Goal: Task Accomplishment & Management: Manage account settings

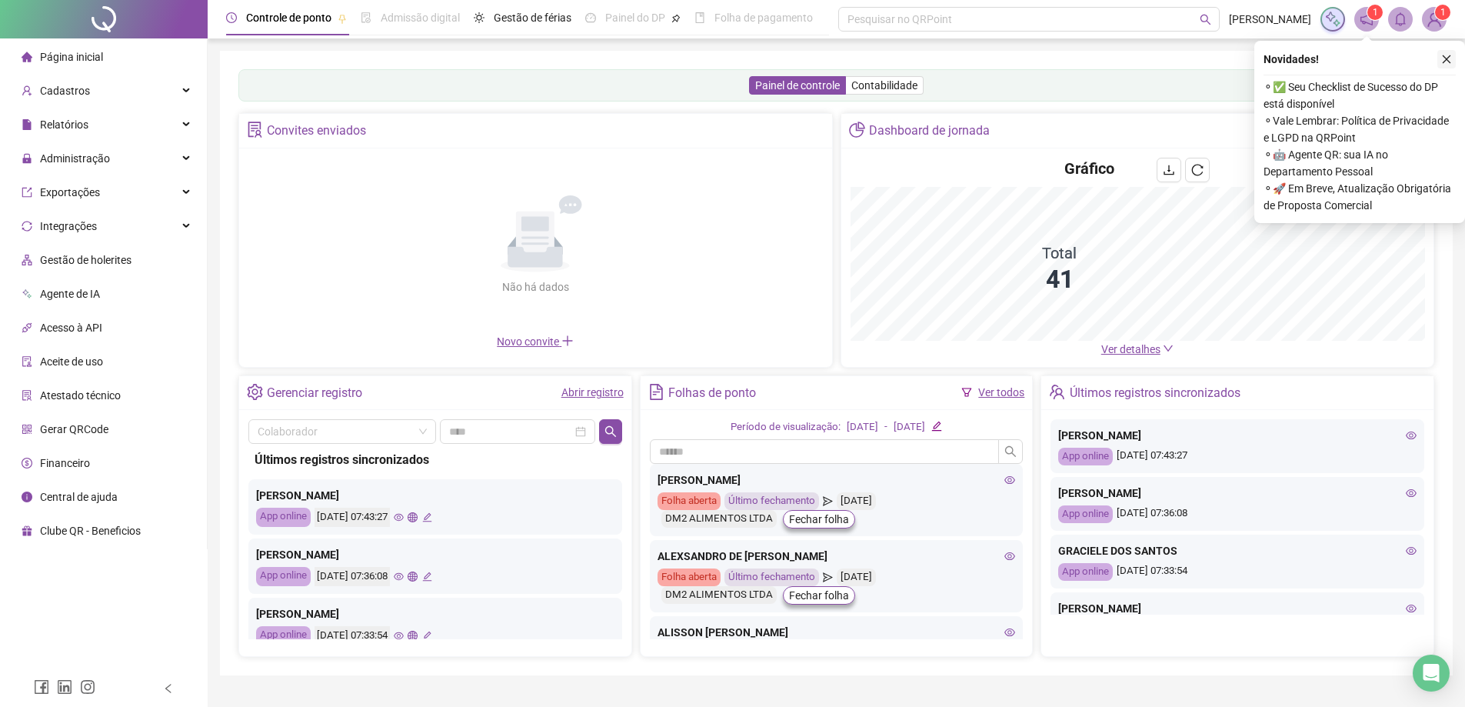
click at [1443, 60] on icon "close" at bounding box center [1446, 59] width 11 height 11
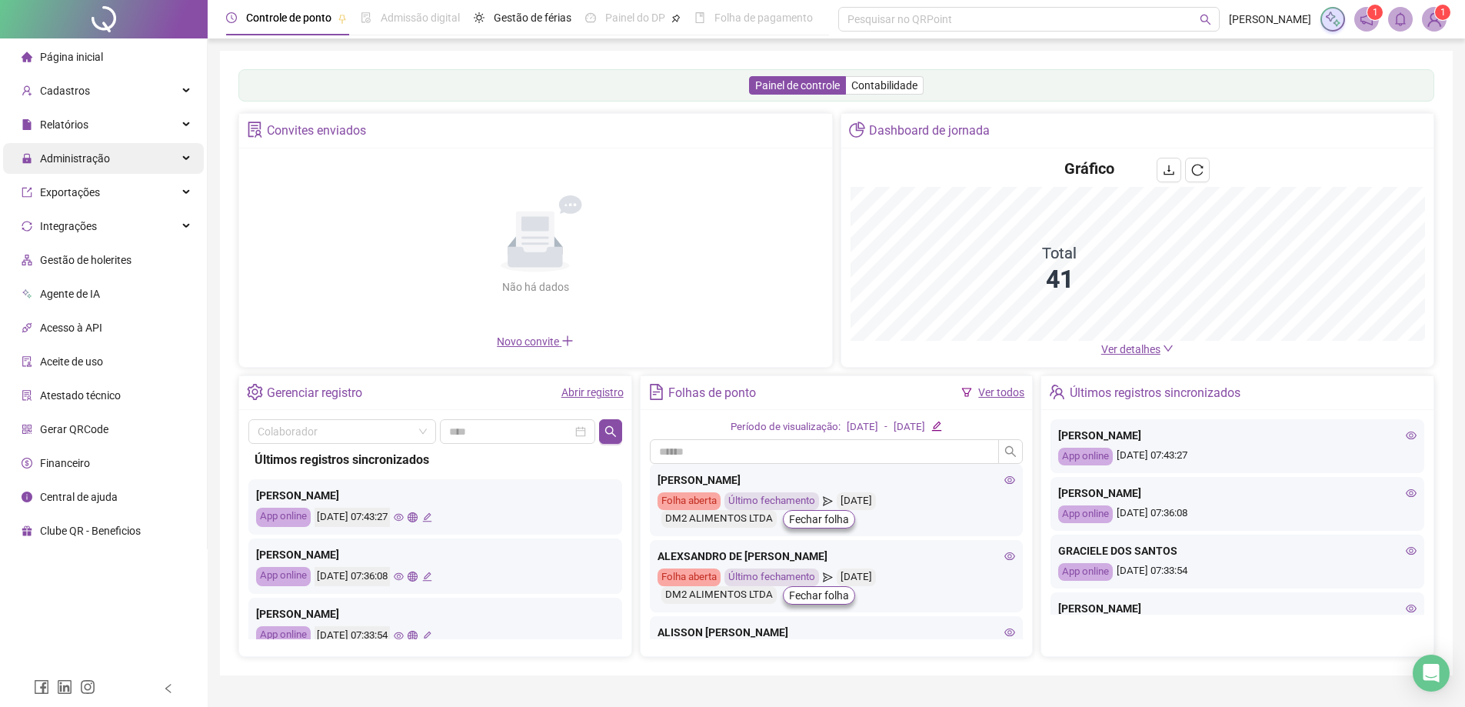
click at [72, 161] on span "Administração" at bounding box center [75, 158] width 70 height 12
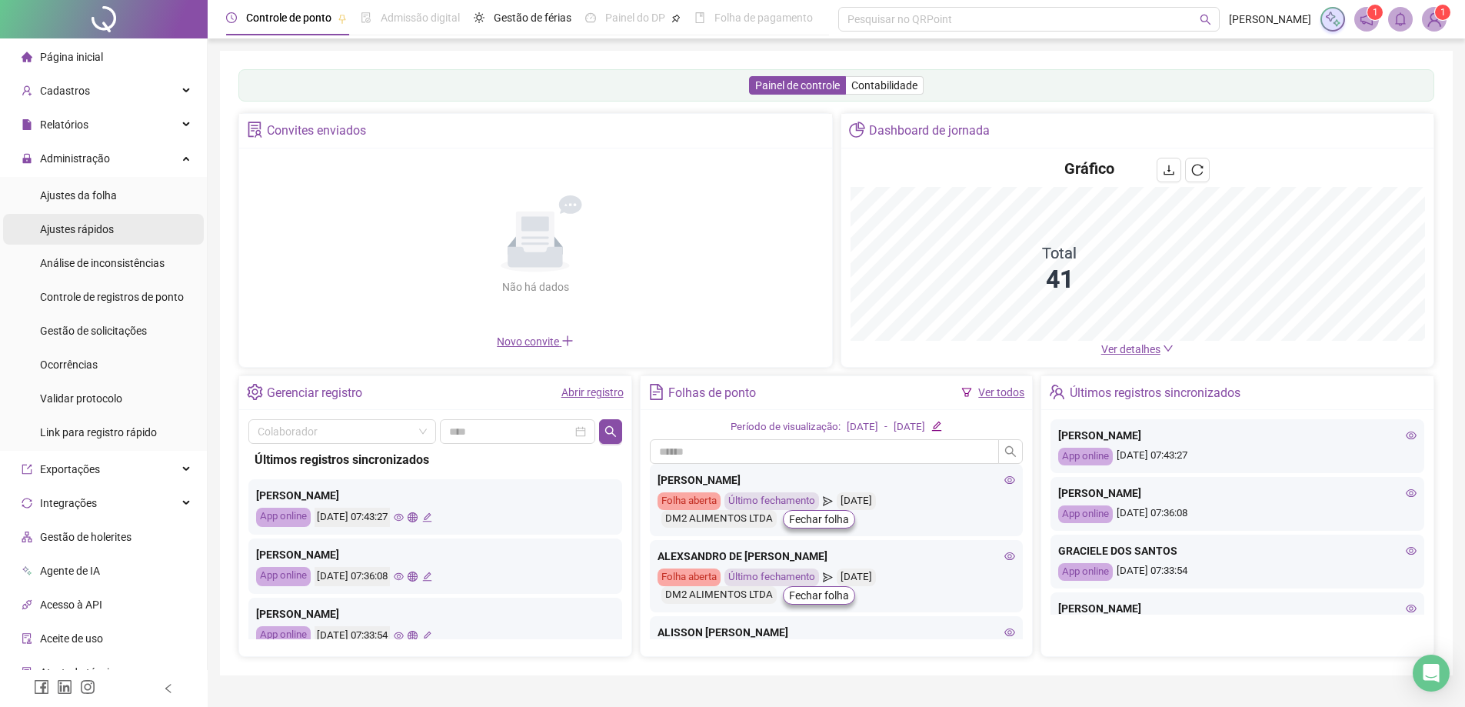
click at [110, 235] on span "Ajustes rápidos" at bounding box center [77, 229] width 74 height 12
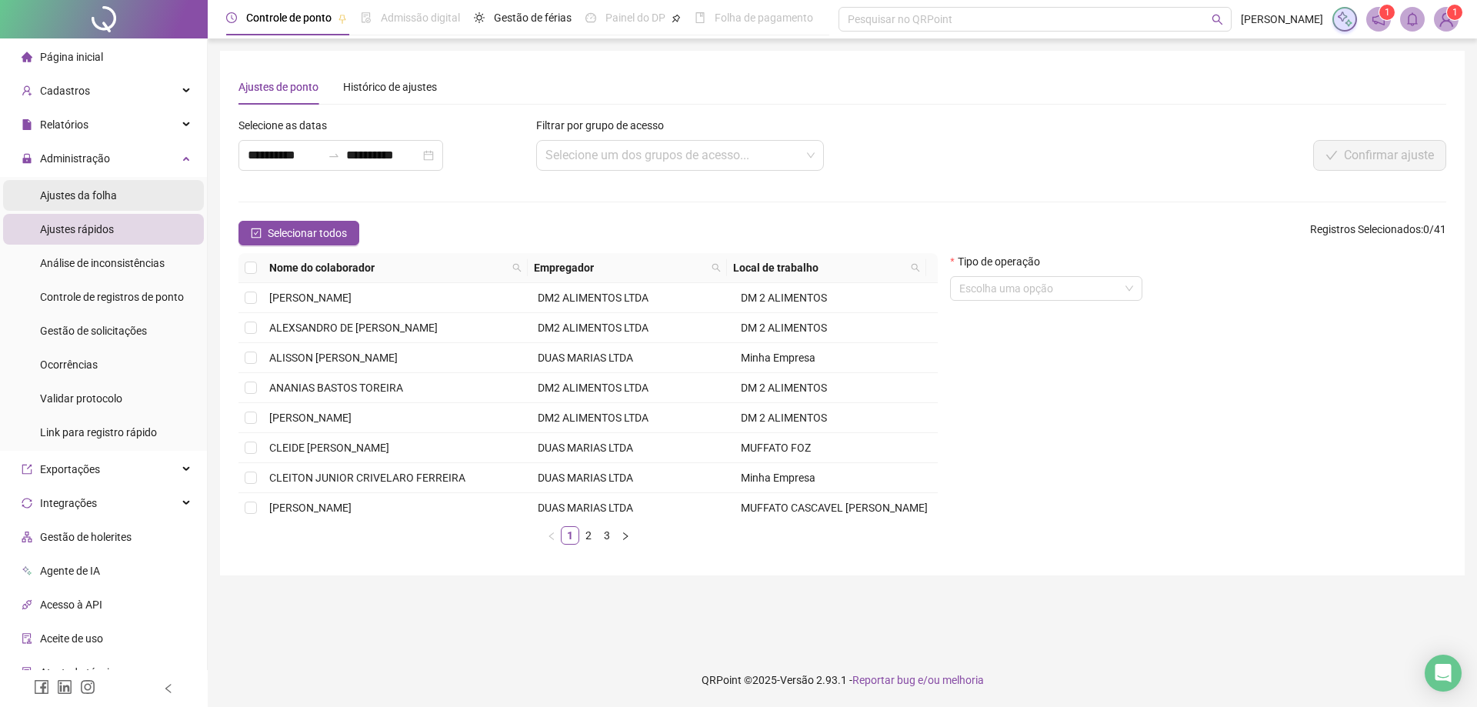
click at [88, 192] on span "Ajustes da folha" at bounding box center [78, 195] width 77 height 12
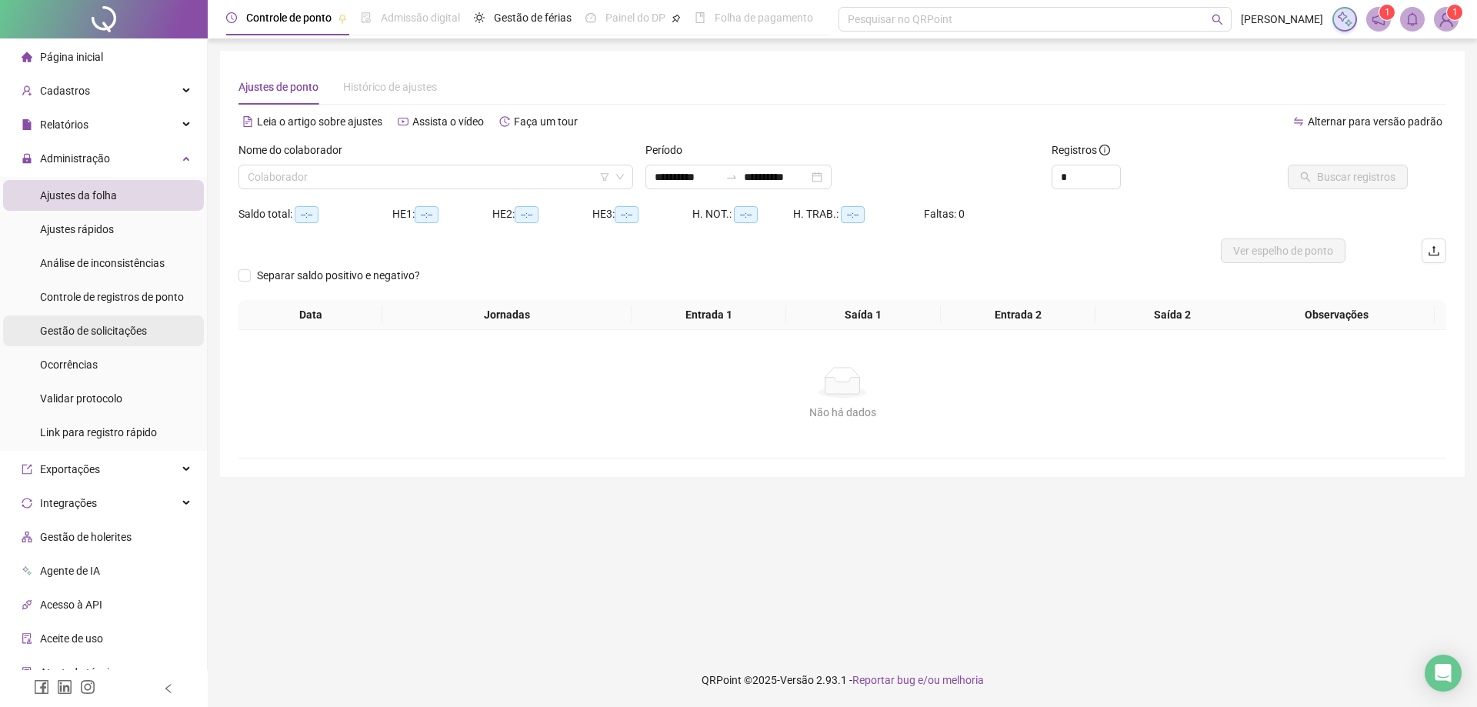
click at [124, 336] on span "Gestão de solicitações" at bounding box center [93, 331] width 107 height 12
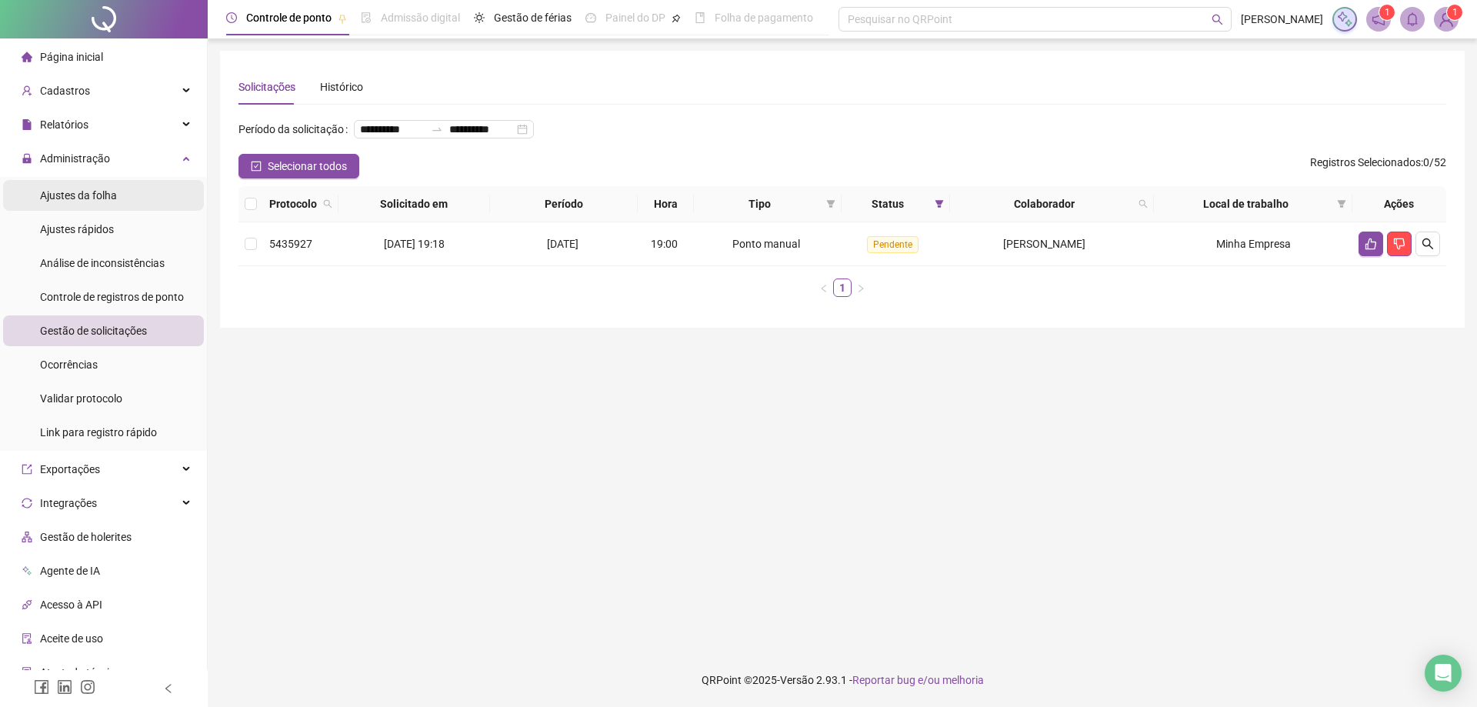
click at [94, 195] on span "Ajustes da folha" at bounding box center [78, 195] width 77 height 12
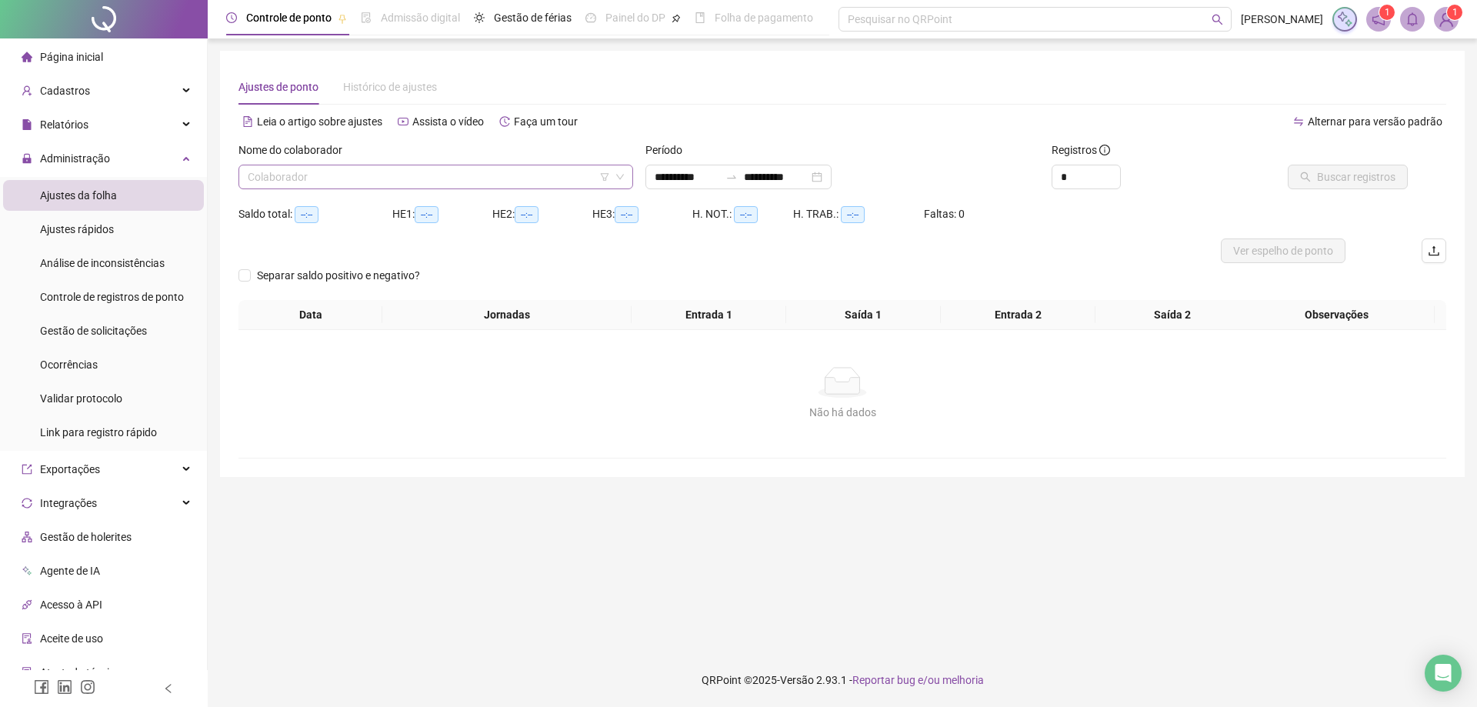
click at [352, 178] on input "search" at bounding box center [429, 176] width 362 height 23
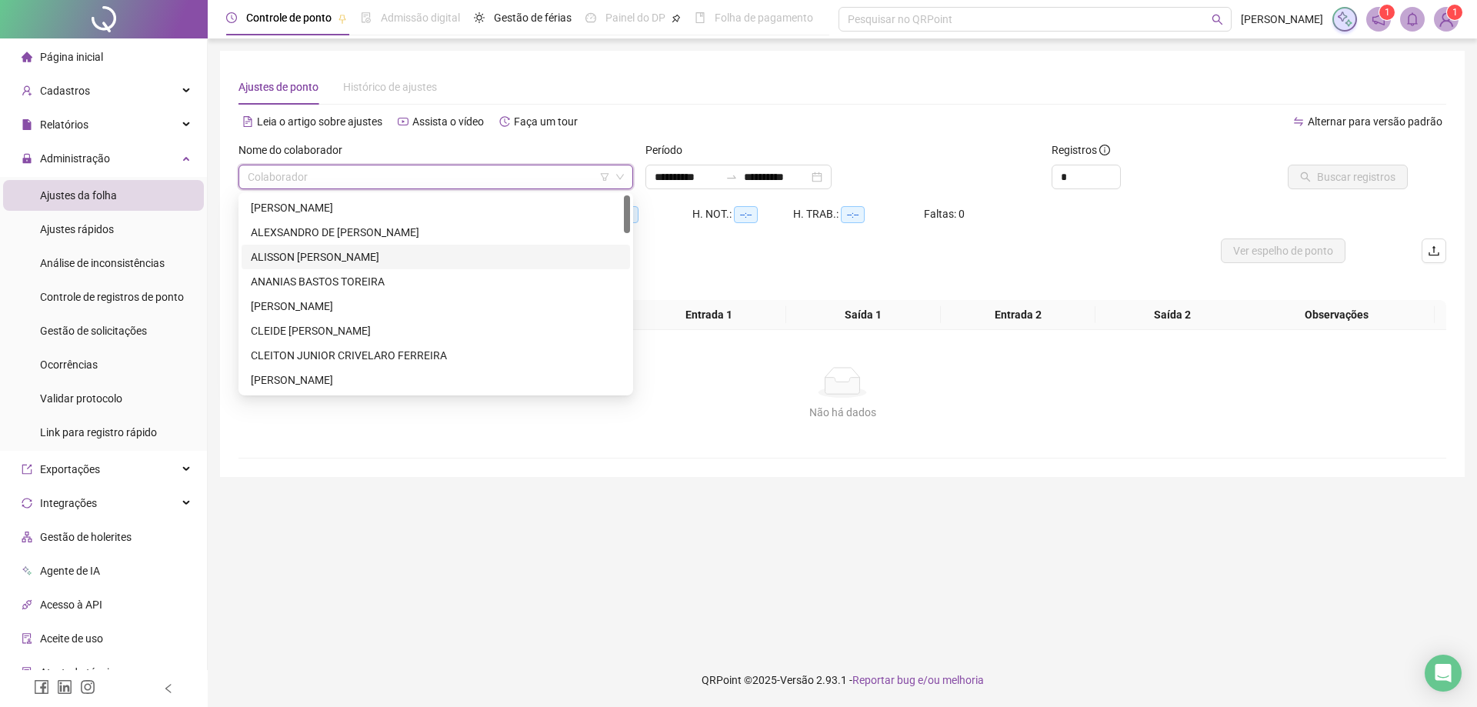
click at [329, 255] on div "ALISSON [PERSON_NAME]" at bounding box center [436, 256] width 370 height 17
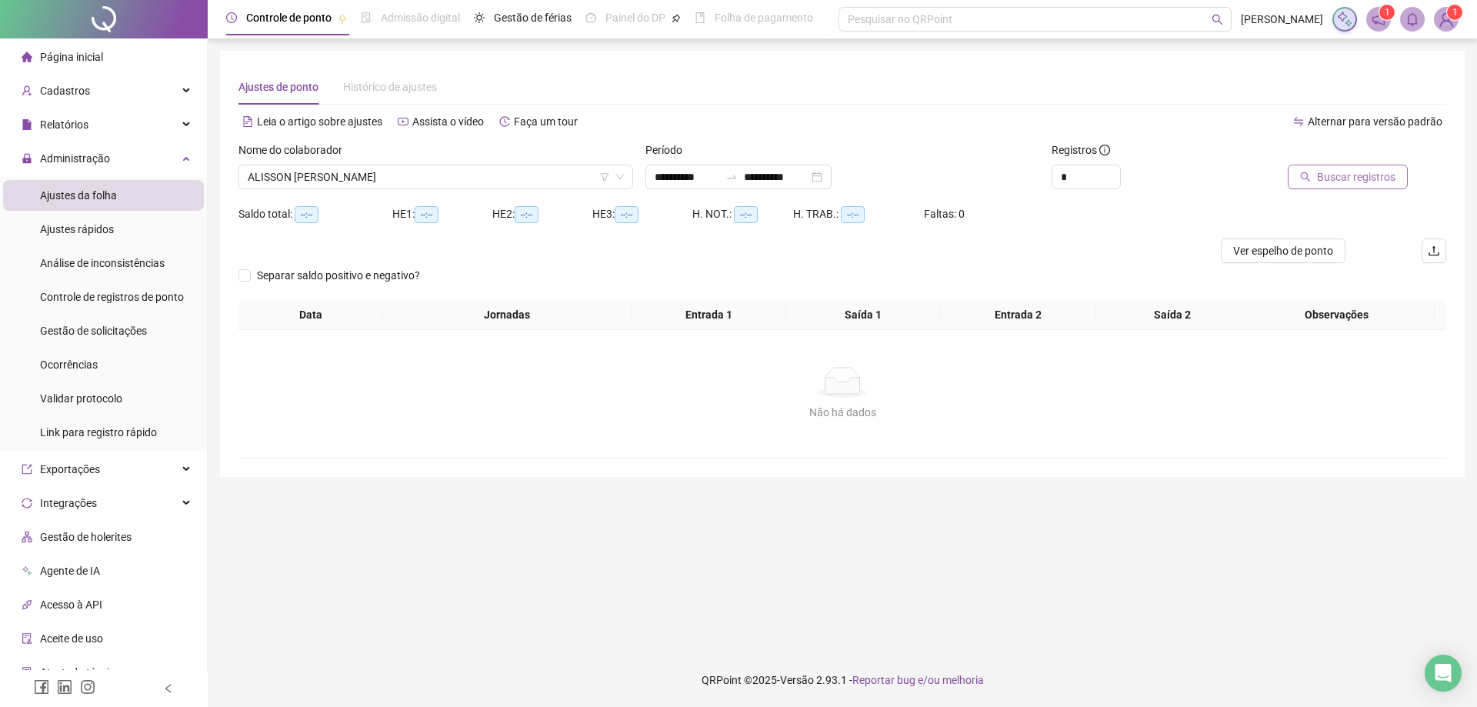
click at [1345, 172] on span "Buscar registros" at bounding box center [1356, 176] width 78 height 17
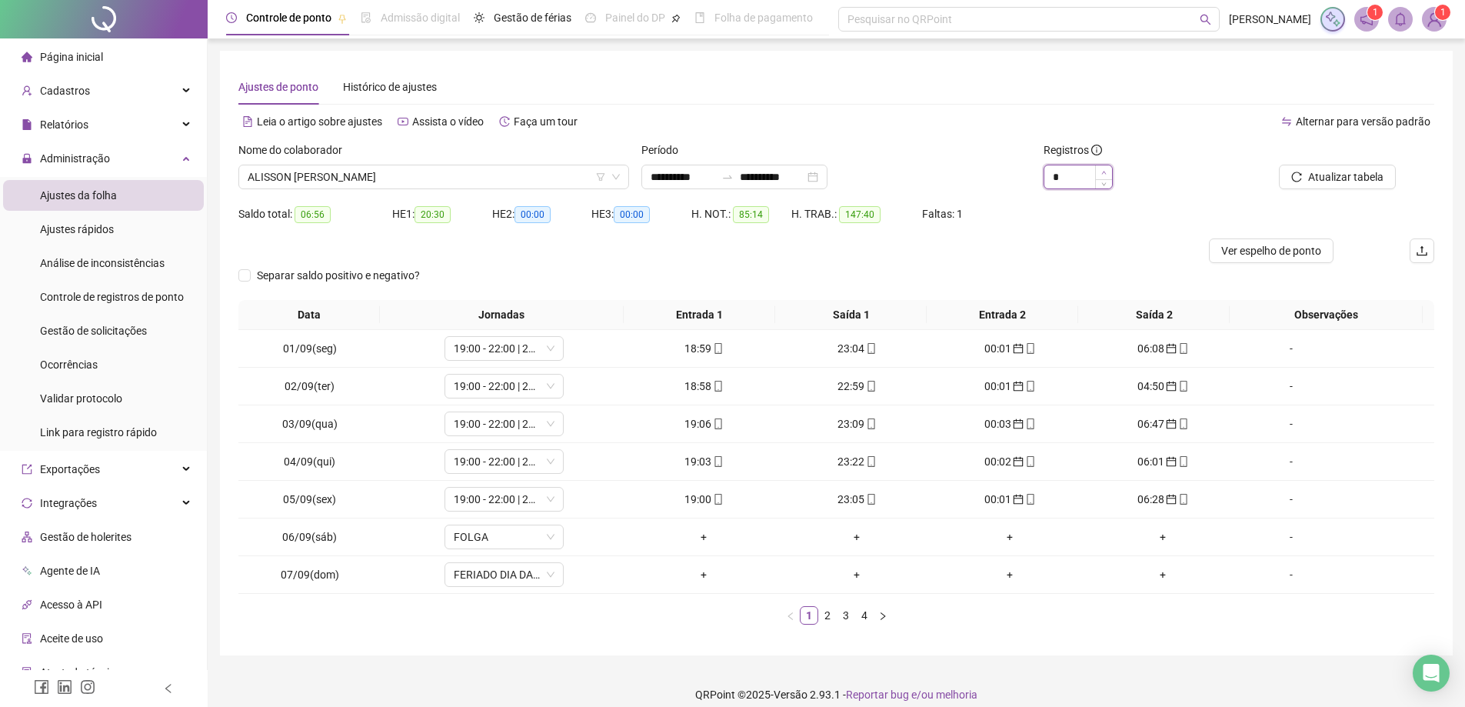
click at [1103, 172] on icon "up" at bounding box center [1103, 172] width 5 height 5
type input "*"
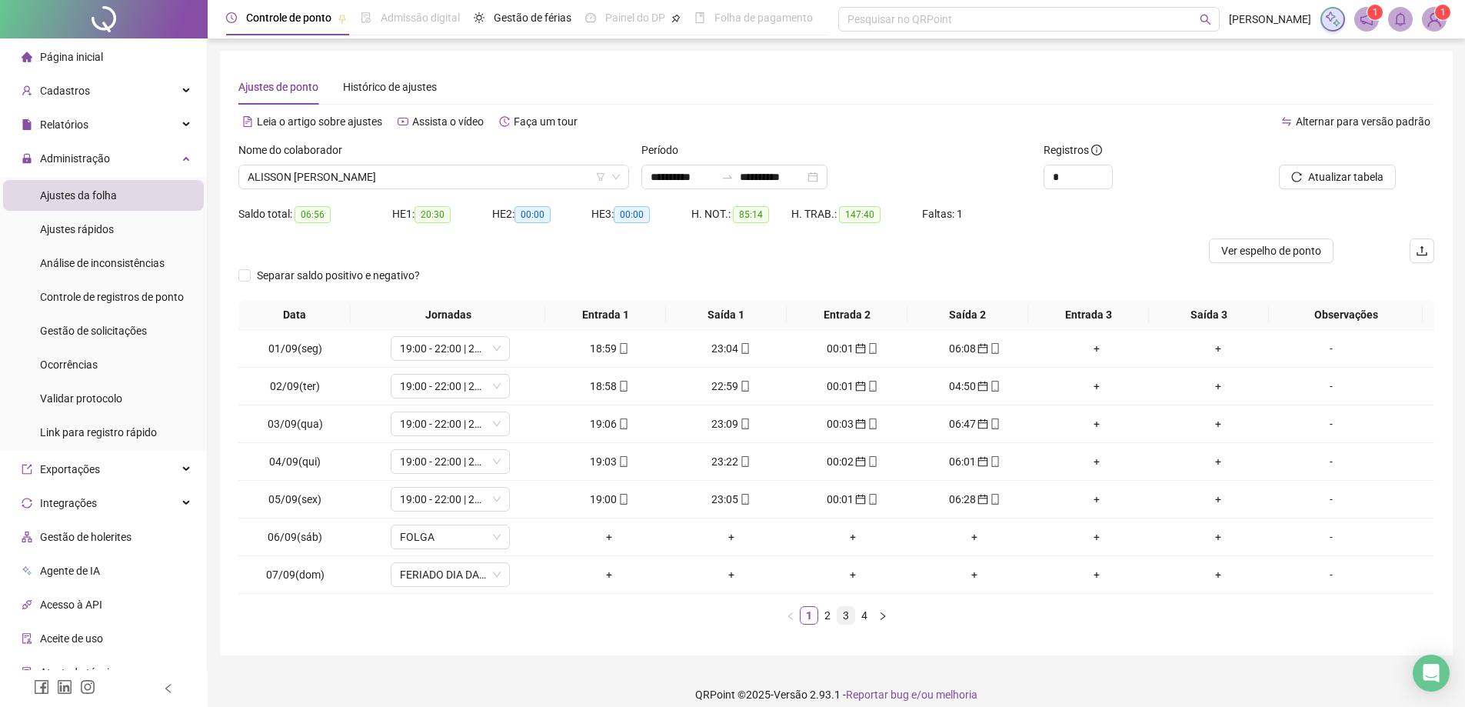
click at [845, 618] on link "3" at bounding box center [846, 615] width 17 height 17
click at [601, 535] on div "06:09" at bounding box center [609, 536] width 109 height 17
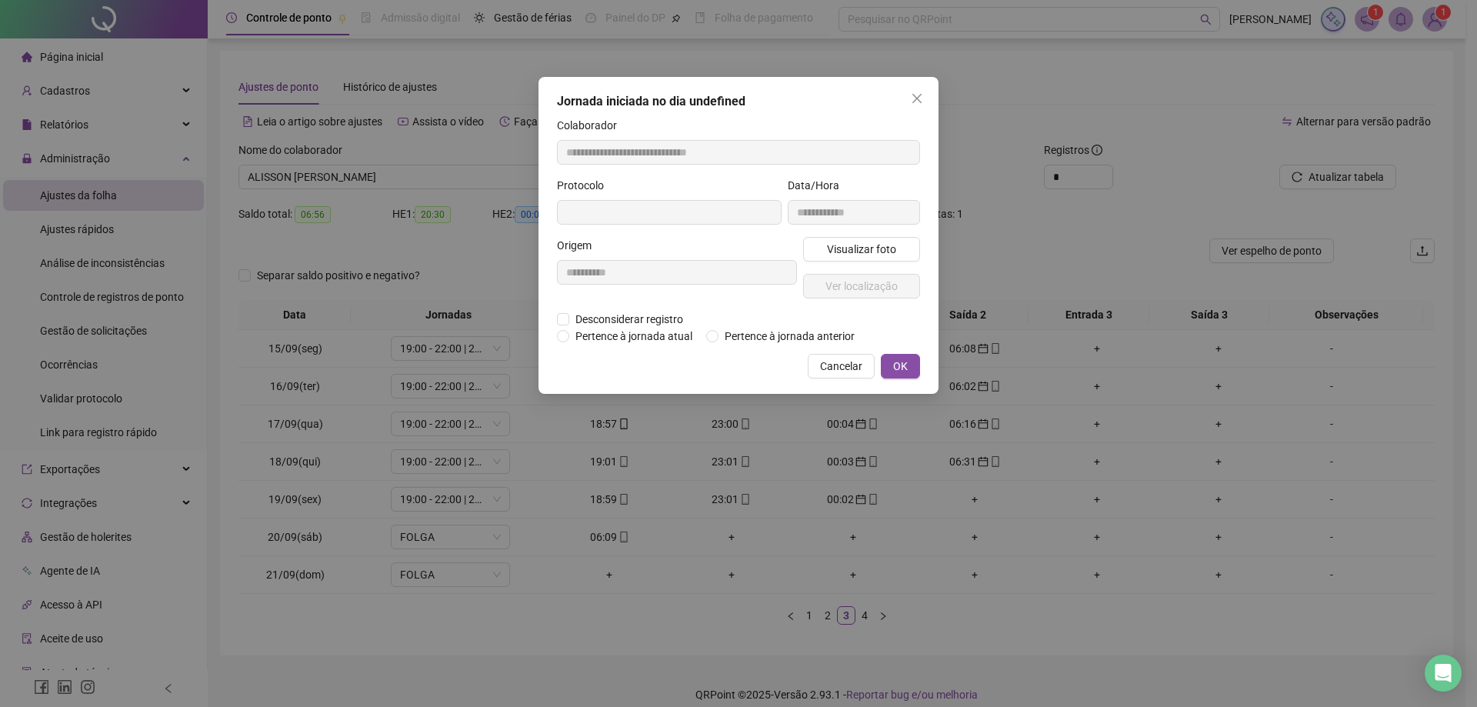
type input "**********"
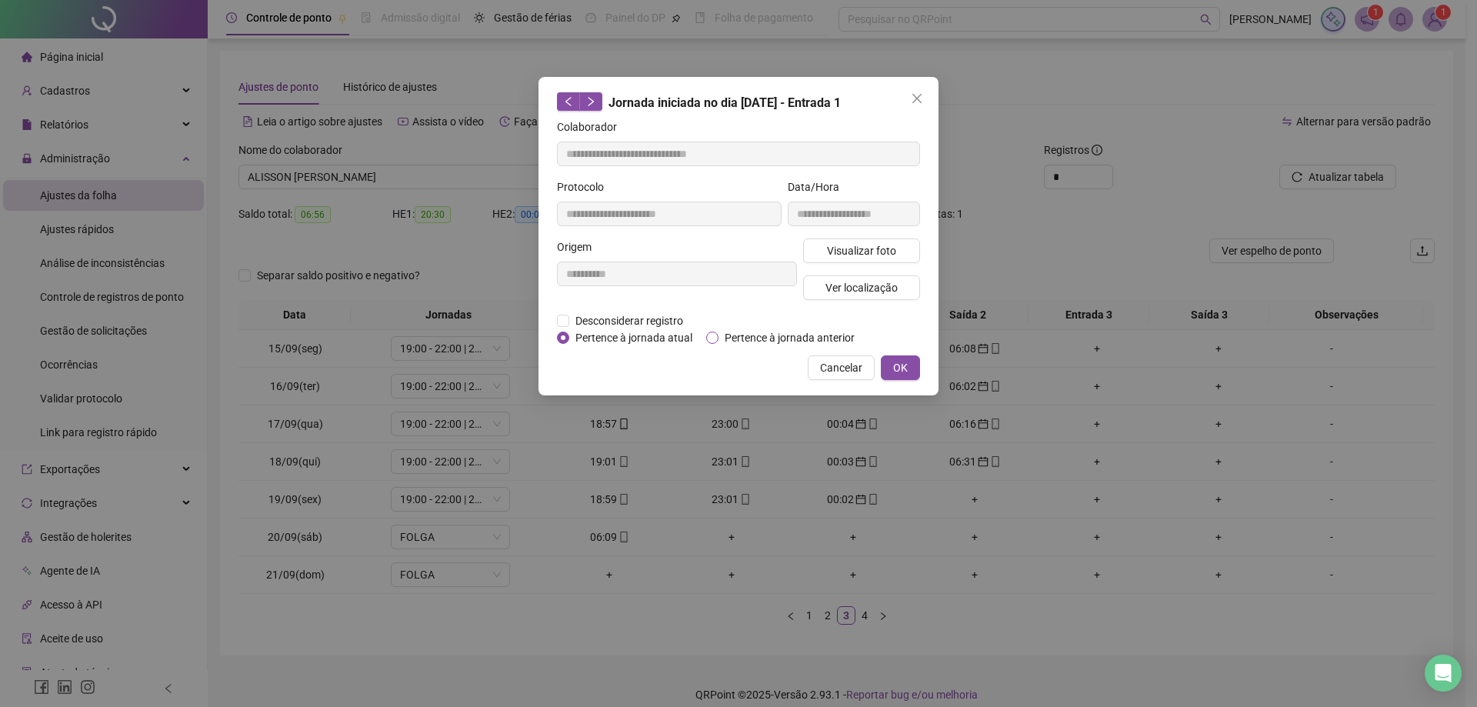
click at [719, 338] on span "Pertence à jornada anterior" at bounding box center [789, 337] width 142 height 17
click at [917, 366] on button "OK" at bounding box center [900, 367] width 39 height 25
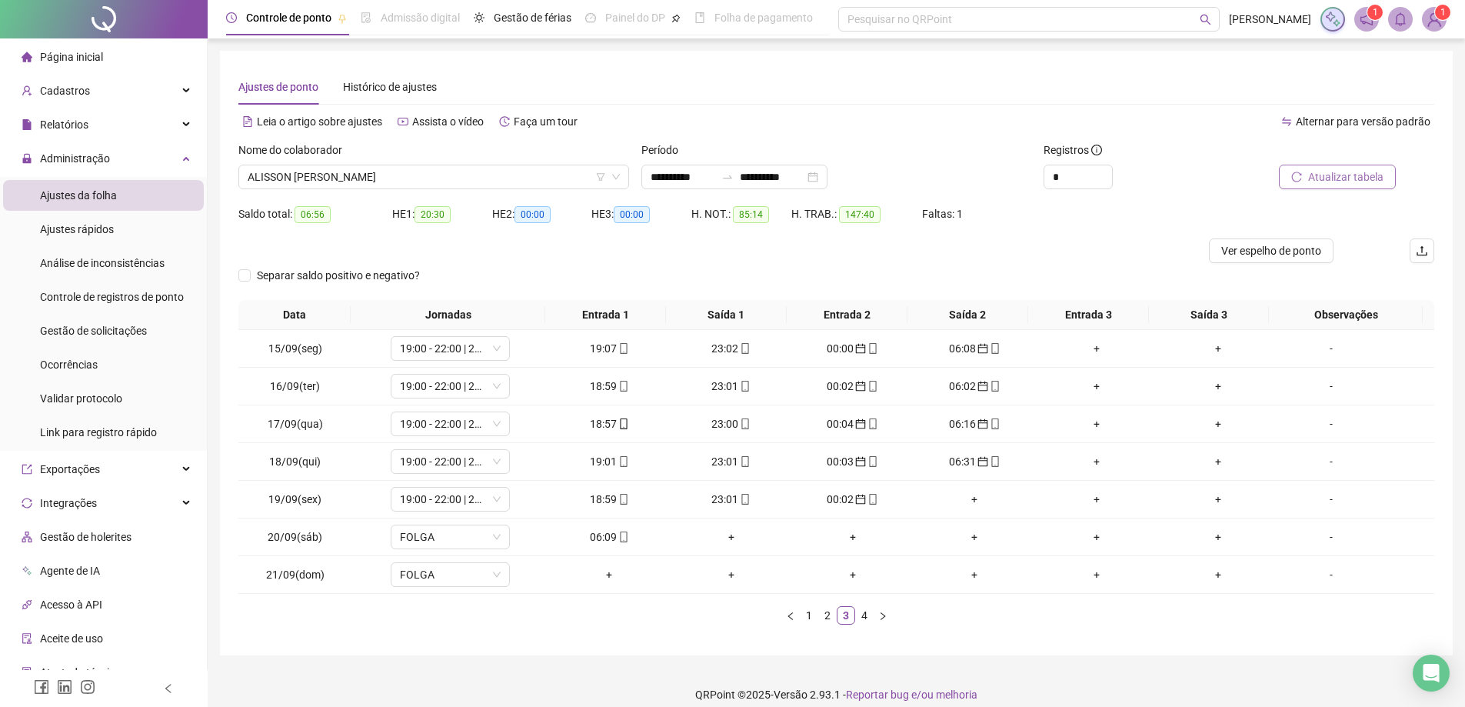
click at [1349, 185] on span "Atualizar tabela" at bounding box center [1345, 176] width 75 height 17
click at [863, 620] on link "4" at bounding box center [864, 615] width 17 height 17
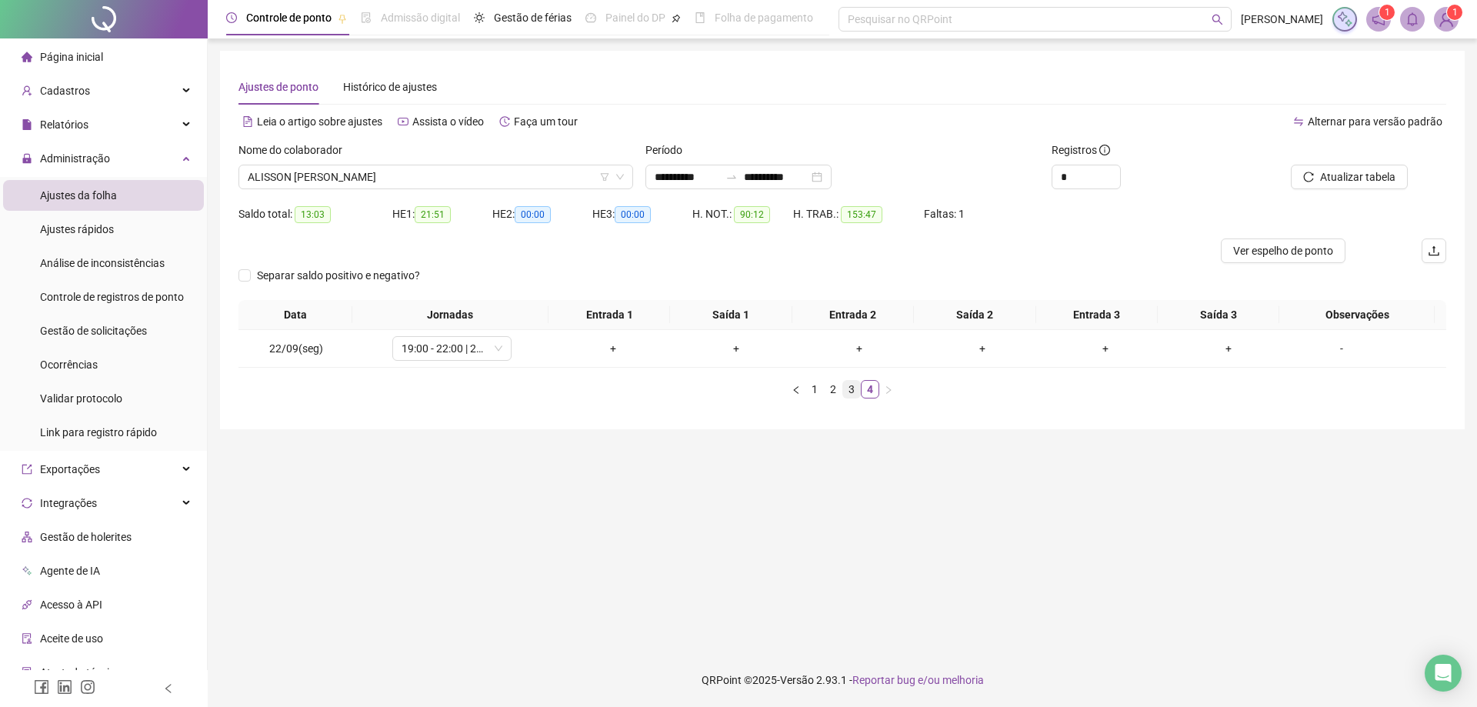
click at [851, 390] on link "3" at bounding box center [851, 389] width 17 height 17
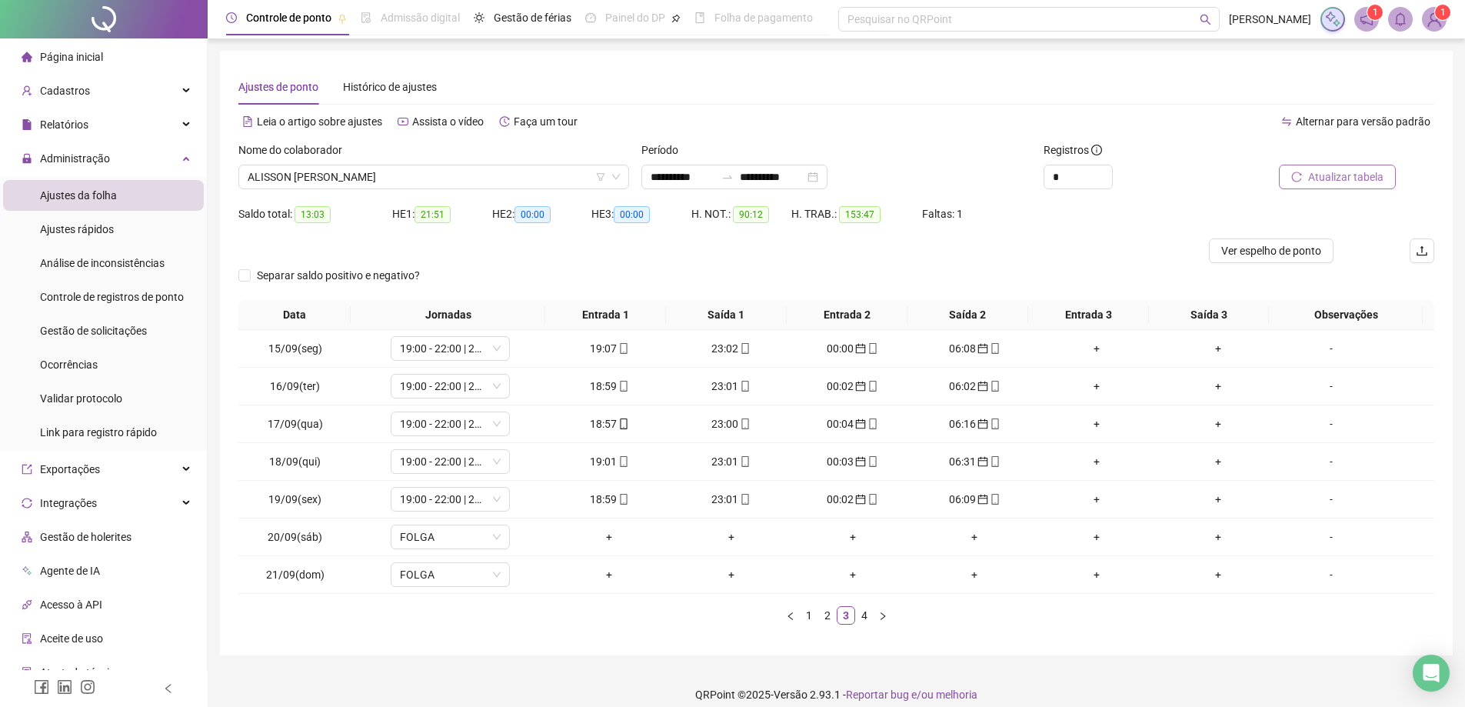
click at [1348, 178] on span "Atualizar tabela" at bounding box center [1345, 176] width 75 height 17
click at [432, 175] on span "ALISSON [PERSON_NAME]" at bounding box center [434, 176] width 372 height 23
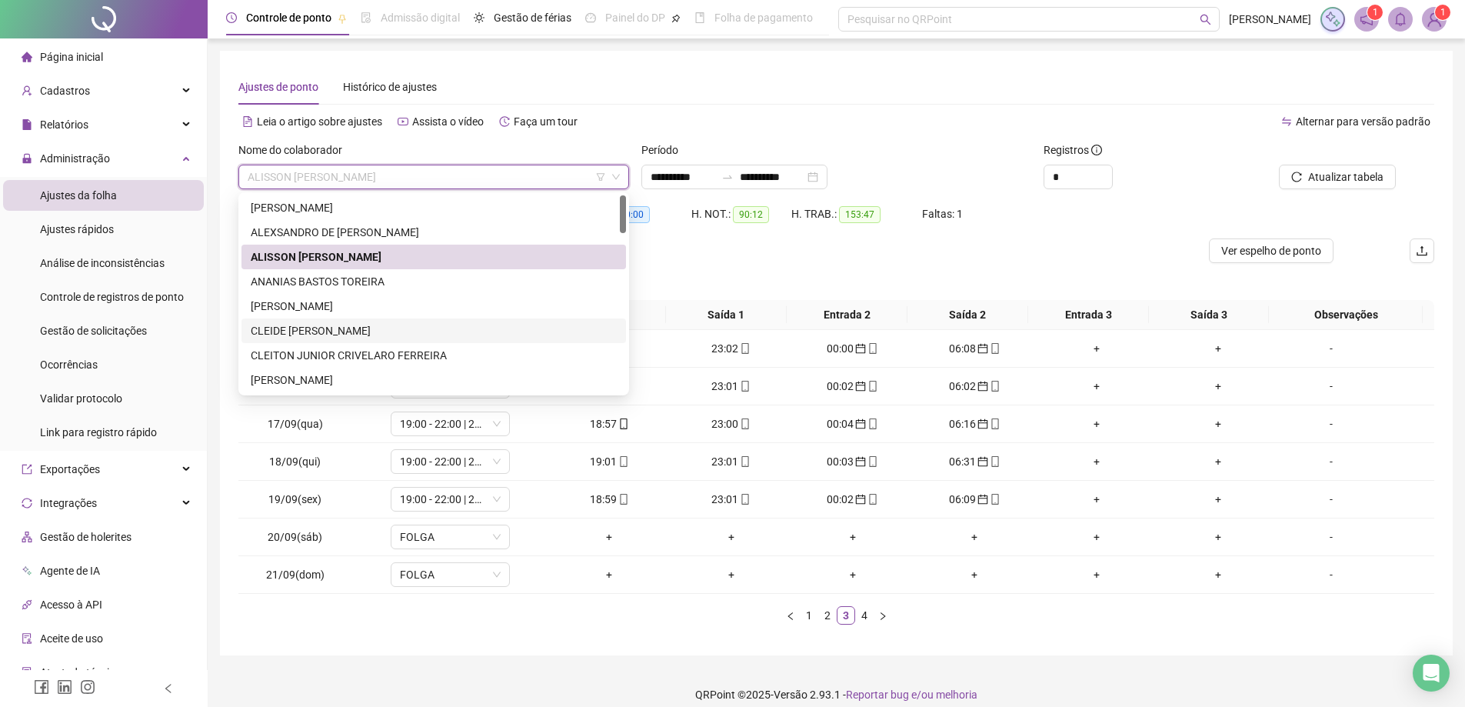
click at [349, 326] on div "CLEIDE [PERSON_NAME]" at bounding box center [434, 330] width 366 height 17
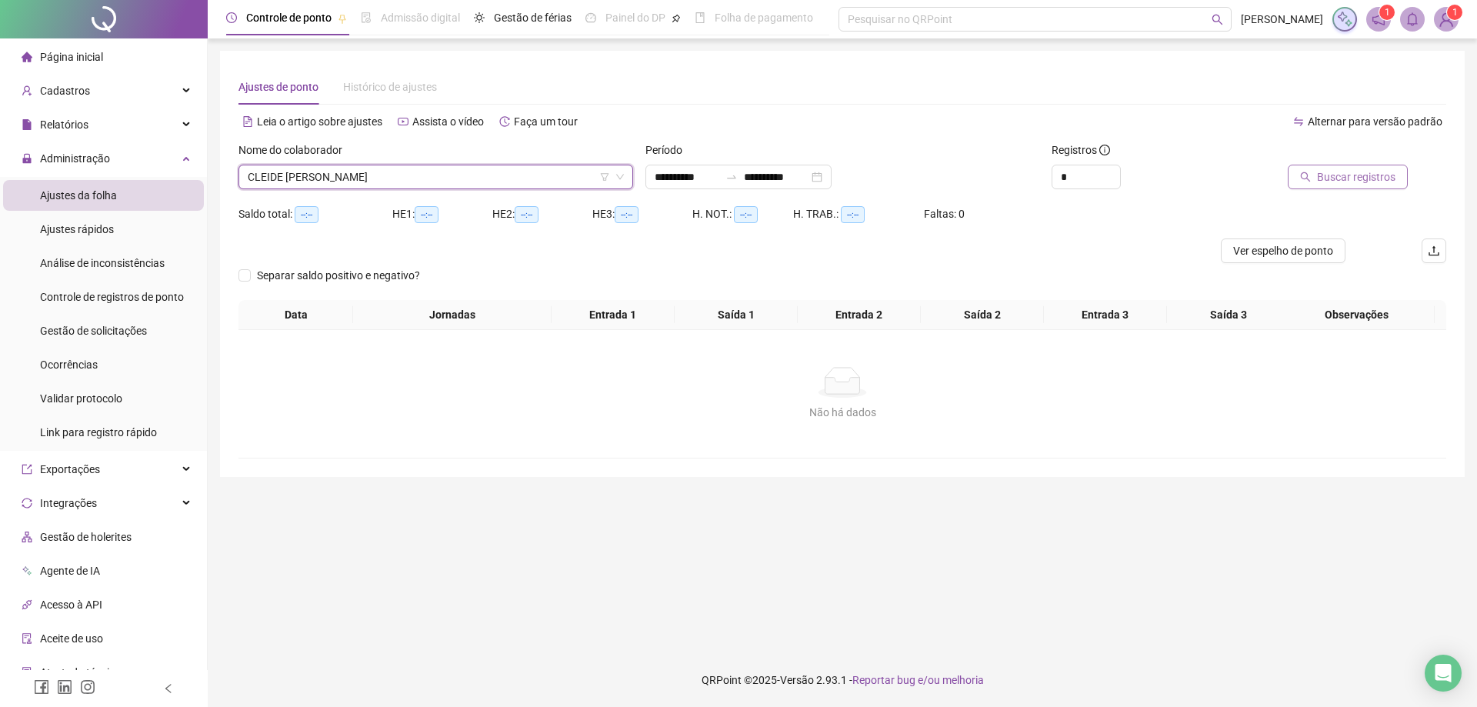
click at [1354, 178] on span "Buscar registros" at bounding box center [1356, 176] width 78 height 17
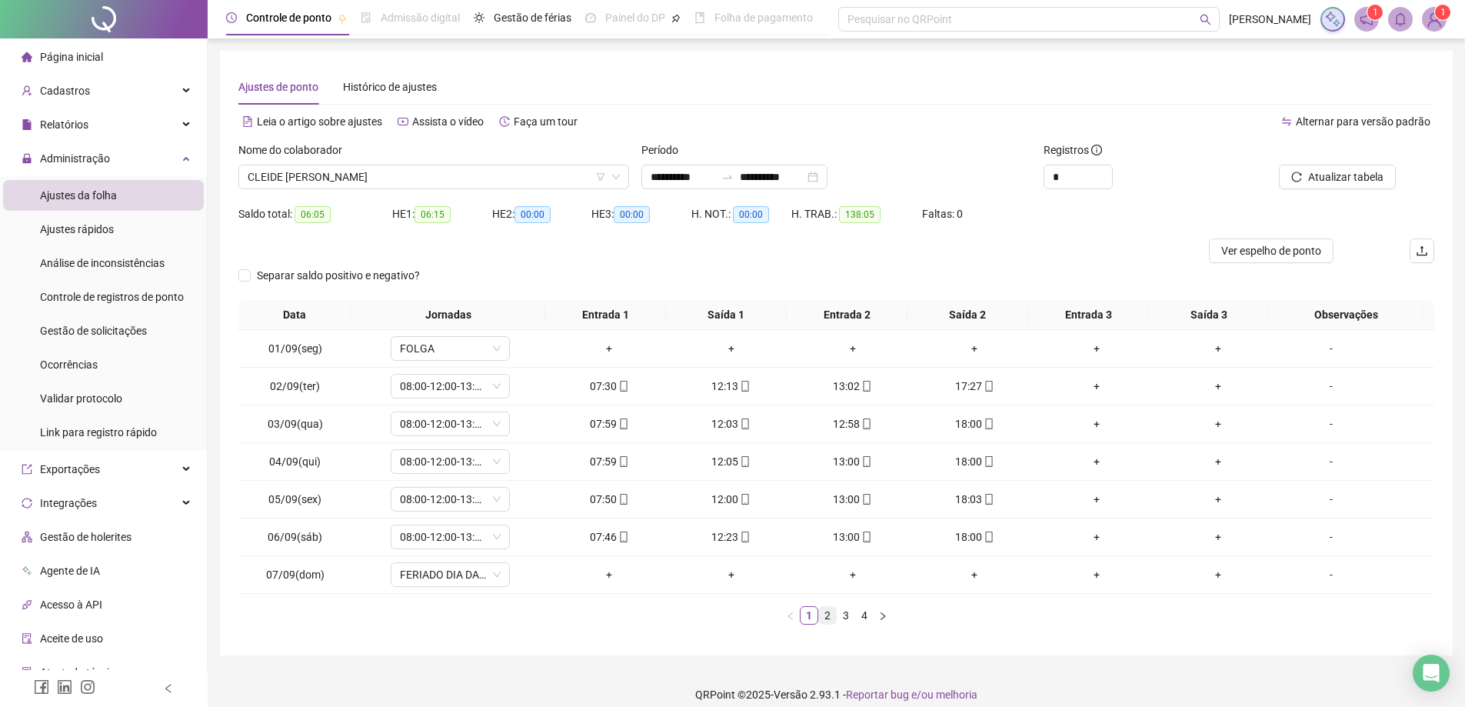
click at [824, 618] on link "2" at bounding box center [827, 615] width 17 height 17
click at [851, 619] on link "3" at bounding box center [846, 615] width 17 height 17
click at [867, 617] on link "4" at bounding box center [864, 615] width 17 height 17
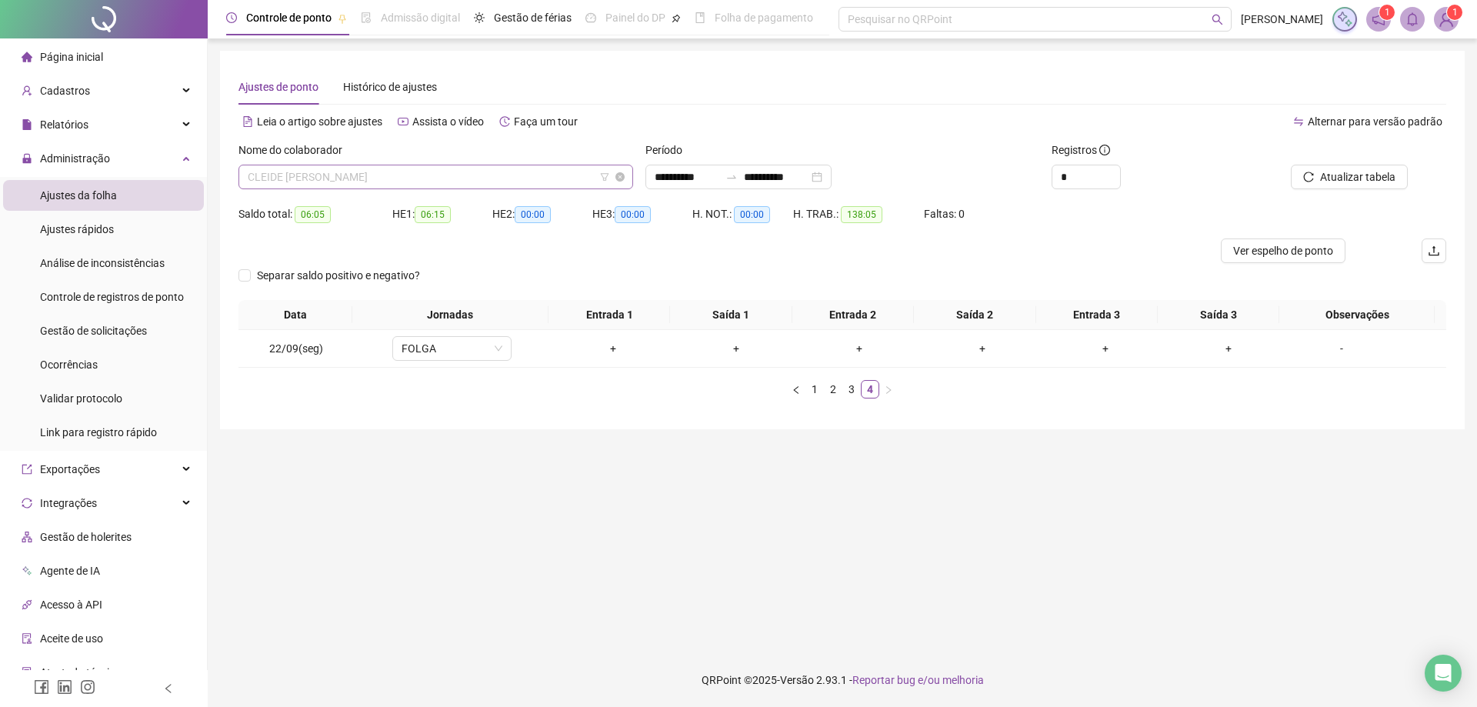
click at [446, 168] on span "CLEIDE [PERSON_NAME]" at bounding box center [436, 176] width 376 height 23
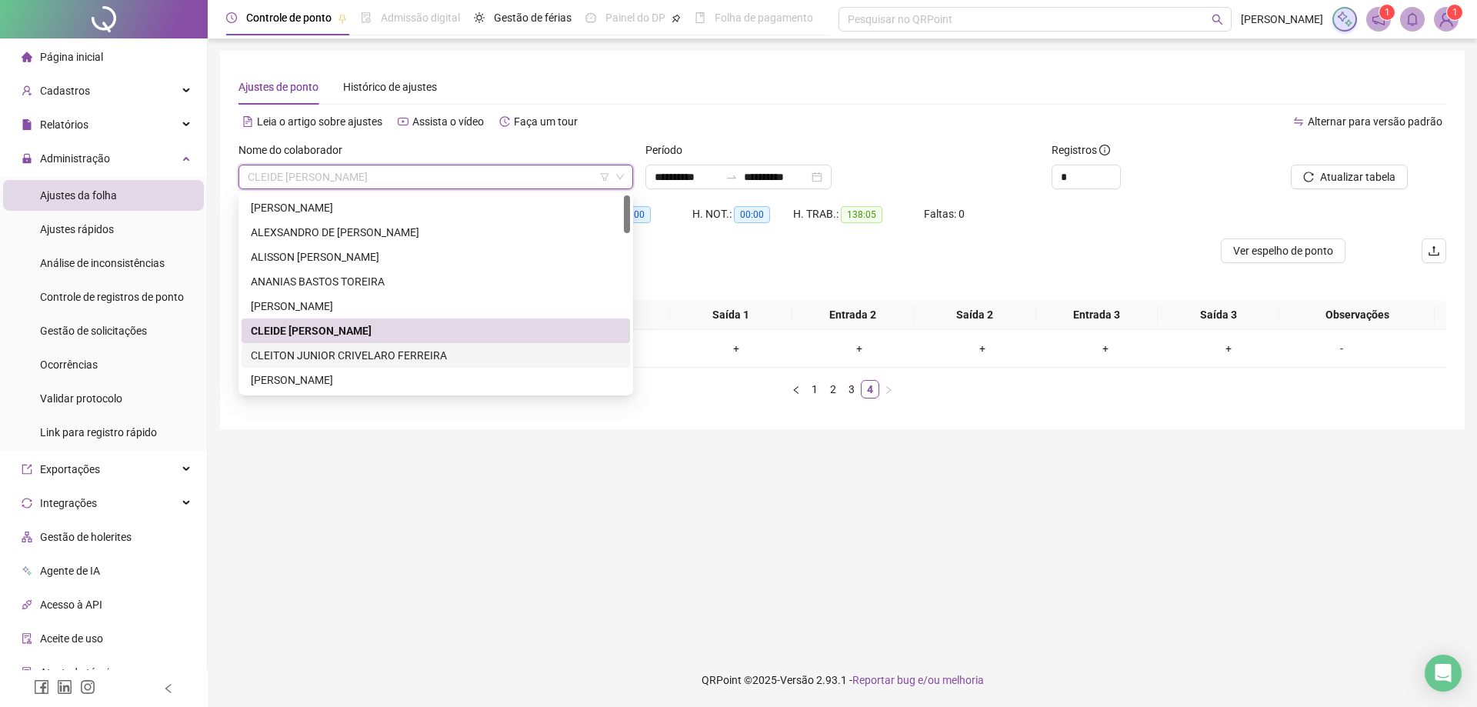
click at [372, 349] on div "CLEITON JUNIOR CRIVELARO FERREIRA" at bounding box center [436, 355] width 370 height 17
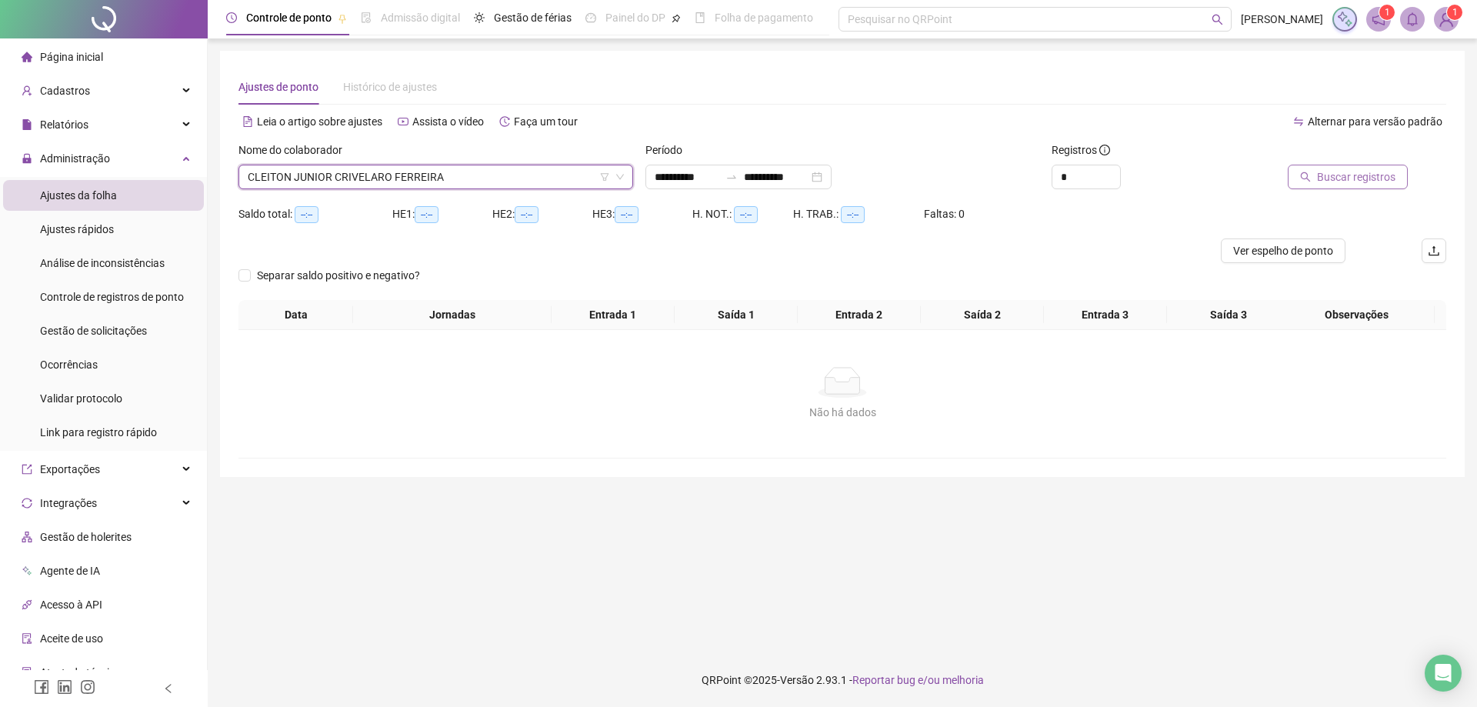
click at [1346, 175] on span "Buscar registros" at bounding box center [1356, 176] width 78 height 17
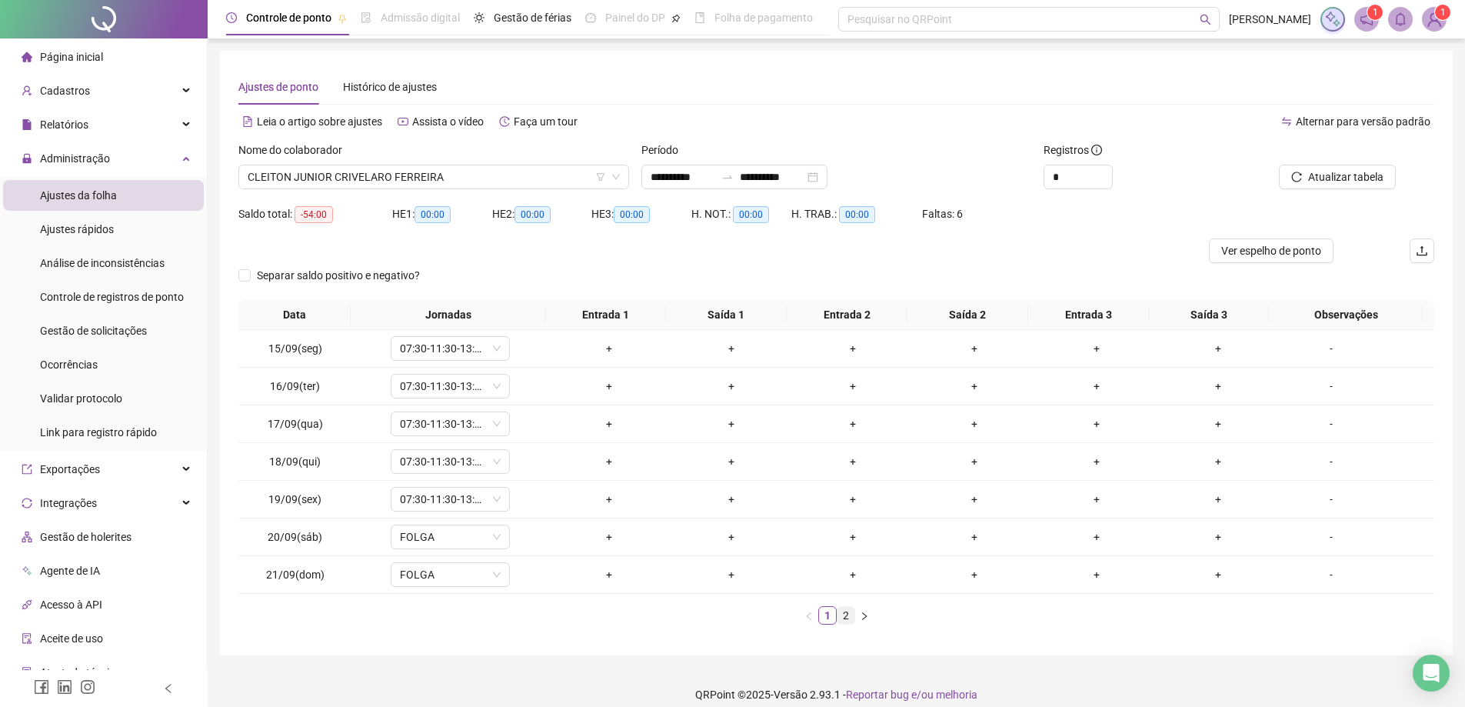
click at [843, 617] on link "2" at bounding box center [846, 615] width 17 height 17
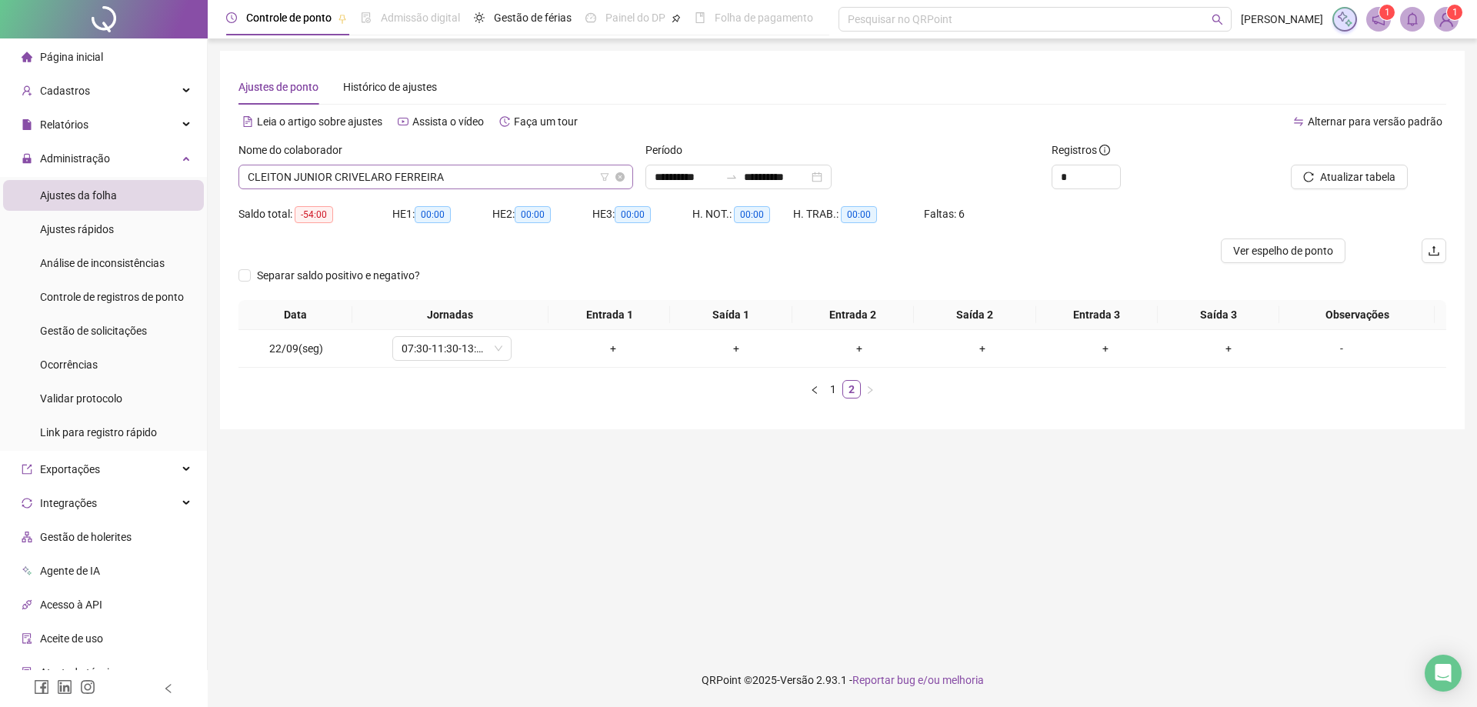
click at [470, 178] on span "CLEITON JUNIOR CRIVELARO FERREIRA" at bounding box center [436, 176] width 376 height 23
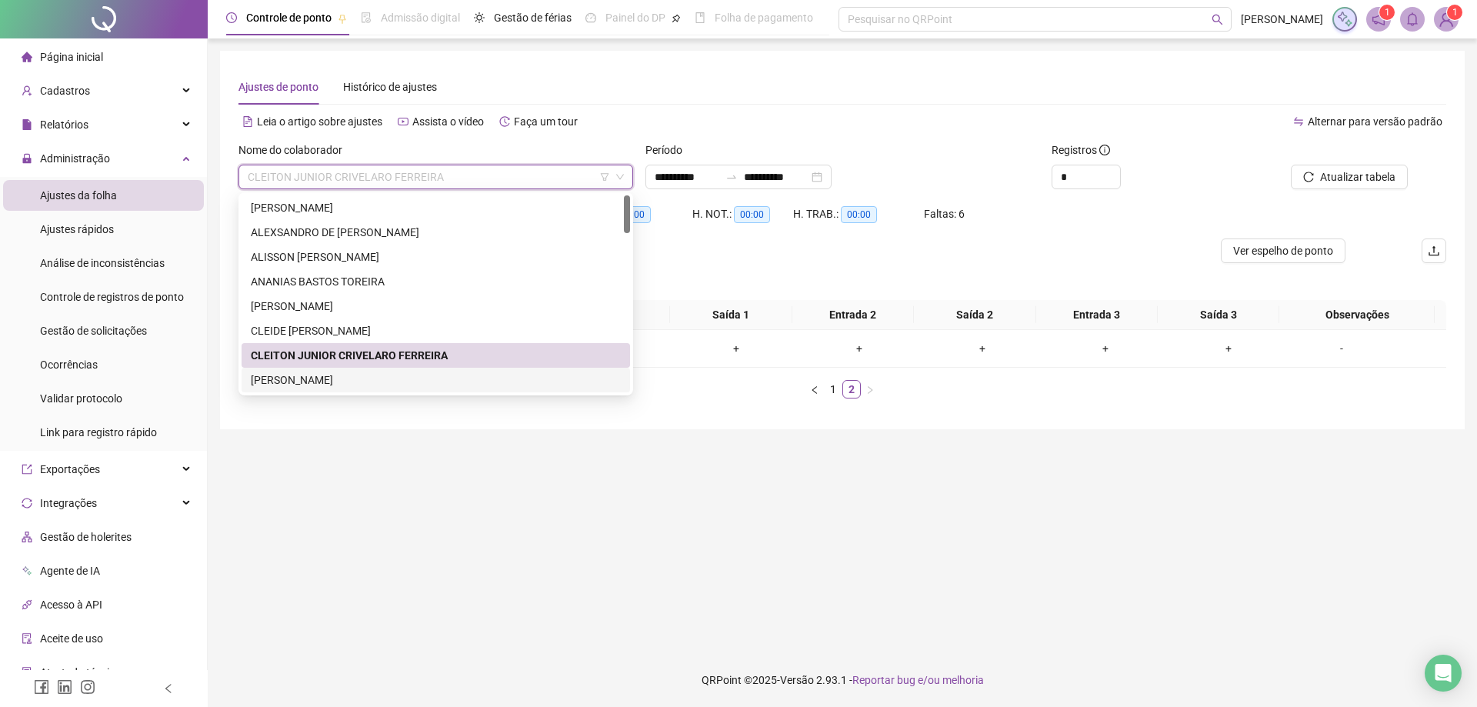
click at [323, 379] on div "[PERSON_NAME]" at bounding box center [436, 380] width 370 height 17
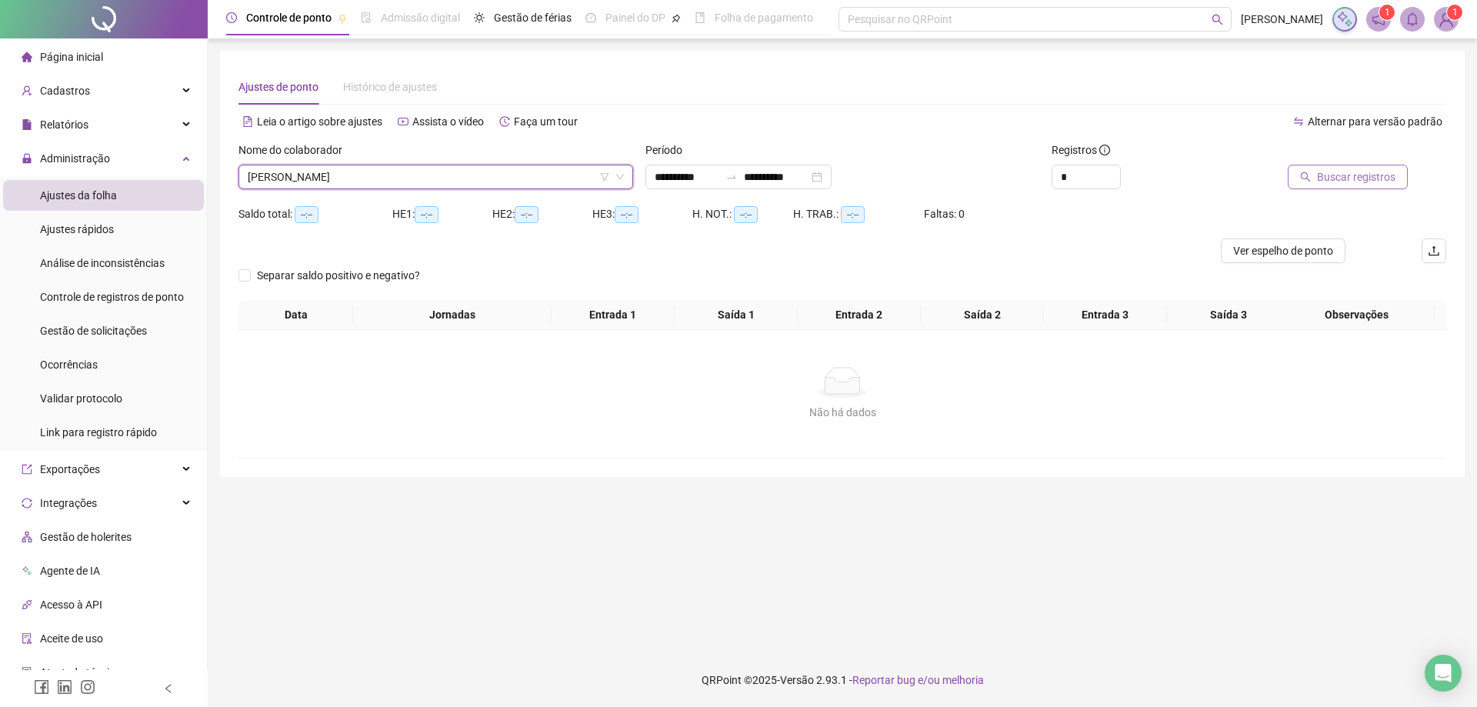
click at [1333, 169] on span "Buscar registros" at bounding box center [1356, 176] width 78 height 17
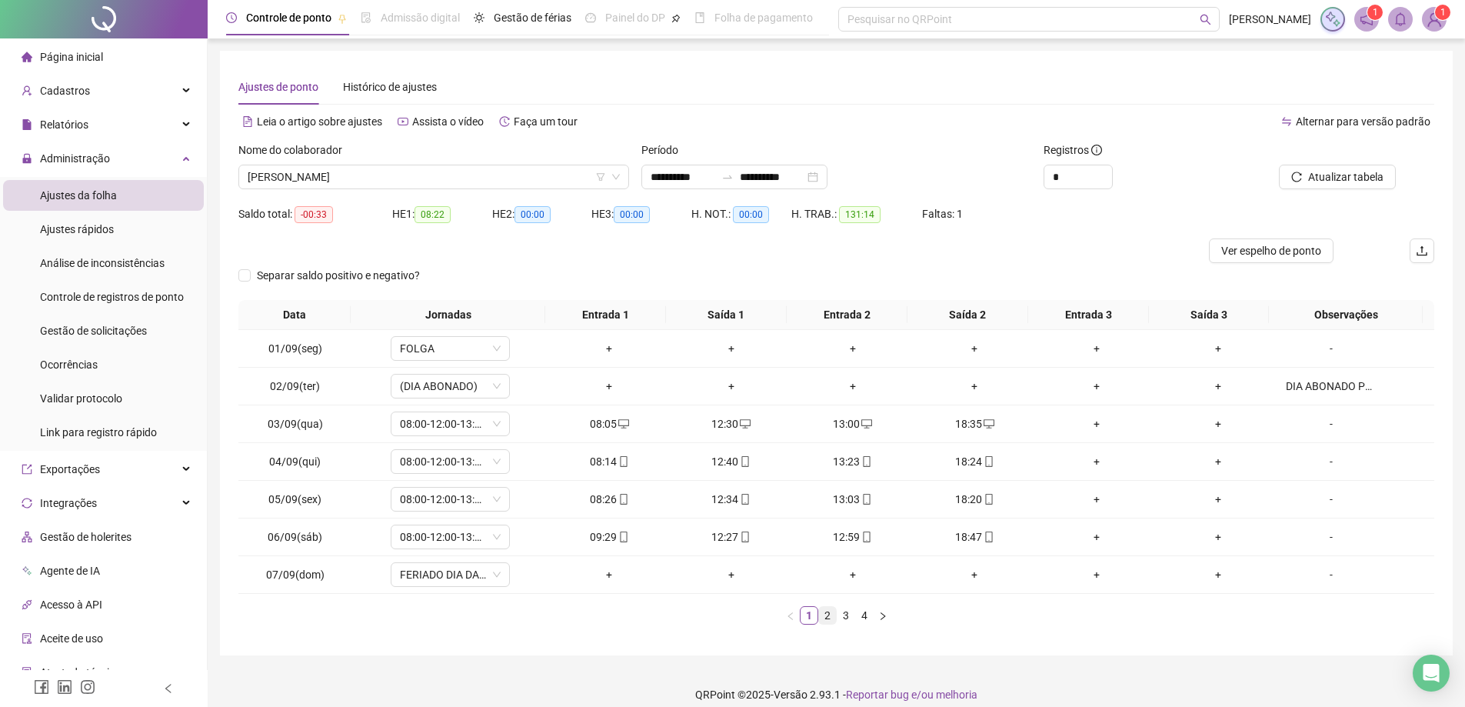
click at [828, 616] on link "2" at bounding box center [827, 615] width 17 height 17
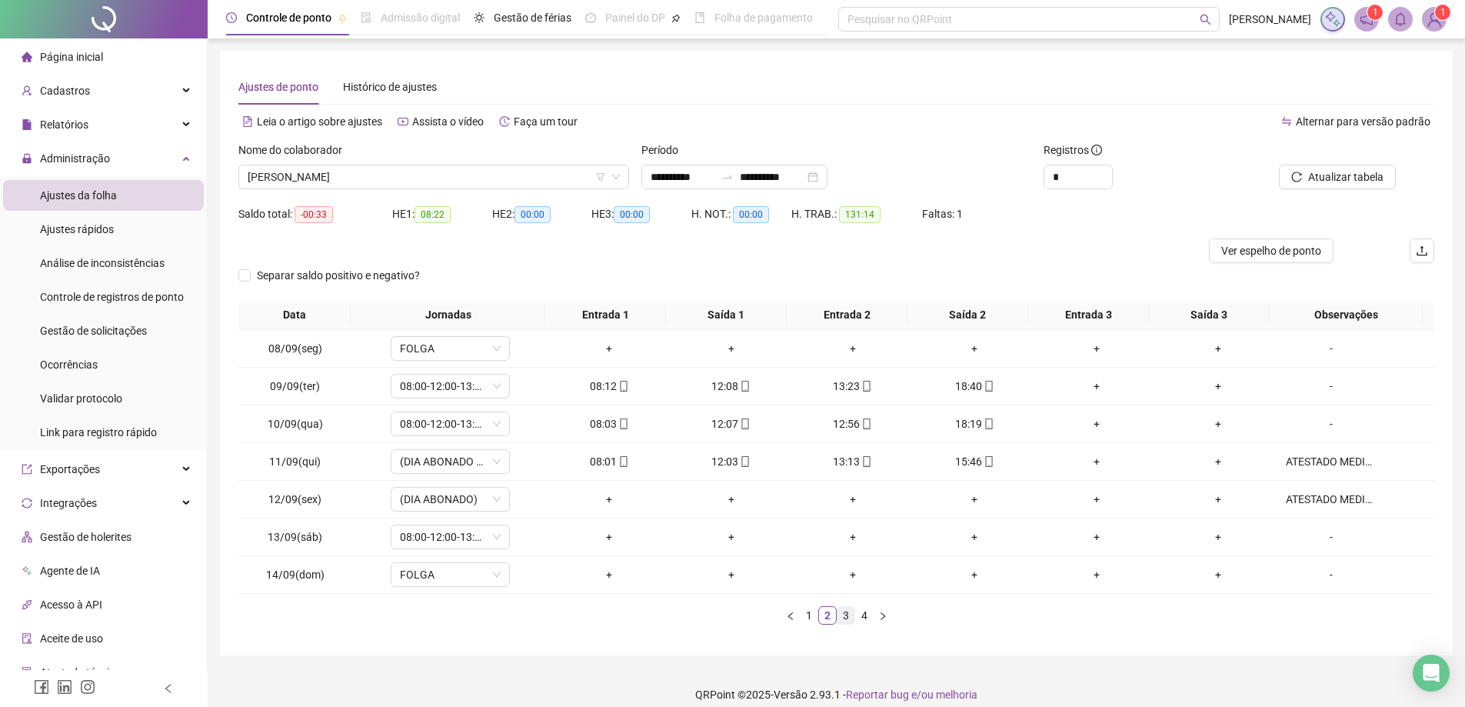
click at [841, 616] on link "3" at bounding box center [846, 615] width 17 height 17
click at [867, 619] on link "4" at bounding box center [864, 615] width 17 height 17
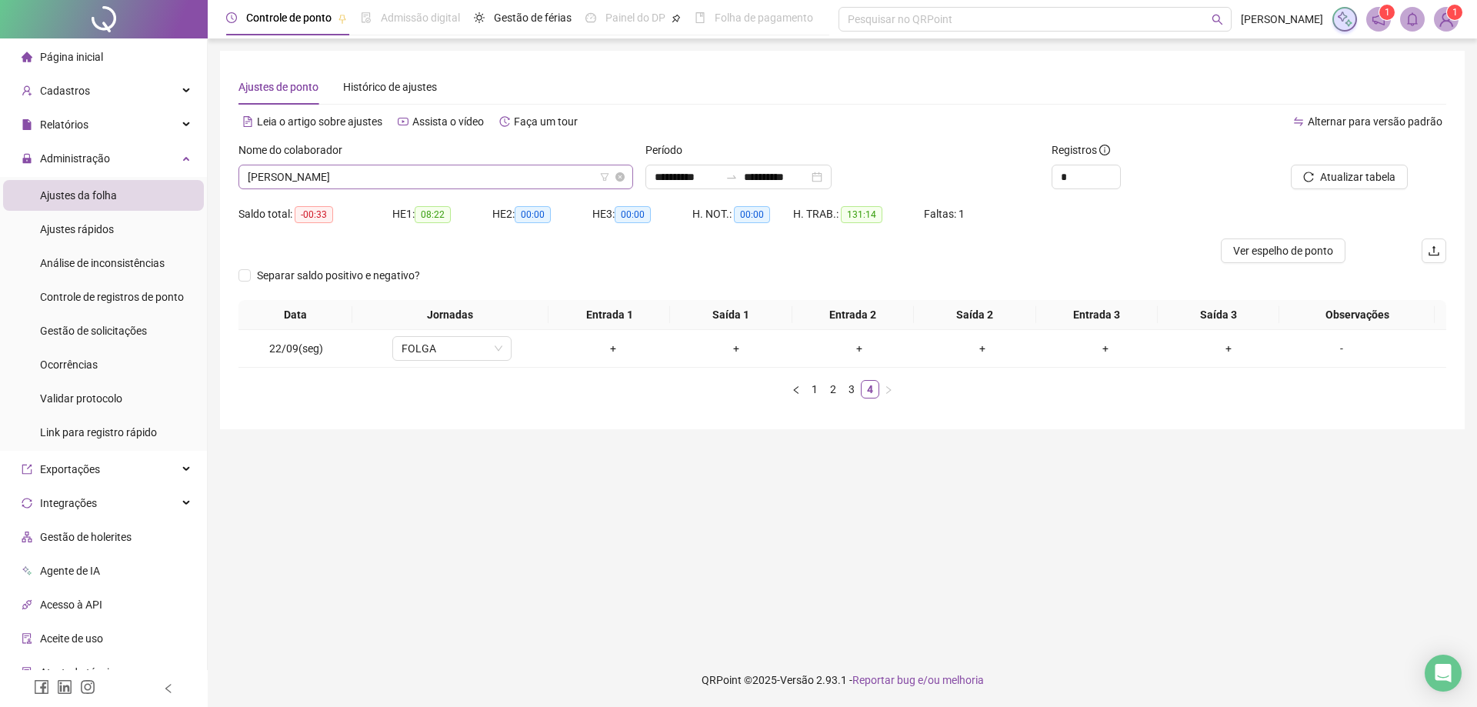
click at [375, 177] on span "[PERSON_NAME]" at bounding box center [436, 176] width 376 height 23
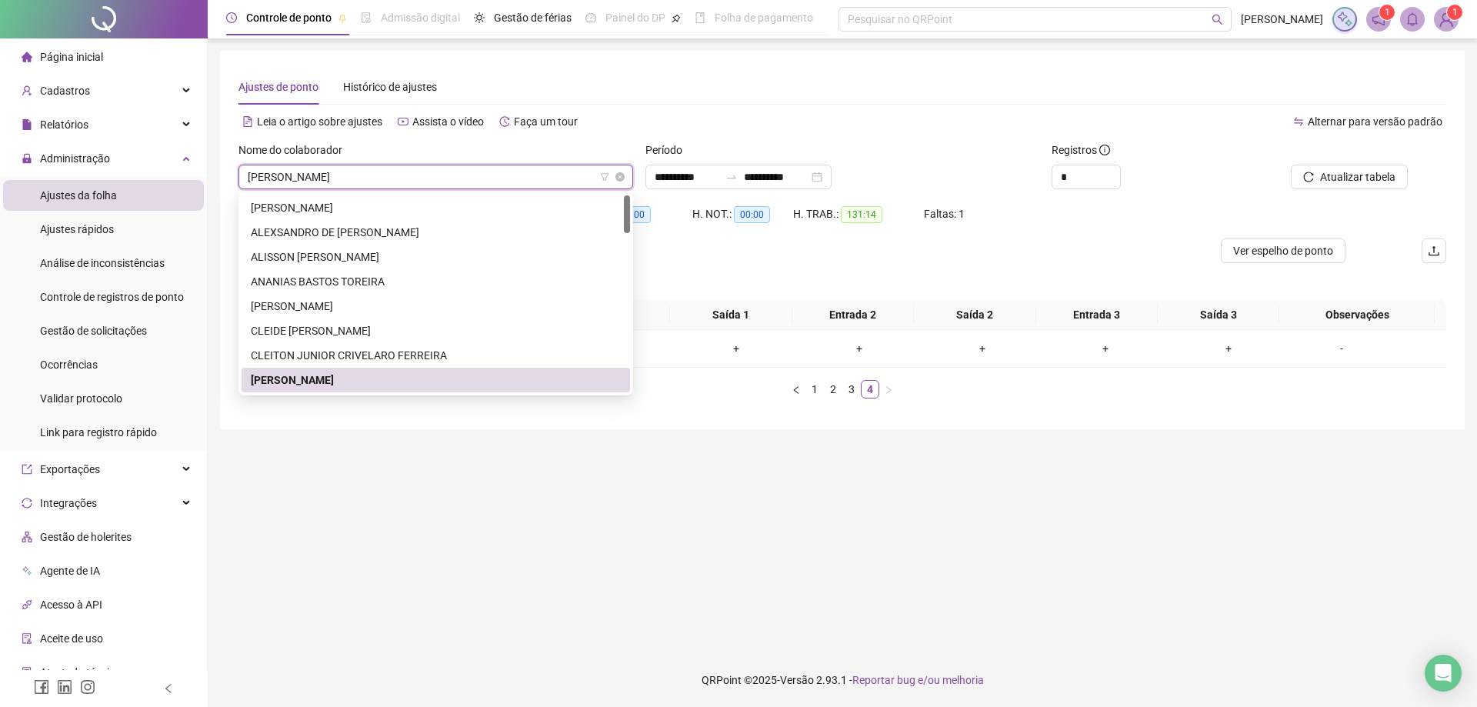
click at [375, 177] on span "[PERSON_NAME]" at bounding box center [436, 176] width 376 height 23
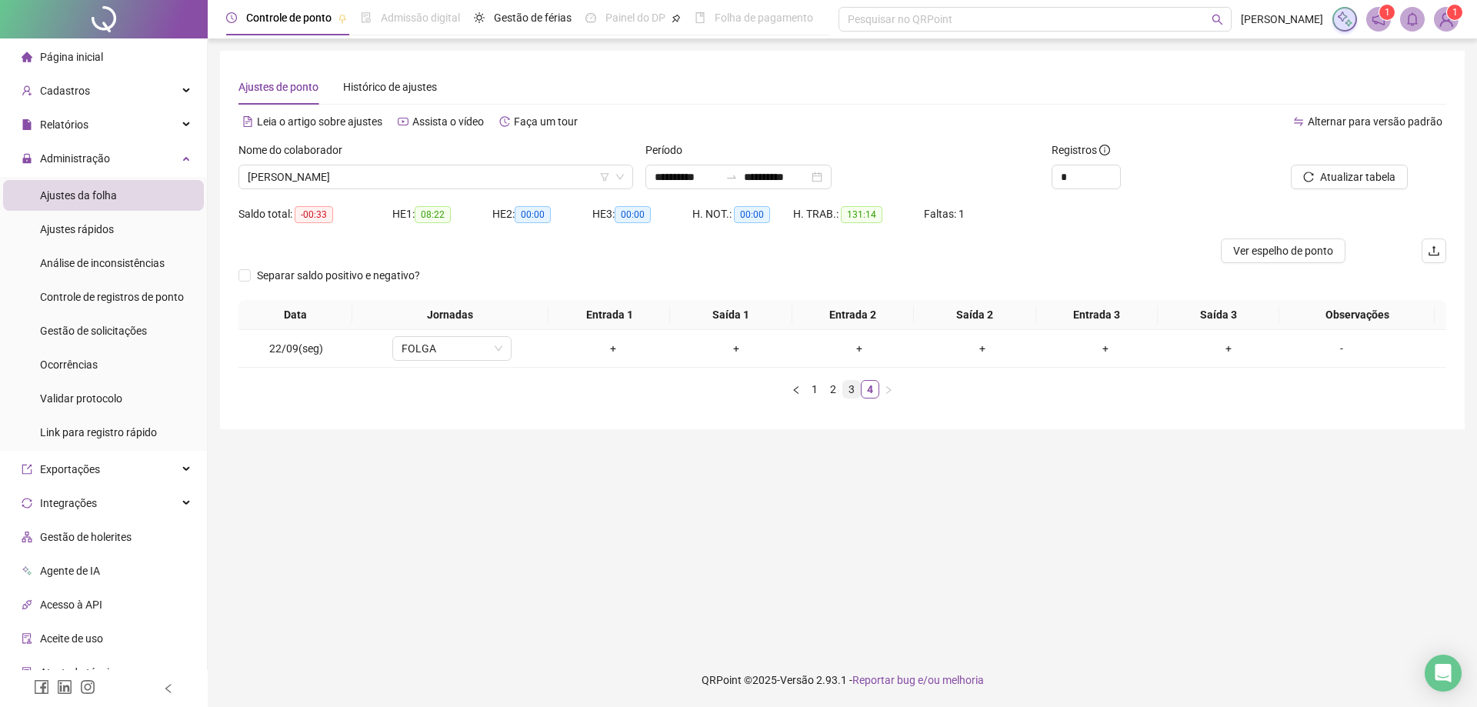
click at [848, 390] on link "3" at bounding box center [851, 389] width 17 height 17
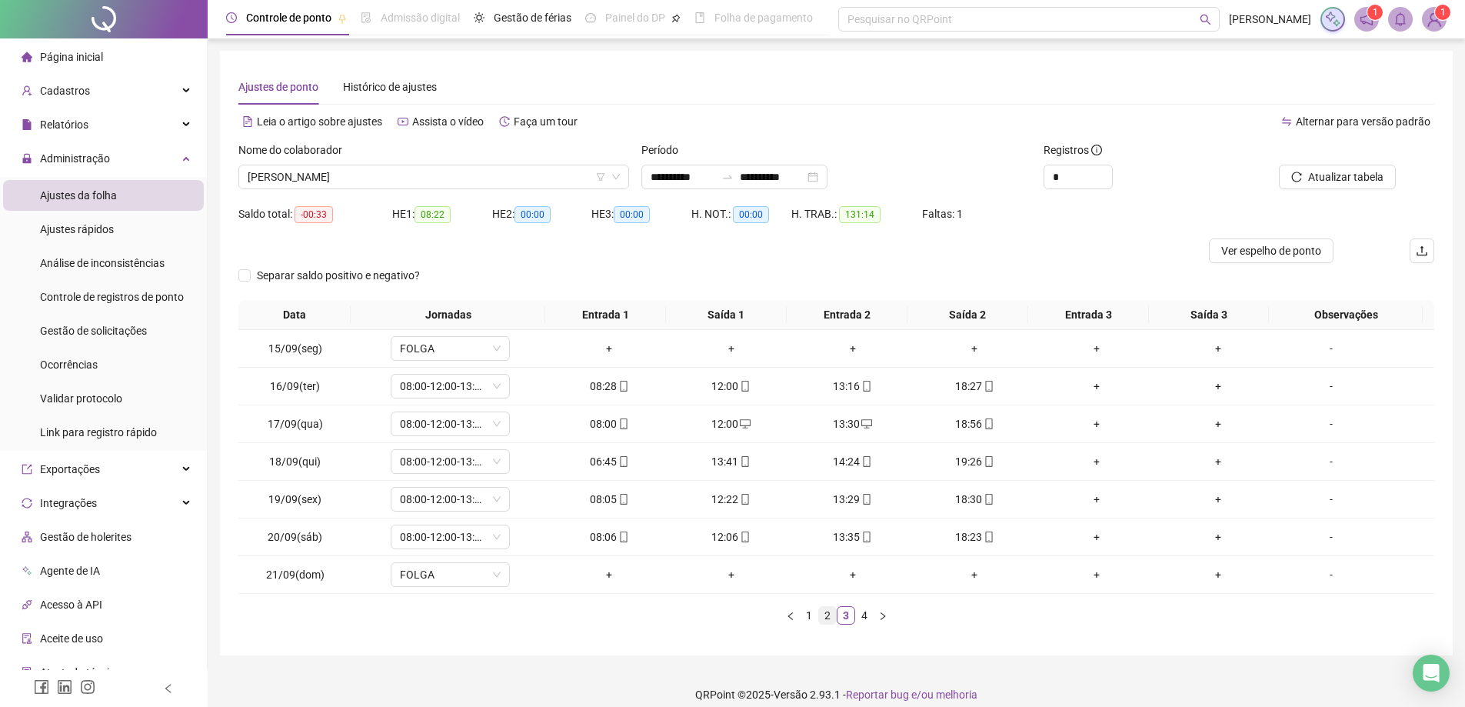
click at [824, 619] on link "2" at bounding box center [827, 615] width 17 height 17
click at [412, 175] on span "[PERSON_NAME]" at bounding box center [434, 176] width 372 height 23
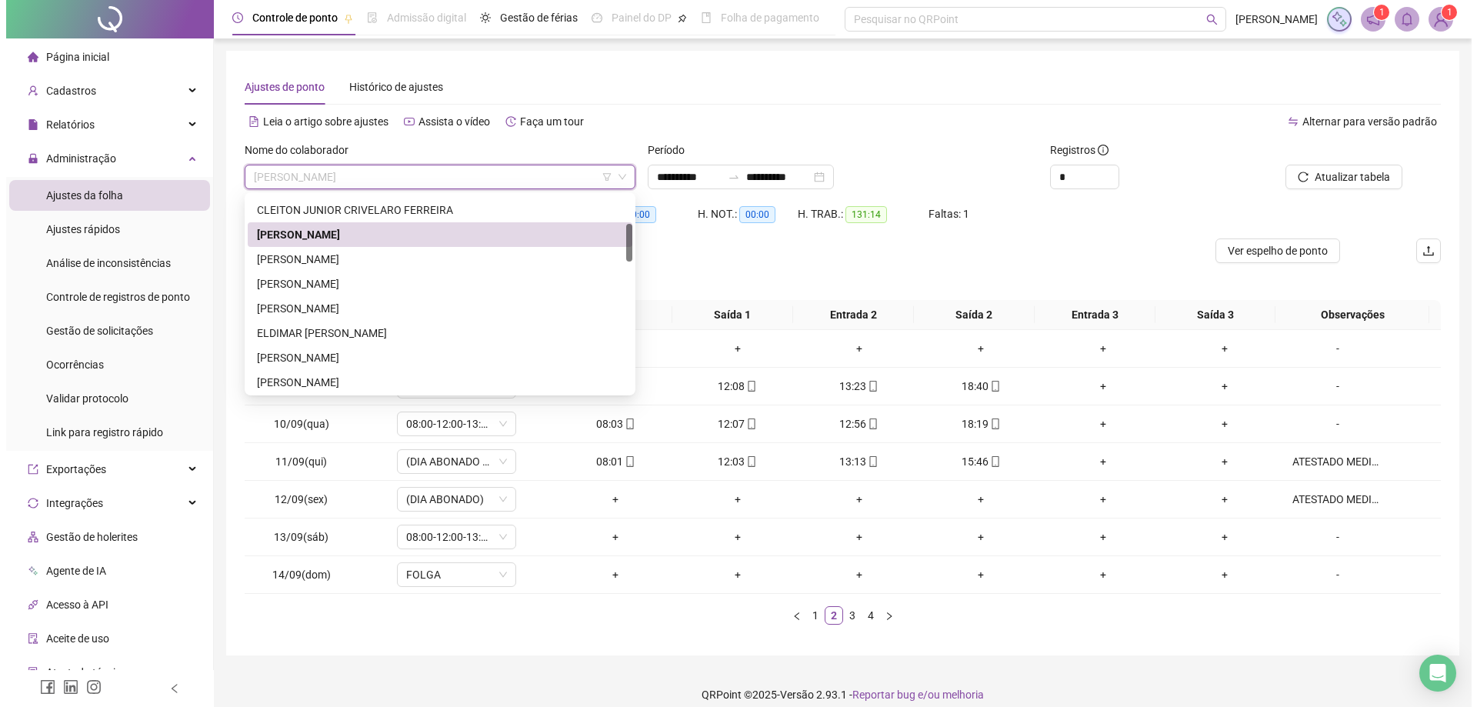
scroll to position [169, 0]
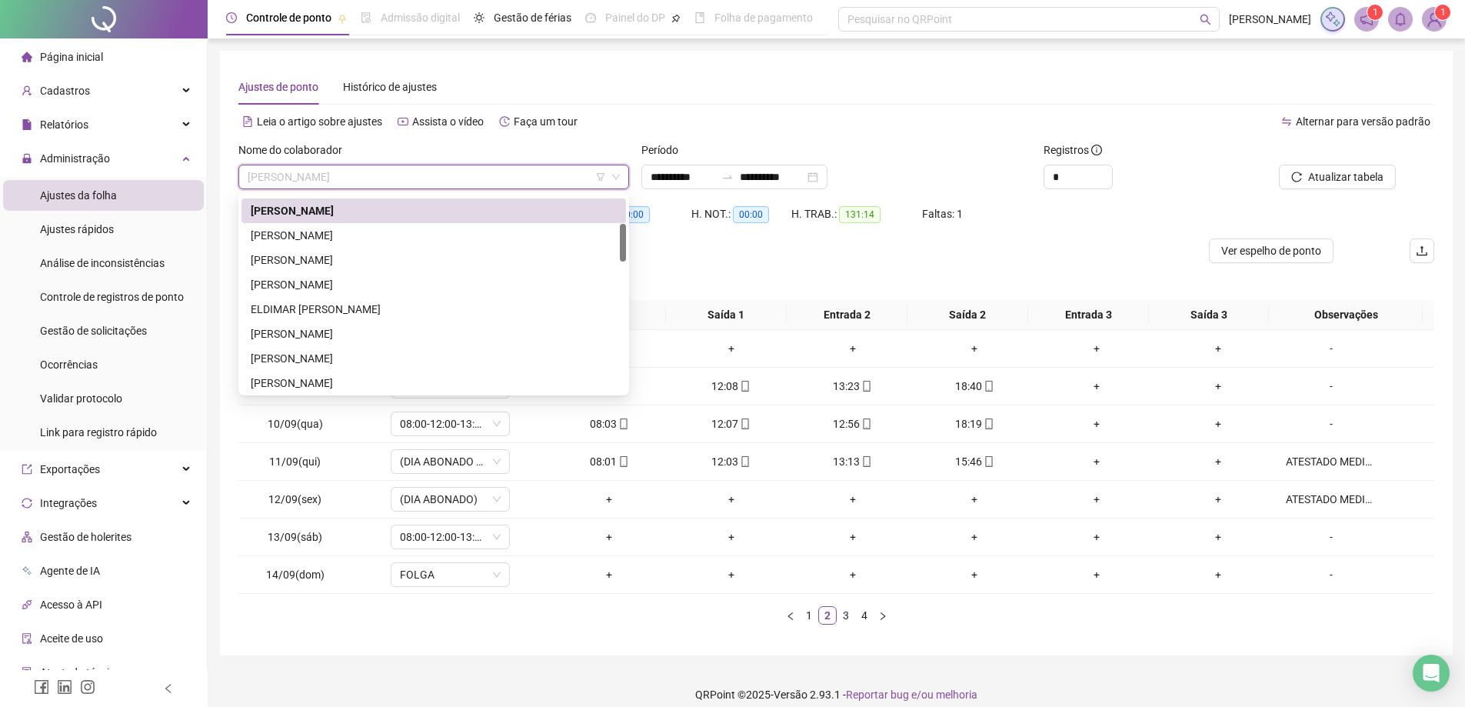
drag, startPoint x: 625, startPoint y: 207, endPoint x: 622, endPoint y: 240, distance: 33.2
click at [622, 240] on div at bounding box center [623, 243] width 6 height 38
click at [352, 232] on div "[PERSON_NAME]" at bounding box center [434, 235] width 366 height 17
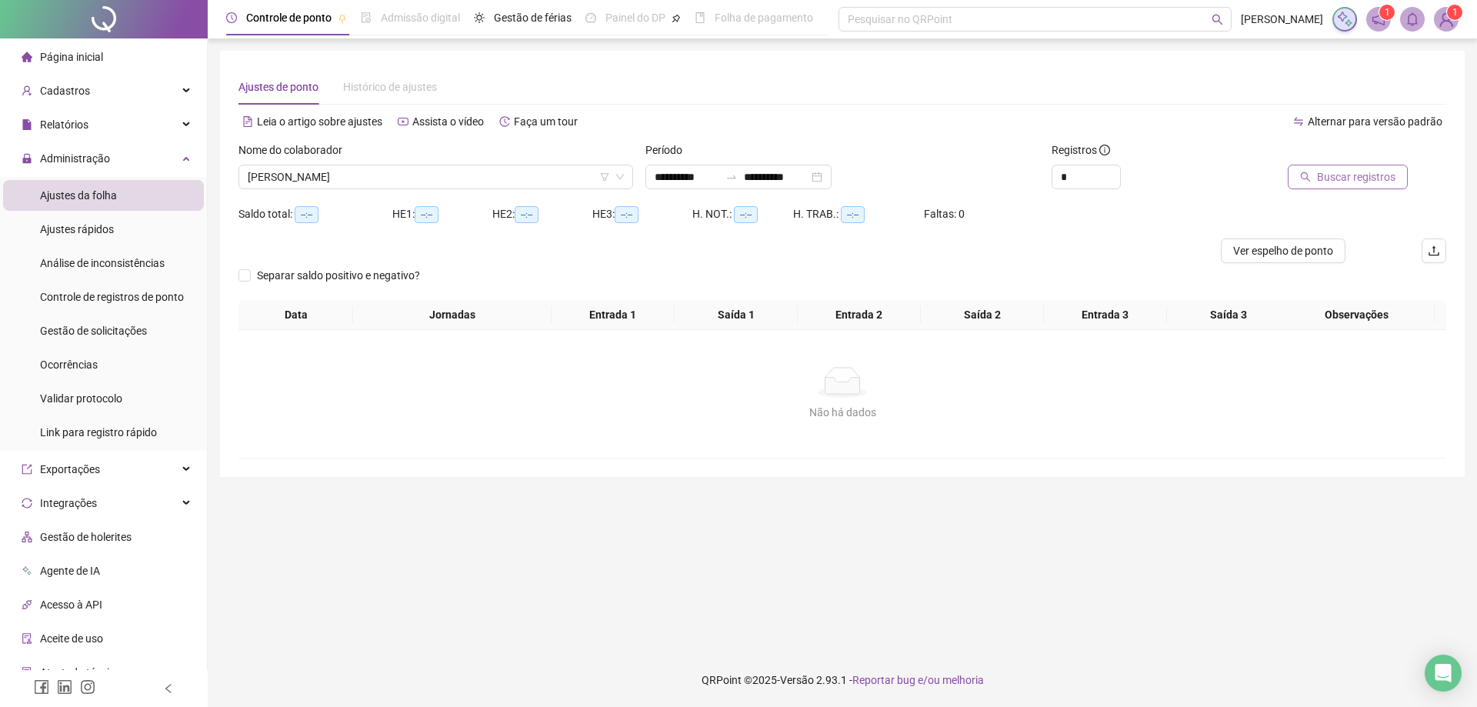
click at [1330, 178] on span "Buscar registros" at bounding box center [1356, 176] width 78 height 17
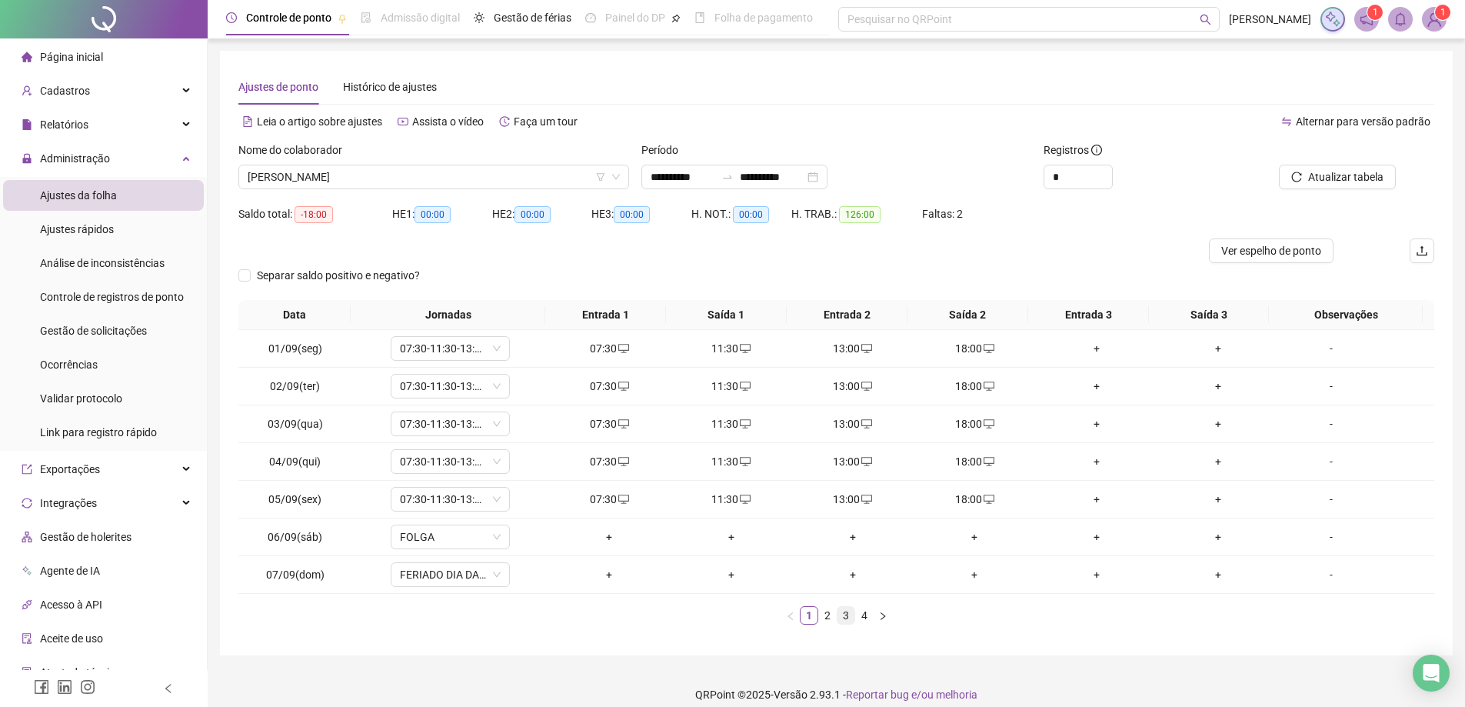
click at [841, 620] on link "3" at bounding box center [846, 615] width 17 height 17
click at [720, 491] on div "+" at bounding box center [730, 499] width 109 height 17
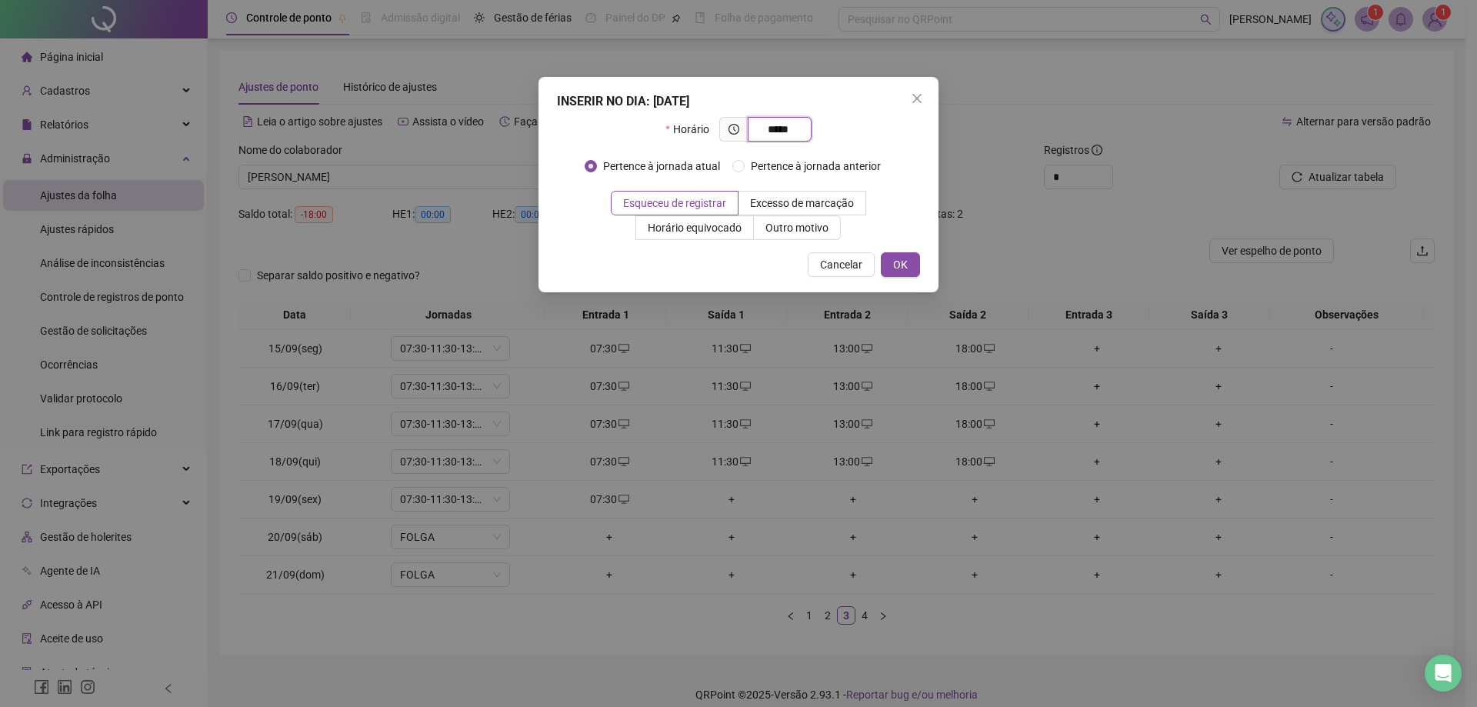
type input "*****"
click at [894, 252] on button "OK" at bounding box center [900, 264] width 39 height 25
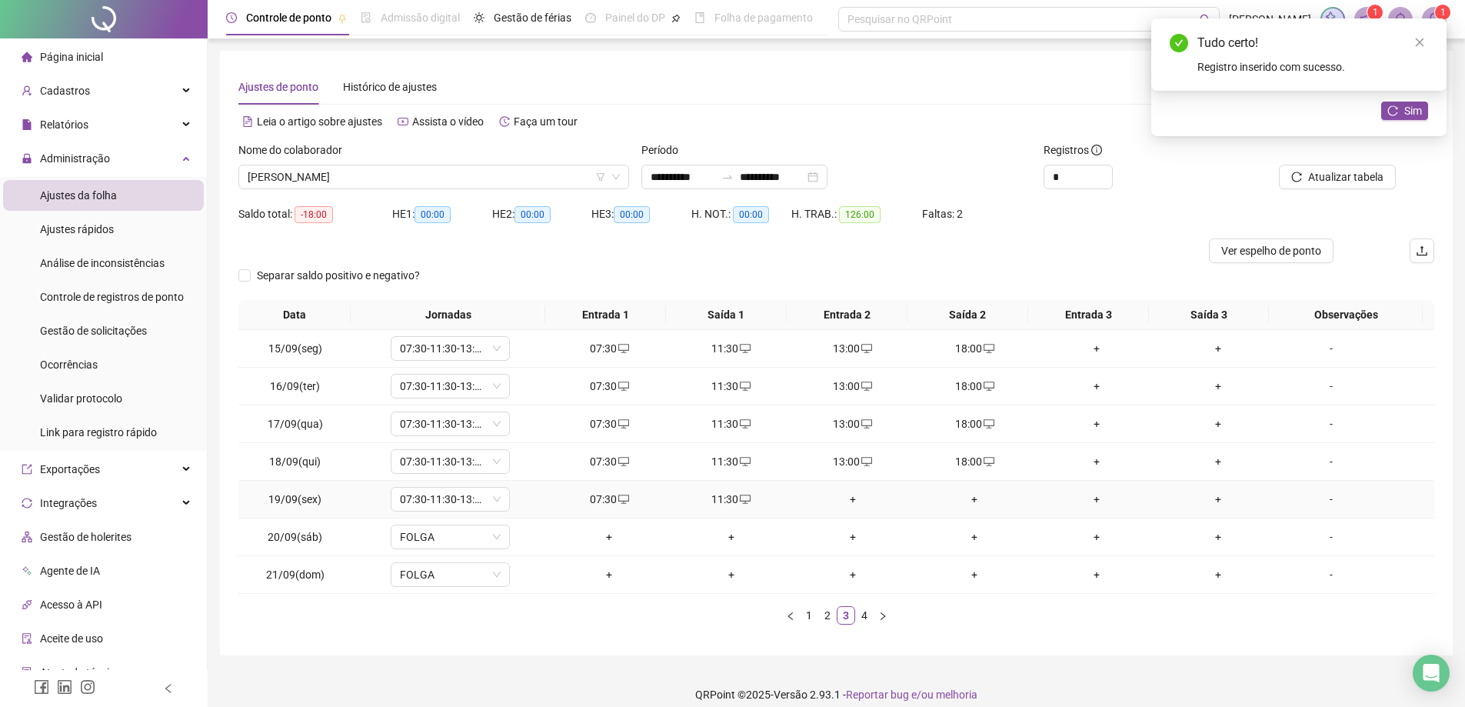
click at [838, 497] on div "+" at bounding box center [852, 499] width 109 height 17
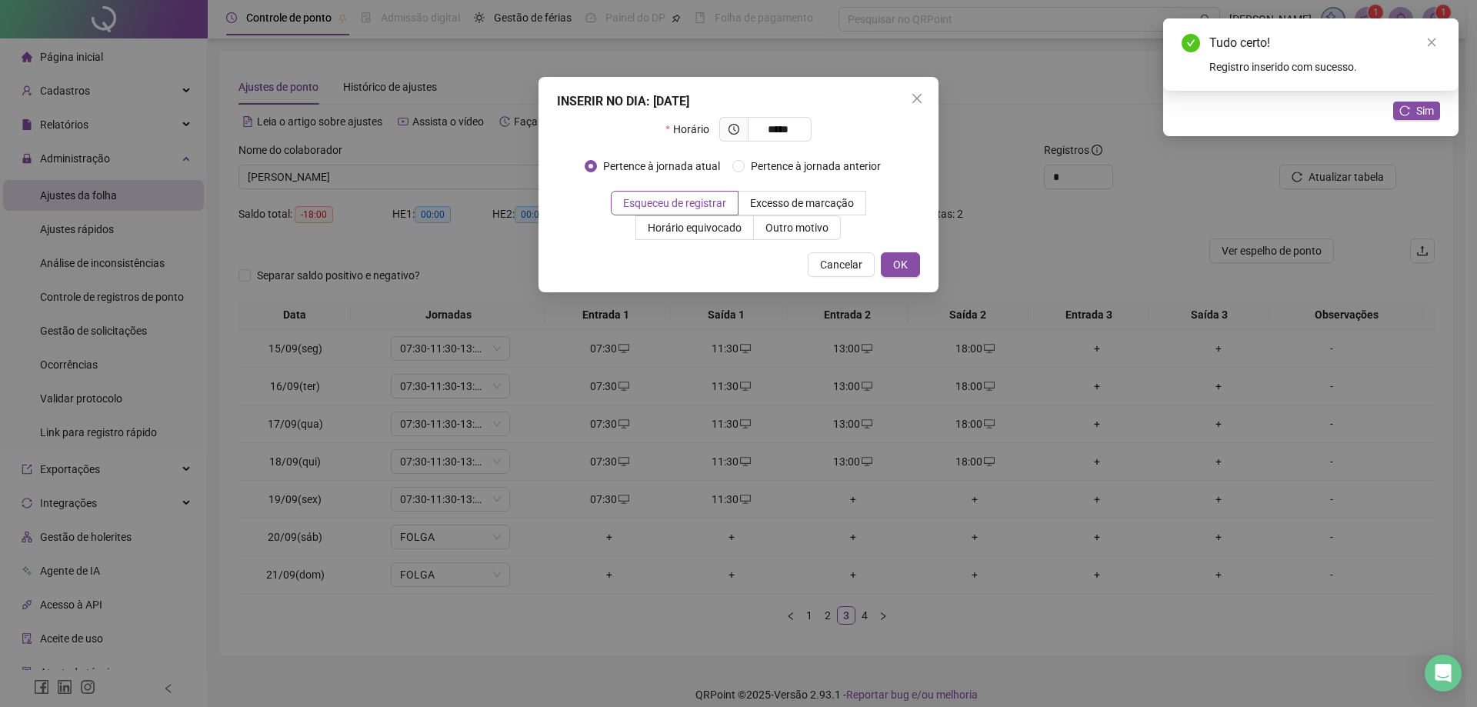
type input "*****"
click at [901, 255] on button "OK" at bounding box center [900, 264] width 39 height 25
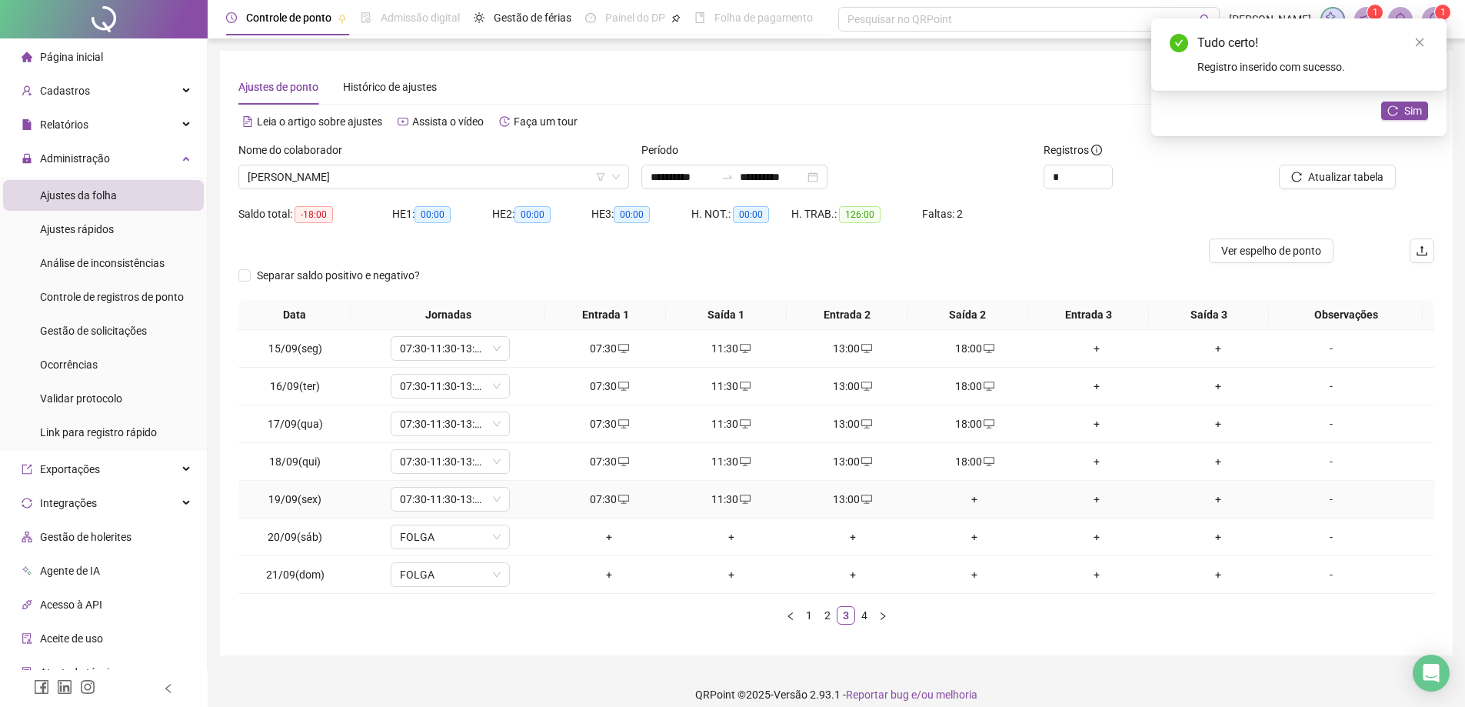
click at [960, 498] on div "+" at bounding box center [974, 499] width 109 height 17
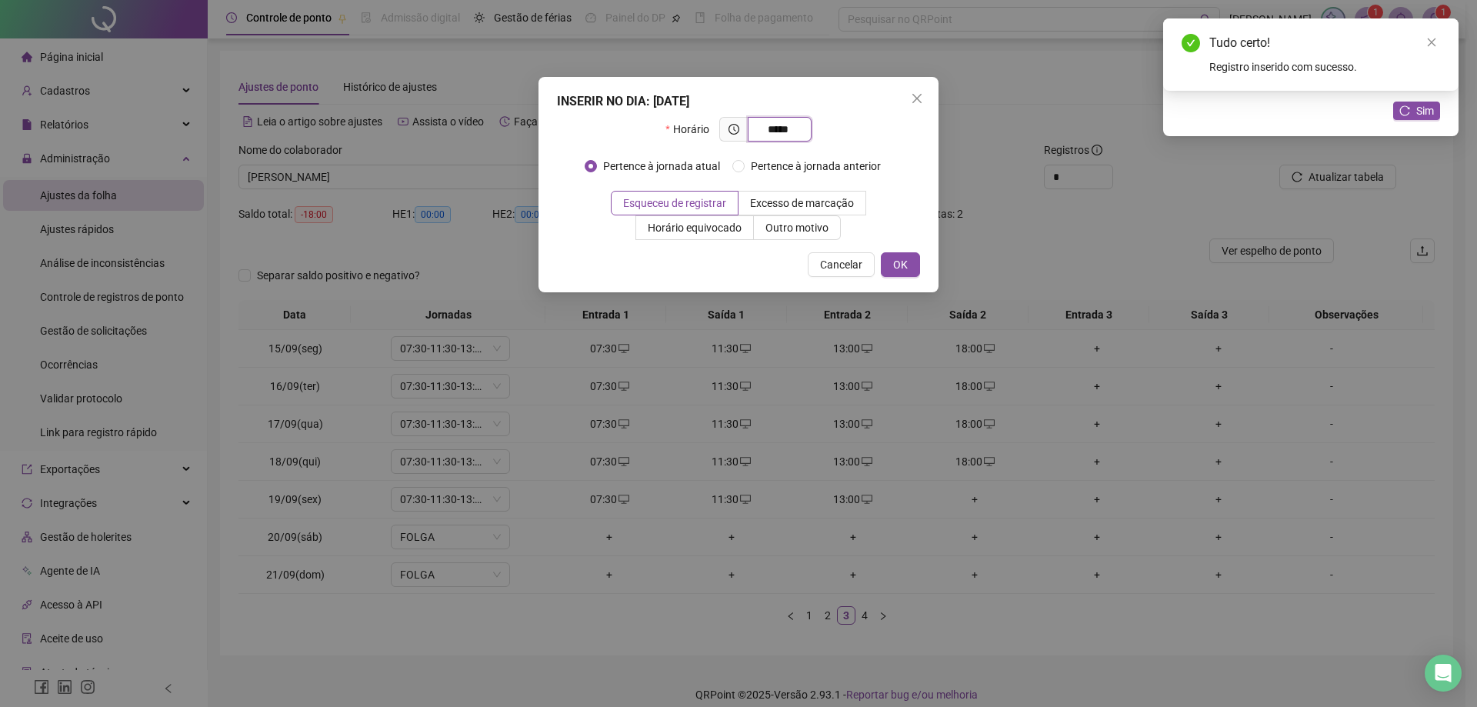
type input "*****"
click at [905, 269] on span "OK" at bounding box center [900, 264] width 15 height 17
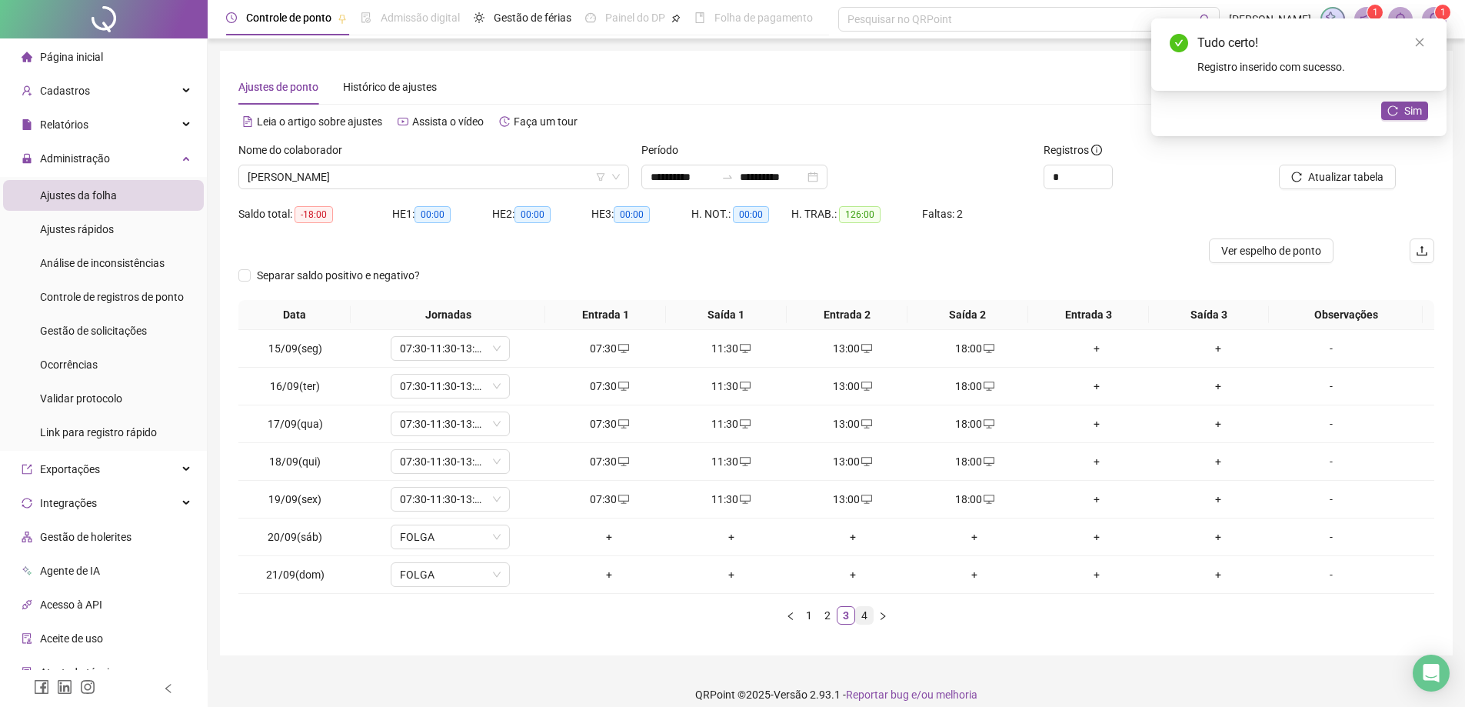
click at [862, 617] on link "4" at bounding box center [864, 615] width 17 height 17
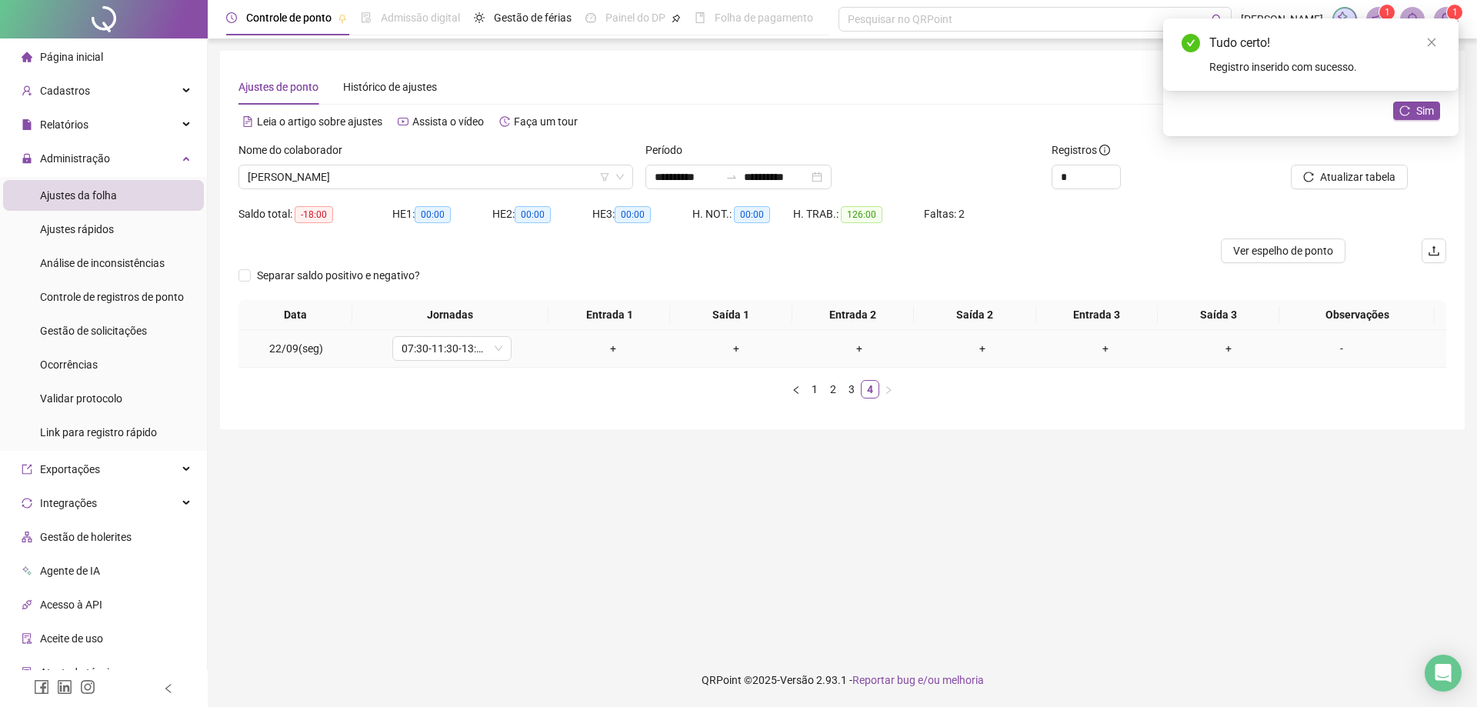
click at [603, 344] on div "+" at bounding box center [613, 348] width 111 height 17
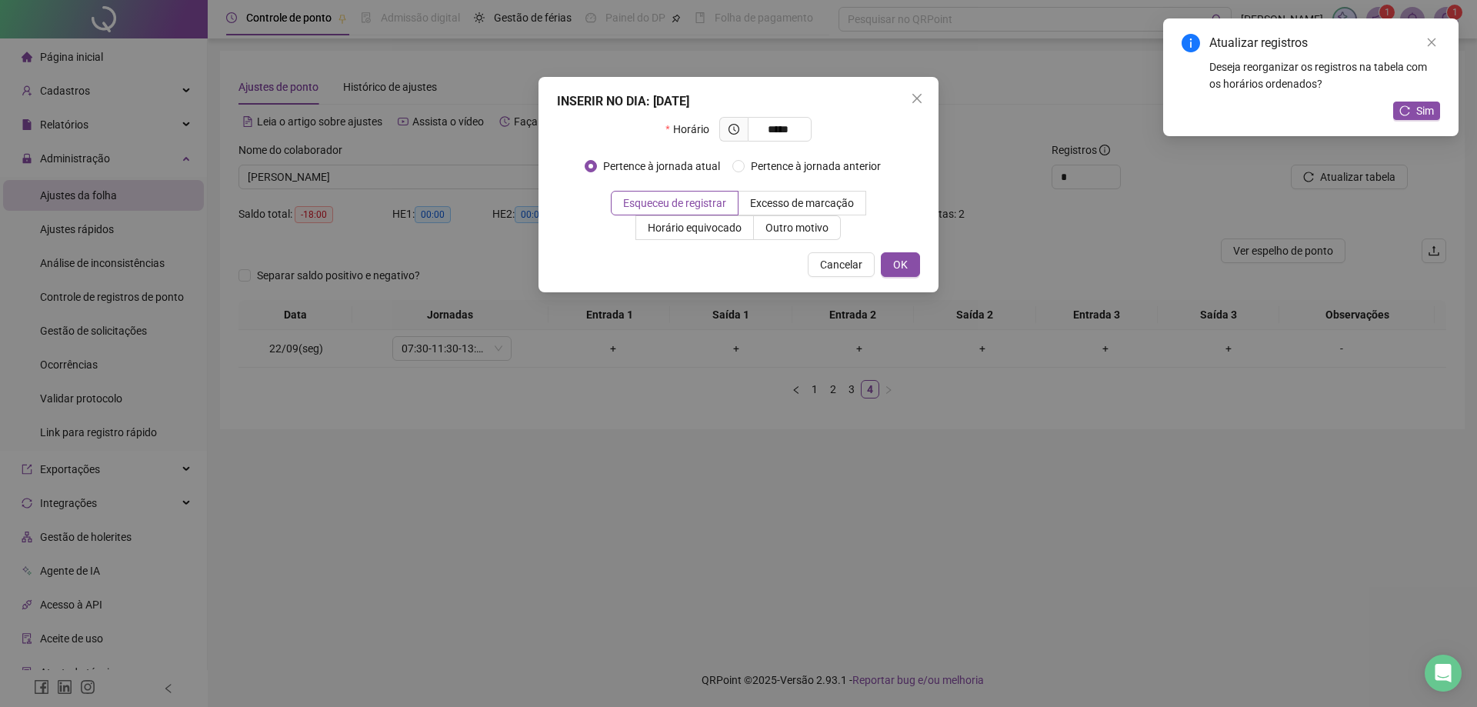
type input "*****"
click at [892, 268] on button "OK" at bounding box center [900, 264] width 39 height 25
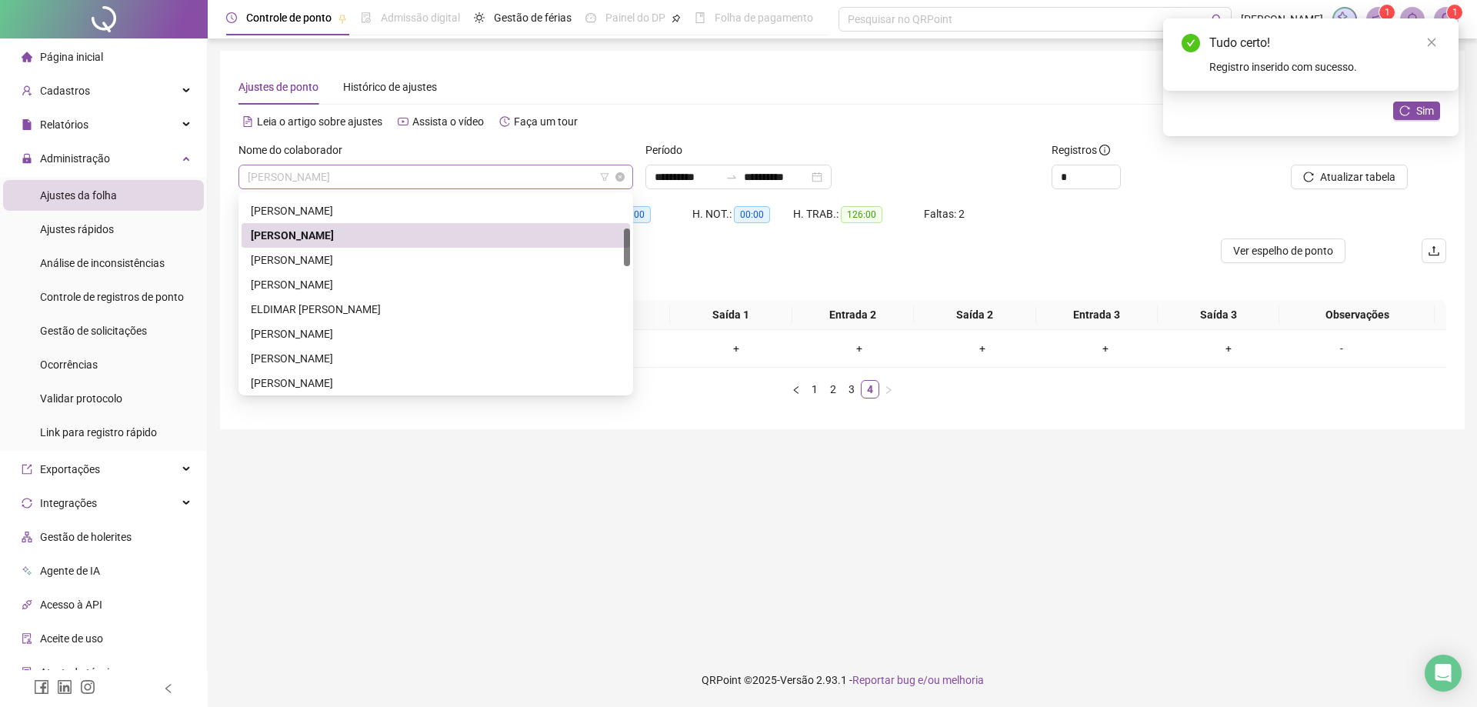
click at [403, 179] on span "[PERSON_NAME]" at bounding box center [436, 176] width 376 height 23
click at [385, 261] on div "[PERSON_NAME]" at bounding box center [436, 260] width 370 height 17
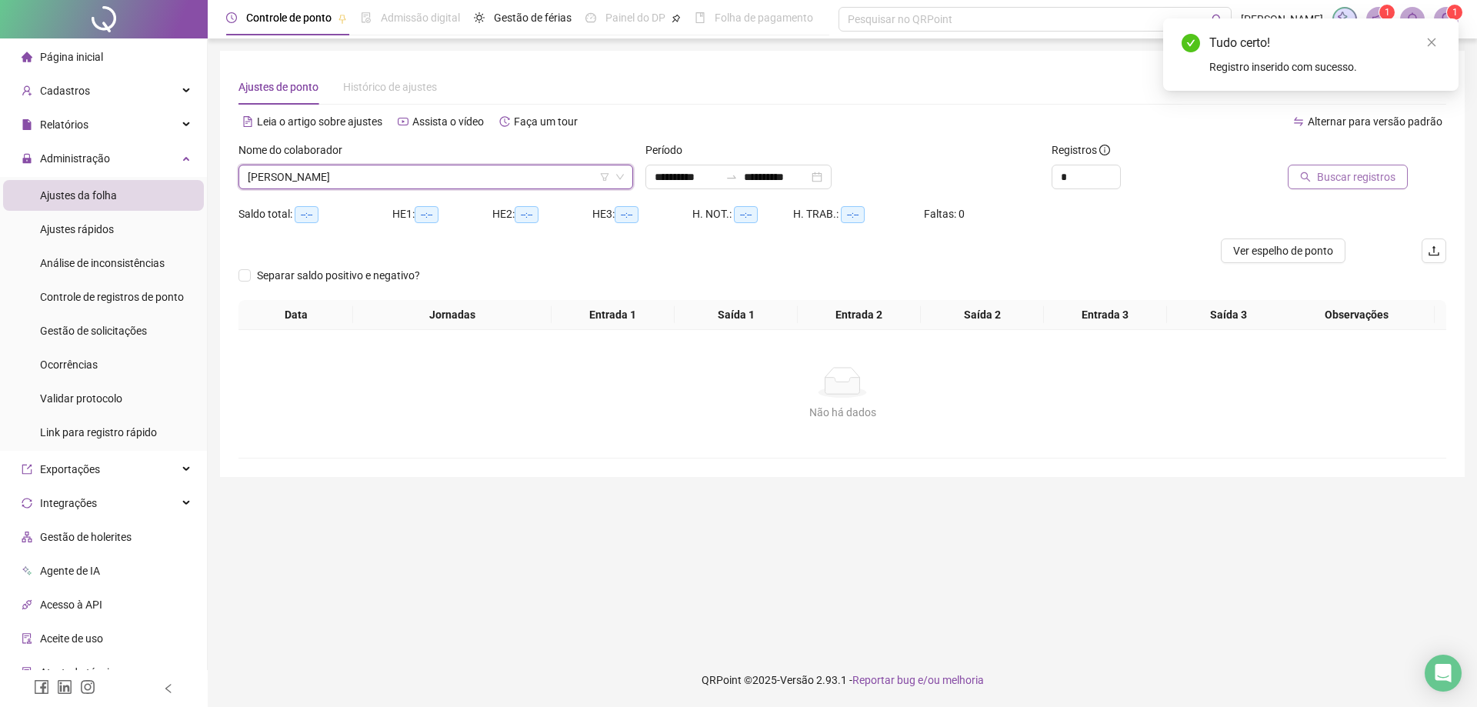
click at [1357, 181] on span "Buscar registros" at bounding box center [1356, 176] width 78 height 17
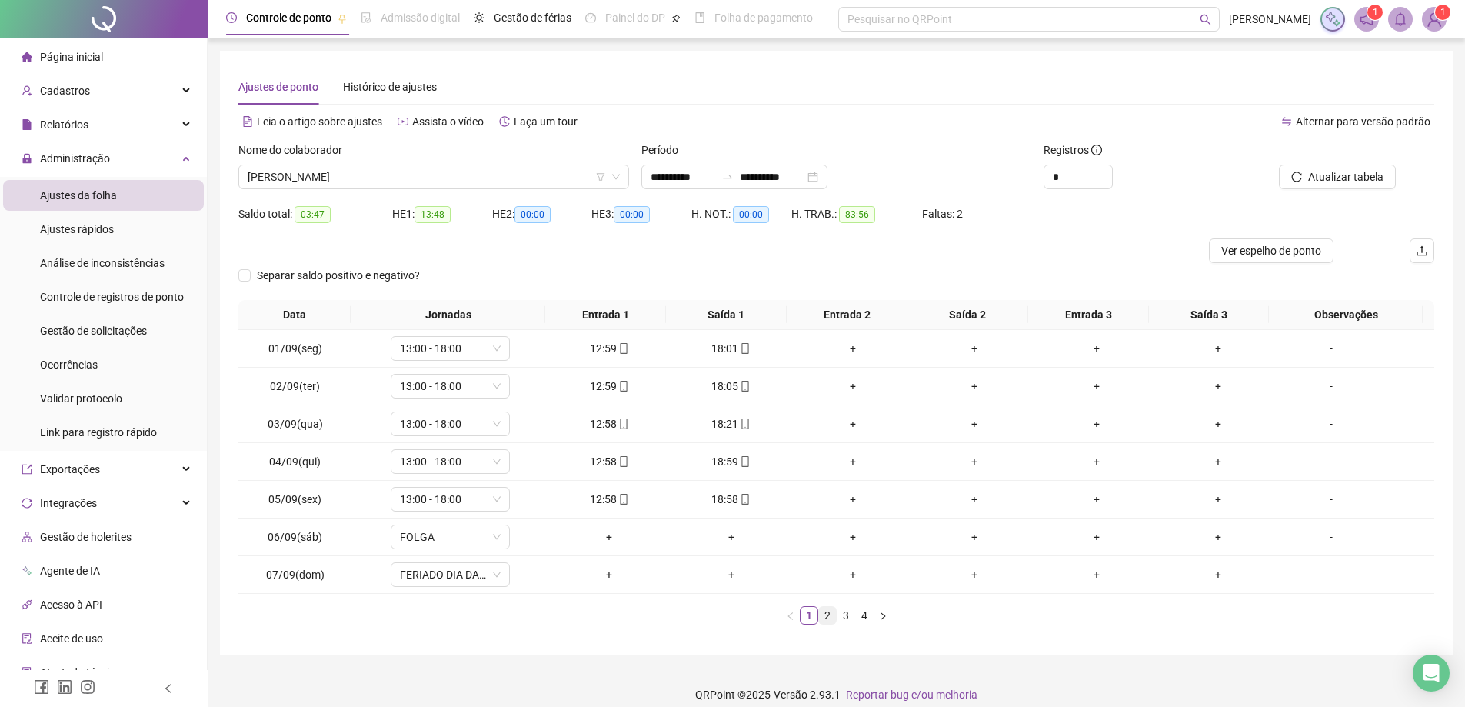
click at [828, 613] on link "2" at bounding box center [827, 615] width 17 height 17
click at [846, 617] on link "3" at bounding box center [846, 615] width 17 height 17
click at [863, 617] on link "4" at bounding box center [864, 615] width 17 height 17
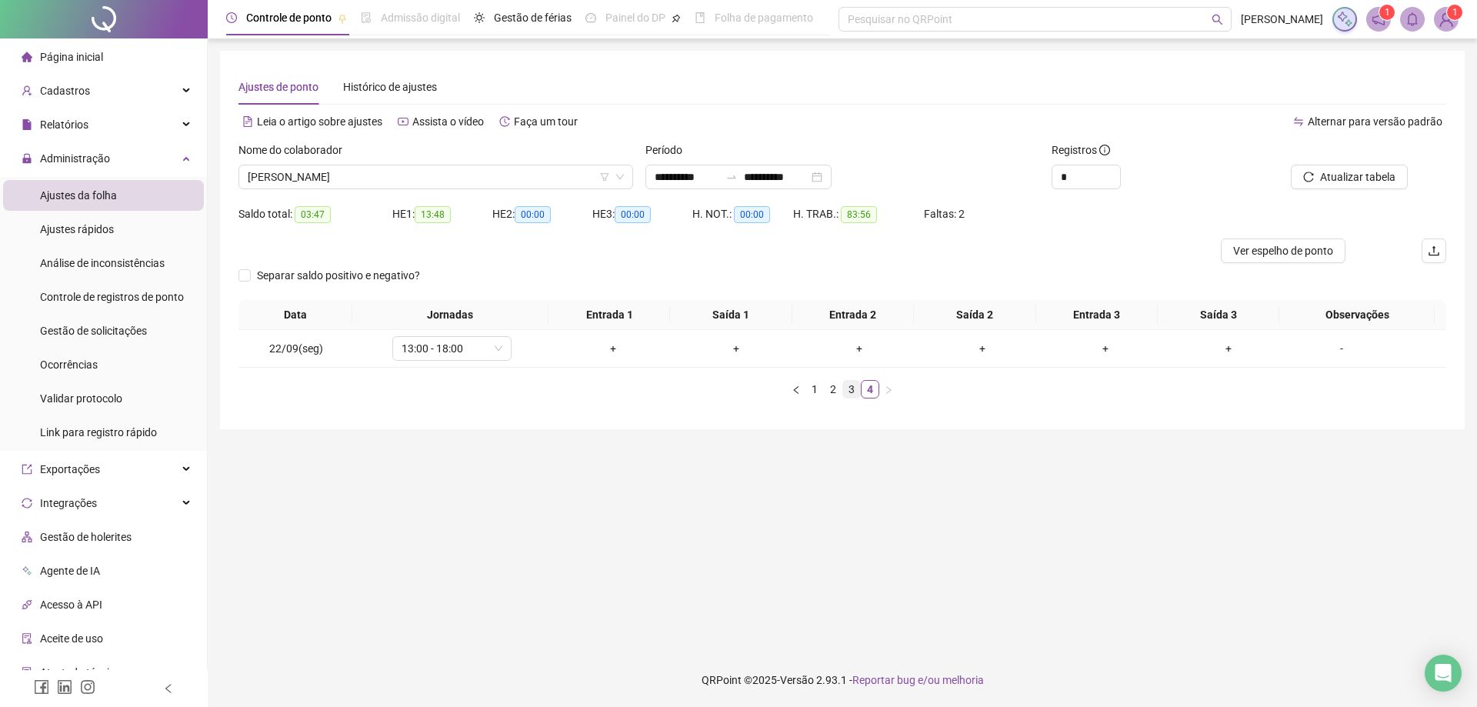
click at [858, 389] on link "3" at bounding box center [851, 389] width 17 height 17
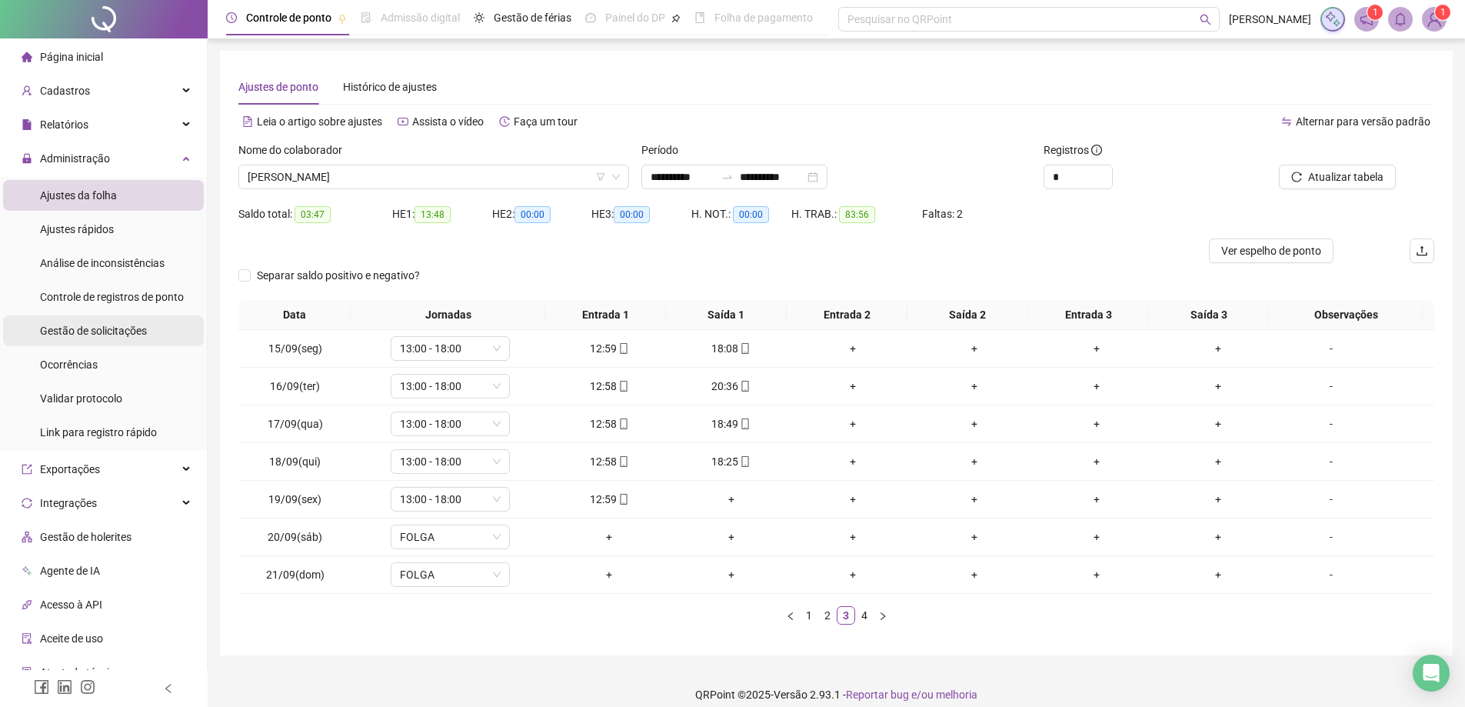
click at [128, 335] on span "Gestão de solicitações" at bounding box center [93, 331] width 107 height 12
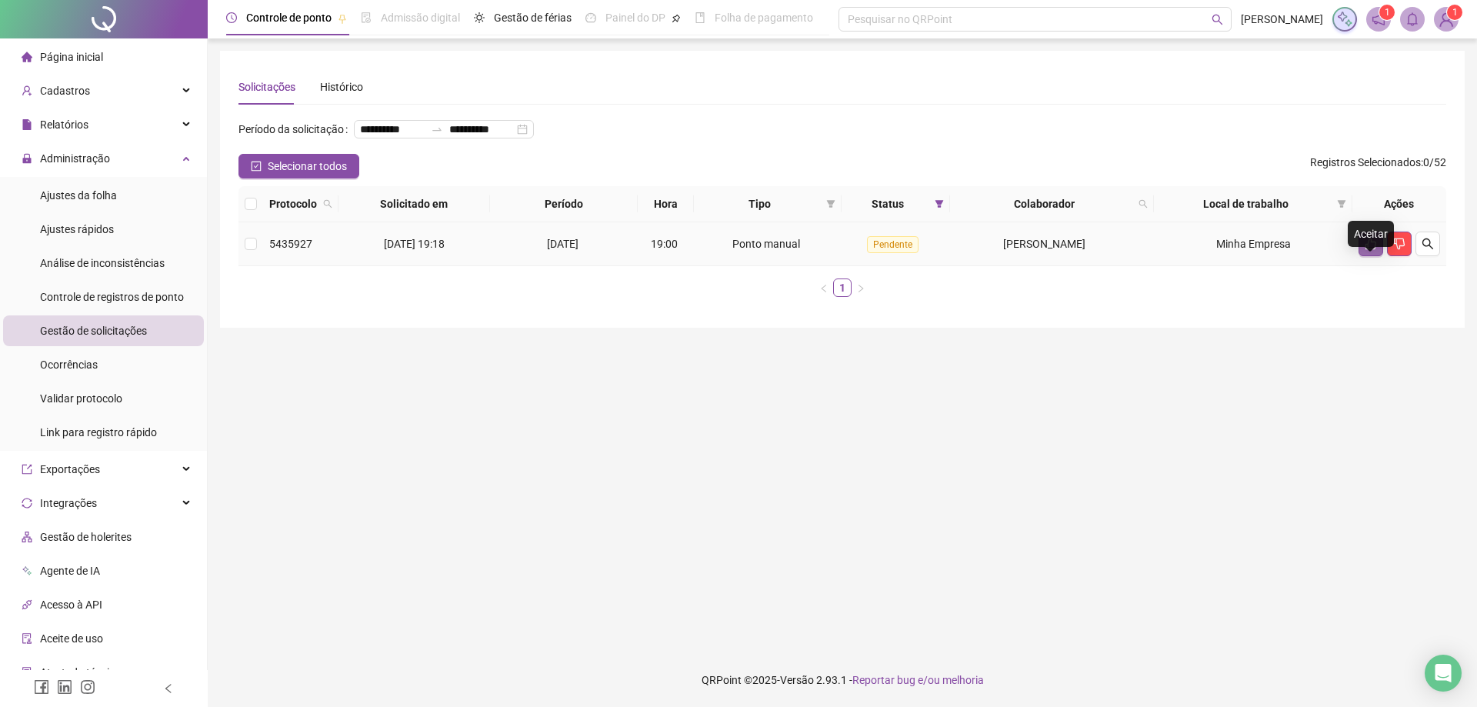
click at [1371, 250] on icon "like" at bounding box center [1370, 244] width 11 height 12
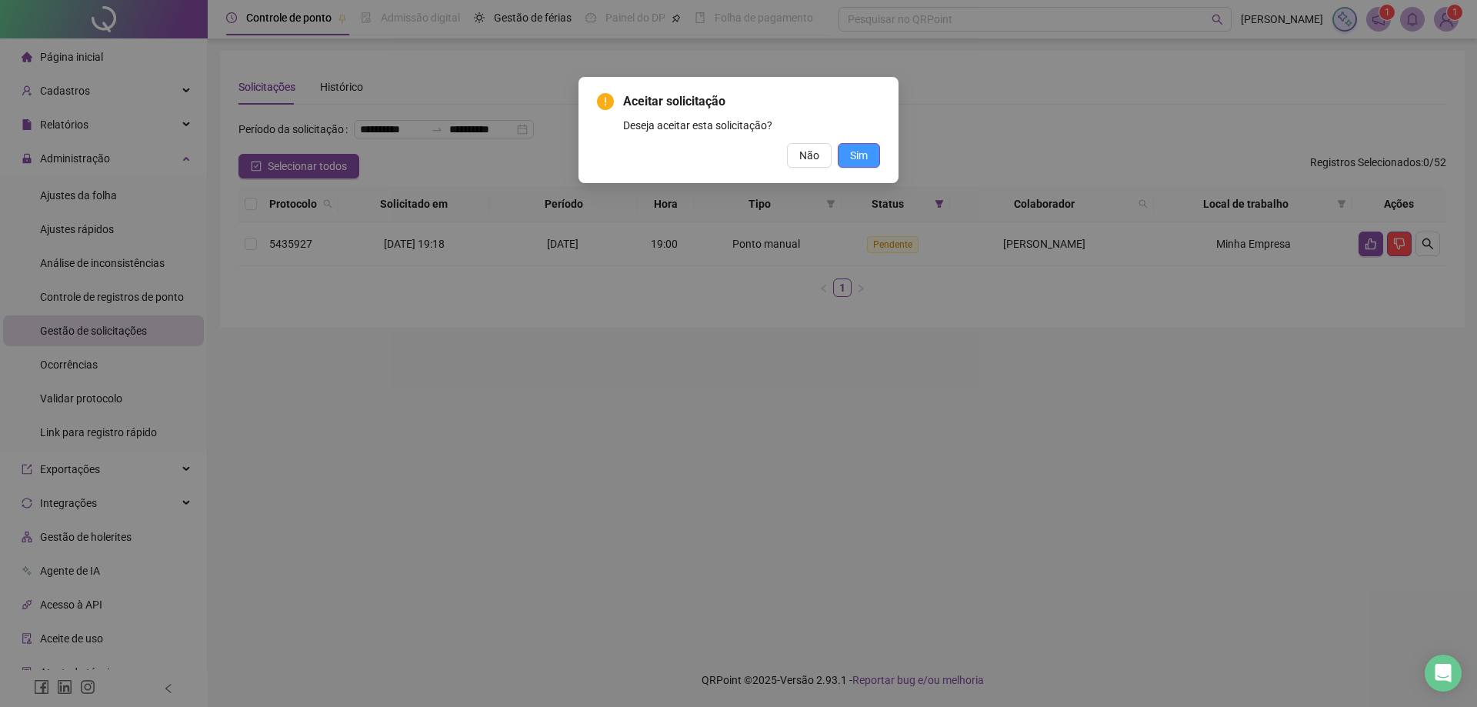
click at [854, 145] on button "Sim" at bounding box center [859, 155] width 42 height 25
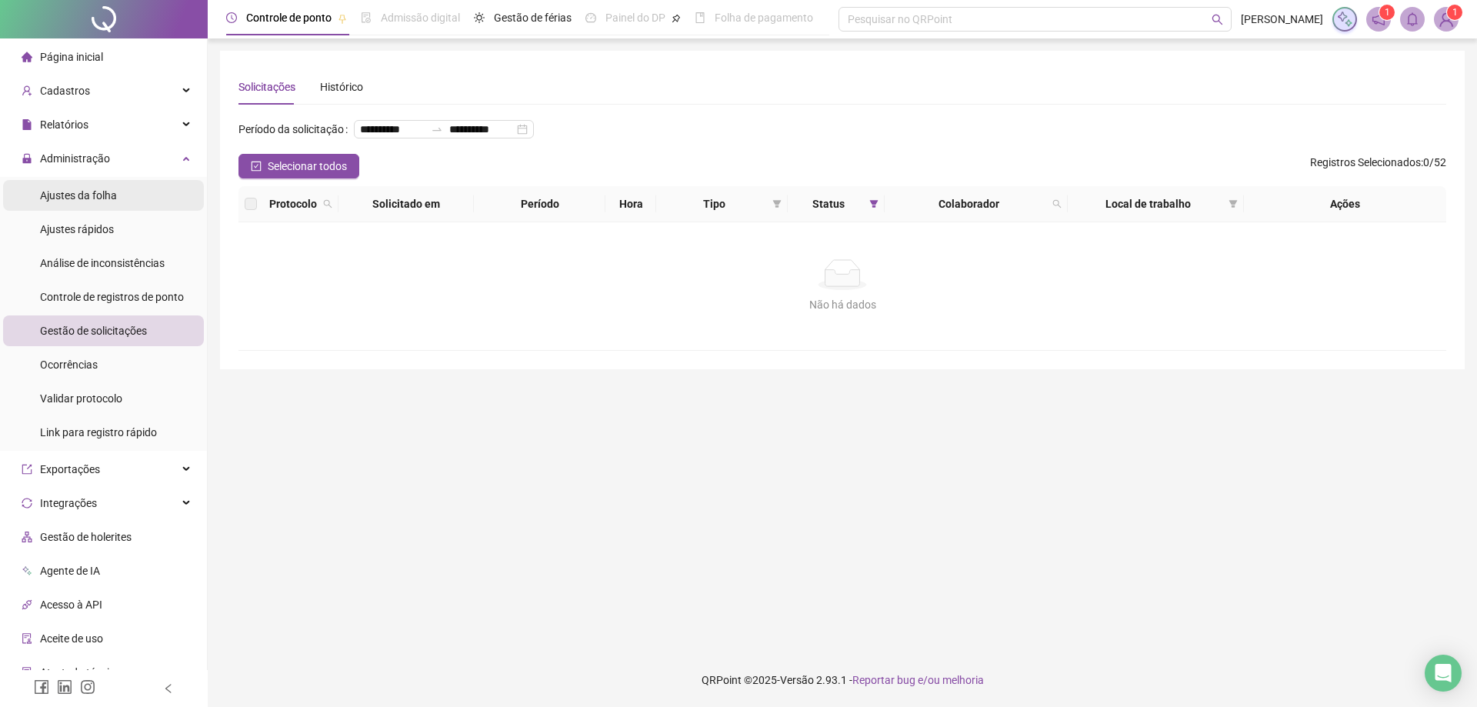
click at [72, 192] on span "Ajustes da folha" at bounding box center [78, 195] width 77 height 12
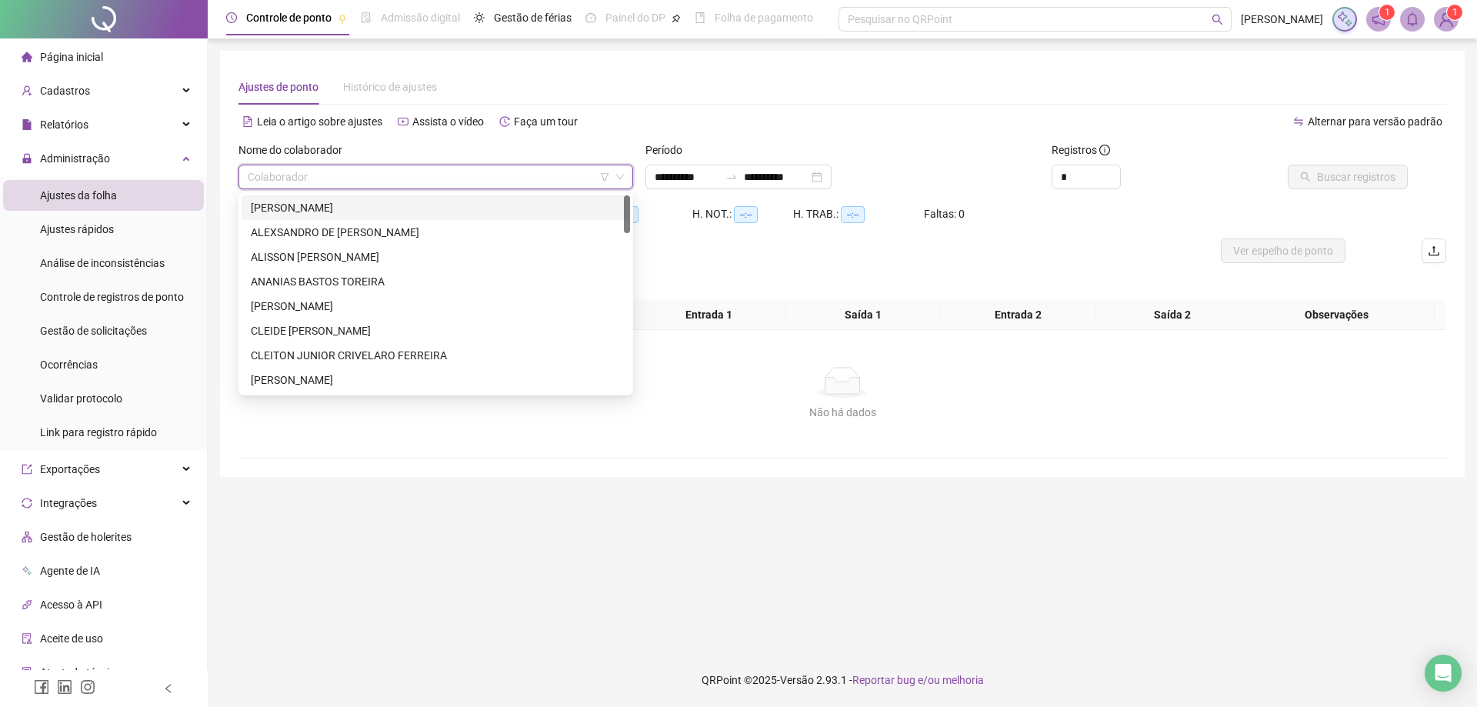
click at [298, 175] on input "search" at bounding box center [429, 176] width 362 height 23
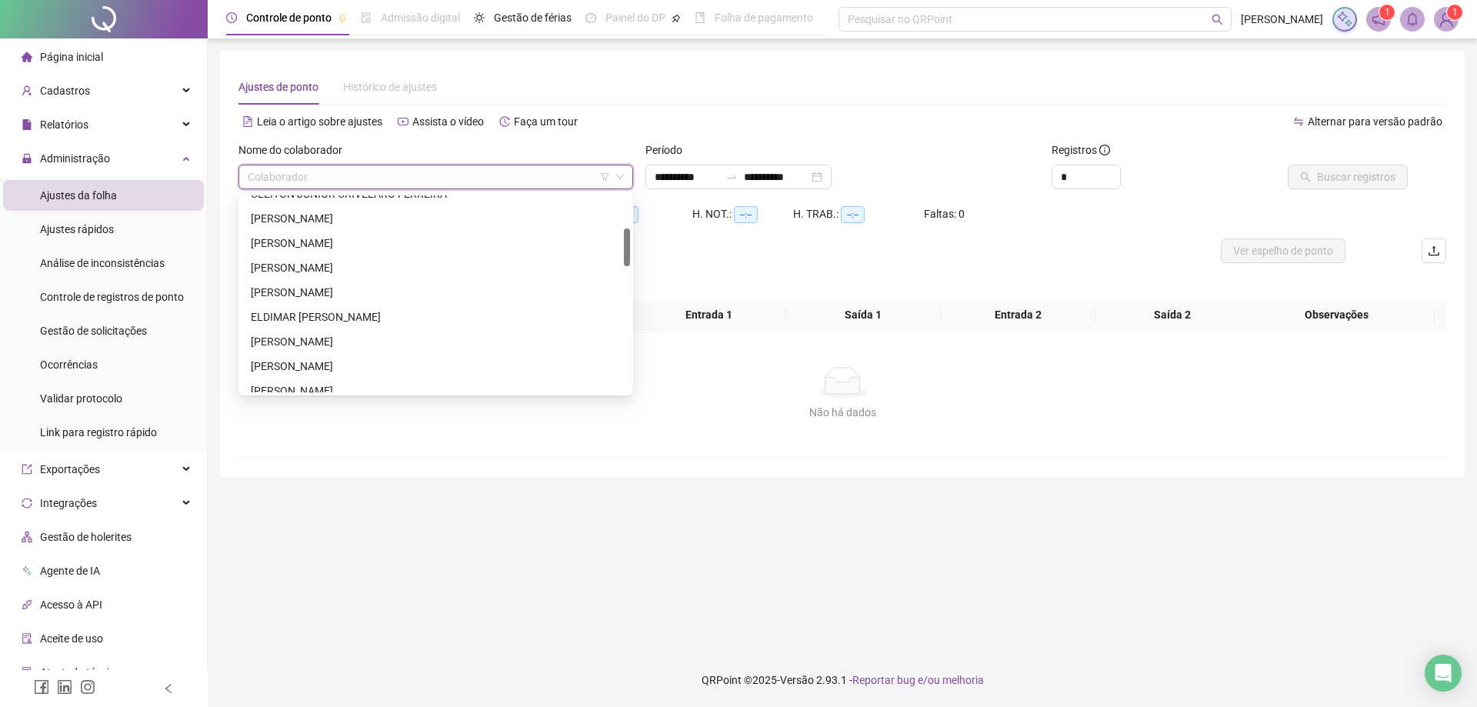
scroll to position [169, 0]
drag, startPoint x: 629, startPoint y: 212, endPoint x: 626, endPoint y: 245, distance: 33.2
click at [626, 245] on div at bounding box center [627, 247] width 6 height 38
click at [377, 259] on div "[PERSON_NAME]" at bounding box center [436, 260] width 370 height 17
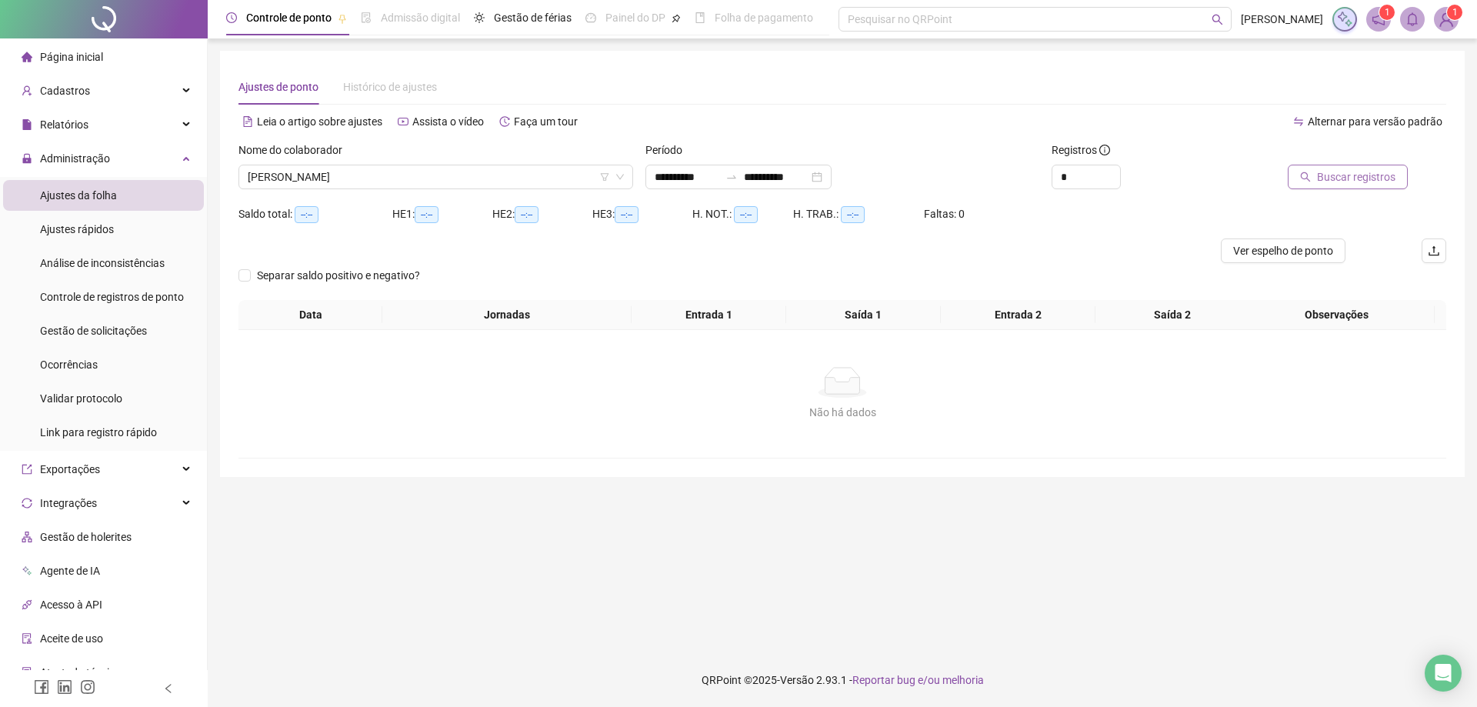
click at [1340, 175] on span "Buscar registros" at bounding box center [1356, 176] width 78 height 17
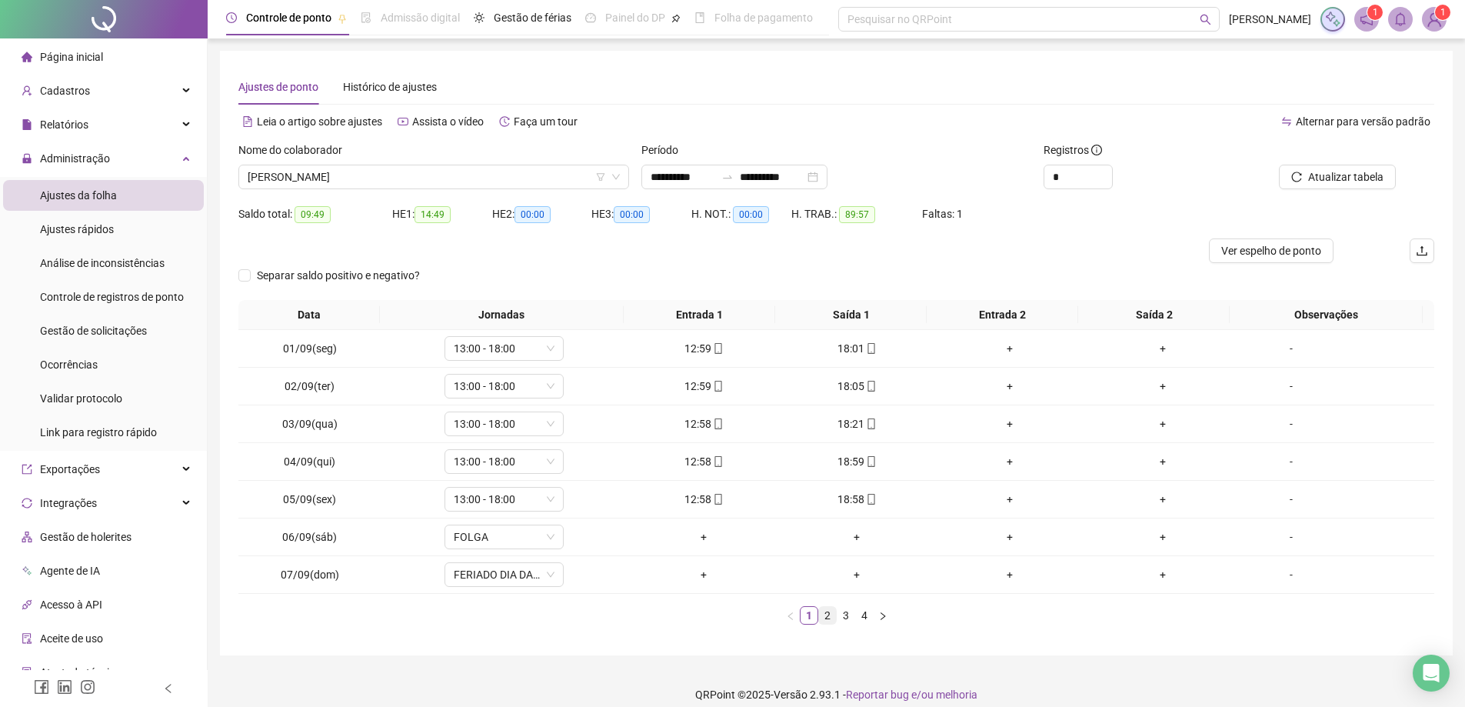
click at [825, 617] on link "2" at bounding box center [827, 615] width 17 height 17
click at [843, 617] on link "3" at bounding box center [846, 615] width 17 height 17
click at [865, 618] on link "4" at bounding box center [864, 615] width 17 height 17
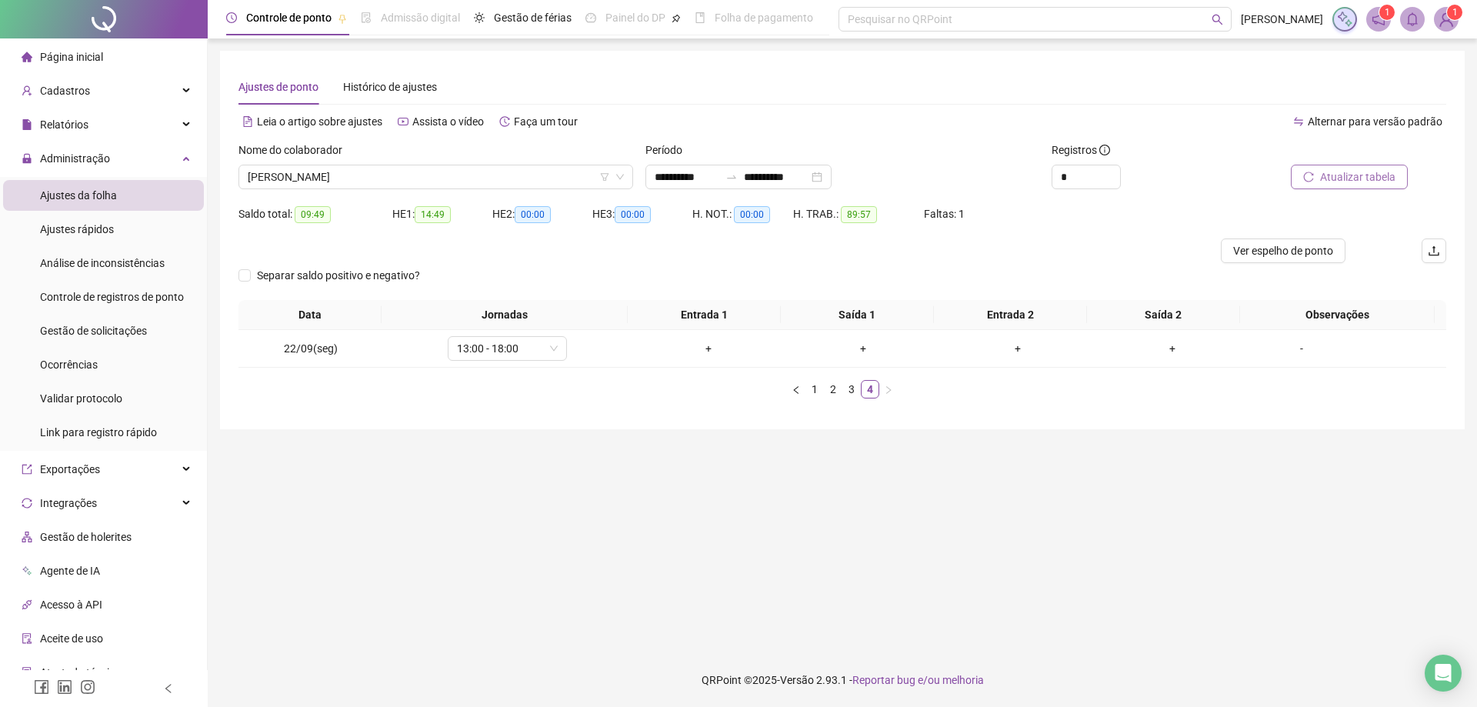
click at [1354, 168] on button "Atualizar tabela" at bounding box center [1349, 177] width 117 height 25
click at [850, 391] on link "3" at bounding box center [851, 389] width 17 height 17
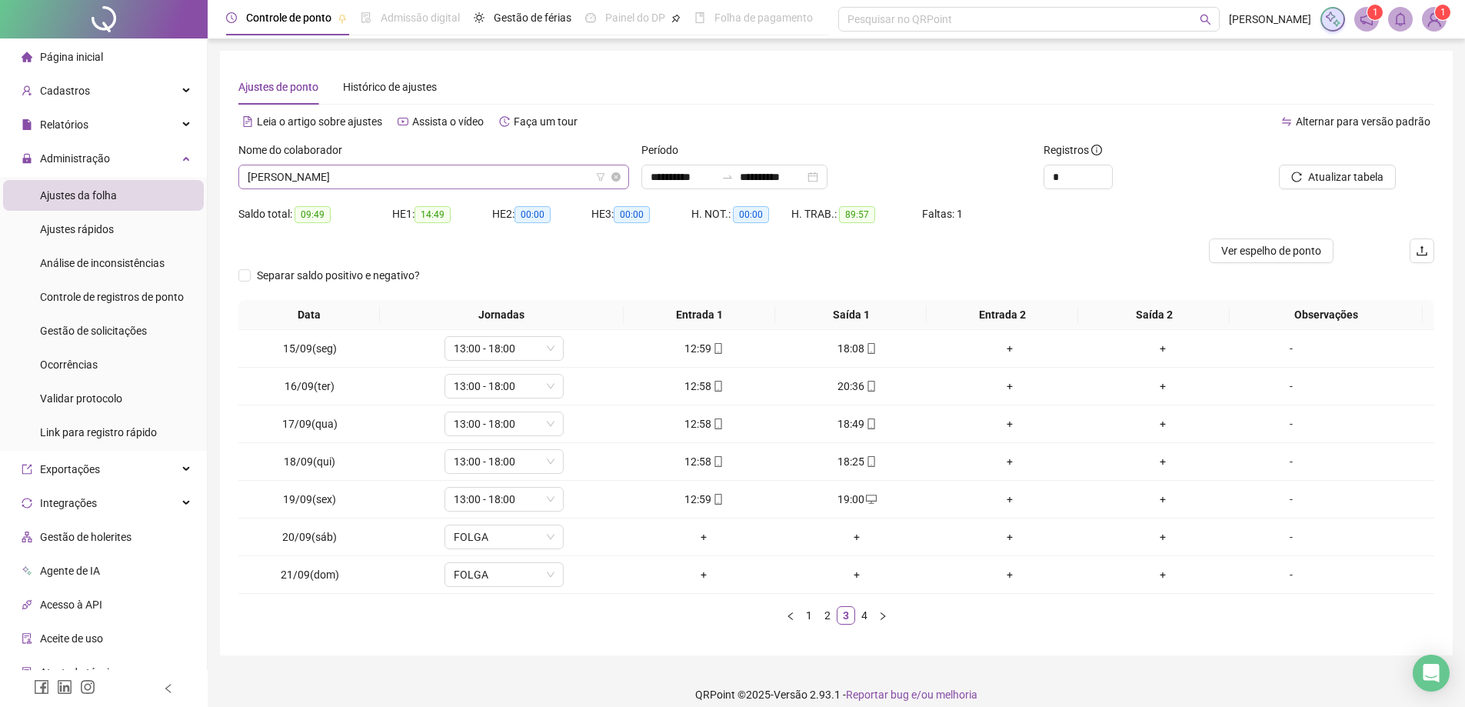
click at [435, 177] on span "[PERSON_NAME]" at bounding box center [434, 176] width 372 height 23
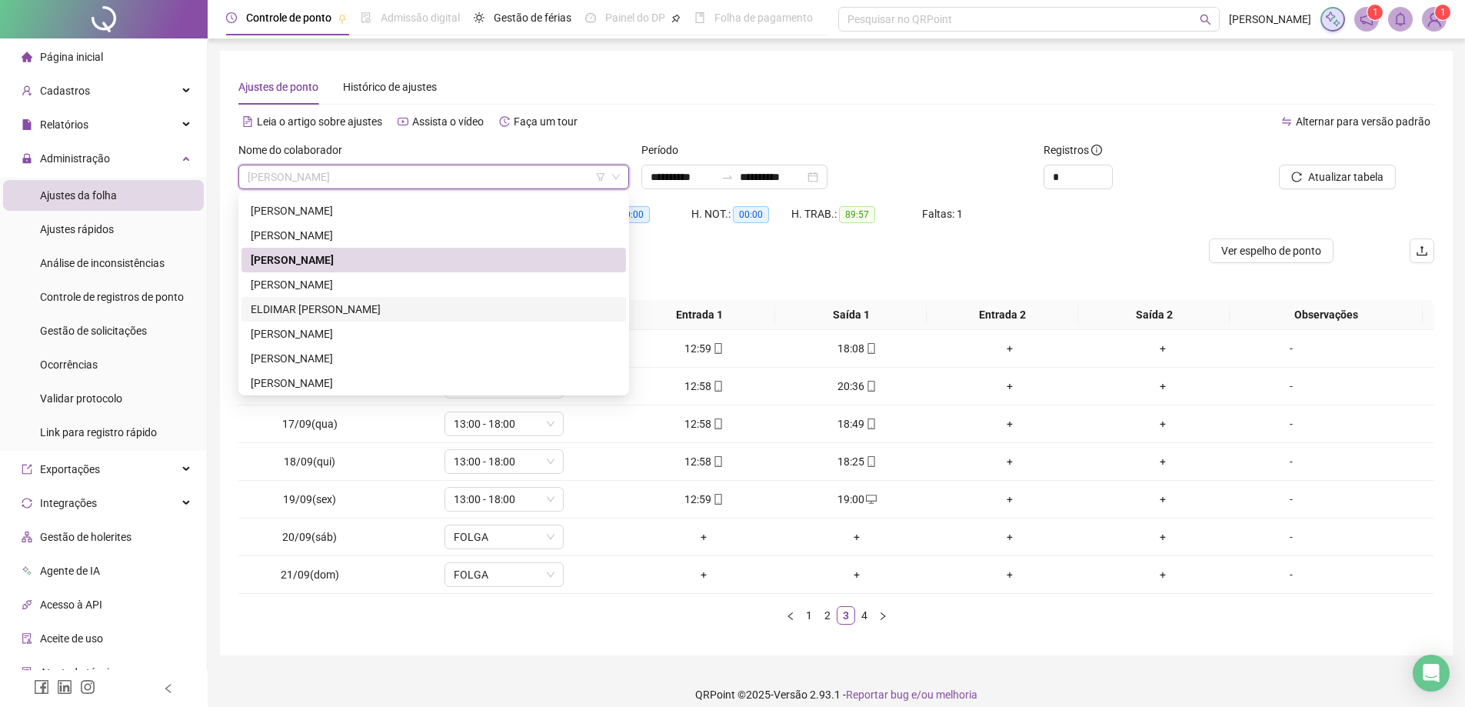
click at [349, 303] on div "ELDIMAR [PERSON_NAME]" at bounding box center [434, 309] width 366 height 17
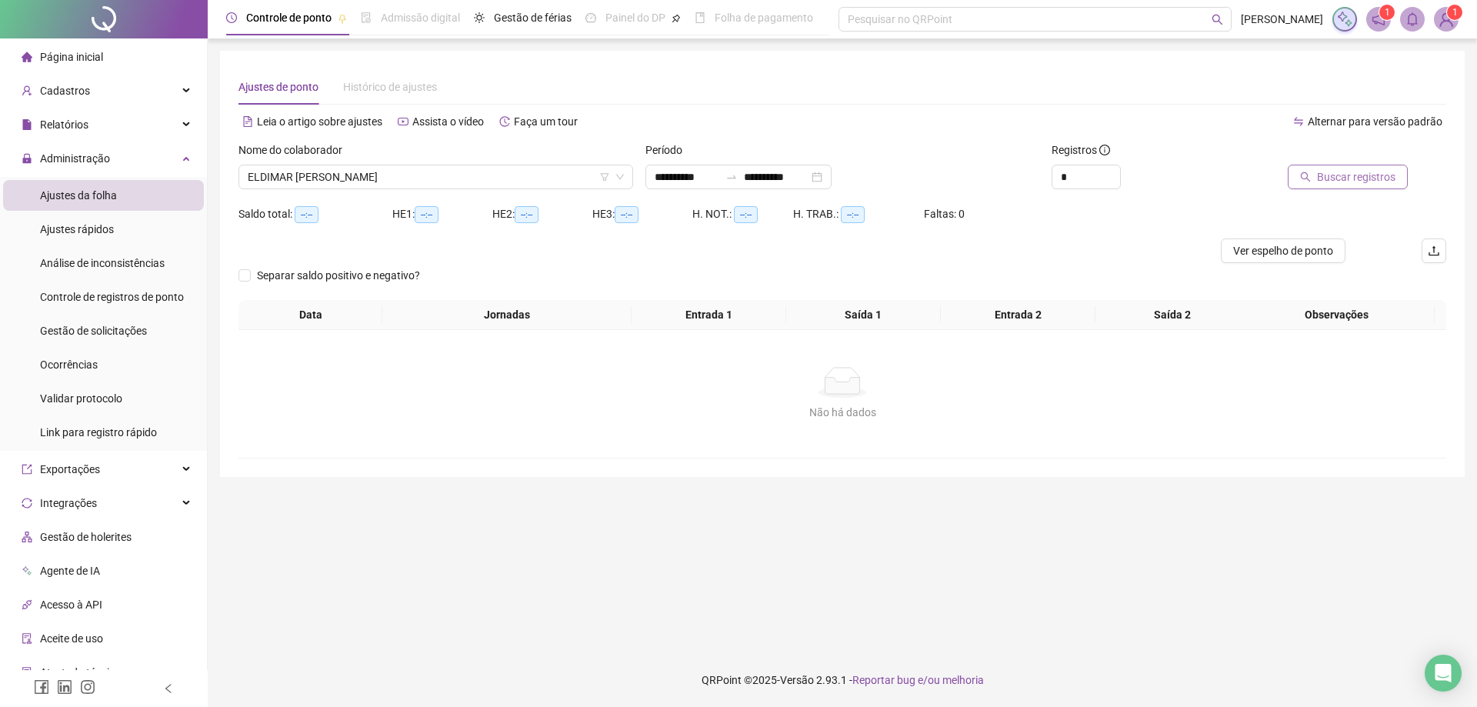
click at [1341, 178] on span "Buscar registros" at bounding box center [1356, 176] width 78 height 17
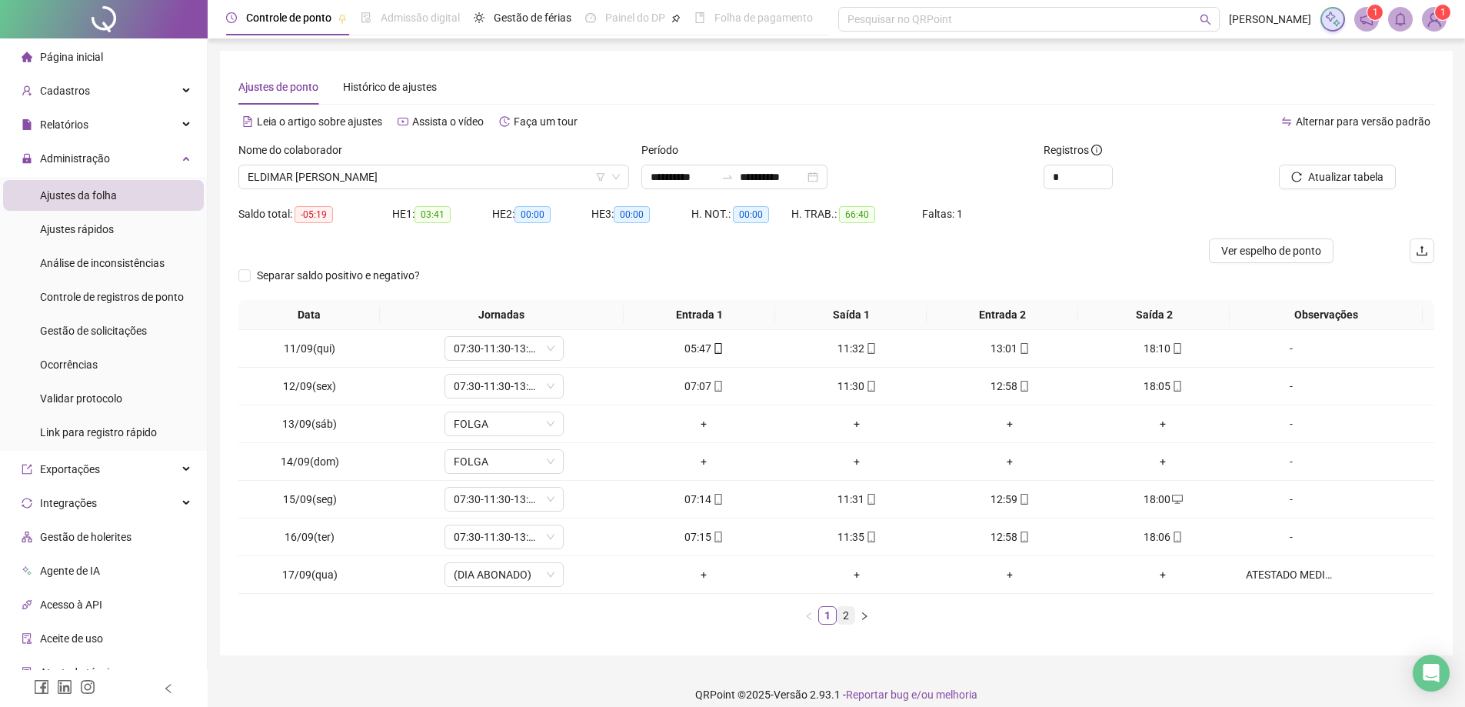
click at [844, 617] on link "2" at bounding box center [846, 615] width 17 height 17
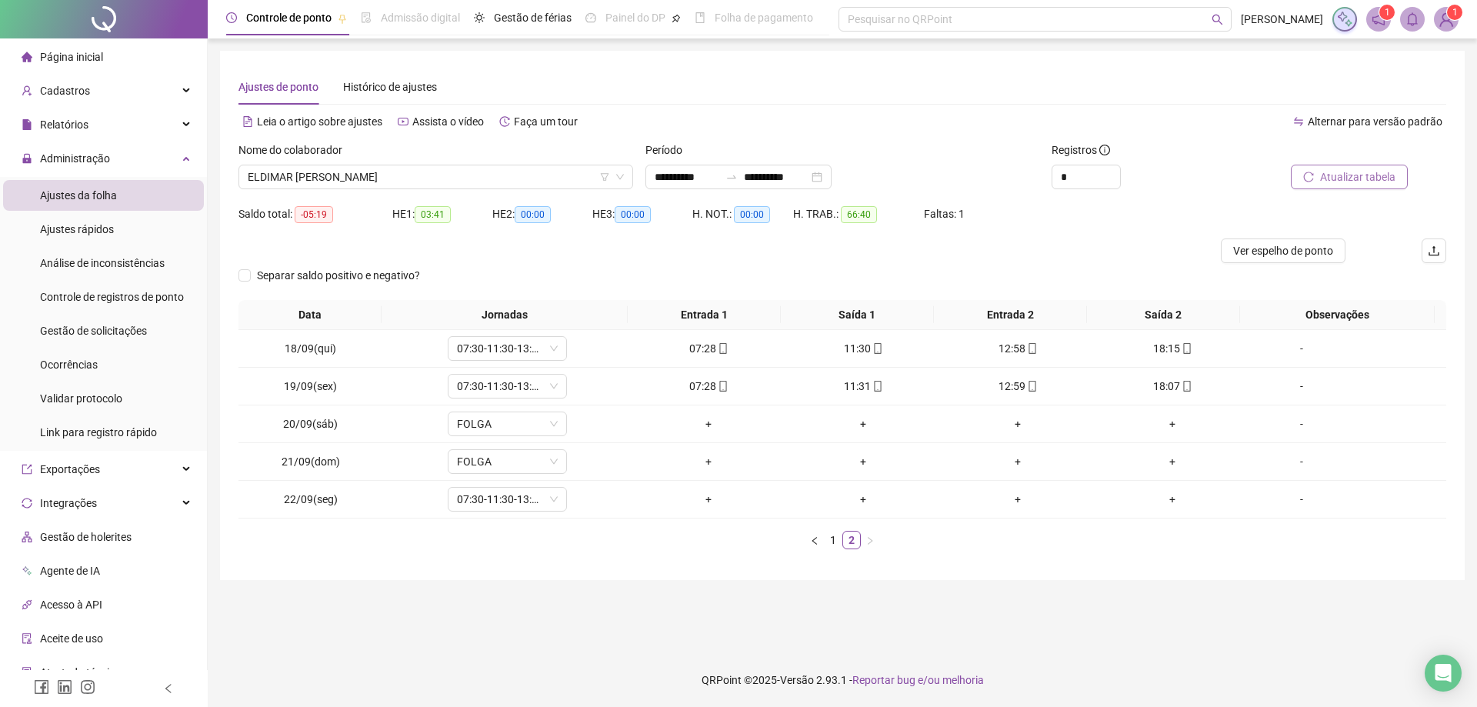
click at [1343, 177] on span "Atualizar tabela" at bounding box center [1357, 176] width 75 height 17
type input "*"
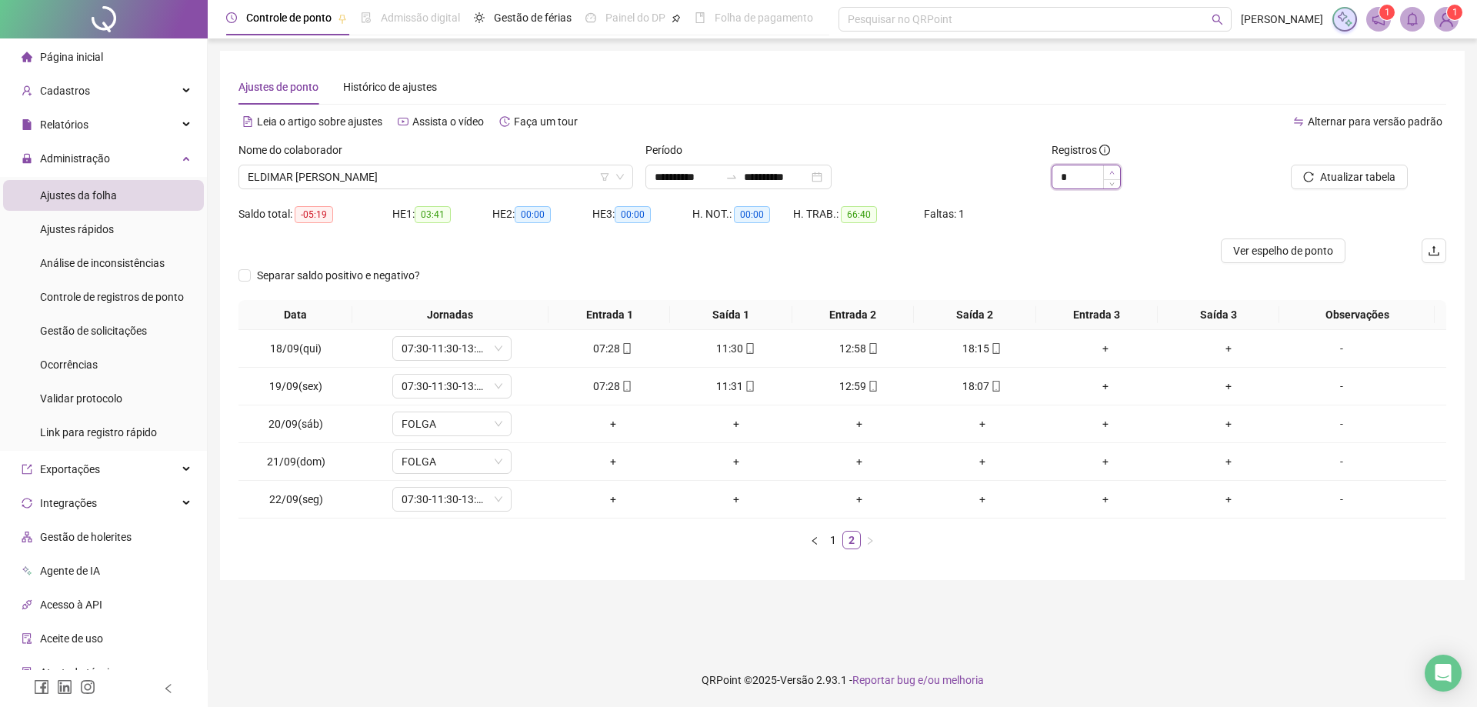
click at [1112, 171] on icon "up" at bounding box center [1111, 172] width 5 height 5
click at [415, 182] on span "ELDIMAR [PERSON_NAME]" at bounding box center [436, 176] width 376 height 23
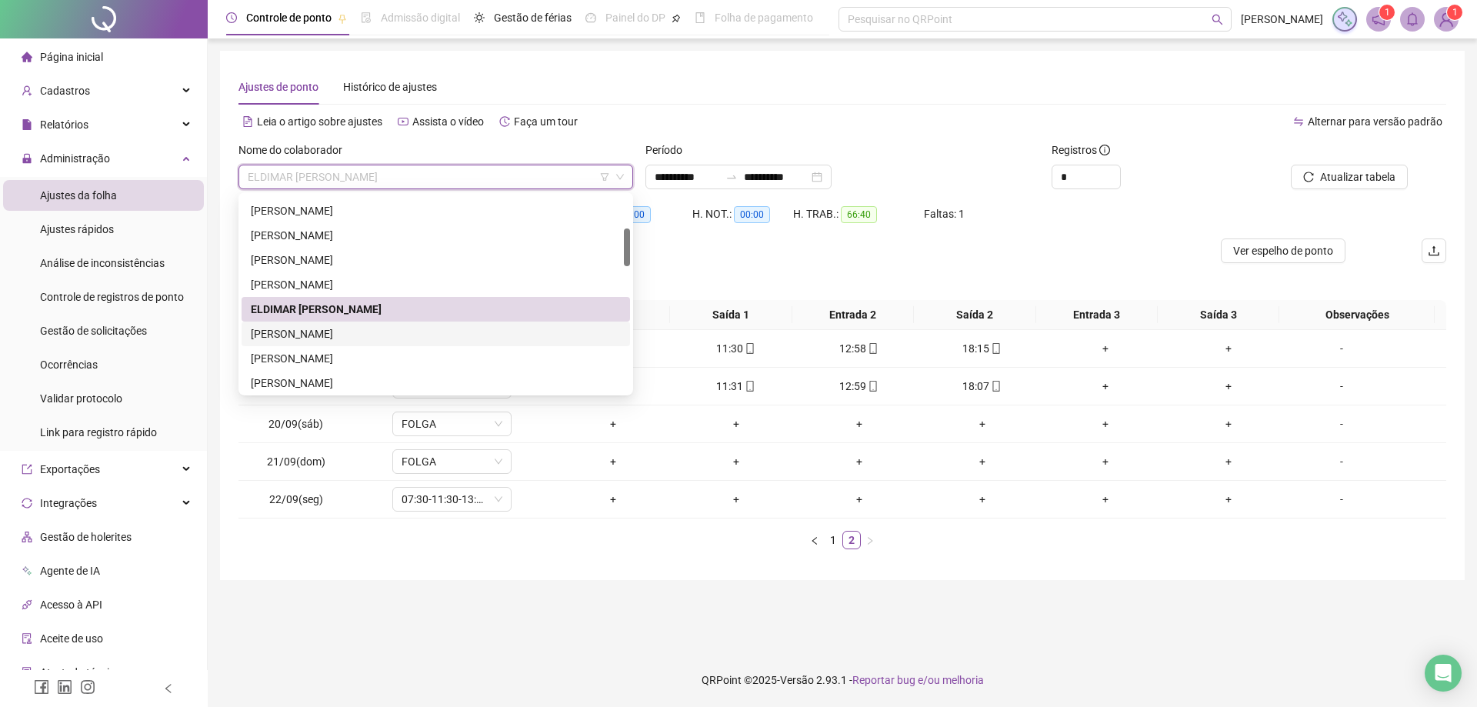
click at [342, 332] on div "[PERSON_NAME]" at bounding box center [436, 333] width 370 height 17
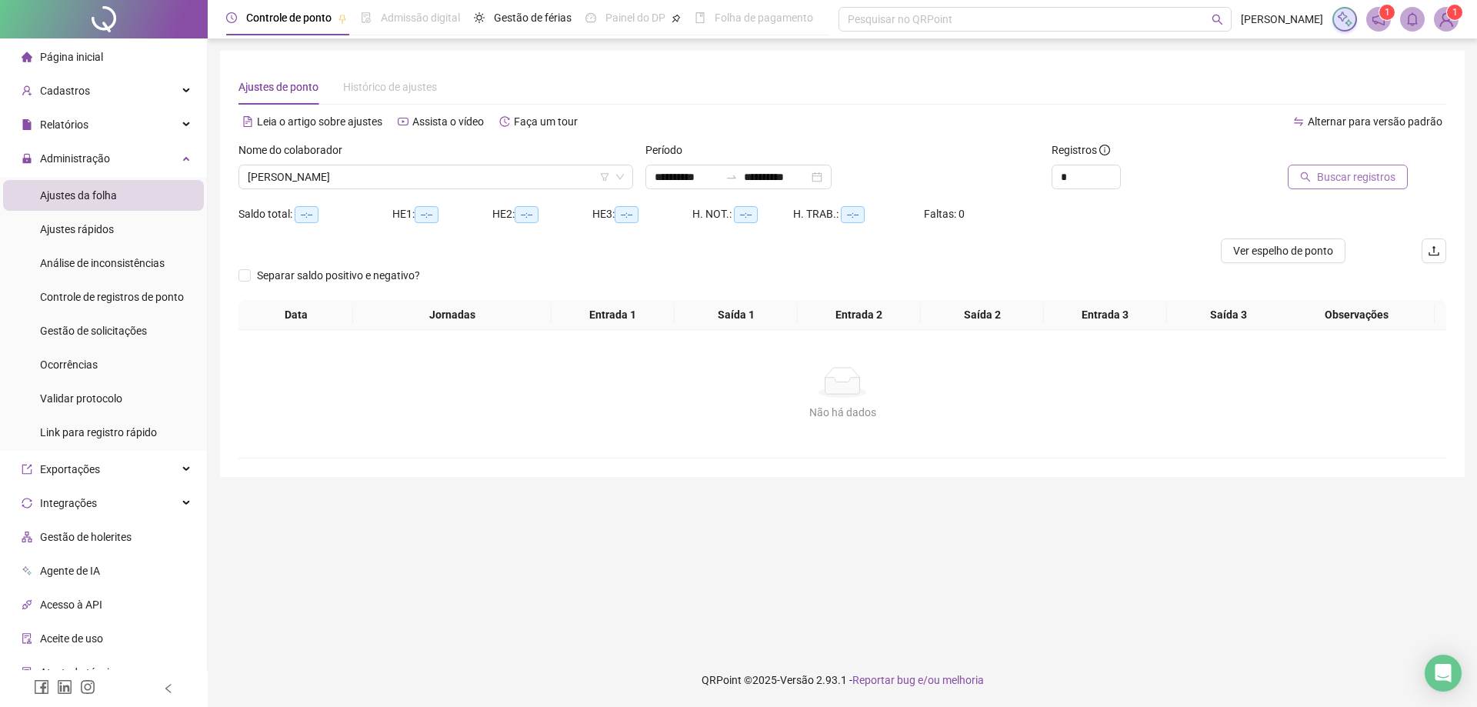
click at [1369, 178] on span "Buscar registros" at bounding box center [1356, 176] width 78 height 17
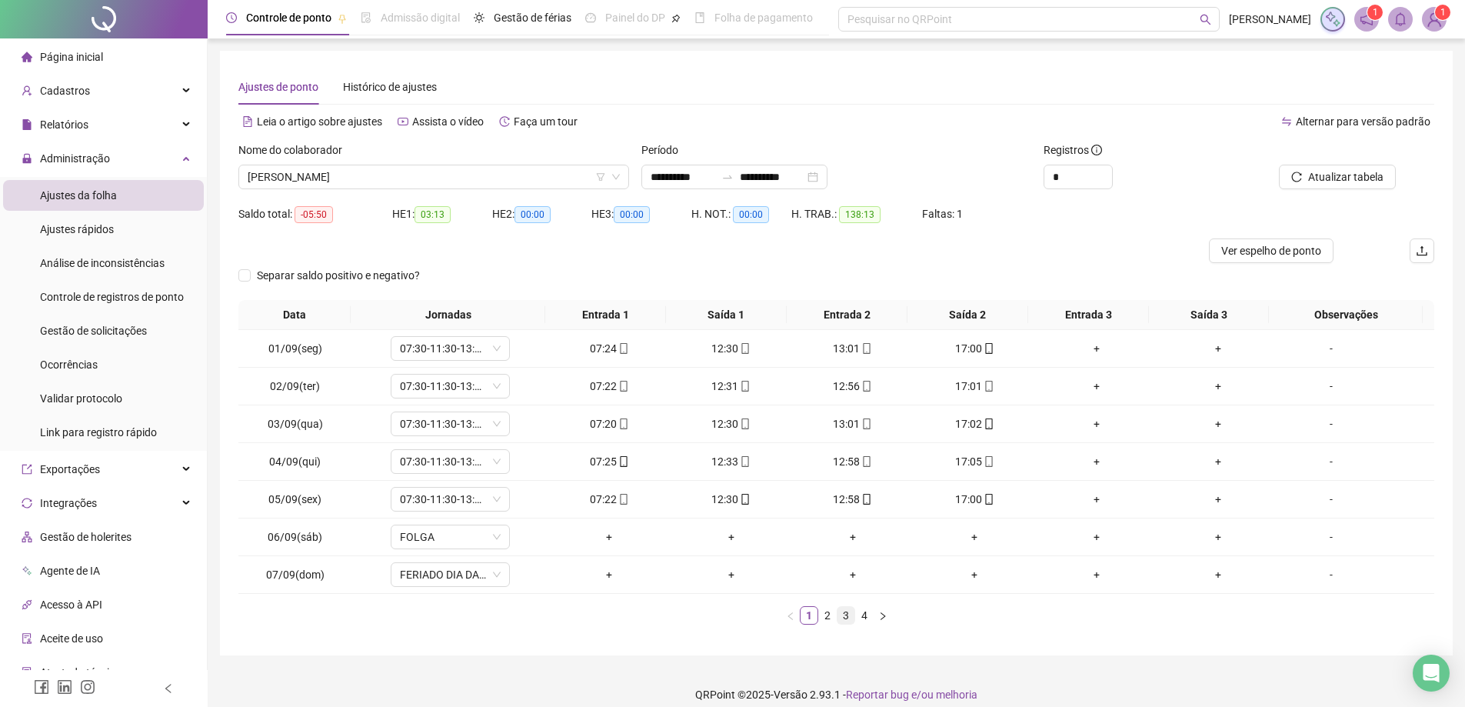
click at [845, 615] on link "3" at bounding box center [846, 615] width 17 height 17
click at [859, 618] on link "4" at bounding box center [864, 615] width 17 height 17
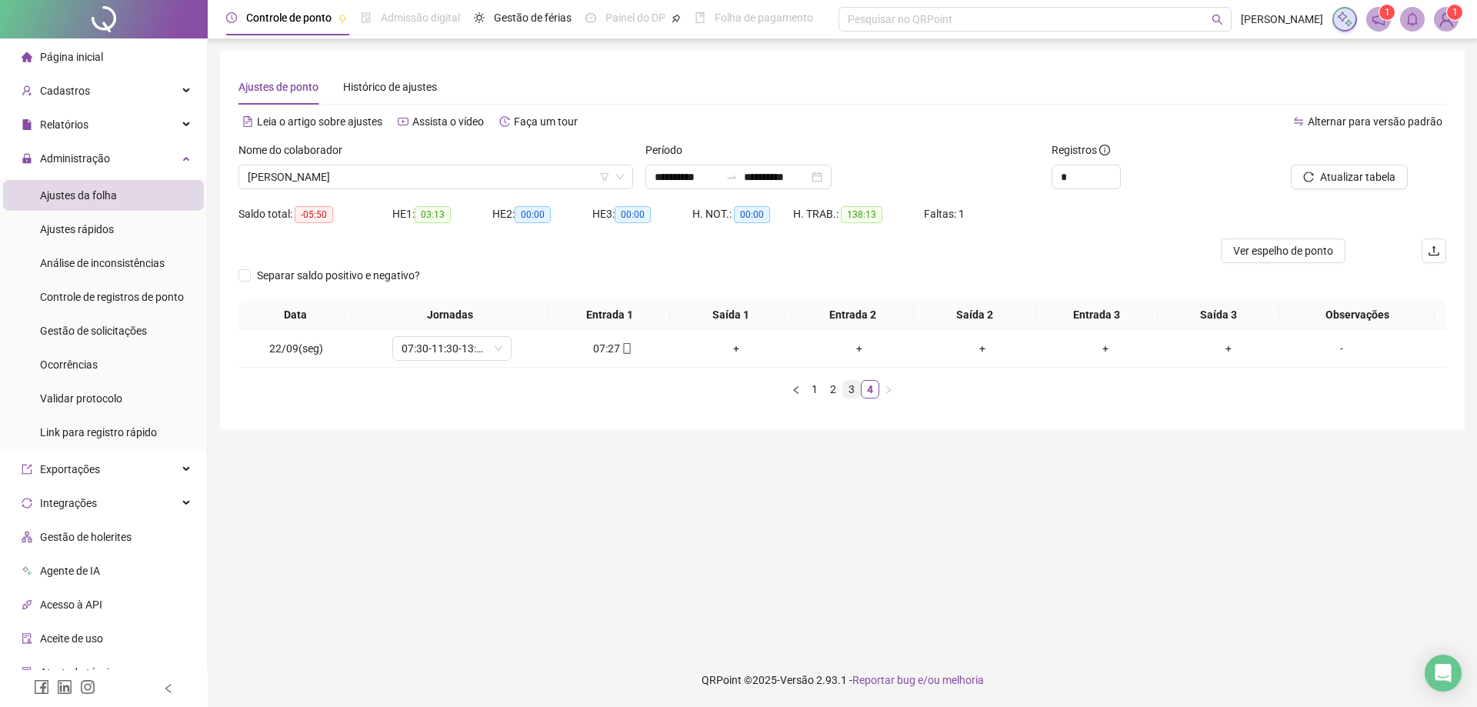
click at [850, 392] on link "3" at bounding box center [851, 389] width 17 height 17
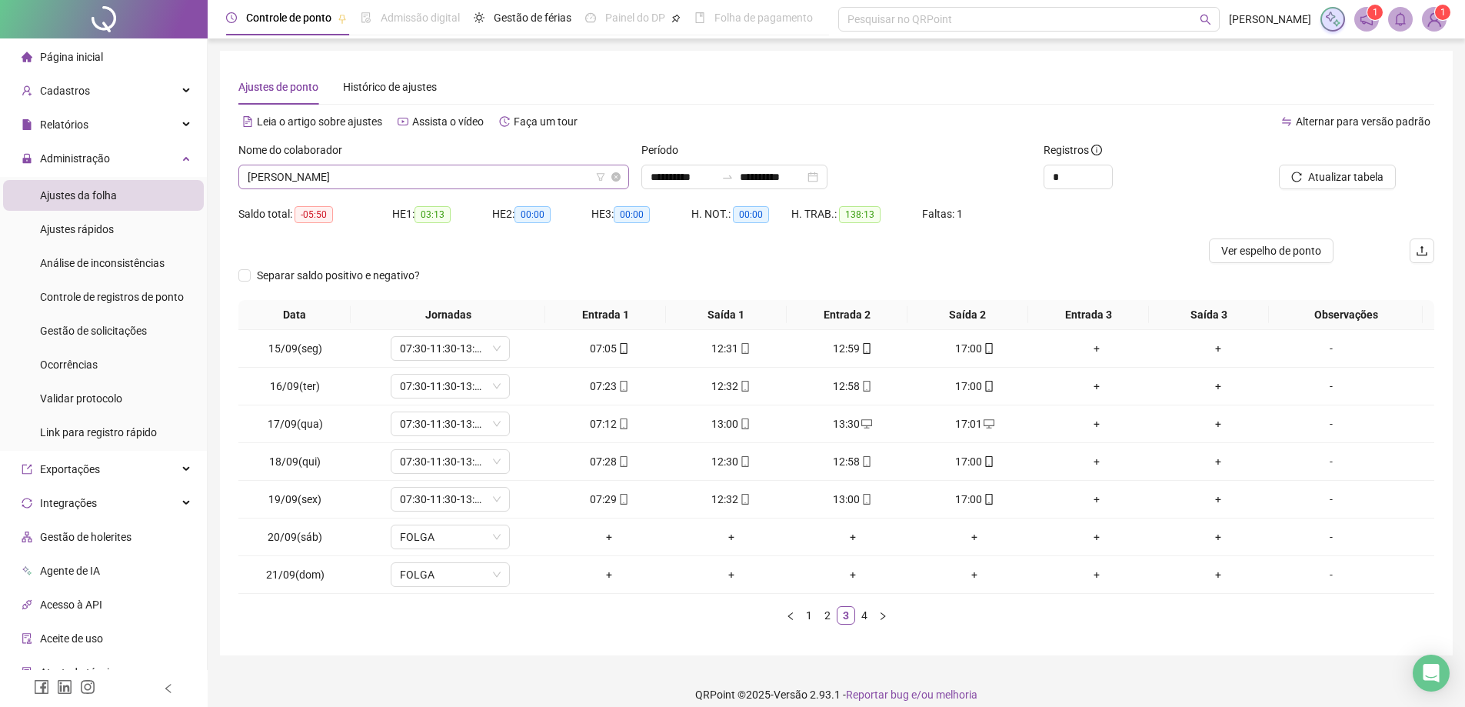
click at [414, 182] on span "[PERSON_NAME]" at bounding box center [434, 176] width 372 height 23
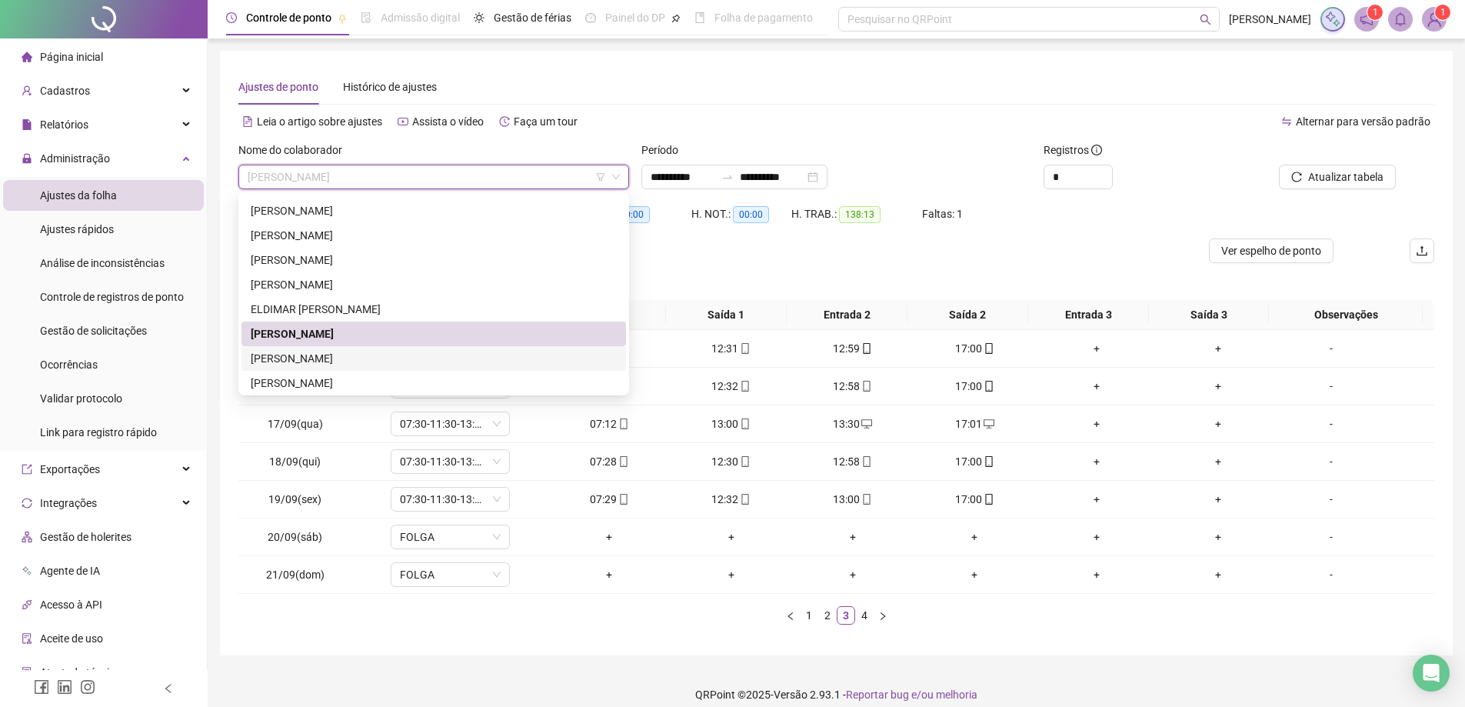
click at [396, 358] on div "[PERSON_NAME]" at bounding box center [434, 358] width 366 height 17
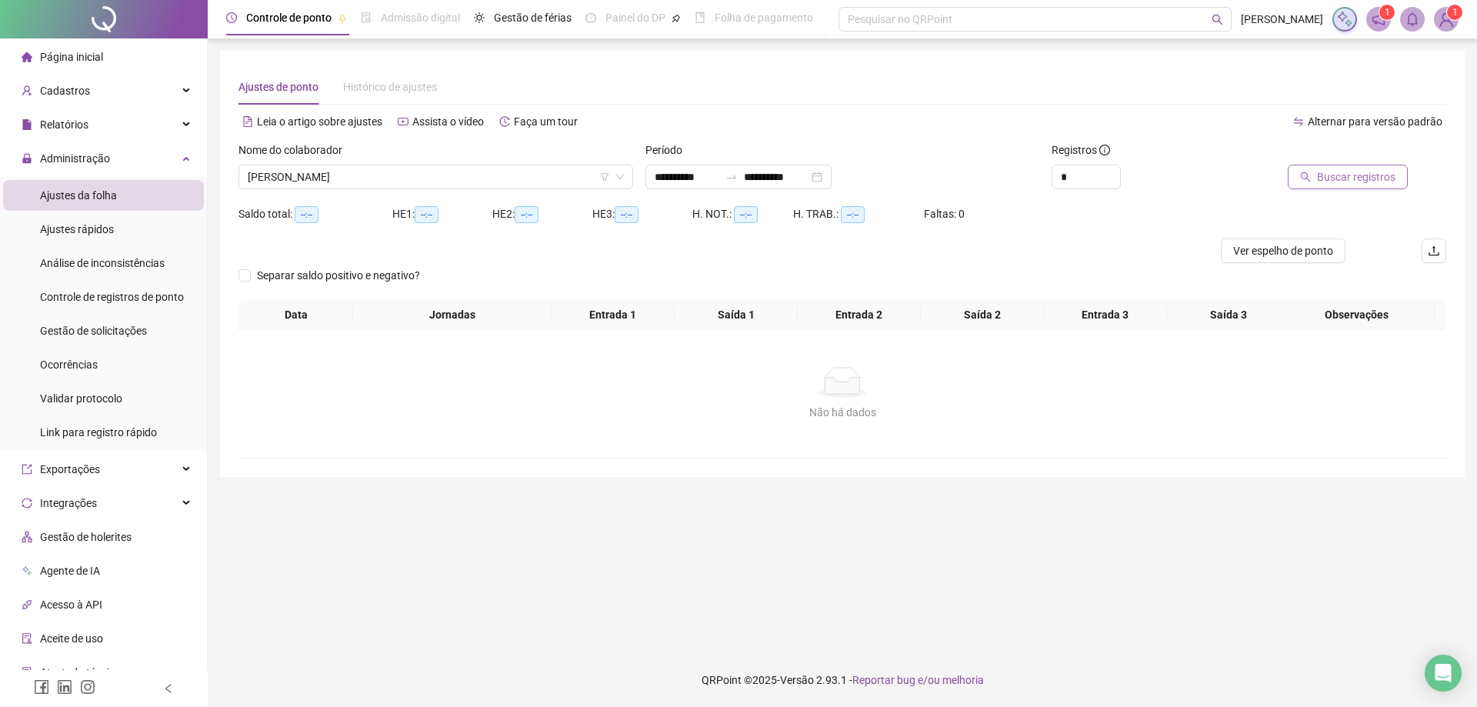
click at [1346, 171] on span "Buscar registros" at bounding box center [1356, 176] width 78 height 17
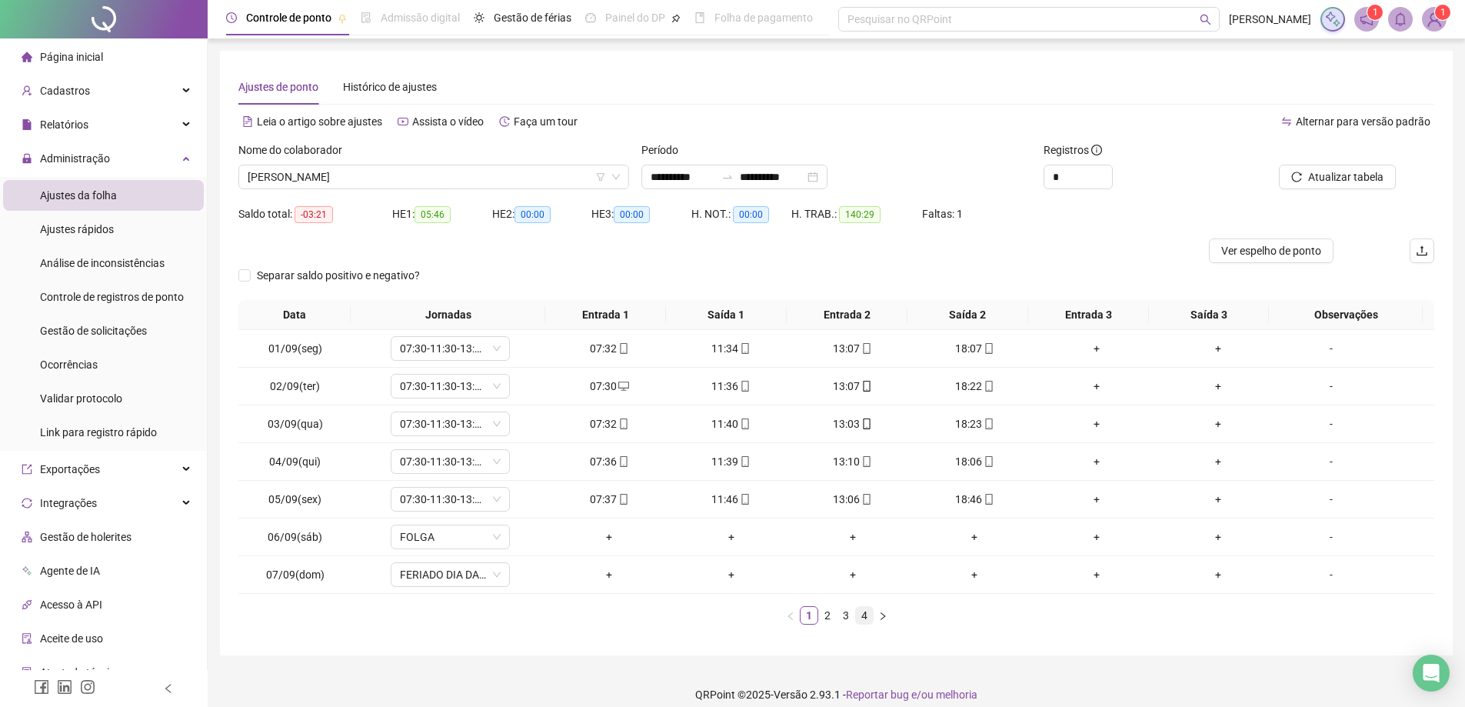
click at [865, 614] on link "4" at bounding box center [864, 615] width 17 height 17
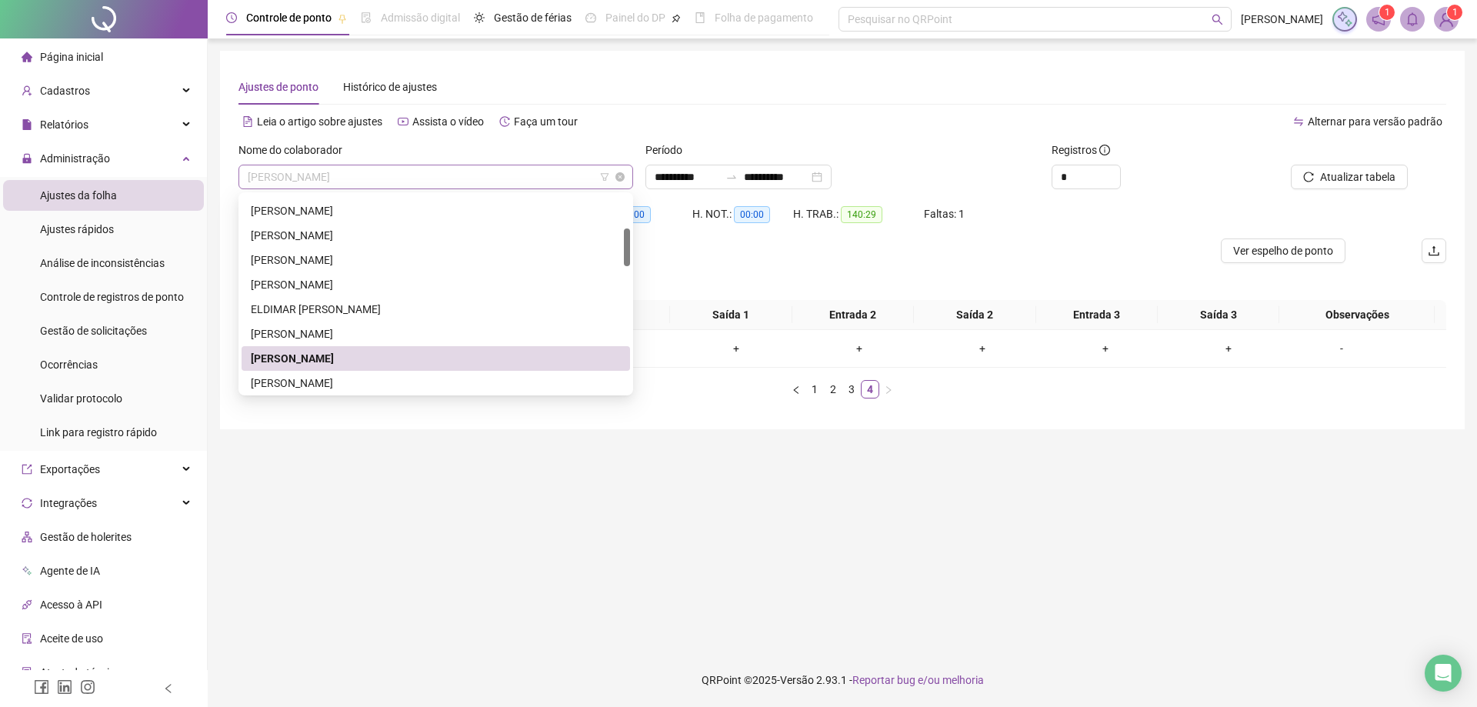
click at [472, 175] on span "[PERSON_NAME]" at bounding box center [436, 176] width 376 height 23
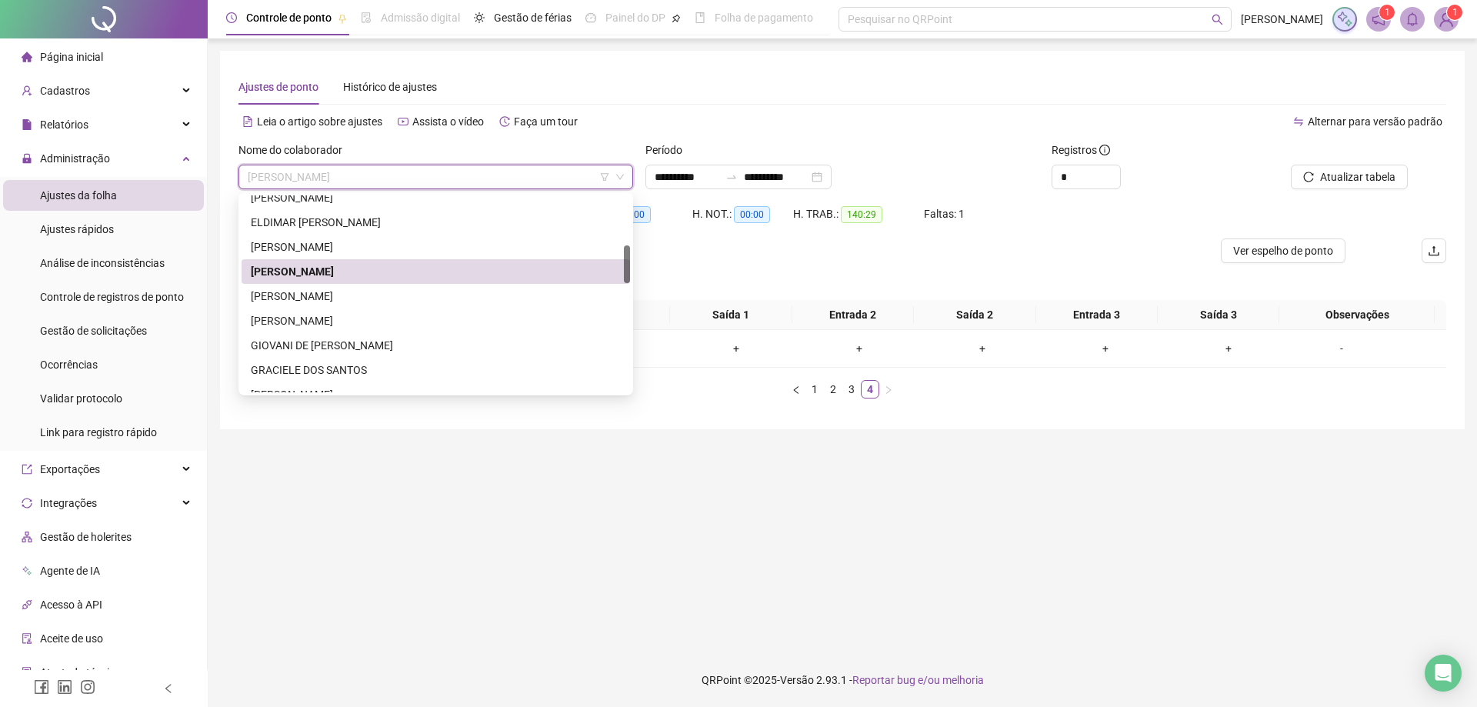
drag, startPoint x: 627, startPoint y: 241, endPoint x: 534, endPoint y: 251, distance: 93.6
click at [627, 258] on div at bounding box center [627, 264] width 6 height 38
click at [344, 295] on div "[PERSON_NAME]" at bounding box center [436, 292] width 370 height 17
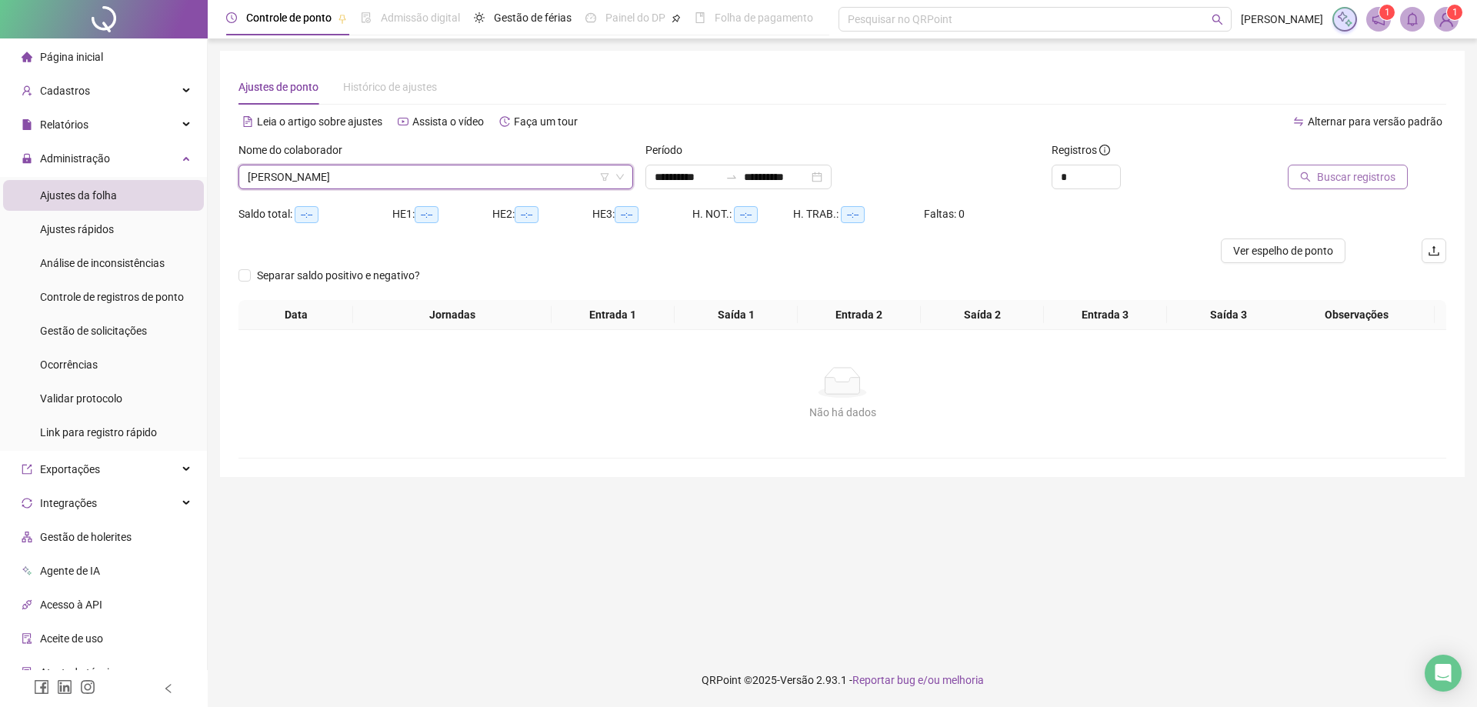
click at [1342, 175] on span "Buscar registros" at bounding box center [1356, 176] width 78 height 17
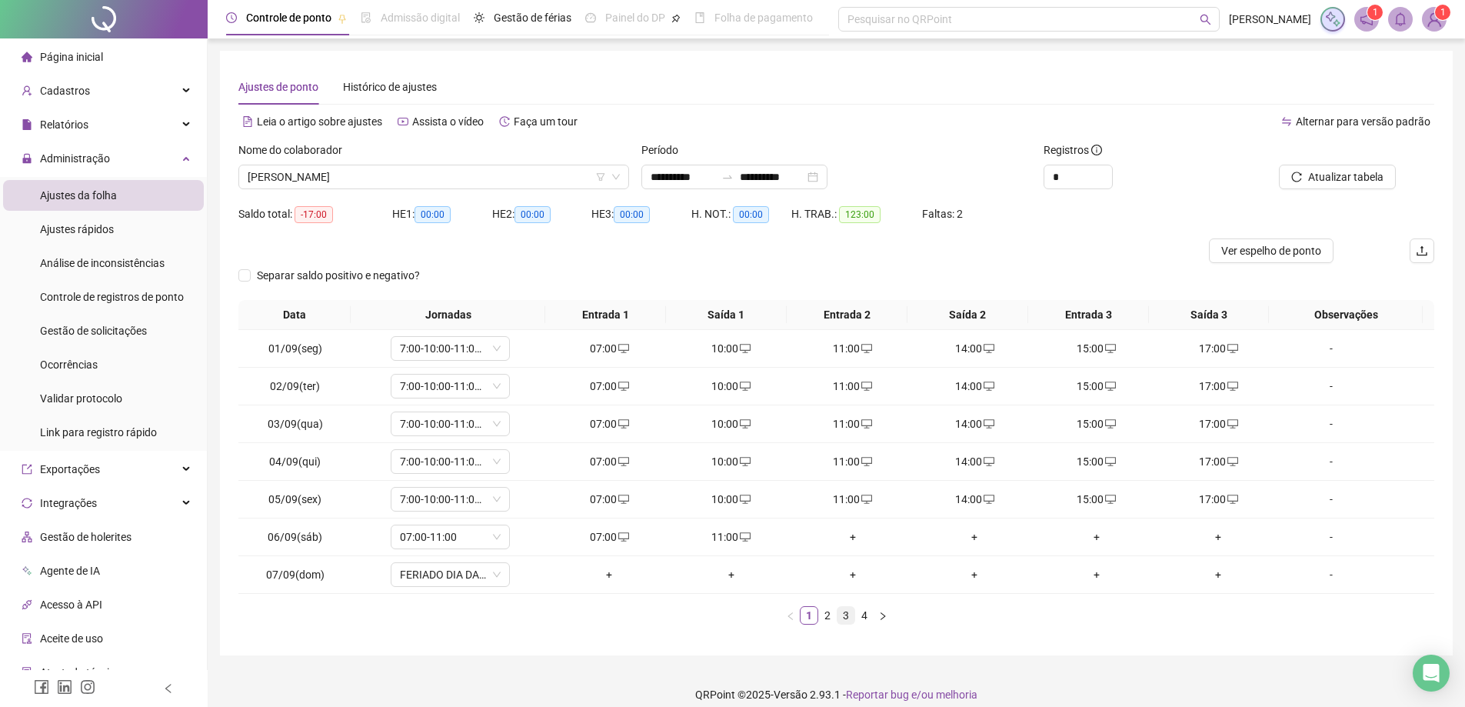
click at [846, 618] on link "3" at bounding box center [846, 615] width 17 height 17
click at [865, 615] on link "4" at bounding box center [864, 615] width 17 height 17
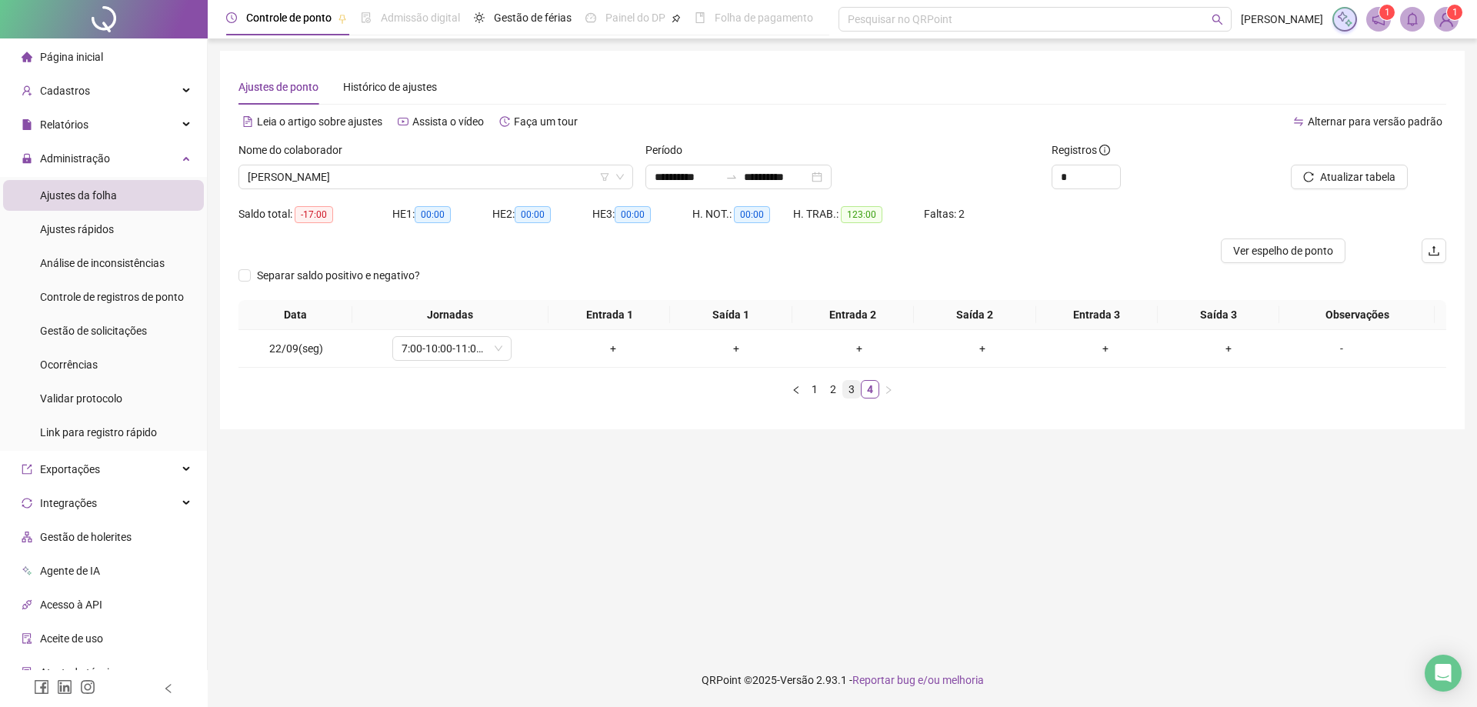
click at [848, 390] on link "3" at bounding box center [851, 389] width 17 height 17
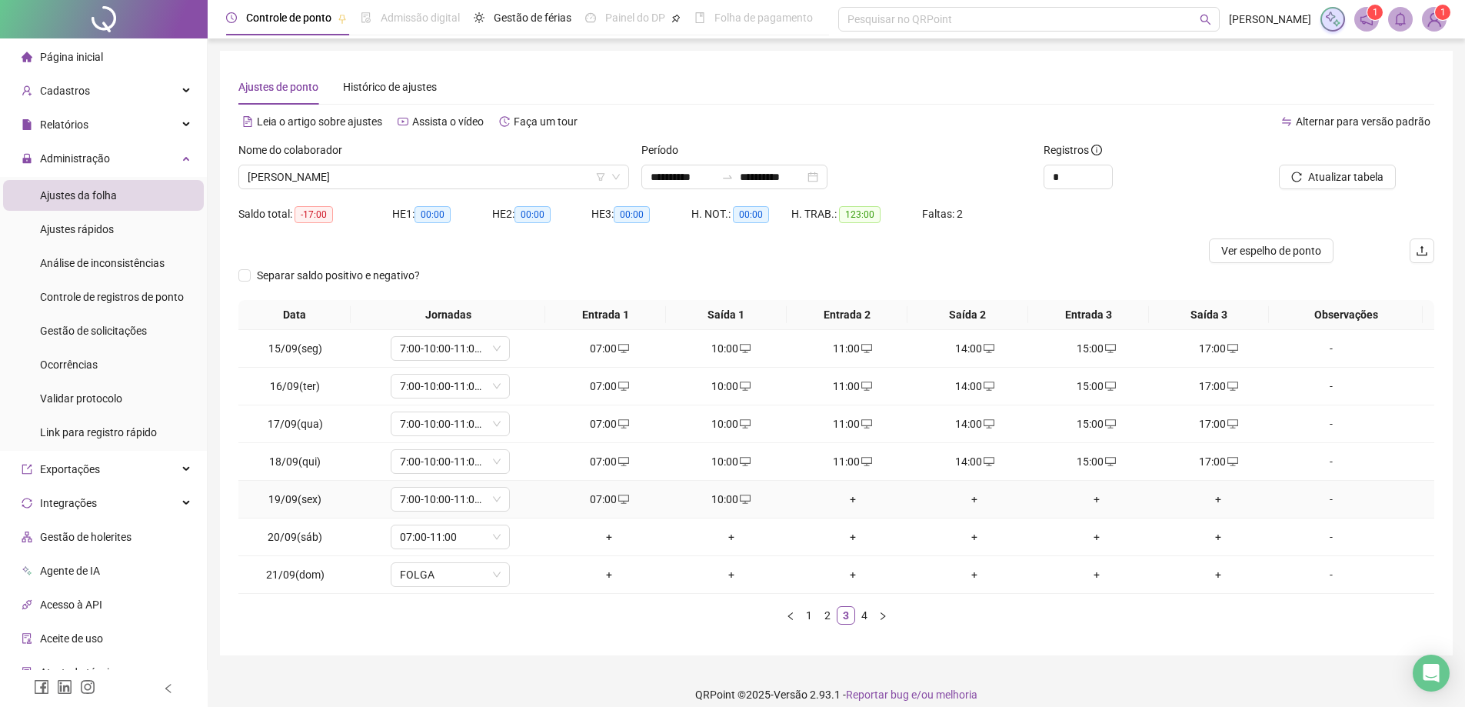
click at [844, 502] on div "+" at bounding box center [852, 499] width 109 height 17
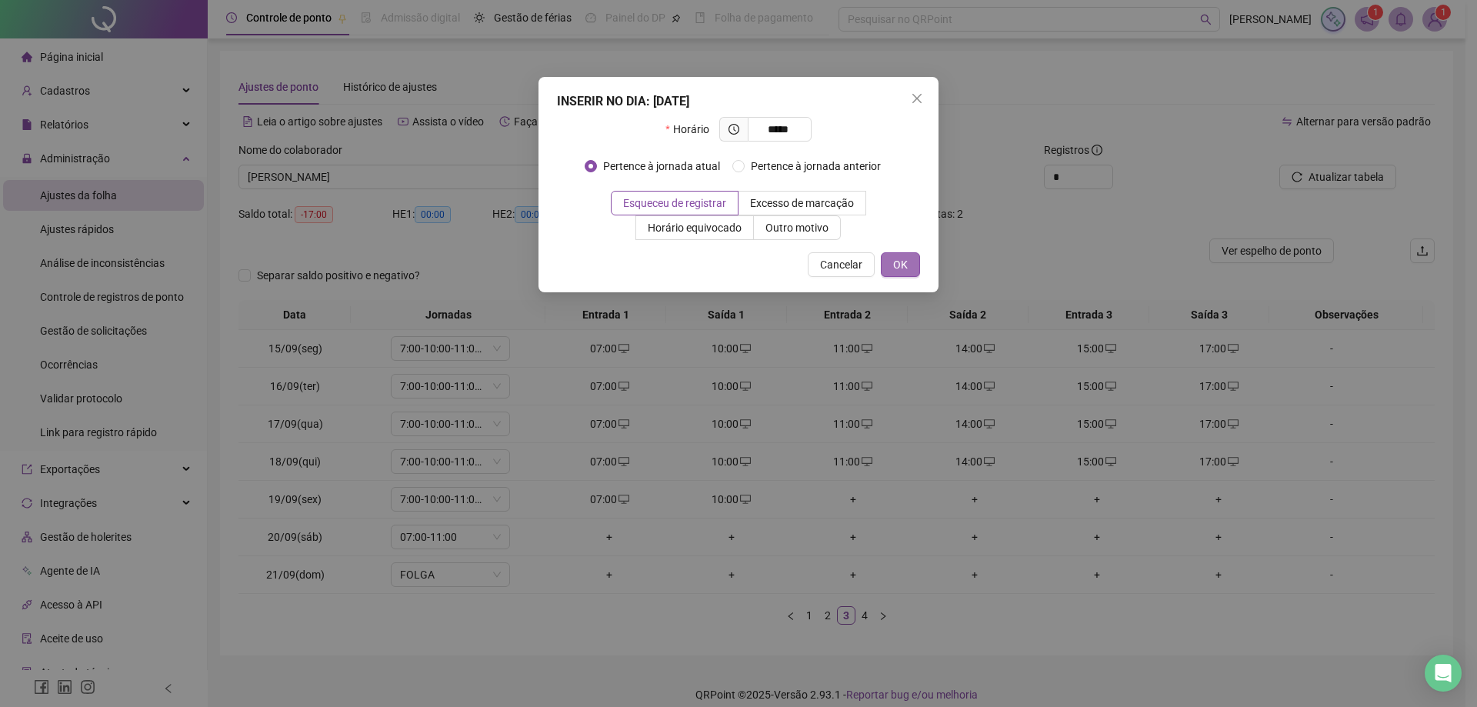
type input "*****"
click at [899, 260] on span "OK" at bounding box center [900, 264] width 15 height 17
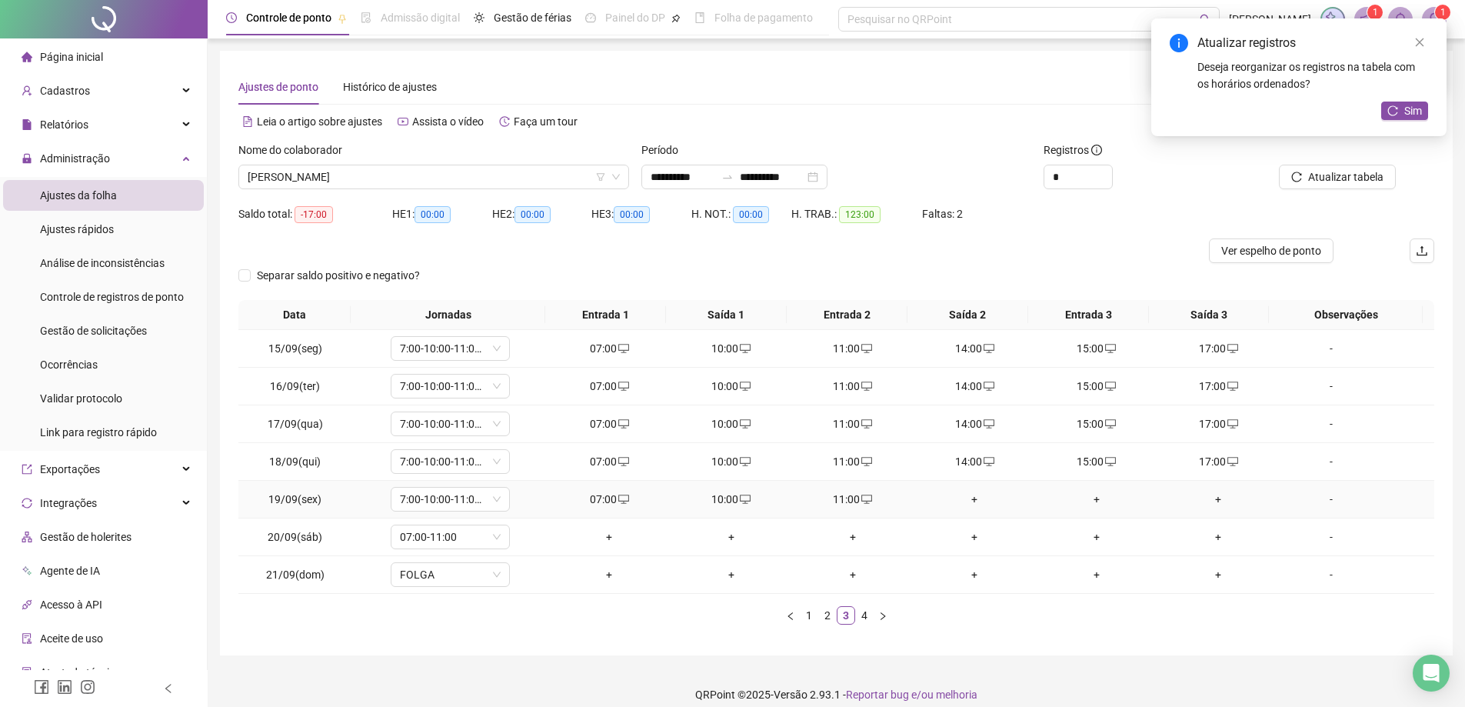
click at [968, 506] on div "+" at bounding box center [974, 499] width 109 height 17
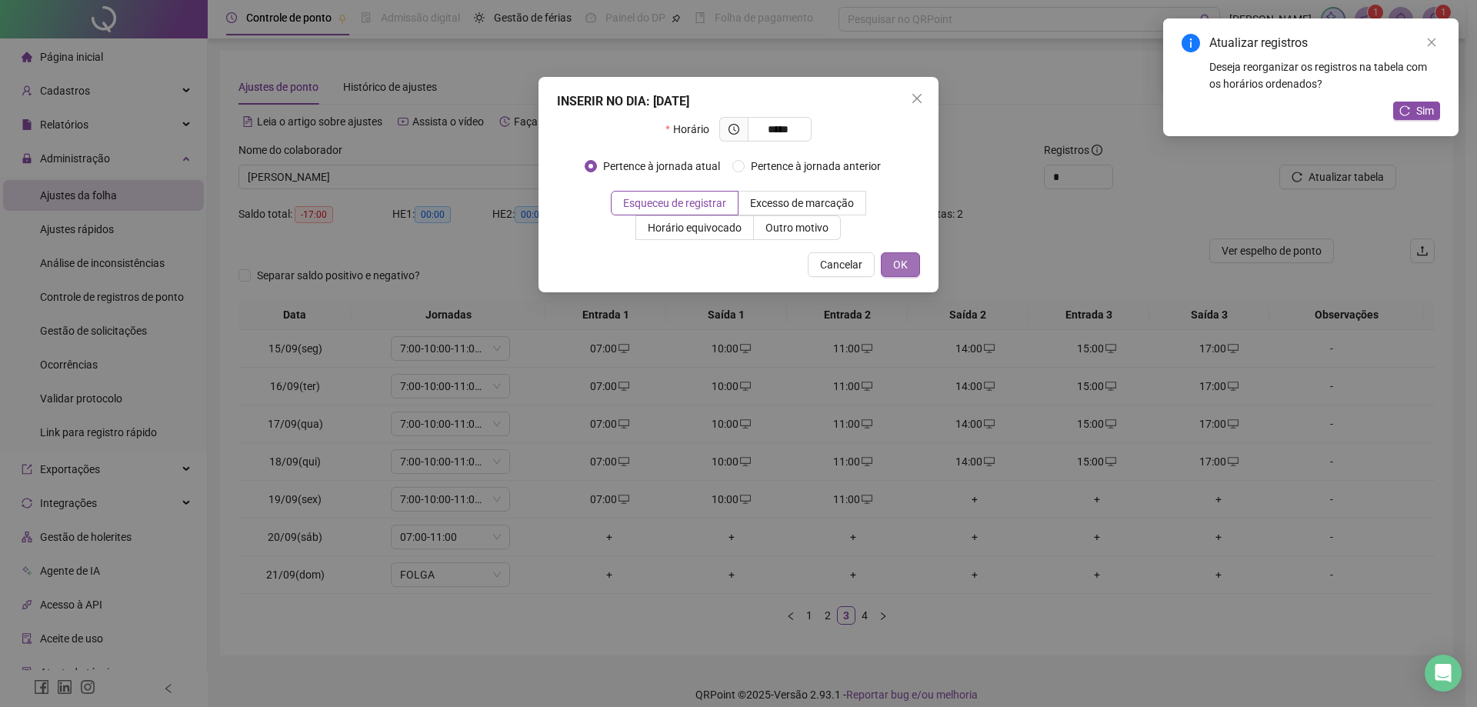
type input "*****"
click at [898, 264] on span "OK" at bounding box center [900, 264] width 15 height 17
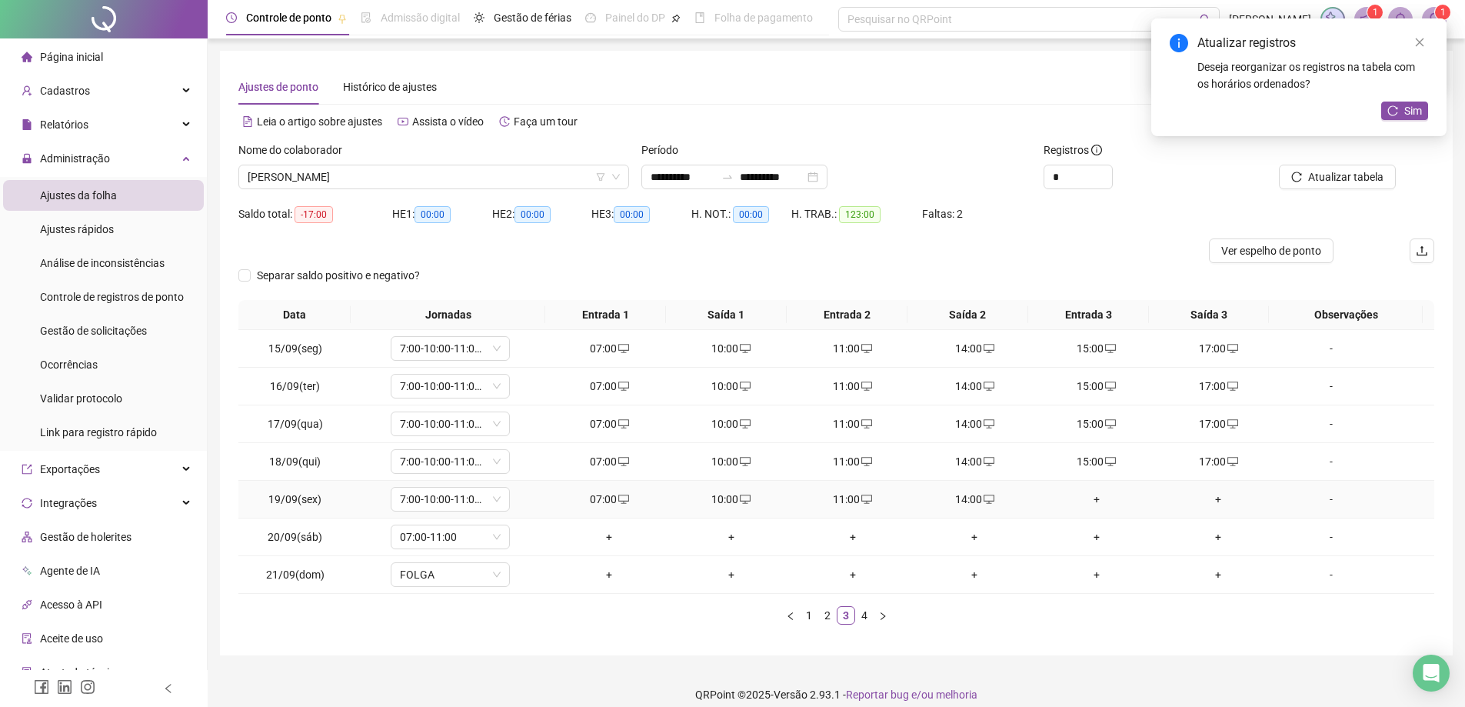
click at [1090, 502] on div "+" at bounding box center [1096, 499] width 109 height 17
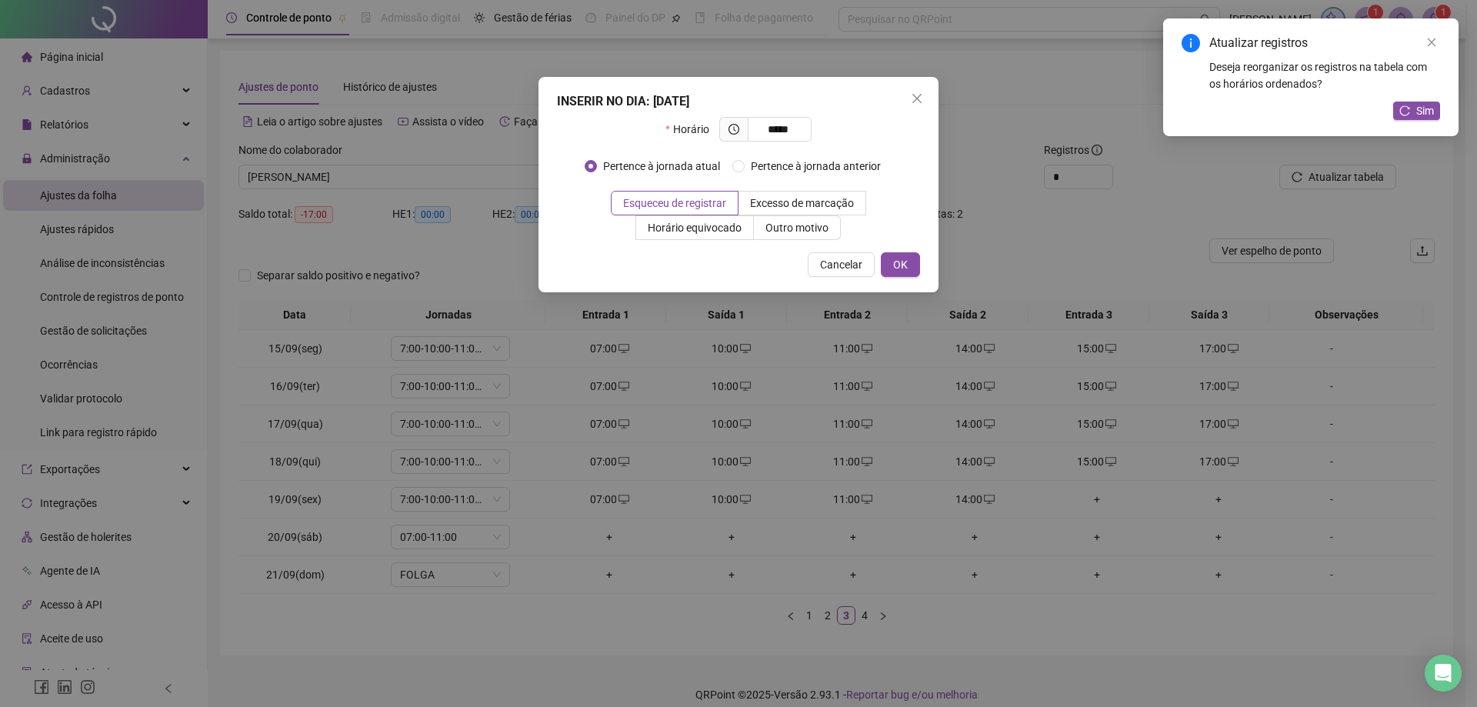
type input "*****"
click at [921, 261] on div "INSERIR NO DIA : [DATE] Horário ***** Pertence à jornada atual Pertence à jorna…" at bounding box center [738, 184] width 400 height 215
click at [909, 270] on button "OK" at bounding box center [900, 264] width 39 height 25
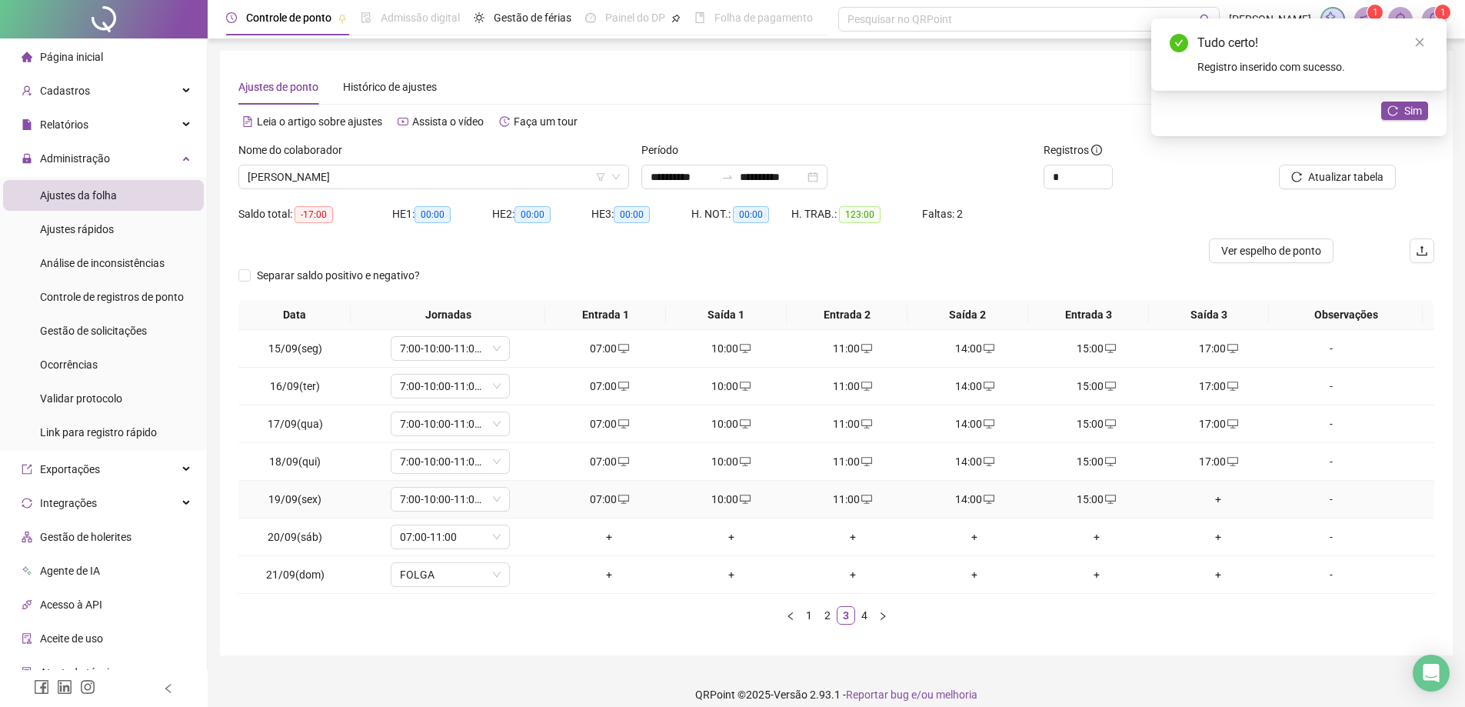
click at [1208, 502] on div "+" at bounding box center [1218, 499] width 109 height 17
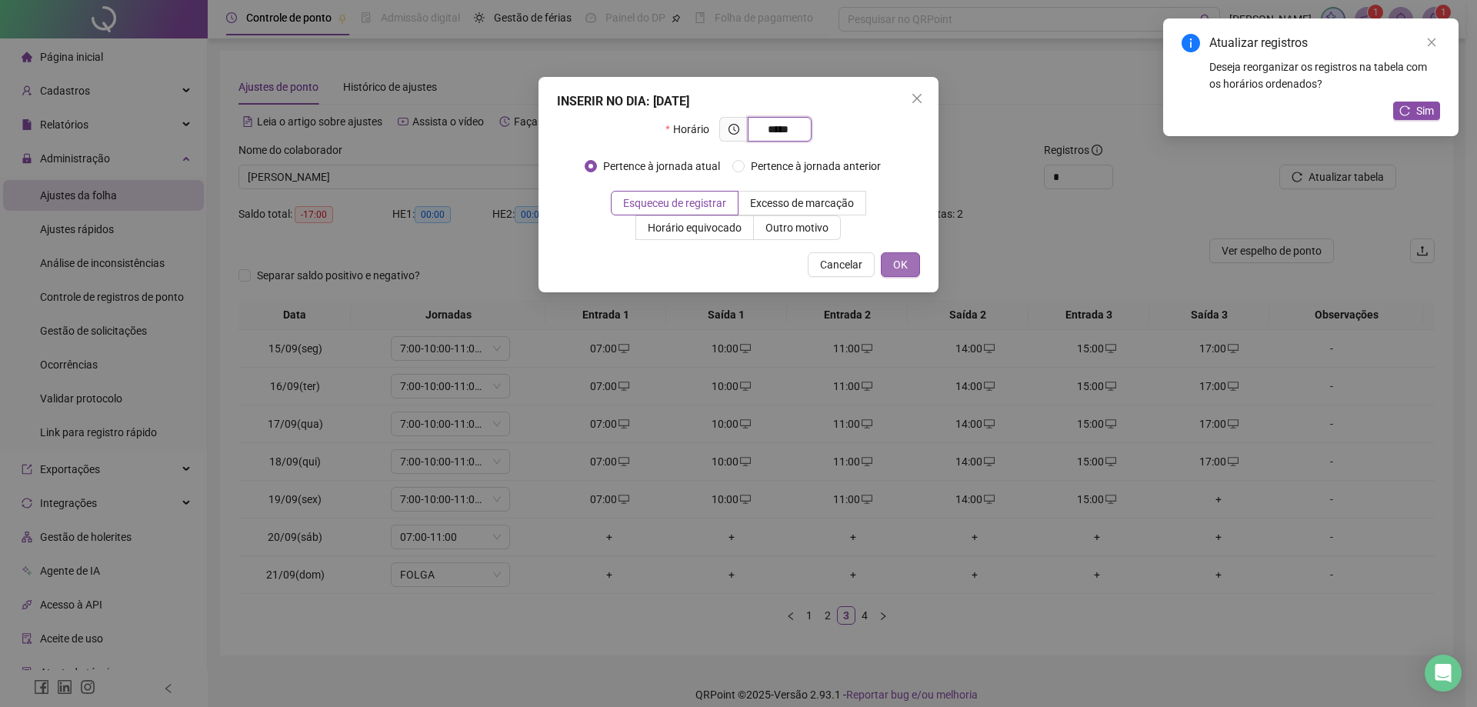
type input "*****"
click at [906, 268] on span "OK" at bounding box center [900, 264] width 15 height 17
click at [921, 100] on icon "close" at bounding box center [917, 98] width 12 height 12
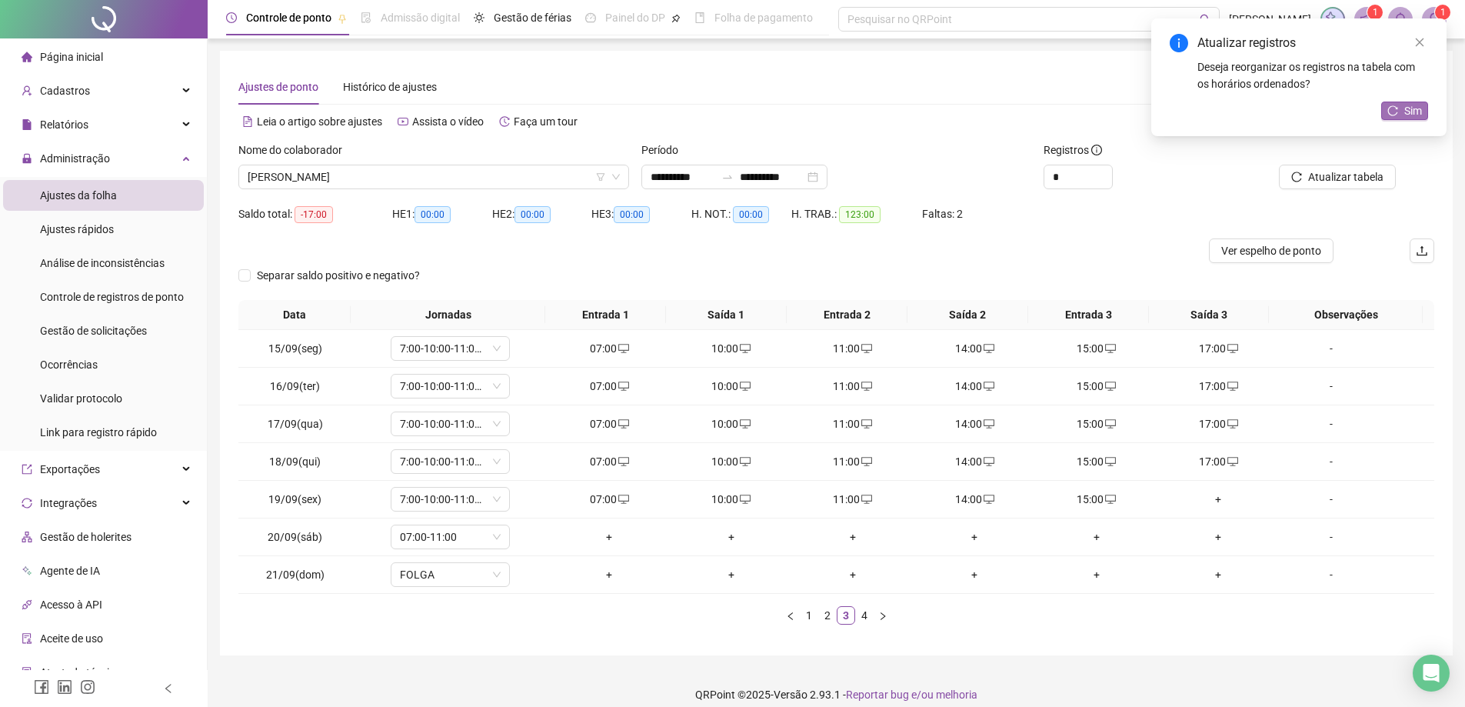
click at [1405, 110] on span "Sim" at bounding box center [1414, 110] width 18 height 17
click at [605, 536] on div "+" at bounding box center [609, 536] width 109 height 17
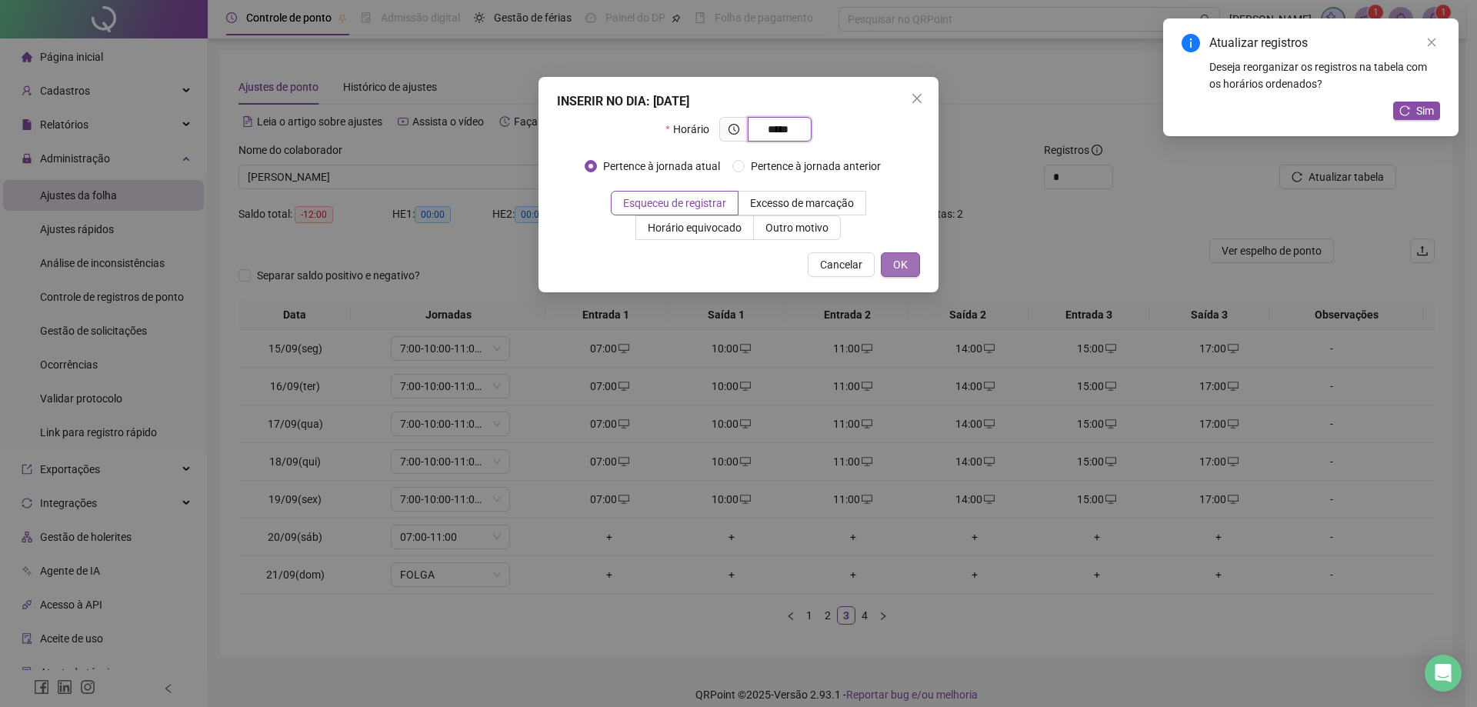
type input "*****"
click at [895, 265] on span "OK" at bounding box center [900, 264] width 15 height 17
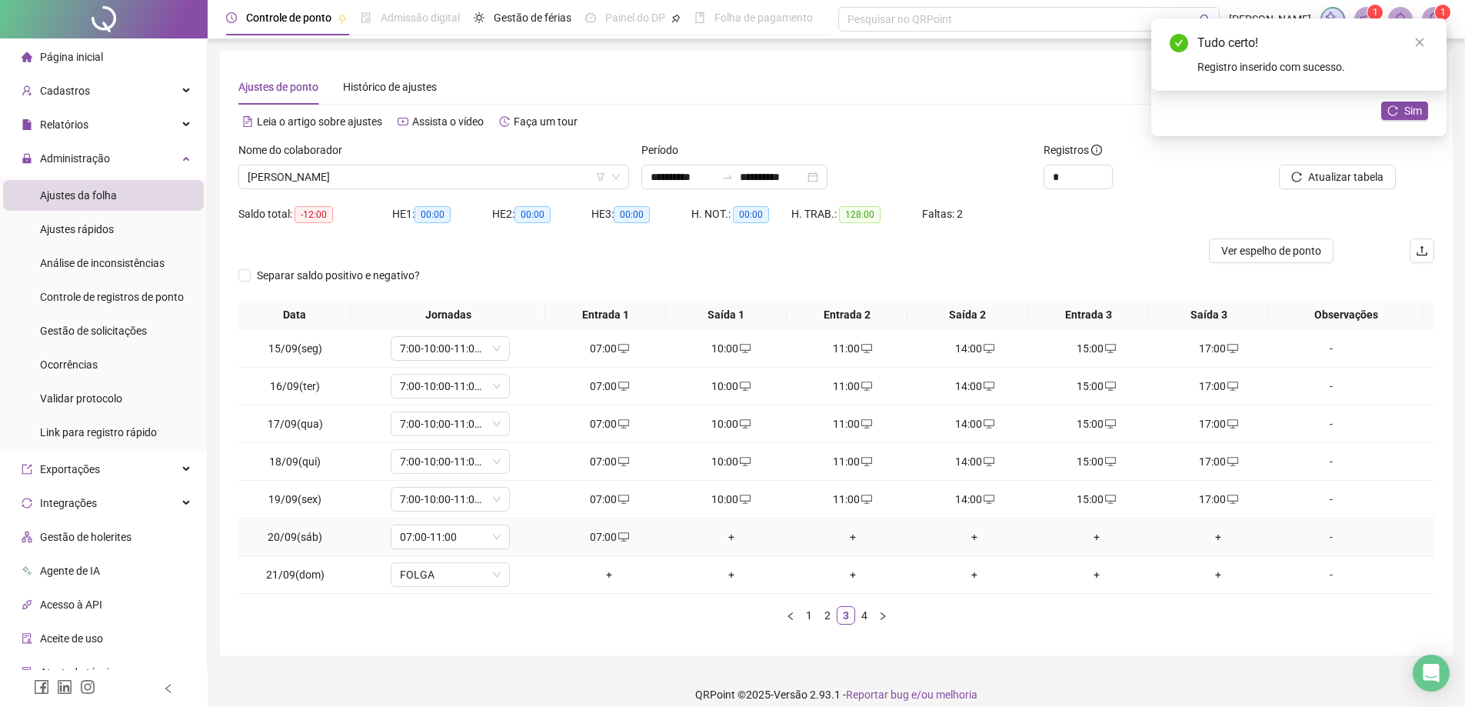
click at [715, 535] on div "+" at bounding box center [730, 536] width 109 height 17
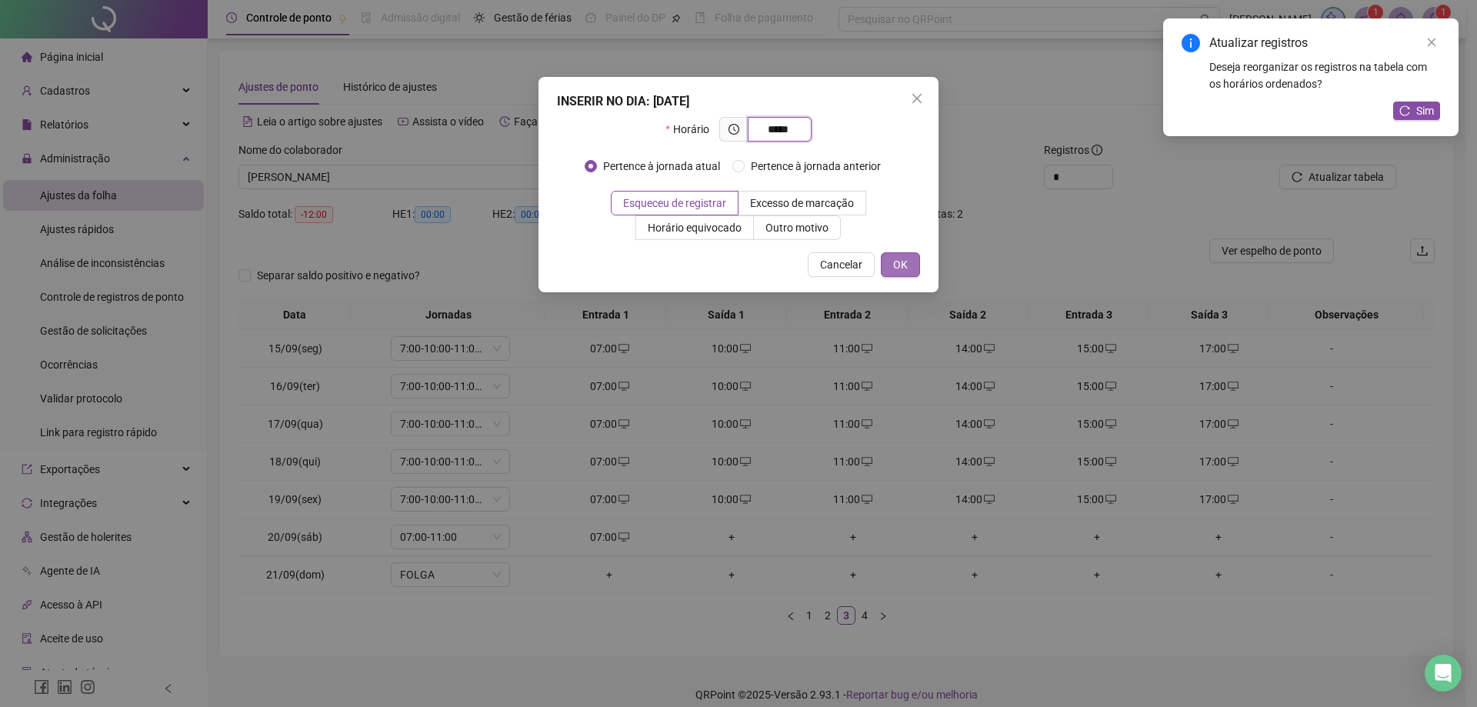
type input "*****"
click at [910, 262] on button "OK" at bounding box center [900, 264] width 39 height 25
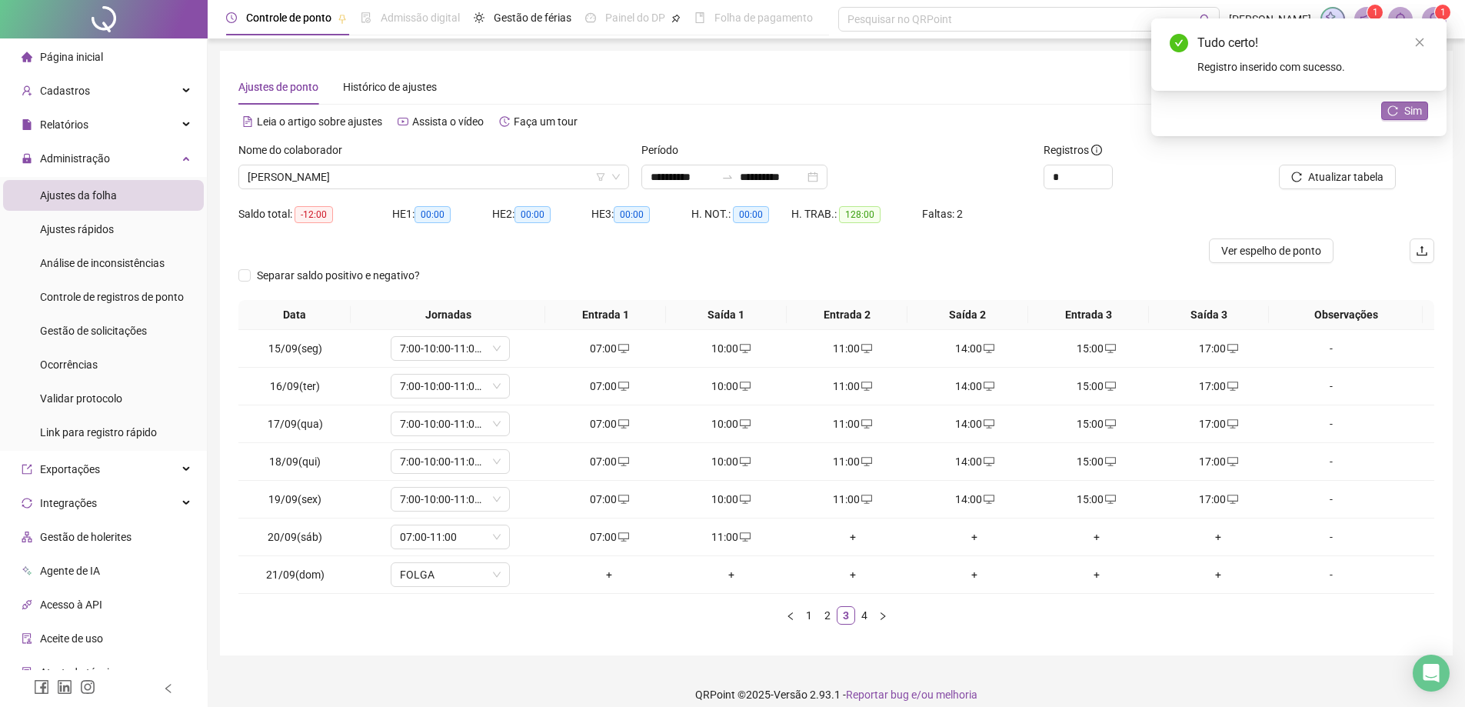
click at [1388, 112] on icon "reload" at bounding box center [1393, 110] width 11 height 11
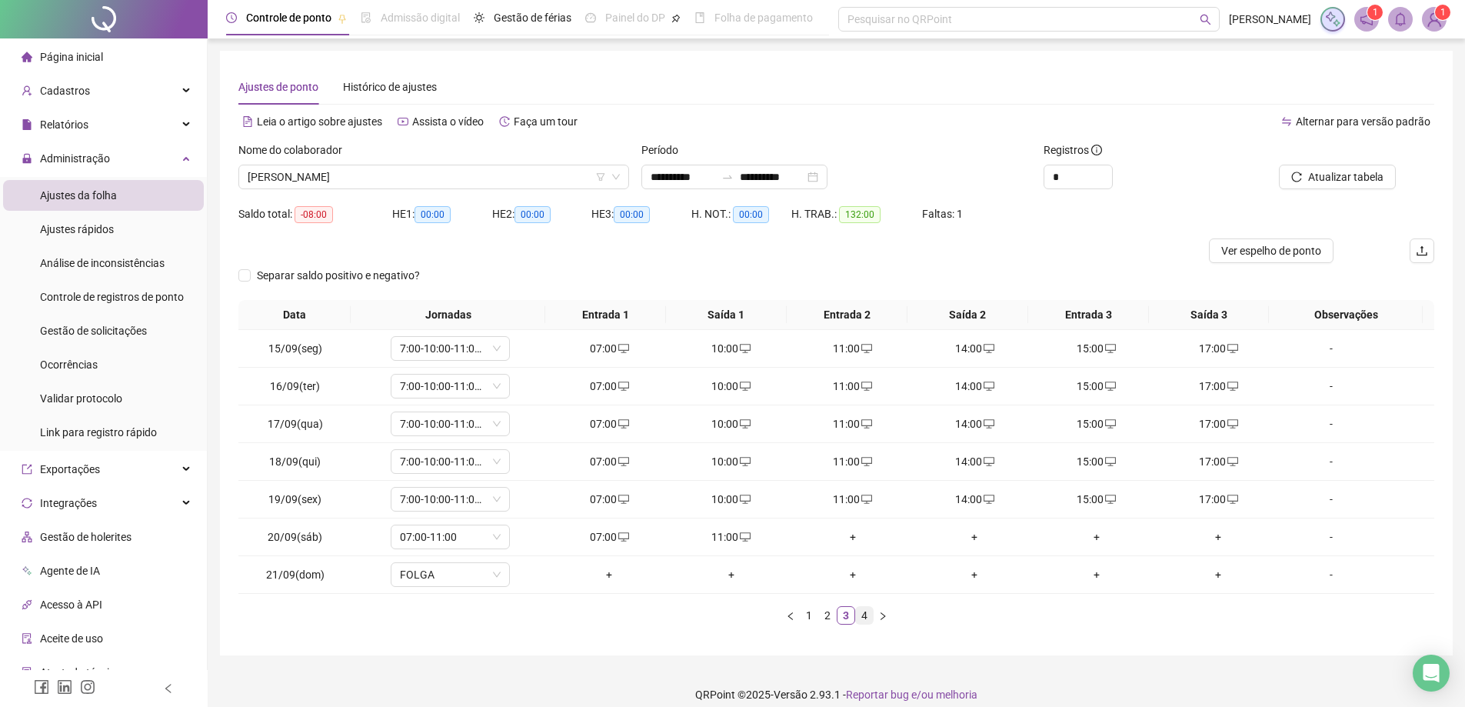
click at [864, 618] on link "4" at bounding box center [864, 615] width 17 height 17
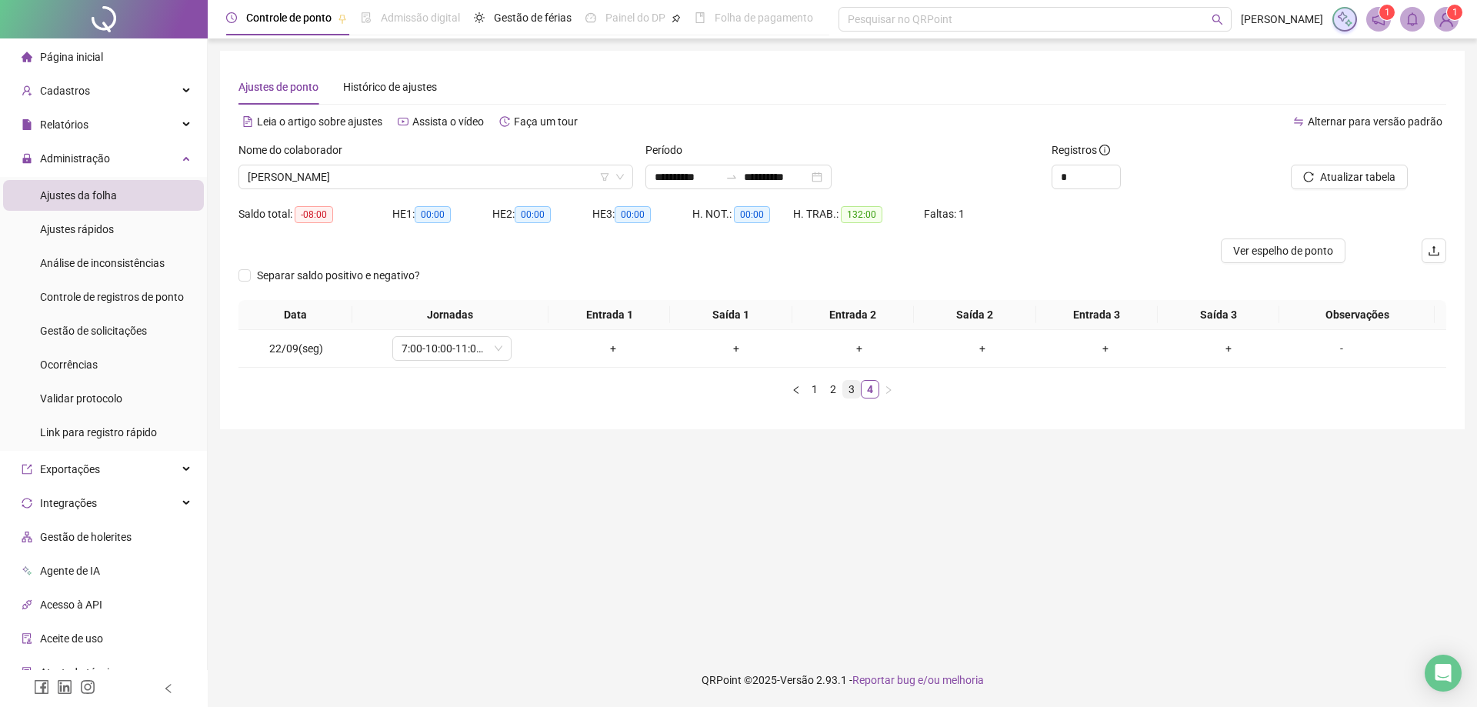
click at [844, 389] on link "3" at bounding box center [851, 389] width 17 height 17
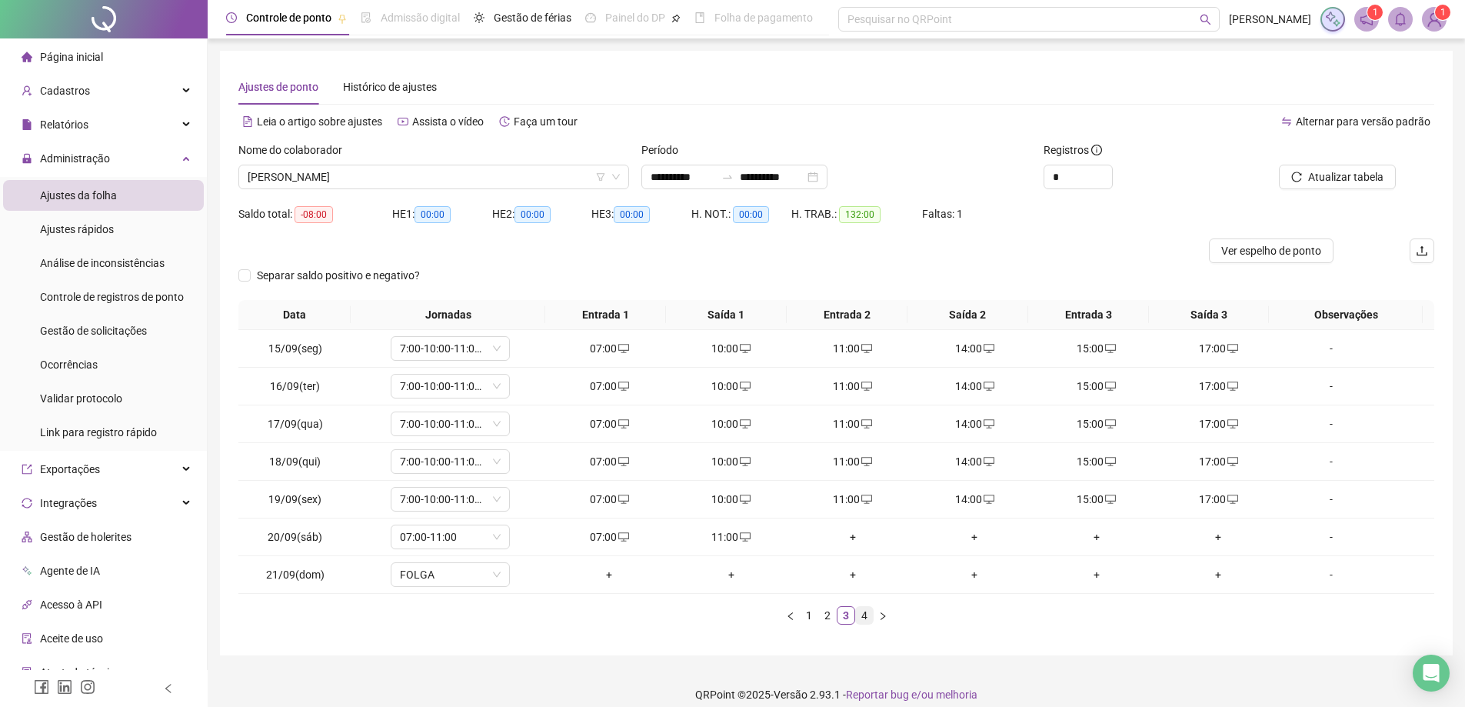
click at [867, 616] on link "4" at bounding box center [864, 615] width 17 height 17
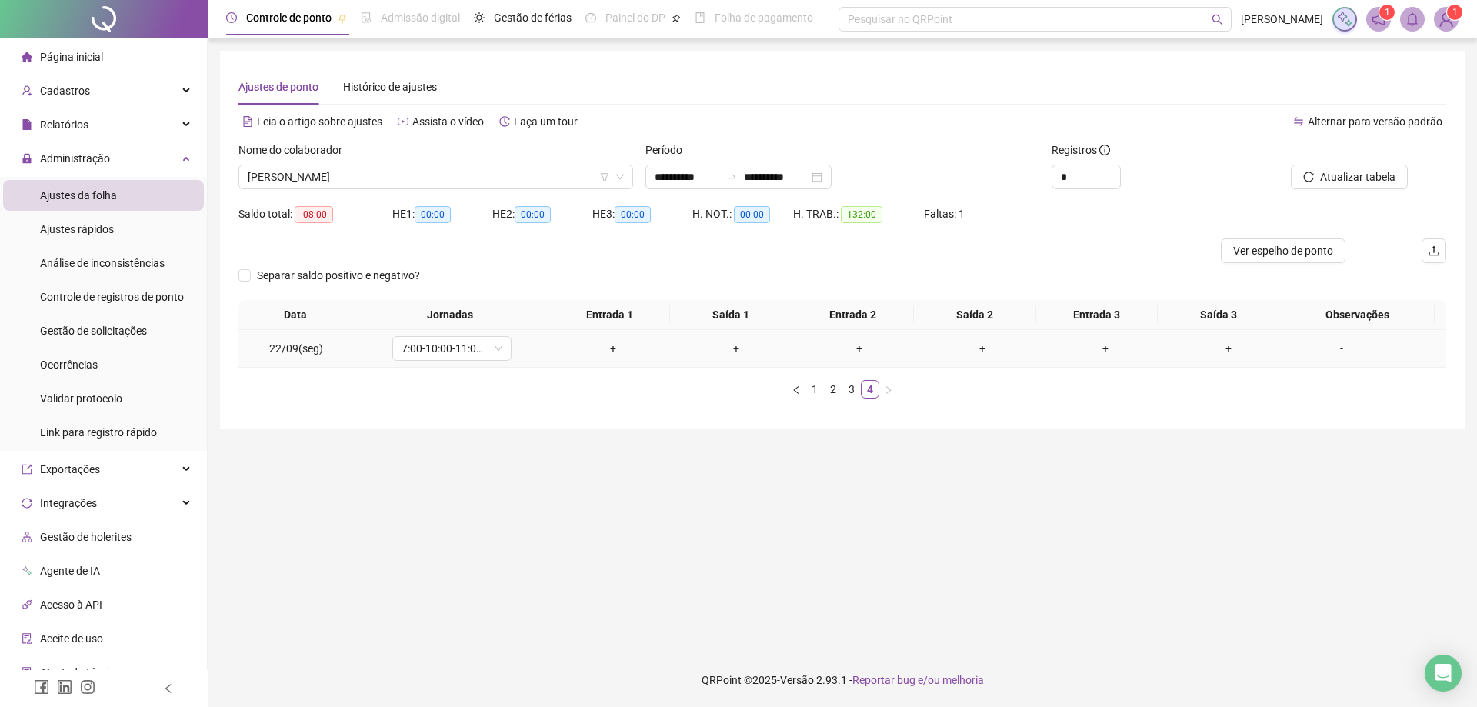
click at [607, 350] on div "+" at bounding box center [613, 348] width 111 height 17
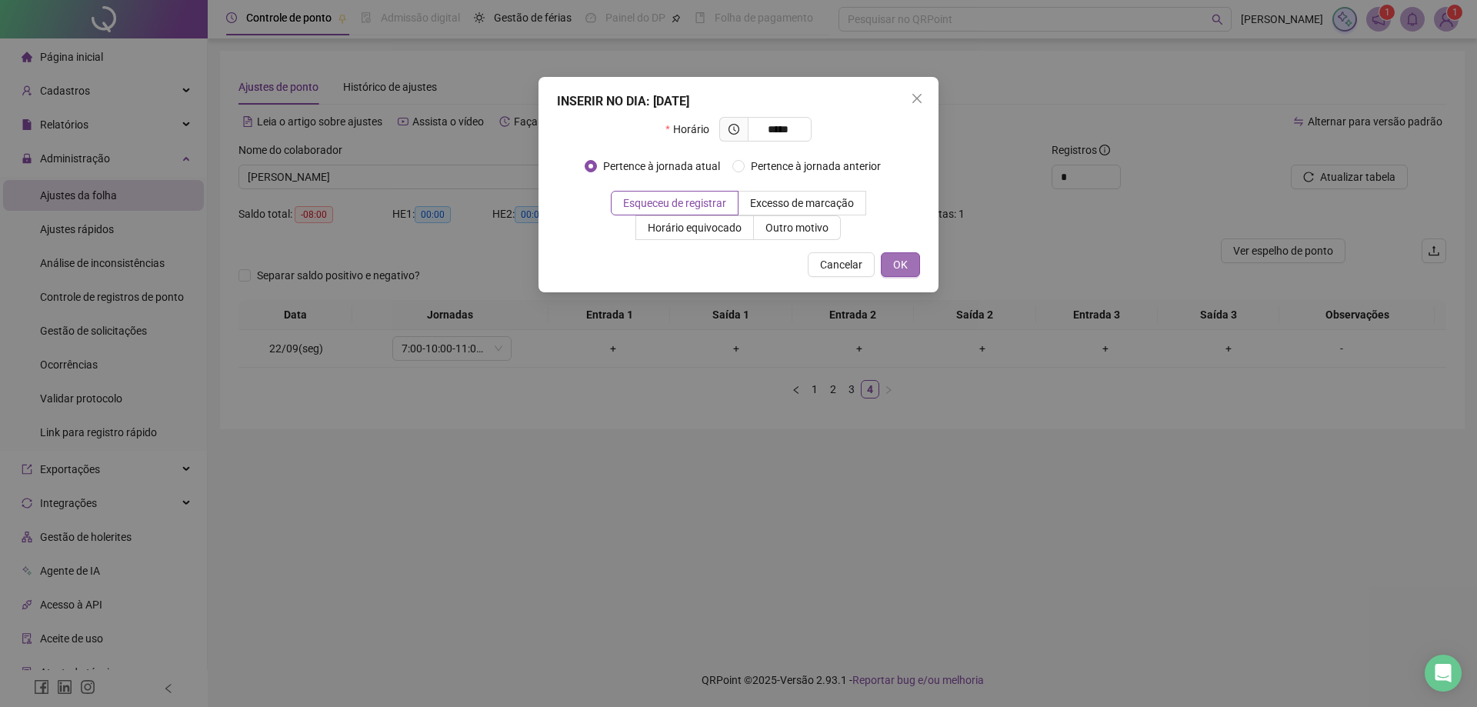
type input "*****"
click at [898, 264] on span "OK" at bounding box center [900, 264] width 15 height 17
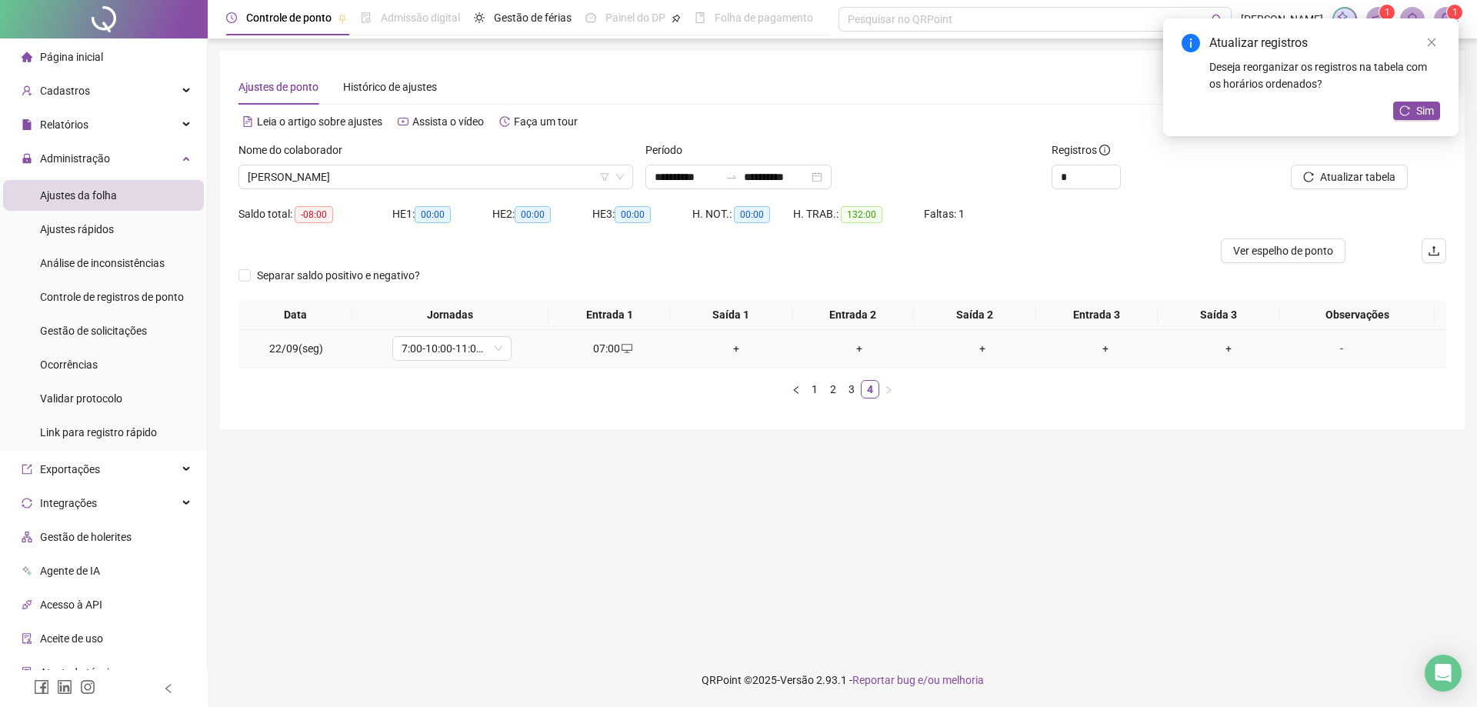
click at [731, 351] on div "+" at bounding box center [736, 348] width 111 height 17
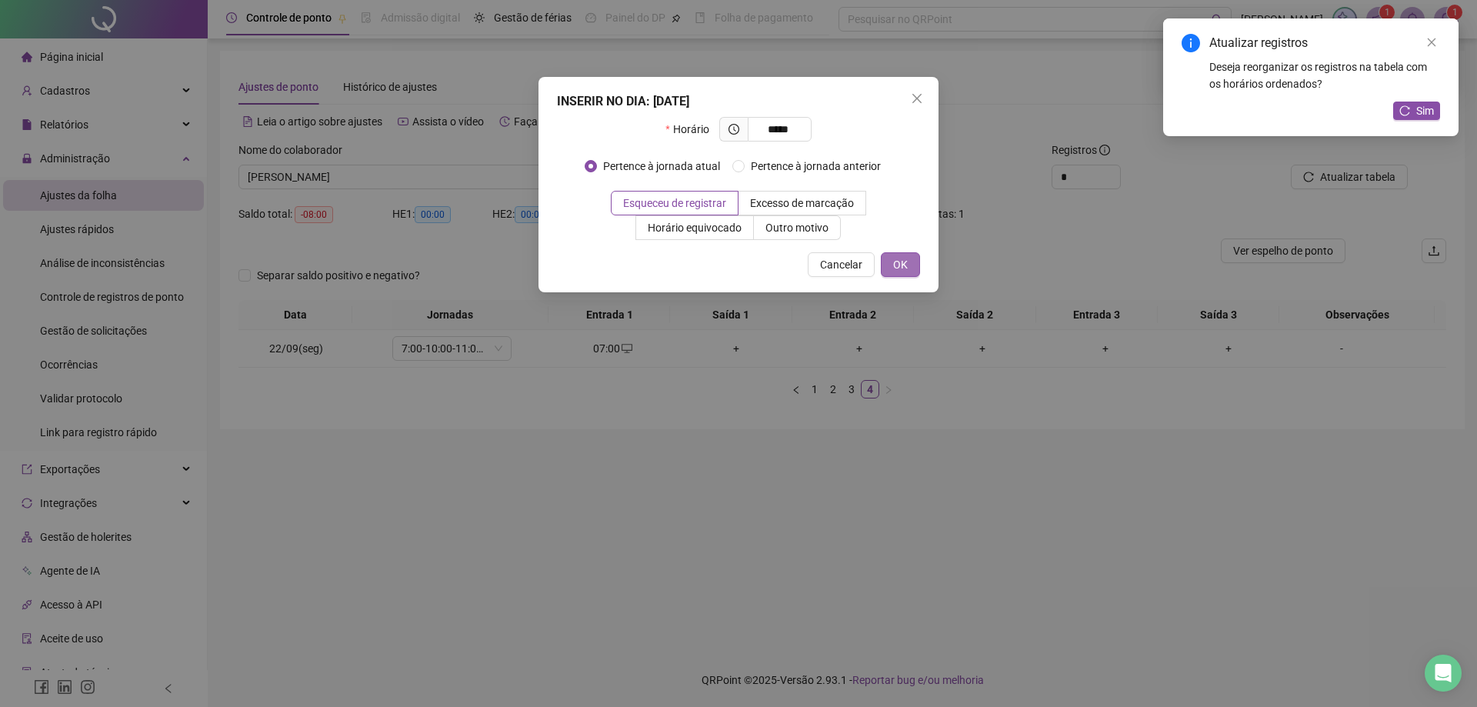
type input "*****"
click at [896, 271] on span "OK" at bounding box center [900, 264] width 15 height 17
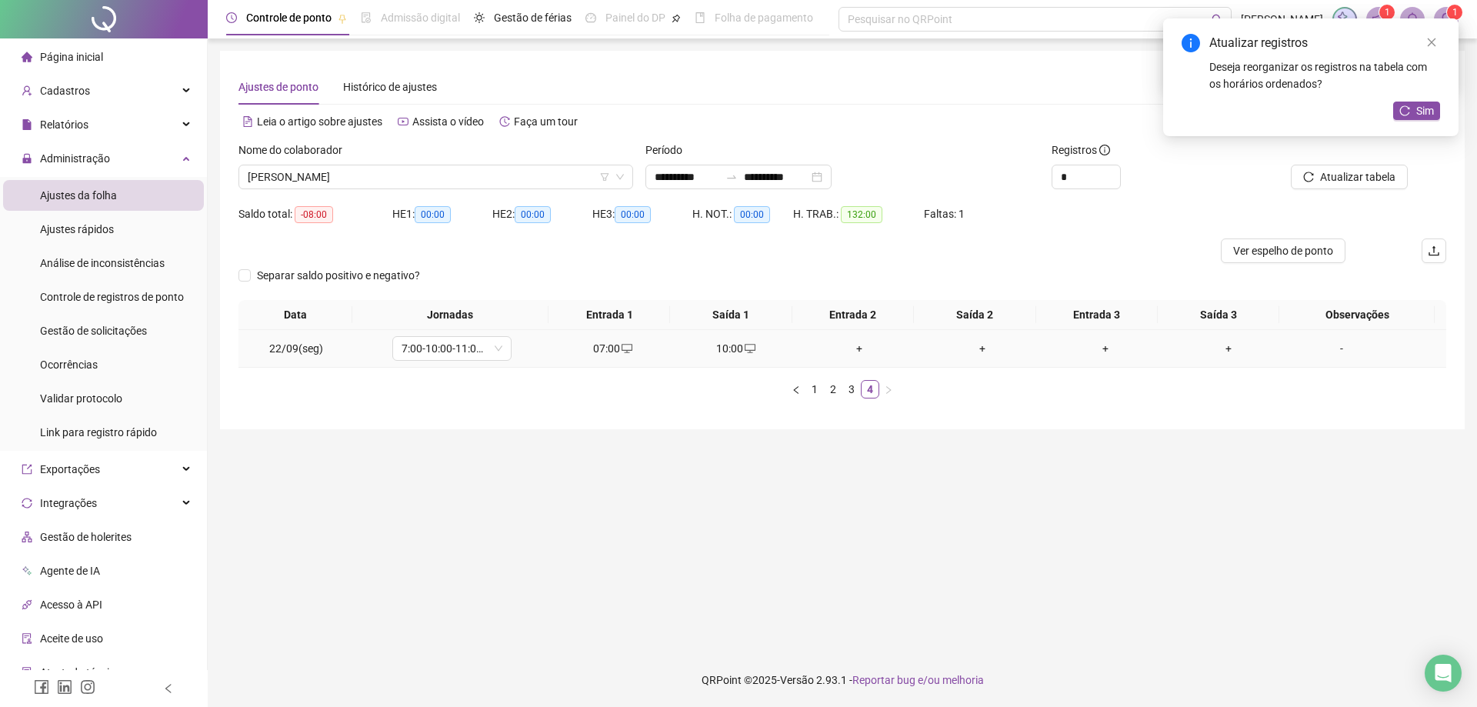
click at [854, 345] on div "+" at bounding box center [859, 348] width 111 height 17
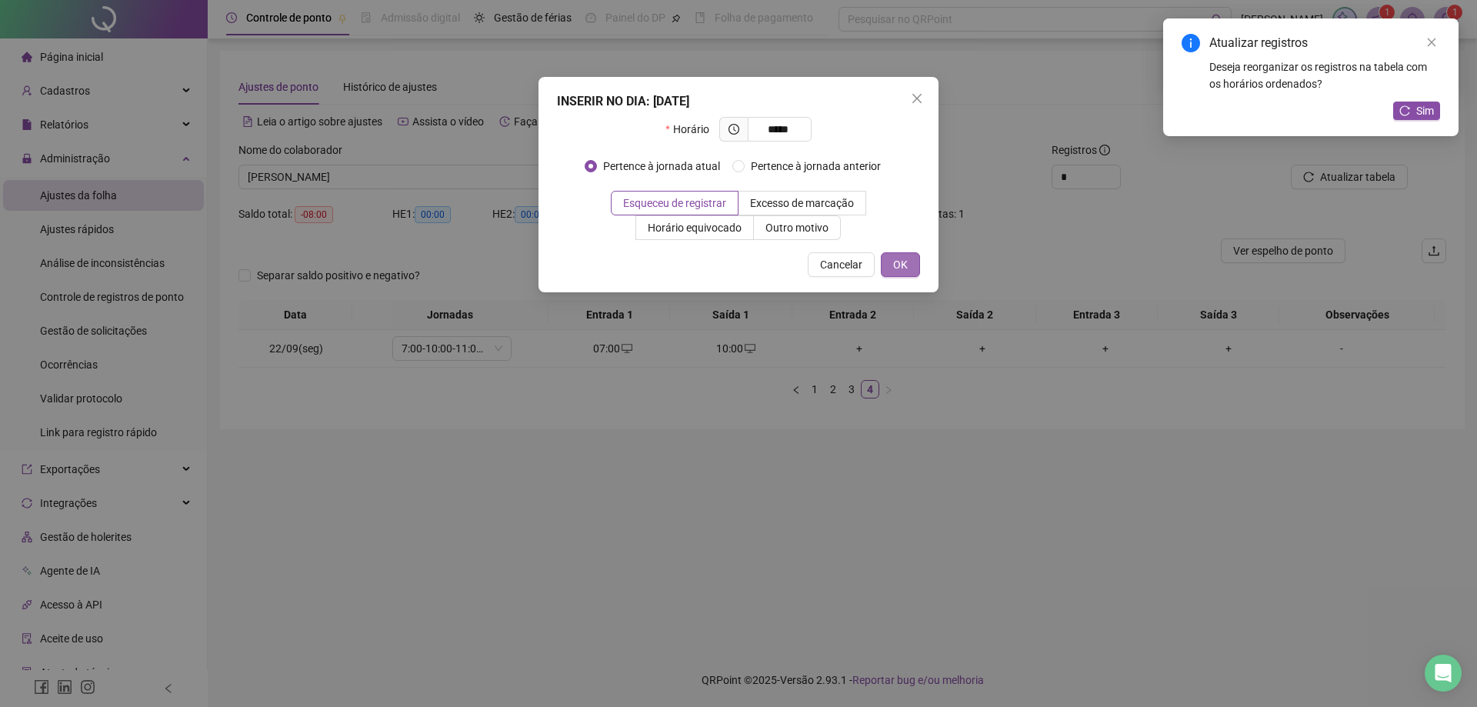
type input "*****"
click at [898, 261] on span "OK" at bounding box center [900, 264] width 15 height 17
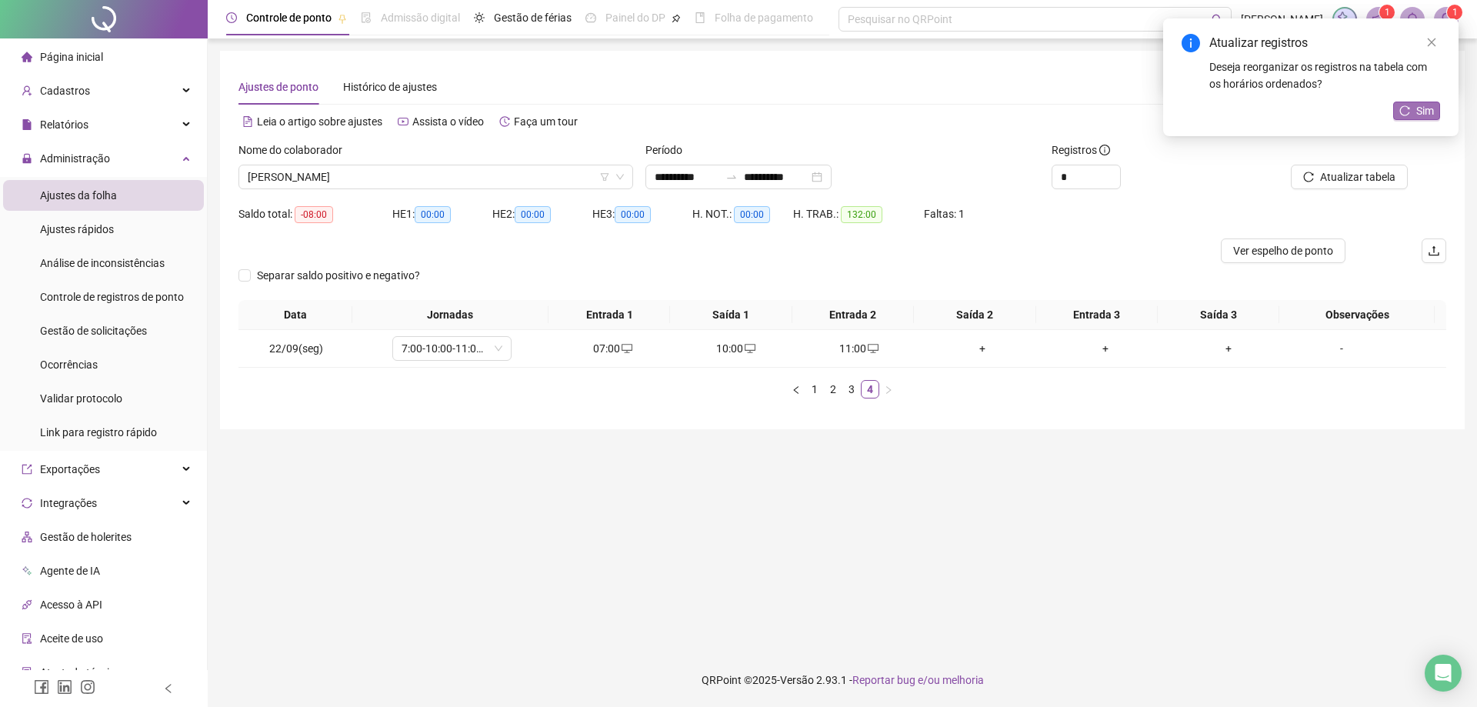
click at [1416, 103] on span "Sim" at bounding box center [1425, 110] width 18 height 17
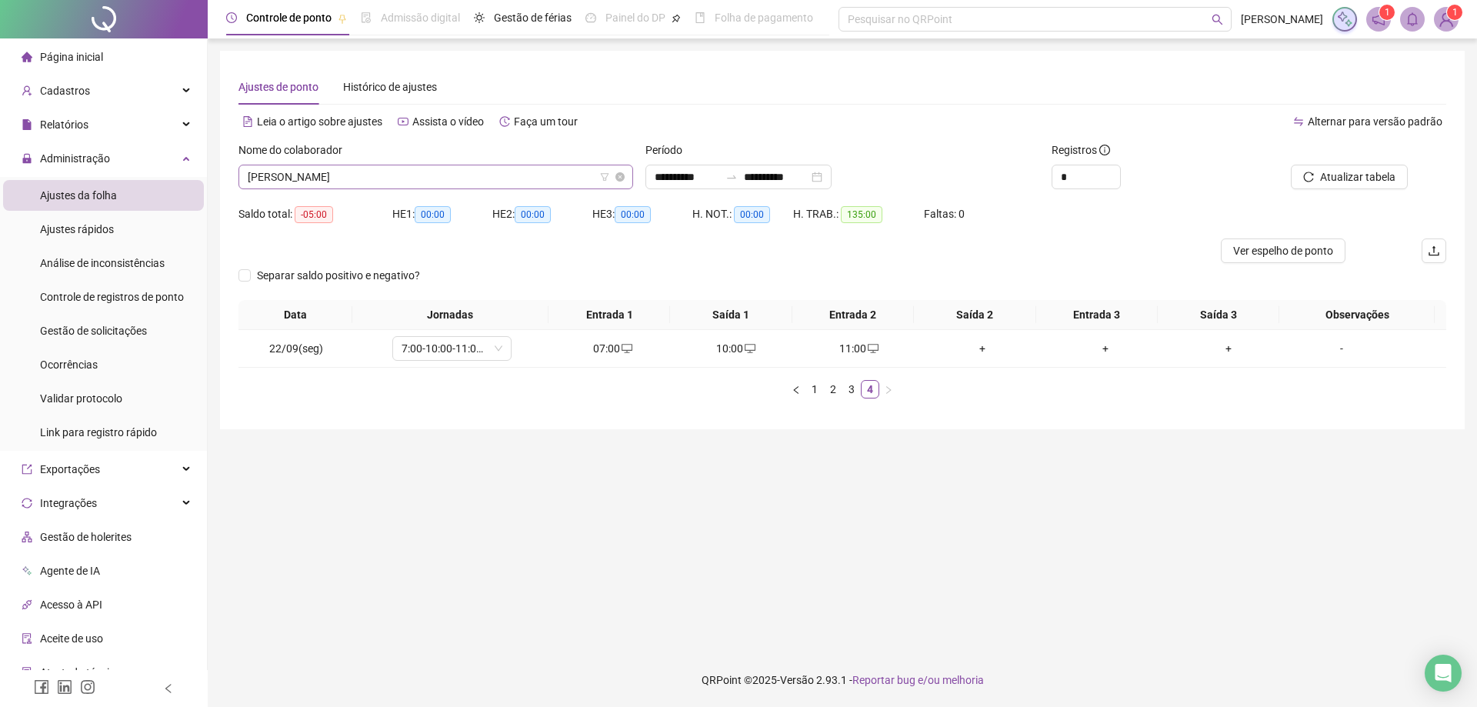
click at [388, 176] on span "[PERSON_NAME]" at bounding box center [436, 176] width 376 height 23
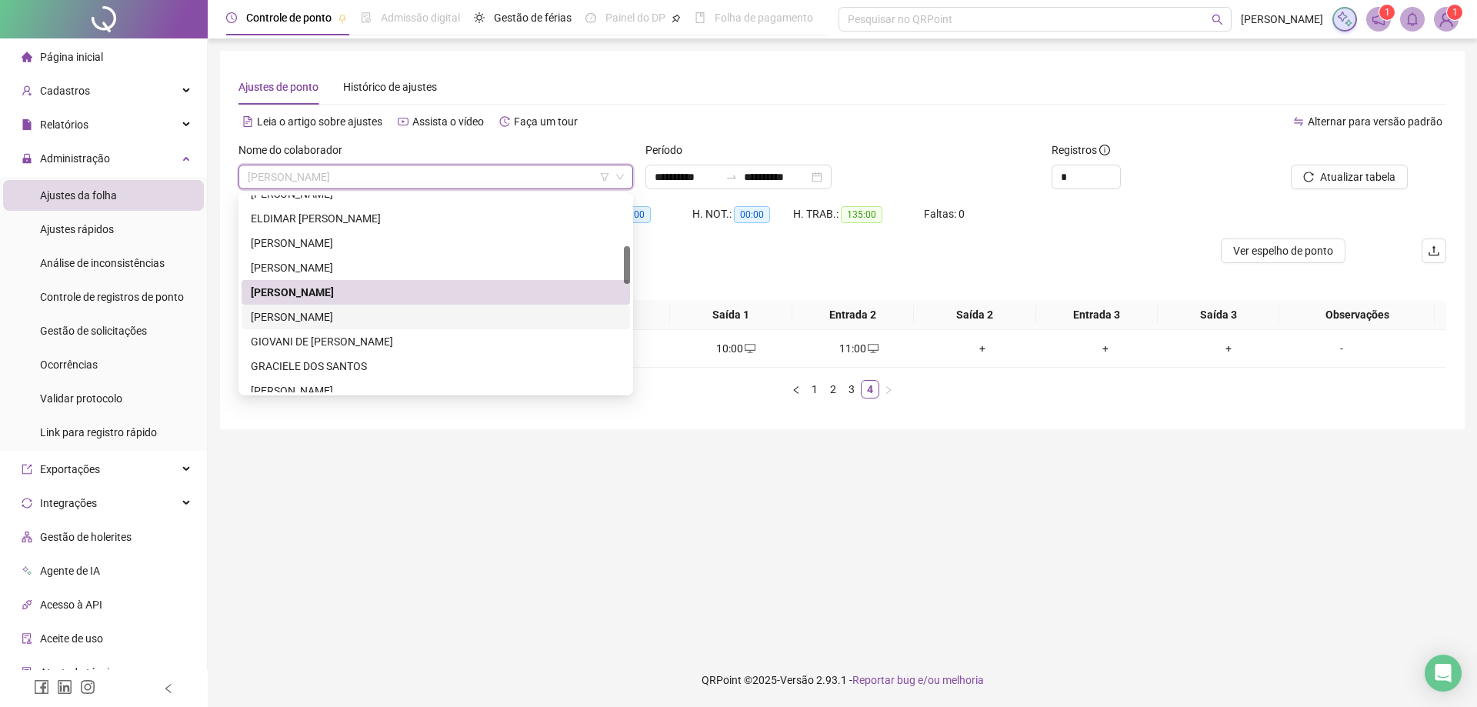
click at [340, 318] on div "[PERSON_NAME]" at bounding box center [436, 316] width 370 height 17
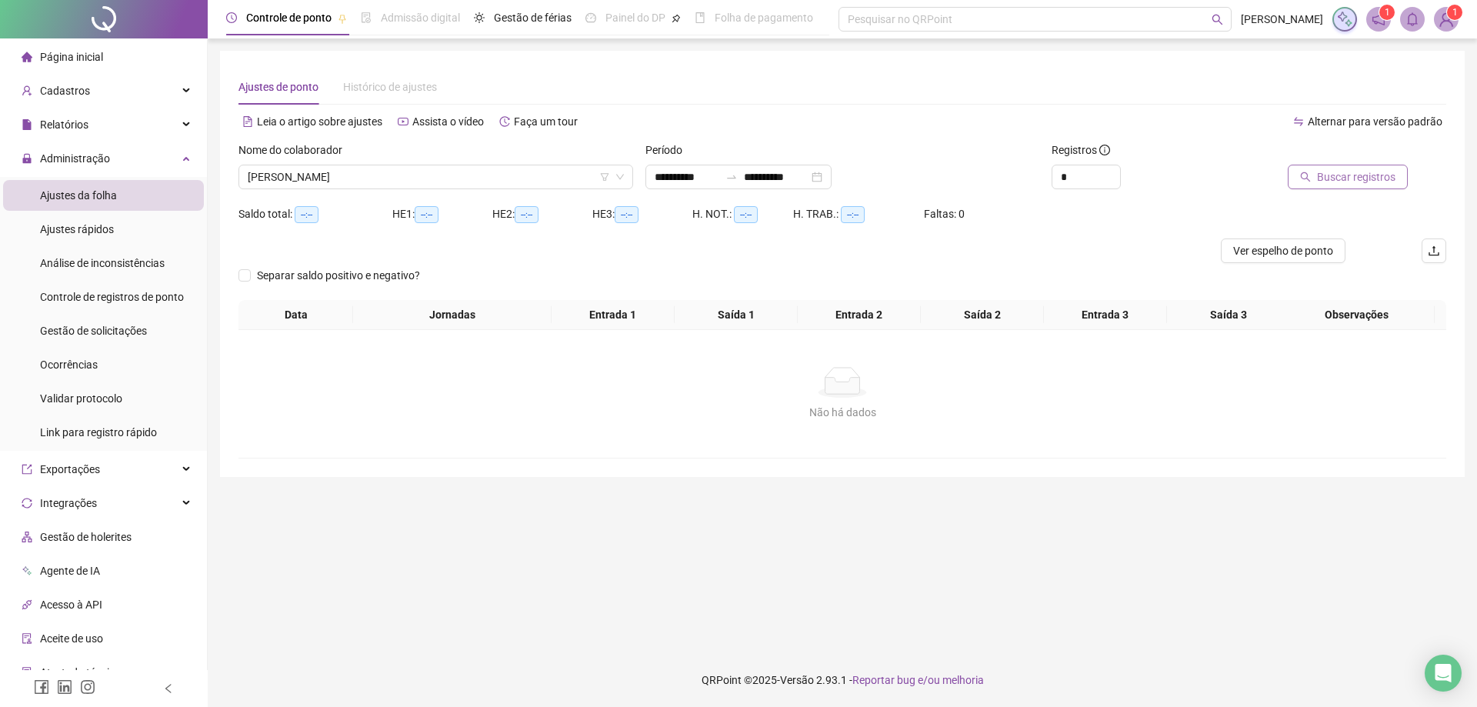
click at [1344, 178] on span "Buscar registros" at bounding box center [1356, 176] width 78 height 17
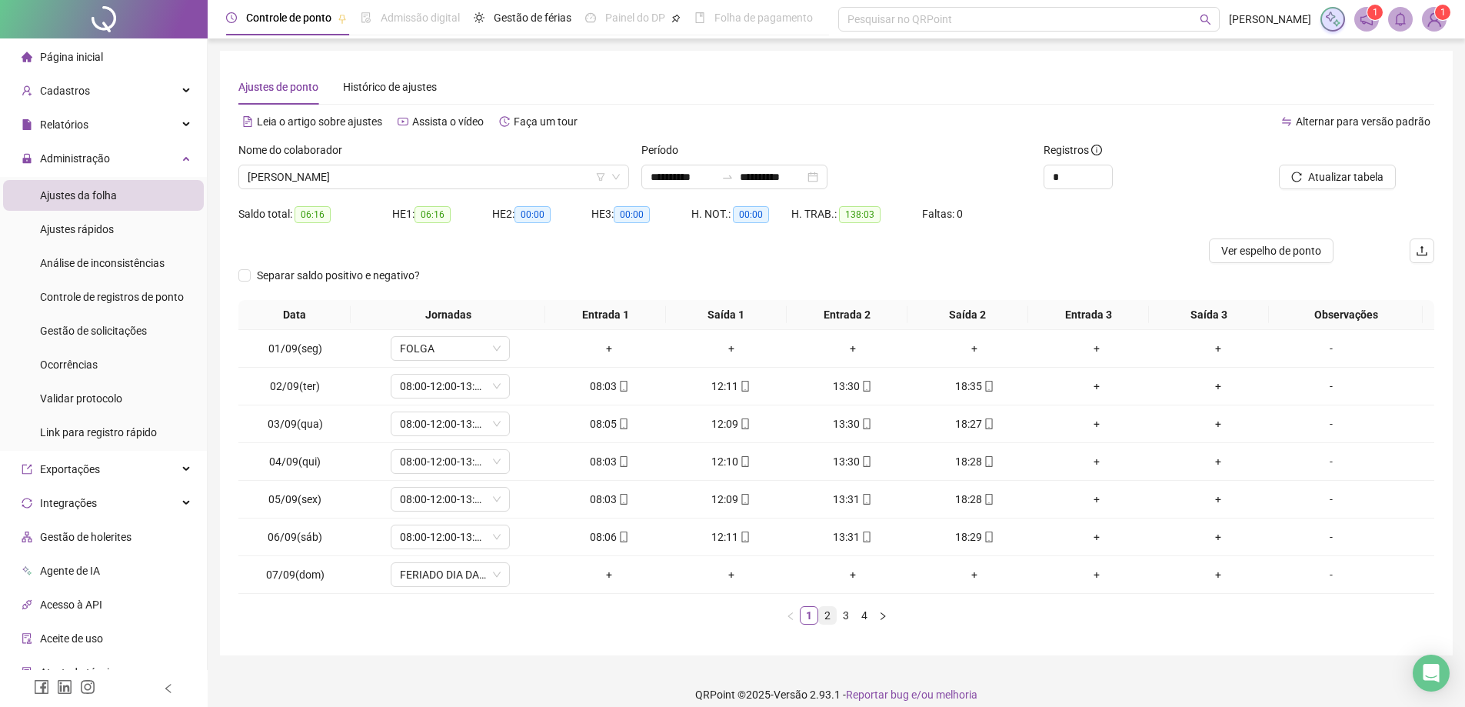
click at [825, 620] on link "2" at bounding box center [827, 615] width 17 height 17
click at [845, 619] on link "3" at bounding box center [846, 615] width 17 height 17
click at [860, 618] on link "4" at bounding box center [864, 615] width 17 height 17
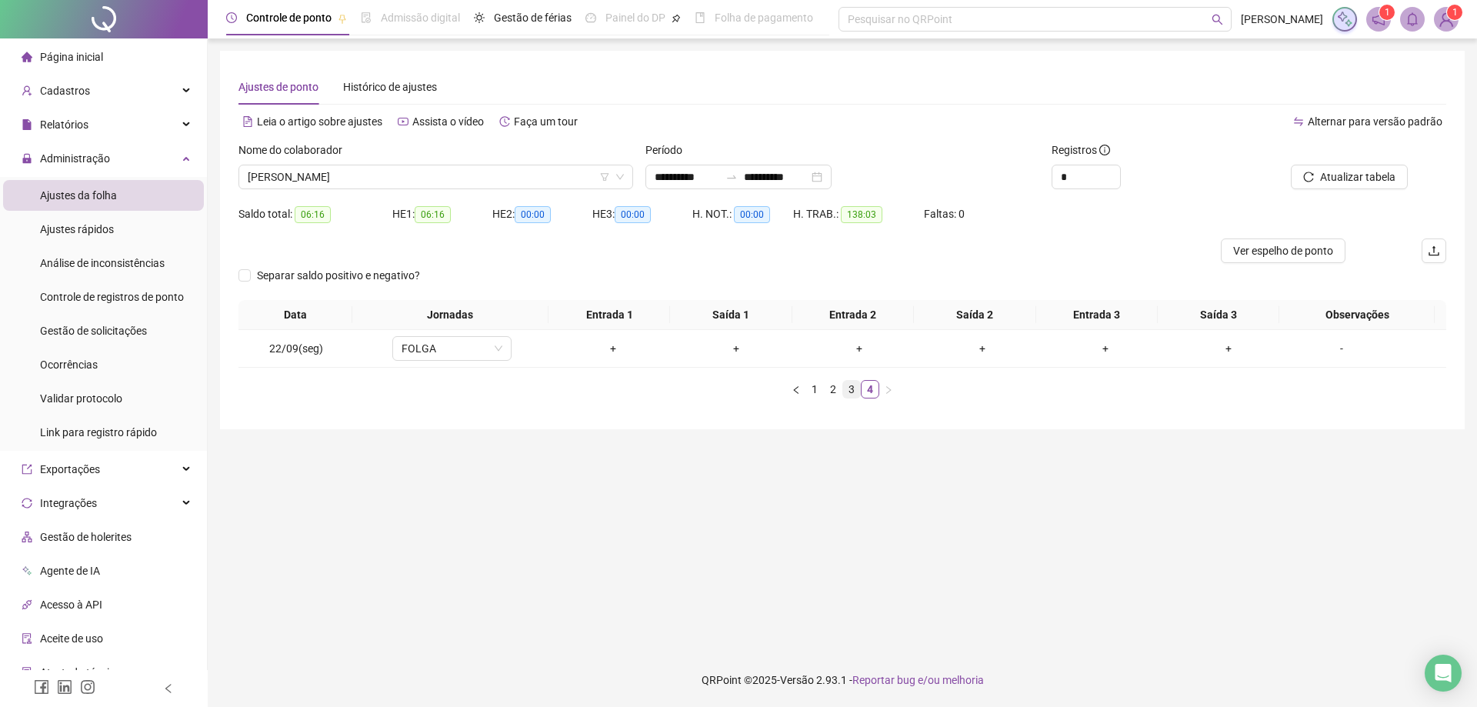
click at [851, 396] on link "3" at bounding box center [851, 389] width 17 height 17
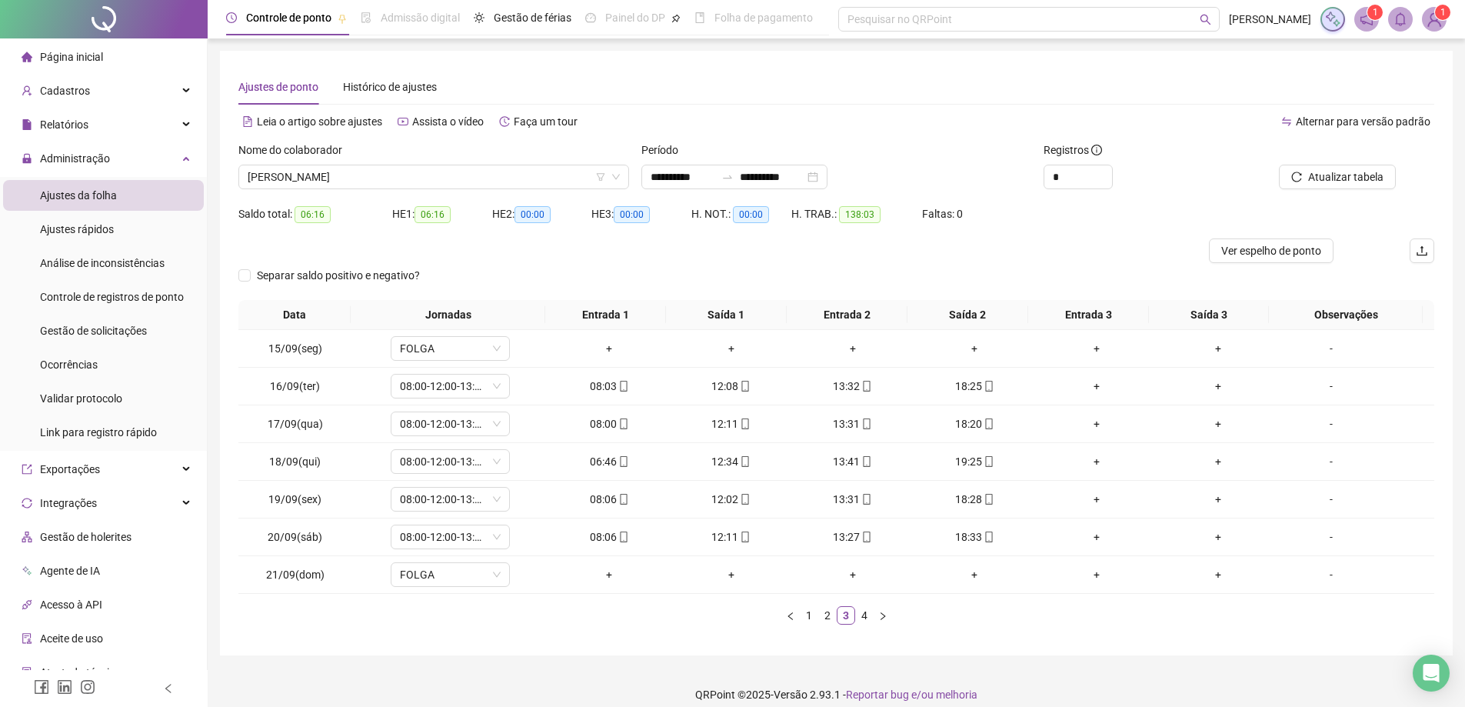
click at [1010, 633] on div "Data Jornadas Entrada 1 Saída 1 Entrada 2 Saída 2 Entrada 3 Saída 3 Observações…" at bounding box center [836, 468] width 1196 height 337
click at [865, 624] on li "4" at bounding box center [864, 615] width 18 height 18
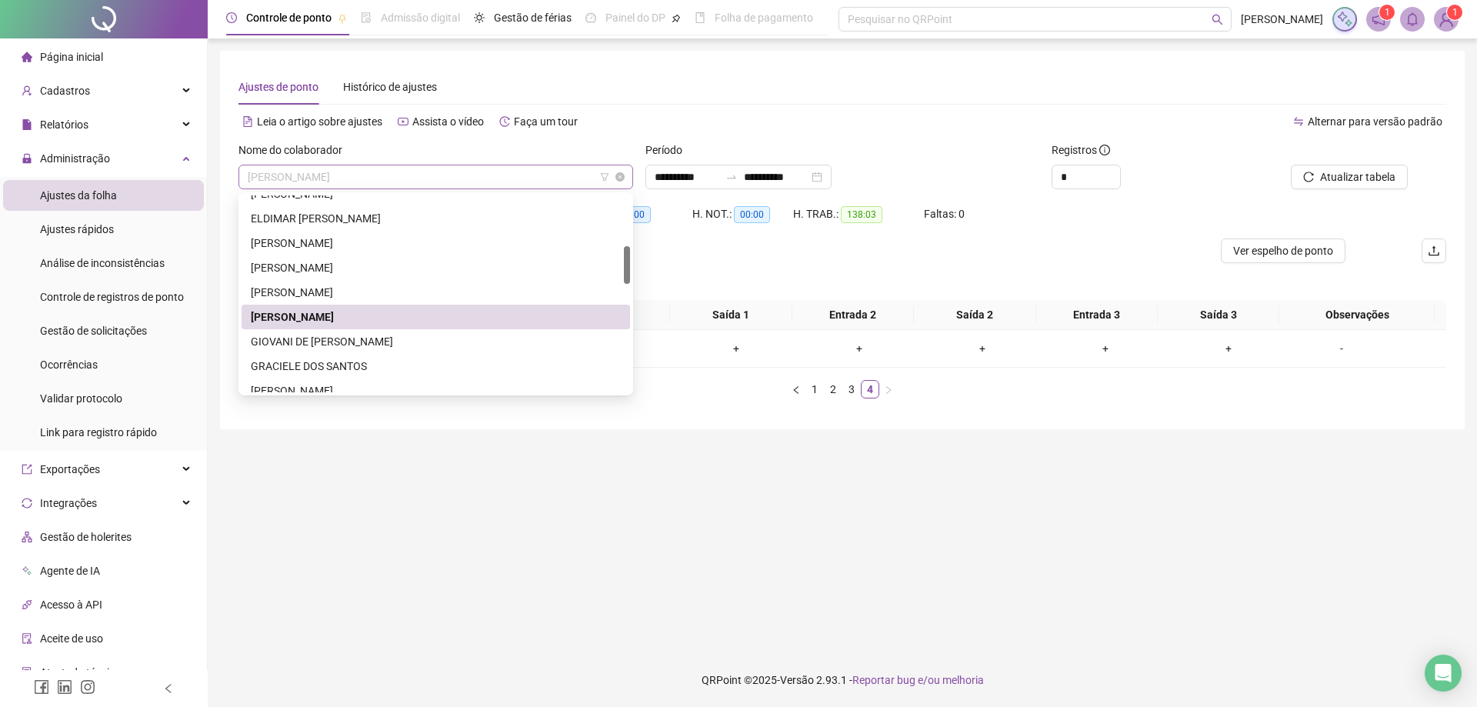
click at [424, 174] on span "[PERSON_NAME]" at bounding box center [436, 176] width 376 height 23
click at [368, 338] on div "GIOVANI DE [PERSON_NAME]" at bounding box center [436, 341] width 370 height 17
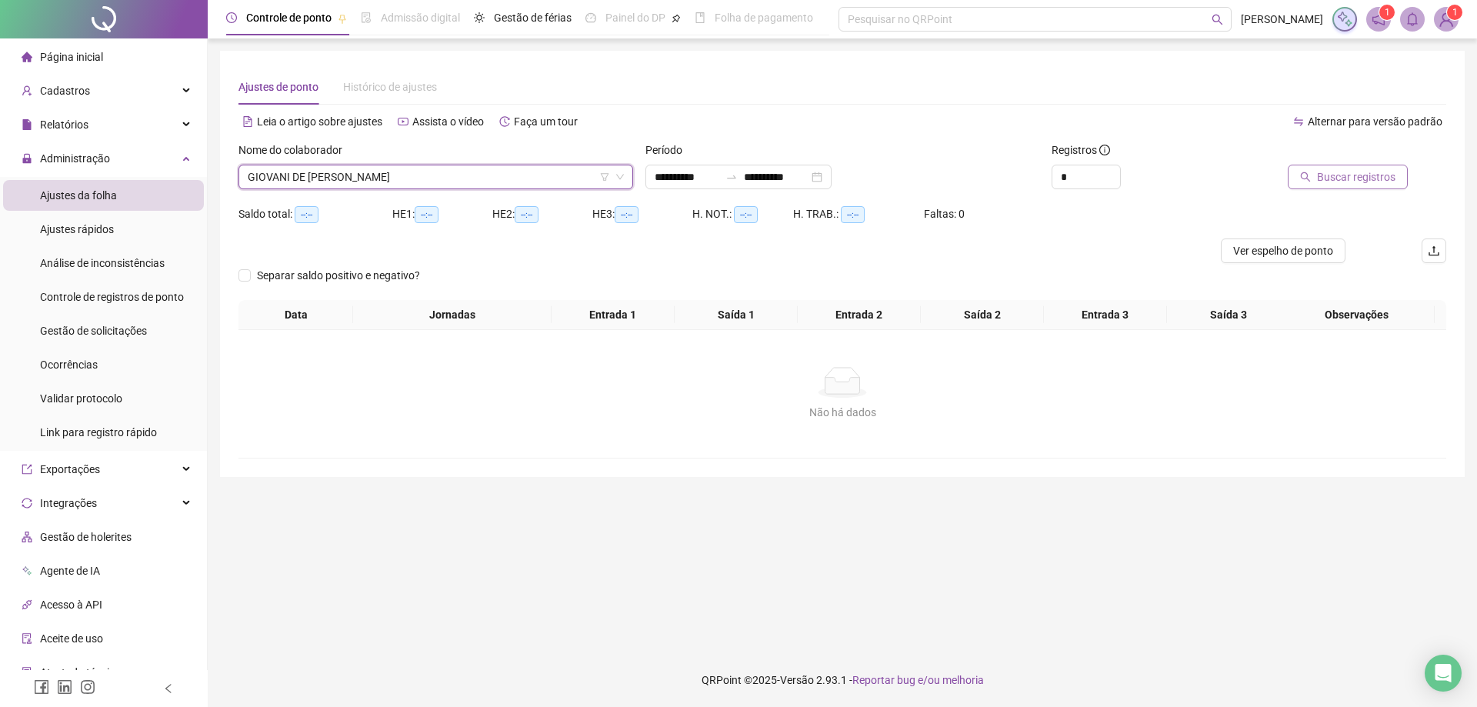
click at [1332, 175] on span "Buscar registros" at bounding box center [1356, 176] width 78 height 17
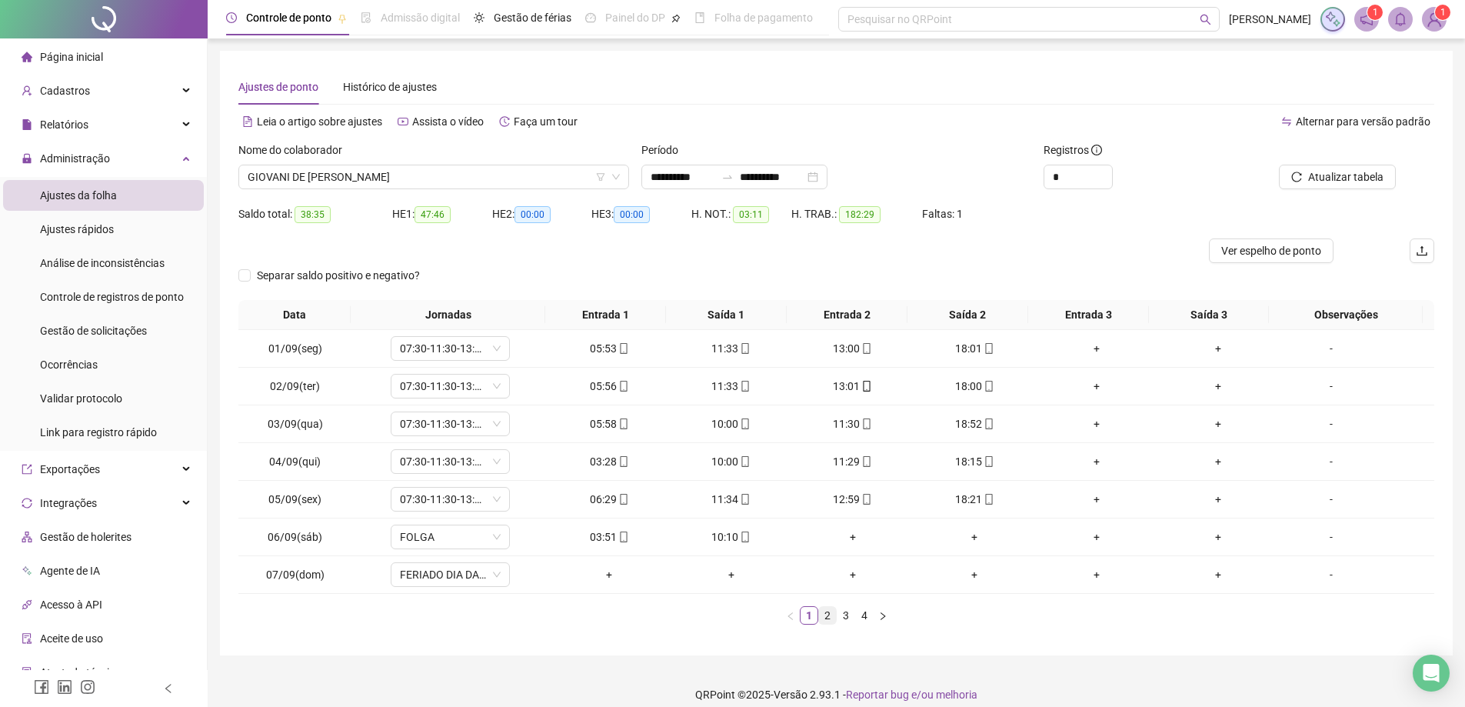
click at [828, 615] on link "2" at bounding box center [827, 615] width 17 height 17
click at [847, 621] on link "3" at bounding box center [846, 615] width 17 height 17
click at [1084, 503] on div "05:58" at bounding box center [1096, 499] width 109 height 17
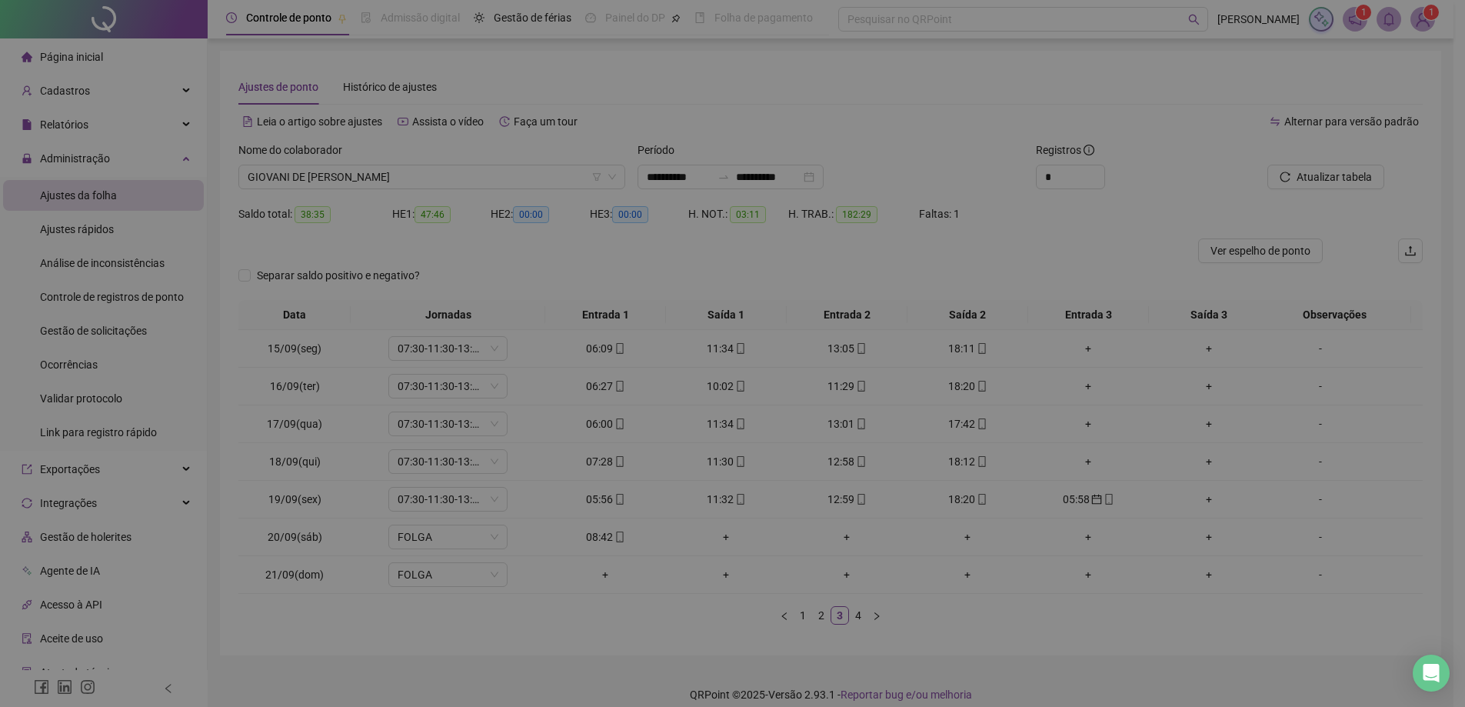
type input "**********"
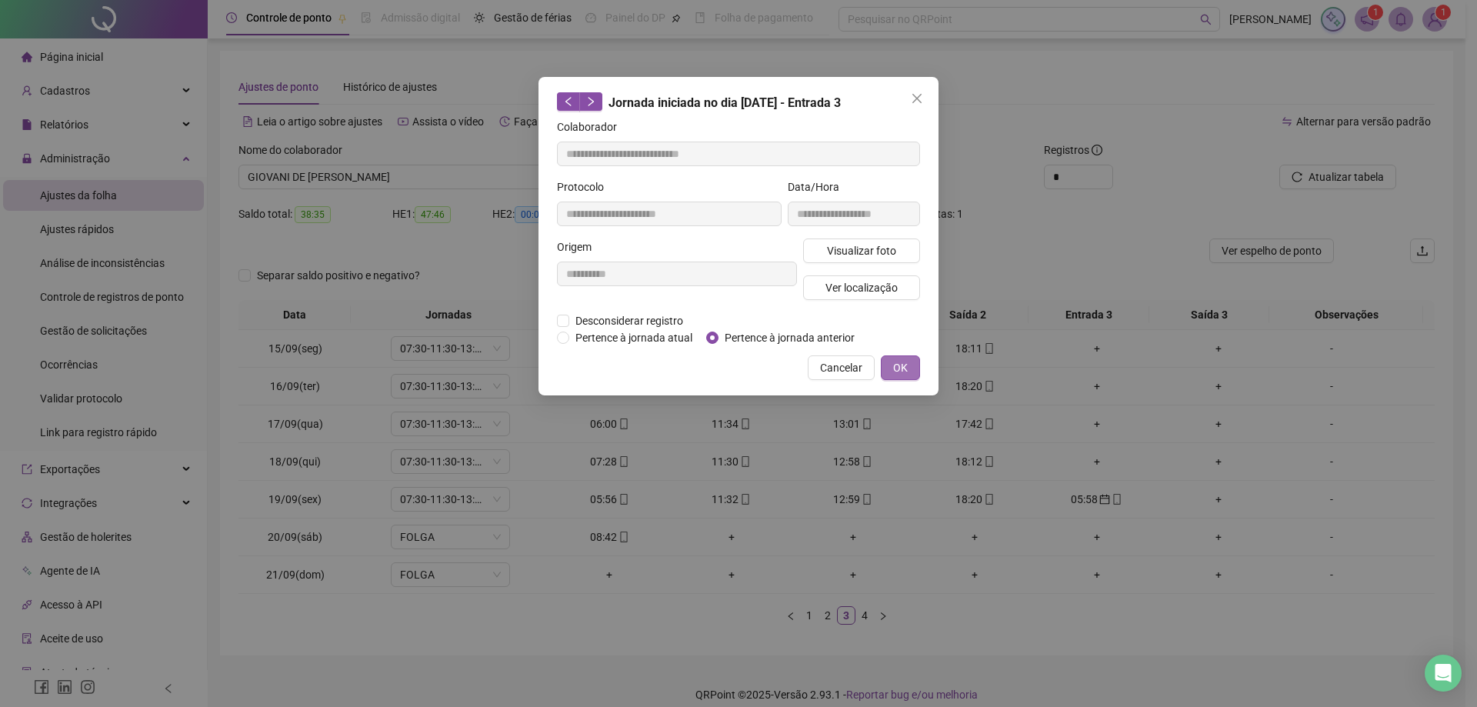
click at [901, 370] on span "OK" at bounding box center [900, 367] width 15 height 17
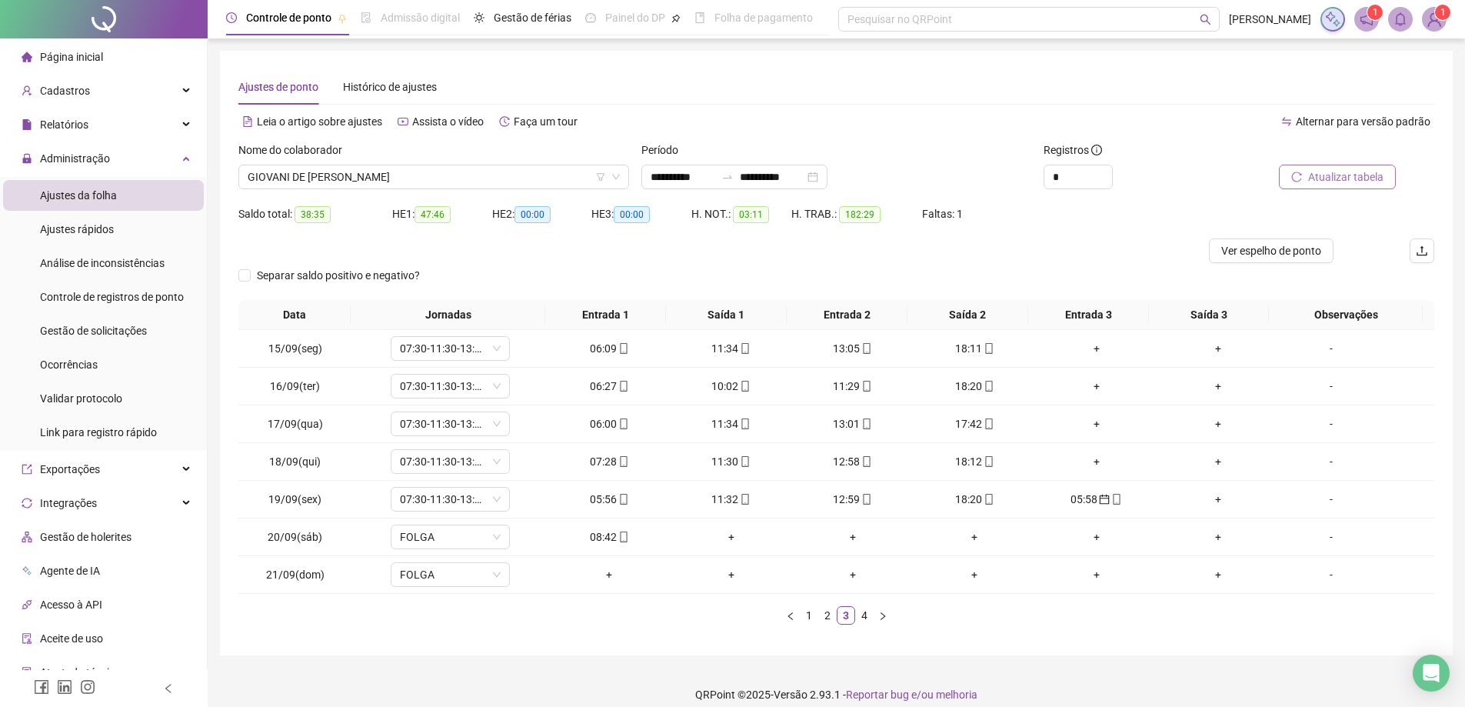
click at [1336, 176] on span "Atualizar tabela" at bounding box center [1345, 176] width 75 height 17
click at [1081, 498] on div "05:58" at bounding box center [1096, 499] width 109 height 17
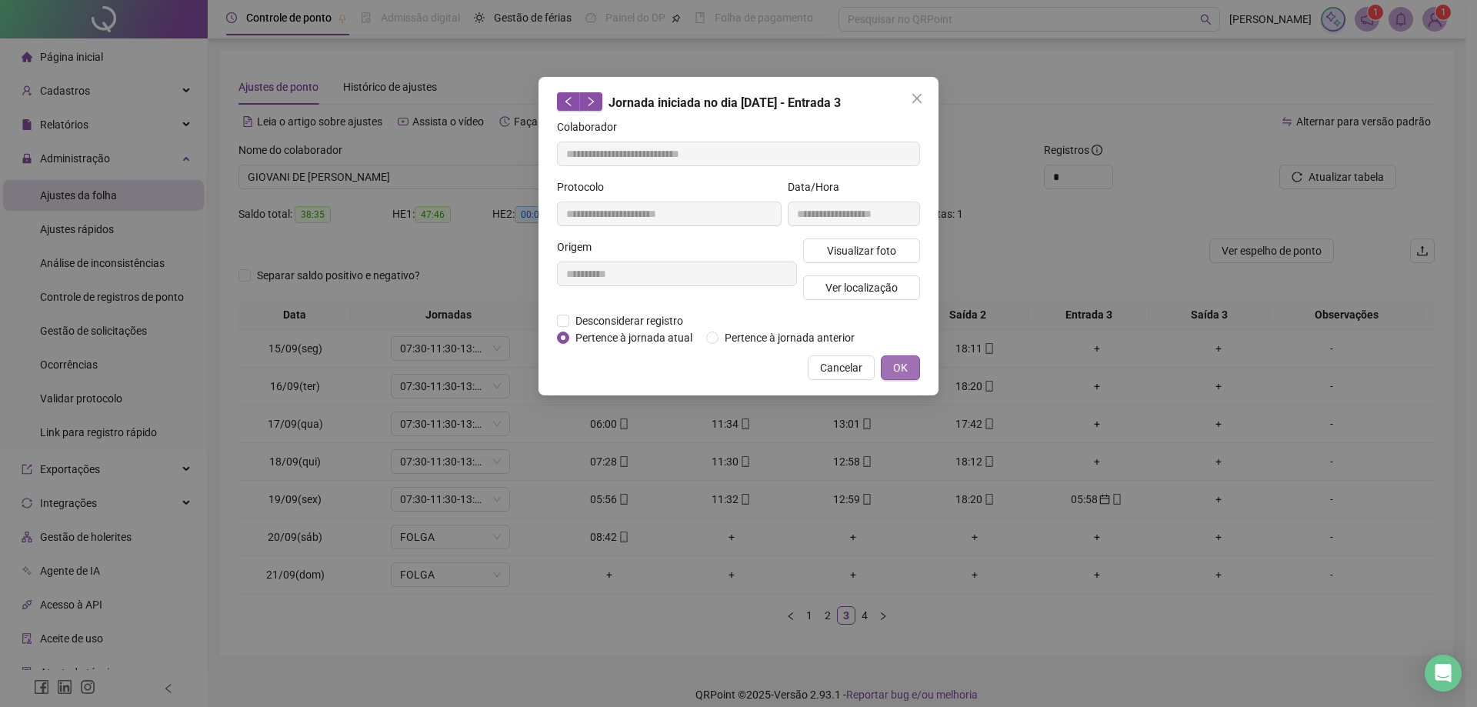
click at [914, 373] on button "OK" at bounding box center [900, 367] width 39 height 25
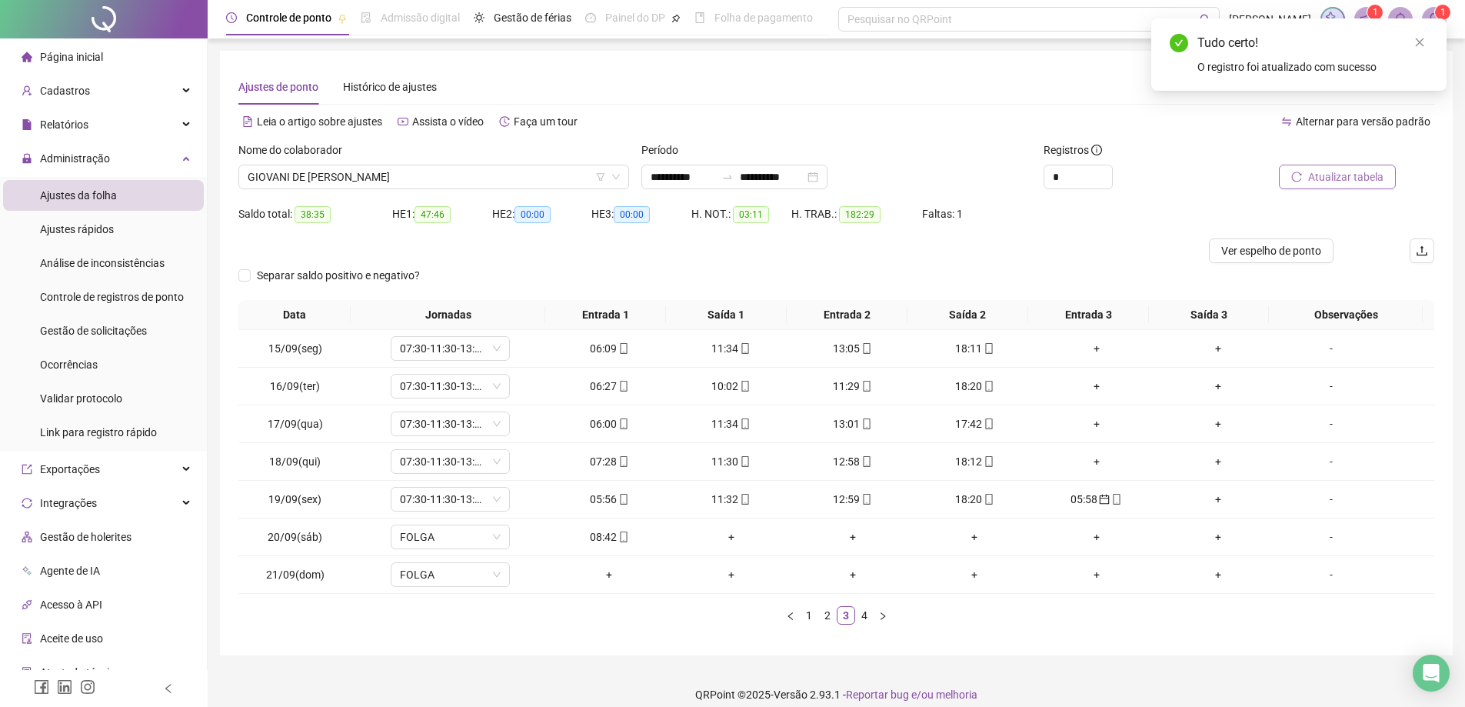
click at [1327, 173] on span "Atualizar tabela" at bounding box center [1345, 176] width 75 height 17
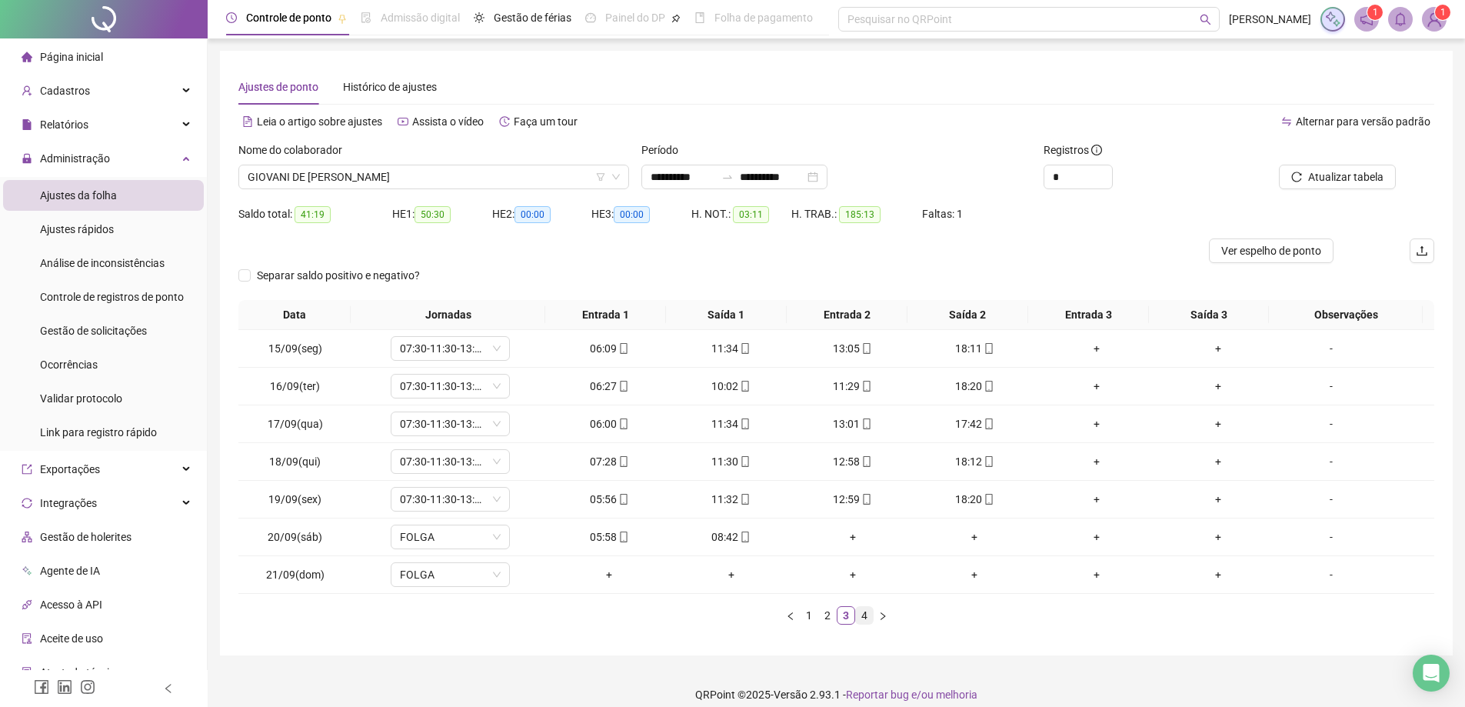
click at [862, 618] on link "4" at bounding box center [864, 615] width 17 height 17
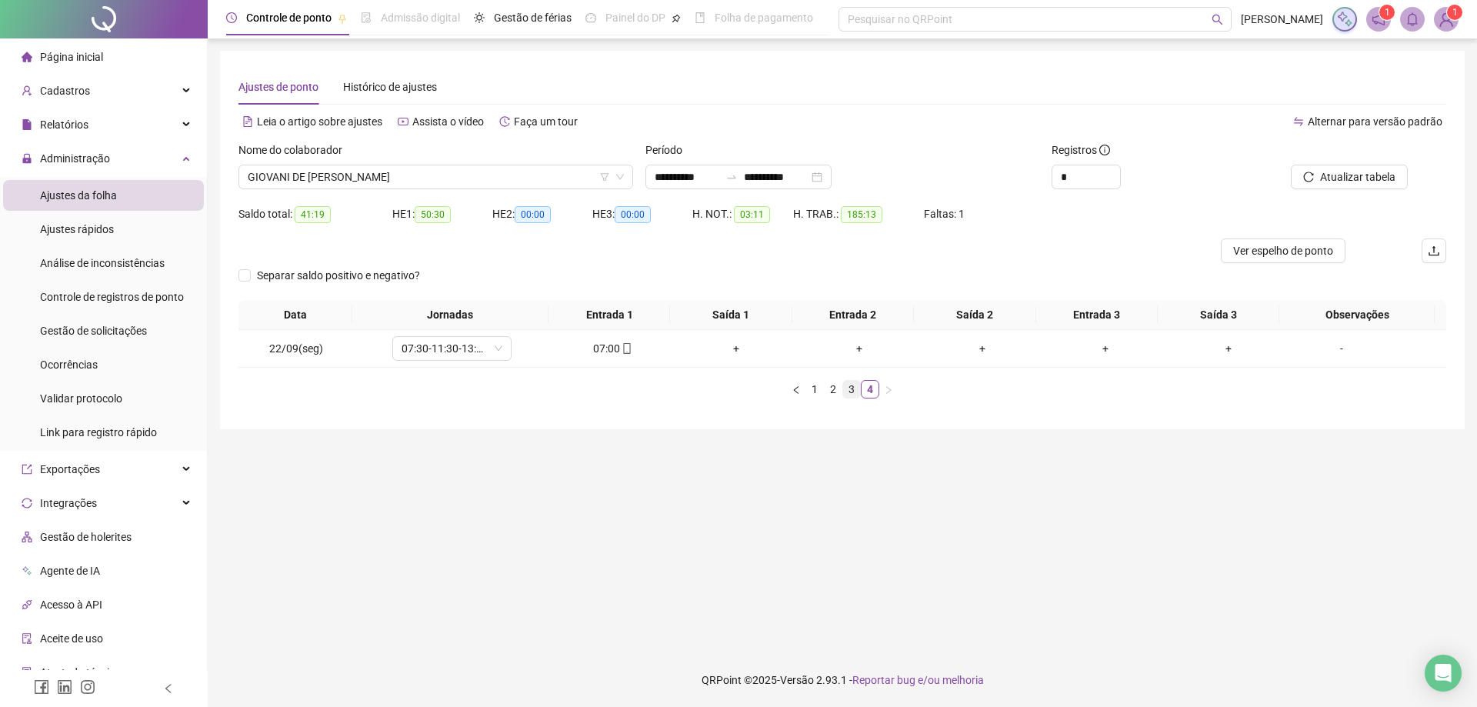
click at [853, 391] on link "3" at bounding box center [851, 389] width 17 height 17
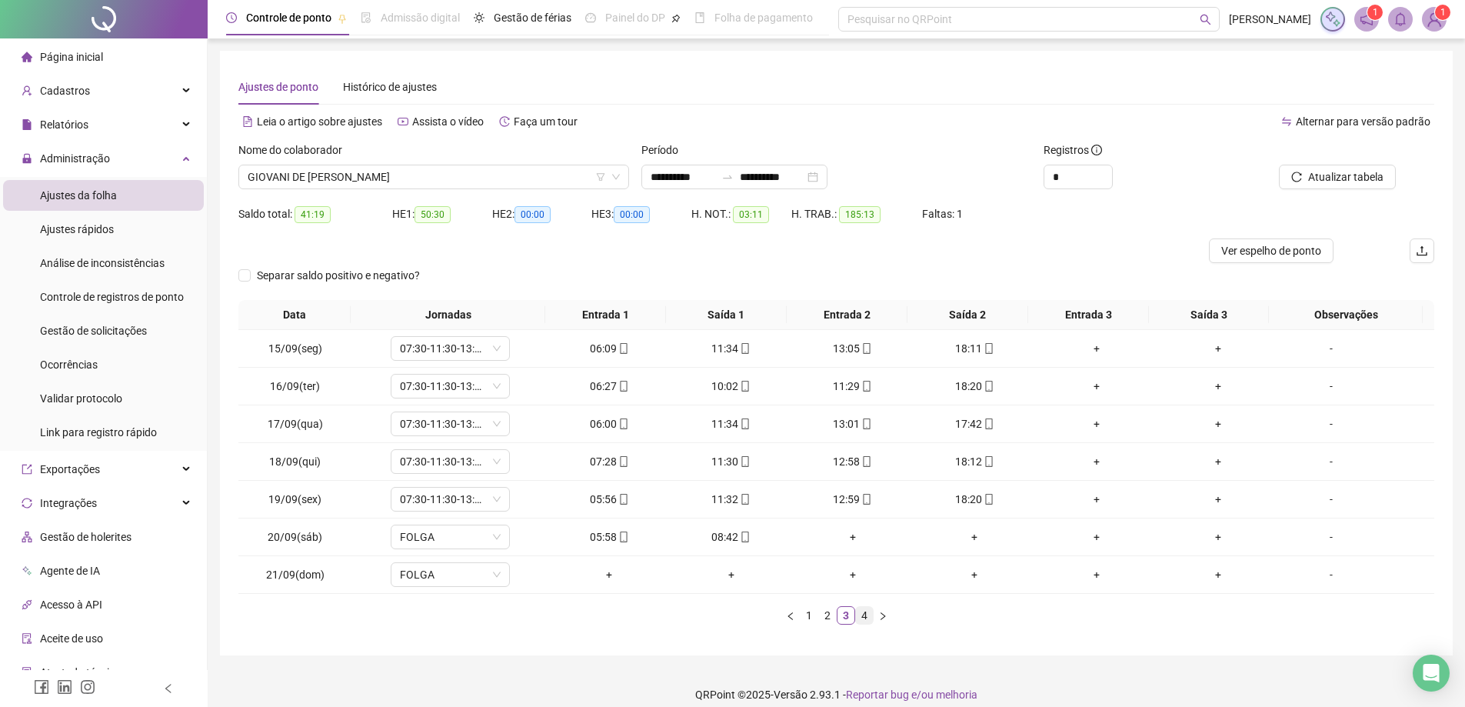
click at [861, 618] on link "4" at bounding box center [864, 615] width 17 height 17
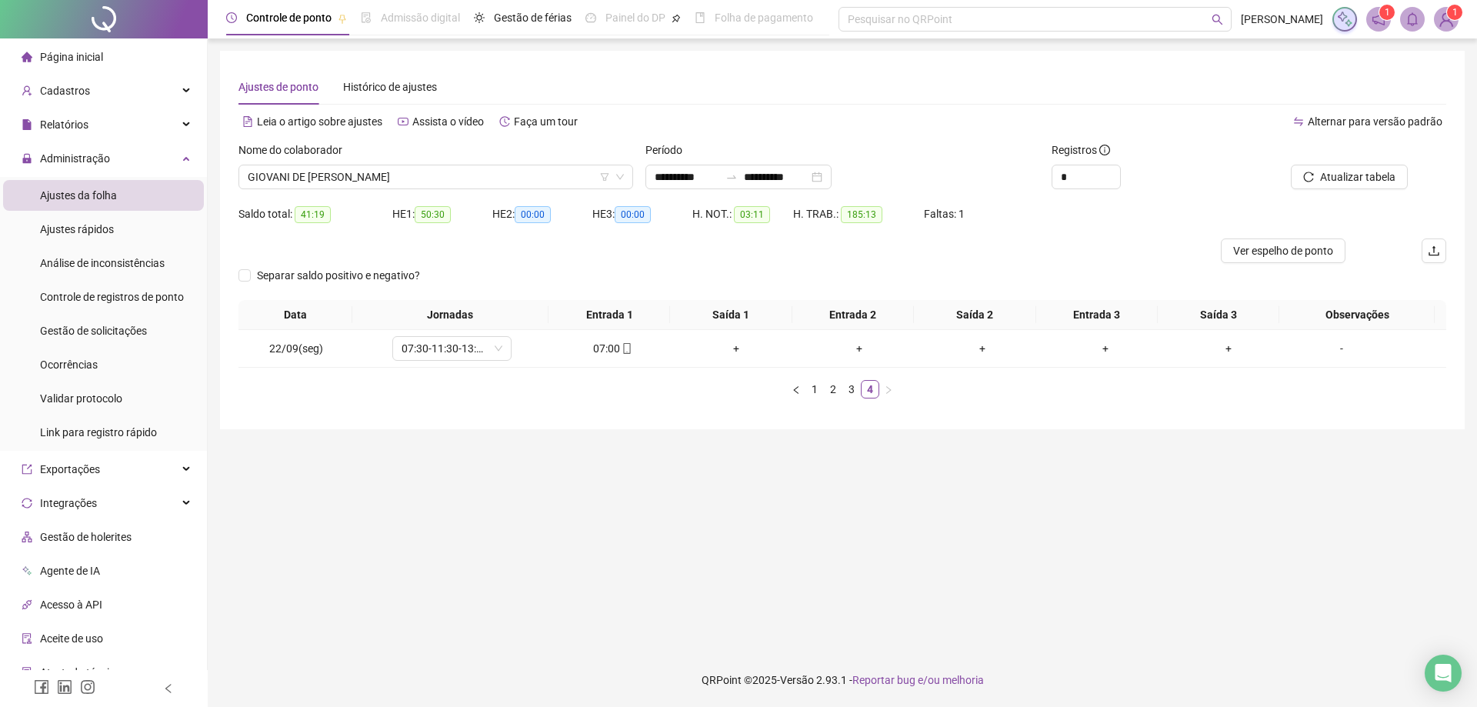
click at [976, 560] on main "**********" at bounding box center [842, 346] width 1245 height 590
click at [846, 391] on link "3" at bounding box center [851, 389] width 17 height 17
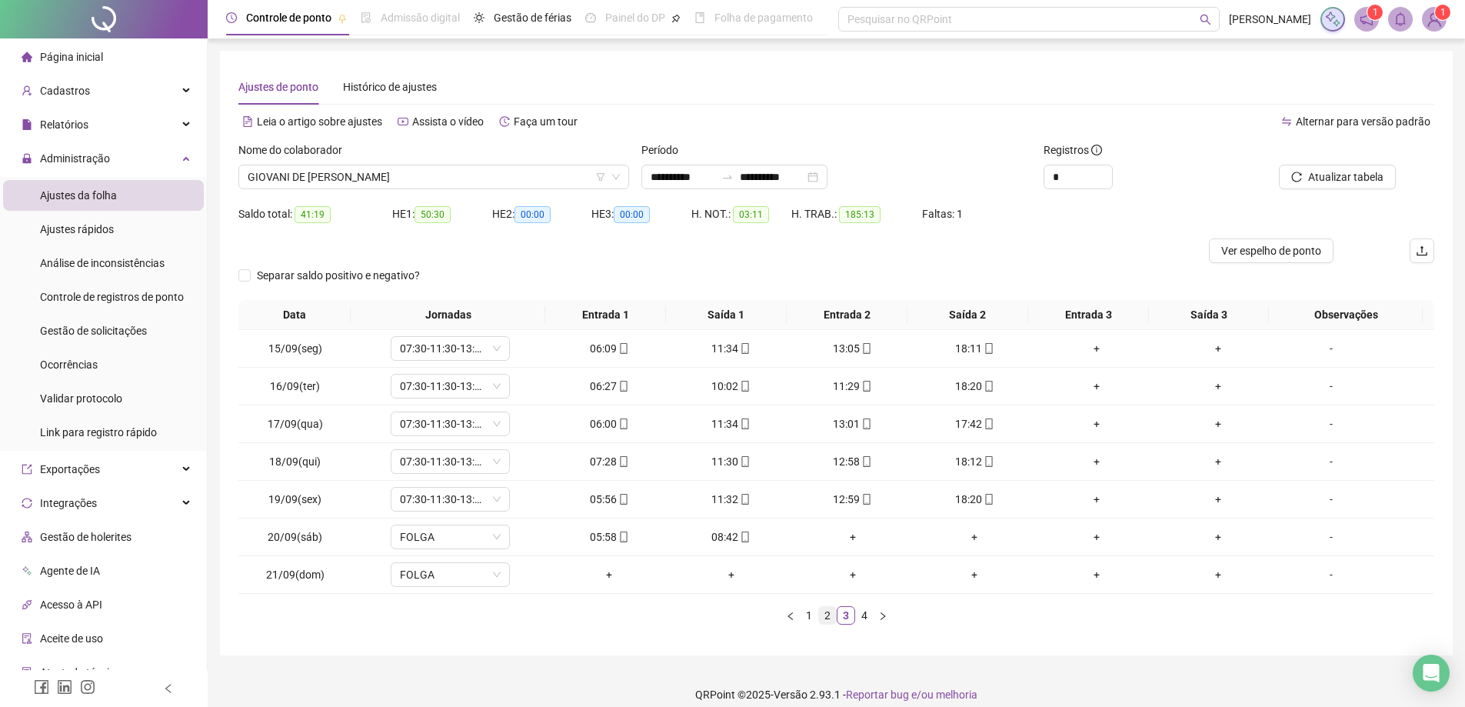
click at [823, 620] on link "2" at bounding box center [827, 615] width 17 height 17
click at [843, 617] on link "3" at bounding box center [846, 615] width 17 height 17
click at [867, 617] on link "4" at bounding box center [864, 615] width 17 height 17
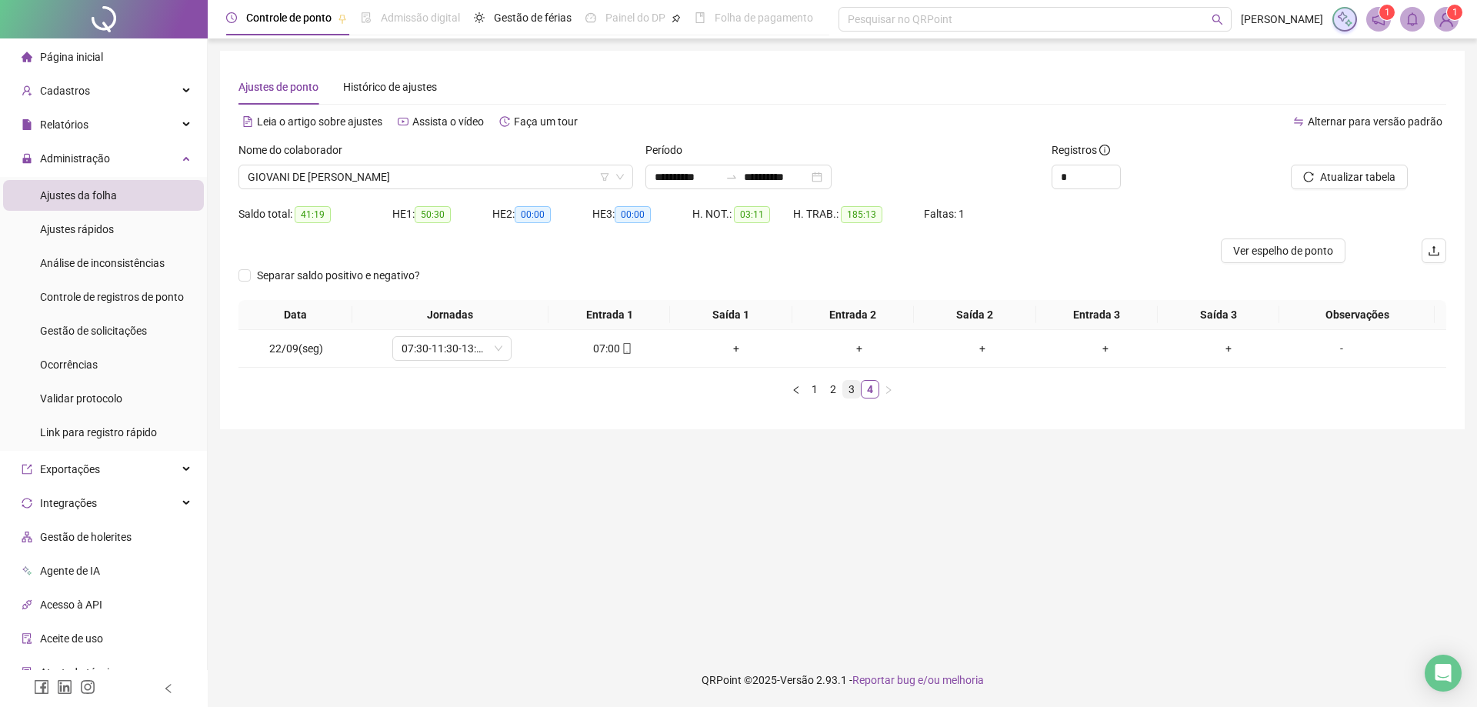
click at [845, 392] on link "3" at bounding box center [851, 389] width 17 height 17
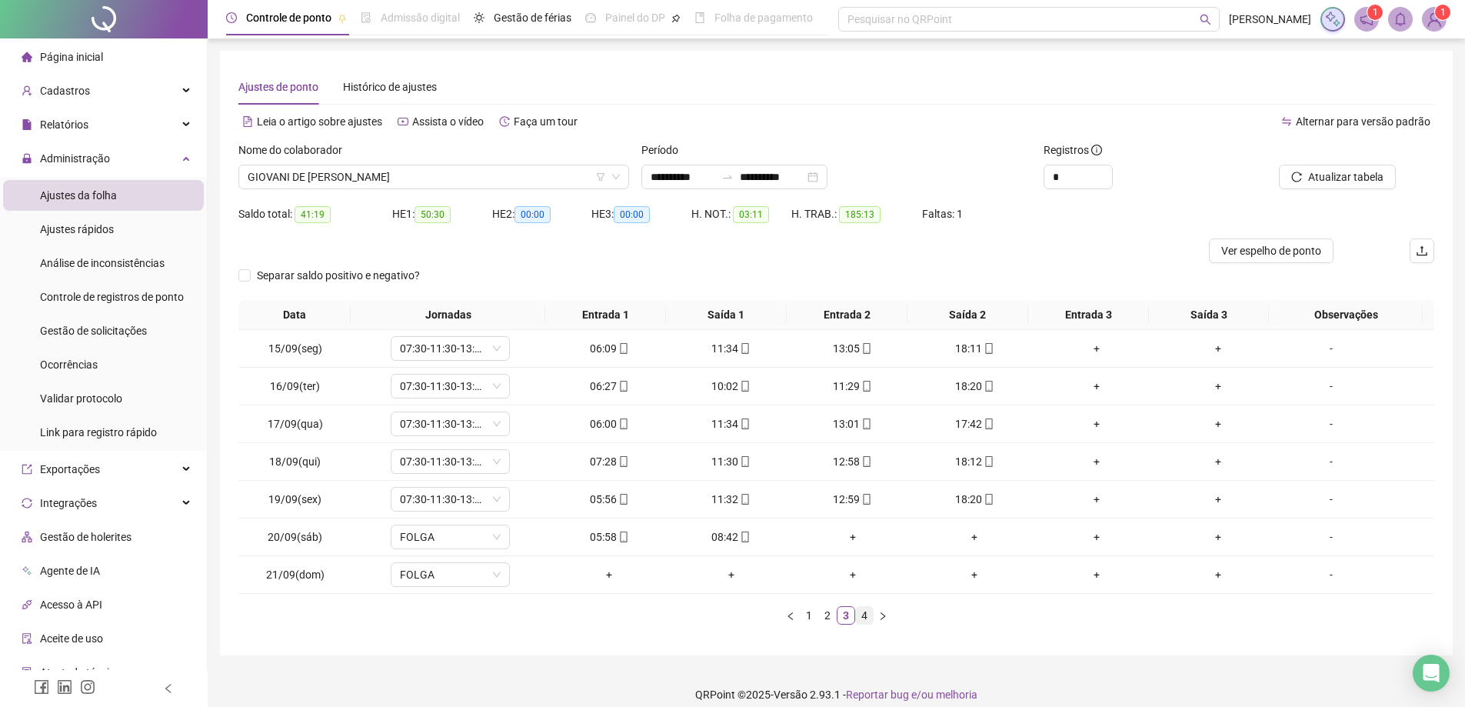
click at [861, 616] on link "4" at bounding box center [864, 615] width 17 height 17
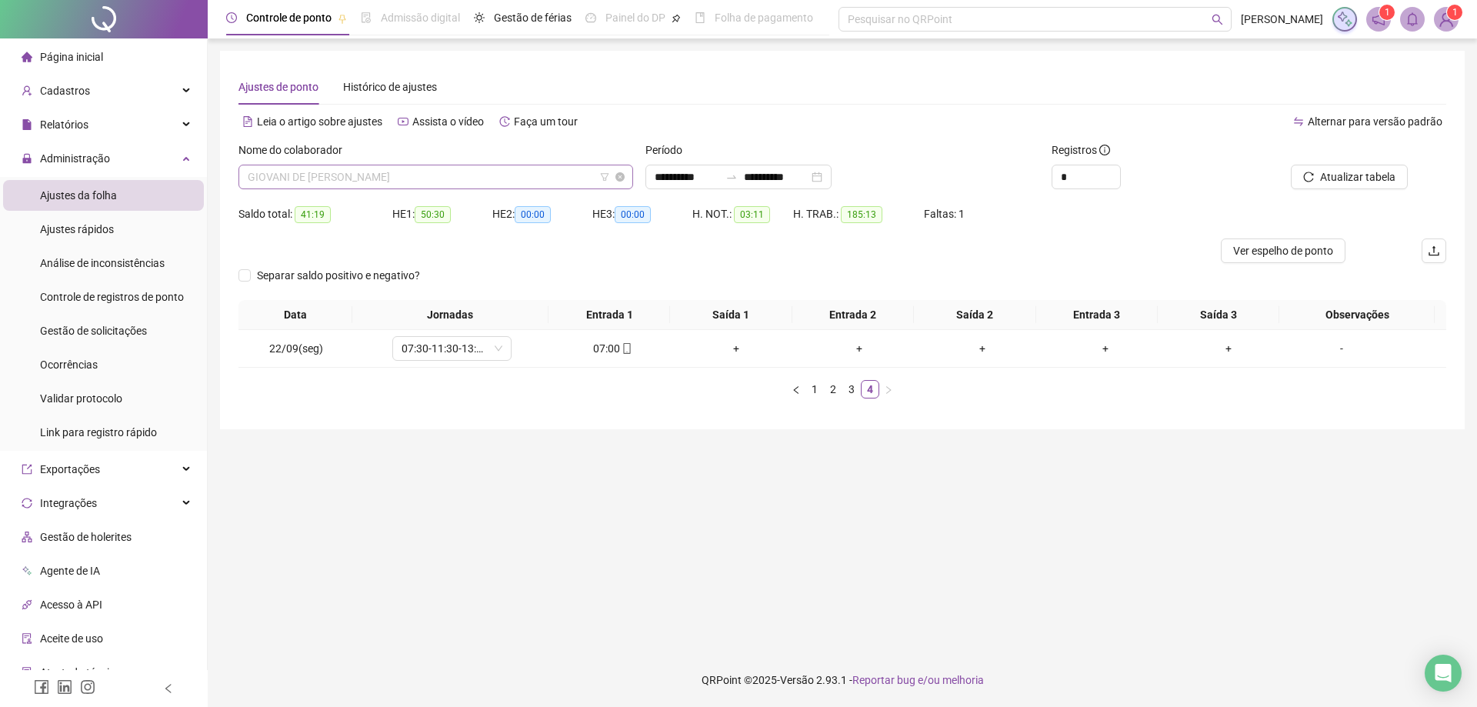
click at [462, 180] on span "GIOVANI DE [PERSON_NAME]" at bounding box center [436, 176] width 376 height 23
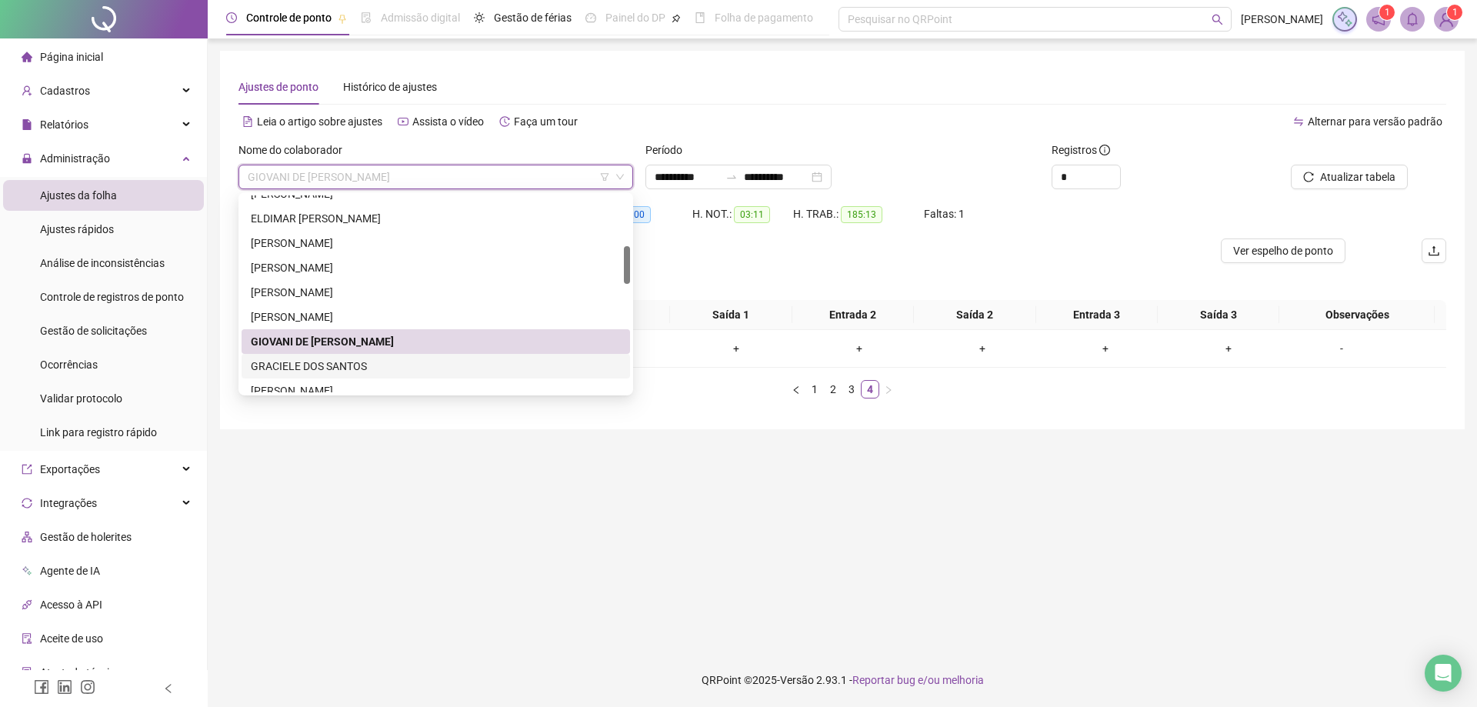
click at [337, 368] on div "GRACIELE DOS SANTOS" at bounding box center [436, 366] width 370 height 17
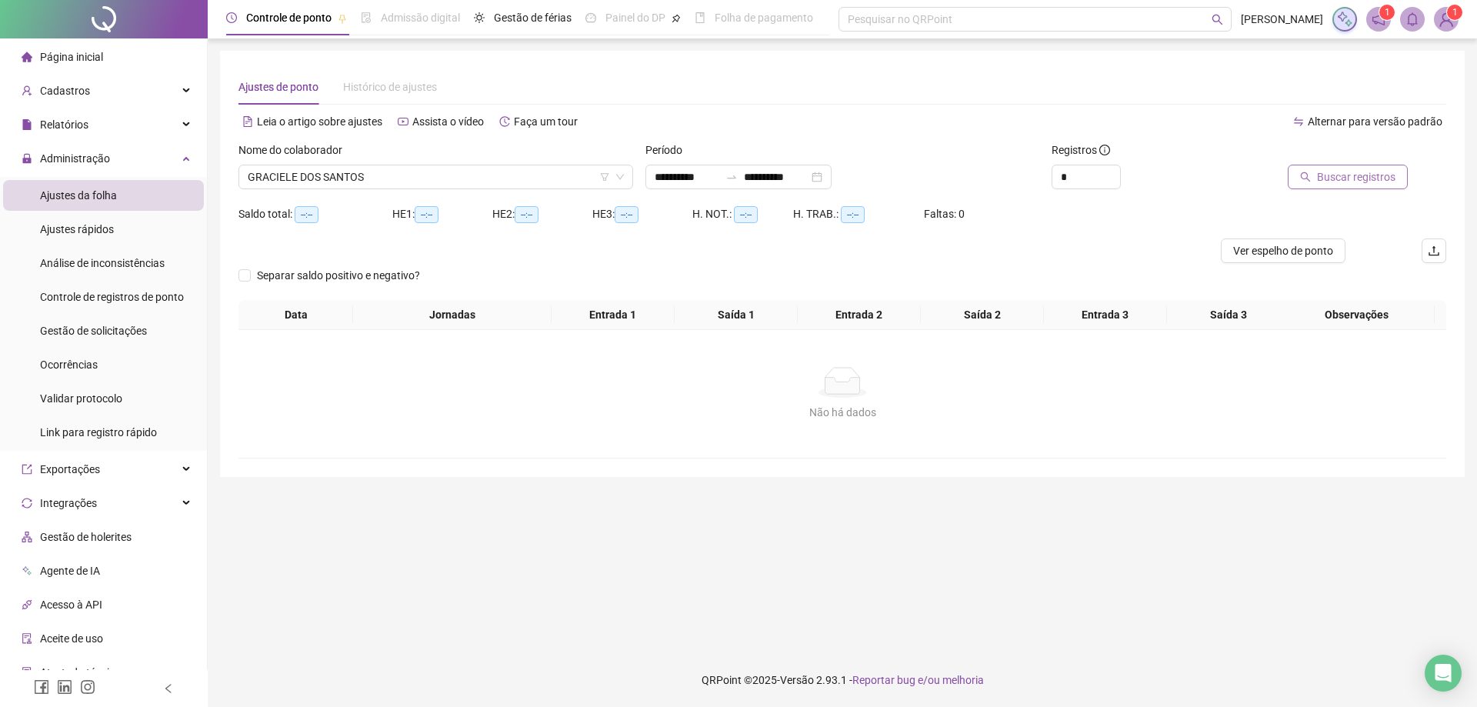
click at [1341, 180] on span "Buscar registros" at bounding box center [1356, 176] width 78 height 17
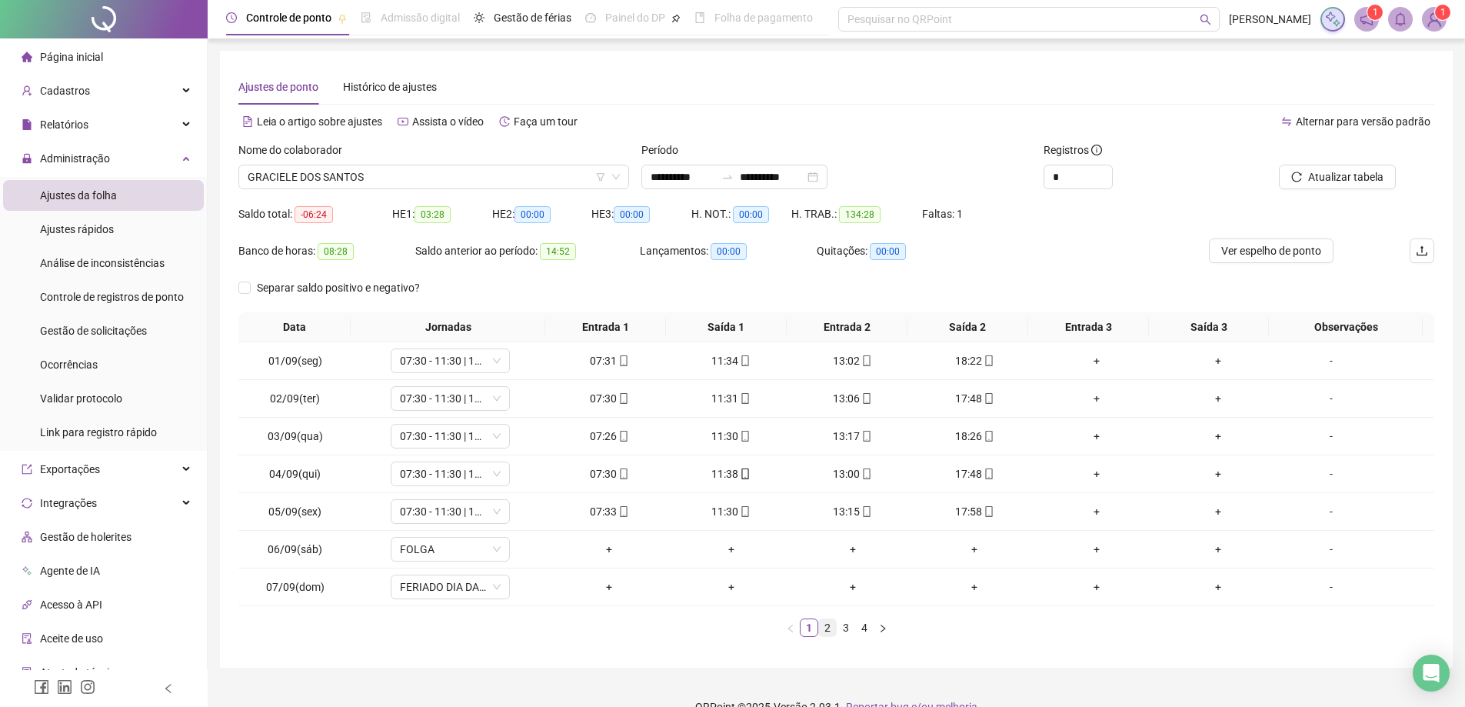
click at [823, 629] on link "2" at bounding box center [827, 627] width 17 height 17
click at [845, 624] on link "3" at bounding box center [846, 627] width 17 height 17
click at [865, 632] on link "4" at bounding box center [864, 627] width 17 height 17
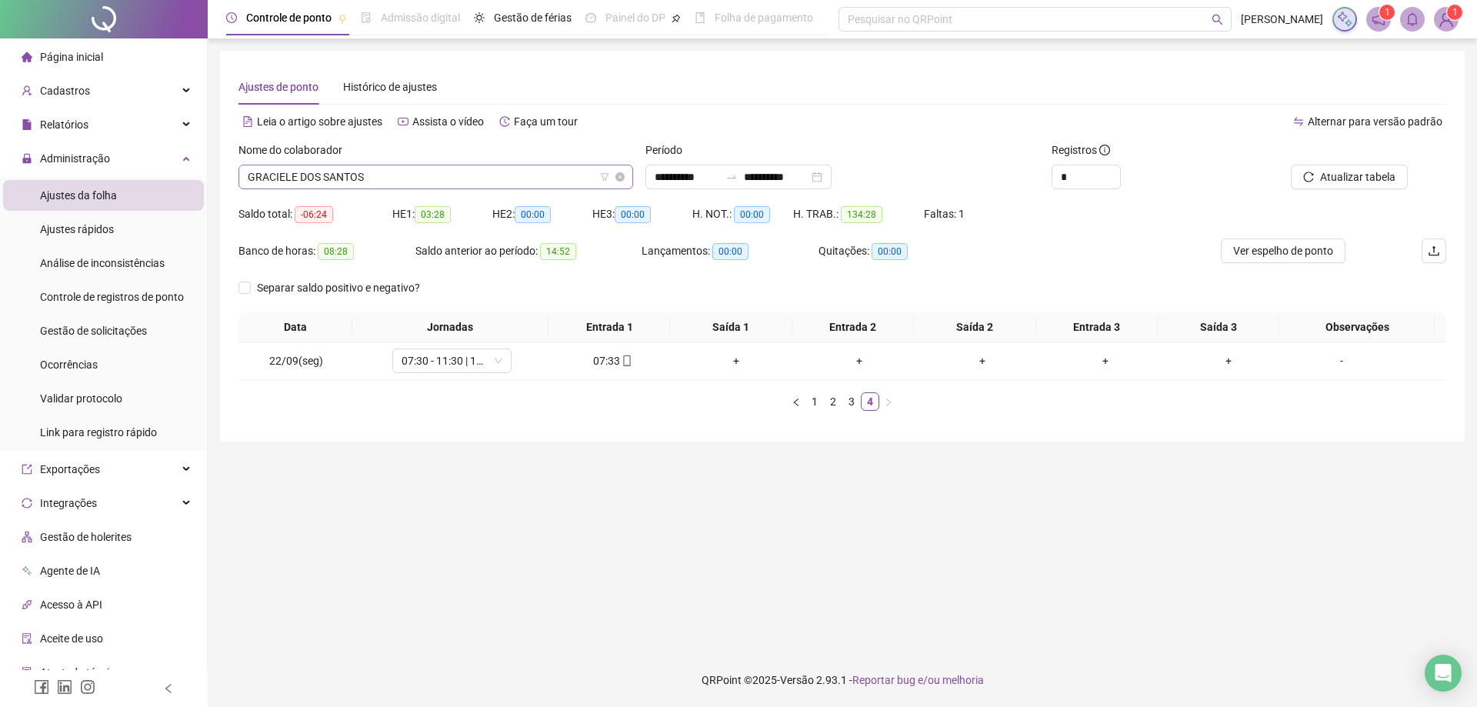
click at [395, 177] on span "GRACIELE DOS SANTOS" at bounding box center [436, 176] width 376 height 23
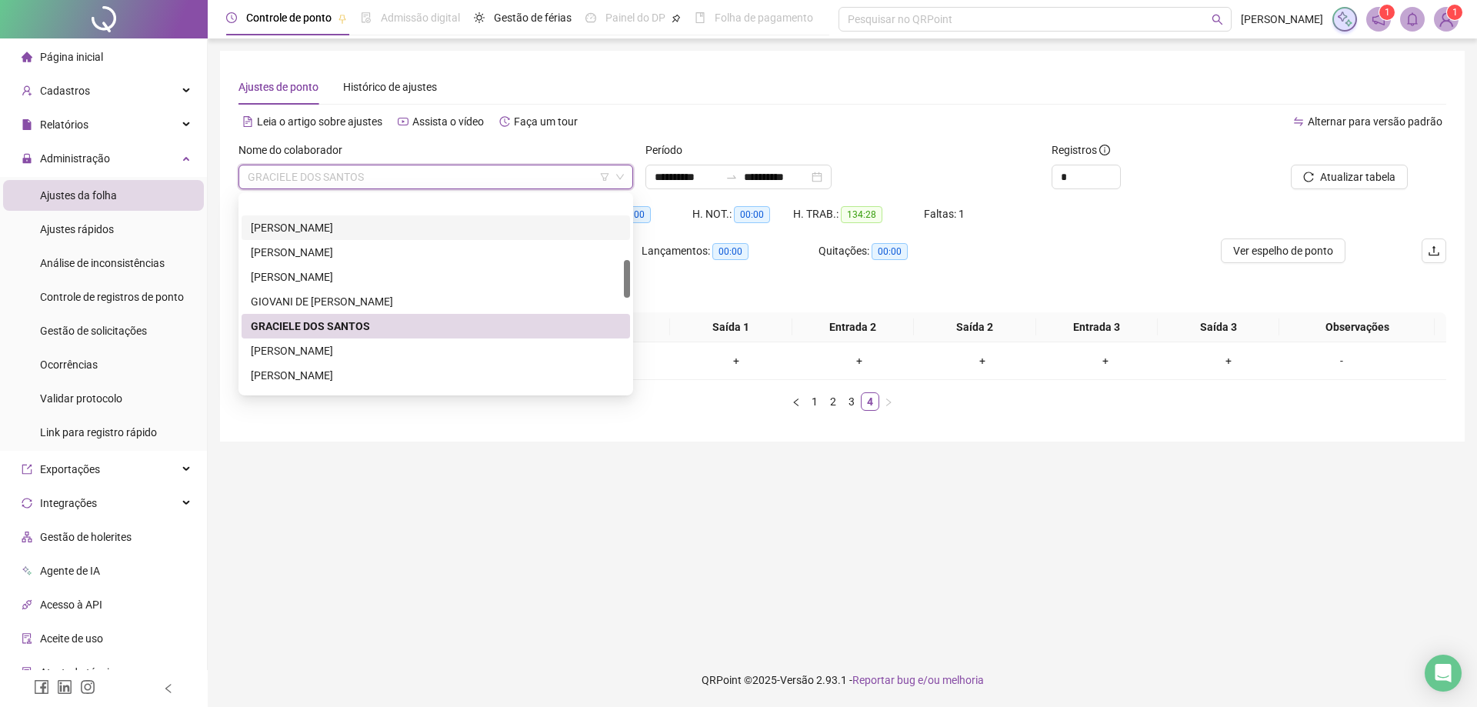
scroll to position [335, 0]
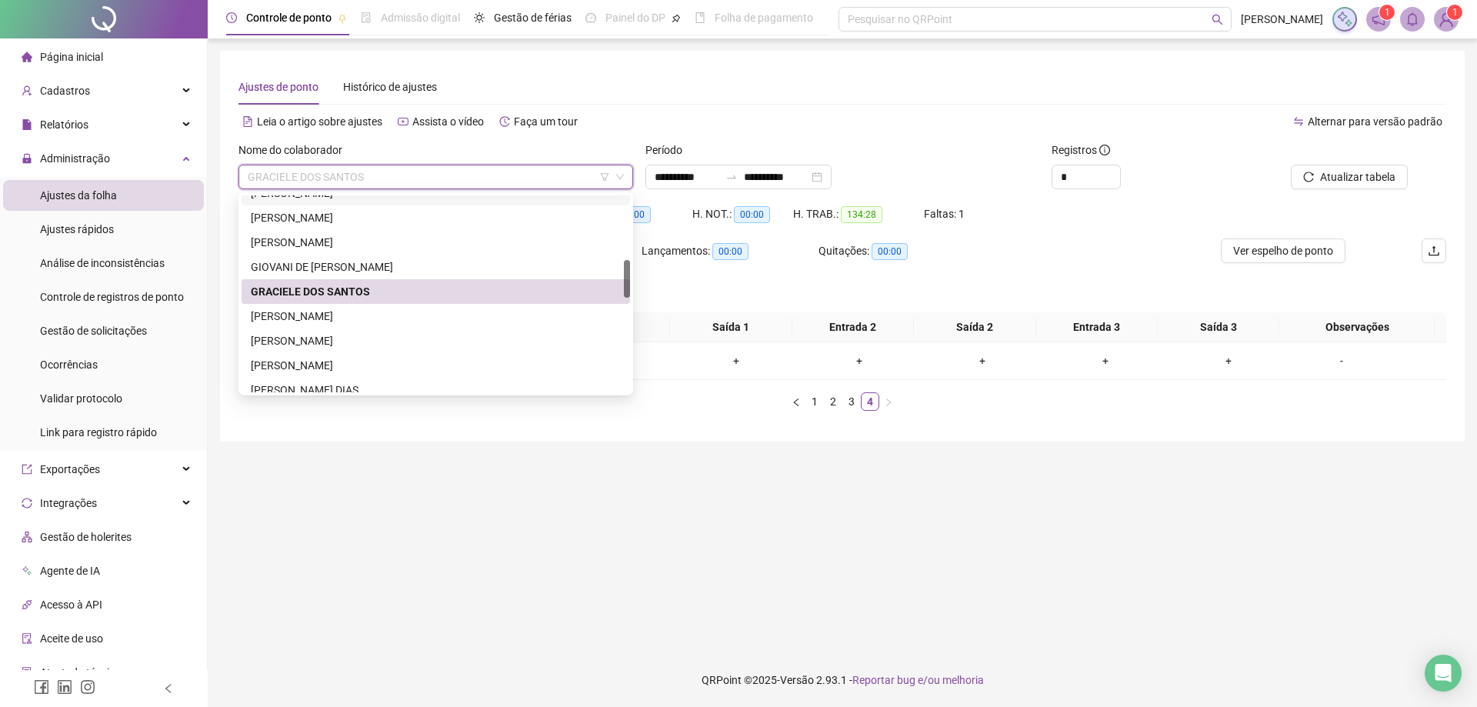
drag, startPoint x: 625, startPoint y: 258, endPoint x: 625, endPoint y: 273, distance: 14.6
click at [625, 273] on div at bounding box center [627, 279] width 6 height 38
click at [372, 315] on div "[PERSON_NAME]" at bounding box center [436, 316] width 370 height 17
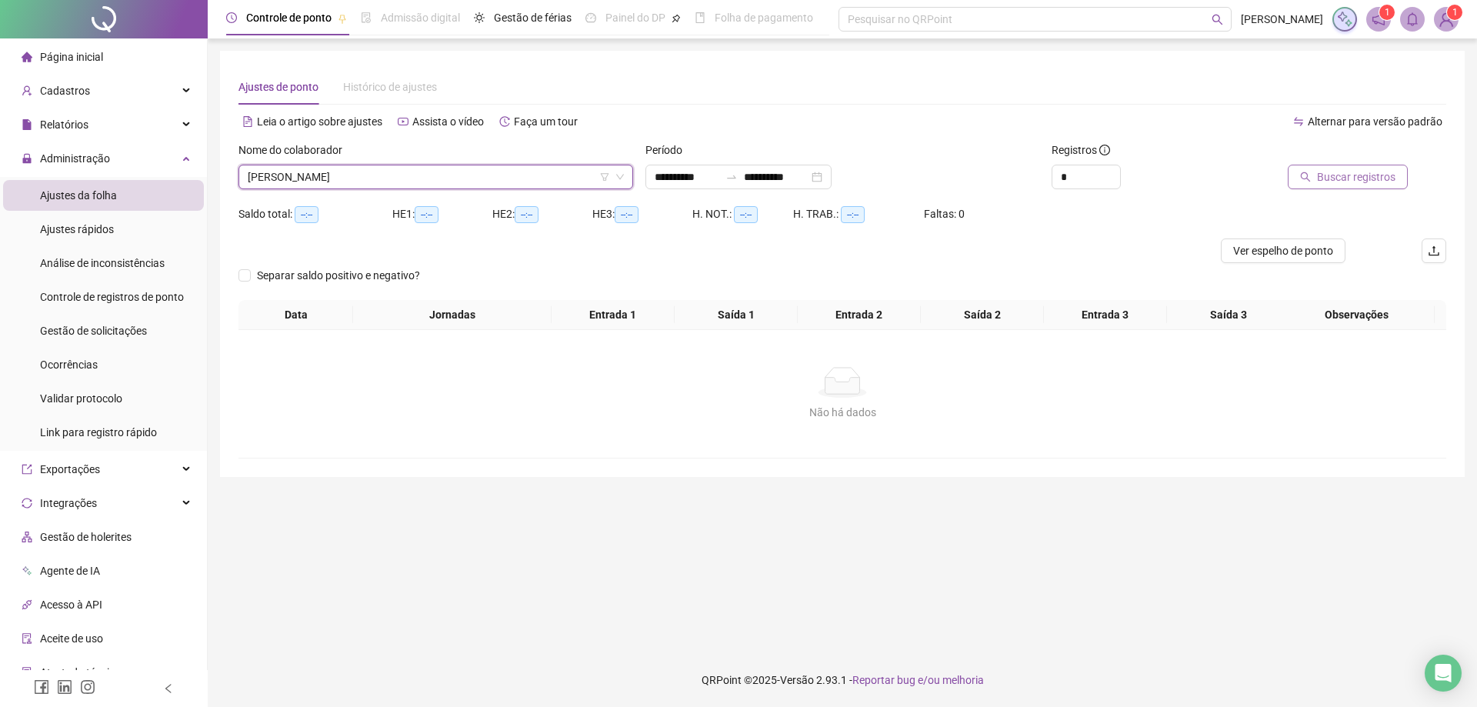
click at [1368, 180] on span "Buscar registros" at bounding box center [1356, 176] width 78 height 17
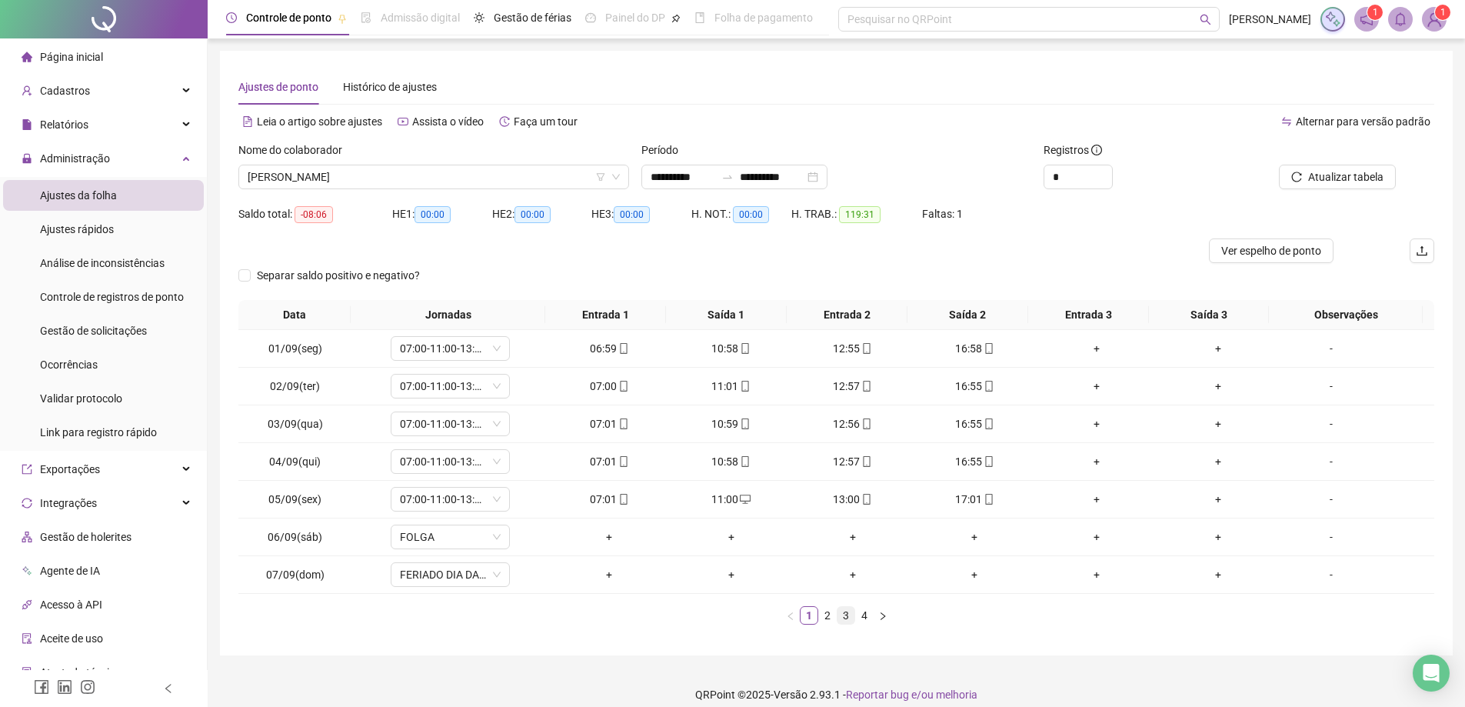
click at [846, 614] on link "3" at bounding box center [846, 615] width 17 height 17
click at [864, 618] on link "4" at bounding box center [864, 615] width 17 height 17
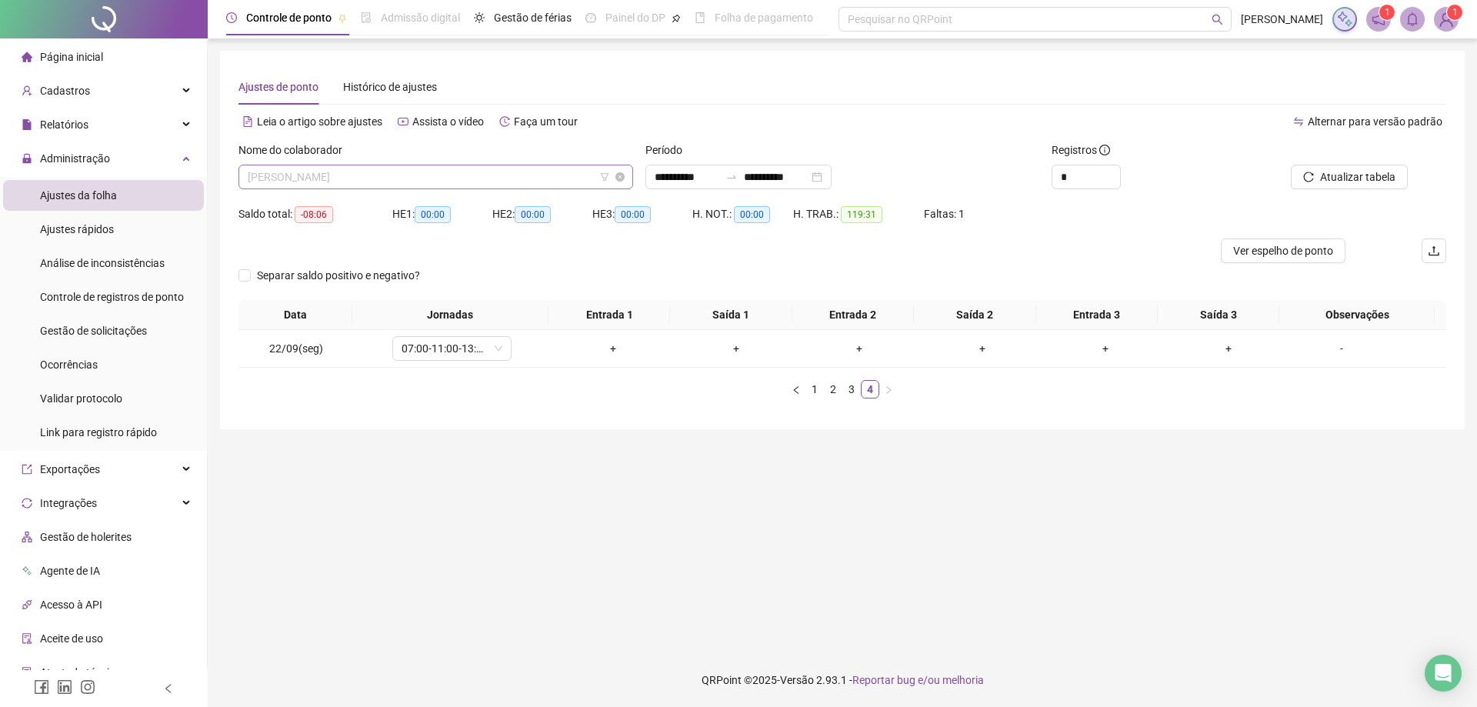
click at [428, 174] on span "[PERSON_NAME]" at bounding box center [436, 176] width 376 height 23
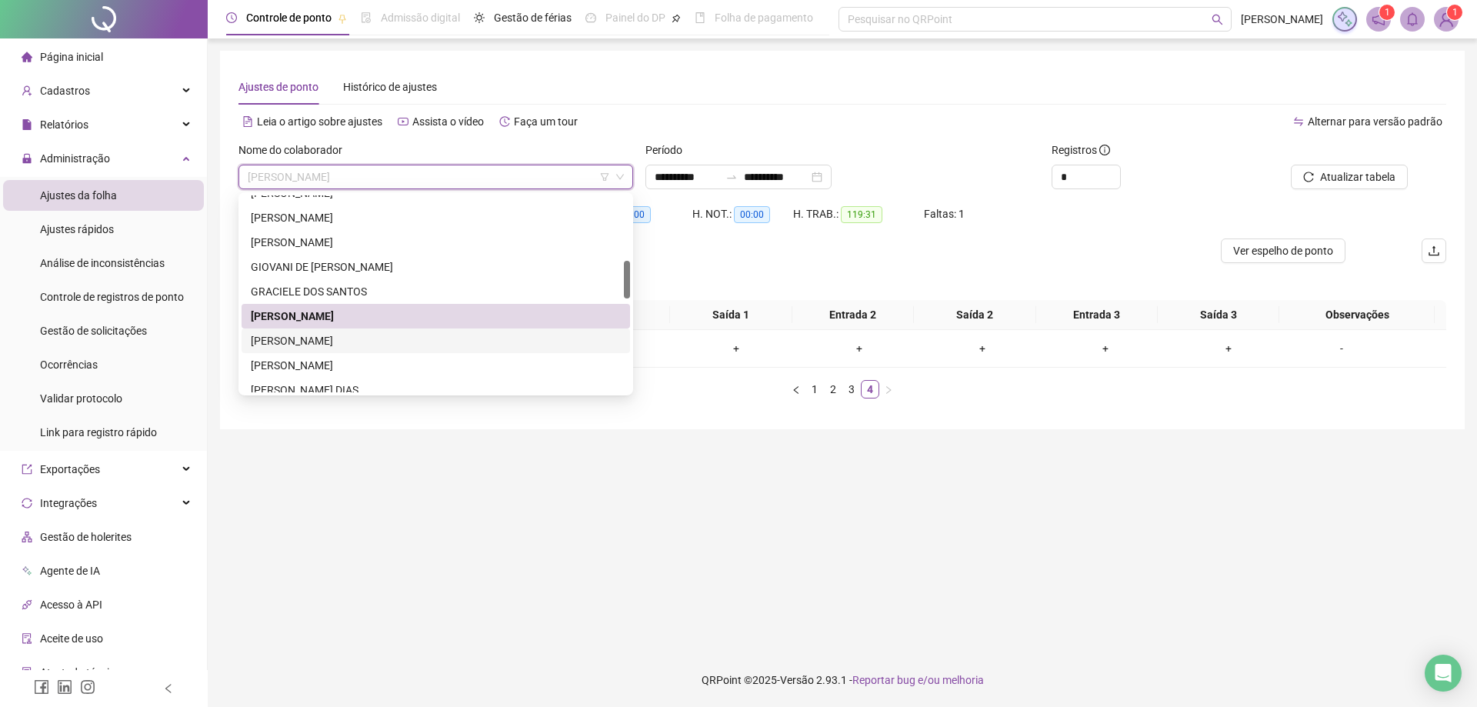
click at [346, 345] on div "[PERSON_NAME]" at bounding box center [436, 340] width 370 height 17
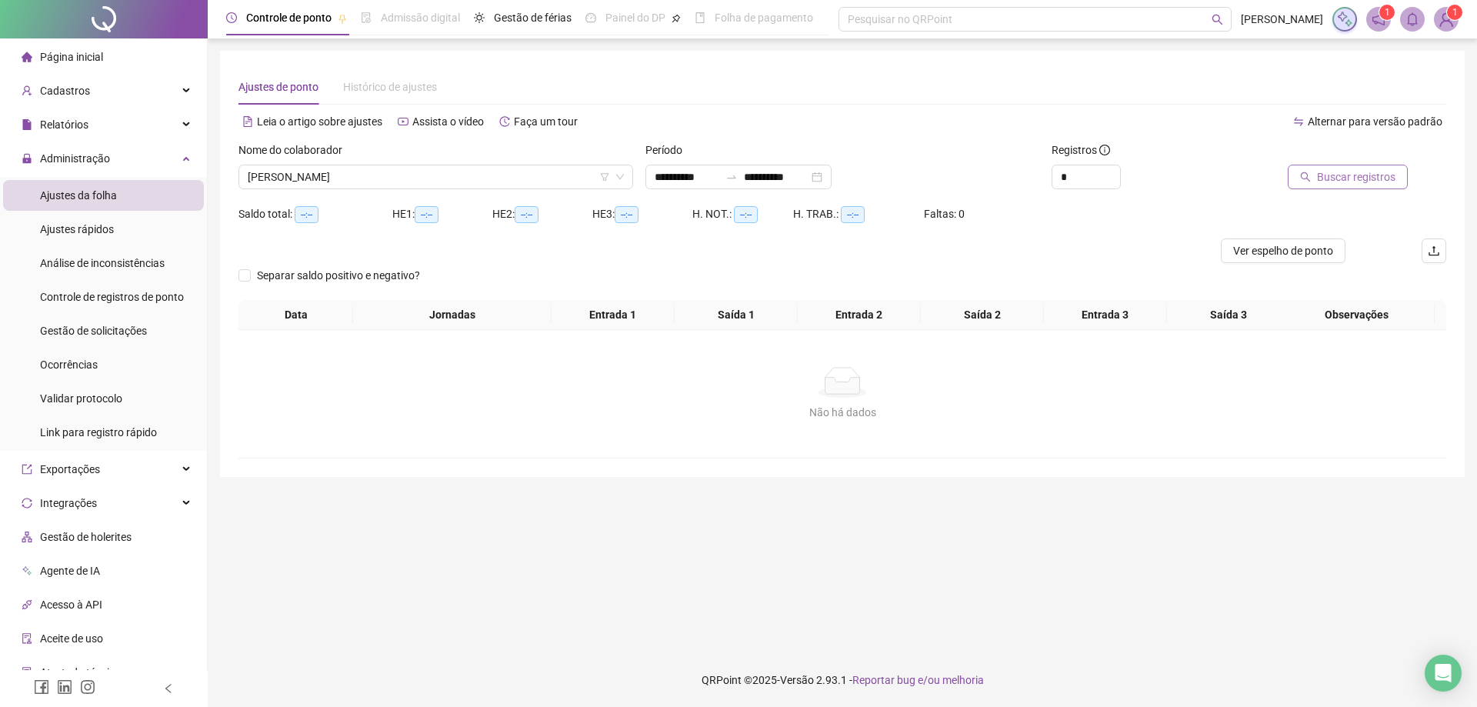
click at [1347, 174] on span "Buscar registros" at bounding box center [1356, 176] width 78 height 17
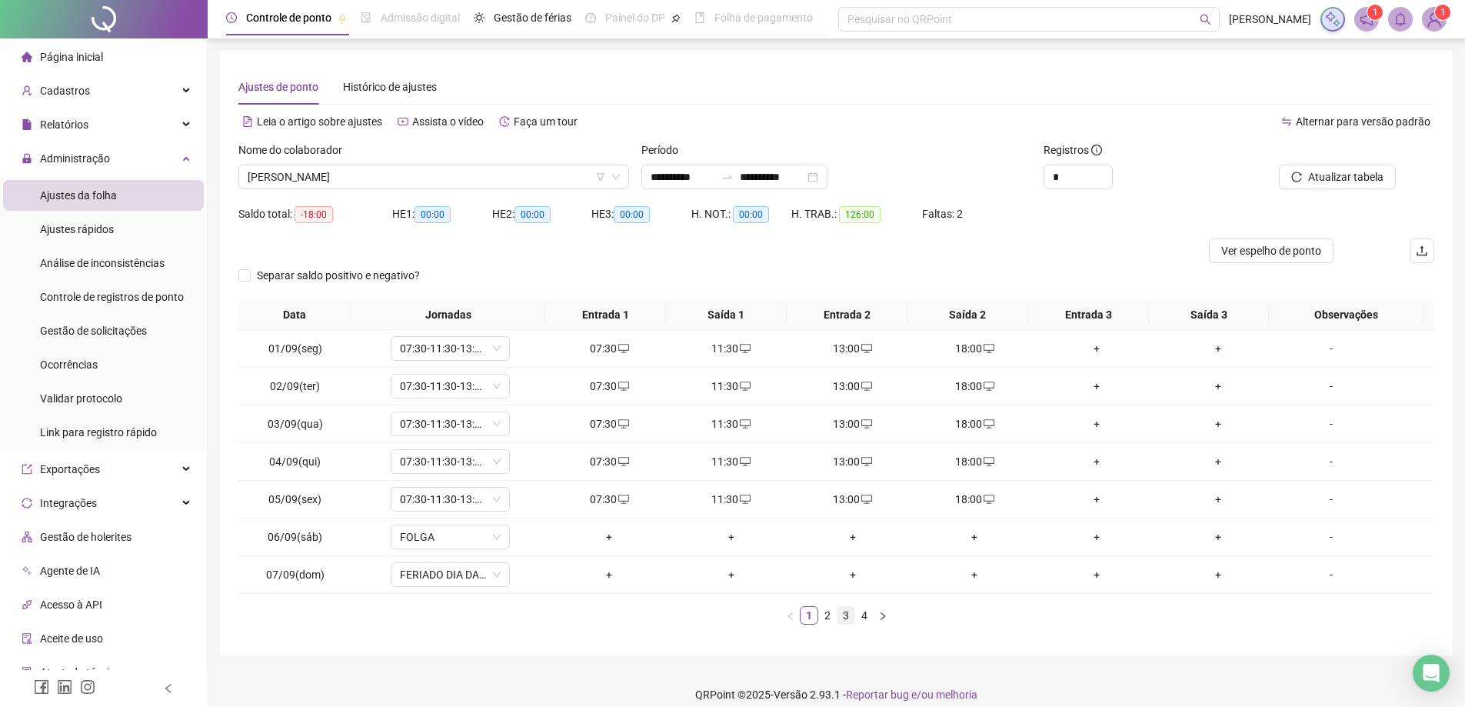
click at [845, 618] on link "3" at bounding box center [846, 615] width 17 height 17
click at [719, 500] on div "+" at bounding box center [730, 499] width 109 height 17
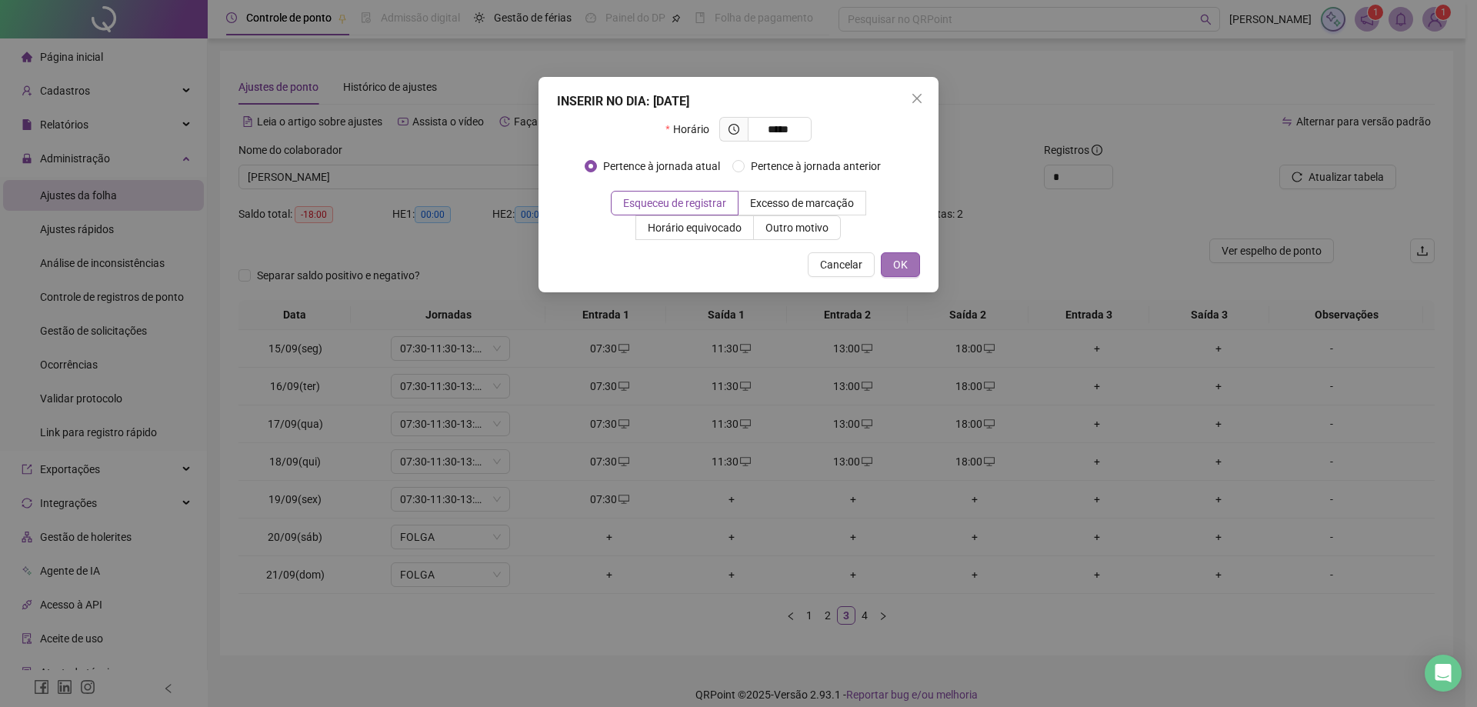
type input "*****"
click at [902, 268] on span "OK" at bounding box center [900, 264] width 15 height 17
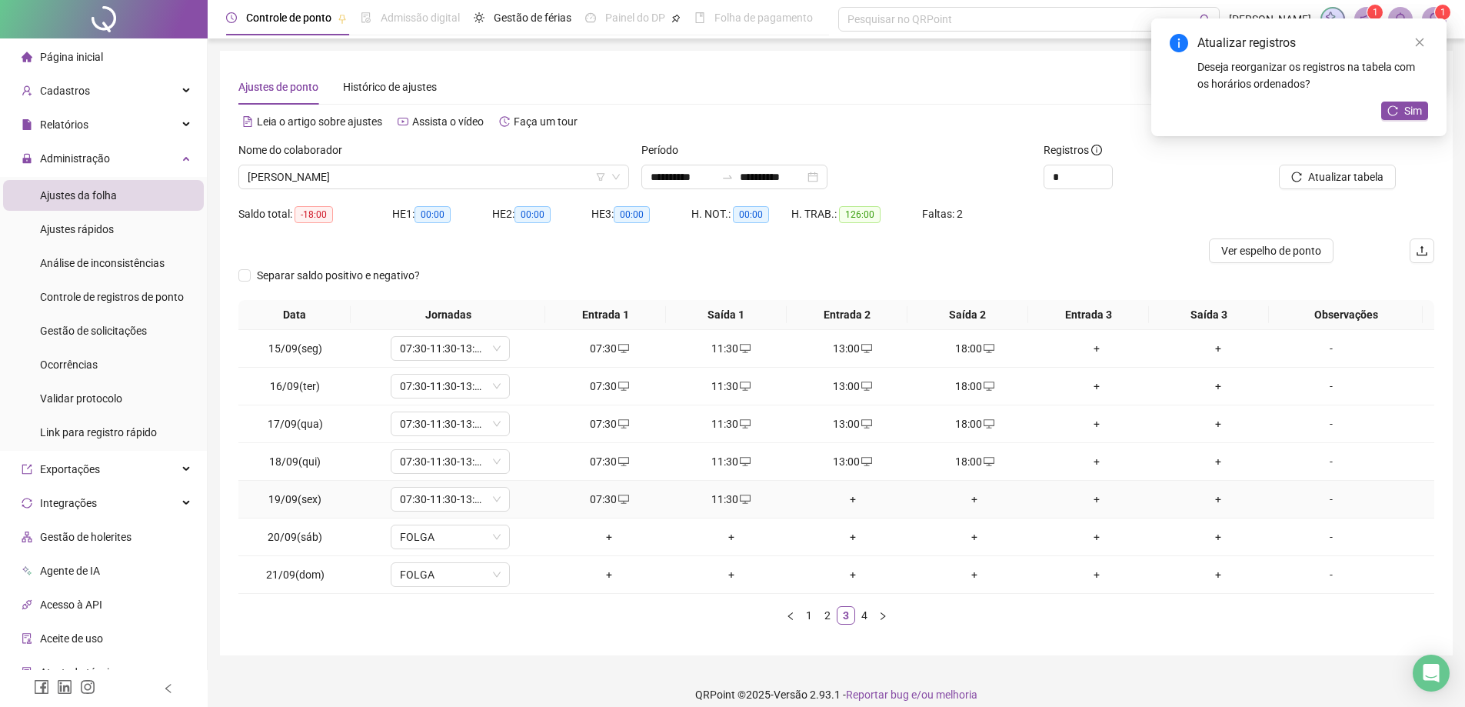
click at [848, 496] on div "+" at bounding box center [852, 499] width 109 height 17
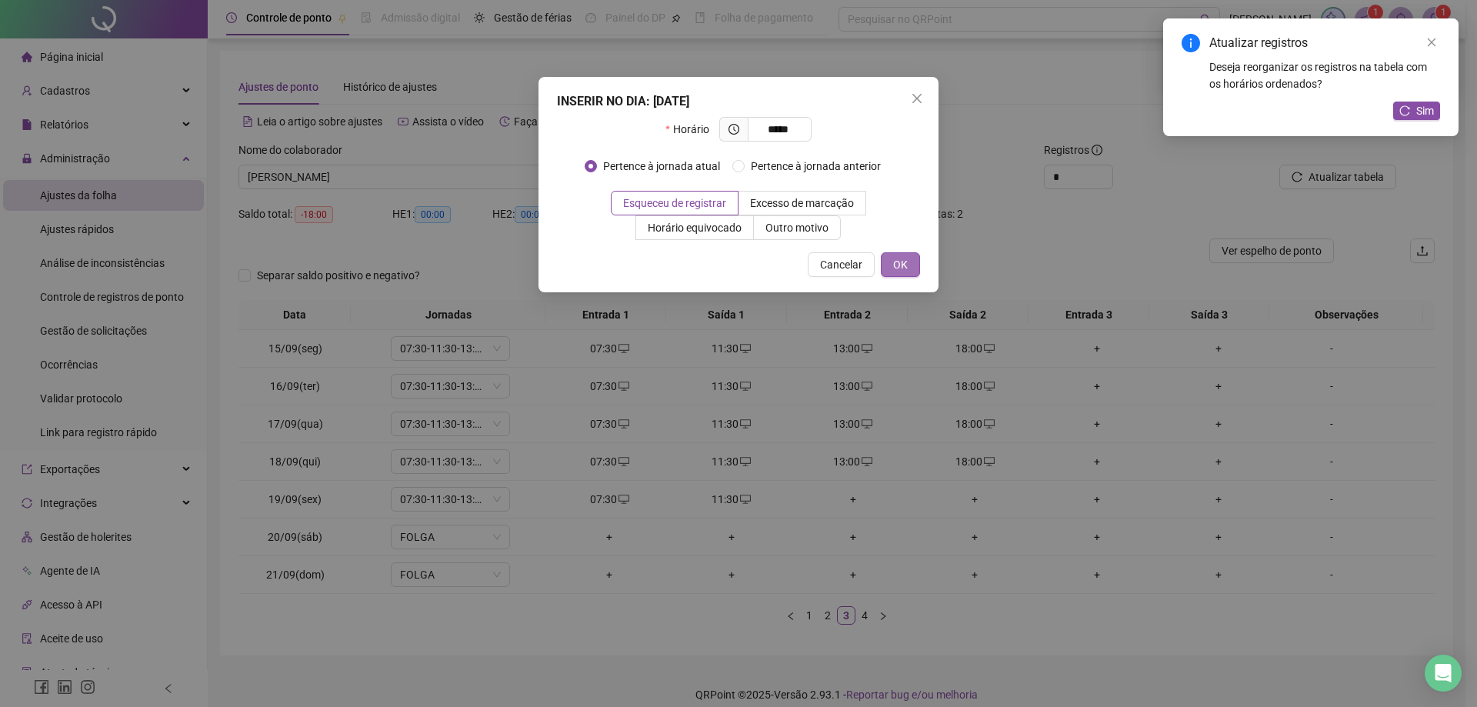
type input "*****"
click at [901, 260] on span "OK" at bounding box center [900, 264] width 15 height 17
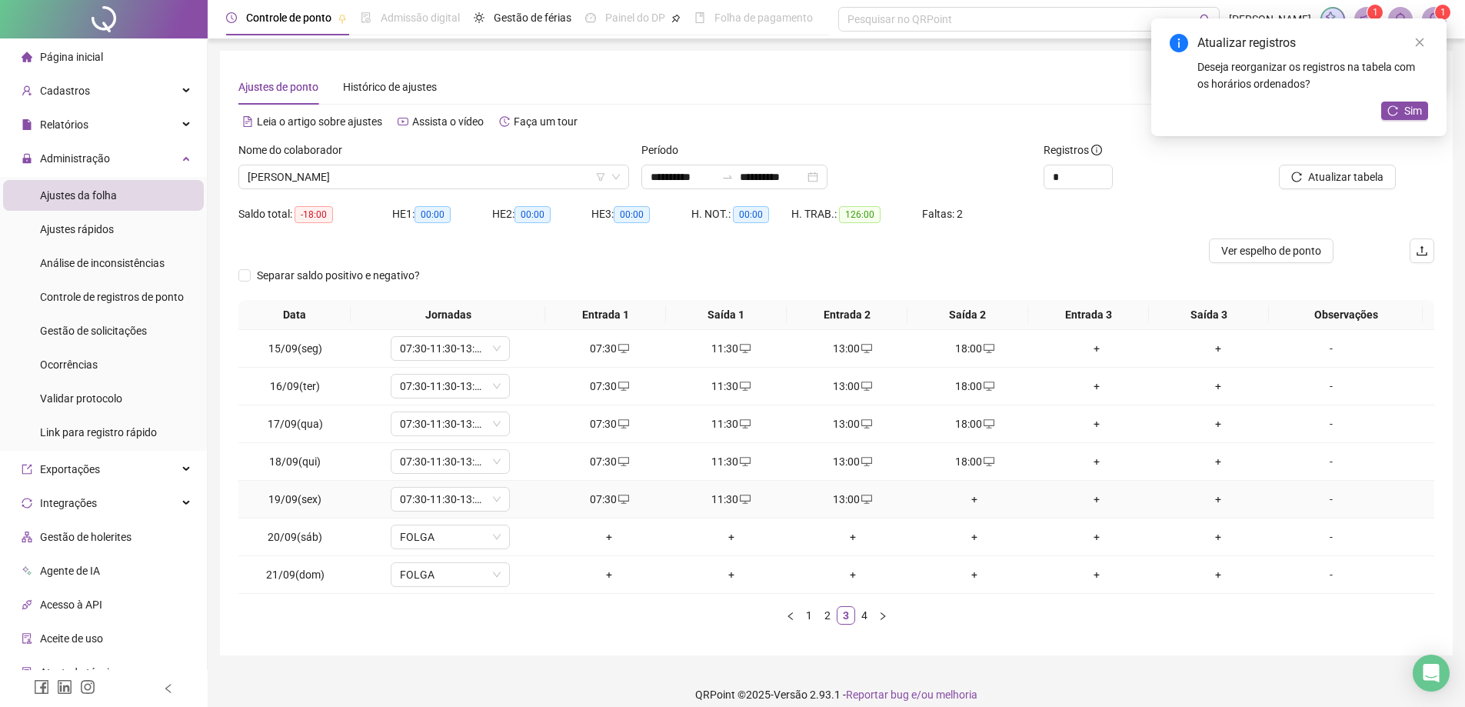
click at [972, 502] on div "+" at bounding box center [974, 499] width 109 height 17
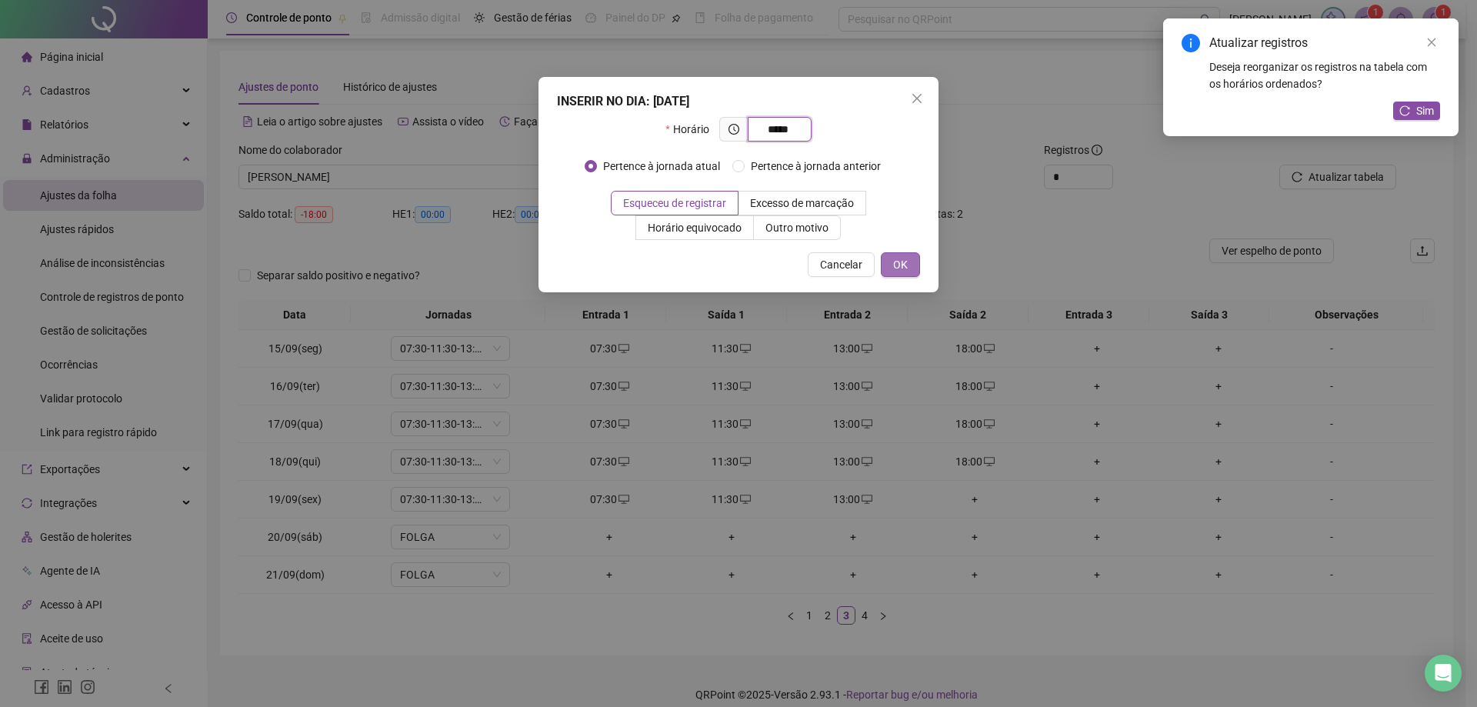
type input "*****"
click at [898, 265] on span "OK" at bounding box center [900, 264] width 15 height 17
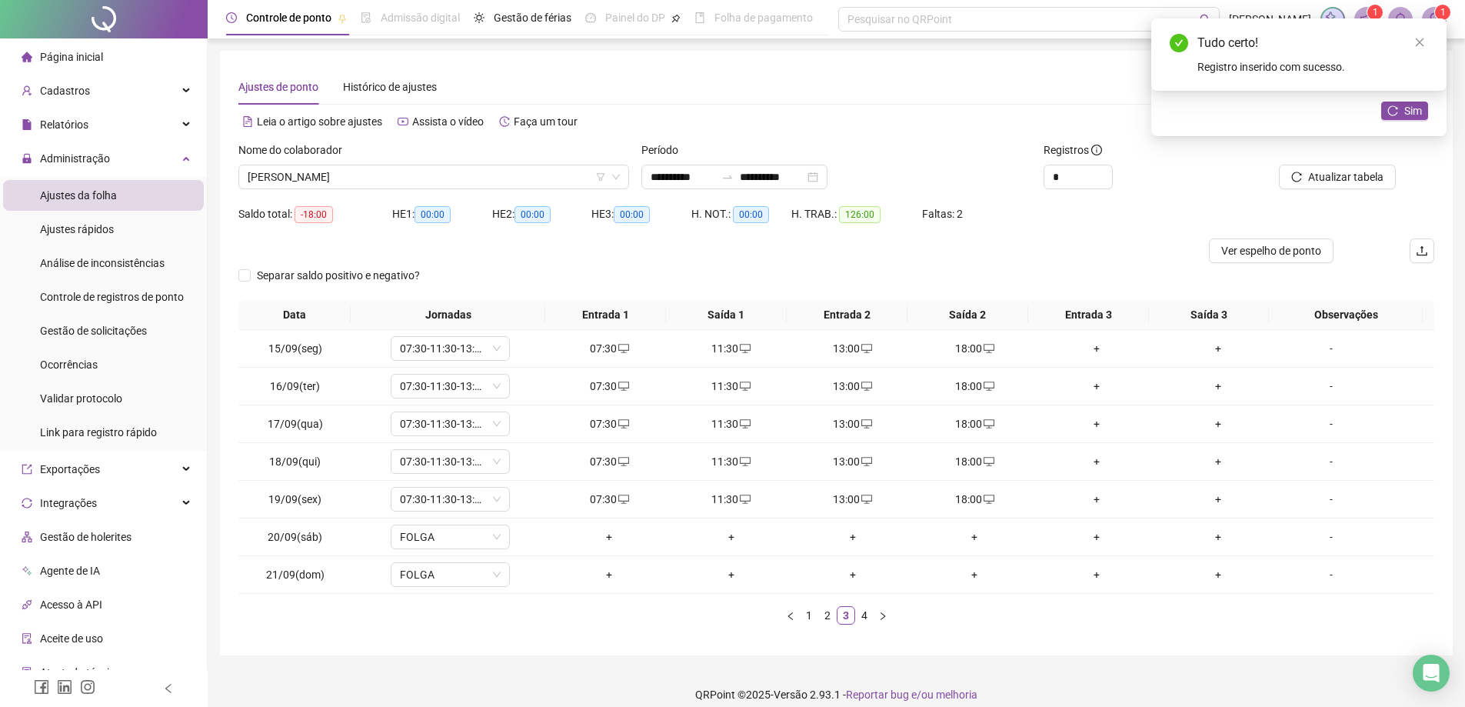
click at [862, 615] on link "4" at bounding box center [864, 615] width 17 height 17
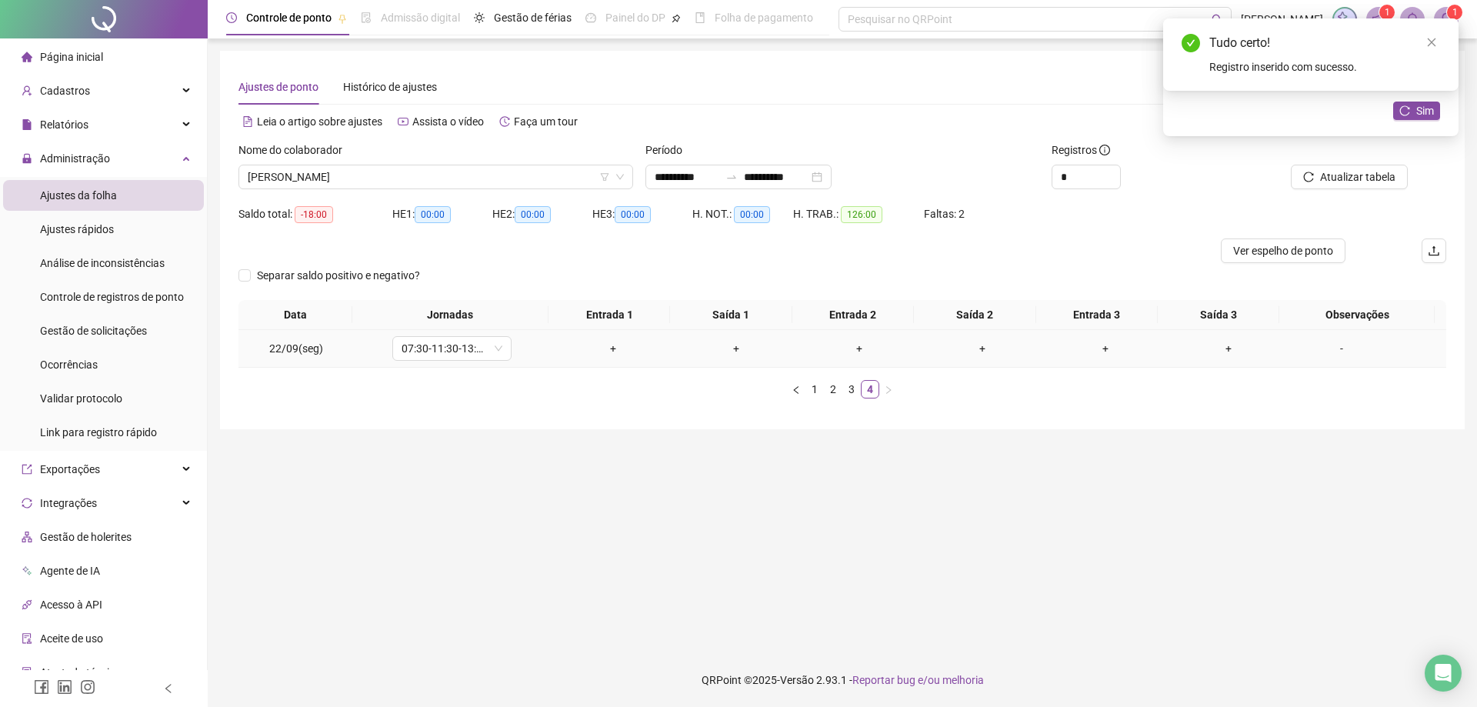
click at [611, 355] on div "+" at bounding box center [613, 348] width 111 height 17
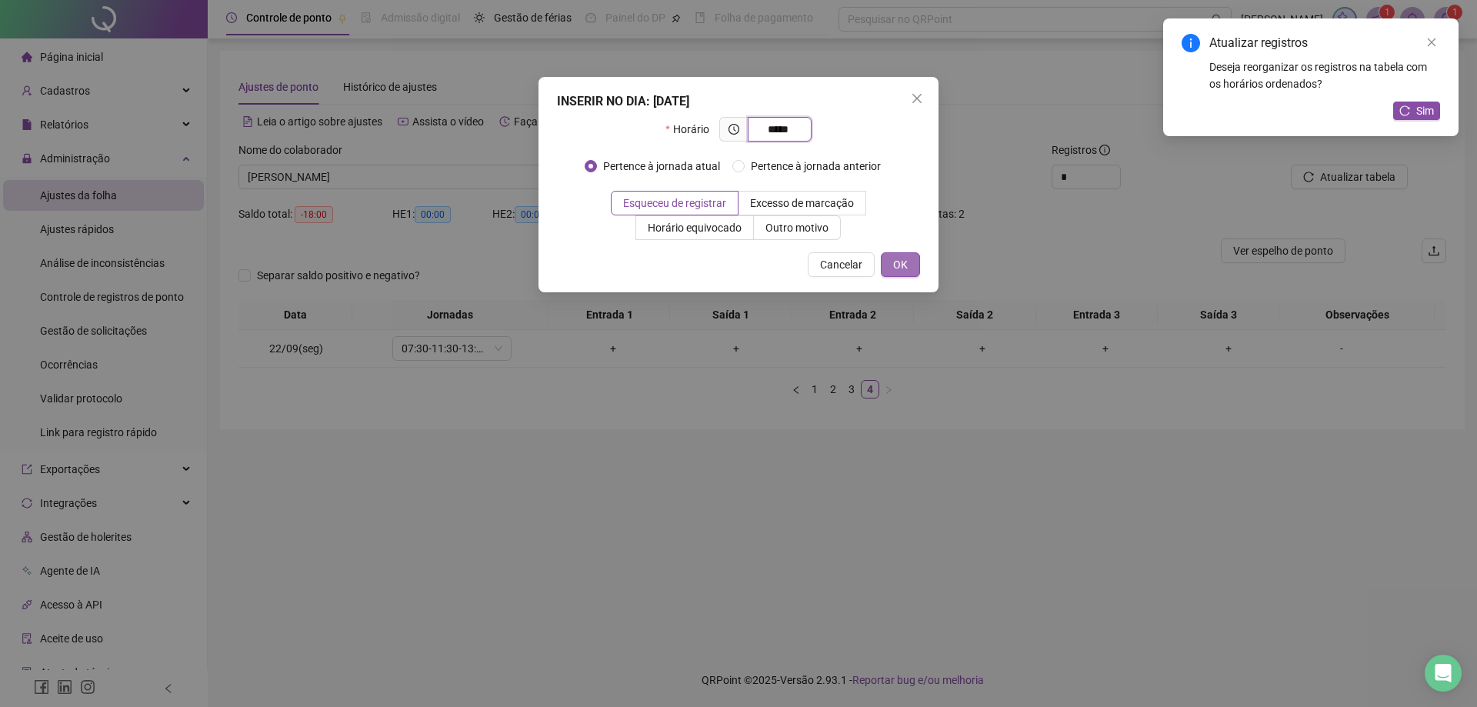
type input "*****"
click at [899, 265] on span "OK" at bounding box center [900, 264] width 15 height 17
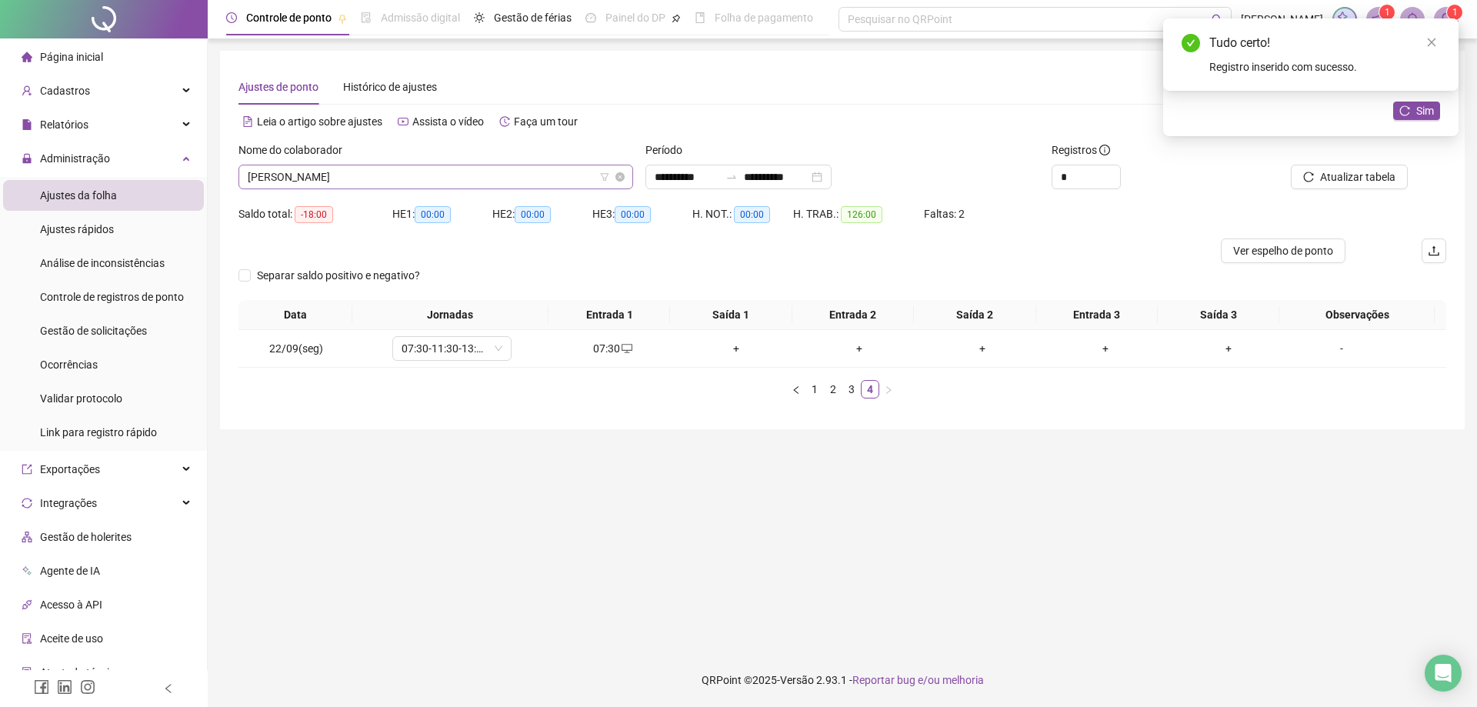
click at [398, 172] on span "[PERSON_NAME]" at bounding box center [436, 176] width 376 height 23
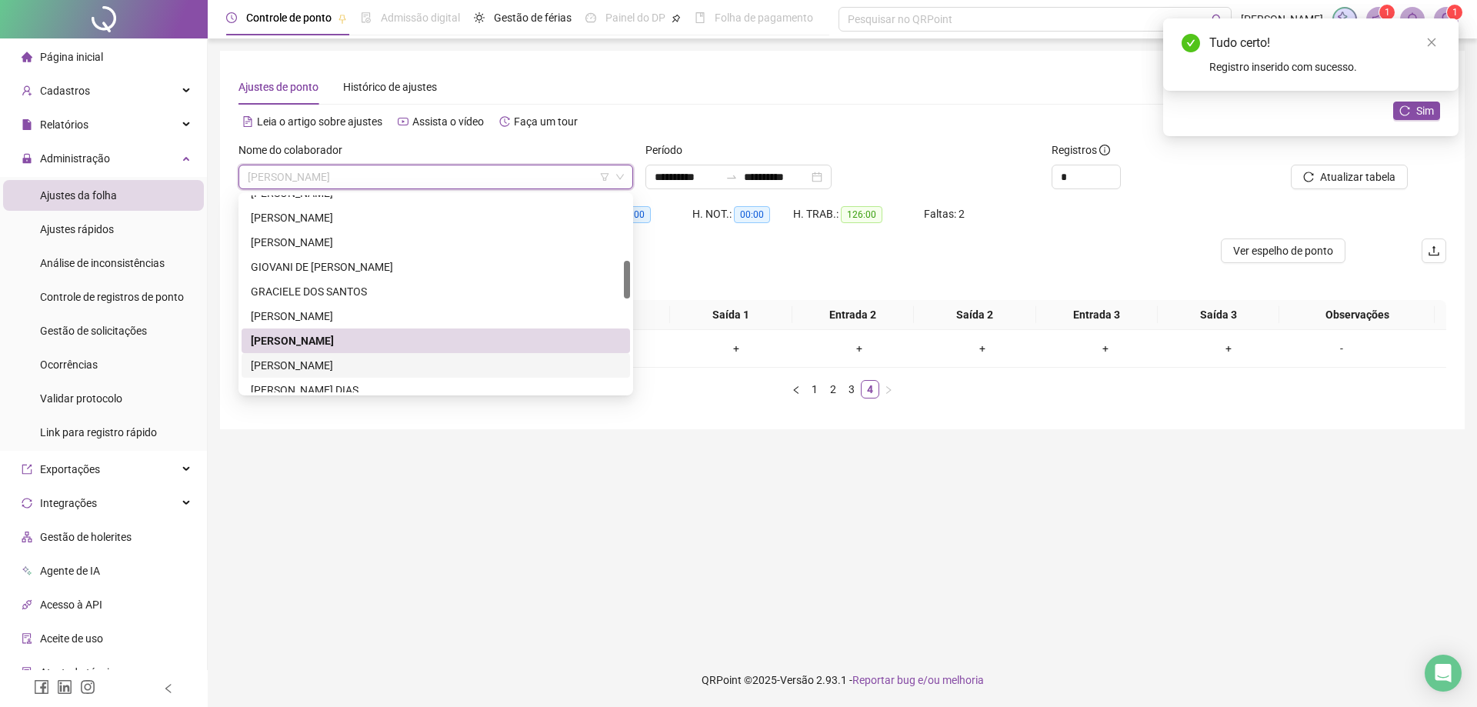
click at [365, 362] on div "[PERSON_NAME]" at bounding box center [436, 365] width 370 height 17
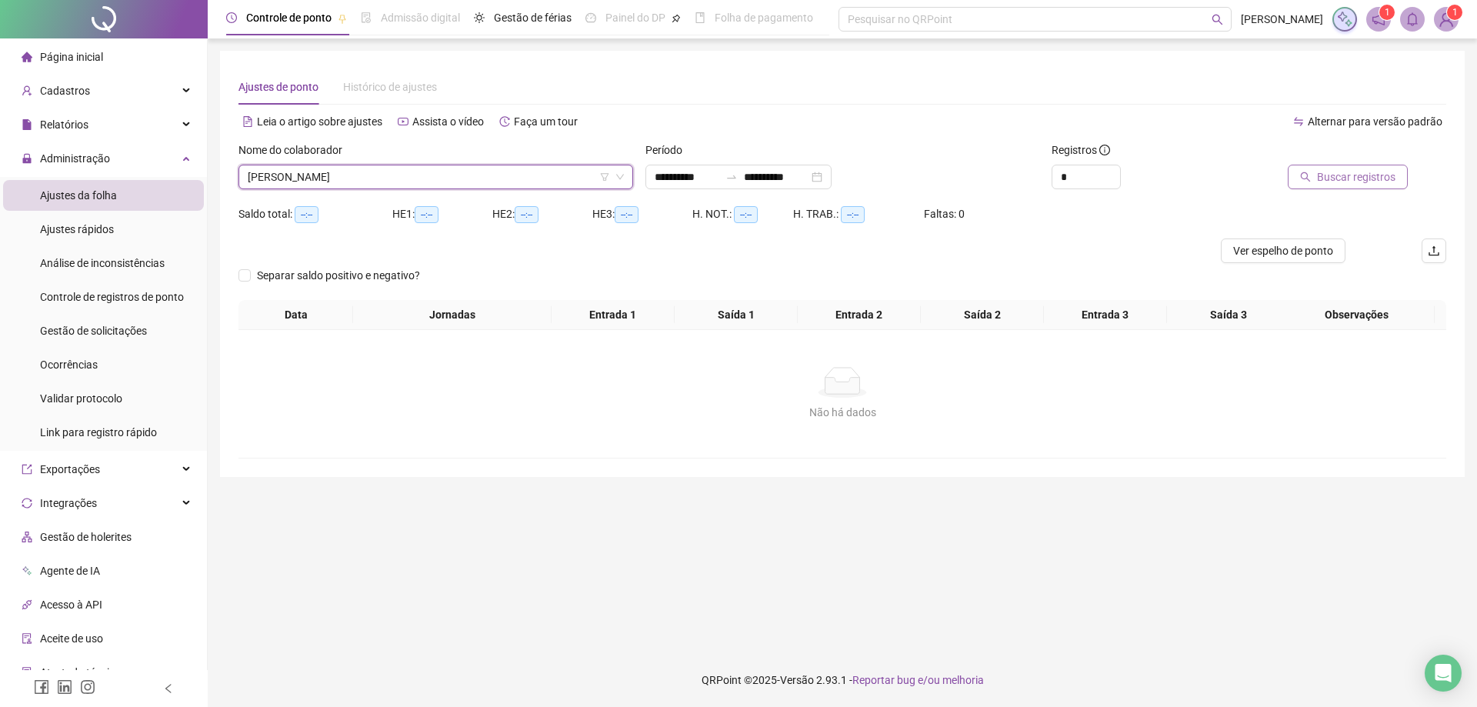
click at [1356, 181] on span "Buscar registros" at bounding box center [1356, 176] width 78 height 17
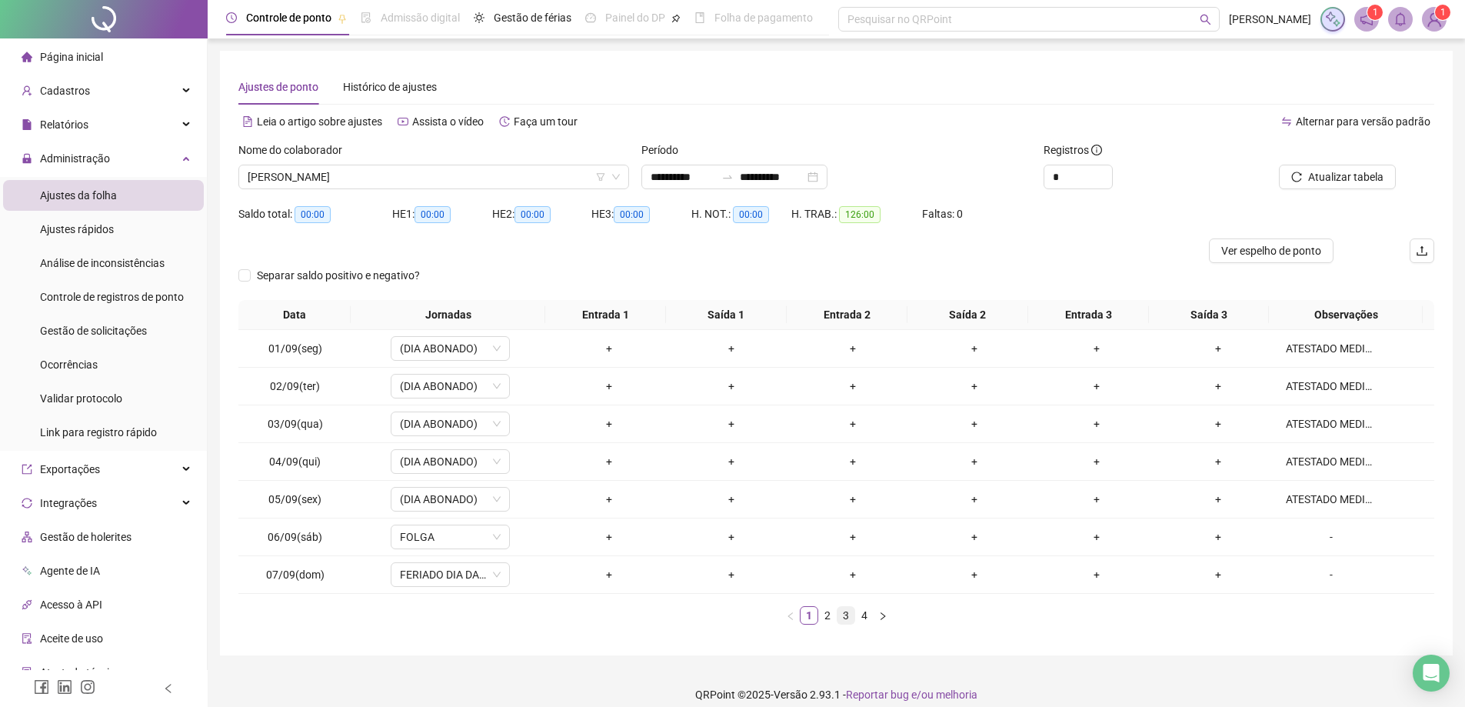
click at [844, 616] on link "3" at bounding box center [846, 615] width 17 height 17
click at [867, 617] on link "4" at bounding box center [864, 615] width 17 height 17
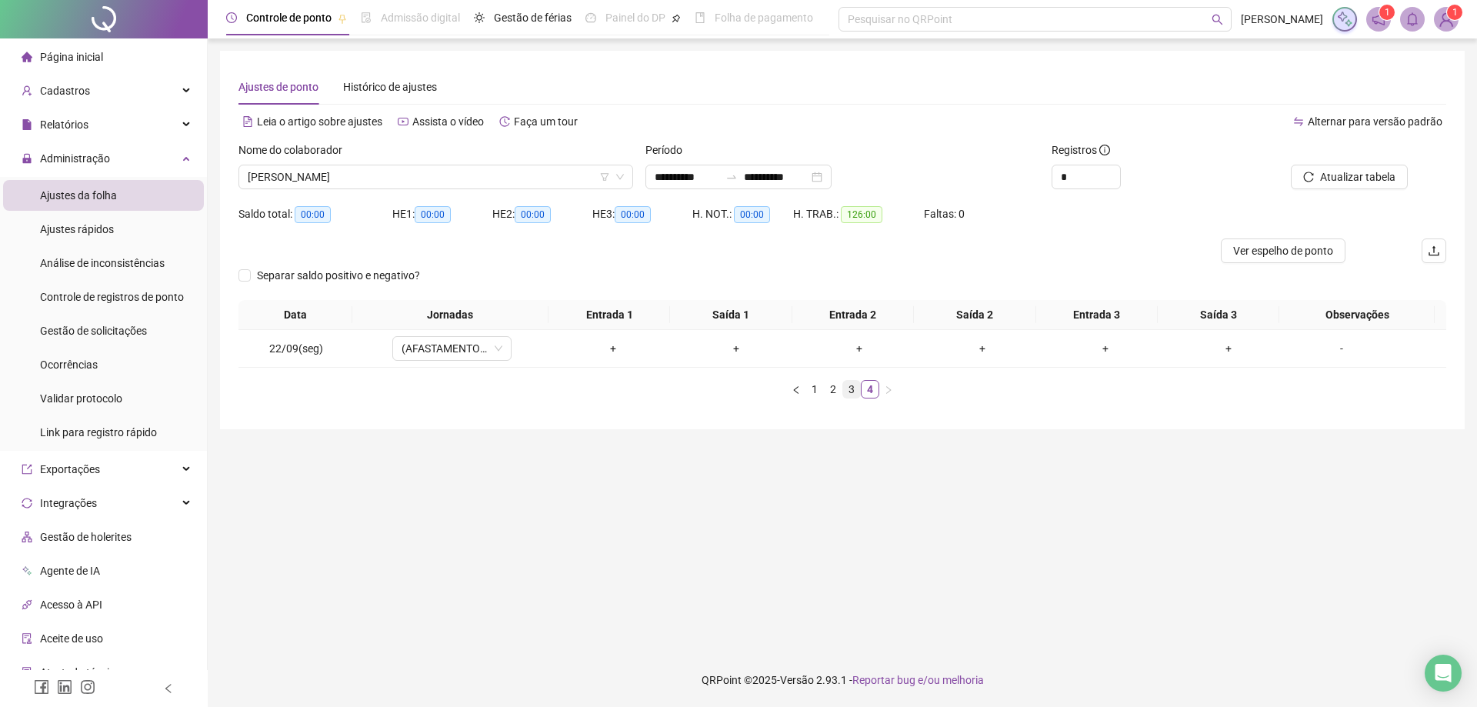
click at [848, 396] on link "3" at bounding box center [851, 389] width 17 height 17
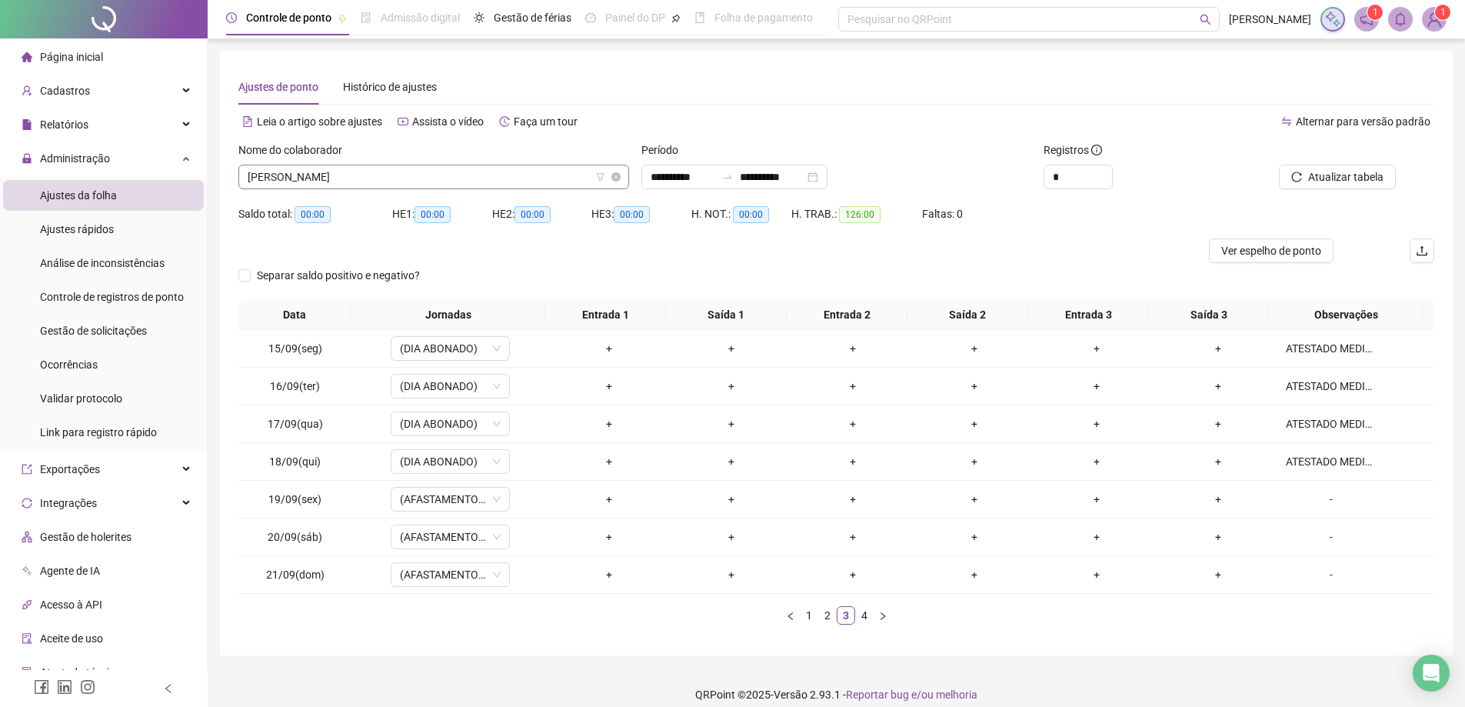
click at [474, 174] on span "[PERSON_NAME]" at bounding box center [434, 176] width 372 height 23
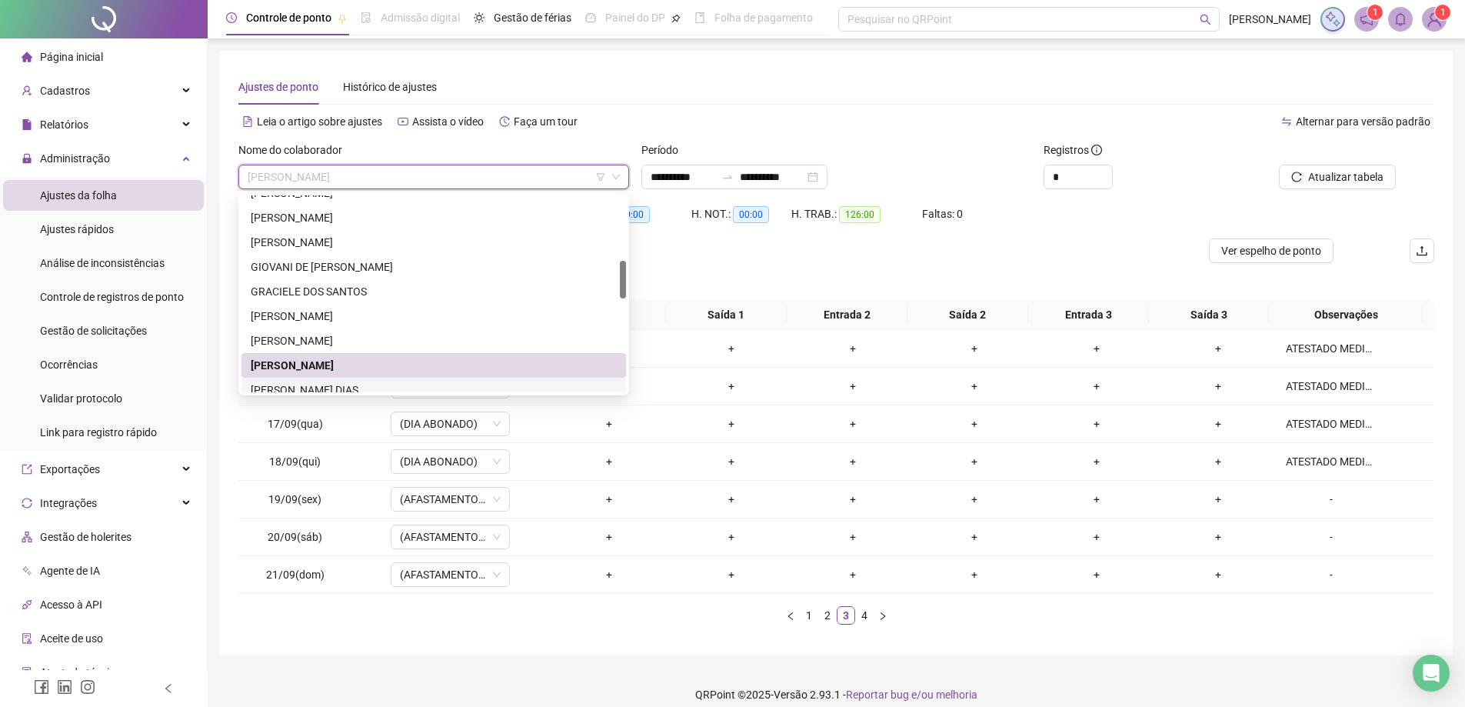
click at [393, 386] on div "[PERSON_NAME] DIAS" at bounding box center [434, 390] width 366 height 17
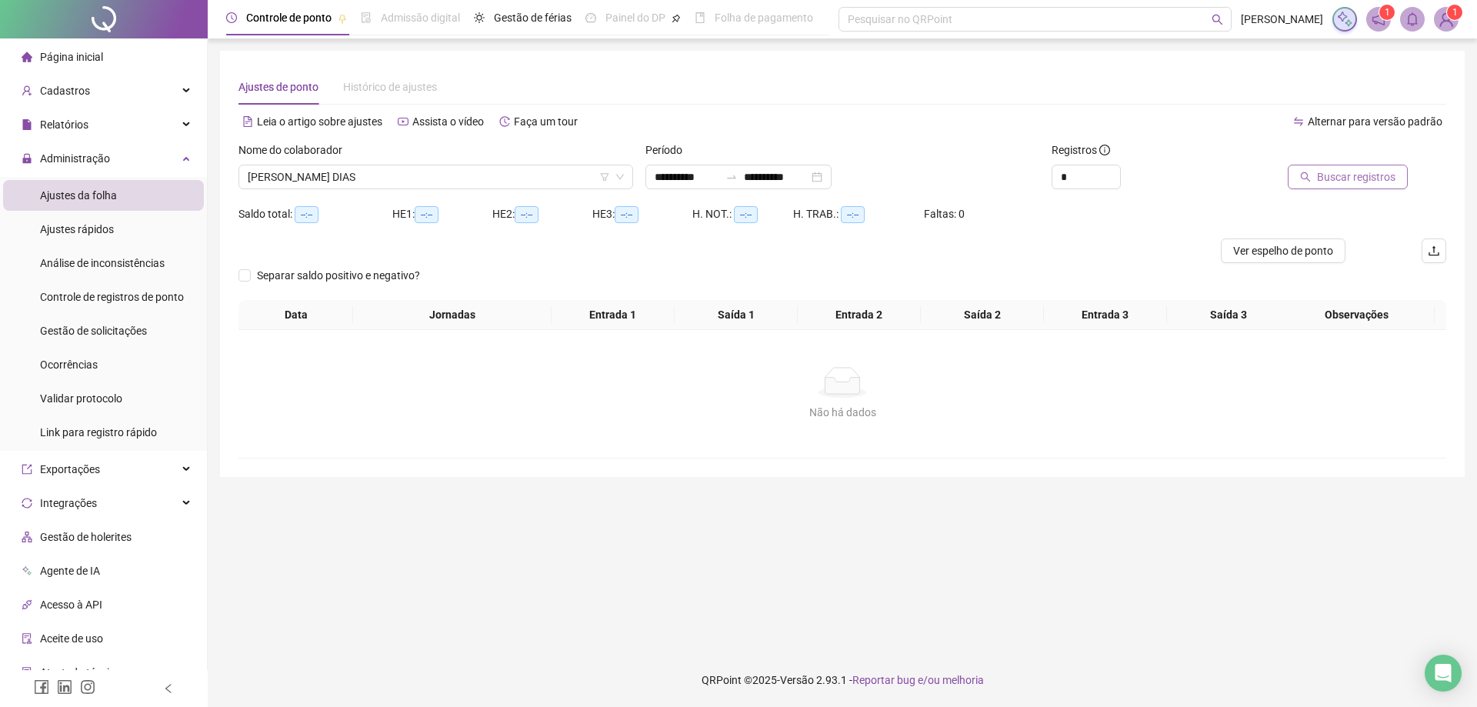
click at [1358, 178] on span "Buscar registros" at bounding box center [1356, 176] width 78 height 17
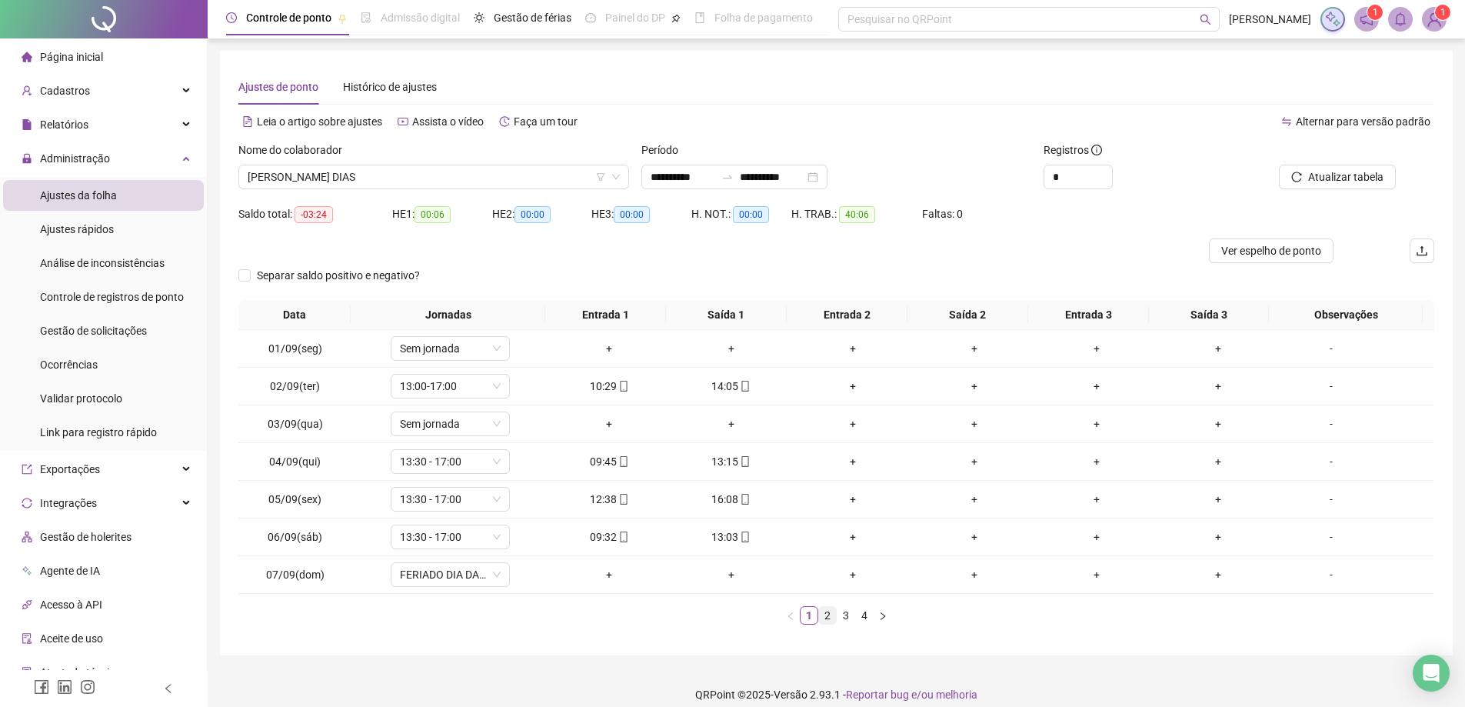
click at [830, 616] on link "2" at bounding box center [827, 615] width 17 height 17
click at [844, 620] on link "3" at bounding box center [846, 615] width 17 height 17
click at [865, 618] on link "4" at bounding box center [864, 615] width 17 height 17
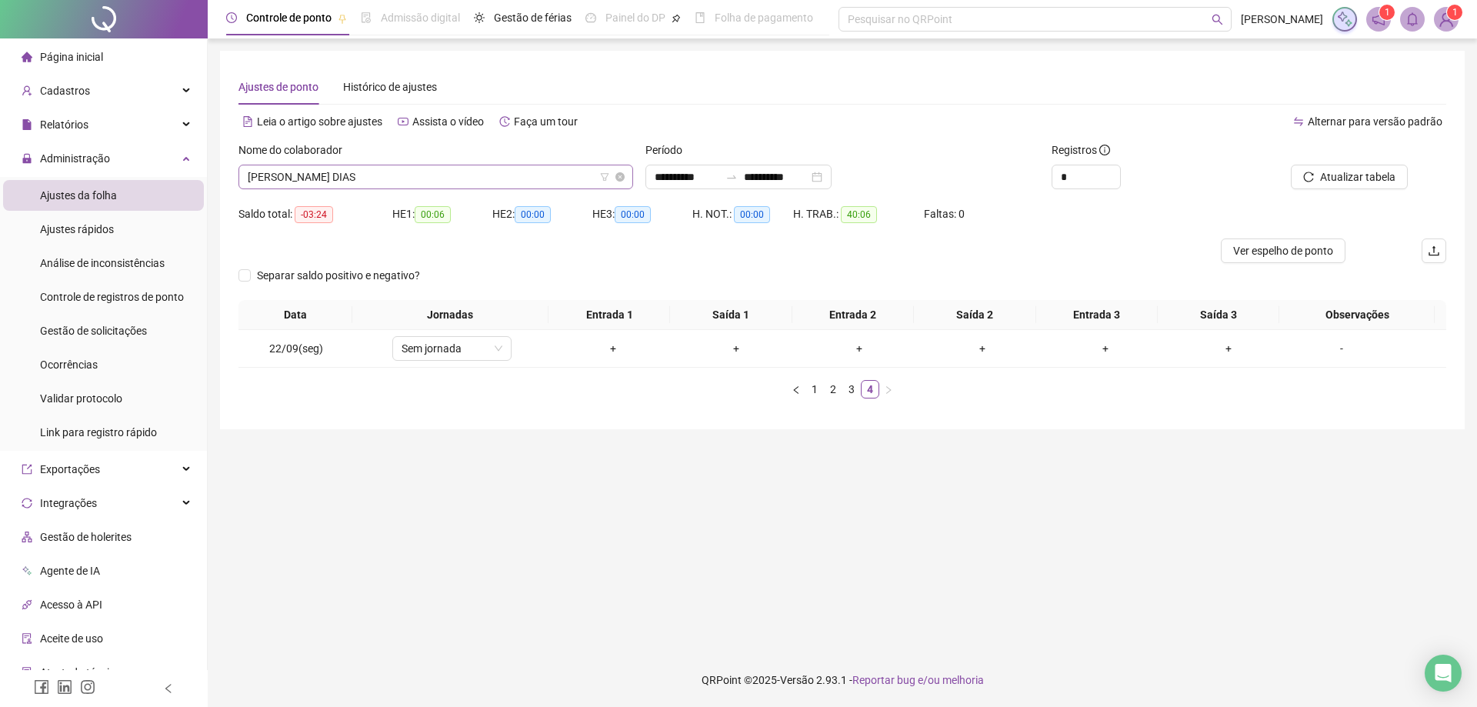
click at [465, 175] on span "[PERSON_NAME] DIAS" at bounding box center [436, 176] width 376 height 23
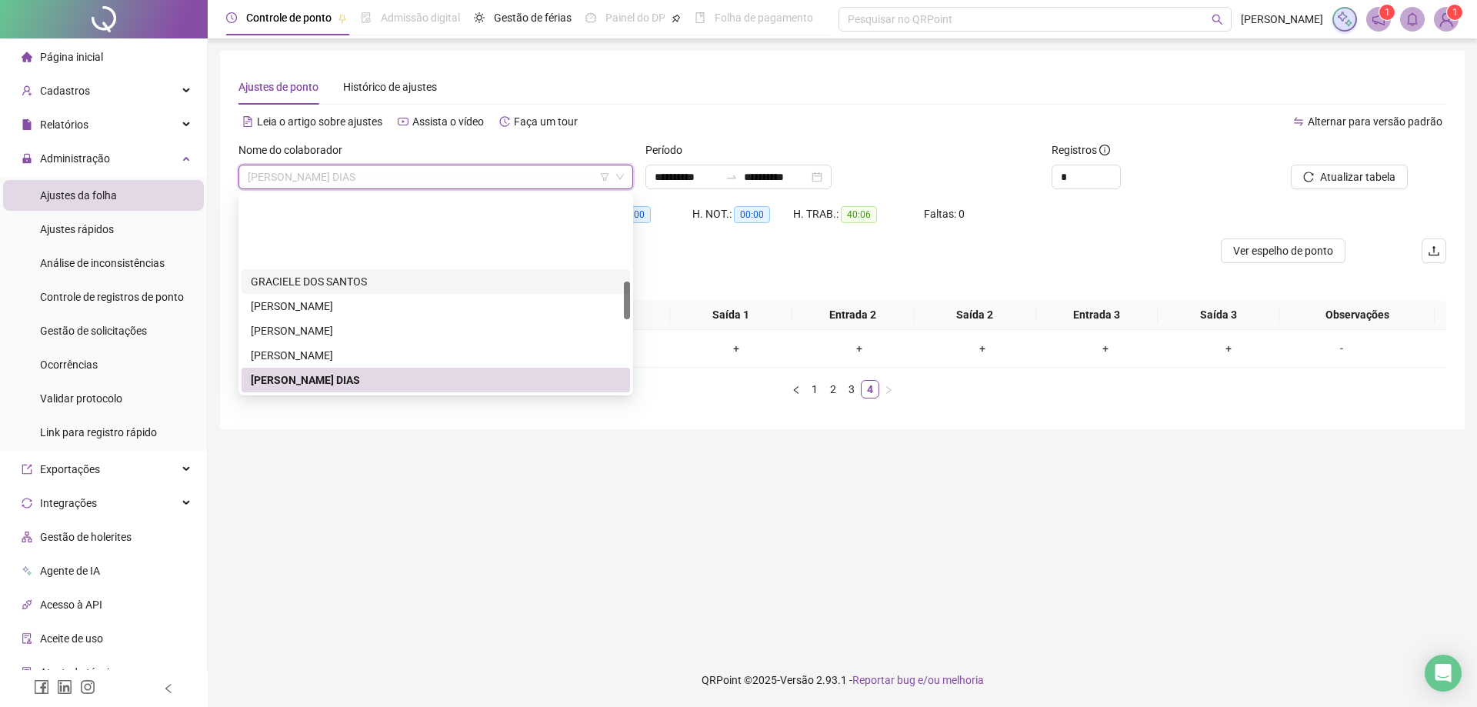
scroll to position [498, 0]
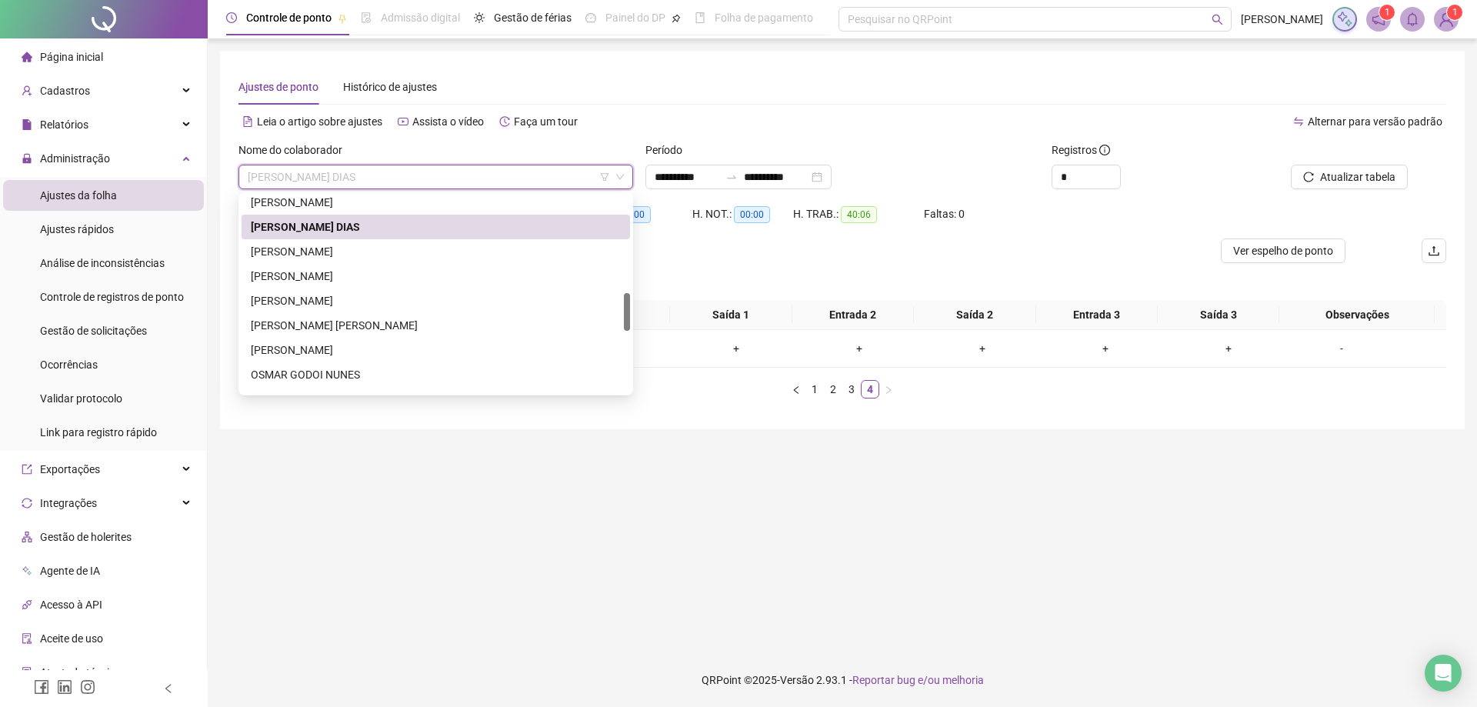
drag, startPoint x: 628, startPoint y: 295, endPoint x: 629, endPoint y: 306, distance: 11.6
click at [629, 306] on div at bounding box center [627, 312] width 6 height 38
click at [356, 259] on div "[PERSON_NAME]" at bounding box center [436, 251] width 370 height 17
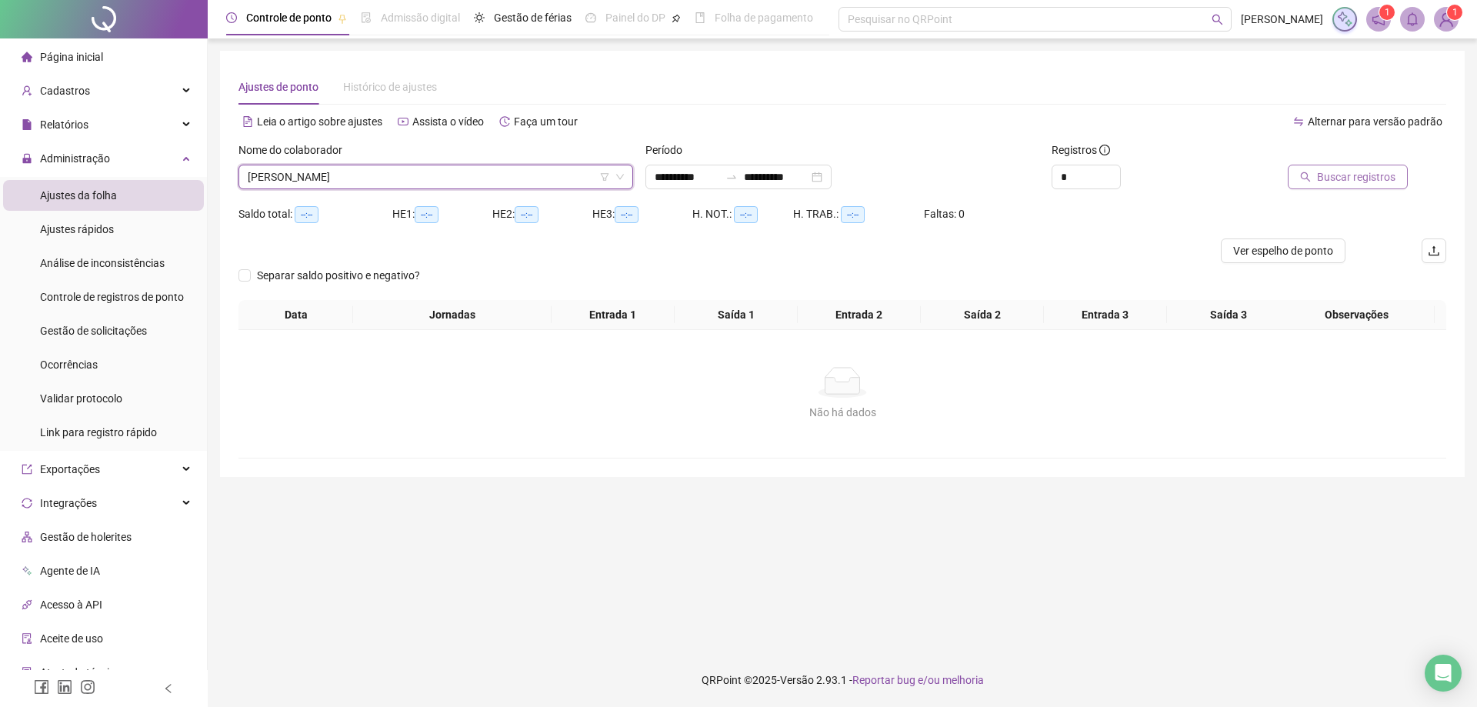
click at [1361, 182] on span "Buscar registros" at bounding box center [1356, 176] width 78 height 17
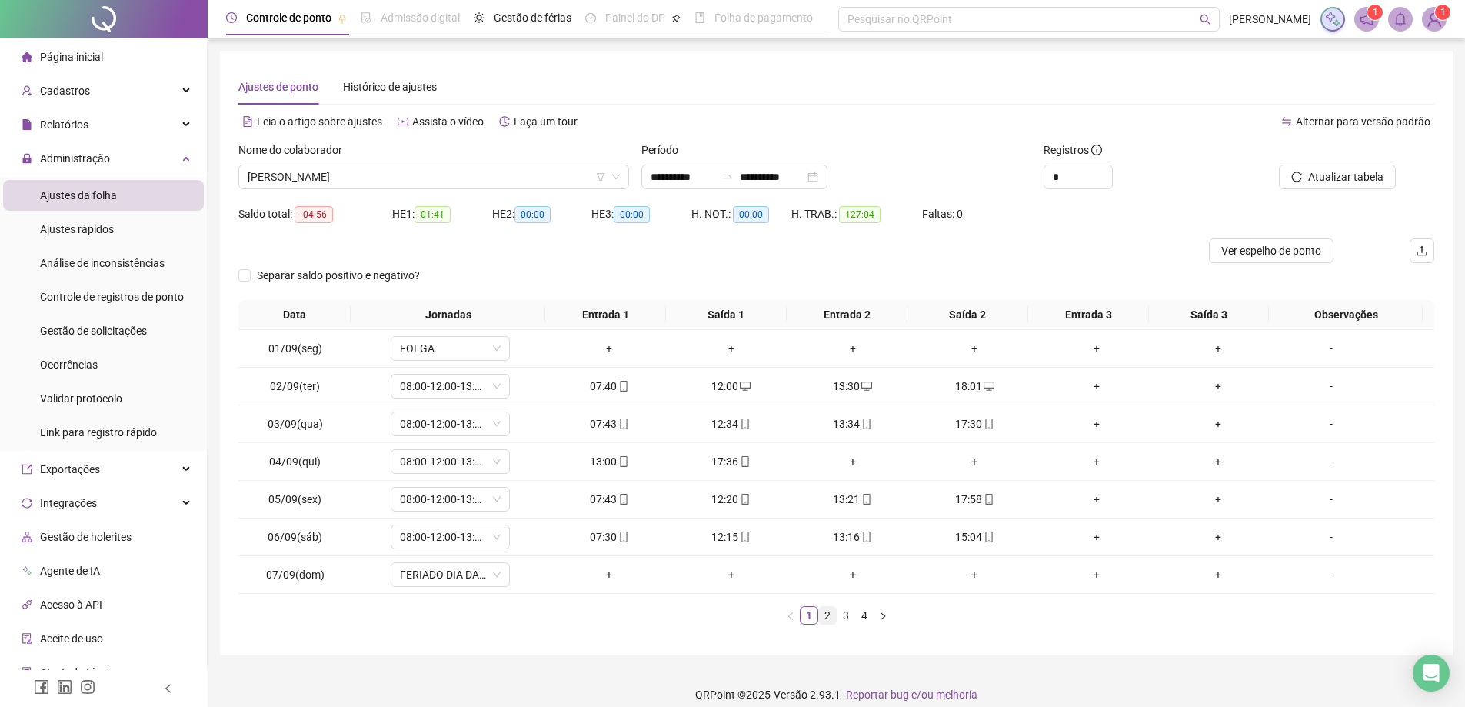
click at [828, 615] on link "2" at bounding box center [827, 615] width 17 height 17
click at [848, 618] on link "3" at bounding box center [846, 615] width 17 height 17
click at [863, 617] on link "4" at bounding box center [864, 615] width 17 height 17
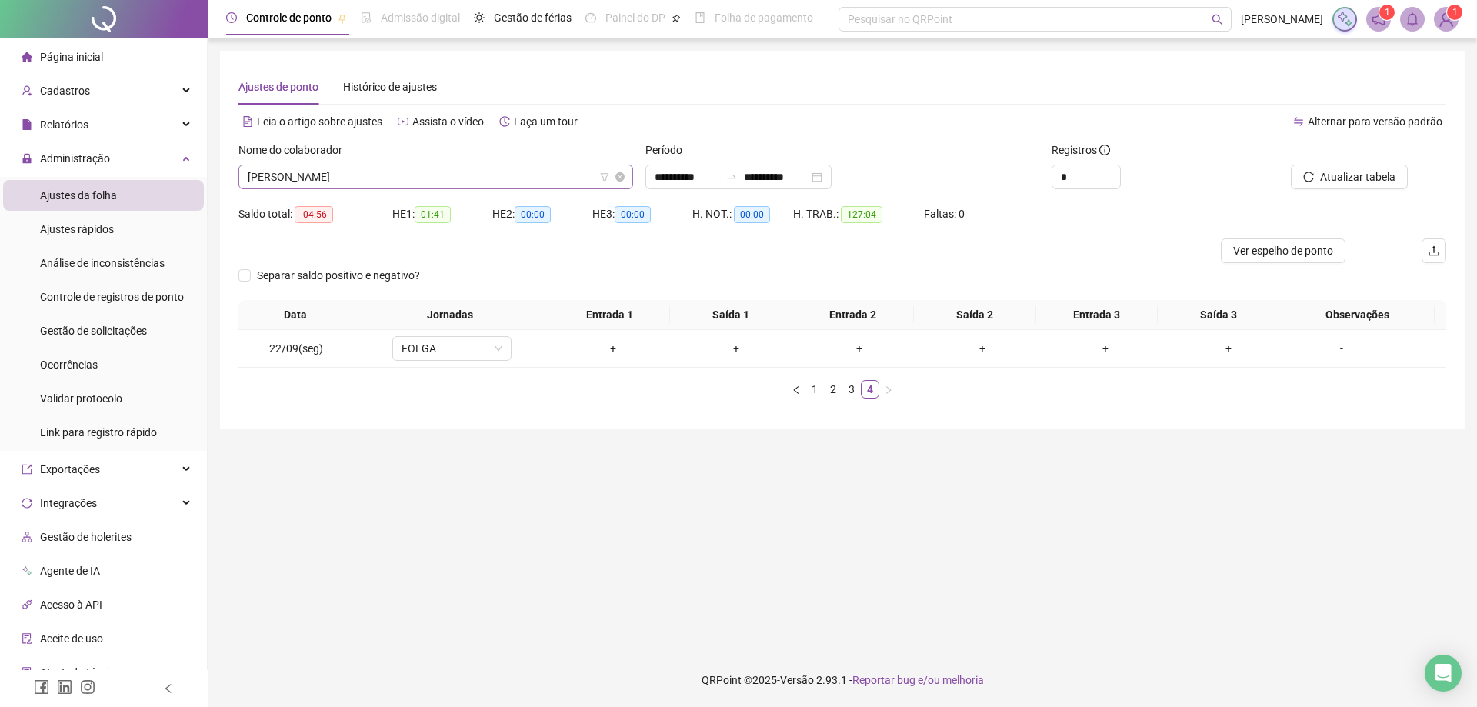
click at [429, 175] on span "[PERSON_NAME]" at bounding box center [436, 176] width 376 height 23
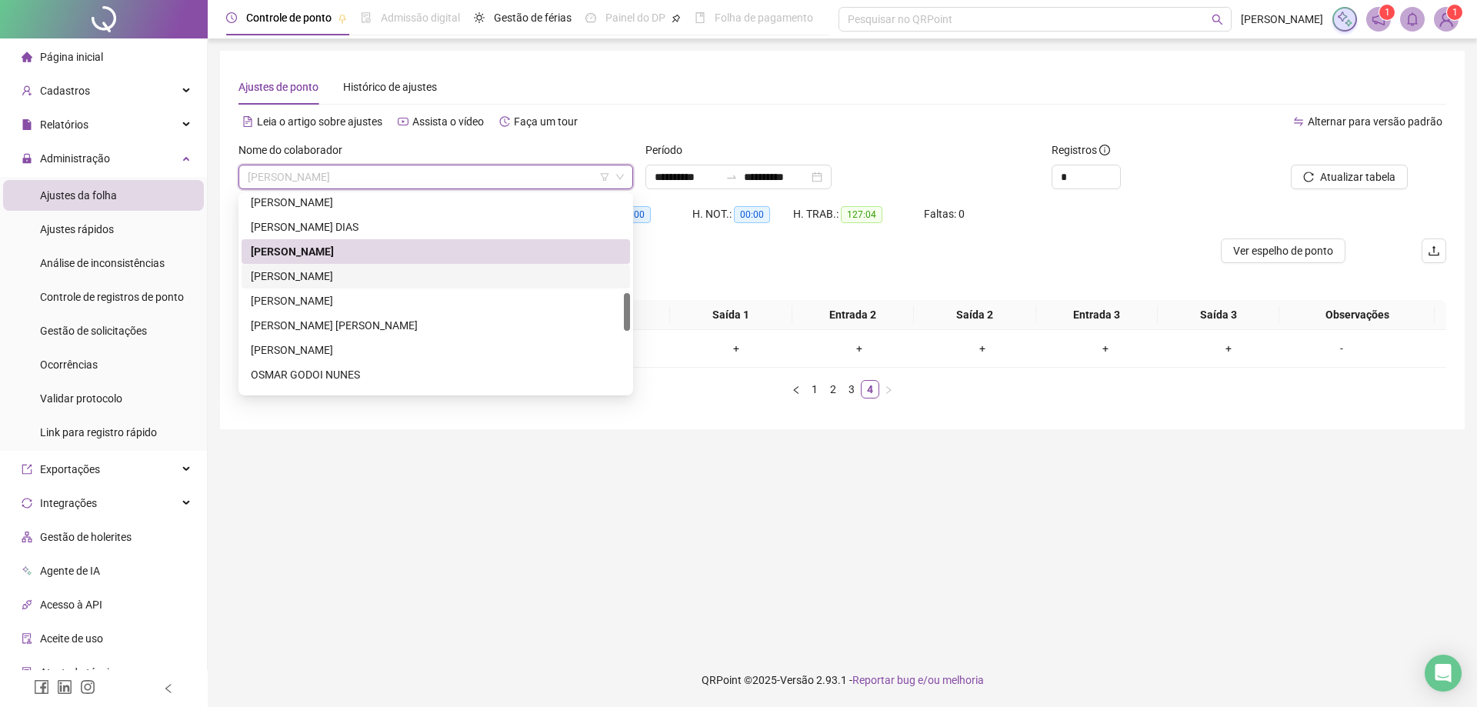
drag, startPoint x: 360, startPoint y: 272, endPoint x: 386, endPoint y: 280, distance: 27.3
click at [363, 273] on div "[PERSON_NAME]" at bounding box center [436, 276] width 370 height 17
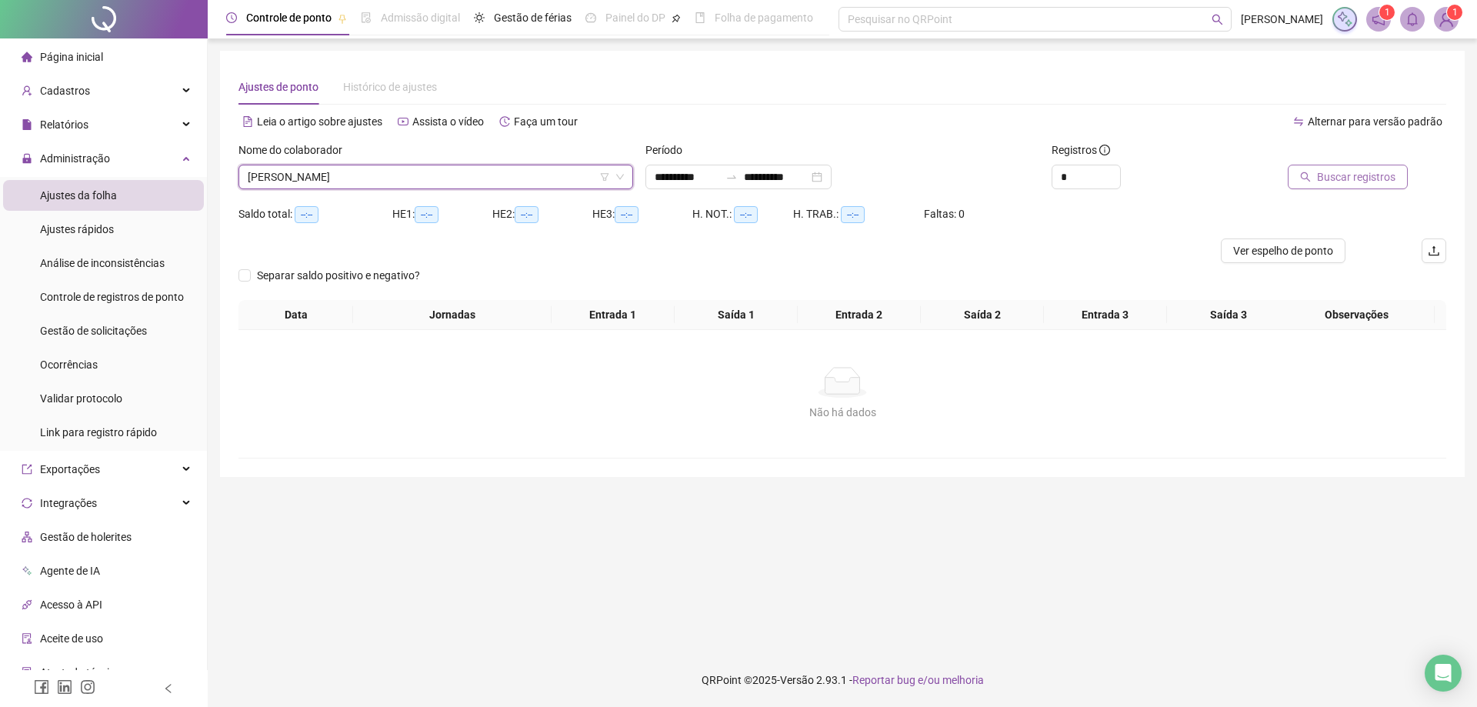
click at [1325, 179] on span "Buscar registros" at bounding box center [1356, 176] width 78 height 17
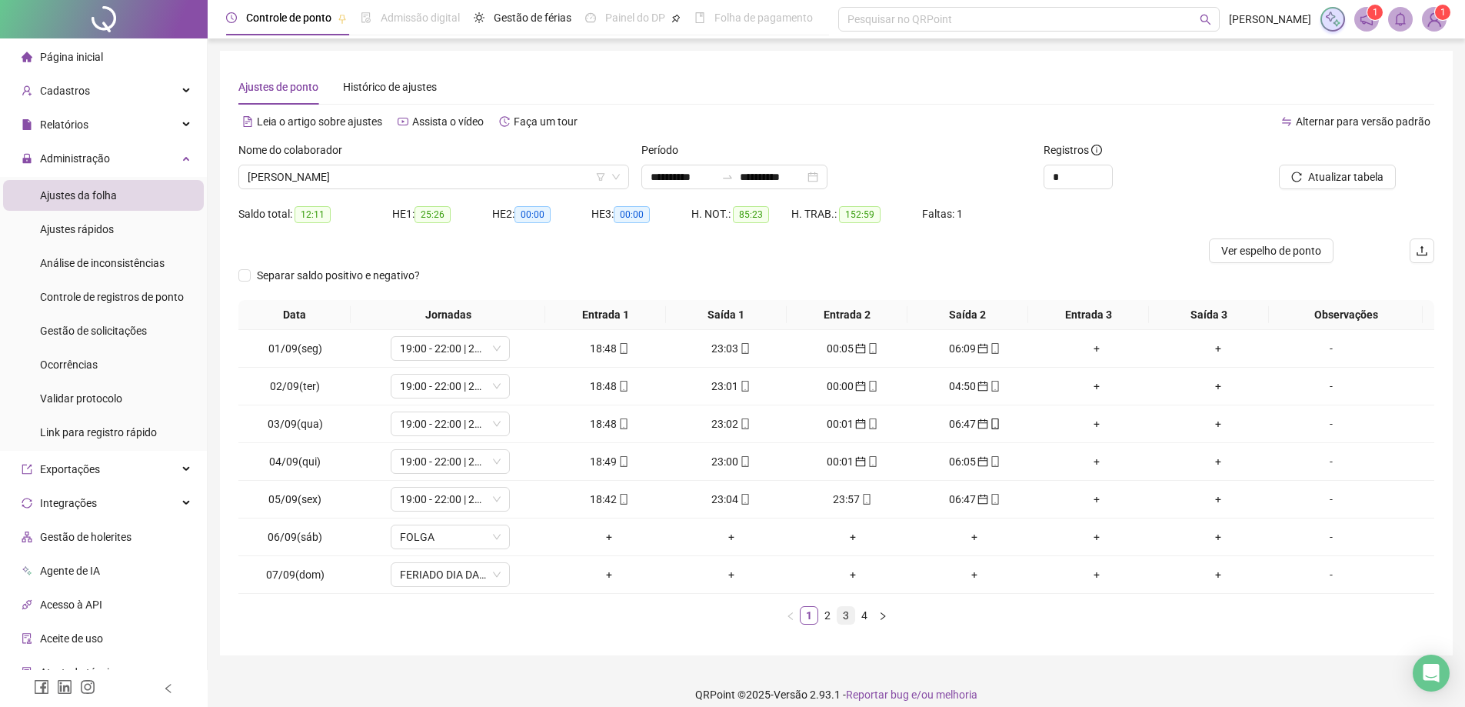
click at [845, 615] on link "3" at bounding box center [846, 615] width 17 height 17
click at [607, 533] on div "06:30" at bounding box center [609, 536] width 109 height 17
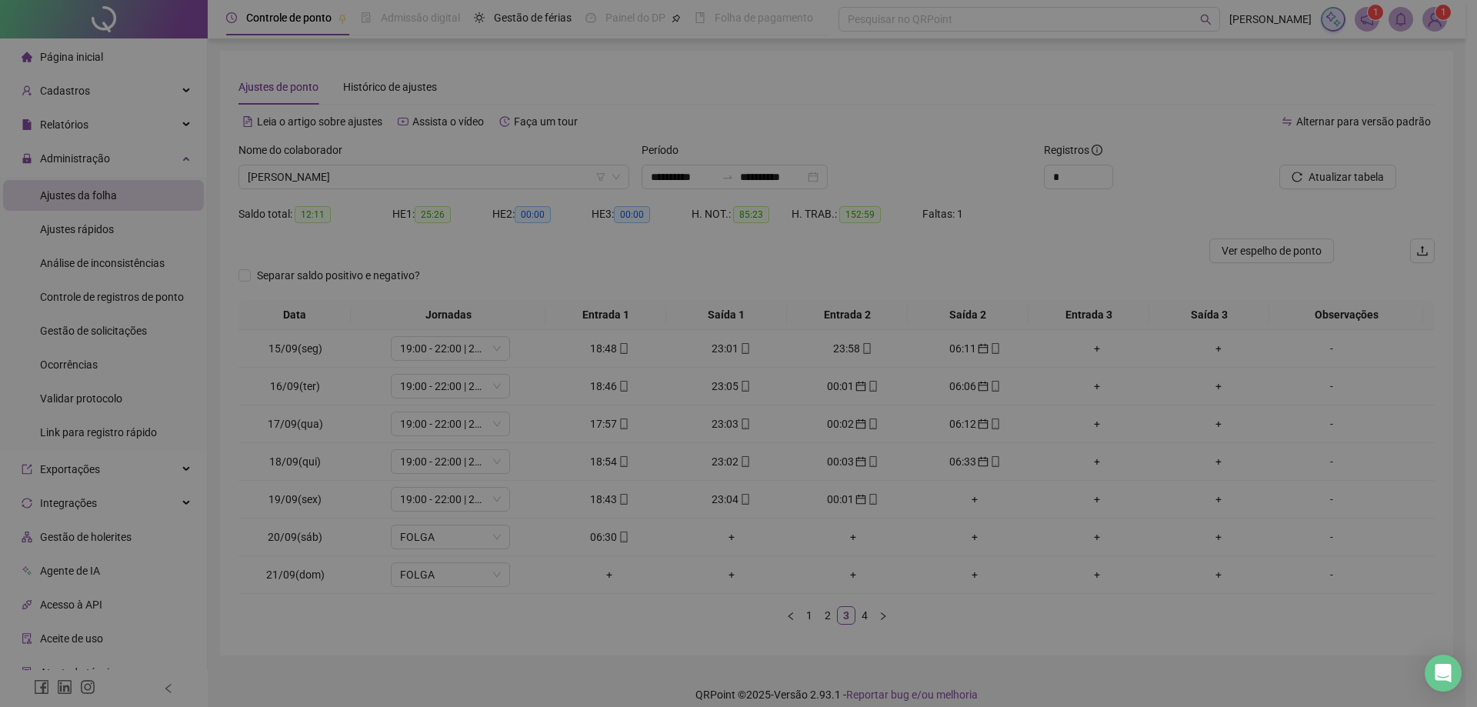
type input "**********"
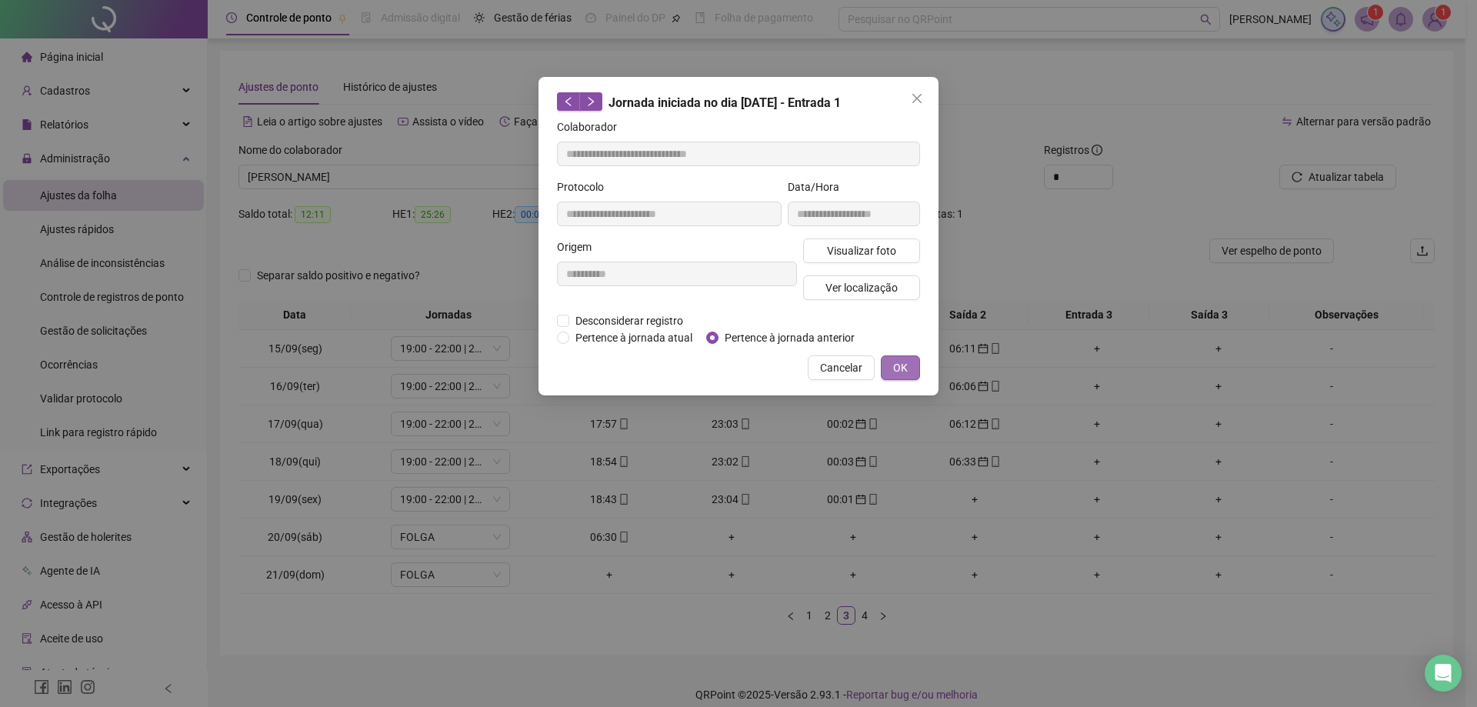
click at [910, 364] on button "OK" at bounding box center [900, 367] width 39 height 25
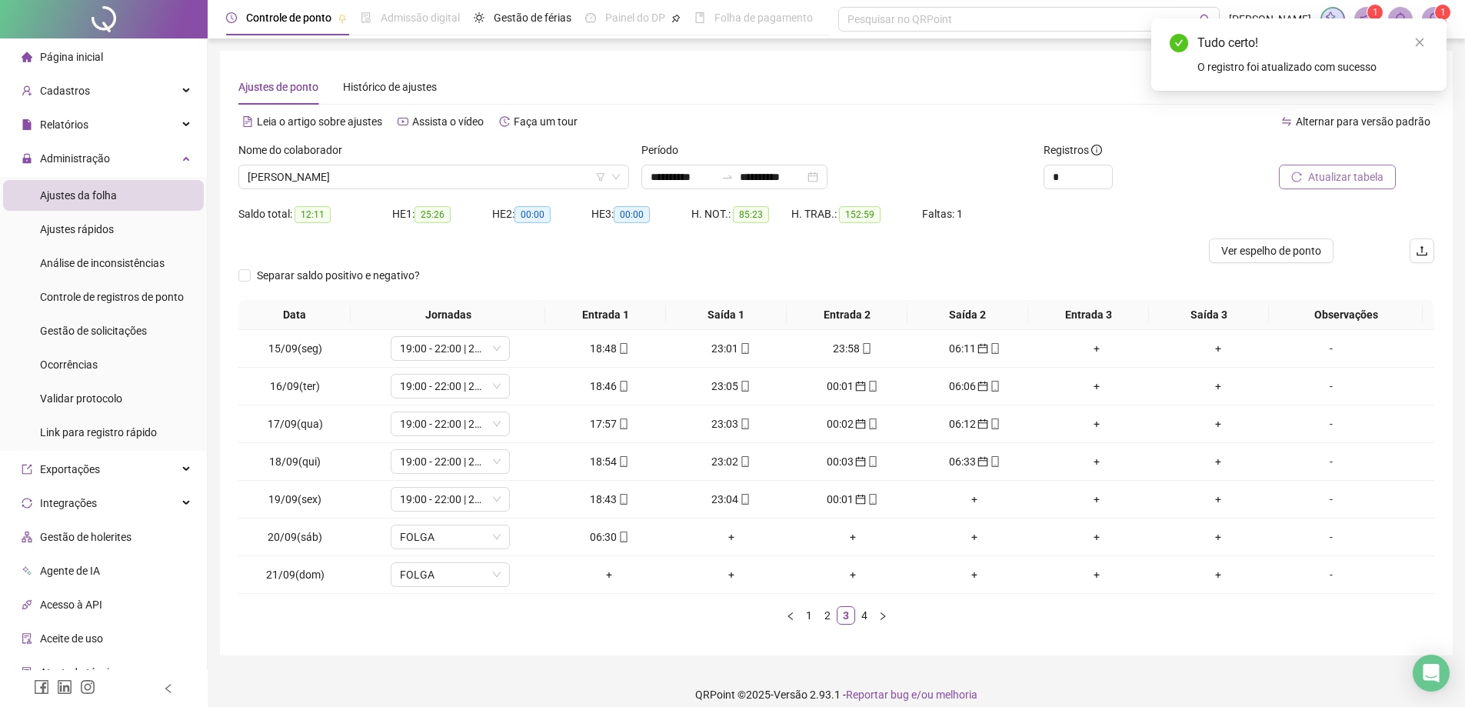
click at [1346, 179] on span "Atualizar tabela" at bounding box center [1345, 176] width 75 height 17
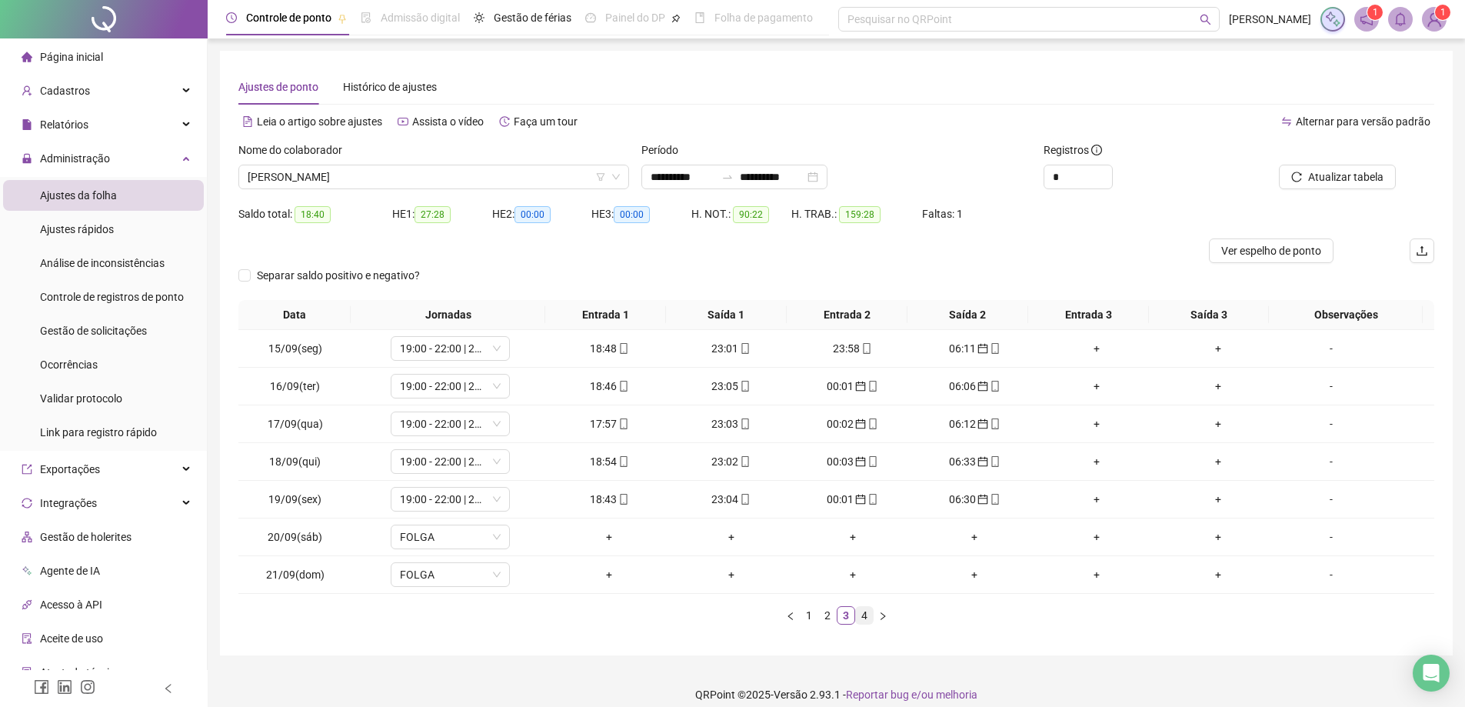
click at [860, 616] on link "4" at bounding box center [864, 615] width 17 height 17
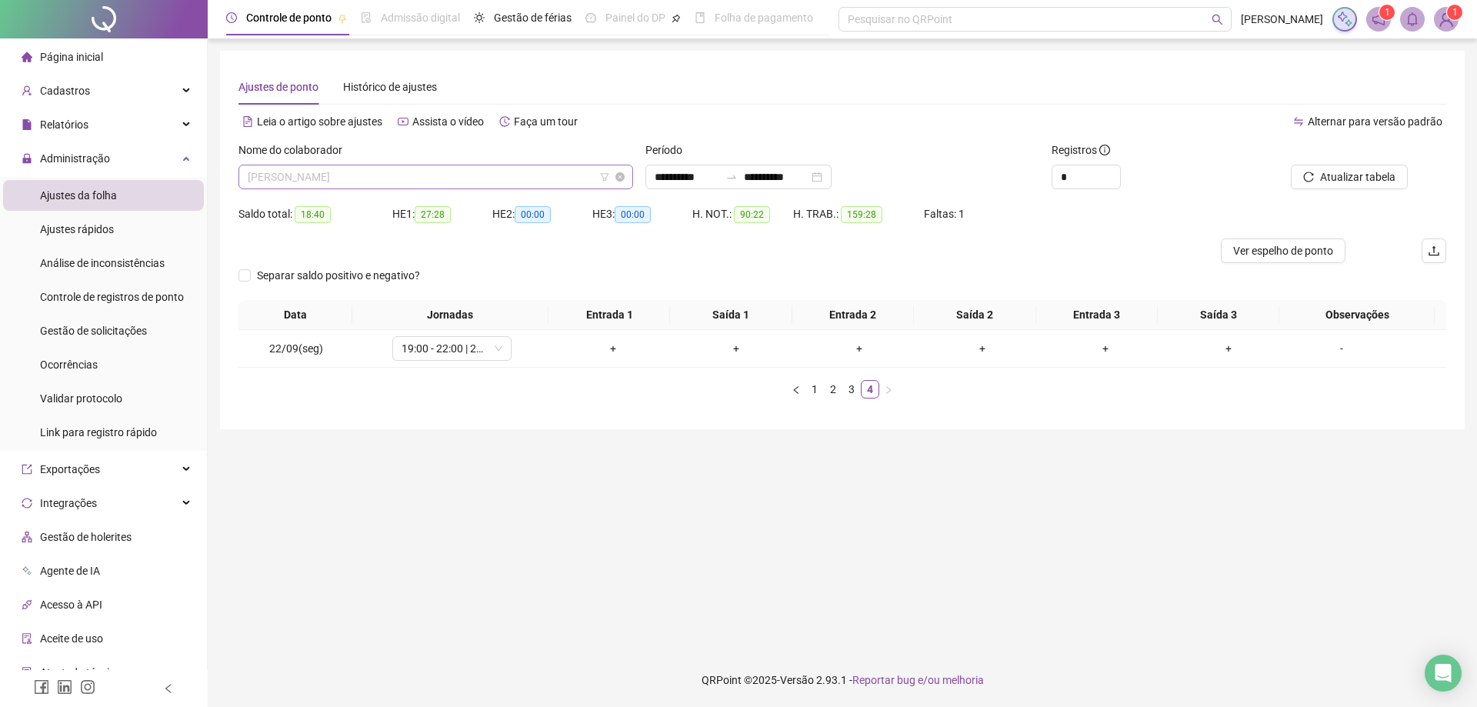
click at [479, 169] on span "[PERSON_NAME]" at bounding box center [436, 176] width 376 height 23
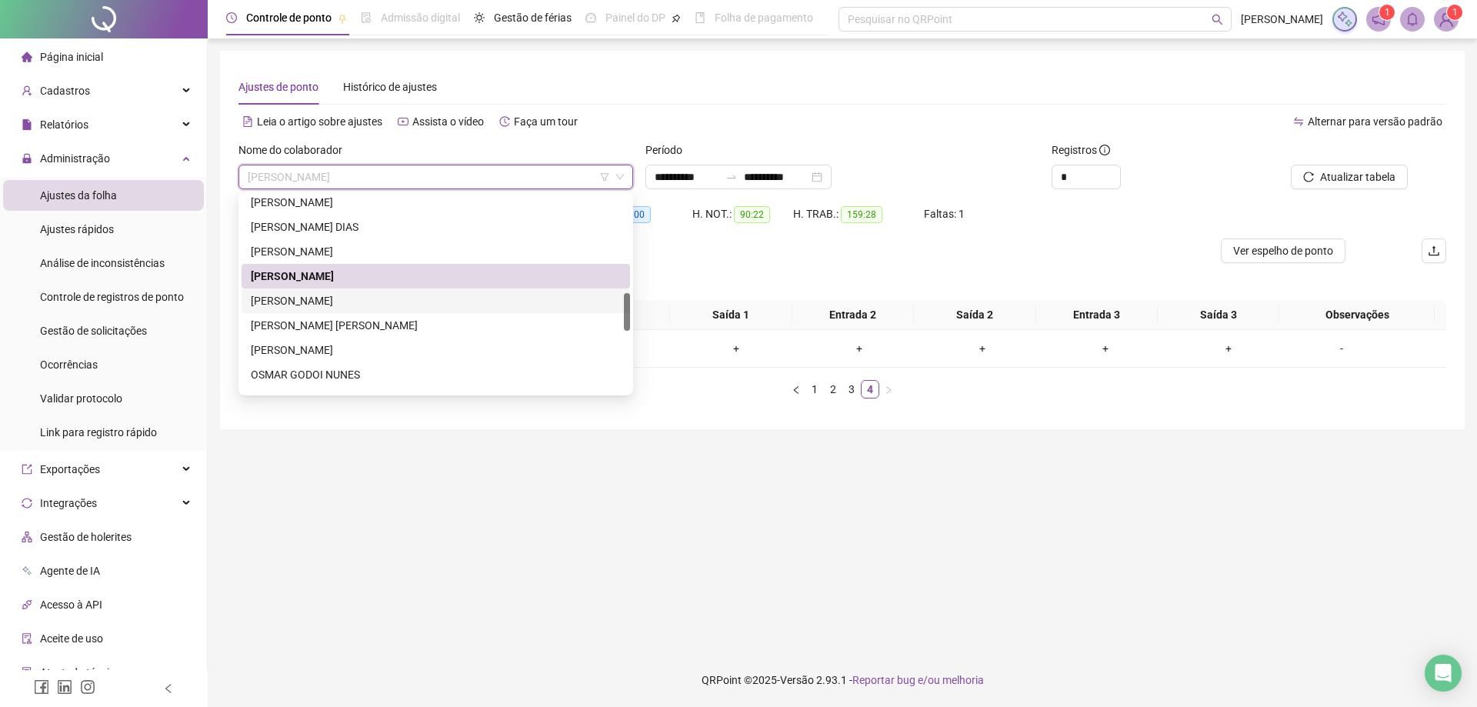
click at [352, 306] on div "[PERSON_NAME]" at bounding box center [436, 300] width 370 height 17
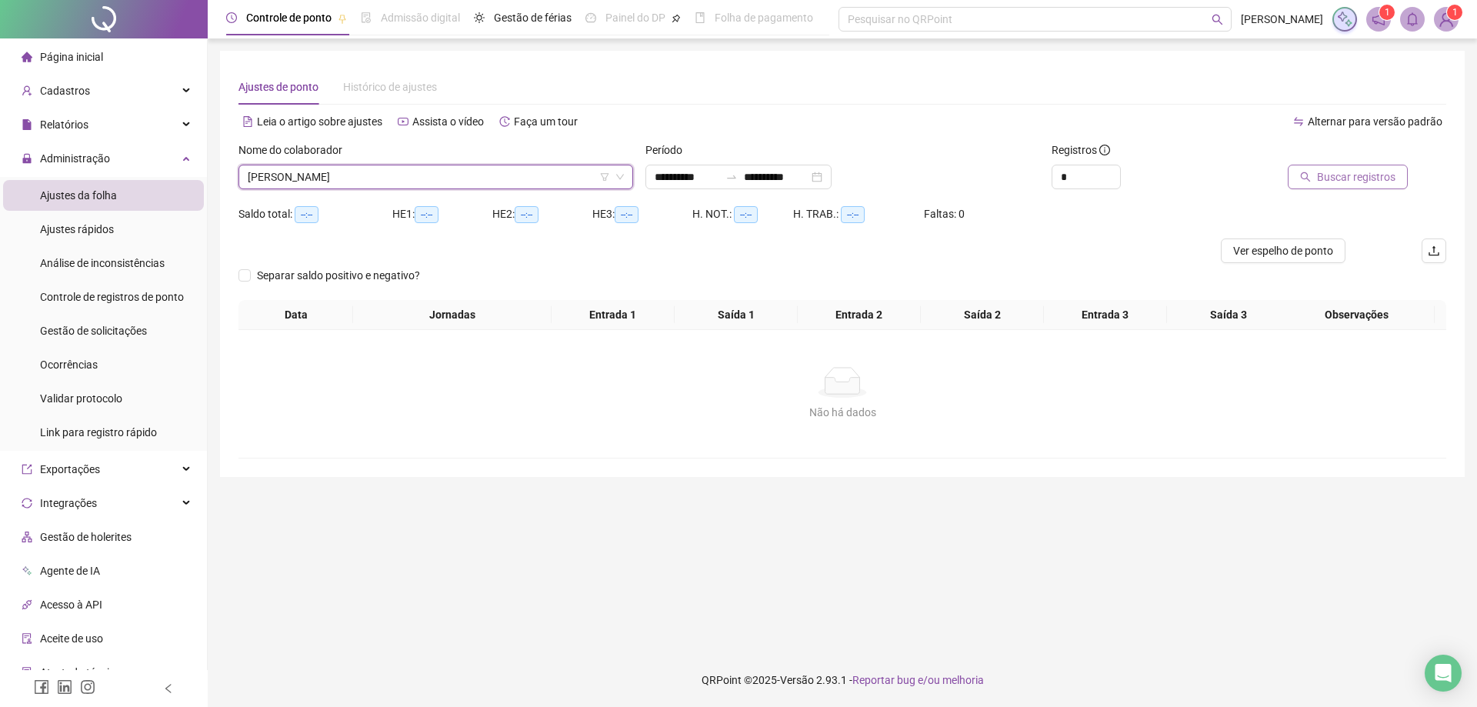
click at [1321, 175] on span "Buscar registros" at bounding box center [1356, 176] width 78 height 17
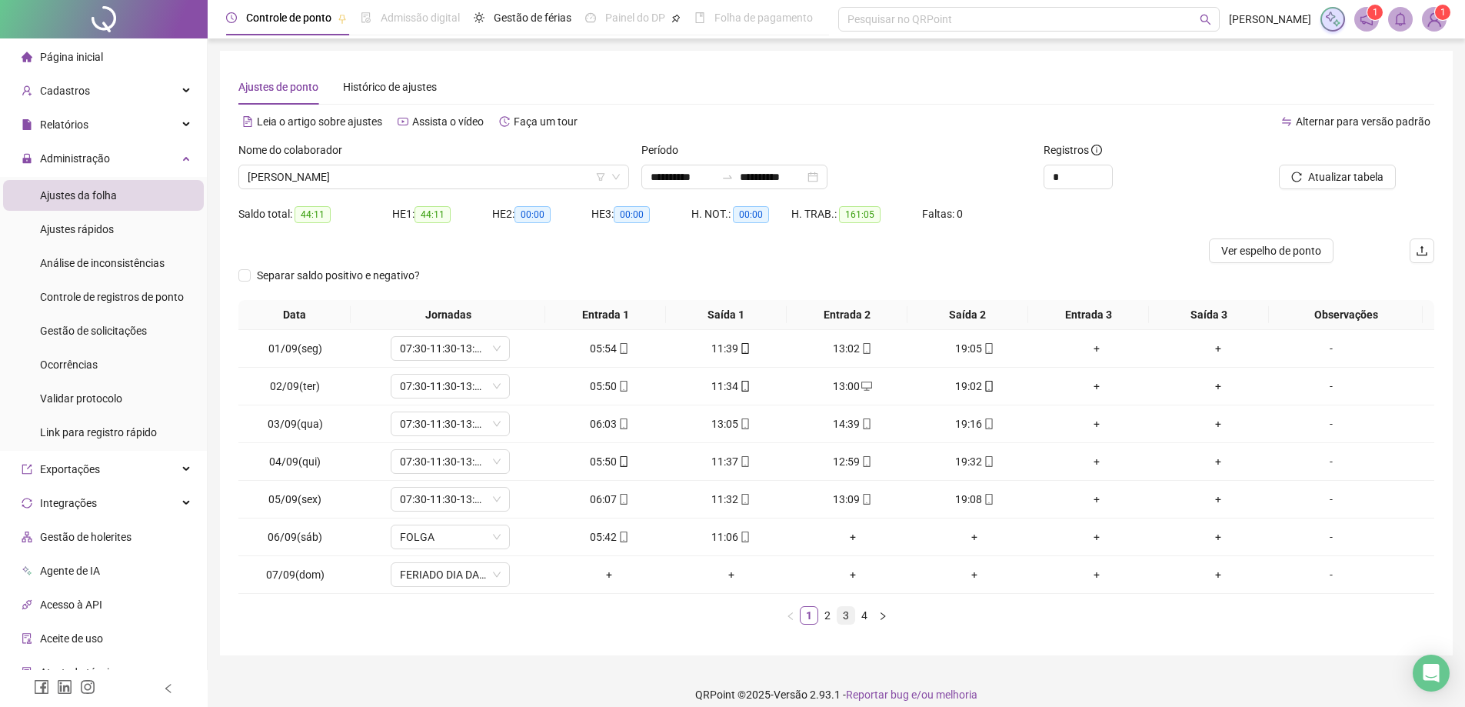
click at [851, 618] on link "3" at bounding box center [846, 615] width 17 height 17
click at [402, 178] on span "[PERSON_NAME]" at bounding box center [434, 176] width 372 height 23
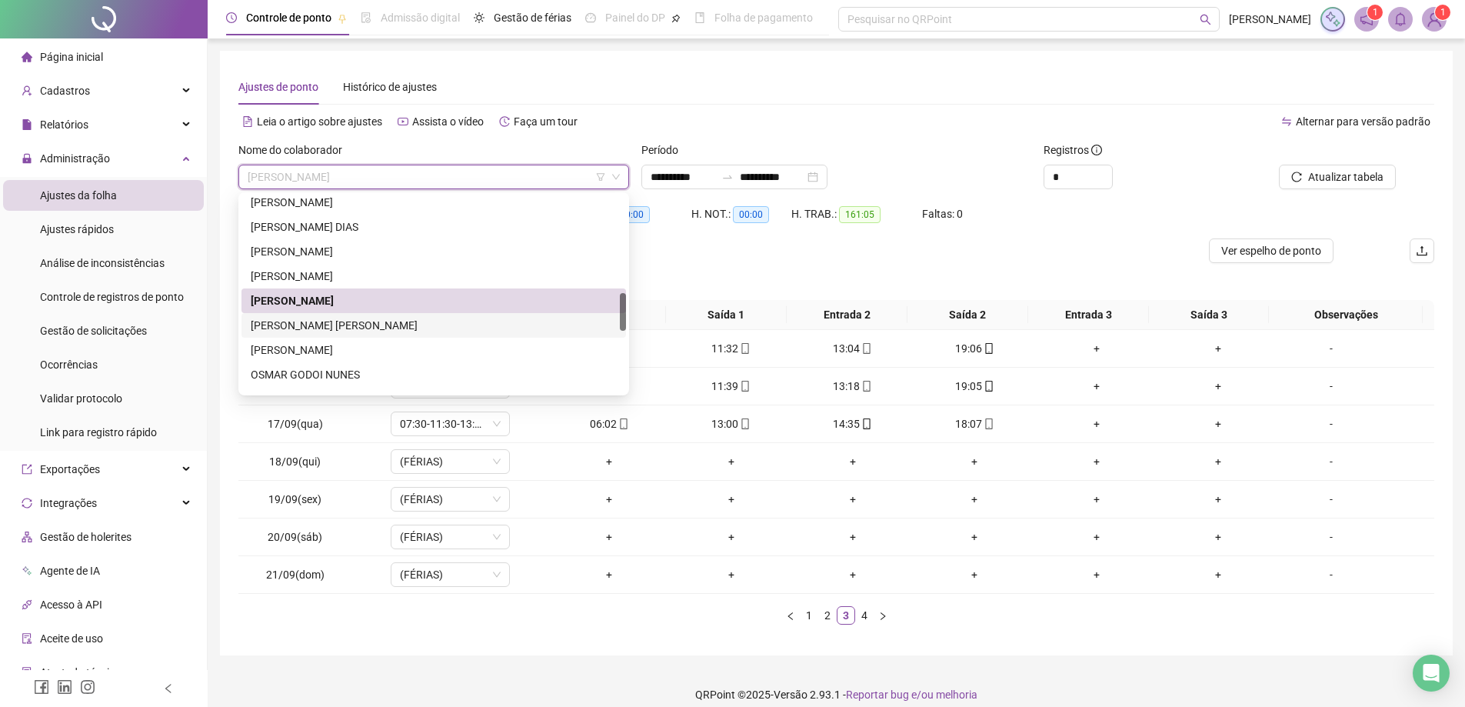
click at [367, 325] on div "[PERSON_NAME] [PERSON_NAME]" at bounding box center [434, 325] width 366 height 17
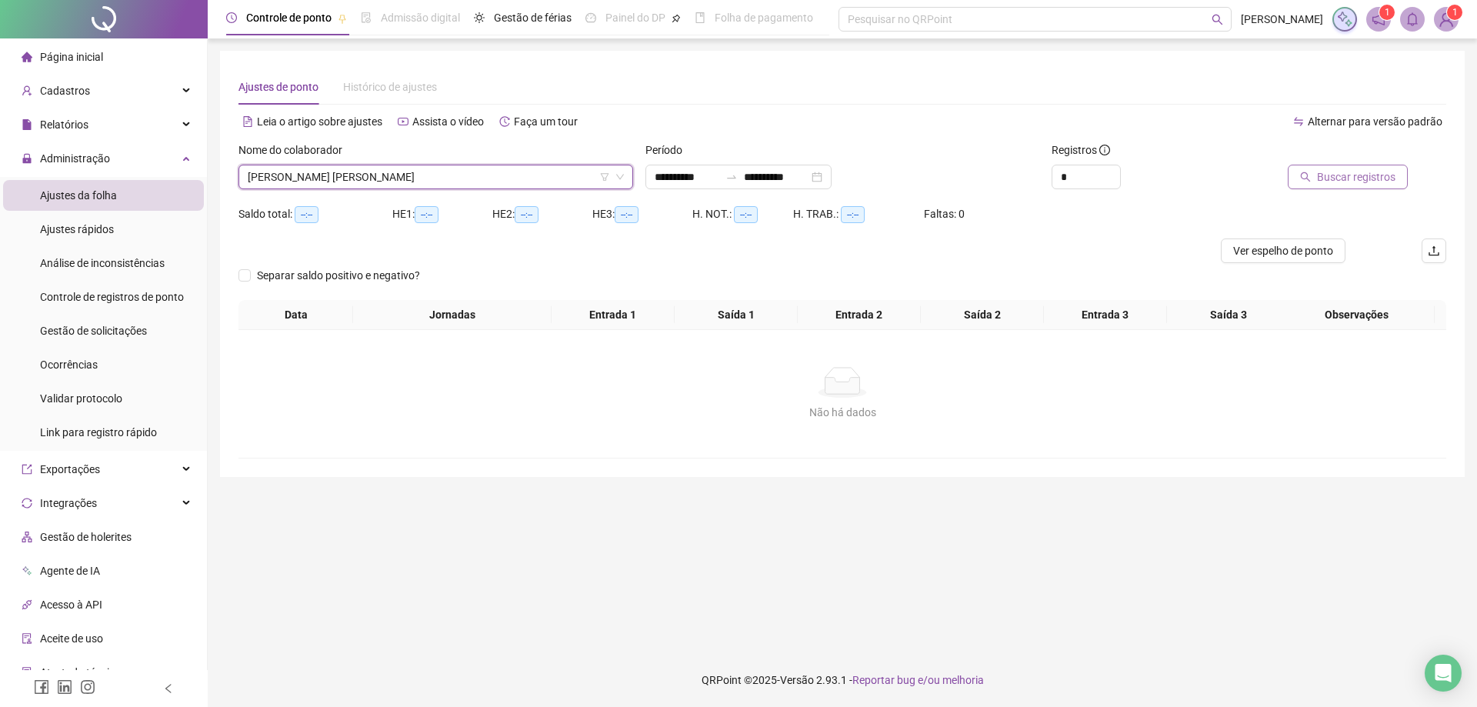
click at [1329, 177] on span "Buscar registros" at bounding box center [1356, 176] width 78 height 17
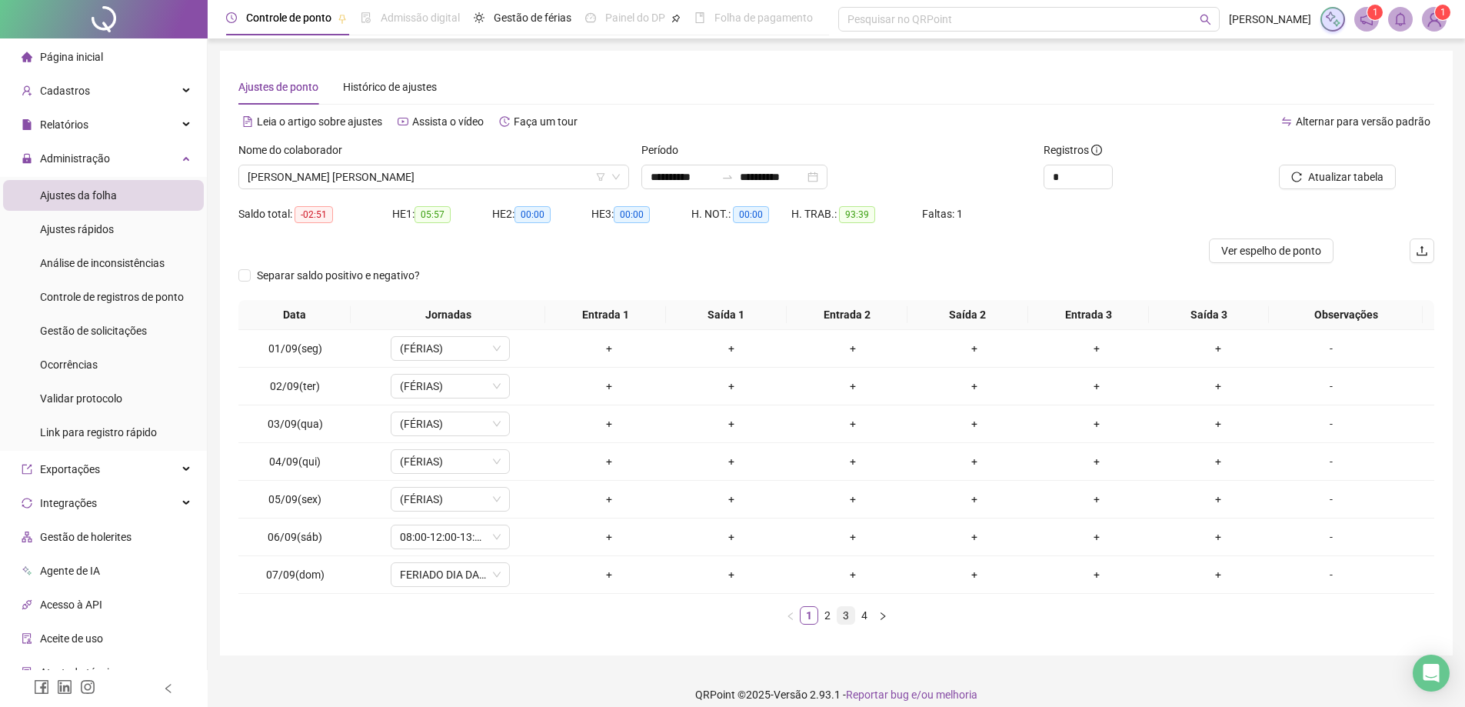
click at [841, 614] on link "3" at bounding box center [846, 615] width 17 height 17
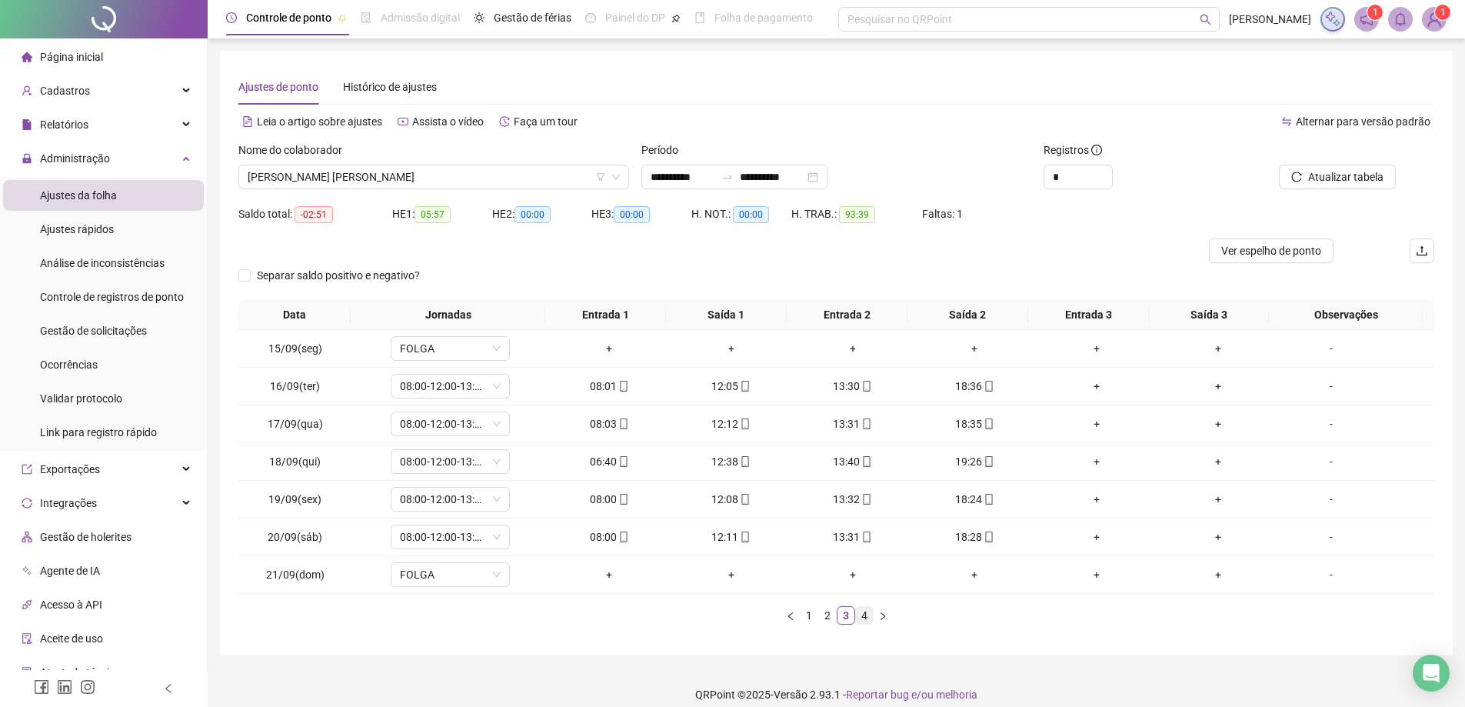
click at [865, 616] on link "4" at bounding box center [864, 615] width 17 height 17
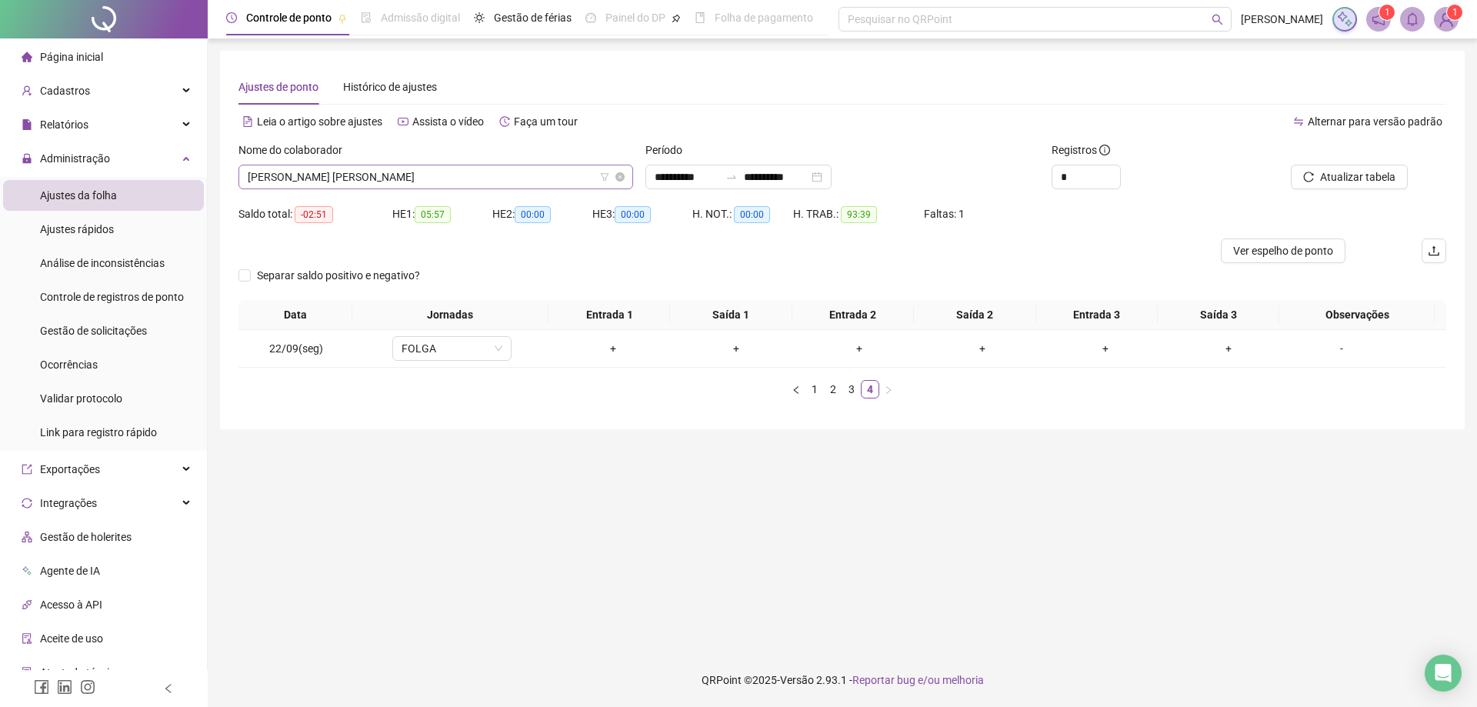
click at [417, 182] on span "[PERSON_NAME] [PERSON_NAME]" at bounding box center [436, 176] width 376 height 23
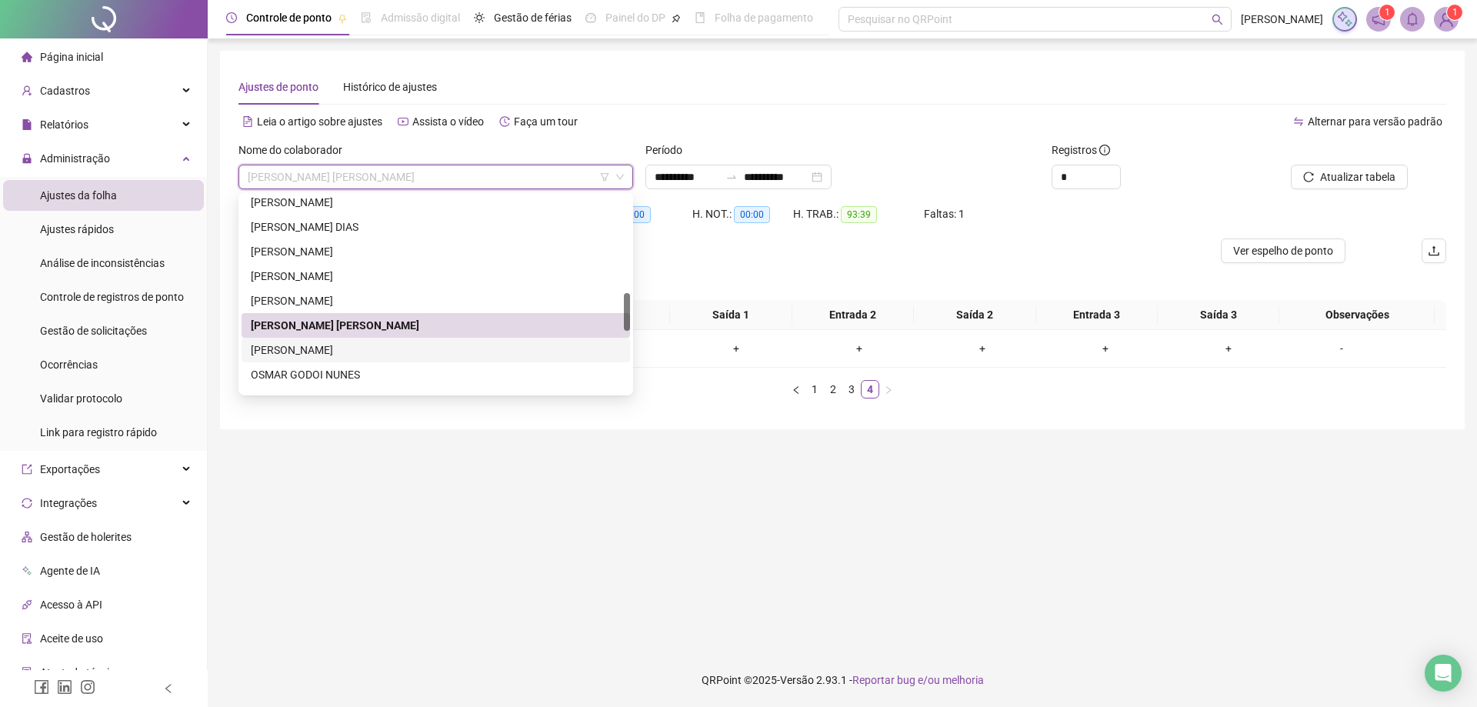
click at [385, 355] on div "[PERSON_NAME]" at bounding box center [436, 350] width 370 height 17
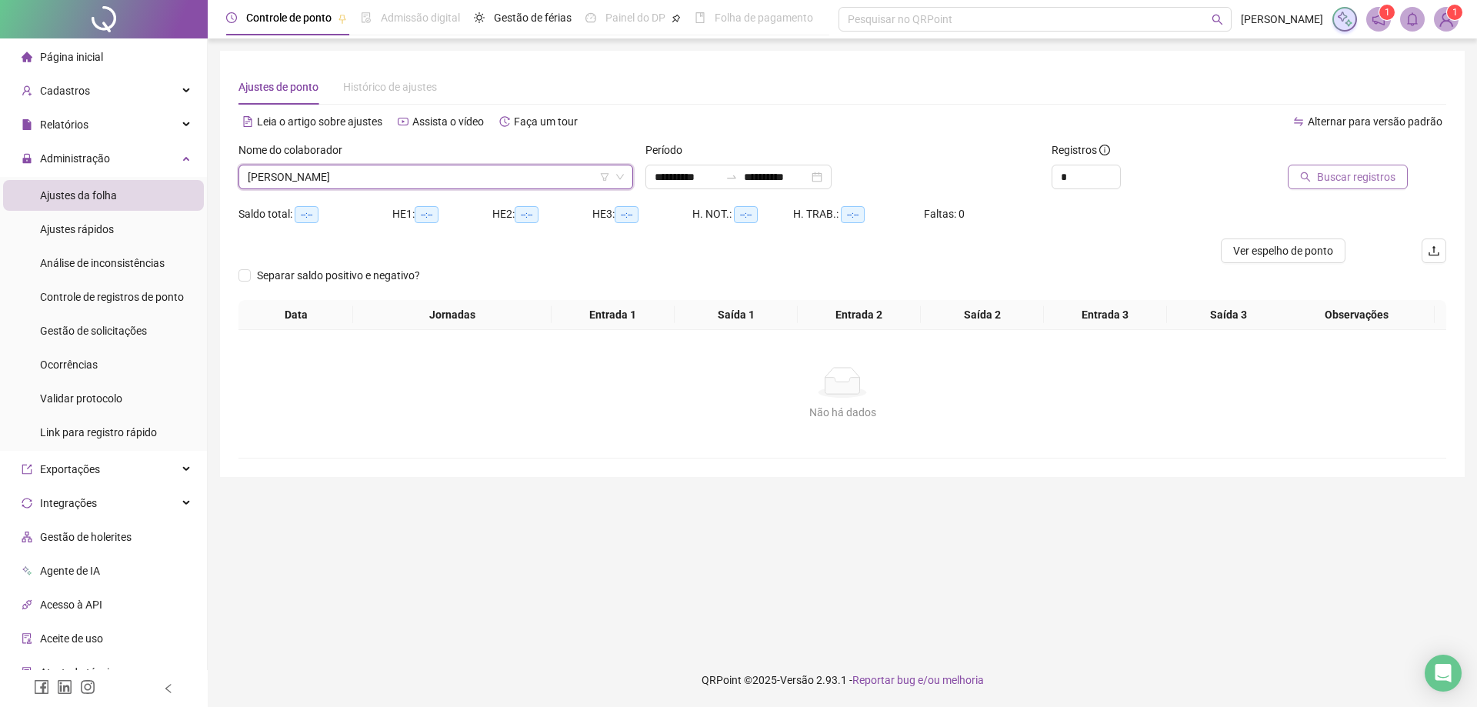
click at [1334, 182] on span "Buscar registros" at bounding box center [1356, 176] width 78 height 17
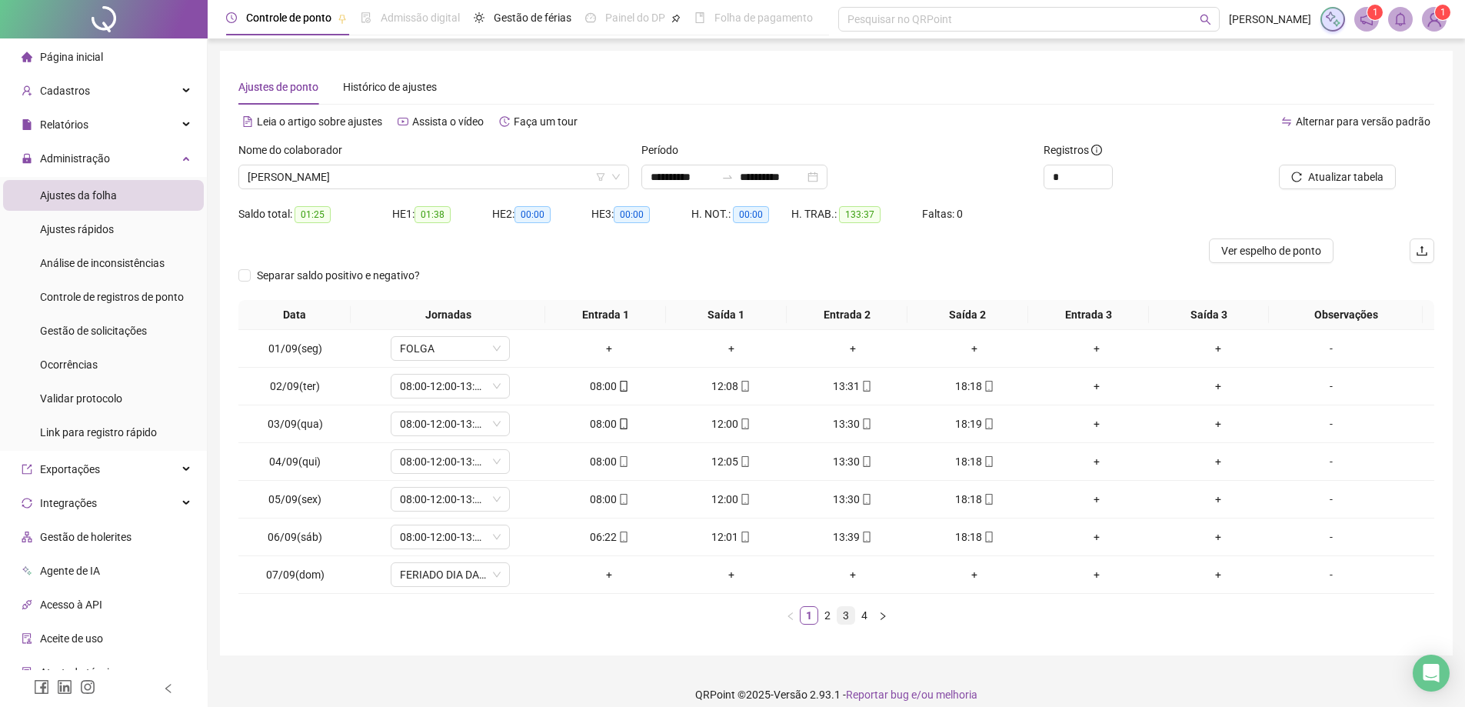
click at [842, 617] on link "3" at bounding box center [846, 615] width 17 height 17
click at [867, 613] on link "4" at bounding box center [864, 615] width 17 height 17
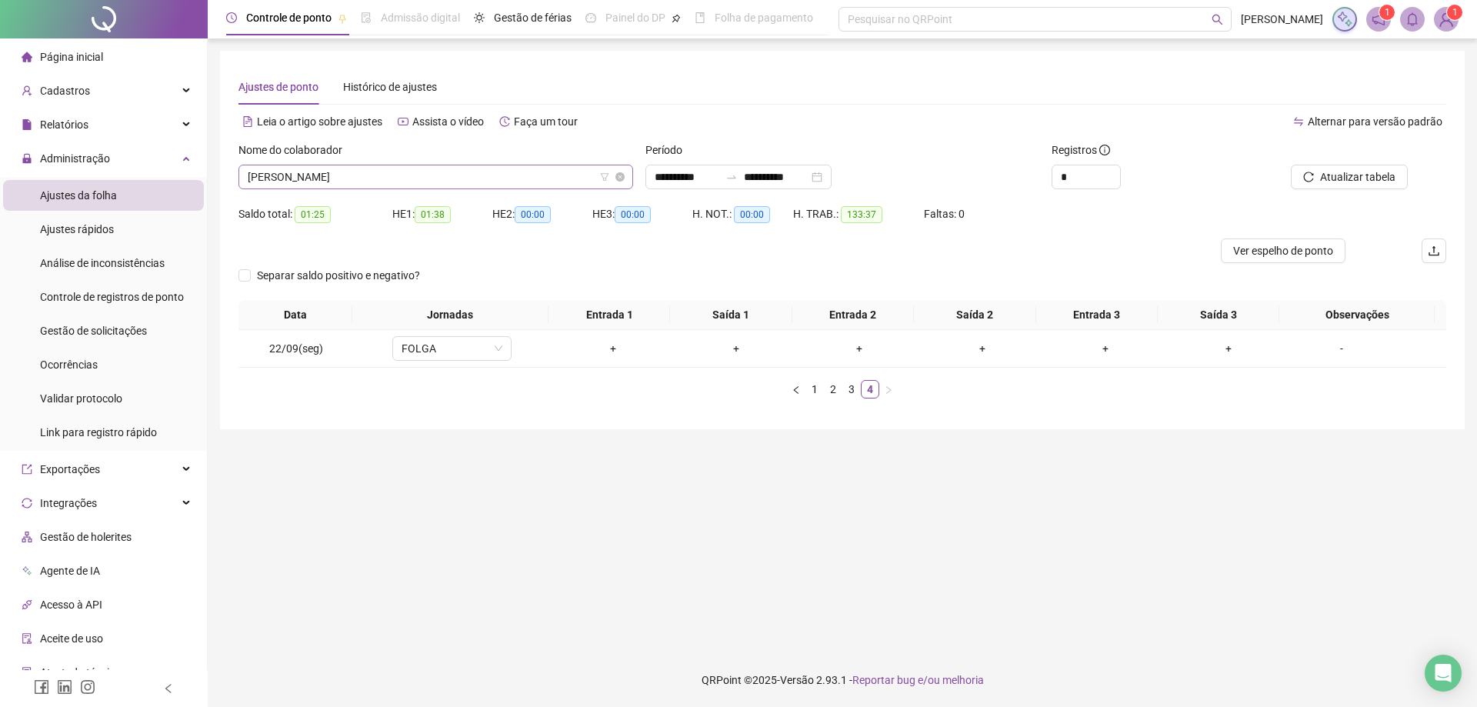
click at [433, 175] on span "[PERSON_NAME]" at bounding box center [436, 176] width 376 height 23
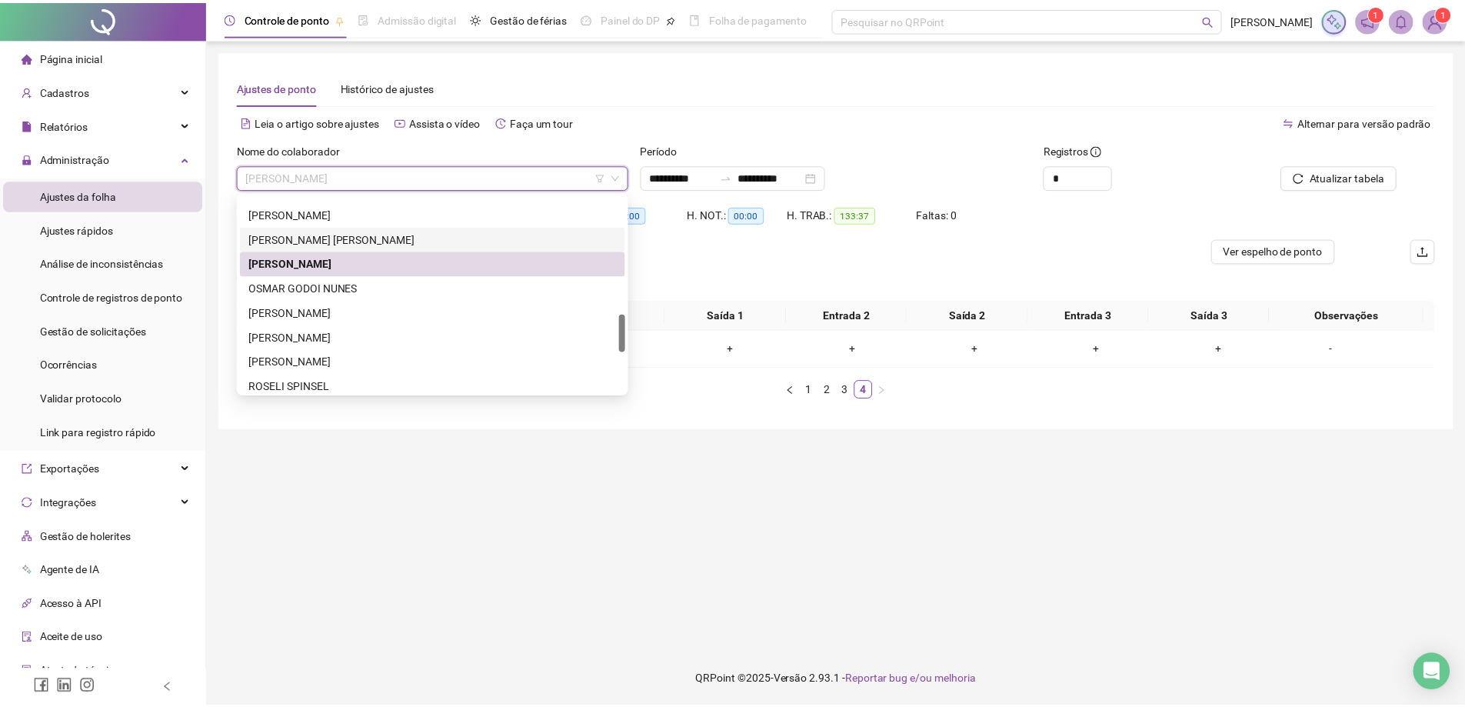
scroll to position [604, 0]
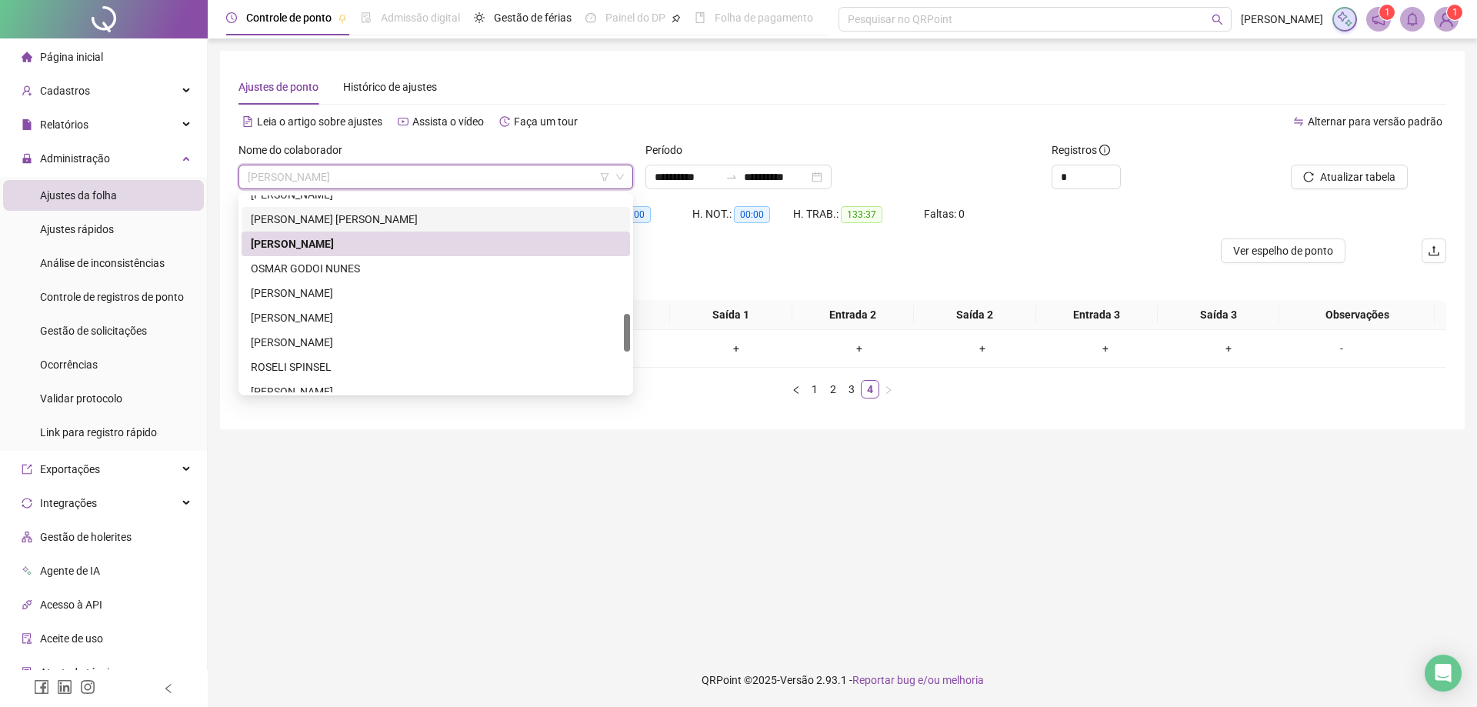
drag, startPoint x: 625, startPoint y: 317, endPoint x: 625, endPoint y: 332, distance: 15.4
click at [625, 332] on div at bounding box center [627, 333] width 6 height 38
click at [379, 315] on div "[PERSON_NAME]" at bounding box center [436, 317] width 370 height 17
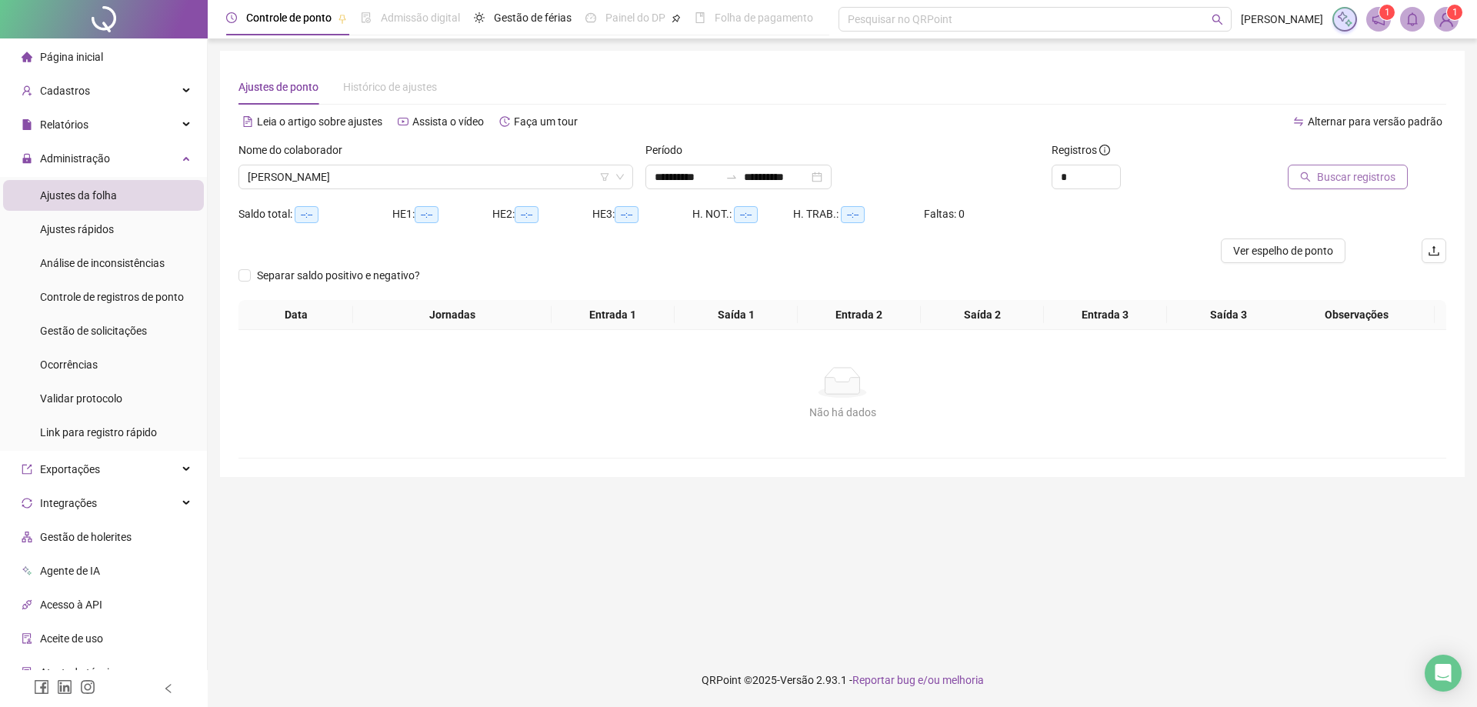
click at [1333, 173] on span "Buscar registros" at bounding box center [1356, 176] width 78 height 17
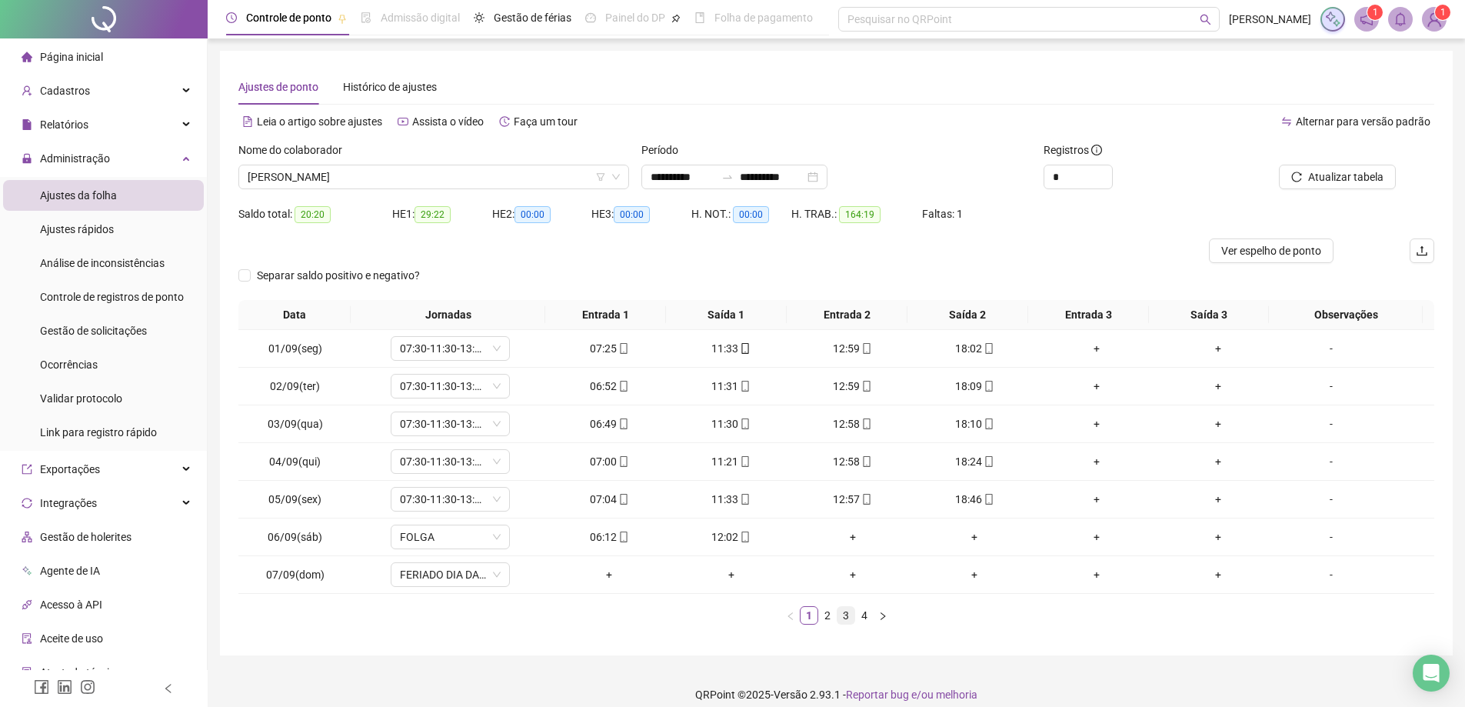
click at [844, 618] on link "3" at bounding box center [846, 615] width 17 height 17
click at [863, 618] on link "4" at bounding box center [864, 615] width 17 height 17
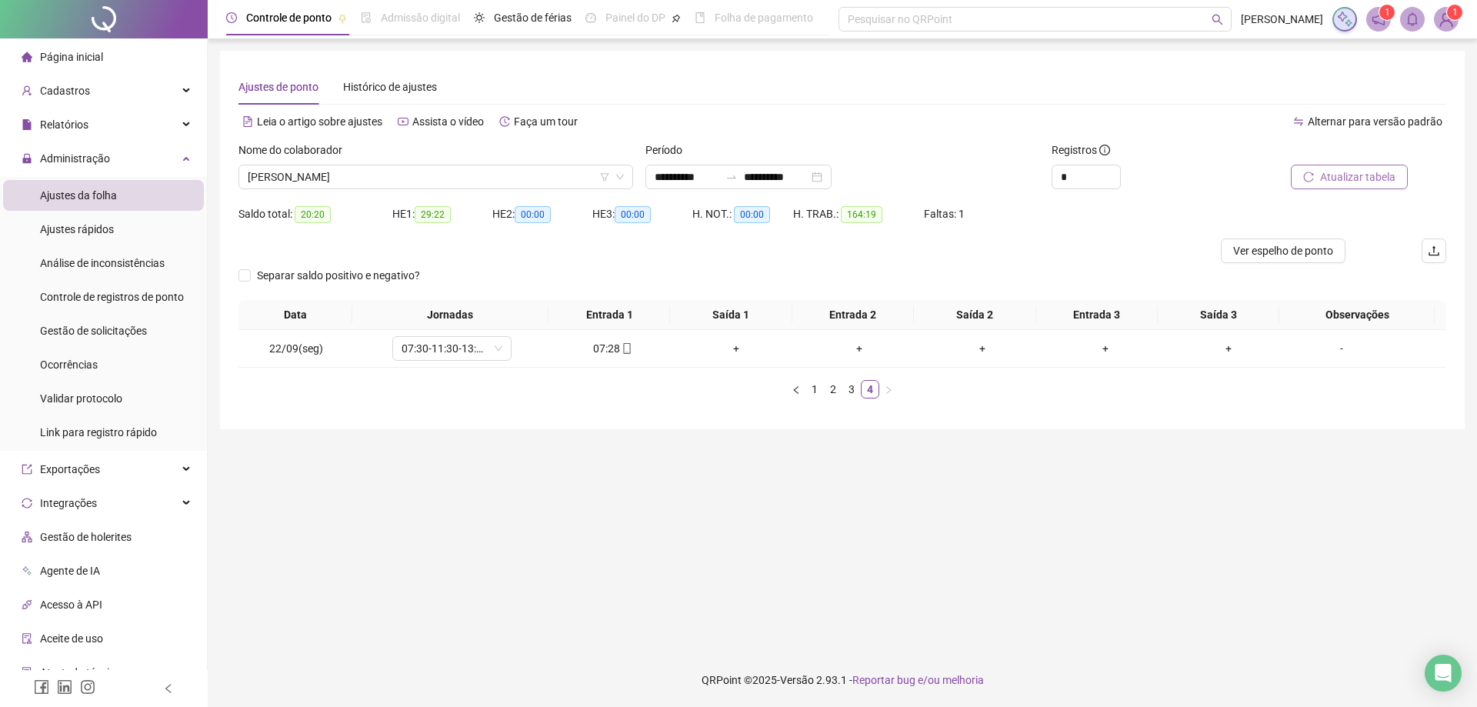
click at [1331, 188] on button "Atualizar tabela" at bounding box center [1349, 177] width 117 height 25
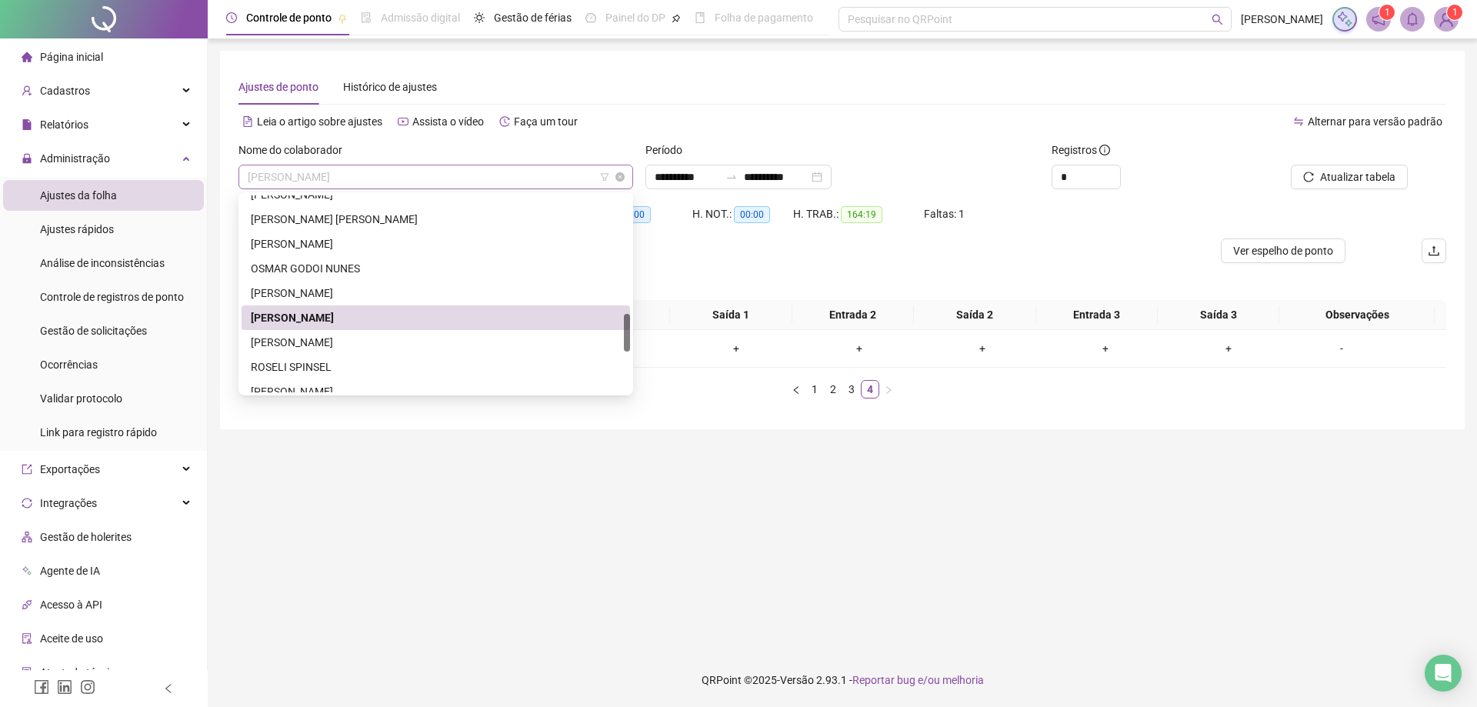
click at [433, 170] on span "[PERSON_NAME]" at bounding box center [436, 176] width 376 height 23
click at [363, 340] on div "[PERSON_NAME]" at bounding box center [436, 342] width 370 height 17
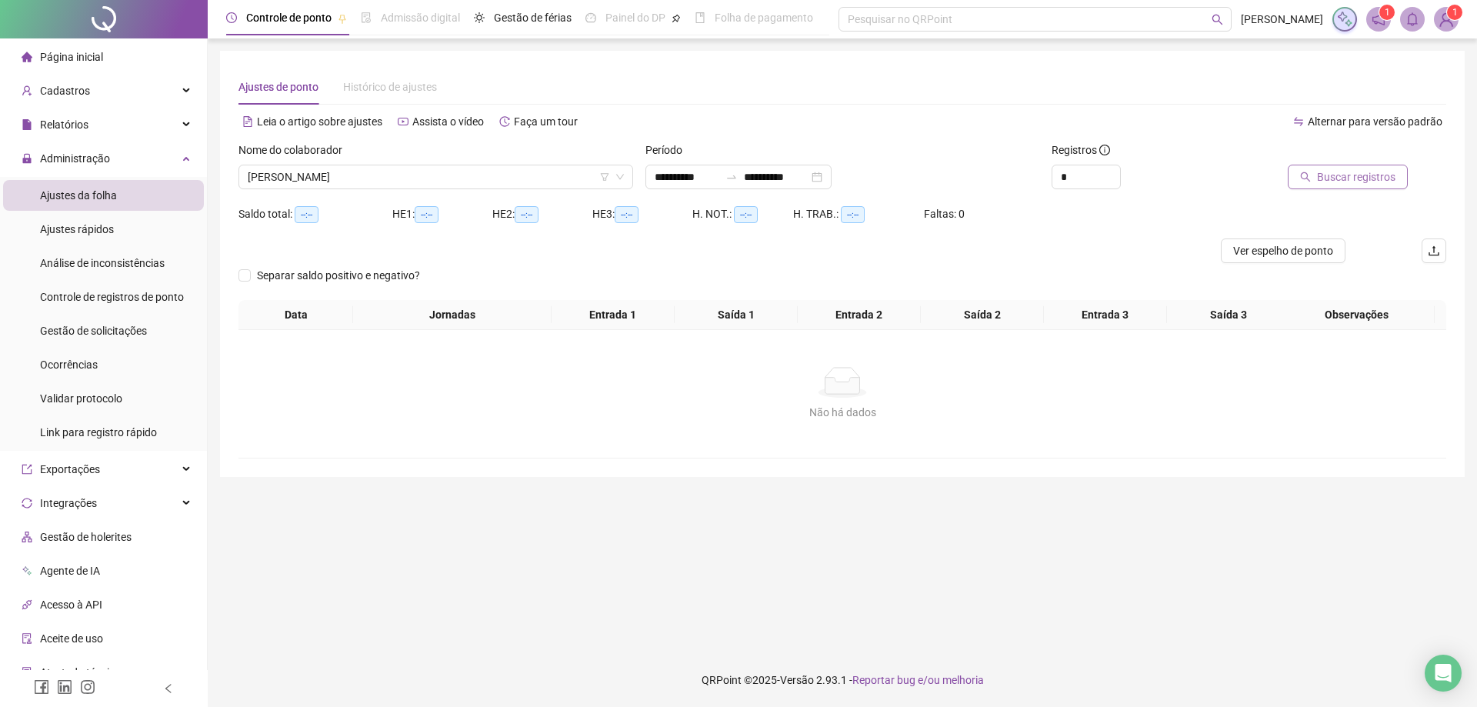
click at [1348, 182] on span "Buscar registros" at bounding box center [1356, 176] width 78 height 17
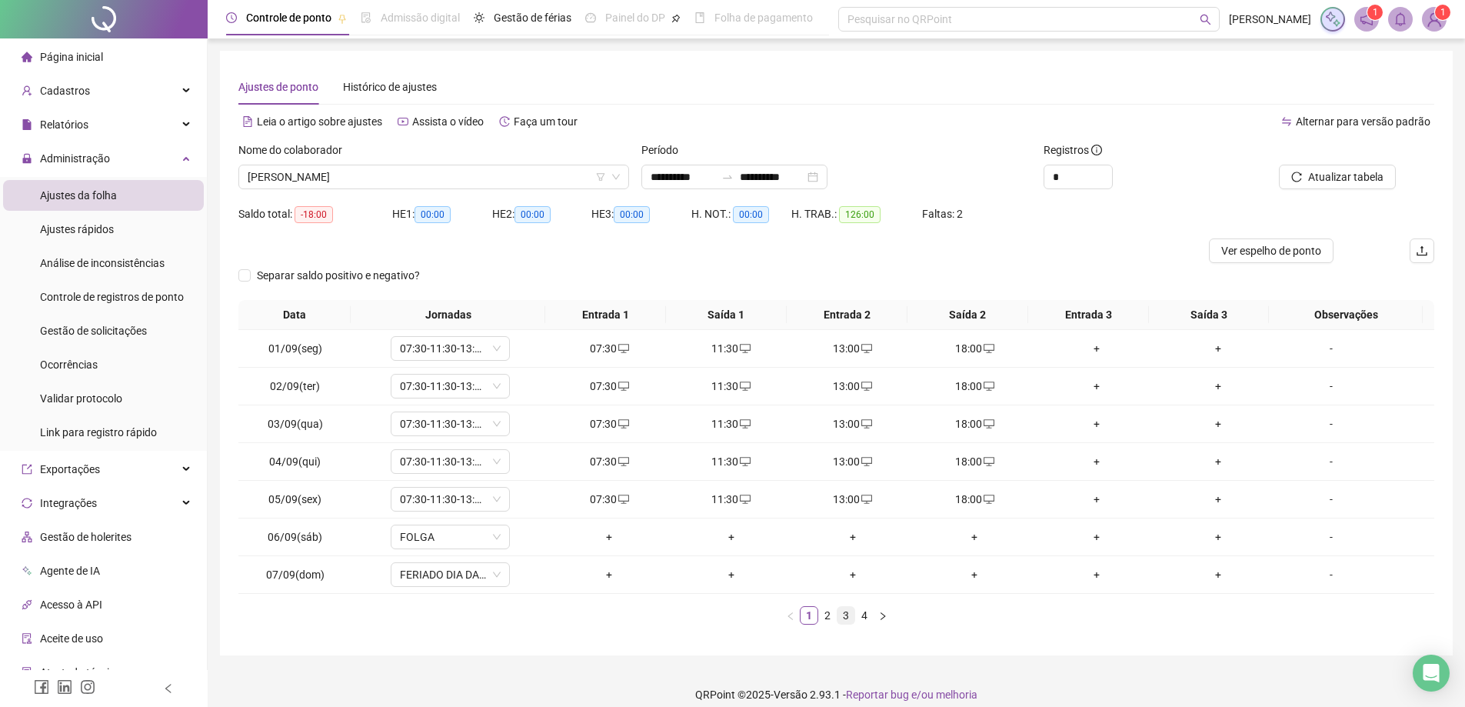
click at [846, 615] on link "3" at bounding box center [846, 615] width 17 height 17
click at [728, 502] on div "+" at bounding box center [730, 499] width 109 height 17
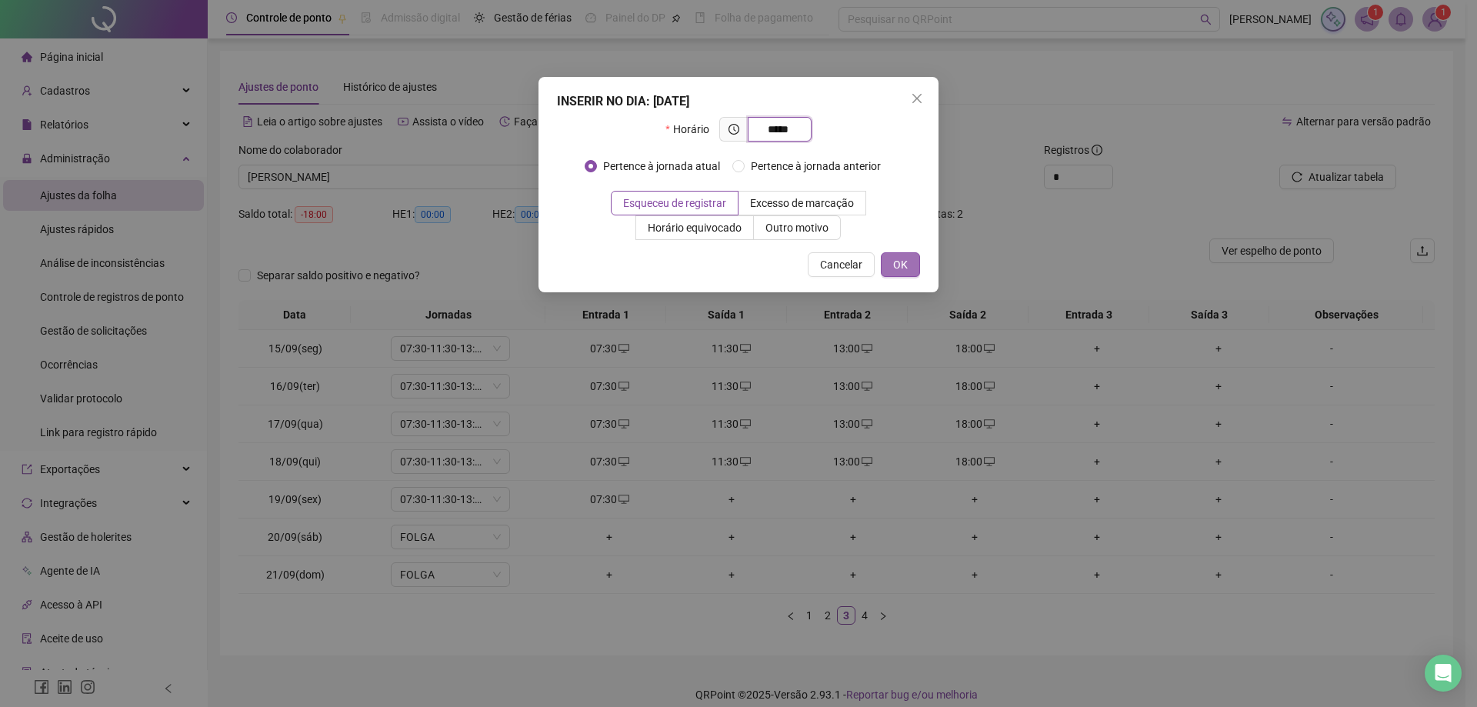
type input "*****"
click at [894, 267] on span "OK" at bounding box center [900, 264] width 15 height 17
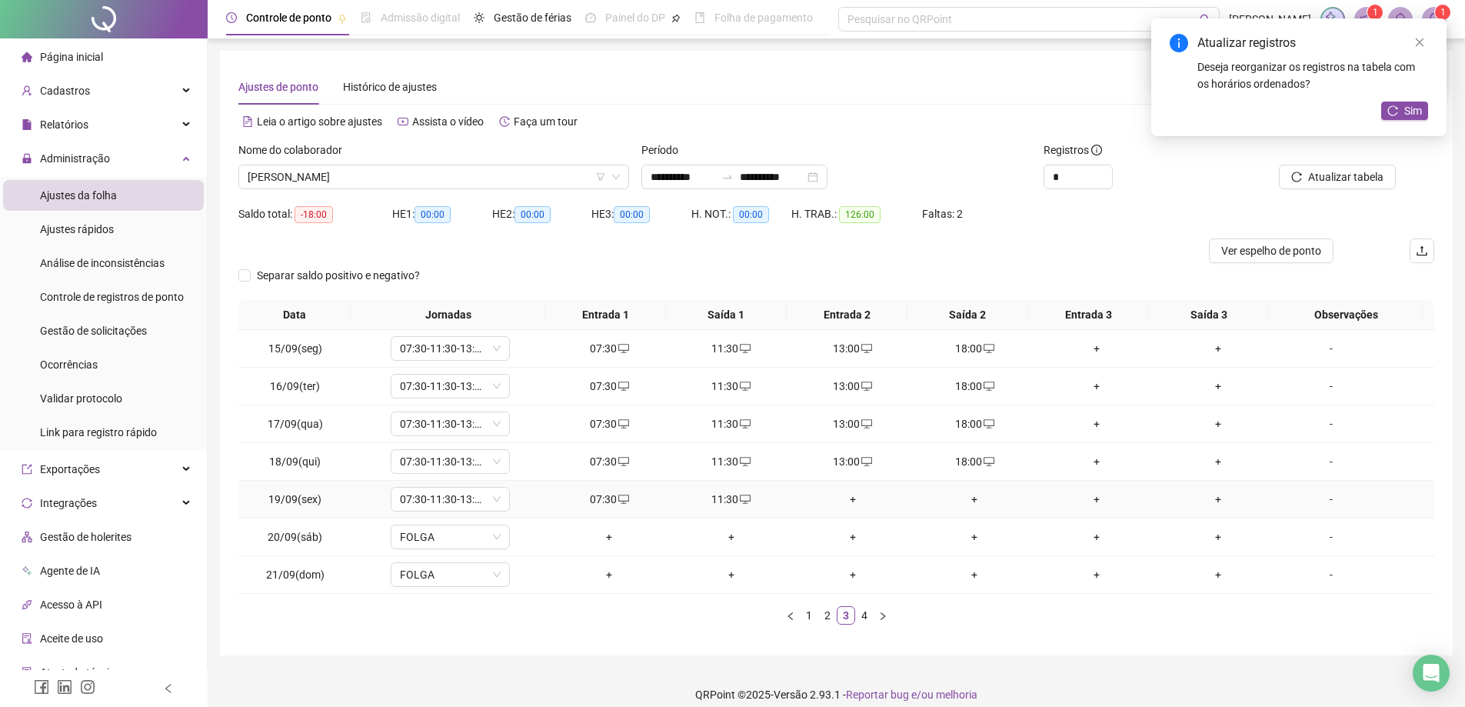
click at [851, 508] on td "+" at bounding box center [853, 500] width 122 height 38
click at [845, 498] on div "+" at bounding box center [852, 499] width 109 height 17
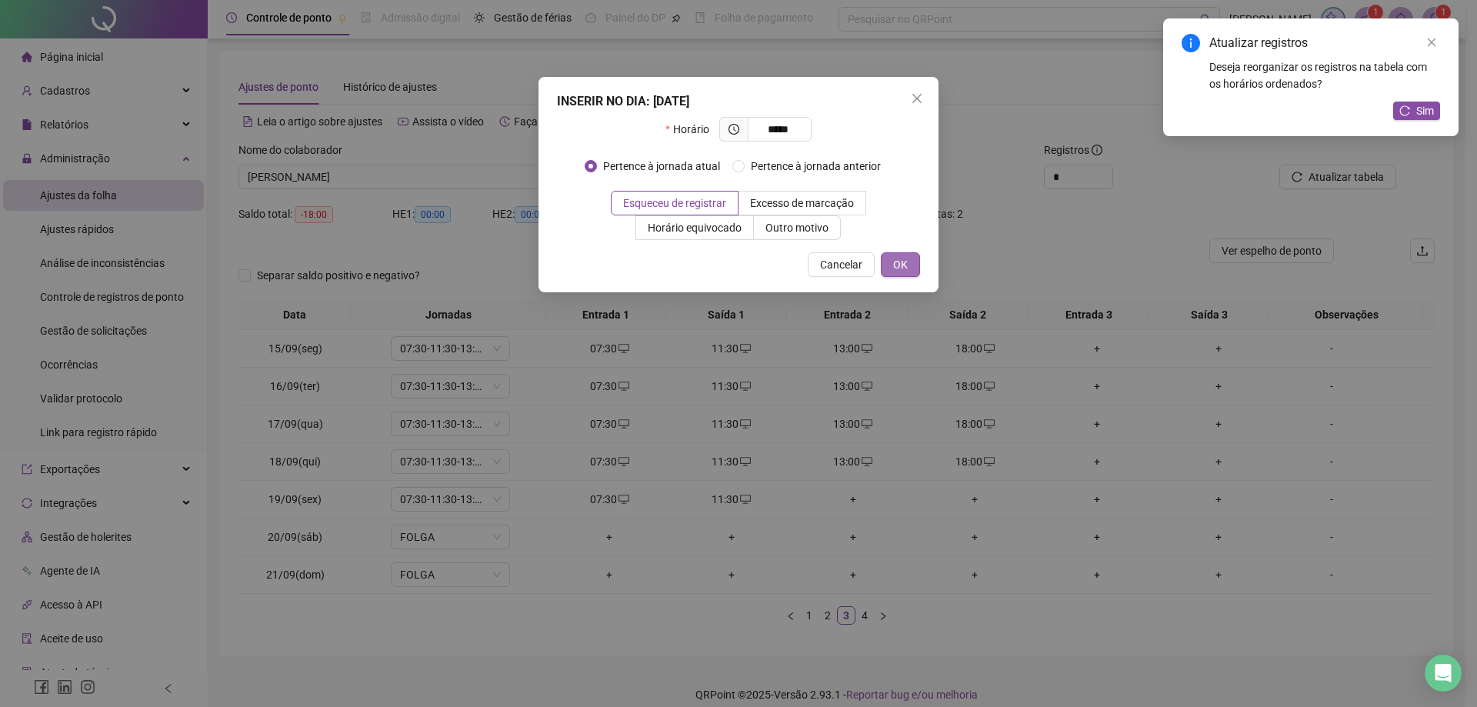
type input "*****"
click at [890, 267] on button "OK" at bounding box center [900, 264] width 39 height 25
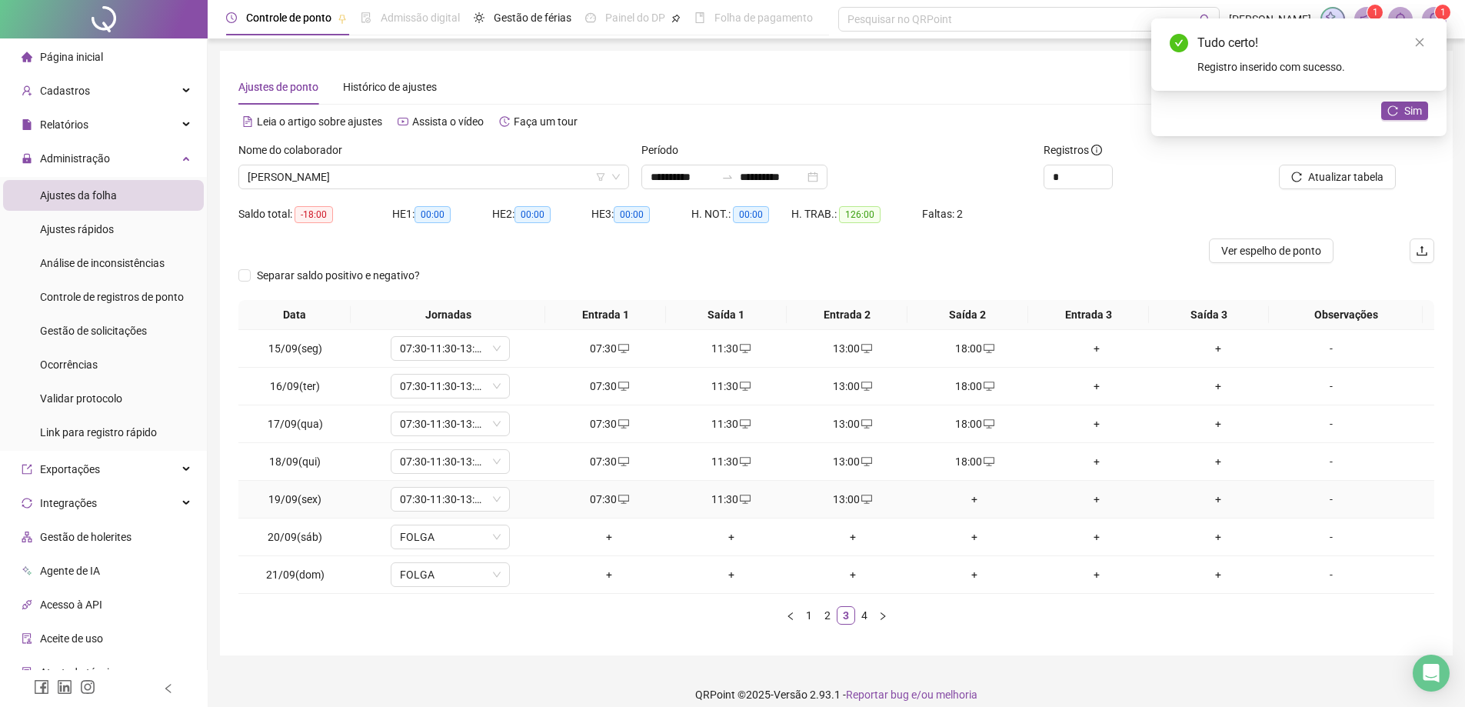
click at [965, 498] on div "+" at bounding box center [974, 499] width 109 height 17
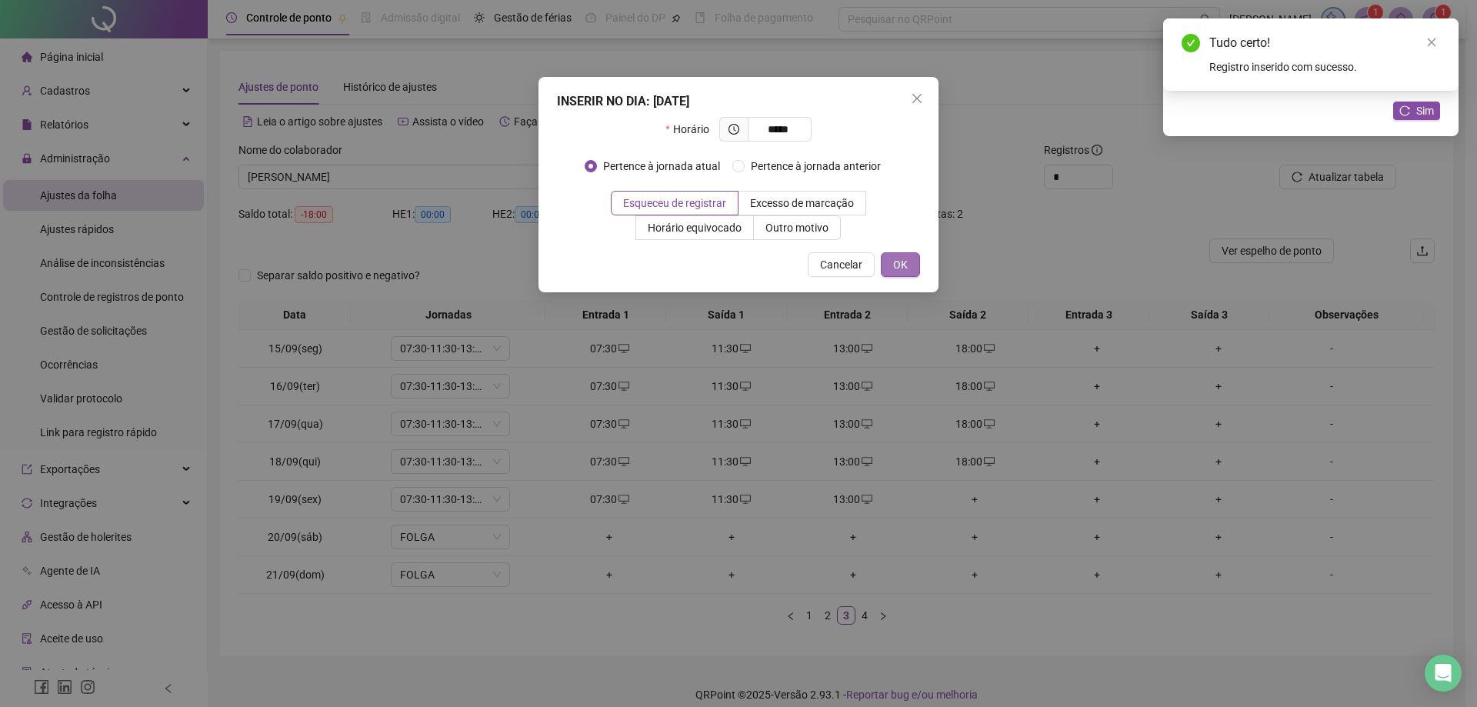
type input "*****"
click at [883, 263] on button "OK" at bounding box center [900, 264] width 39 height 25
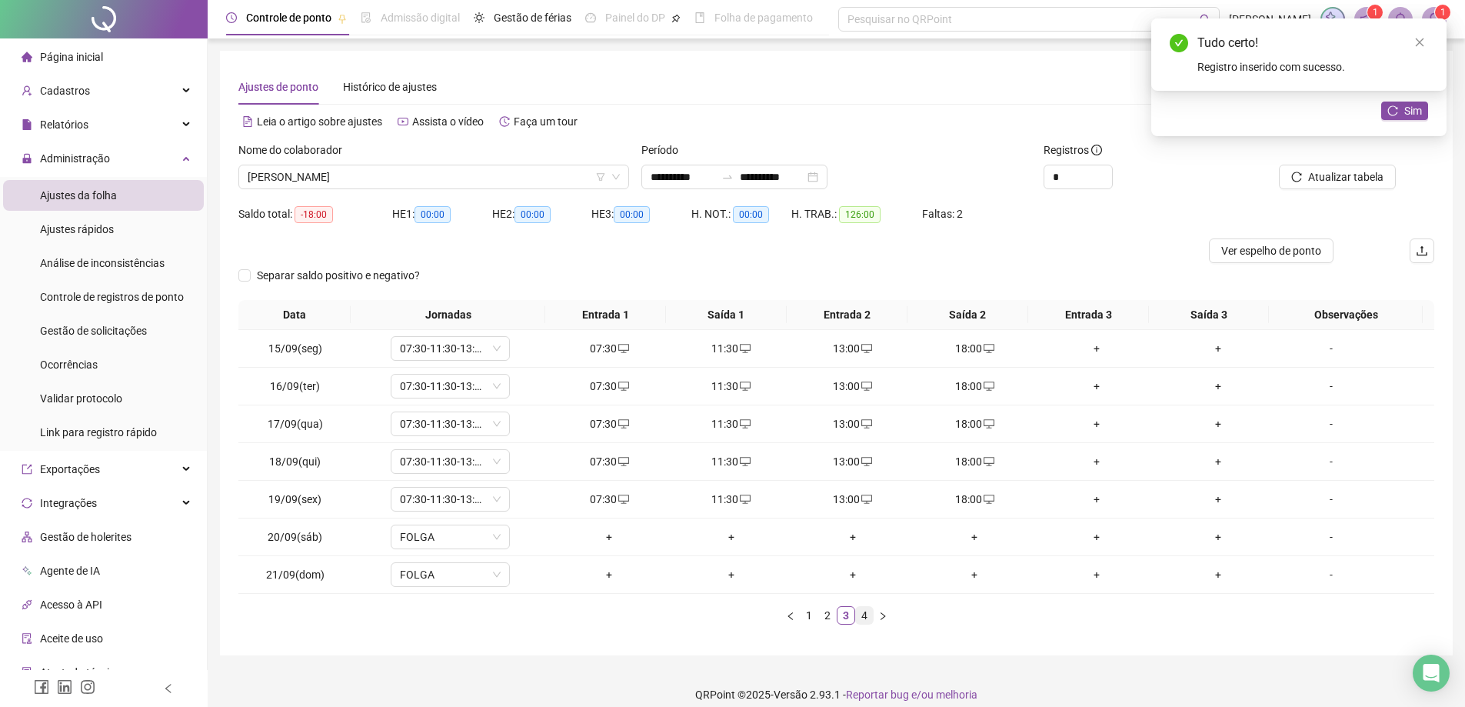
click at [866, 617] on link "4" at bounding box center [864, 615] width 17 height 17
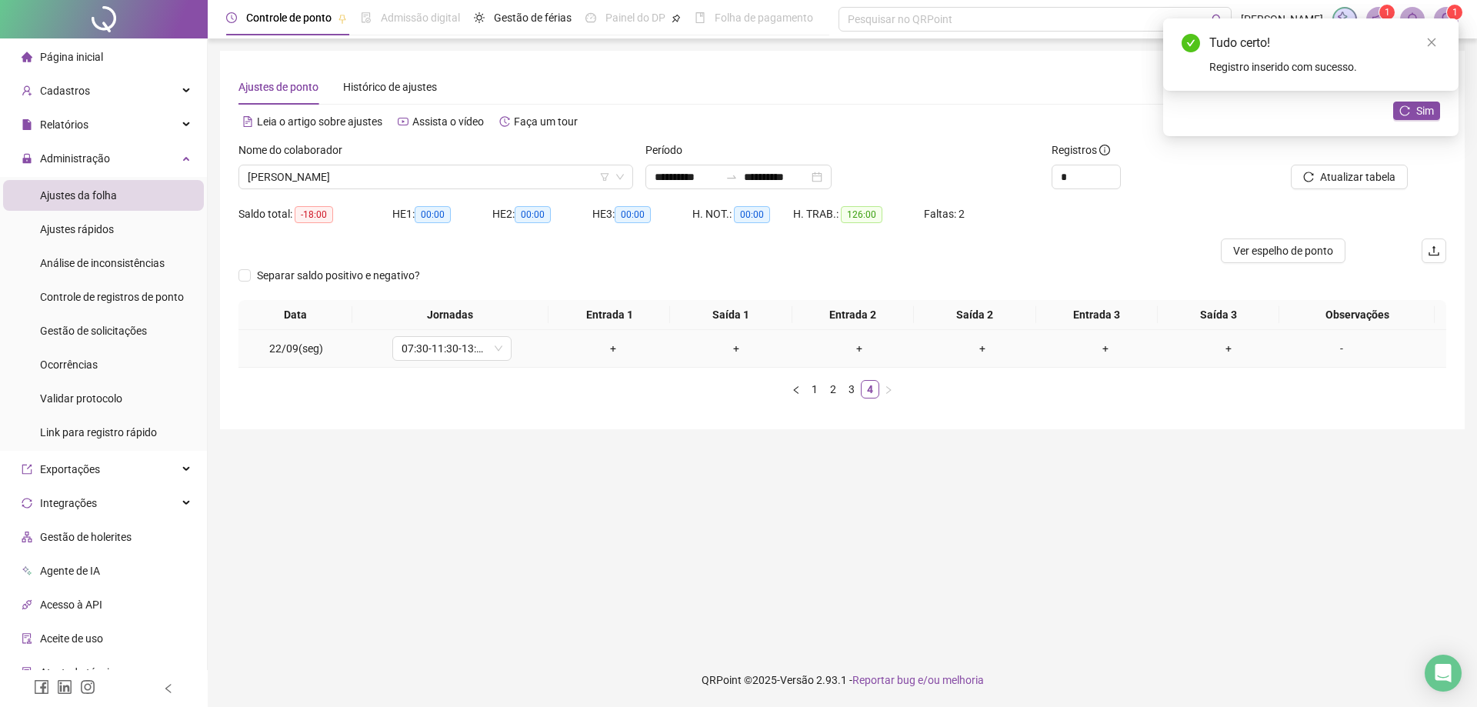
click at [606, 351] on div "+" at bounding box center [613, 348] width 111 height 17
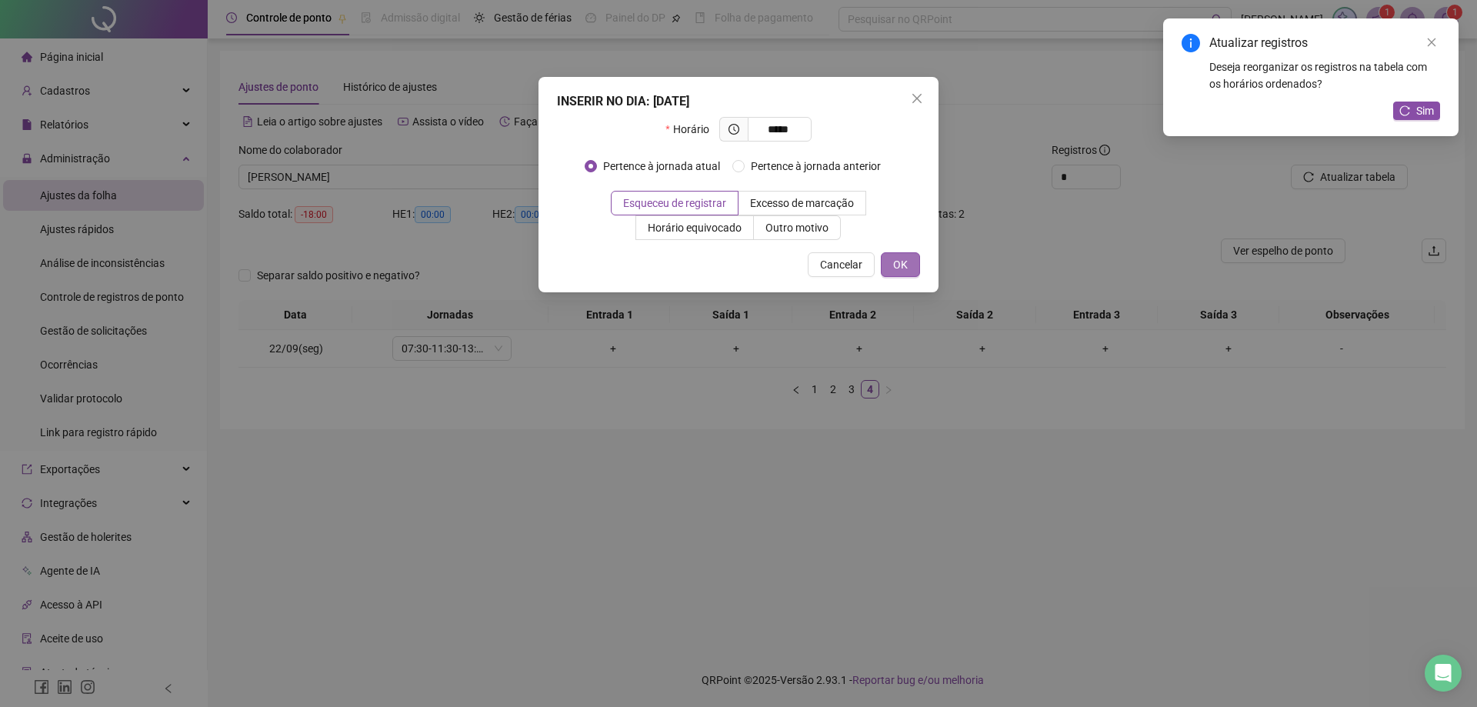
type input "*****"
click at [916, 265] on button "OK" at bounding box center [900, 264] width 39 height 25
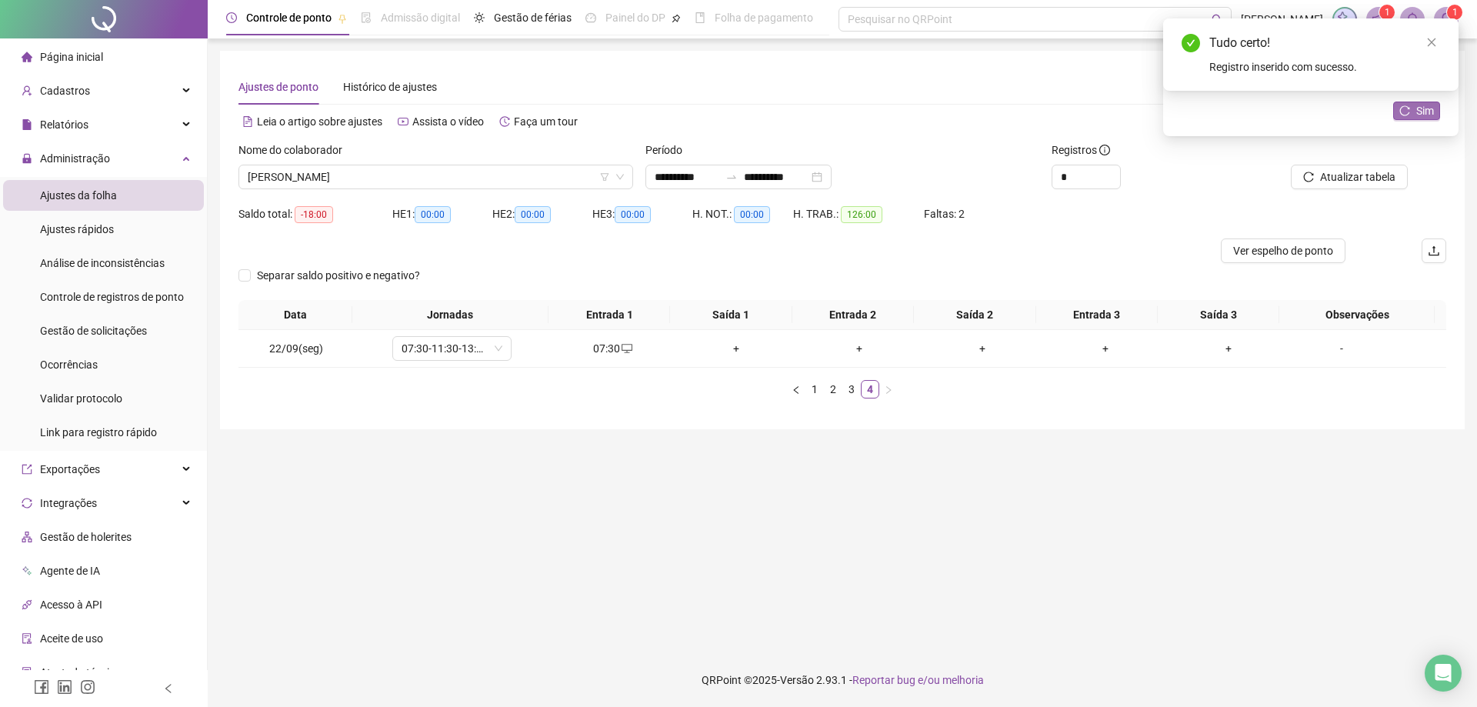
click at [1405, 115] on icon "reload" at bounding box center [1405, 110] width 10 height 10
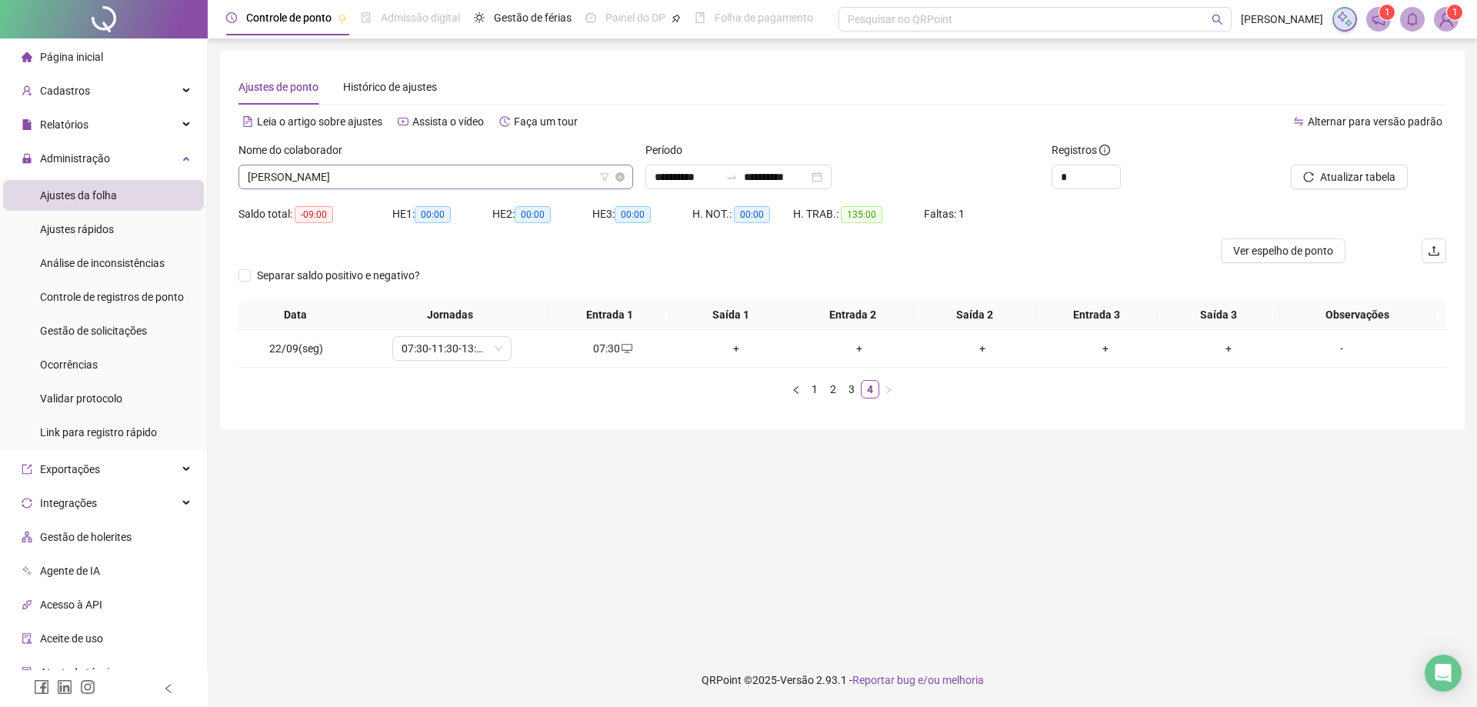
click at [408, 176] on span "[PERSON_NAME]" at bounding box center [436, 176] width 376 height 23
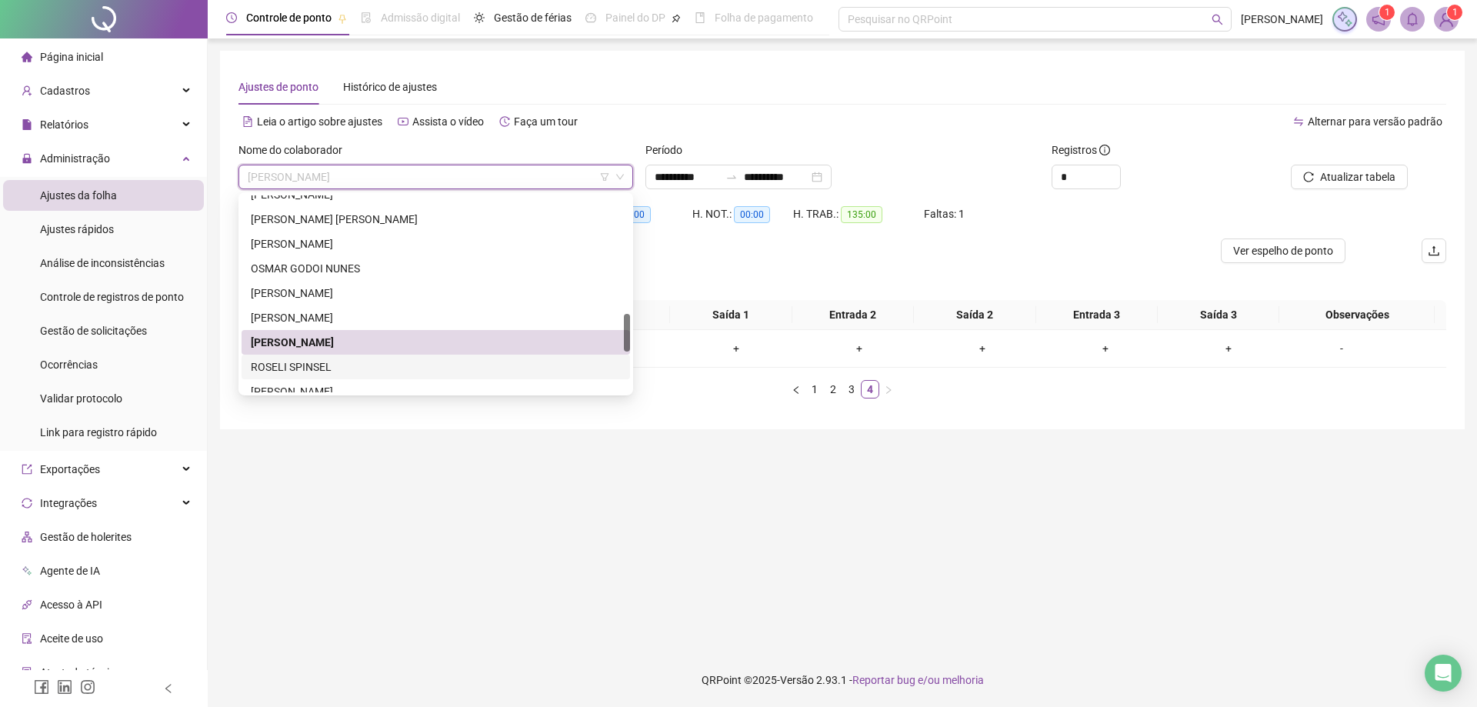
click at [330, 368] on div "ROSELI SPINSEL" at bounding box center [436, 366] width 370 height 17
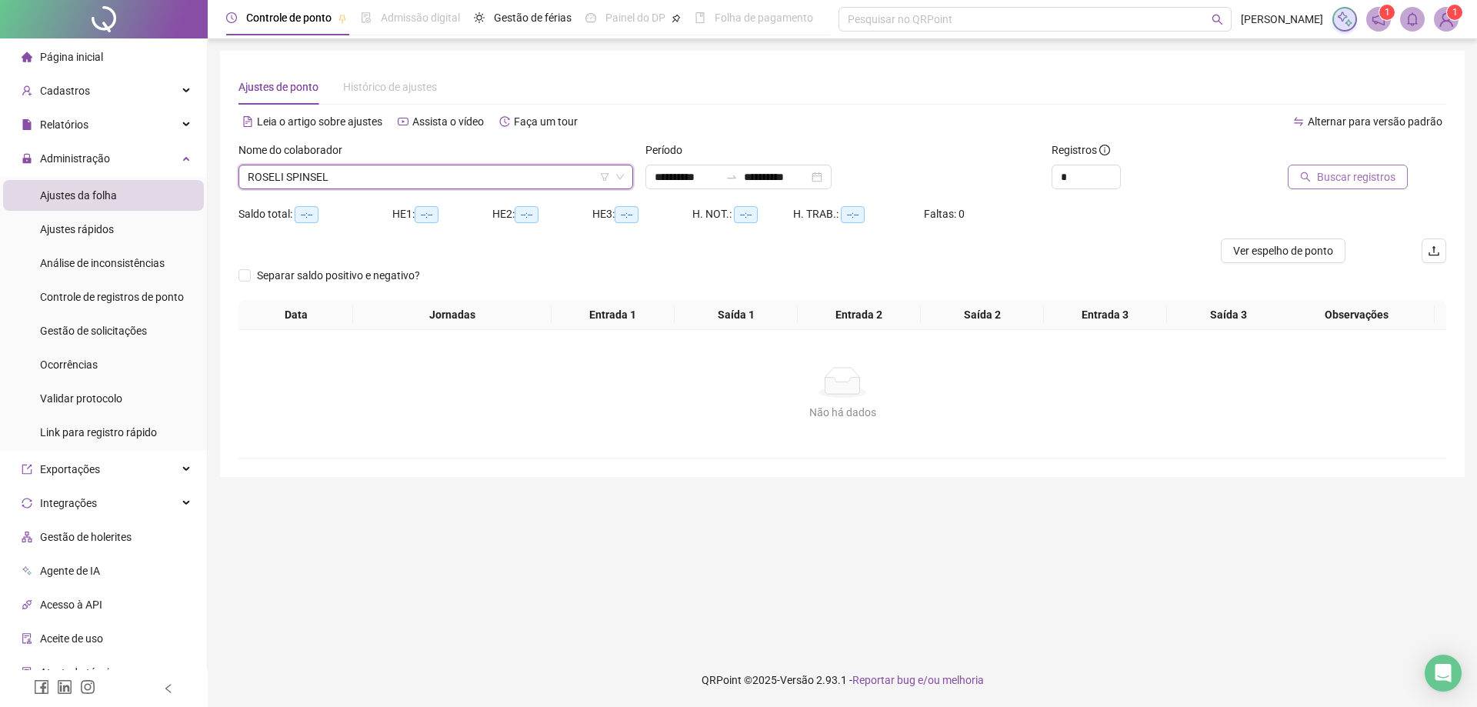
click at [1348, 181] on span "Buscar registros" at bounding box center [1356, 176] width 78 height 17
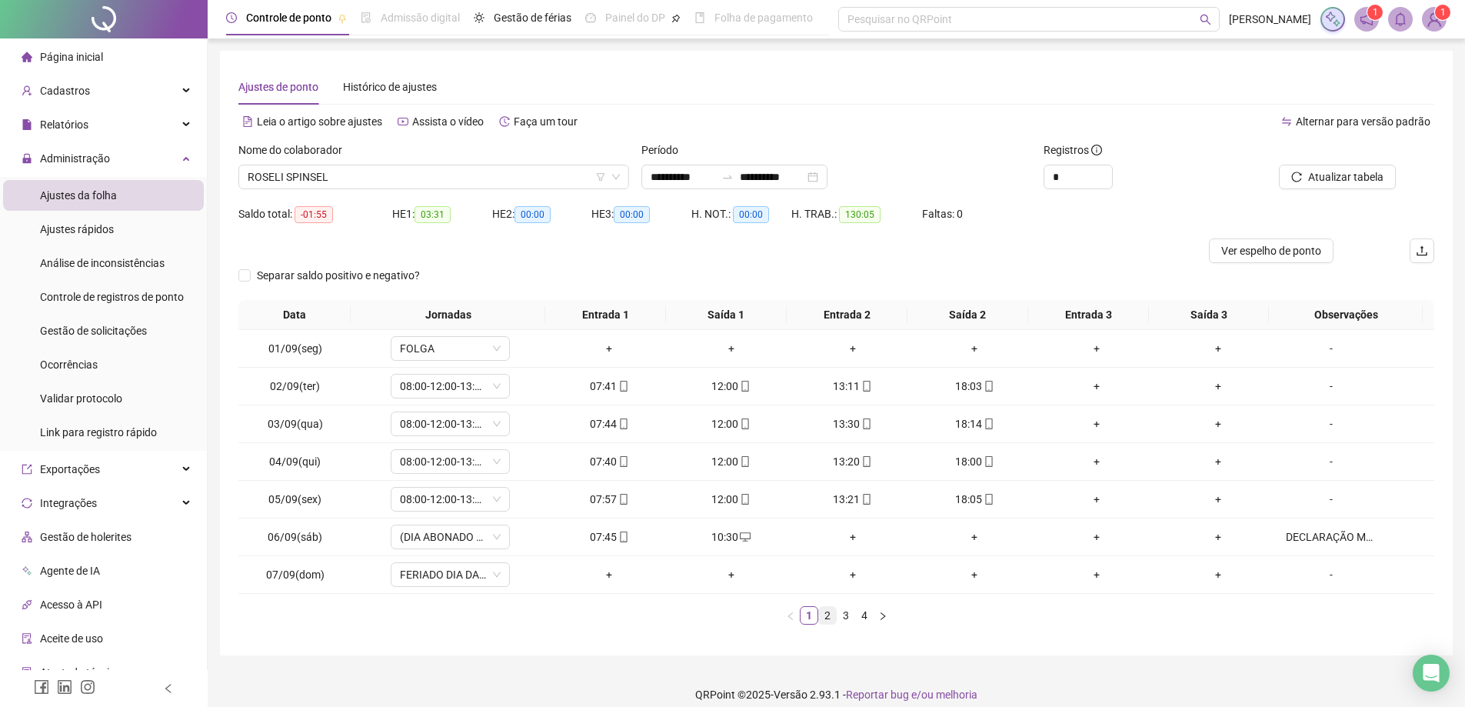
click at [829, 622] on link "2" at bounding box center [827, 615] width 17 height 17
click at [838, 618] on link "3" at bounding box center [846, 615] width 17 height 17
click at [968, 465] on div "18:04" at bounding box center [974, 461] width 109 height 17
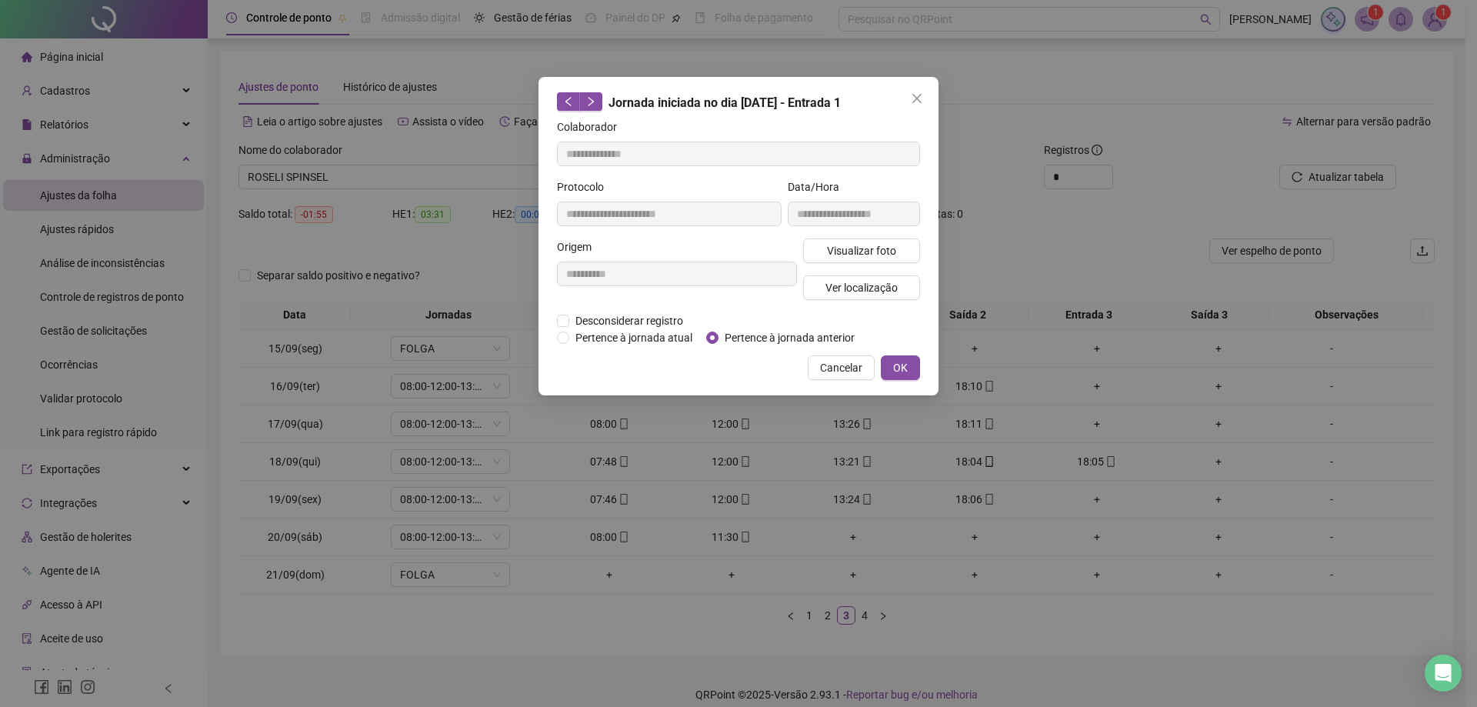
type input "**********"
click at [915, 364] on button "OK" at bounding box center [900, 367] width 39 height 25
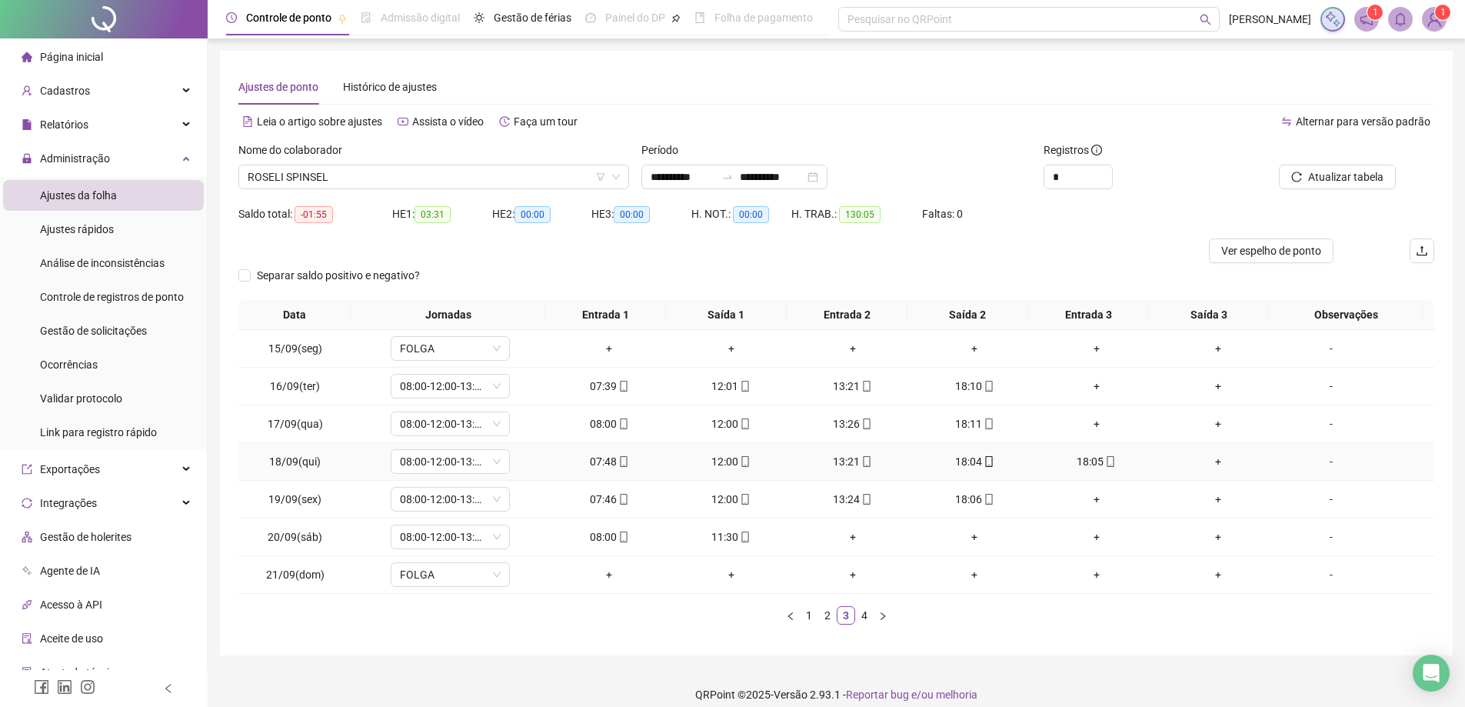
click at [1085, 462] on div "18:05" at bounding box center [1096, 461] width 109 height 17
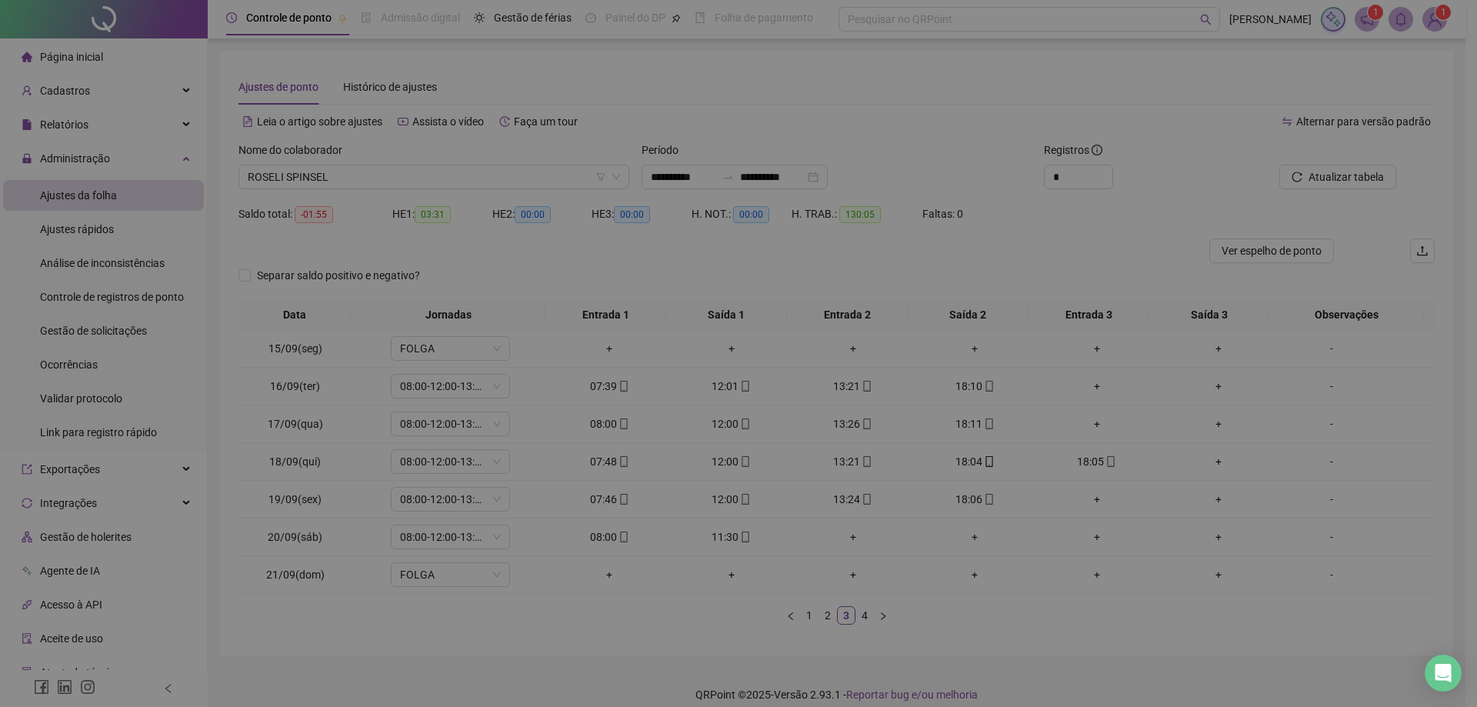
type input "**********"
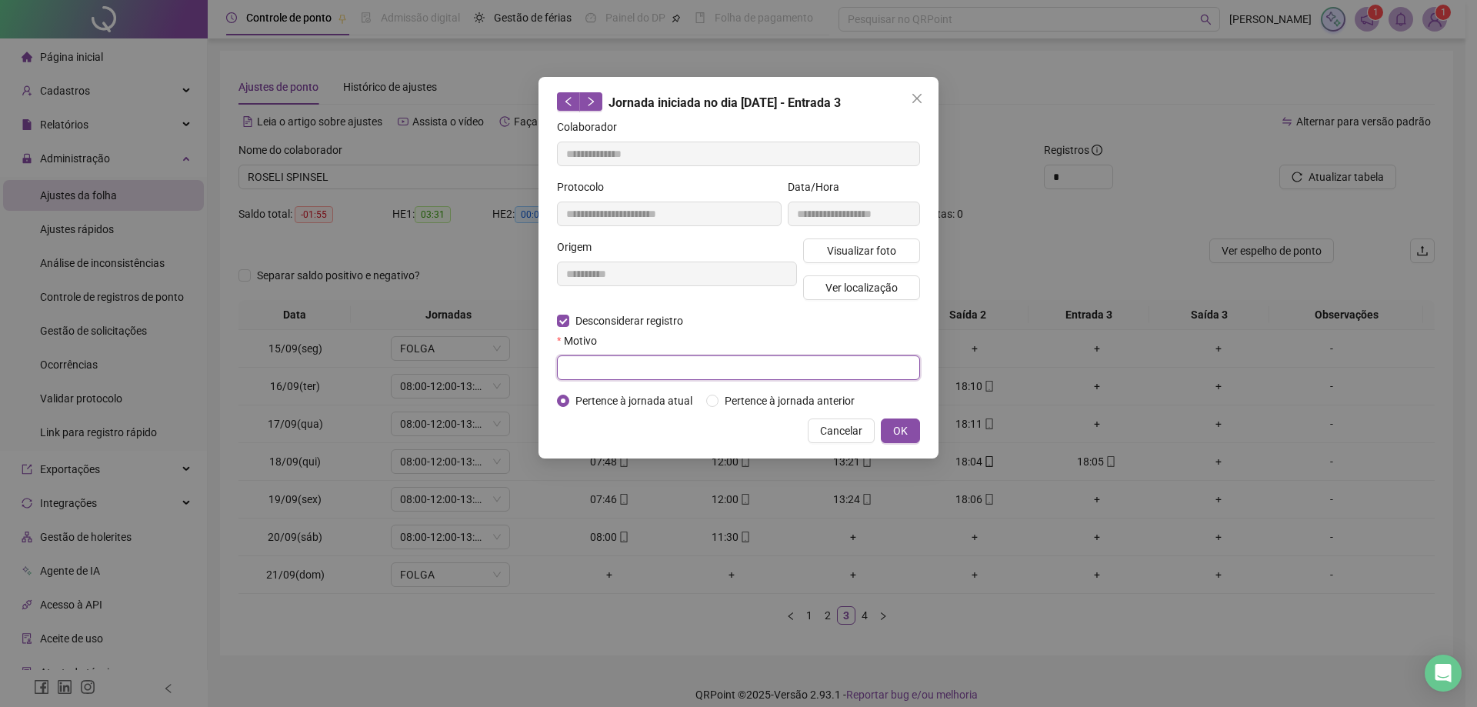
click at [614, 366] on input "text" at bounding box center [738, 367] width 363 height 25
type input "**********"
click at [893, 422] on span "OK" at bounding box center [900, 430] width 15 height 17
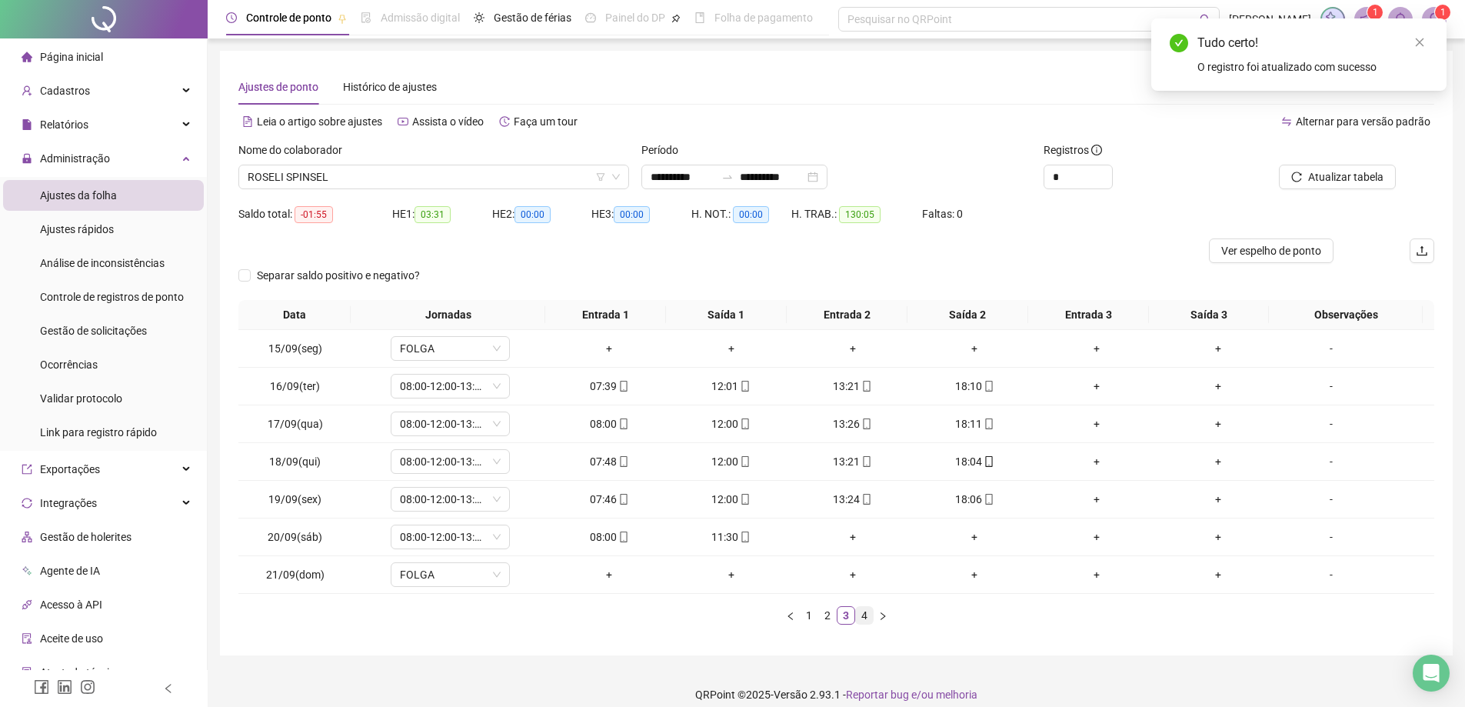
click at [858, 616] on link "4" at bounding box center [864, 615] width 17 height 17
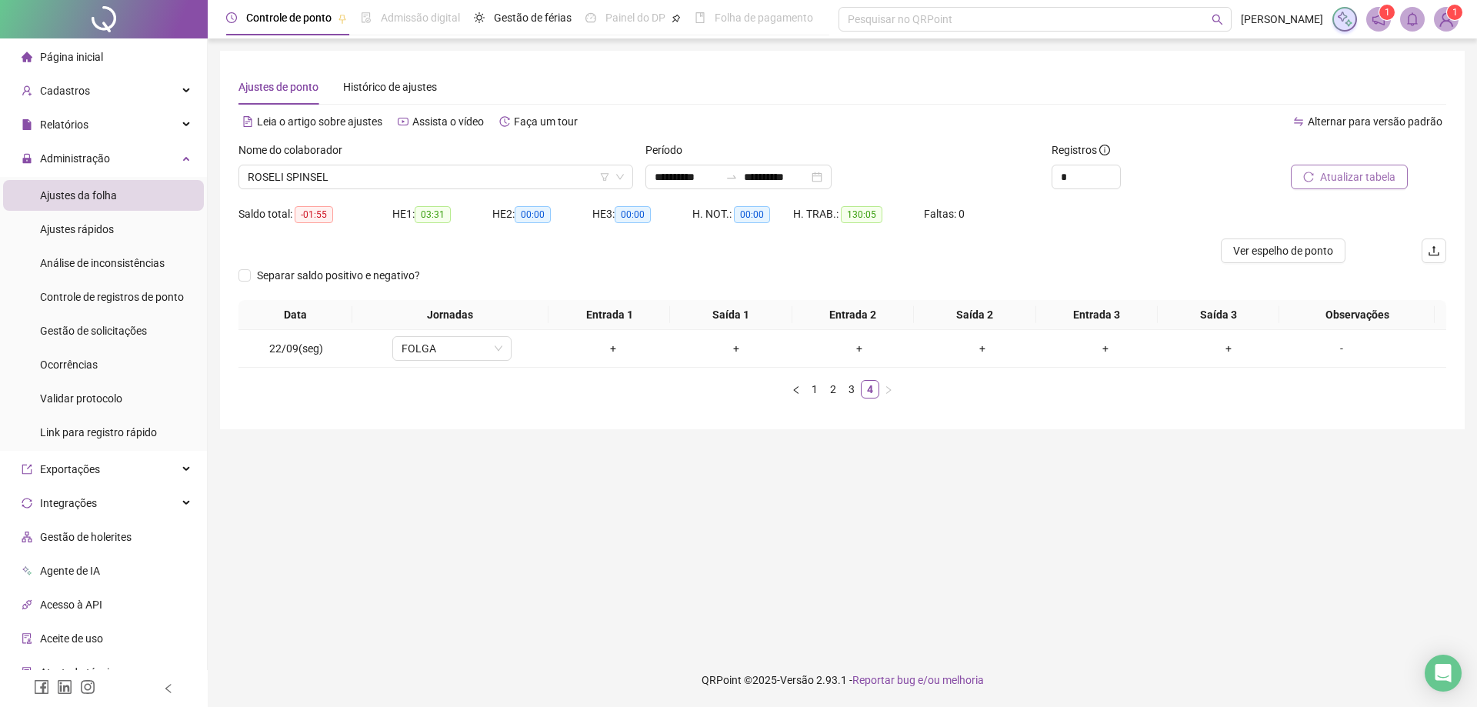
click at [1361, 178] on span "Atualizar tabela" at bounding box center [1357, 176] width 75 height 17
click at [848, 392] on link "3" at bounding box center [851, 389] width 17 height 17
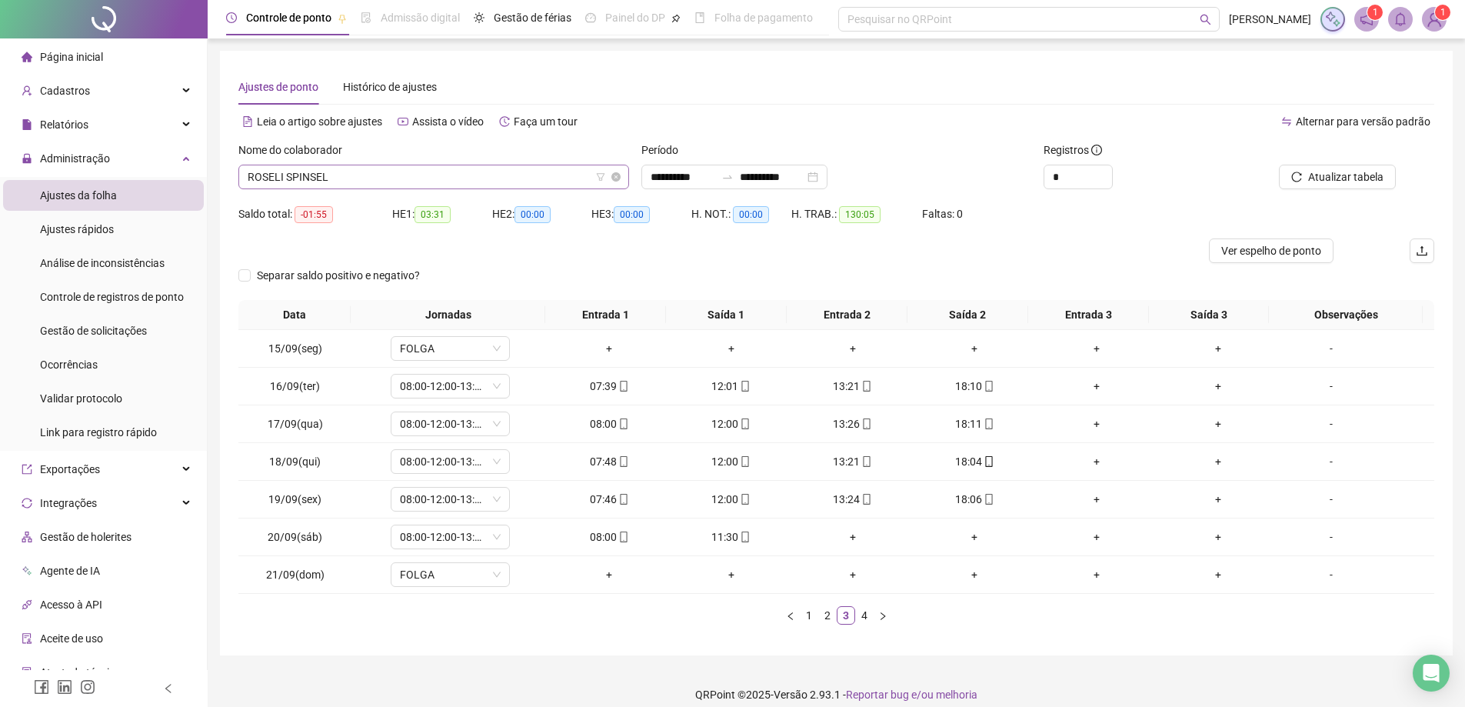
click at [388, 177] on span "ROSELI SPINSEL" at bounding box center [434, 176] width 372 height 23
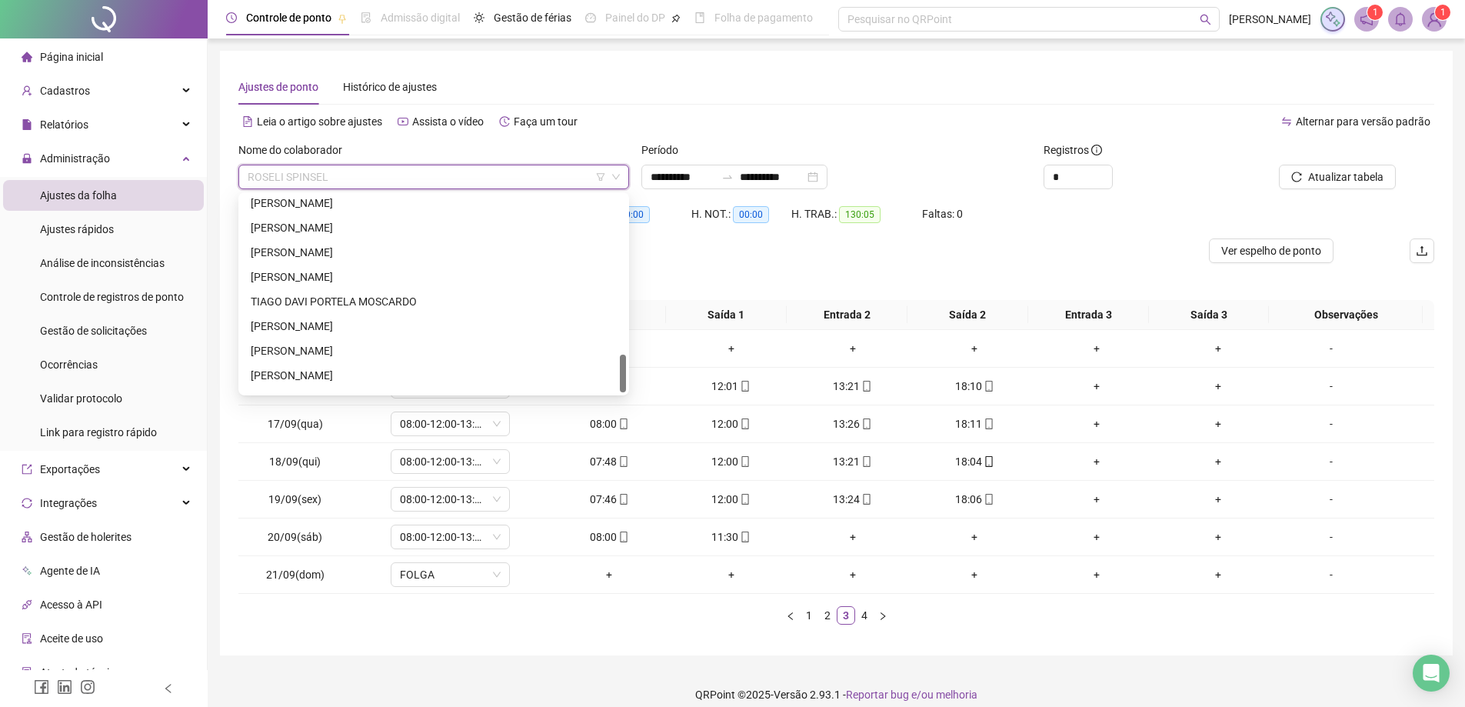
scroll to position [812, 0]
drag, startPoint x: 625, startPoint y: 324, endPoint x: 623, endPoint y: 369, distance: 45.4
click at [623, 369] on div at bounding box center [623, 374] width 6 height 38
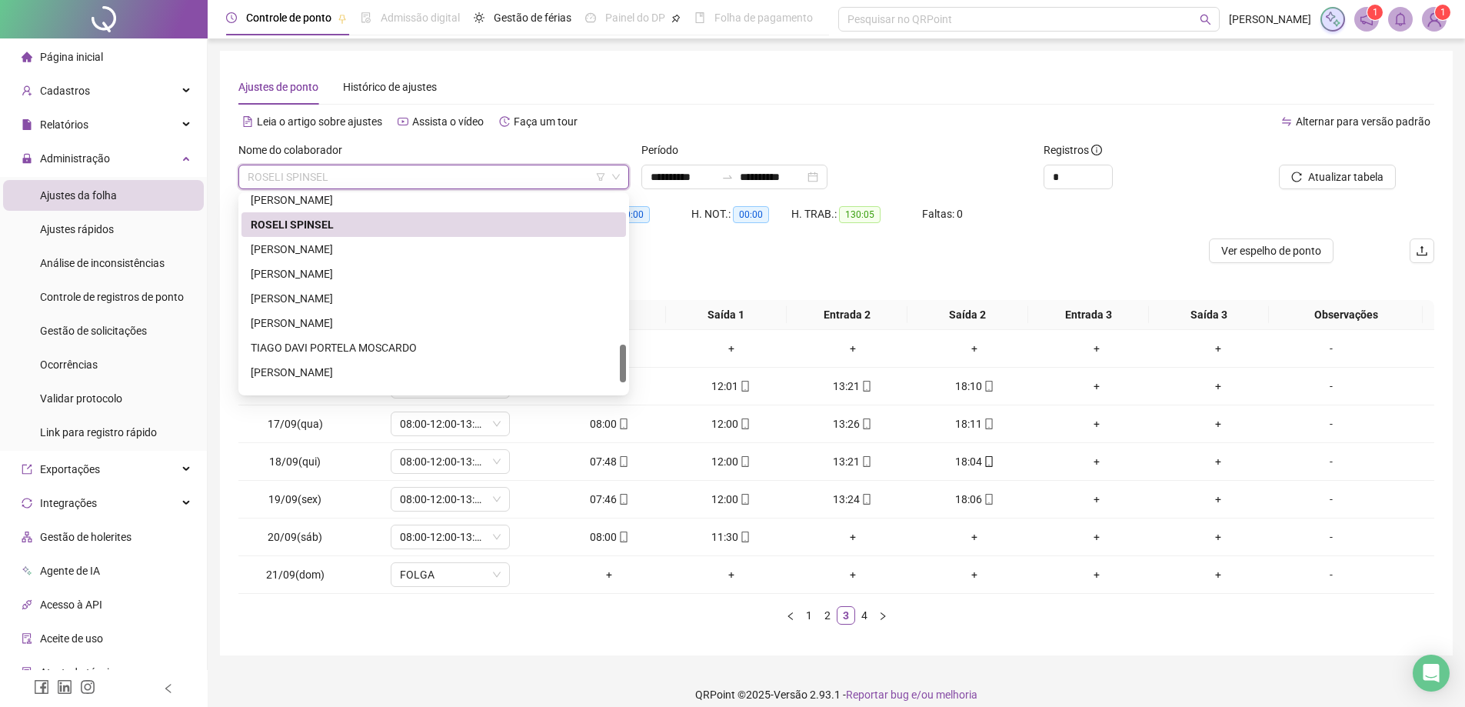
drag, startPoint x: 621, startPoint y: 375, endPoint x: 623, endPoint y: 362, distance: 13.3
click at [623, 362] on div at bounding box center [623, 364] width 6 height 38
click at [353, 246] on div "[PERSON_NAME]" at bounding box center [434, 249] width 366 height 17
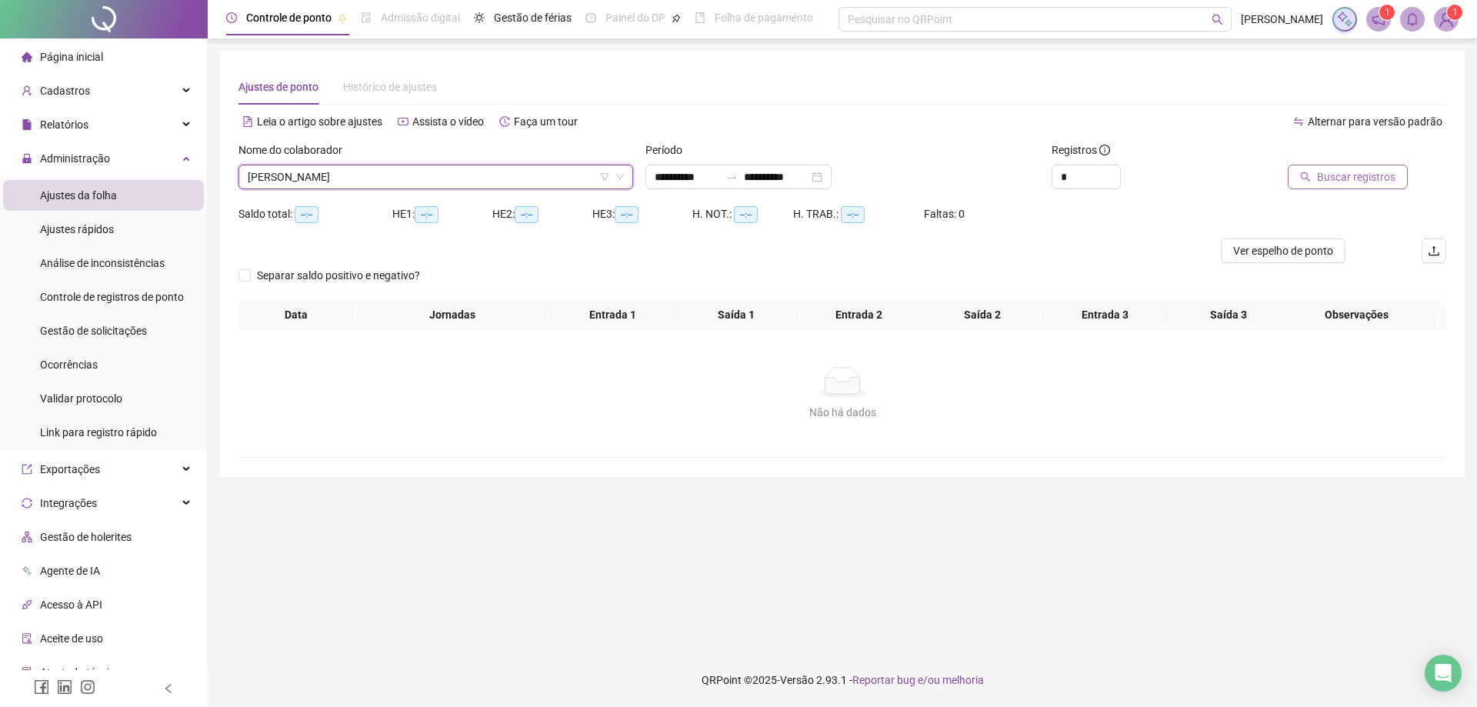
click at [1349, 177] on span "Buscar registros" at bounding box center [1356, 176] width 78 height 17
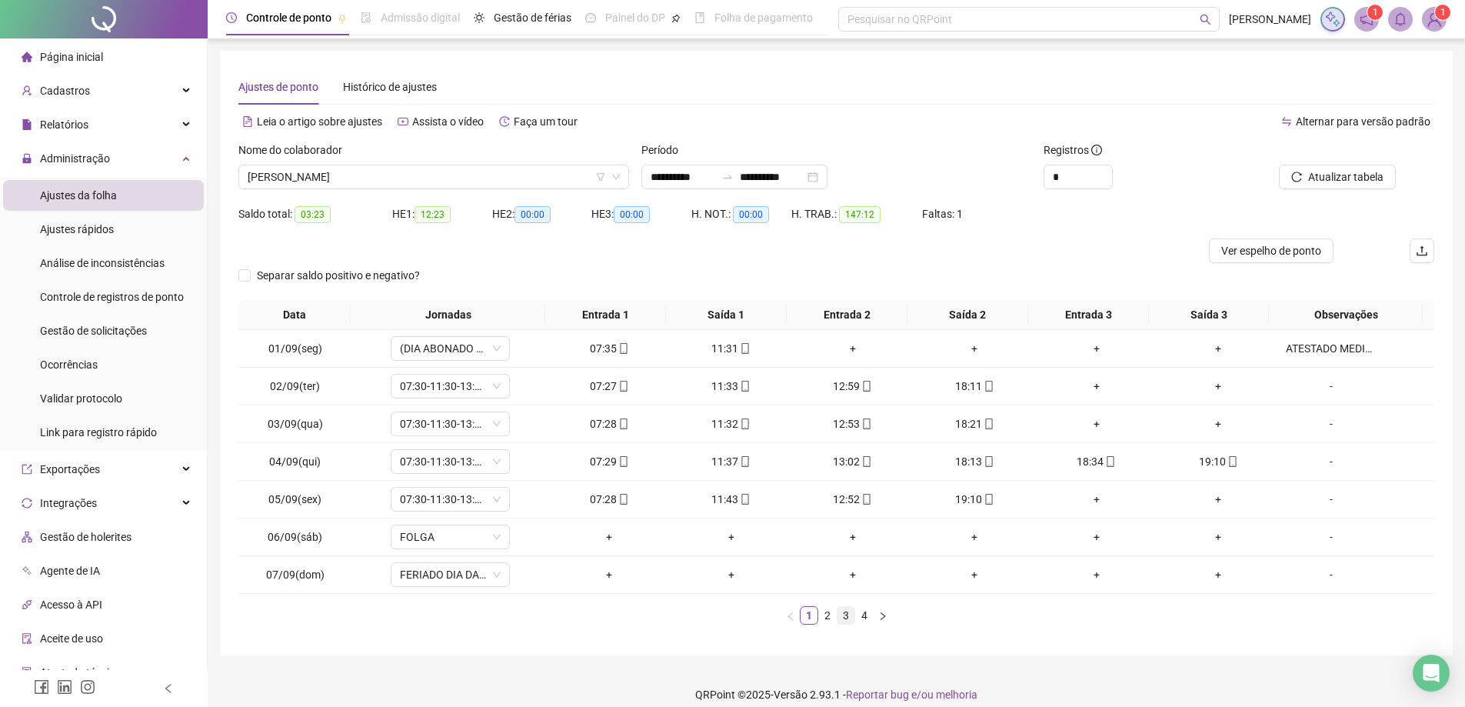
click at [842, 617] on link "3" at bounding box center [846, 615] width 17 height 17
click at [861, 619] on link "4" at bounding box center [864, 615] width 17 height 17
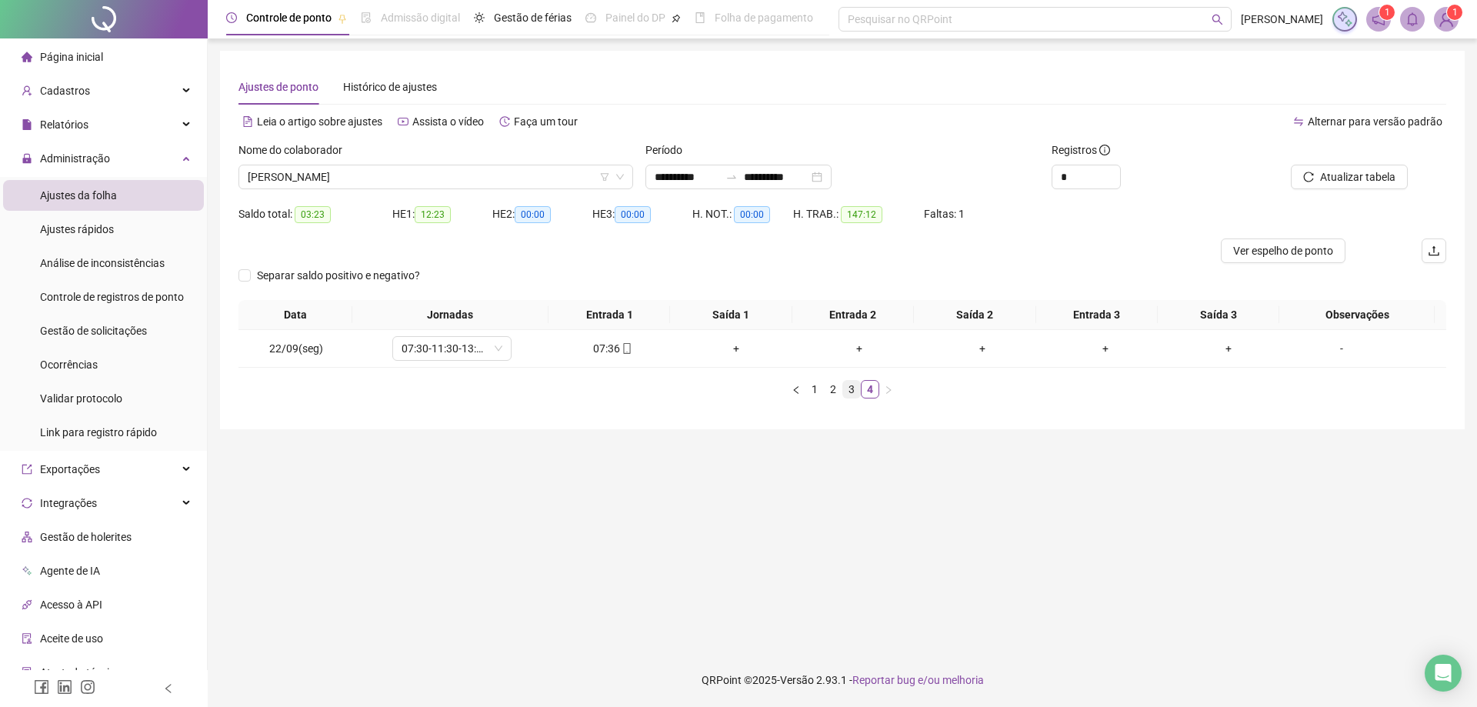
click at [845, 388] on link "3" at bounding box center [851, 389] width 17 height 17
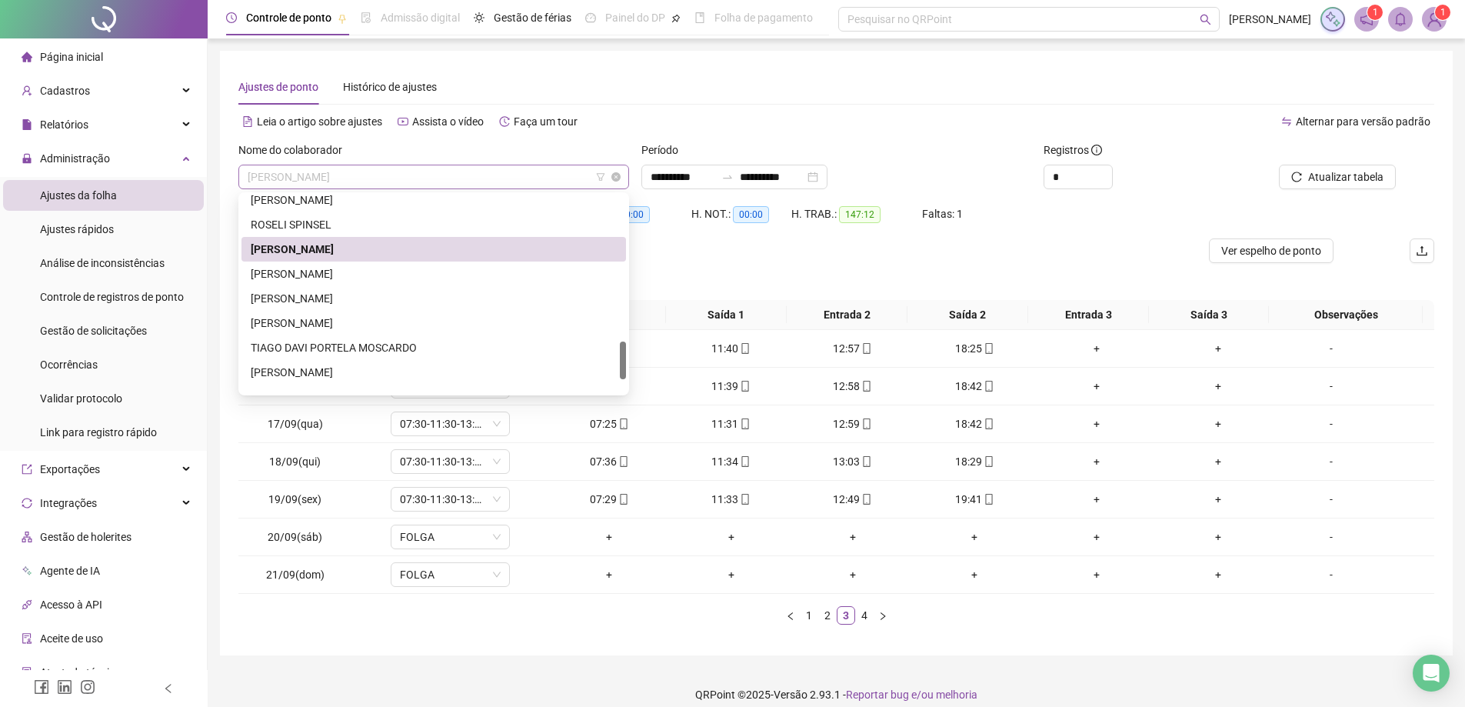
click at [458, 174] on span "[PERSON_NAME]" at bounding box center [434, 176] width 372 height 23
click at [317, 270] on div "[PERSON_NAME]" at bounding box center [434, 273] width 366 height 17
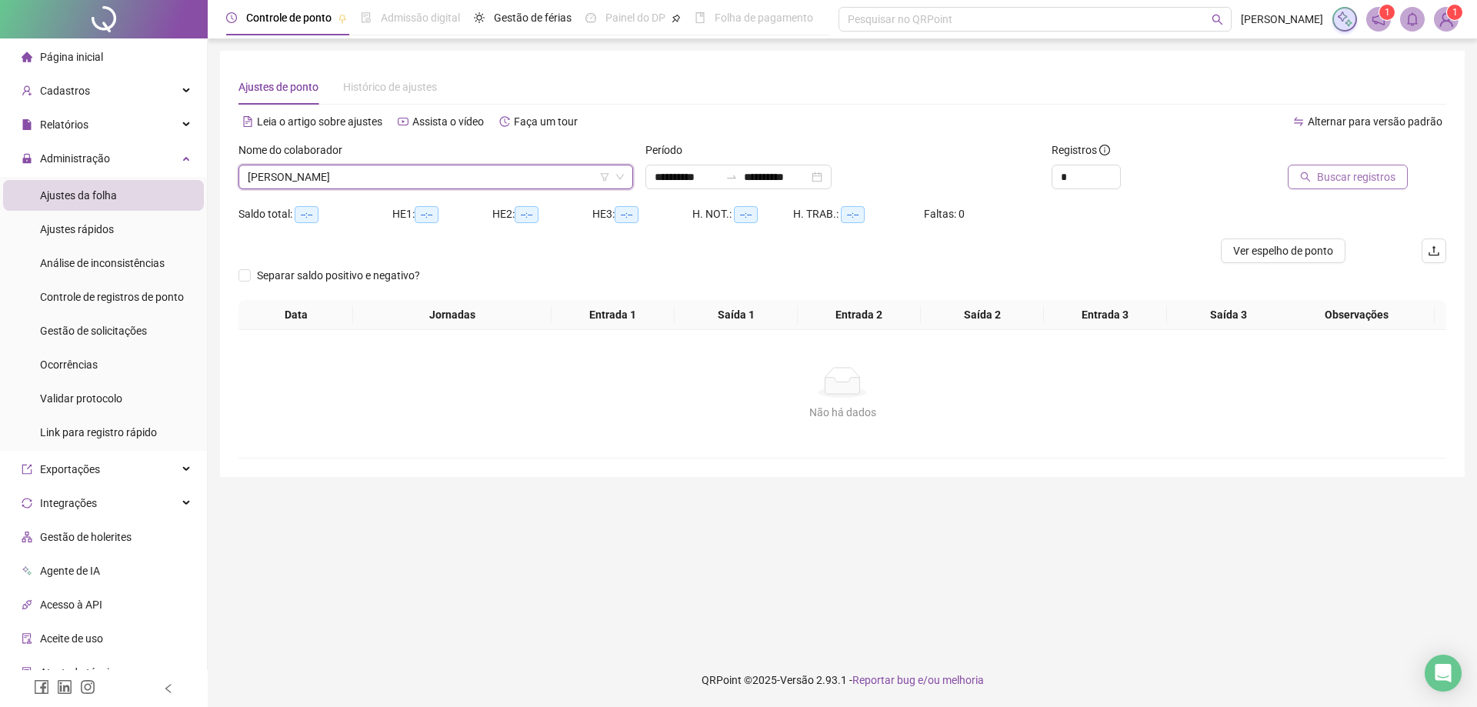
click at [1343, 175] on span "Buscar registros" at bounding box center [1356, 176] width 78 height 17
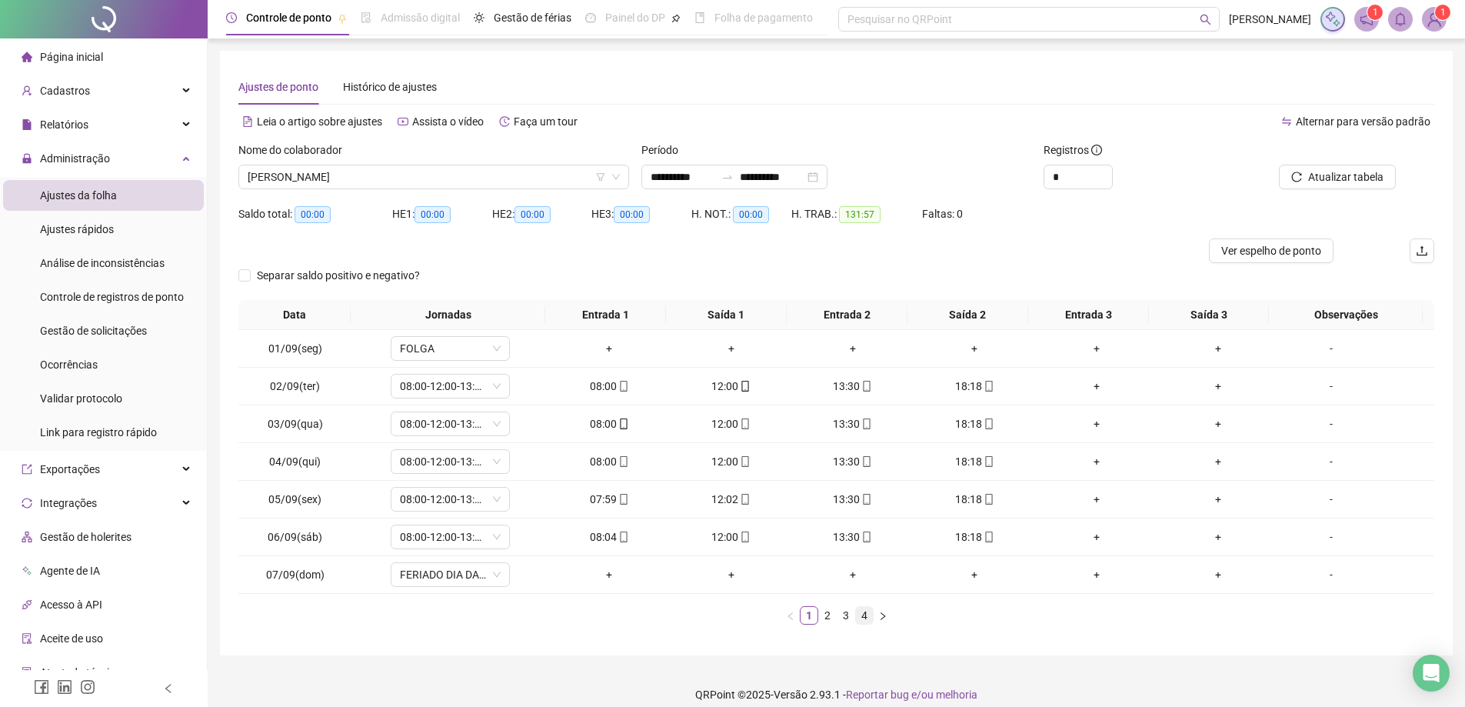
click at [861, 618] on link "4" at bounding box center [864, 615] width 17 height 17
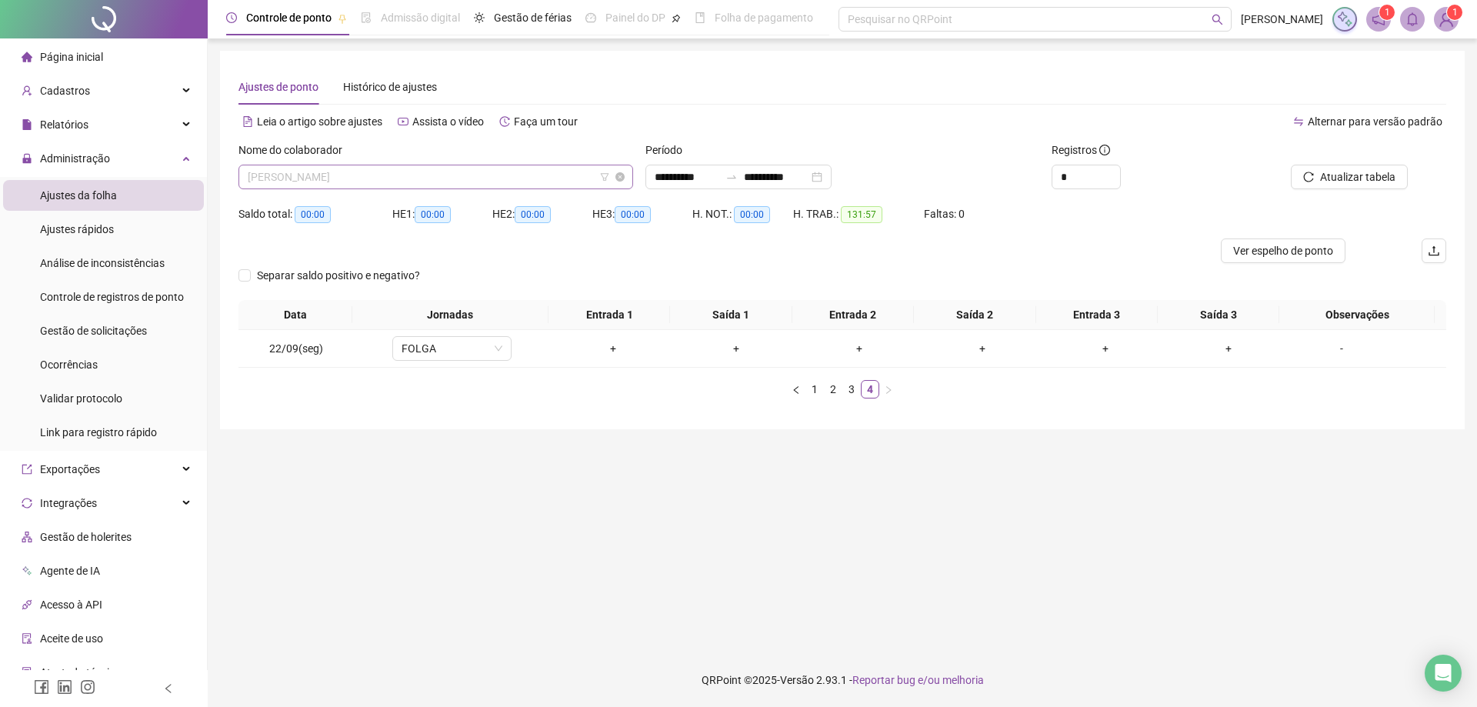
click at [416, 185] on span "[PERSON_NAME]" at bounding box center [436, 176] width 376 height 23
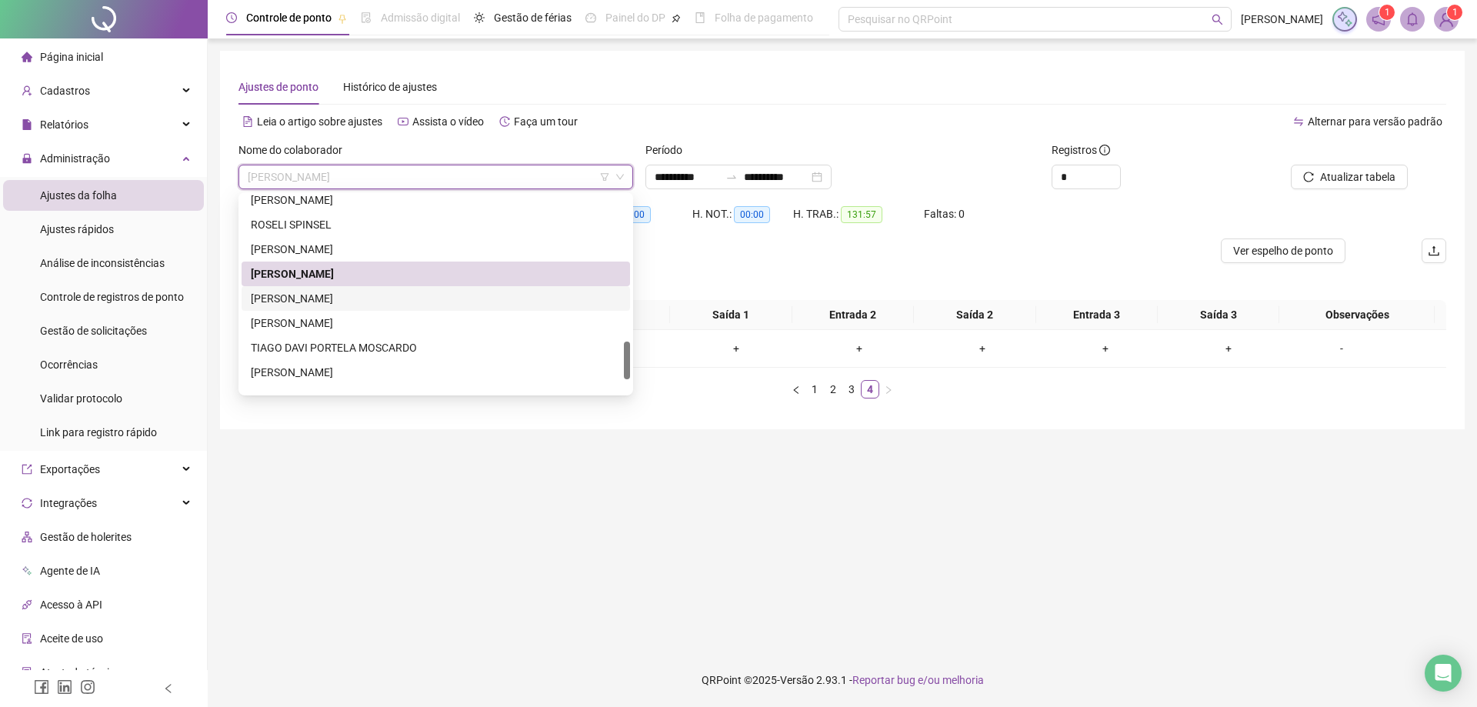
click at [342, 302] on div "[PERSON_NAME]" at bounding box center [436, 298] width 370 height 17
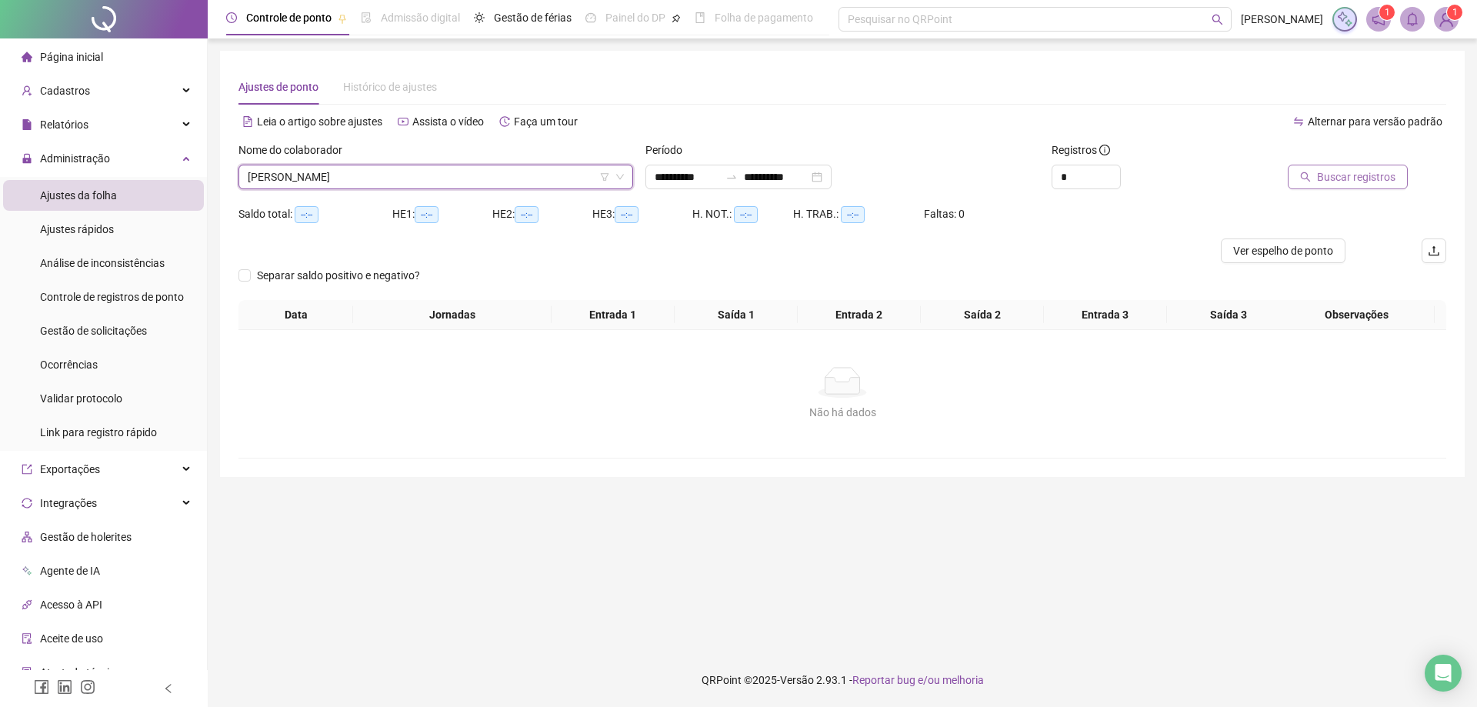
click at [1362, 172] on span "Buscar registros" at bounding box center [1356, 176] width 78 height 17
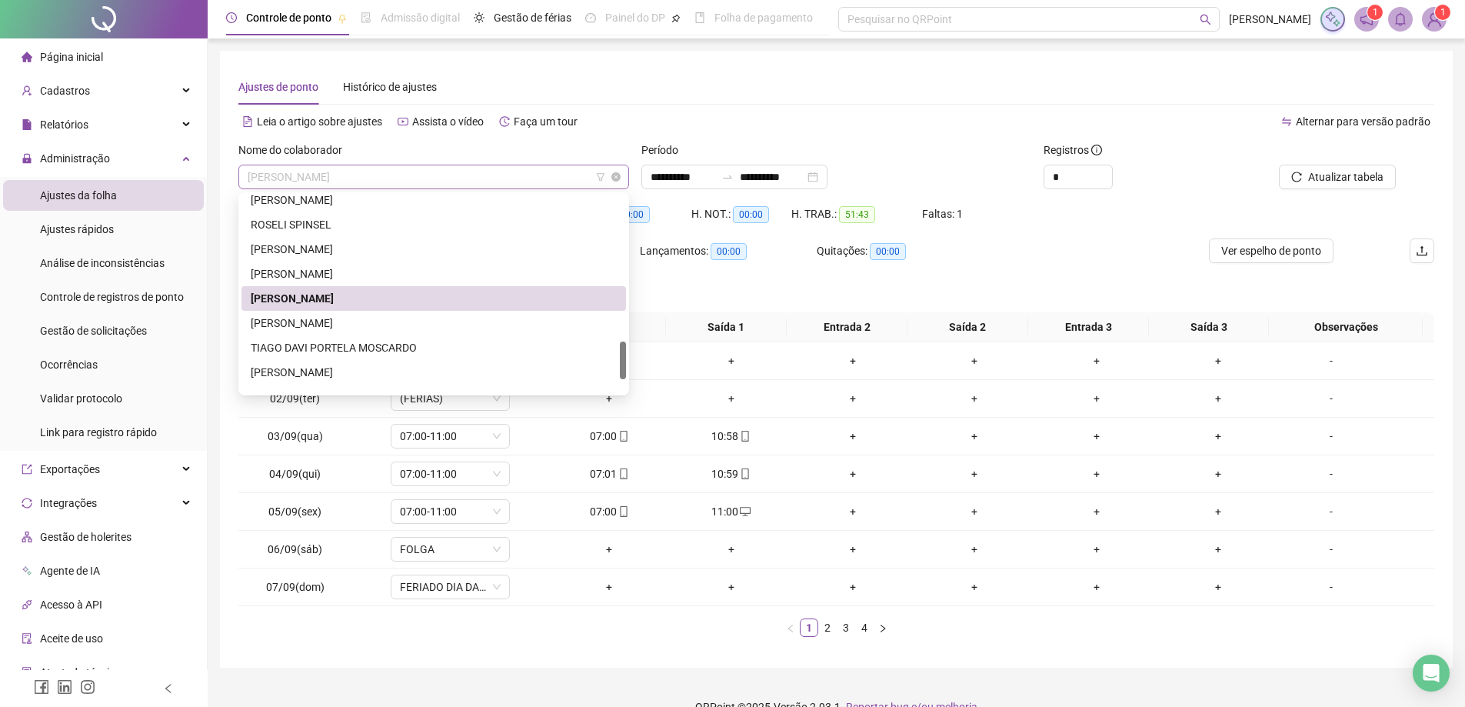
click at [411, 178] on span "[PERSON_NAME]" at bounding box center [434, 176] width 372 height 23
click at [335, 328] on div "[PERSON_NAME]" at bounding box center [434, 323] width 366 height 17
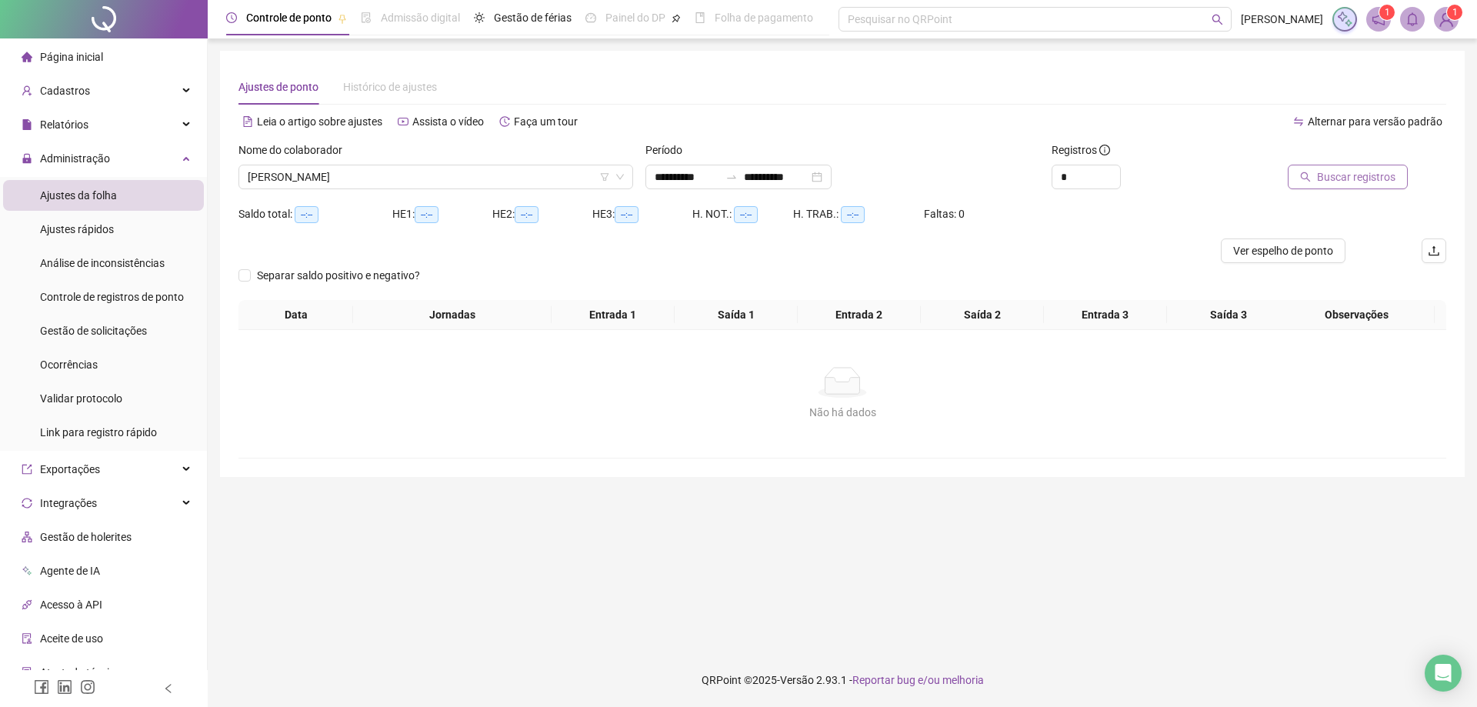
click at [1338, 177] on span "Buscar registros" at bounding box center [1356, 176] width 78 height 17
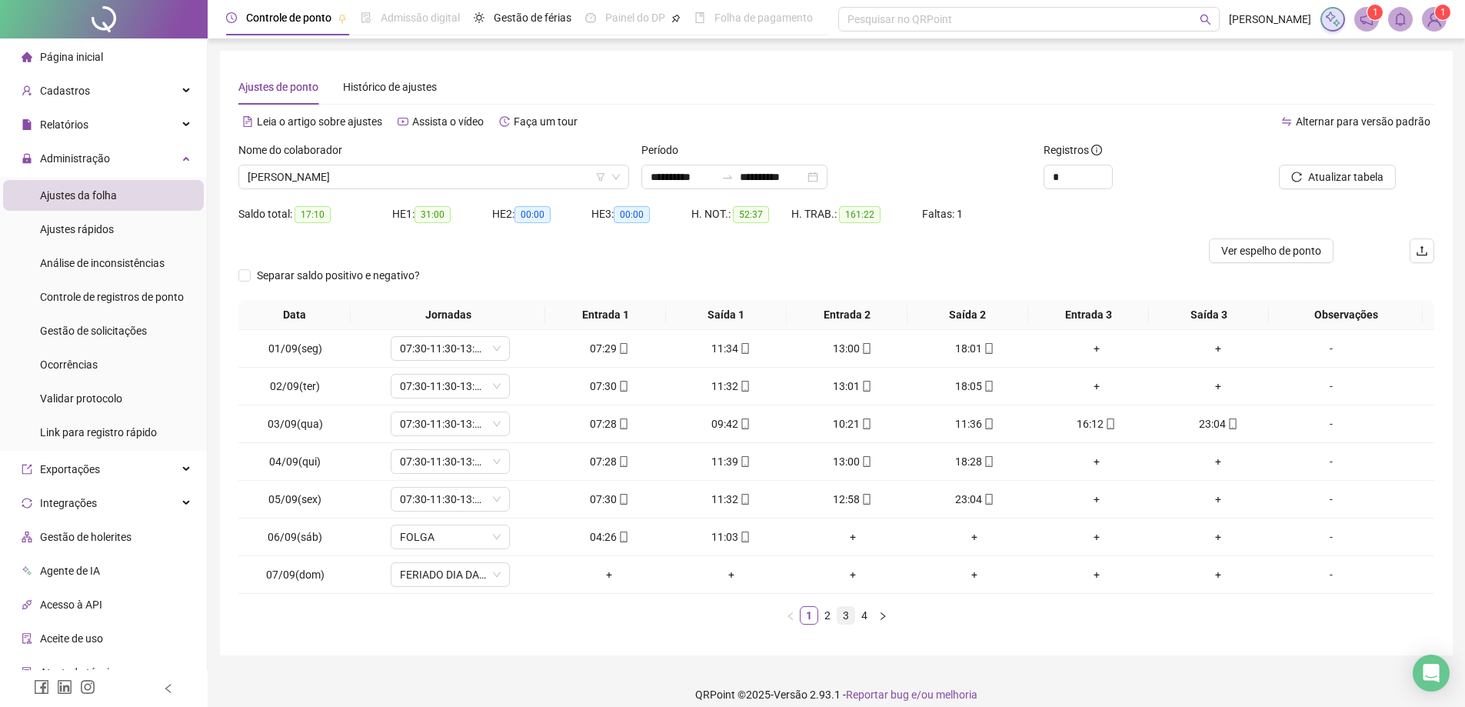
click at [845, 618] on link "3" at bounding box center [846, 615] width 17 height 17
click at [617, 505] on span at bounding box center [623, 499] width 12 height 12
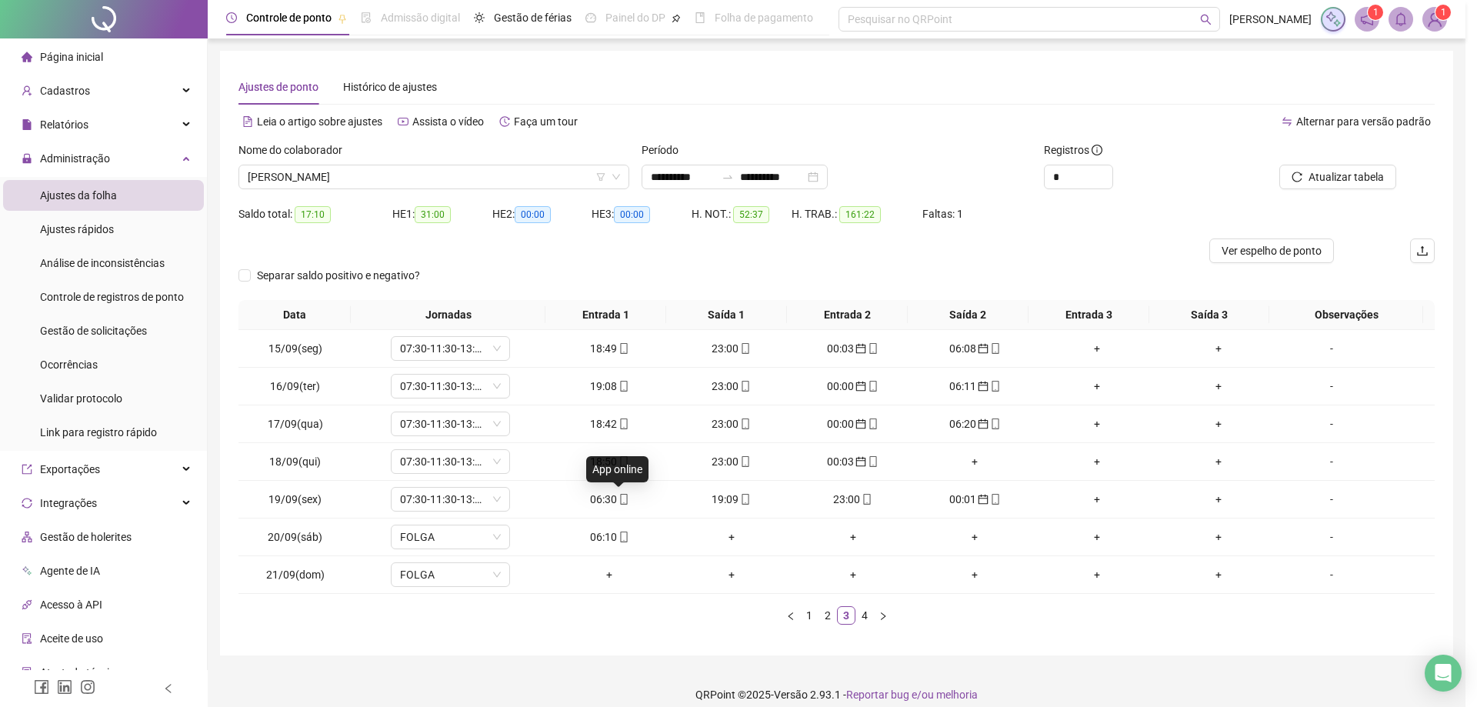
type input "**********"
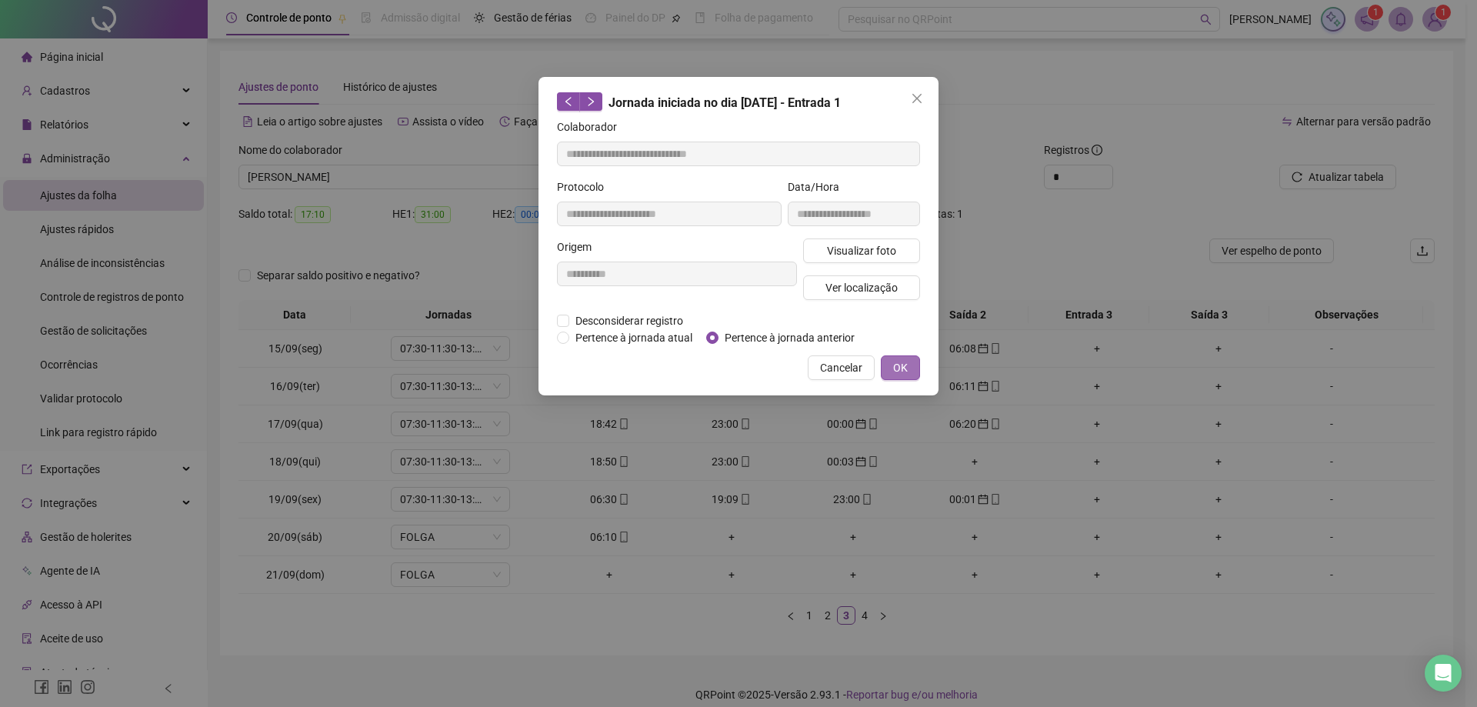
click at [905, 365] on span "OK" at bounding box center [900, 367] width 15 height 17
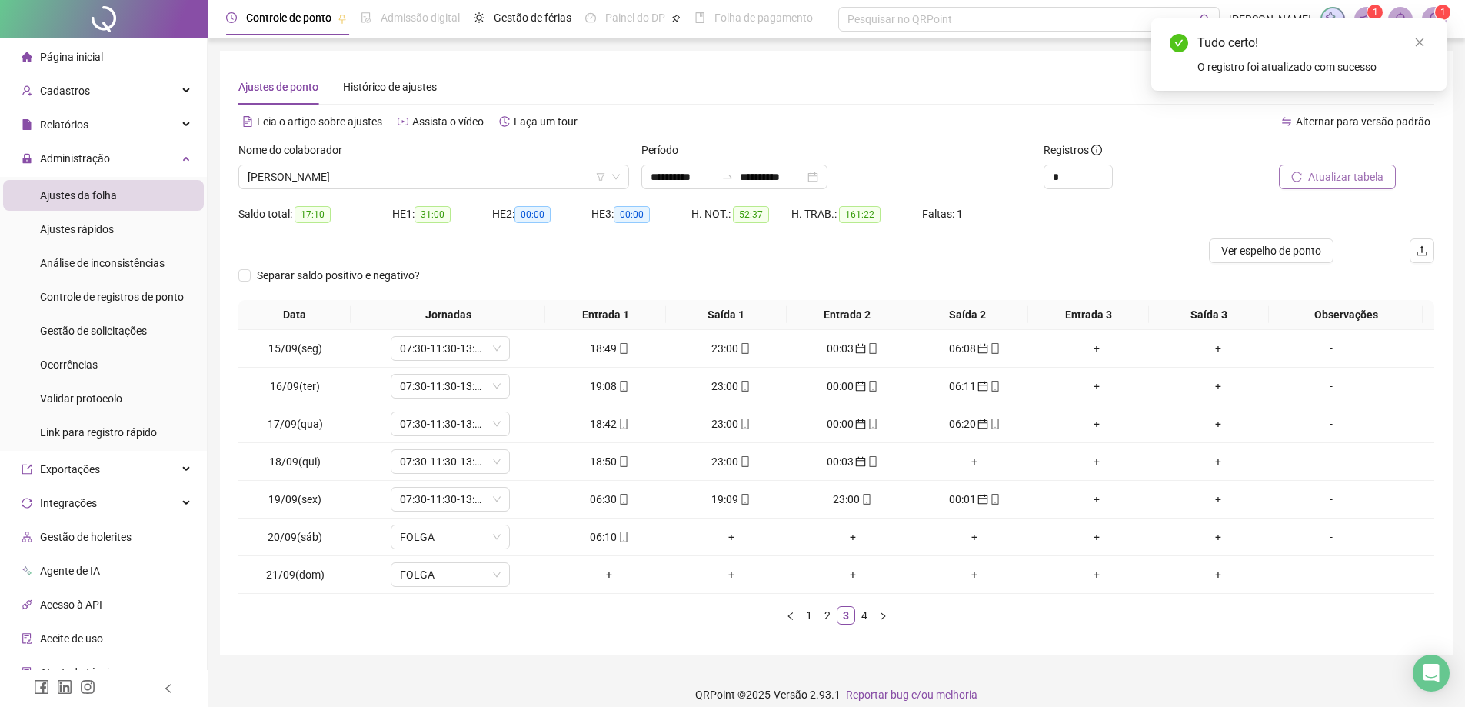
click at [1319, 174] on span "Atualizar tabela" at bounding box center [1345, 176] width 75 height 17
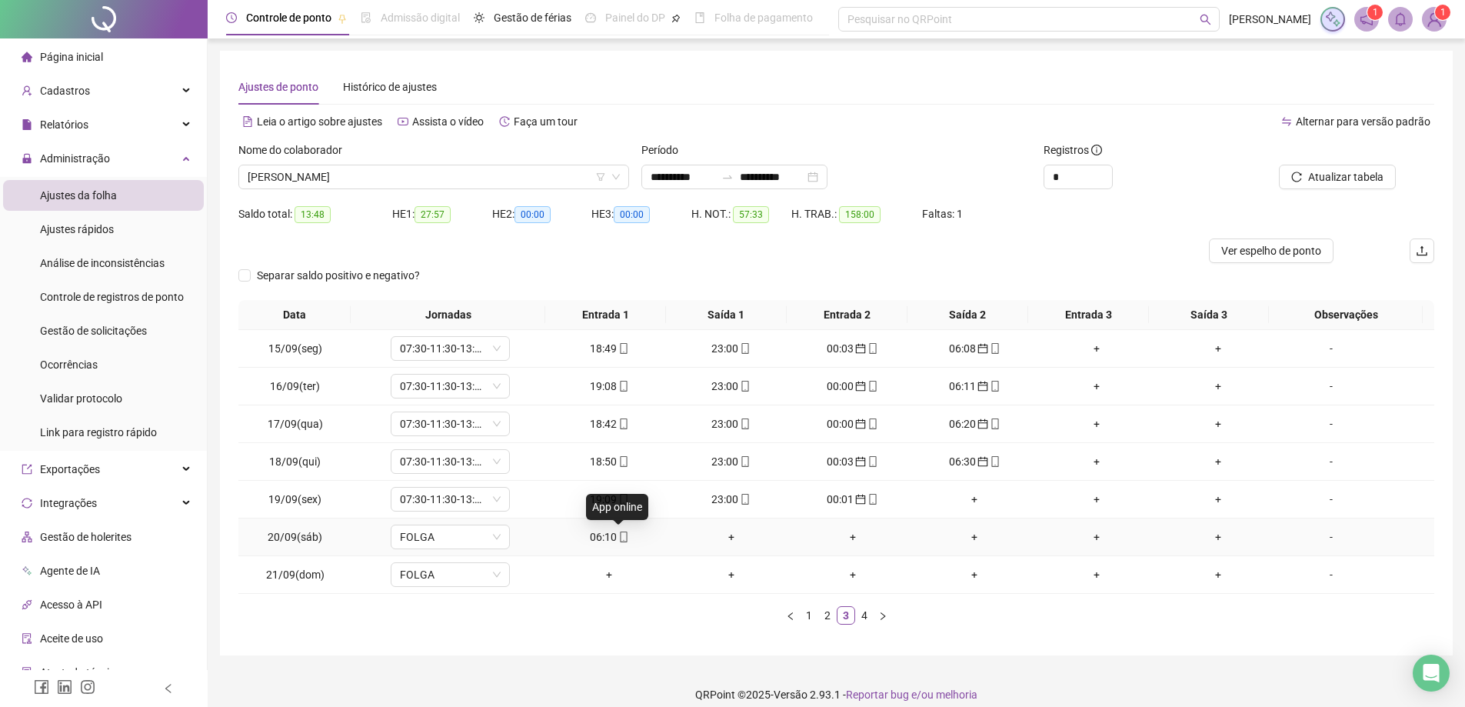
click at [617, 537] on span "mobile" at bounding box center [623, 537] width 12 height 11
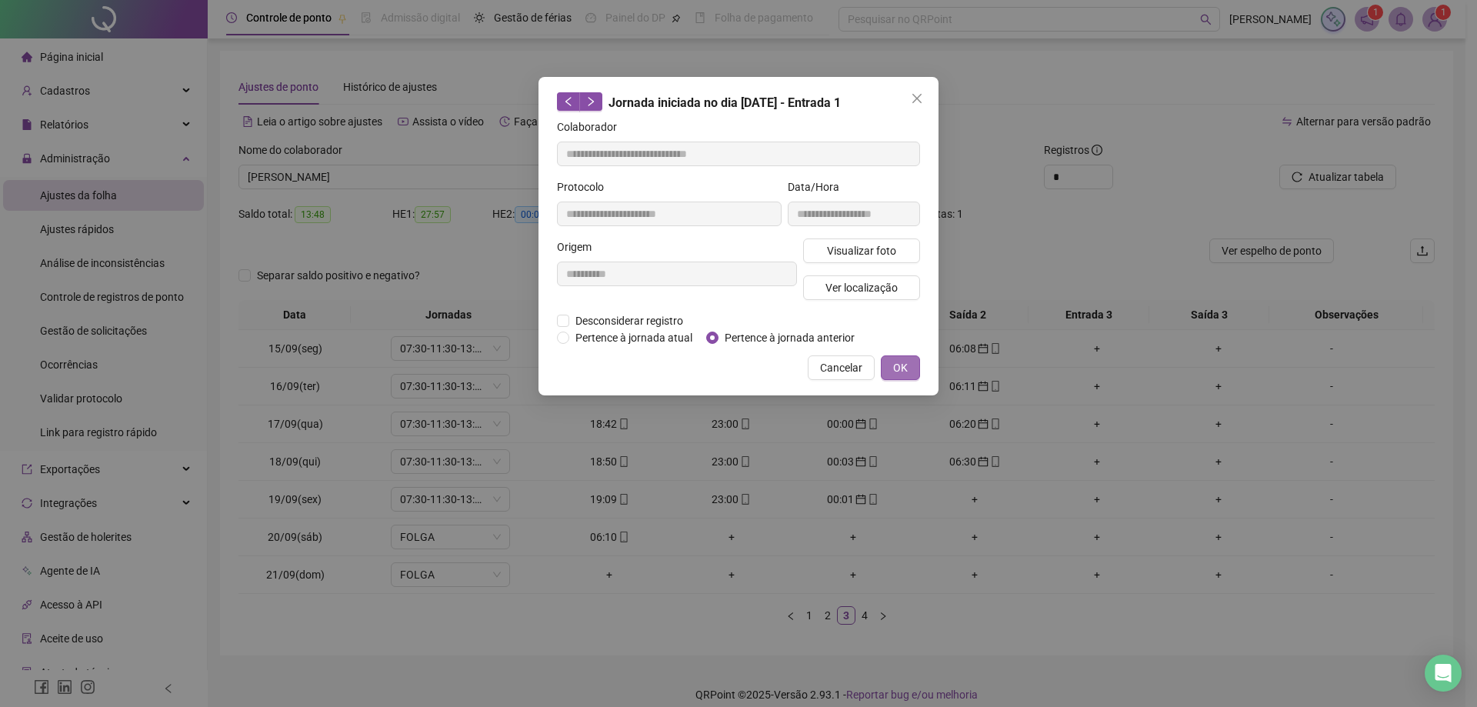
click at [891, 357] on button "OK" at bounding box center [900, 367] width 39 height 25
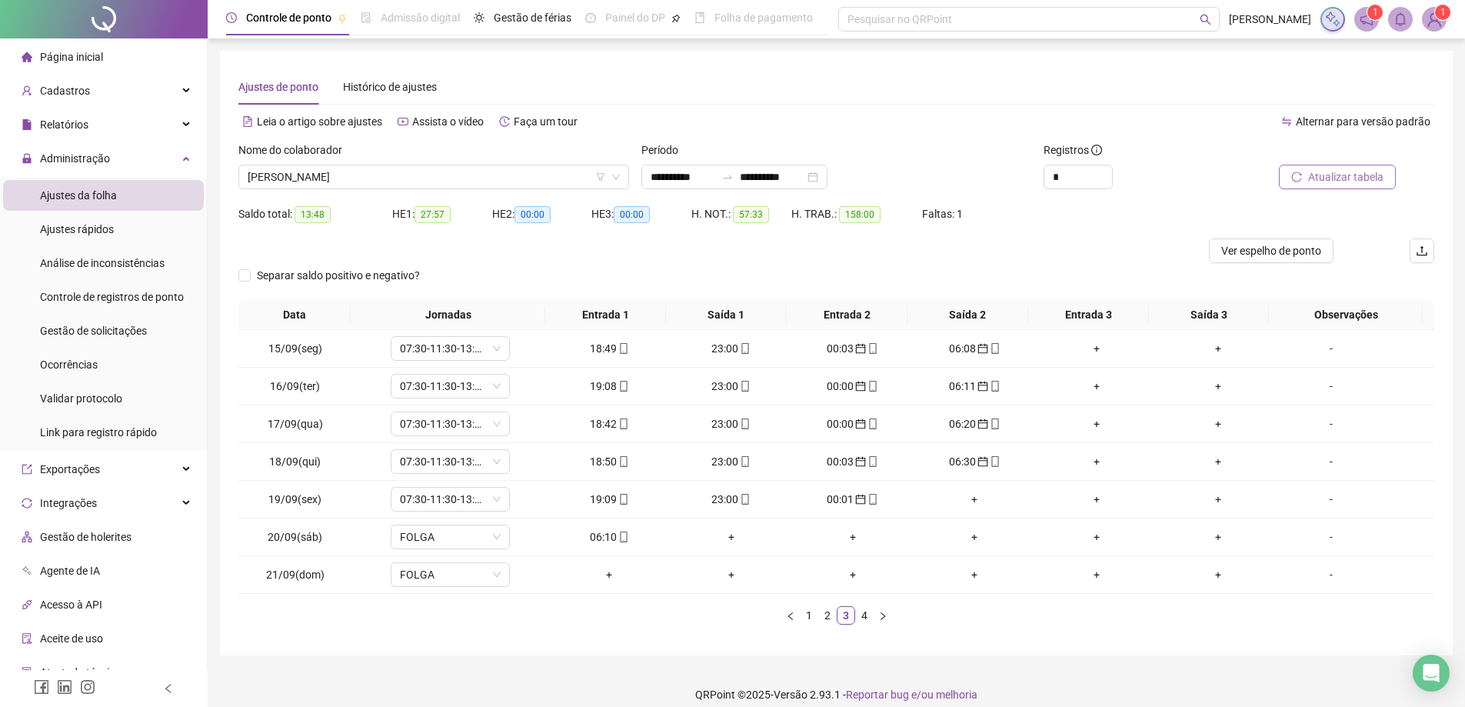
click at [1329, 174] on span "Atualizar tabela" at bounding box center [1345, 176] width 75 height 17
click at [601, 530] on div "06:10" at bounding box center [609, 536] width 109 height 17
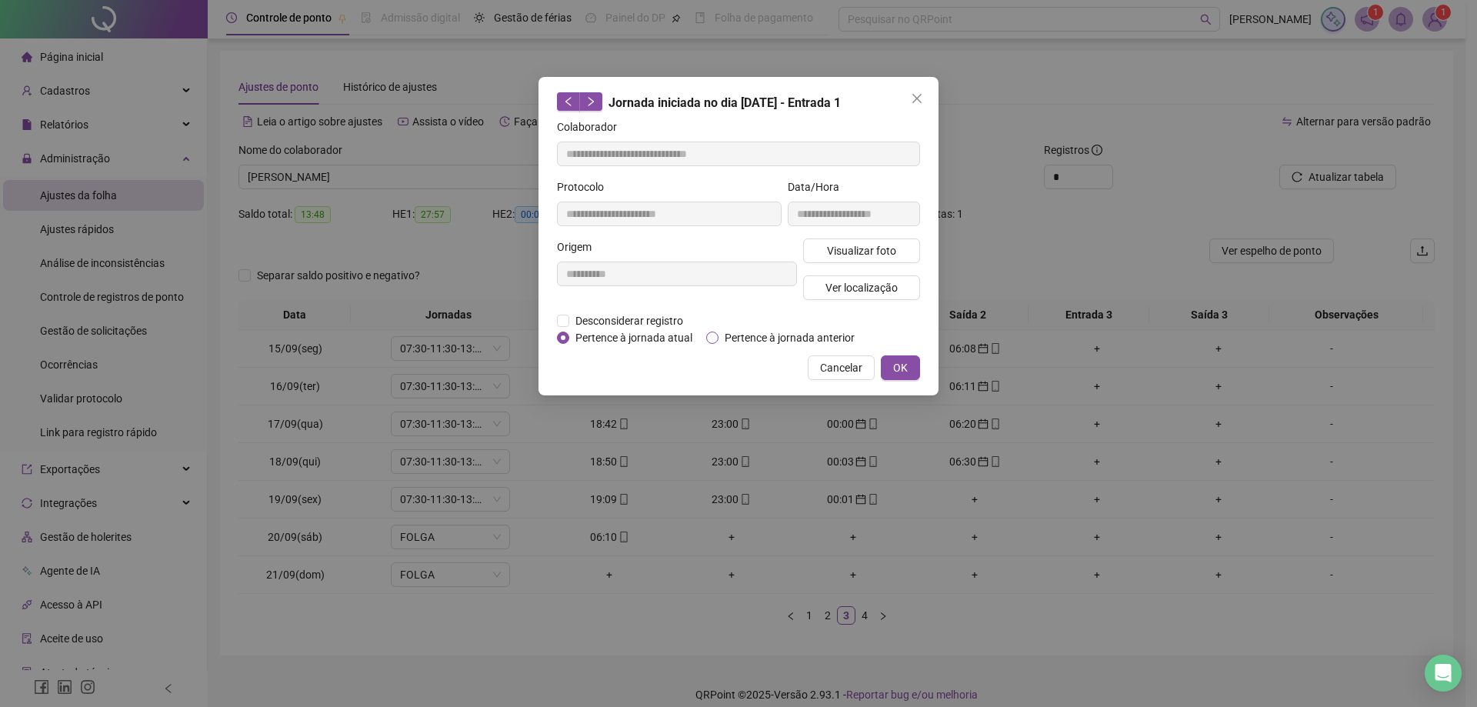
click at [721, 338] on span "Pertence à jornada anterior" at bounding box center [789, 337] width 142 height 17
click at [889, 365] on button "OK" at bounding box center [900, 367] width 39 height 25
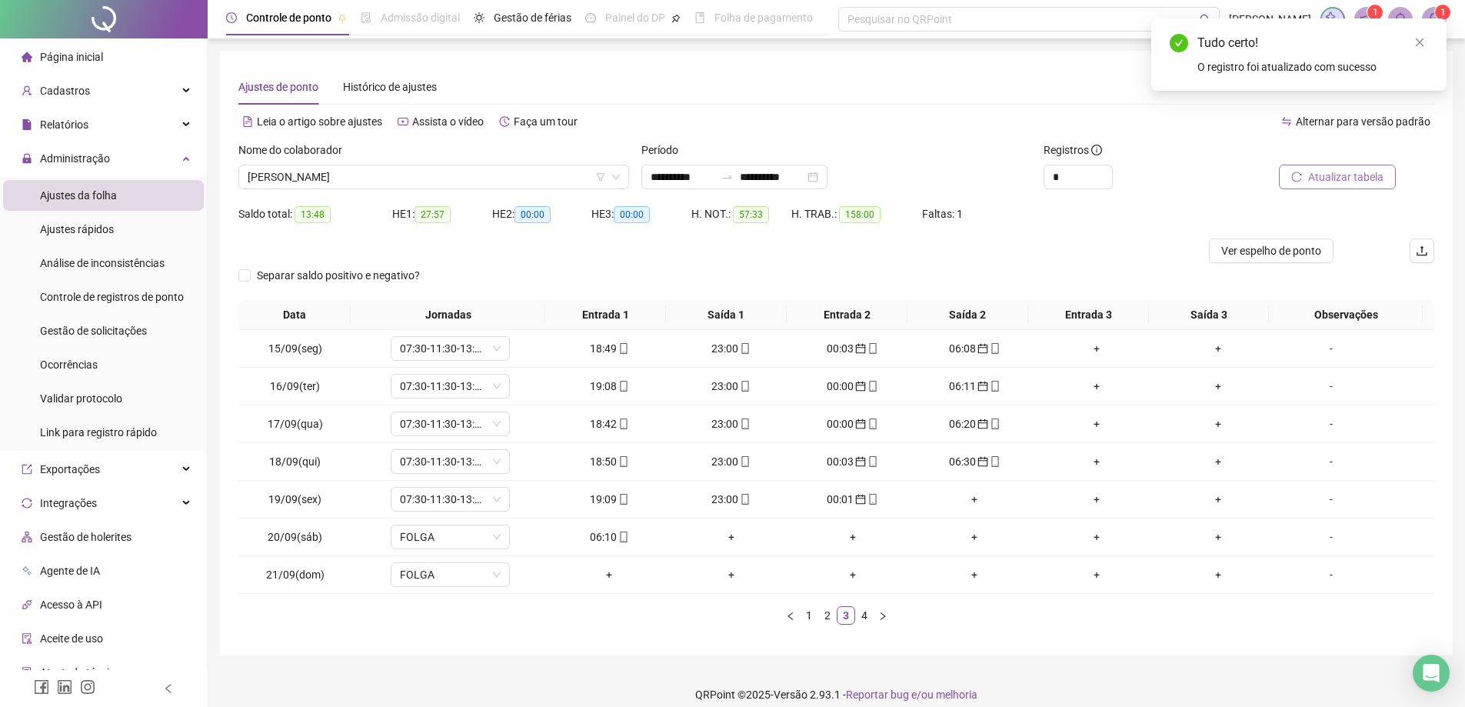
click at [1331, 173] on span "Atualizar tabela" at bounding box center [1345, 176] width 75 height 17
click at [865, 615] on link "4" at bounding box center [864, 615] width 17 height 17
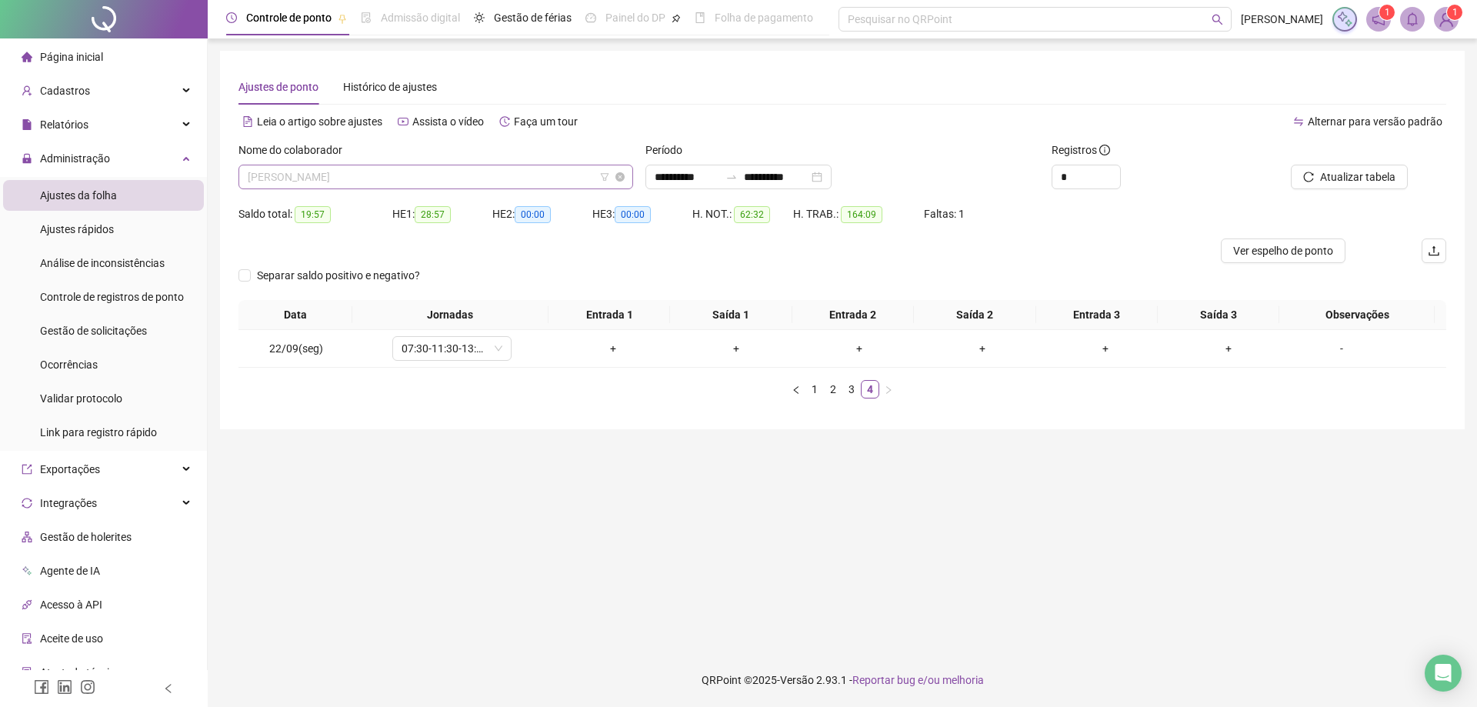
click at [459, 168] on span "[PERSON_NAME]" at bounding box center [436, 176] width 376 height 23
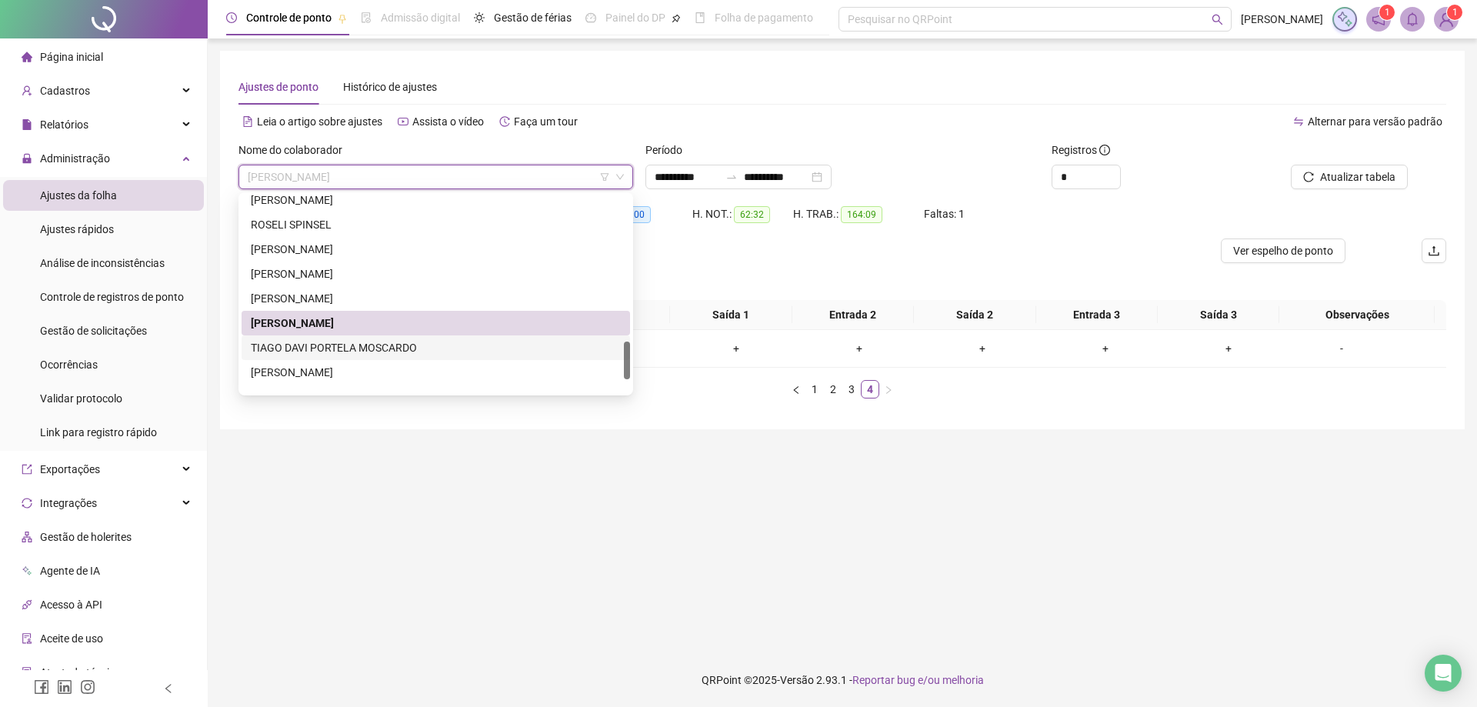
click at [388, 348] on div "TIAGO DAVI PORTELA MOSCARDO" at bounding box center [436, 347] width 370 height 17
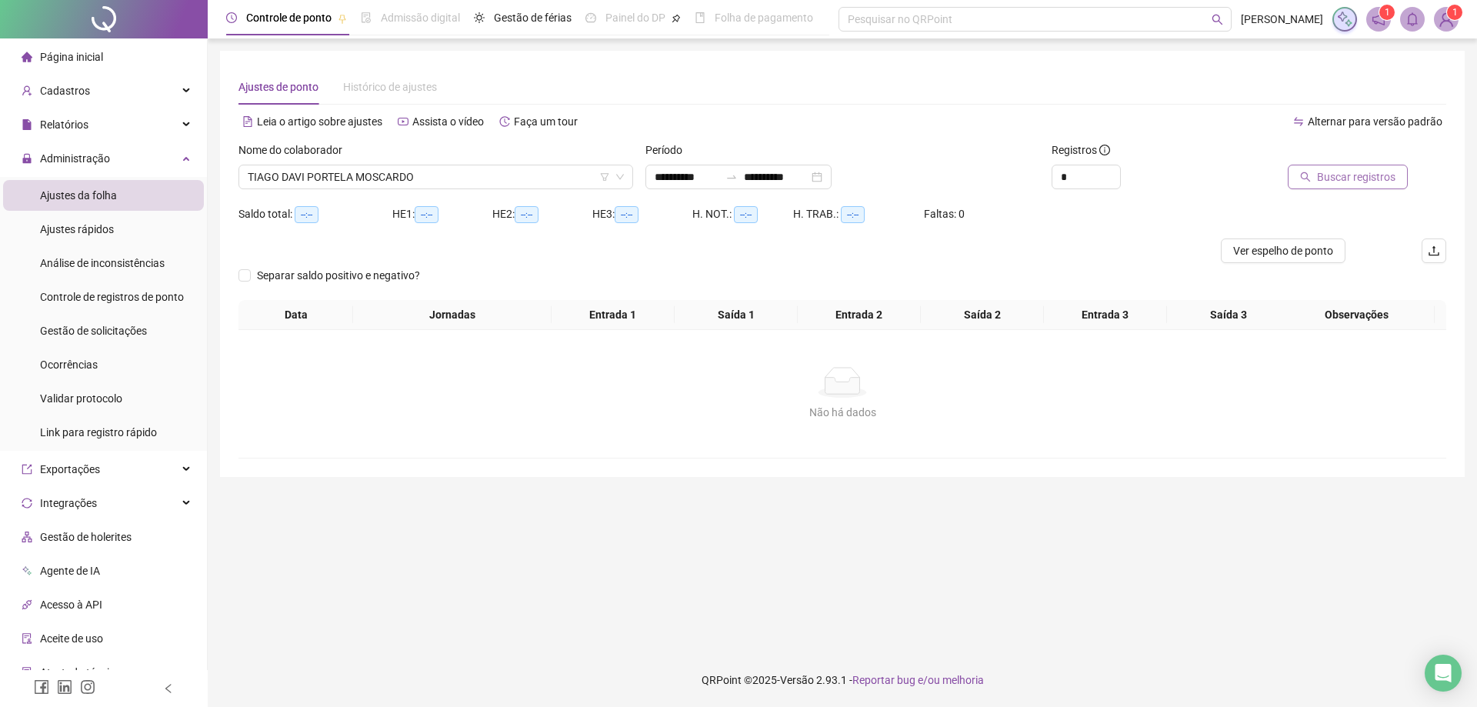
click at [1348, 175] on span "Buscar registros" at bounding box center [1356, 176] width 78 height 17
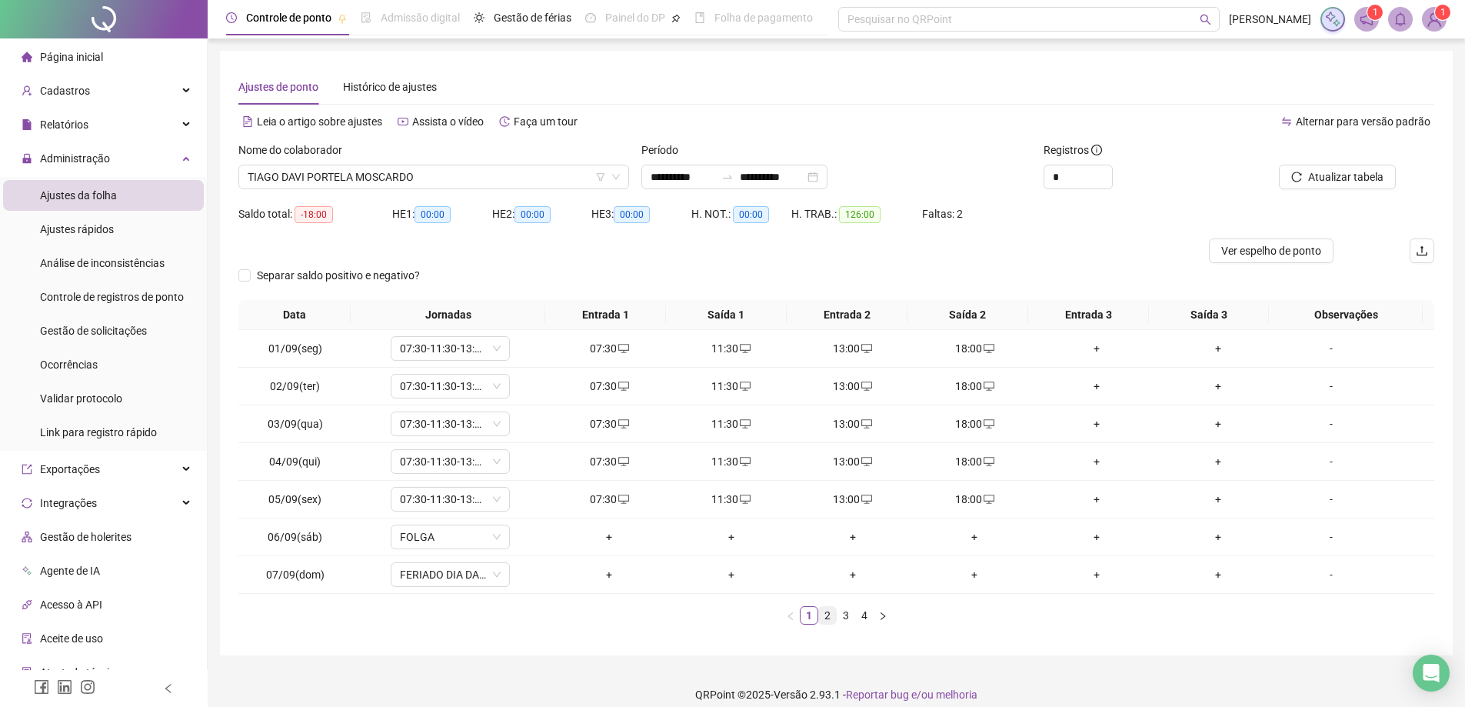
click at [827, 612] on link "2" at bounding box center [827, 615] width 17 height 17
click at [847, 622] on link "3" at bounding box center [846, 615] width 17 height 17
click at [718, 504] on div "+" at bounding box center [730, 499] width 109 height 17
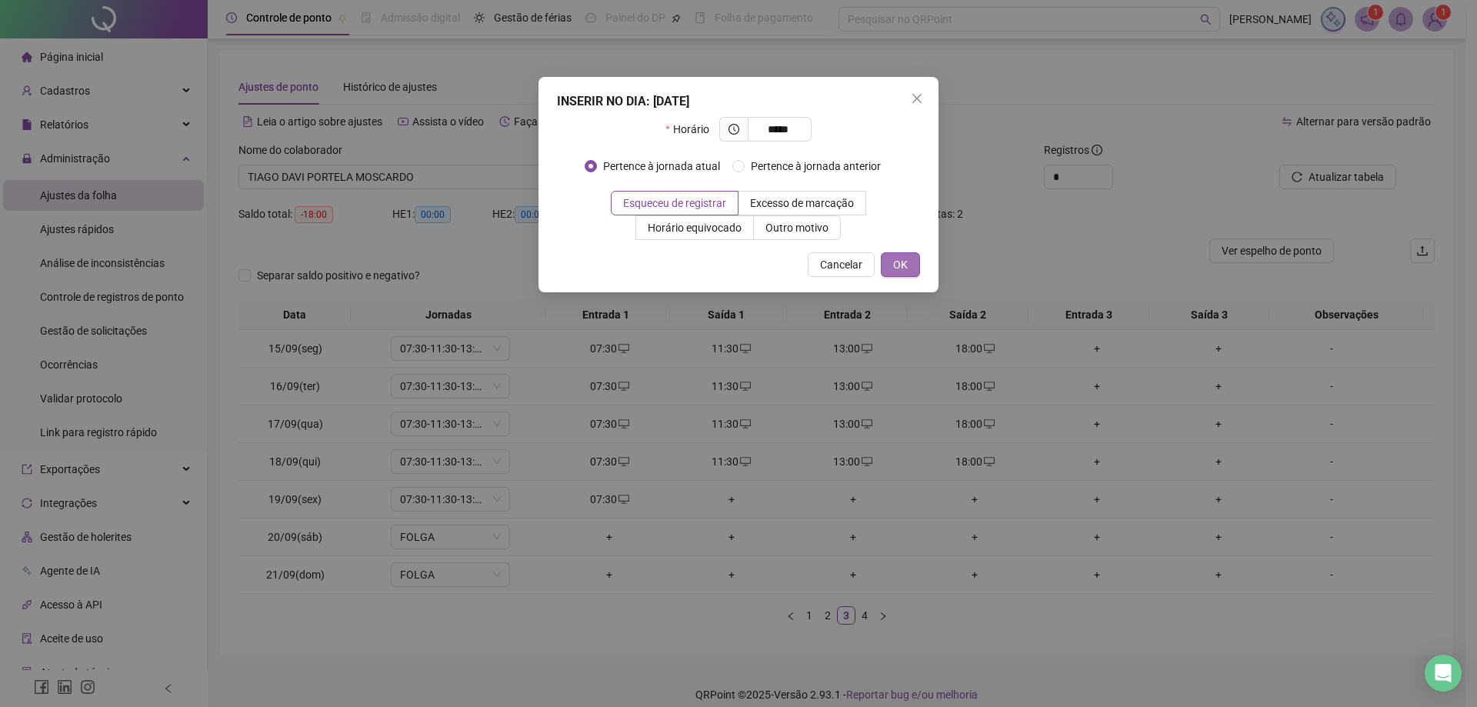
type input "*****"
click at [883, 253] on button "OK" at bounding box center [900, 264] width 39 height 25
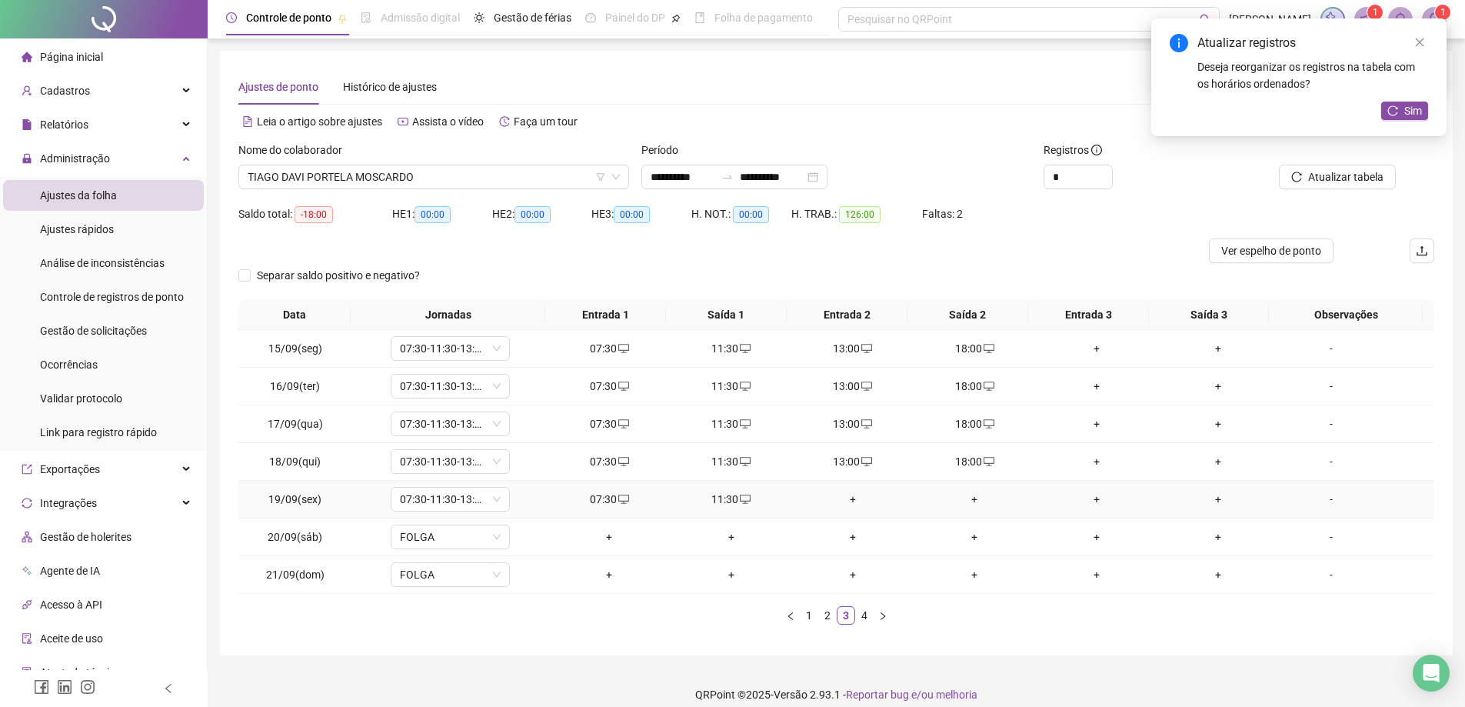
click at [838, 509] on td "+" at bounding box center [853, 500] width 122 height 38
click at [845, 505] on div "+" at bounding box center [852, 499] width 109 height 17
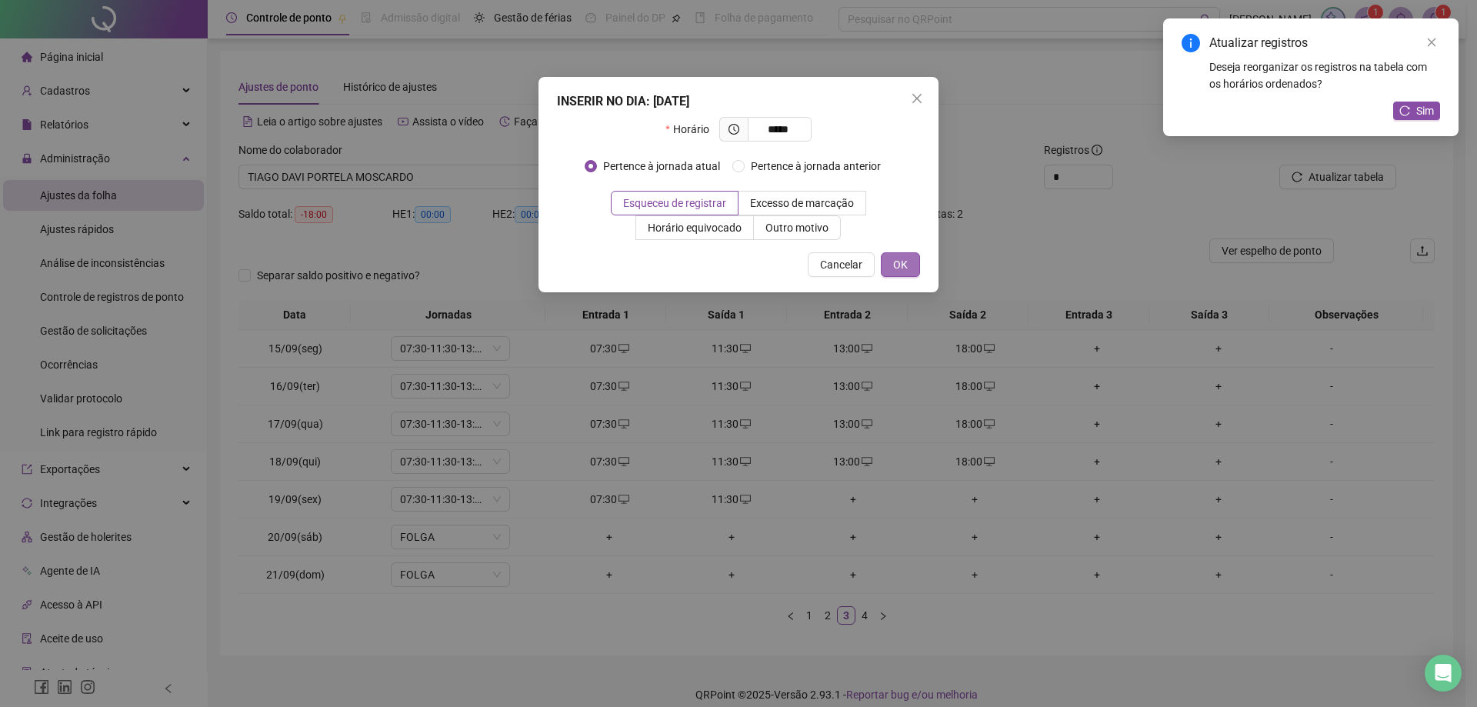
type input "*****"
click at [905, 266] on span "OK" at bounding box center [900, 264] width 15 height 17
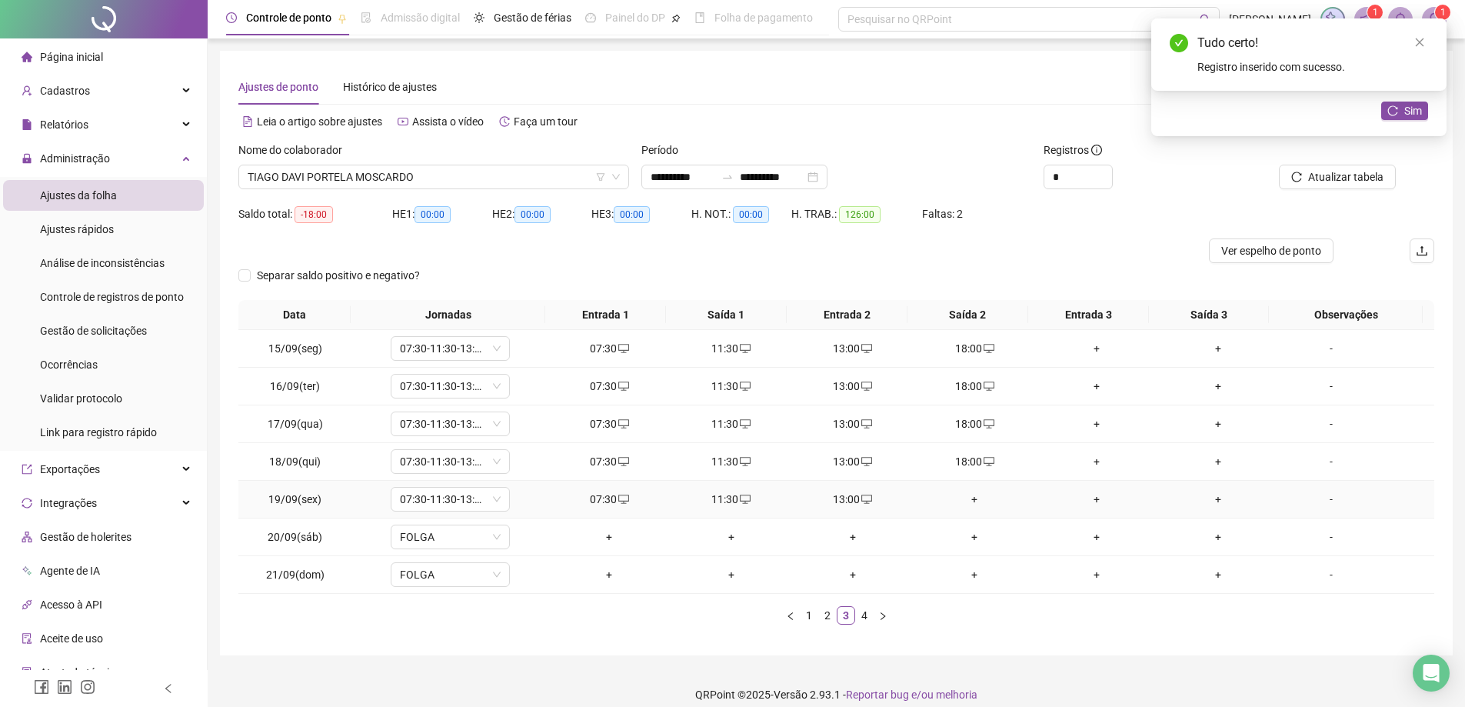
click at [965, 498] on div "+" at bounding box center [974, 499] width 109 height 17
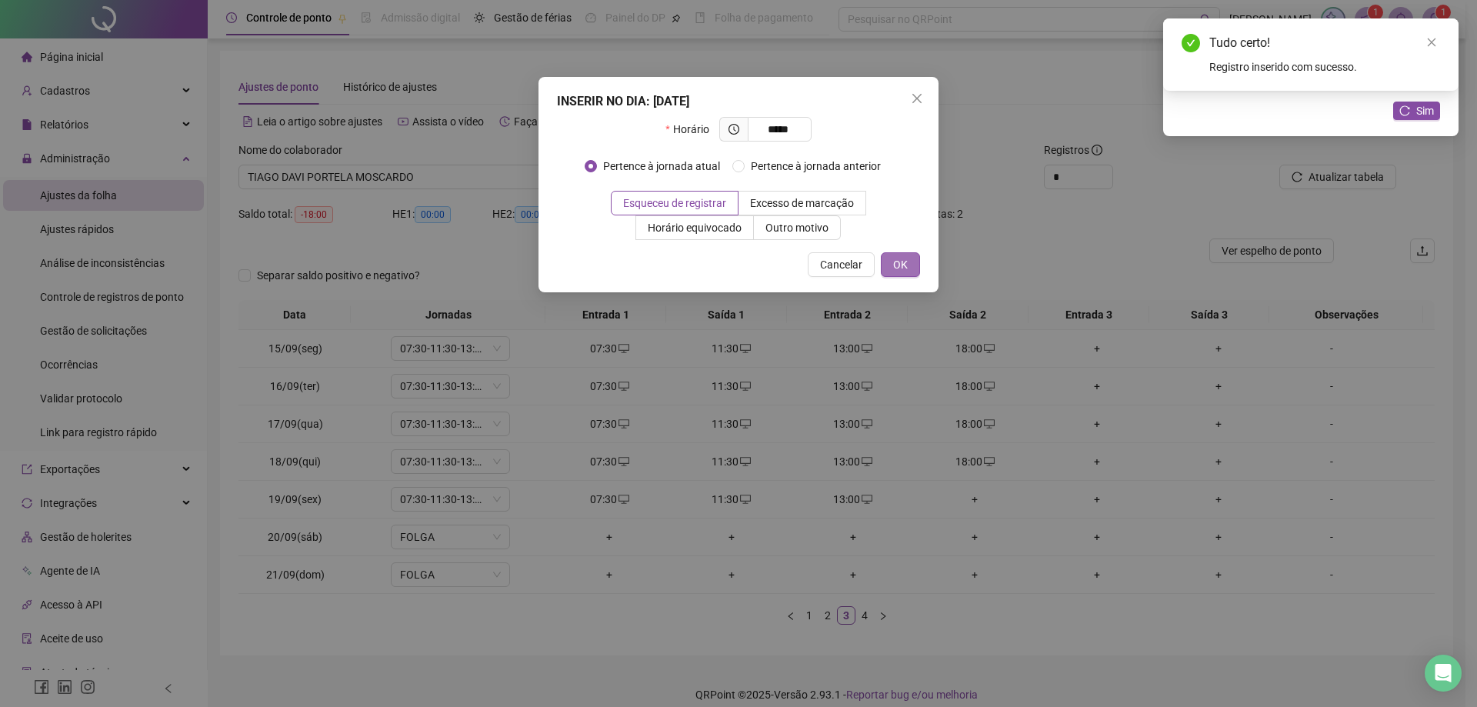
type input "*****"
click at [892, 272] on button "OK" at bounding box center [900, 264] width 39 height 25
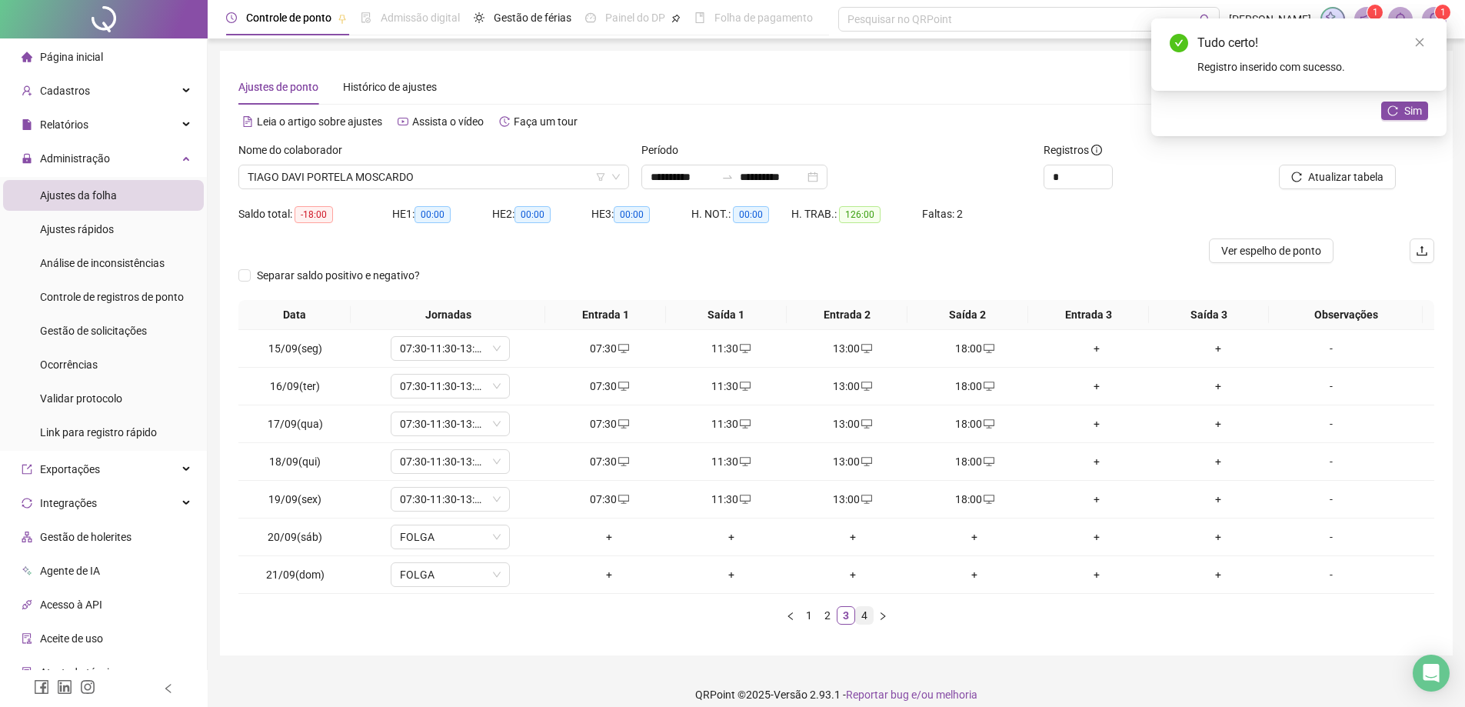
click at [865, 621] on link "4" at bounding box center [864, 615] width 17 height 17
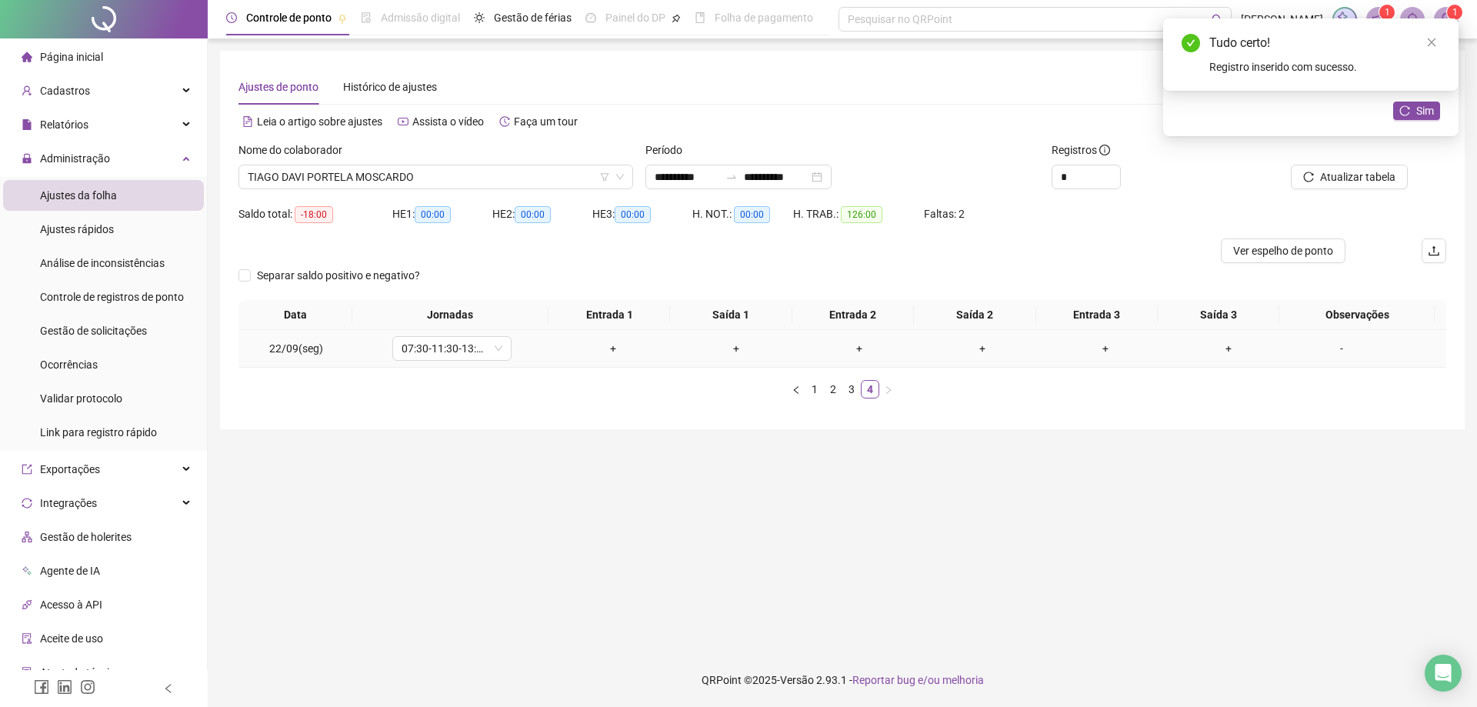
click at [610, 351] on div "+" at bounding box center [613, 348] width 111 height 17
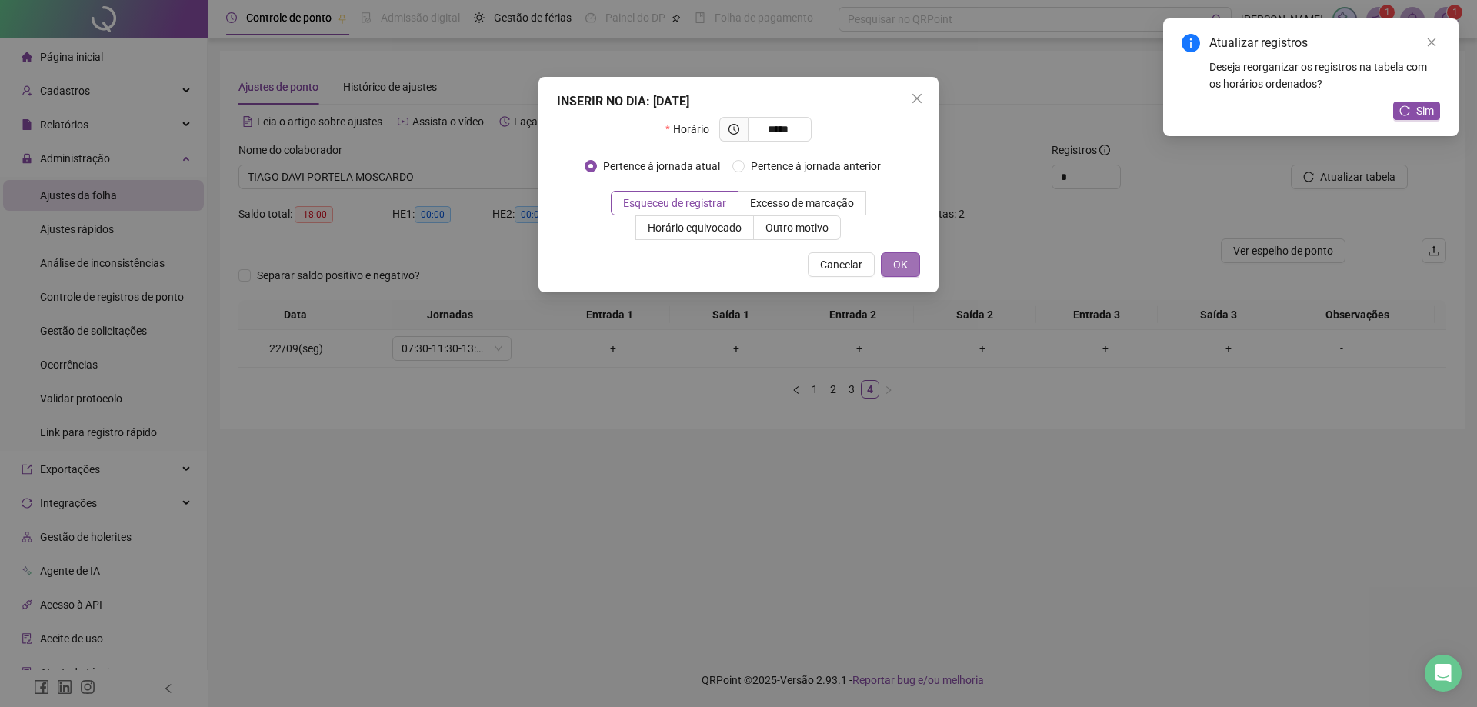
type input "*****"
click at [910, 272] on button "OK" at bounding box center [900, 264] width 39 height 25
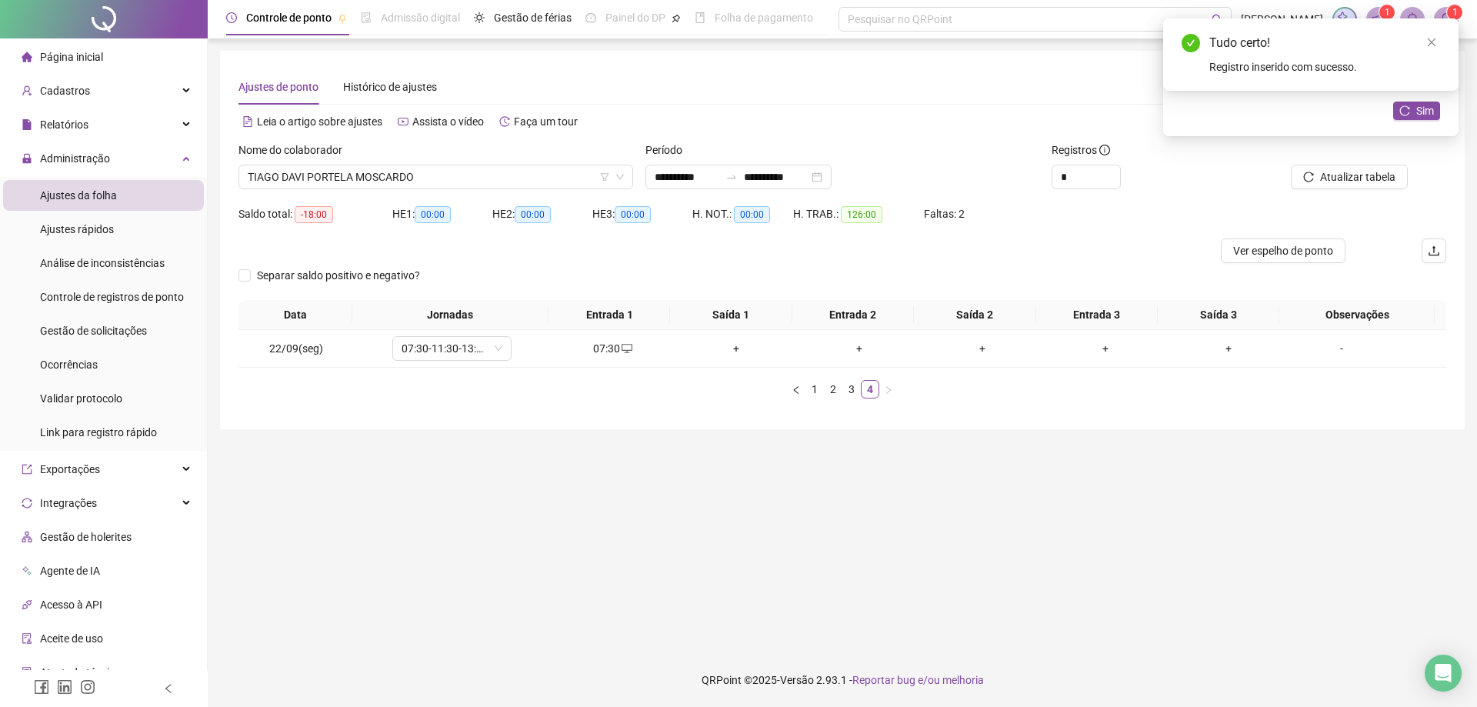
click at [1421, 115] on span "Sim" at bounding box center [1425, 110] width 18 height 17
click at [447, 169] on span "TIAGO DAVI PORTELA MOSCARDO" at bounding box center [436, 176] width 376 height 23
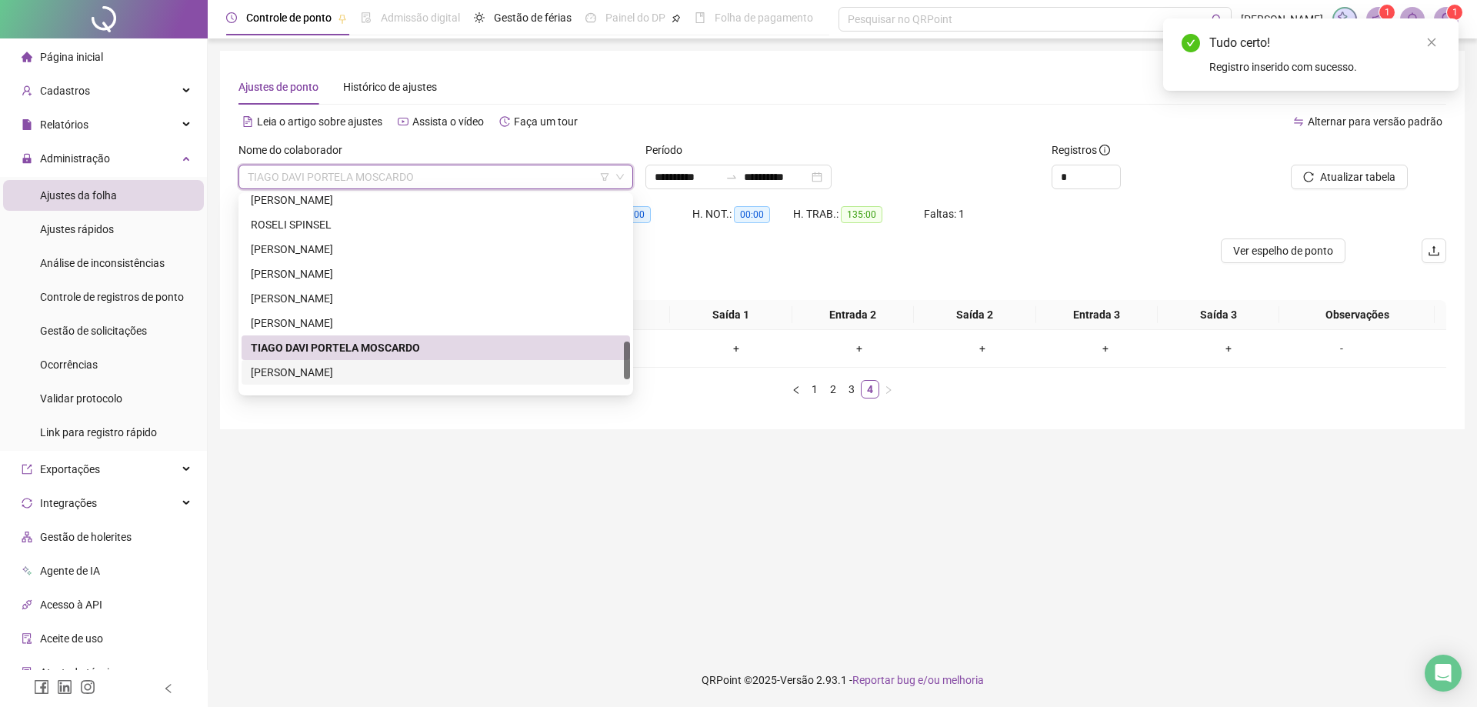
click at [361, 373] on div "[PERSON_NAME]" at bounding box center [436, 372] width 370 height 17
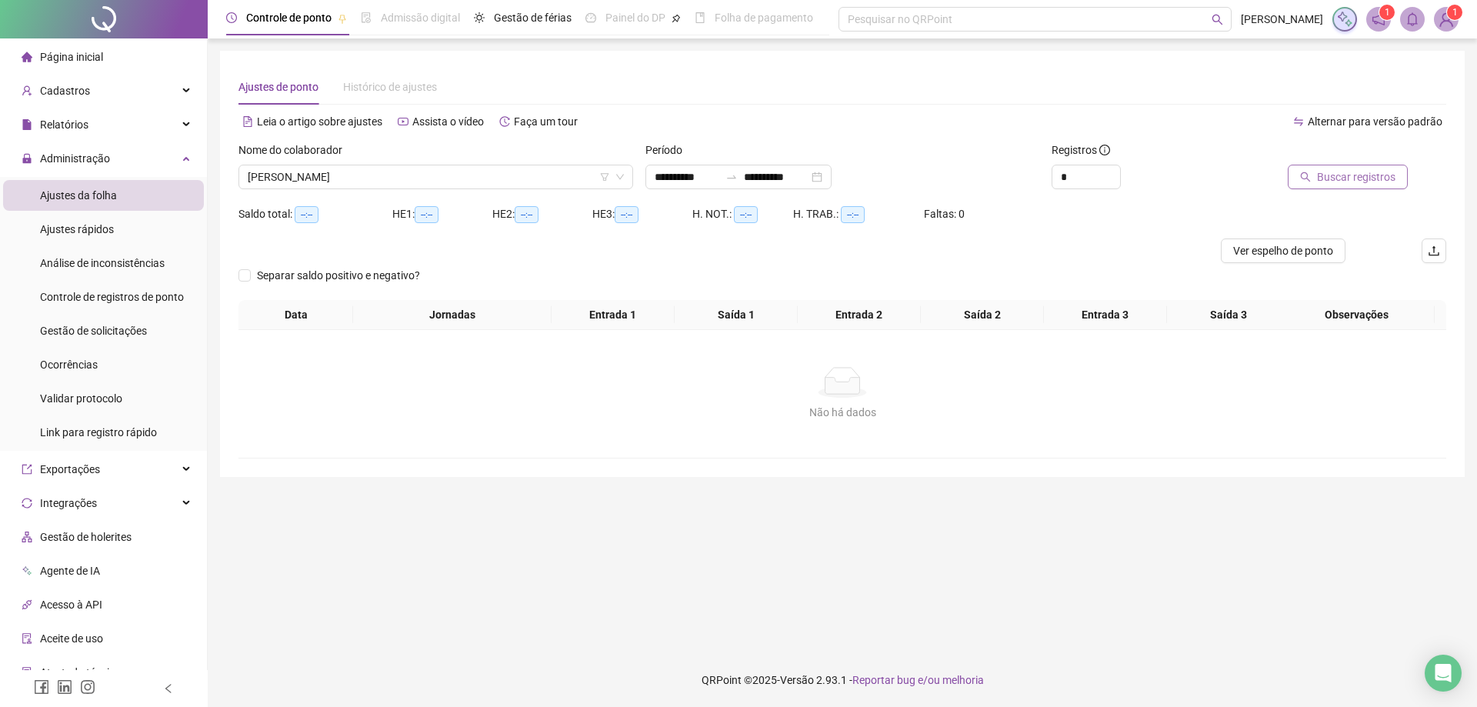
click at [1360, 174] on span "Buscar registros" at bounding box center [1356, 176] width 78 height 17
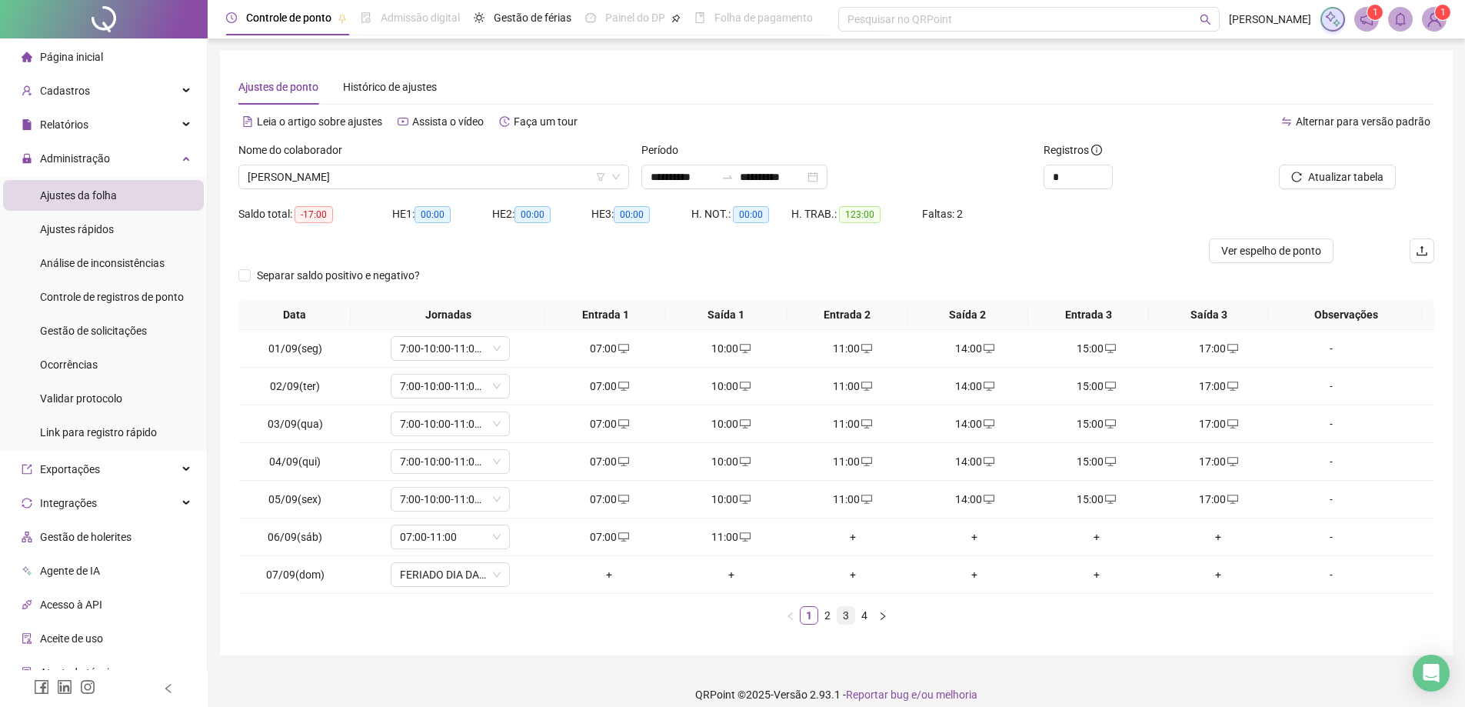
click at [841, 621] on link "3" at bounding box center [846, 615] width 17 height 17
click at [961, 500] on div "+" at bounding box center [974, 499] width 109 height 17
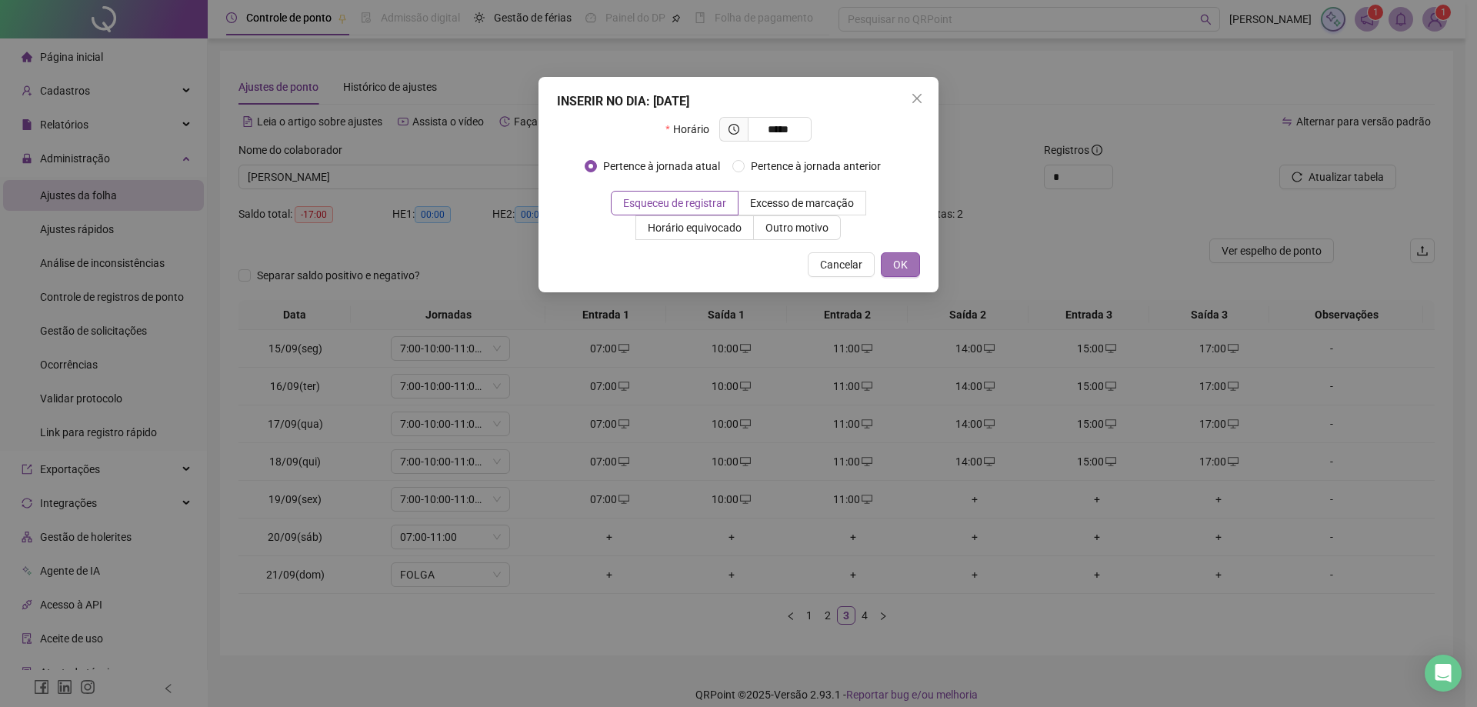
type input "*****"
click at [898, 264] on span "OK" at bounding box center [900, 264] width 15 height 17
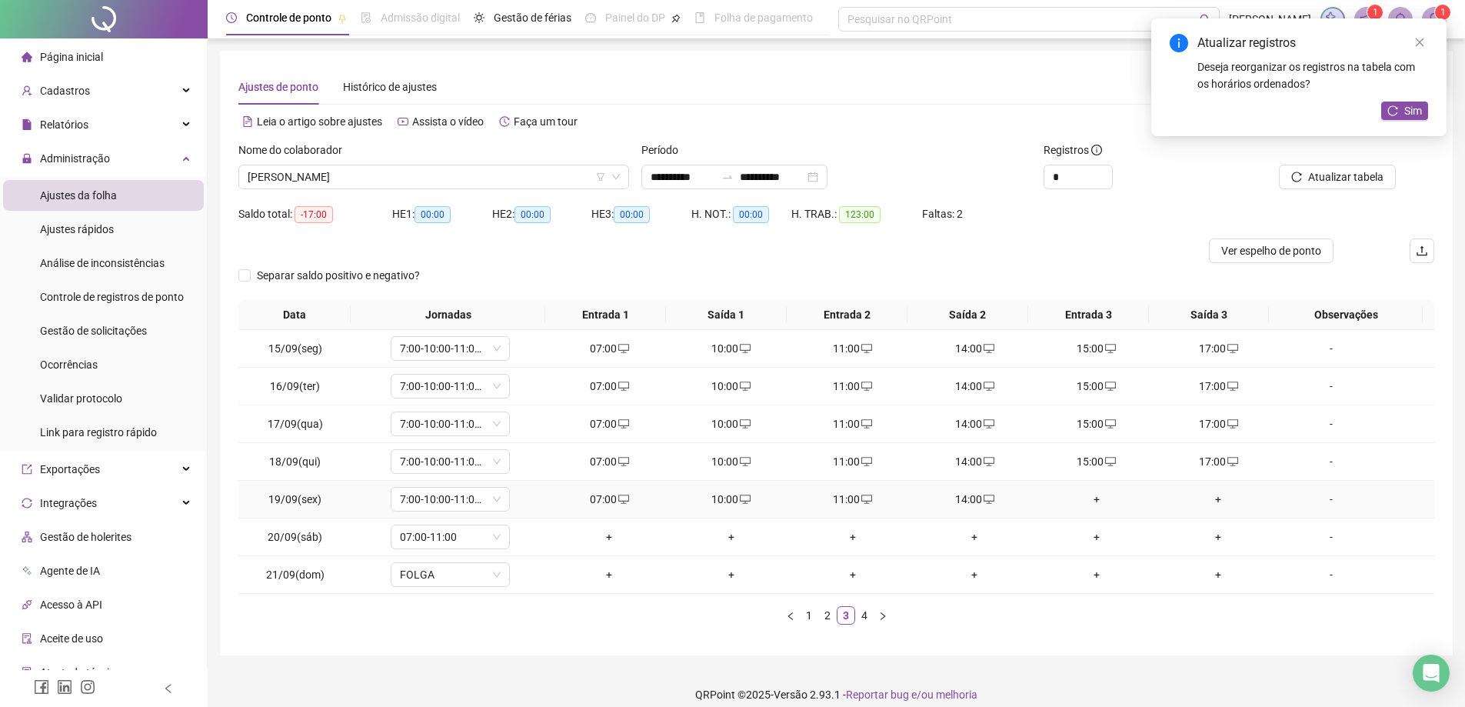
click at [1085, 503] on div "+" at bounding box center [1096, 499] width 109 height 17
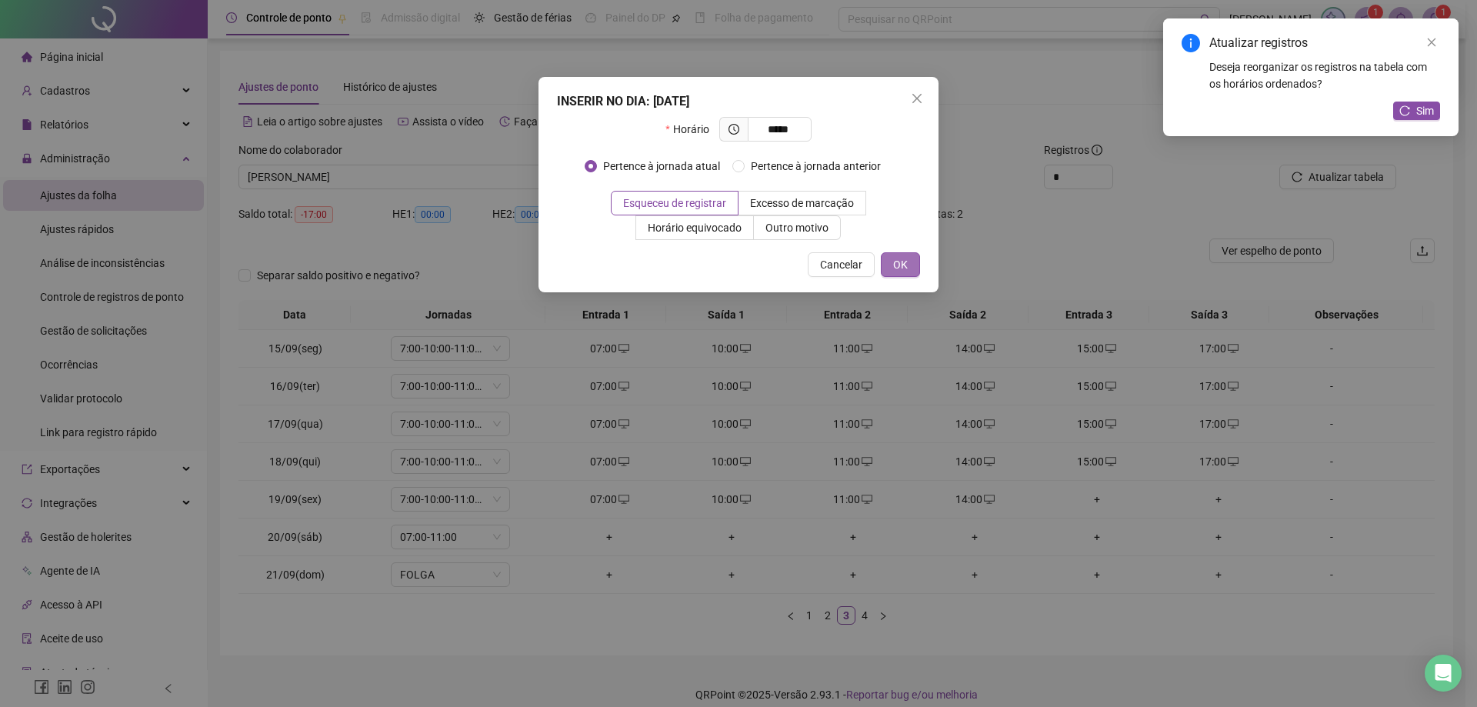
type input "*****"
click at [900, 259] on span "OK" at bounding box center [900, 264] width 15 height 17
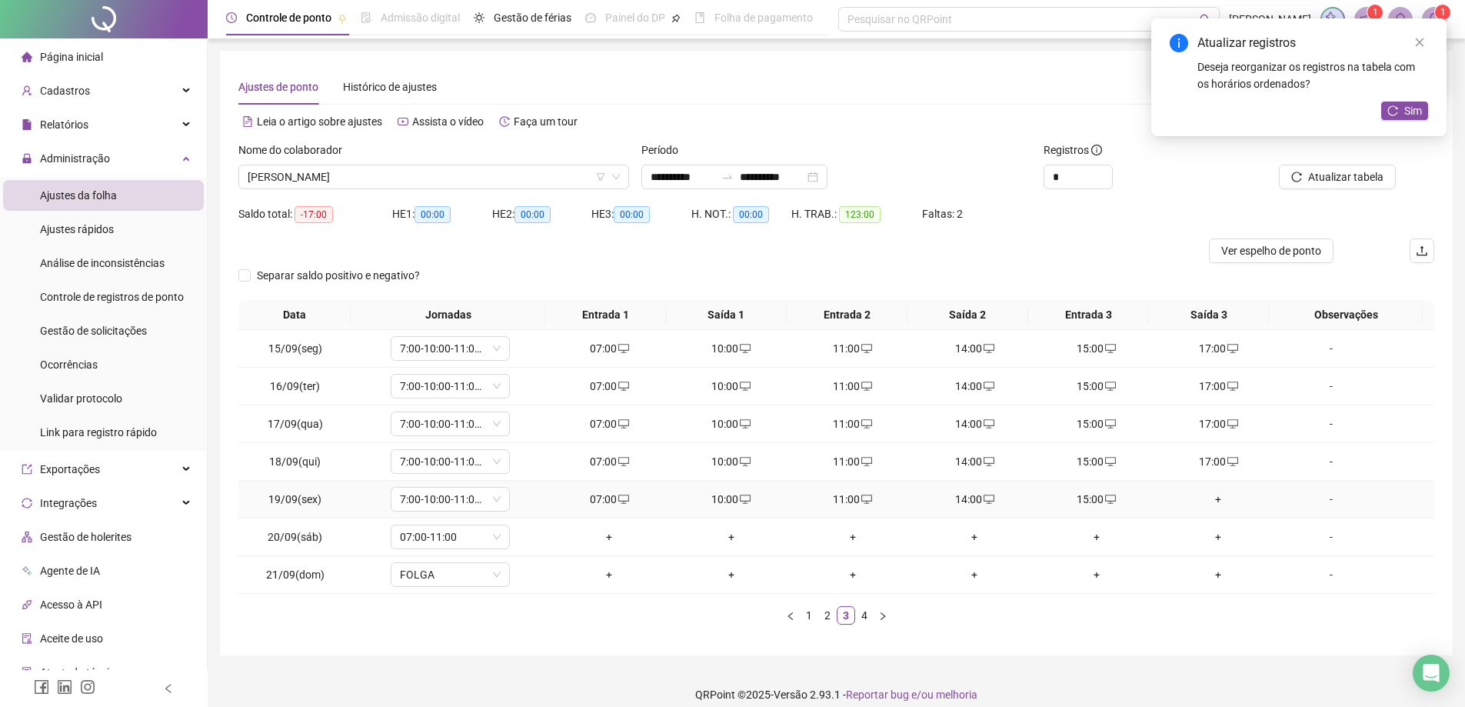
click at [1212, 498] on div "+" at bounding box center [1218, 499] width 109 height 17
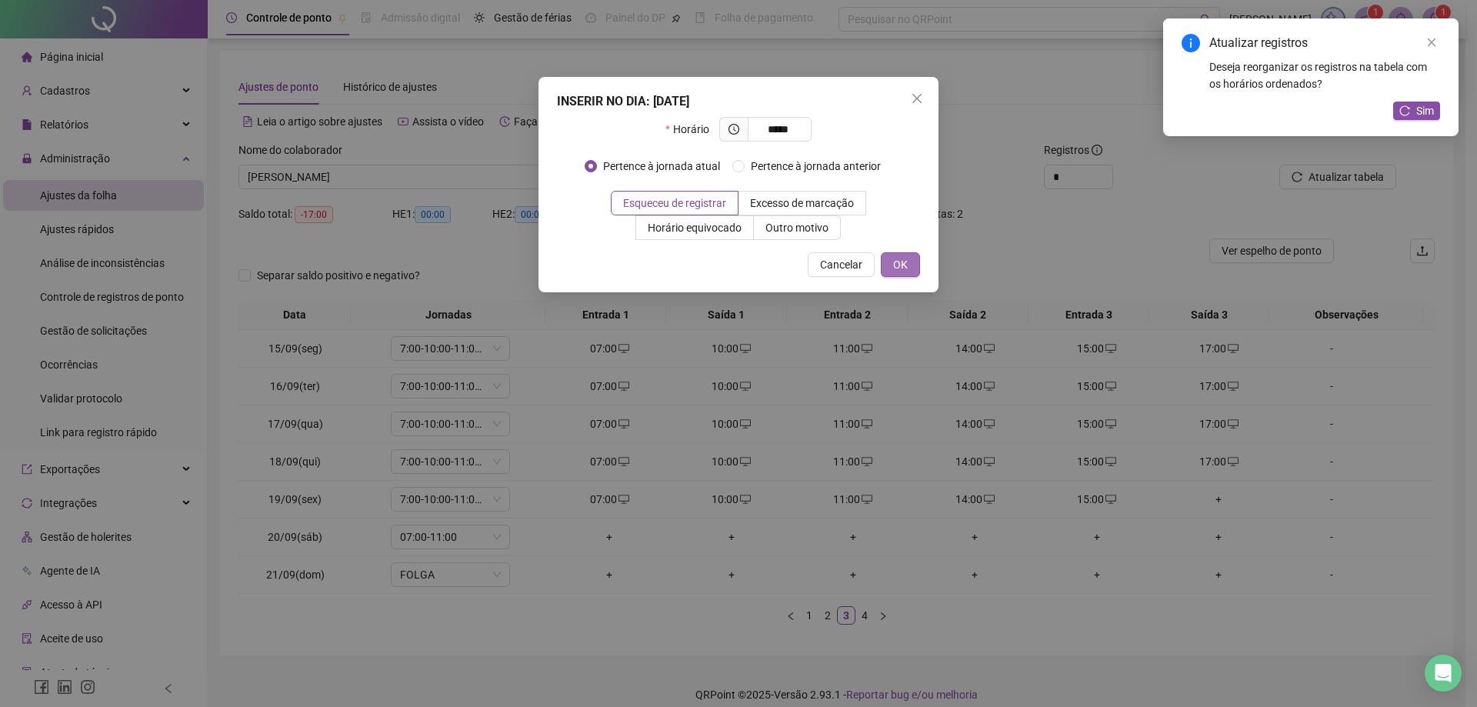
type input "*****"
click at [908, 270] on button "OK" at bounding box center [900, 264] width 39 height 25
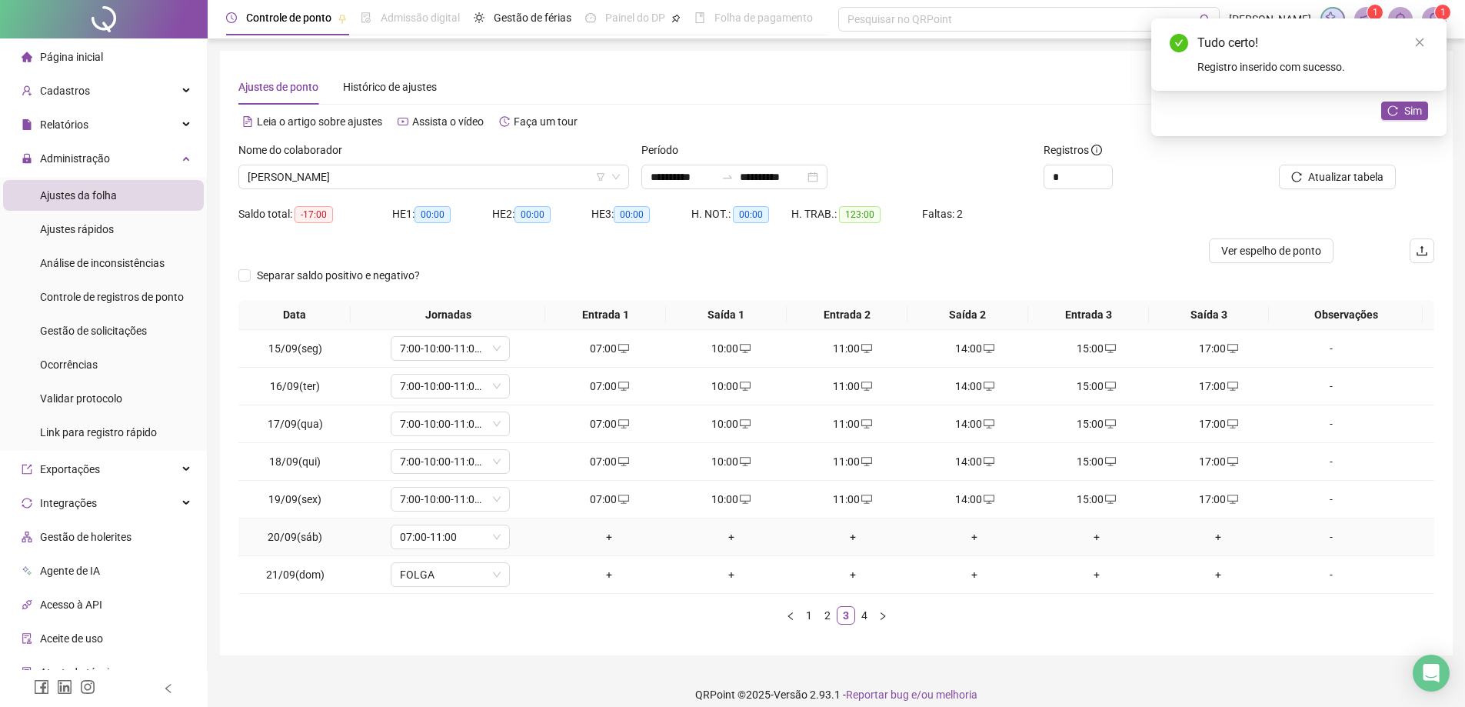
click at [608, 537] on div "+" at bounding box center [609, 536] width 109 height 17
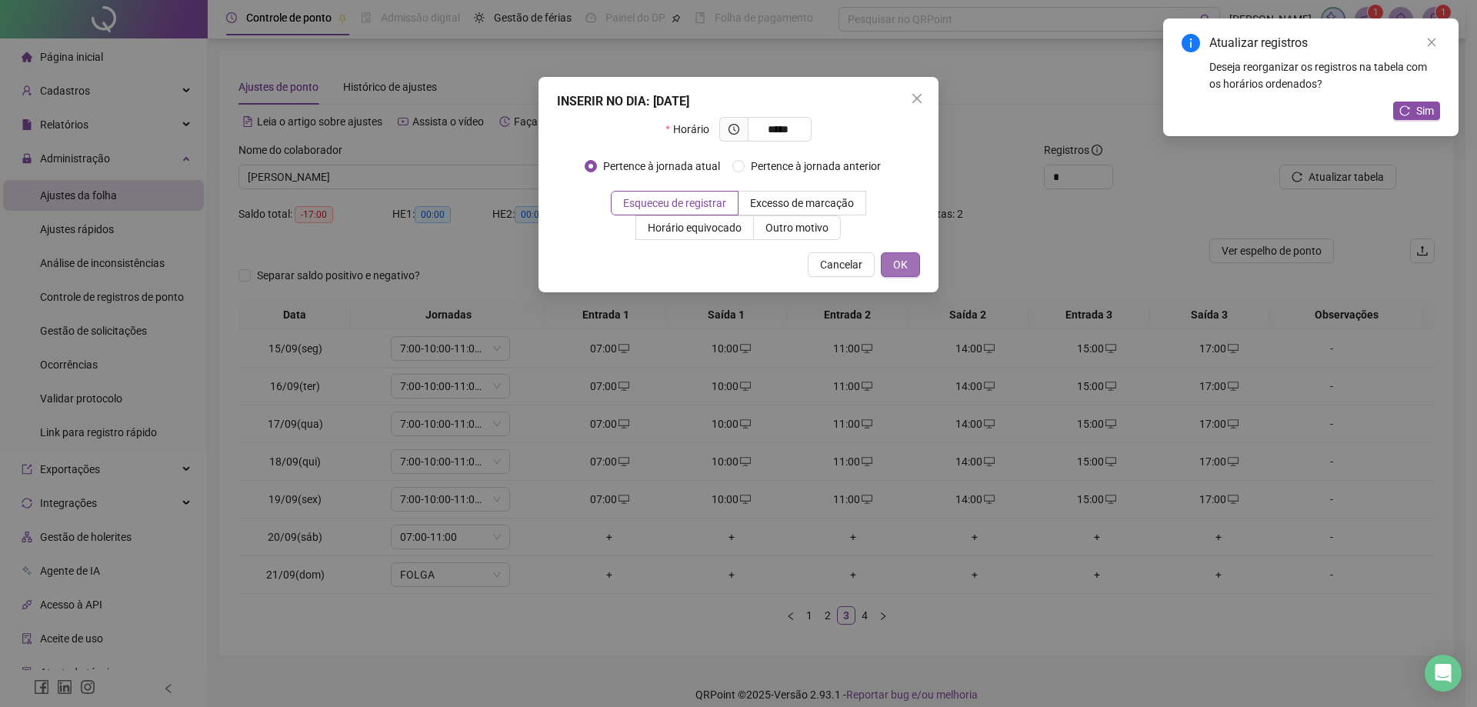
type input "*****"
click at [898, 265] on span "OK" at bounding box center [900, 264] width 15 height 17
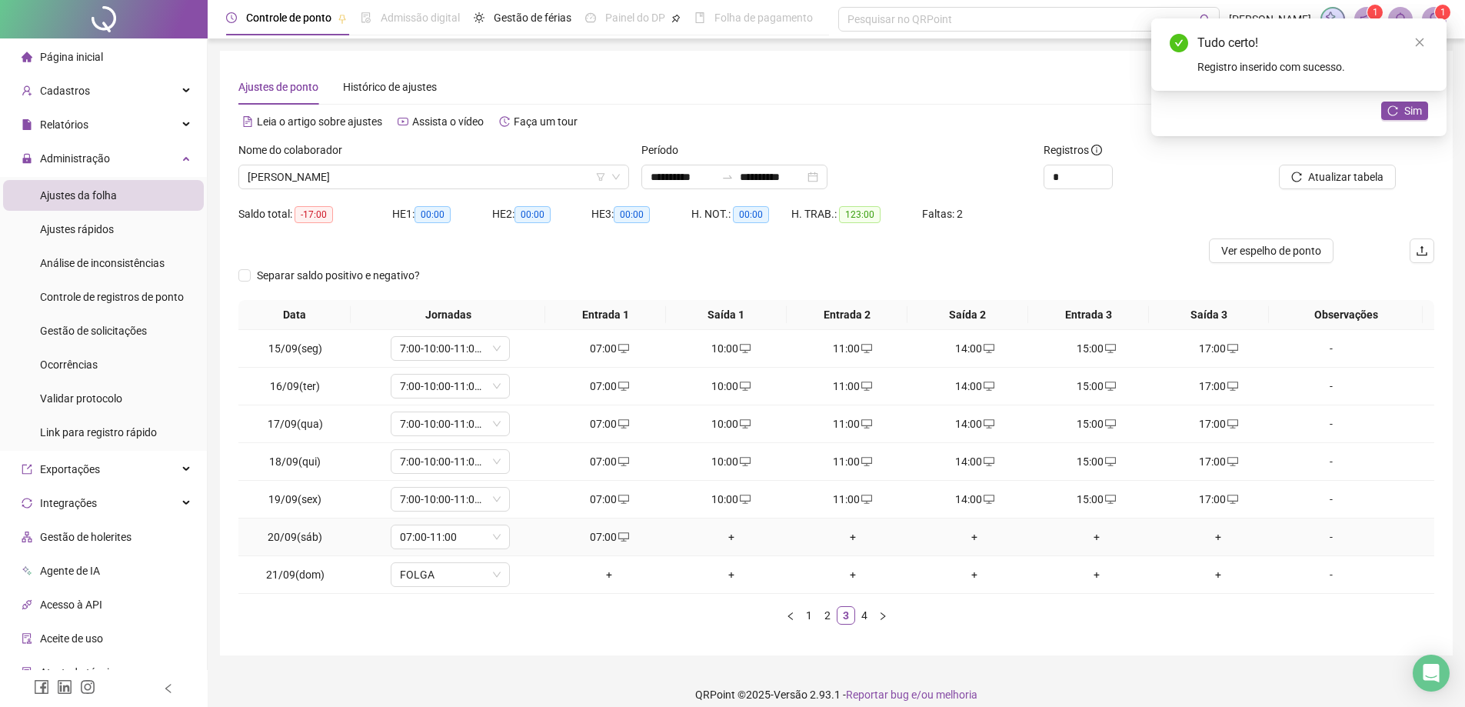
click at [722, 538] on div "+" at bounding box center [730, 536] width 109 height 17
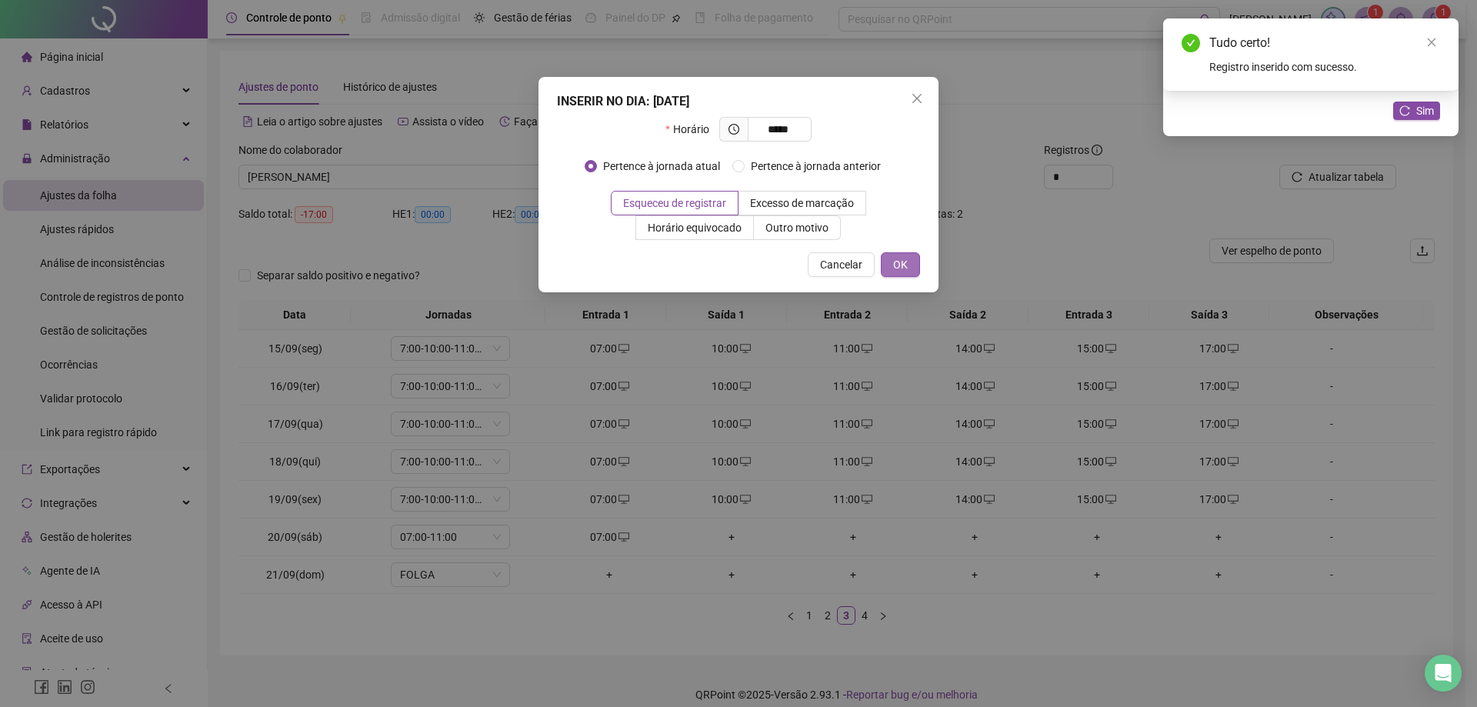
type input "*****"
click at [906, 267] on span "OK" at bounding box center [900, 264] width 15 height 17
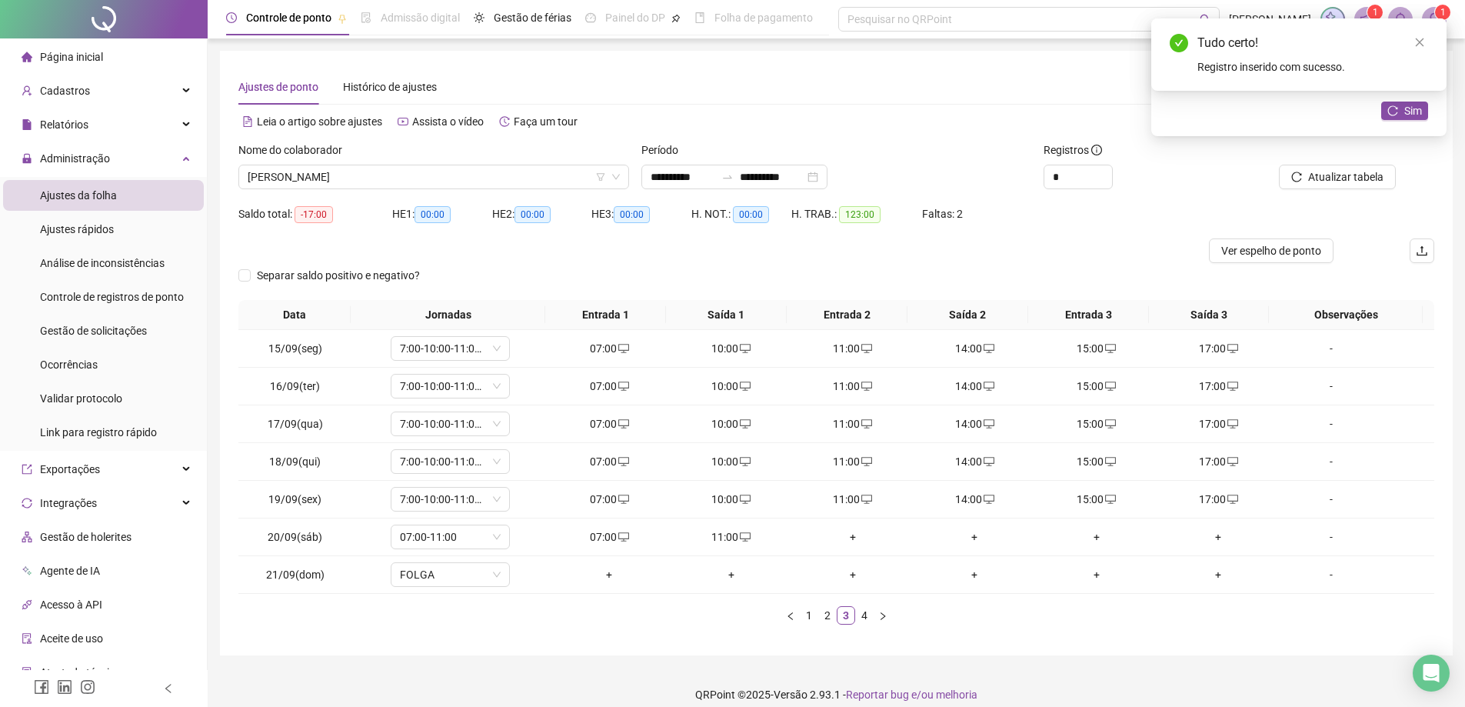
click at [1433, 106] on div "Atualizar registros Deseja reorganizar os registros na tabela com os horários o…" at bounding box center [1298, 77] width 295 height 118
click at [1407, 119] on button "Sim" at bounding box center [1404, 111] width 47 height 18
click at [864, 614] on link "4" at bounding box center [864, 615] width 17 height 17
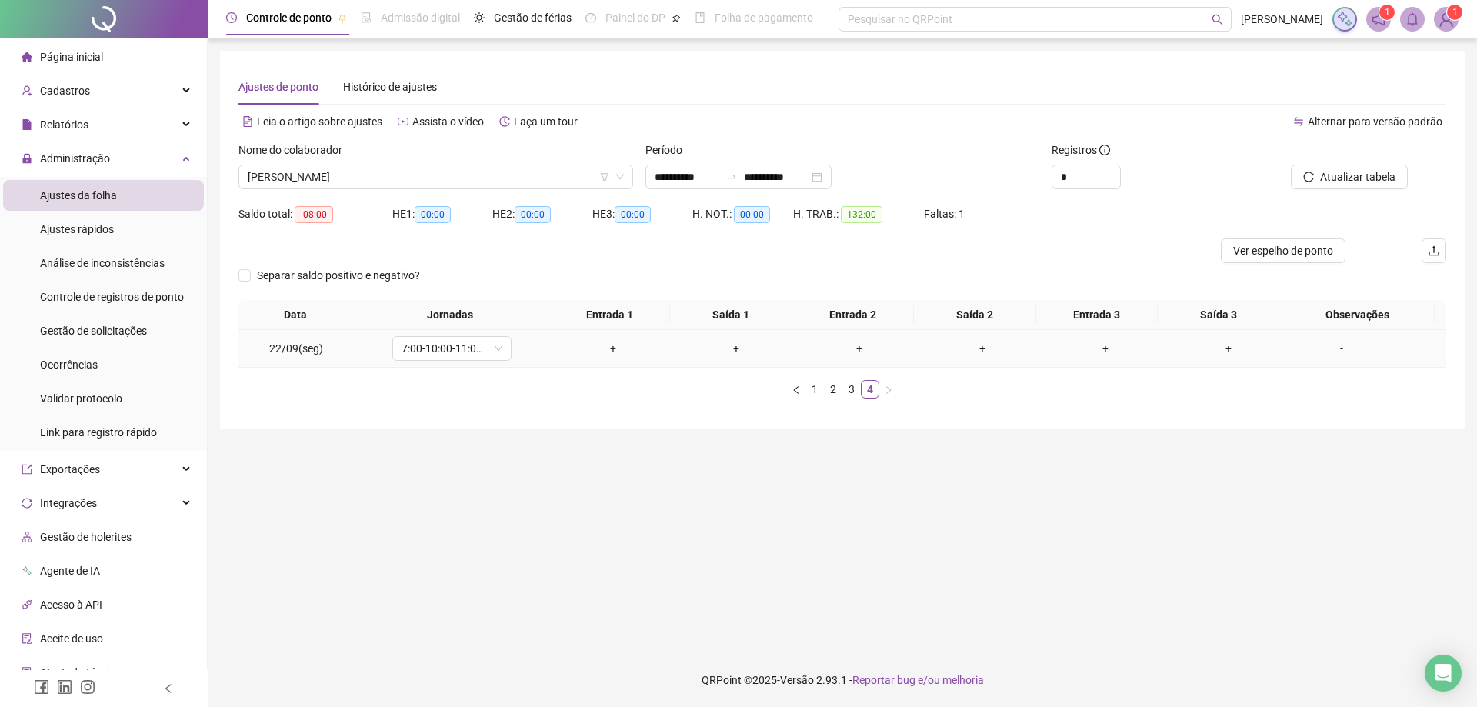
click at [602, 354] on div "+" at bounding box center [613, 348] width 111 height 17
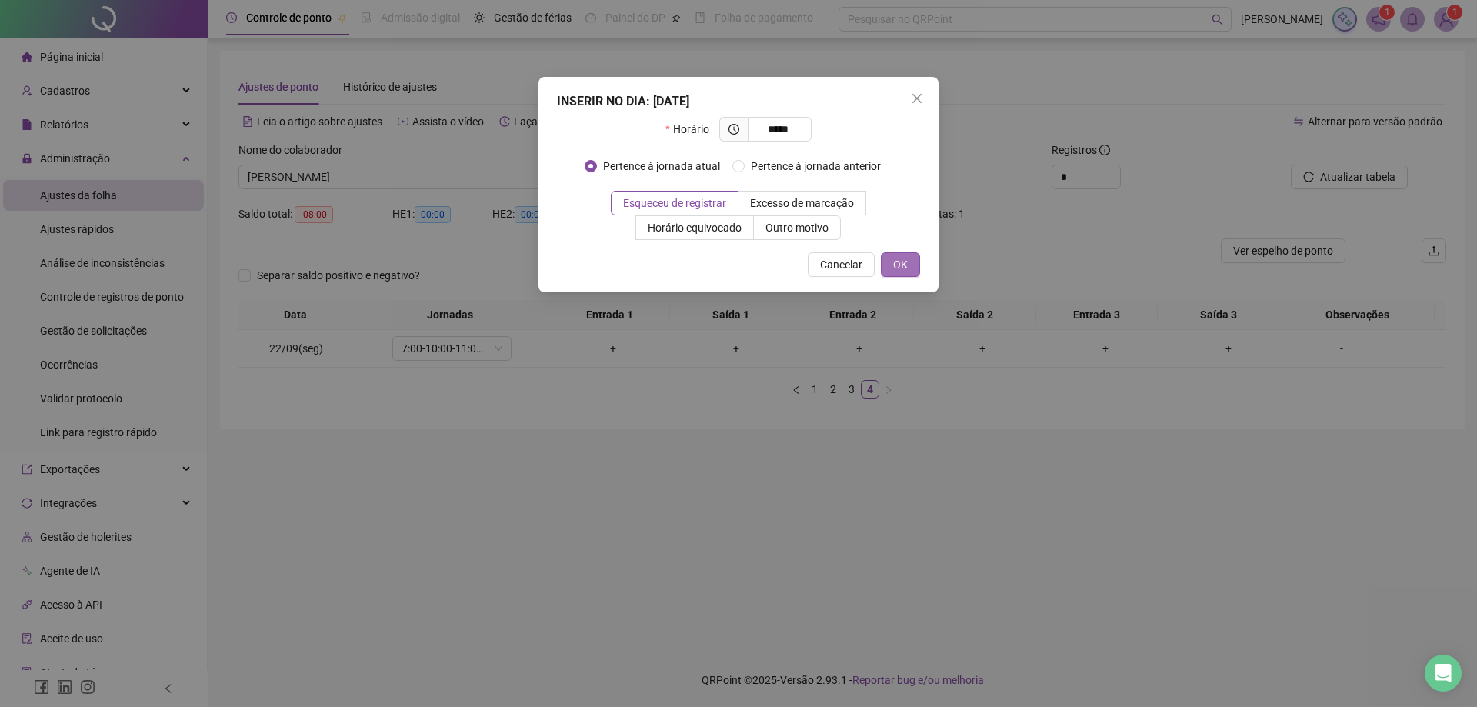
type input "*****"
click at [904, 262] on span "OK" at bounding box center [900, 264] width 15 height 17
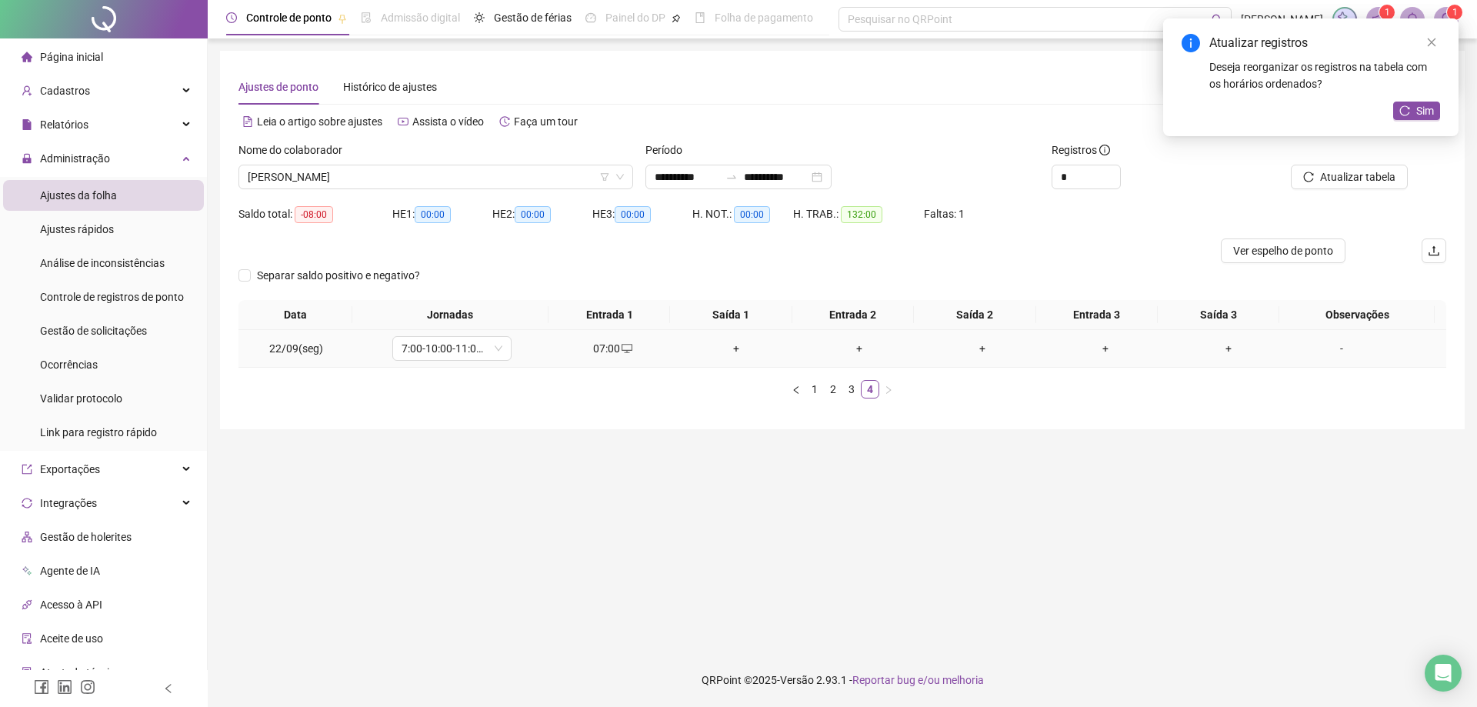
click at [734, 351] on div "+" at bounding box center [736, 348] width 111 height 17
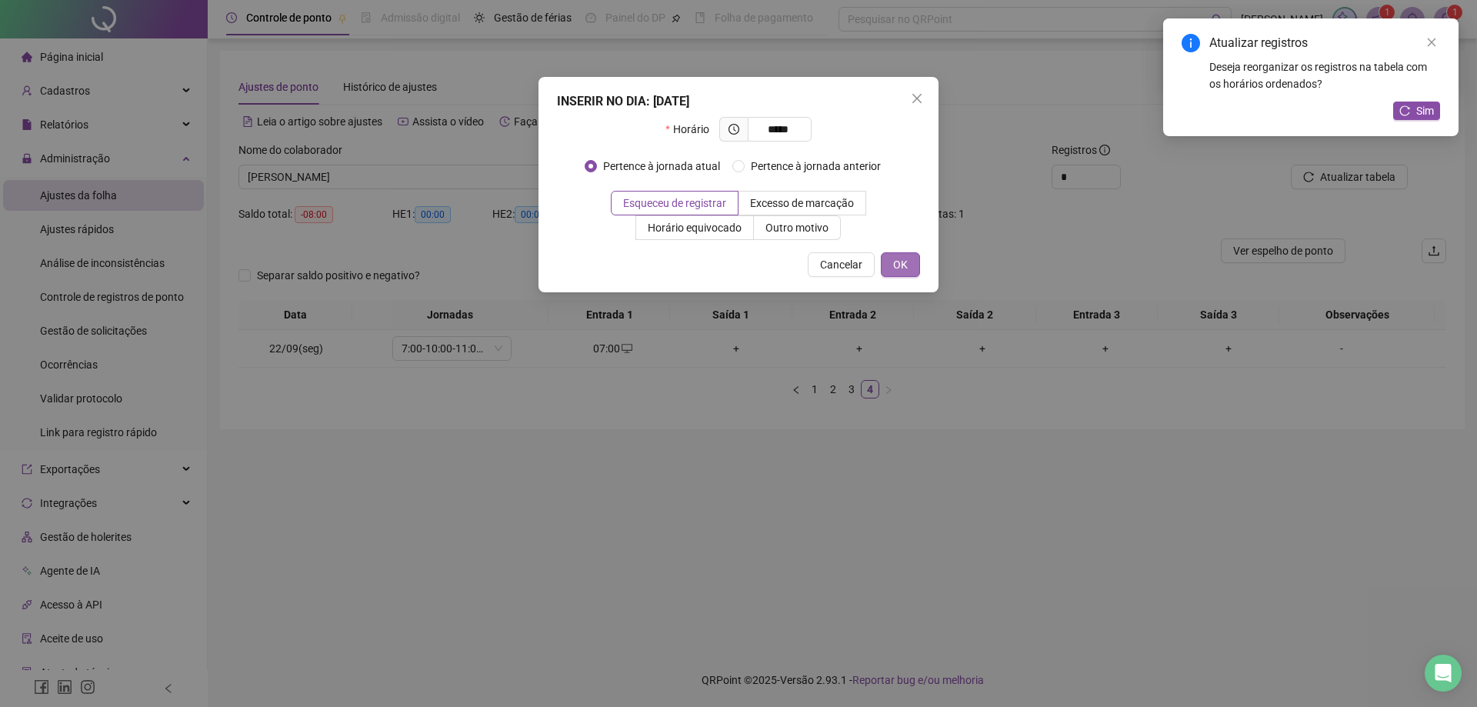
type input "*****"
click at [905, 270] on span "OK" at bounding box center [900, 264] width 15 height 17
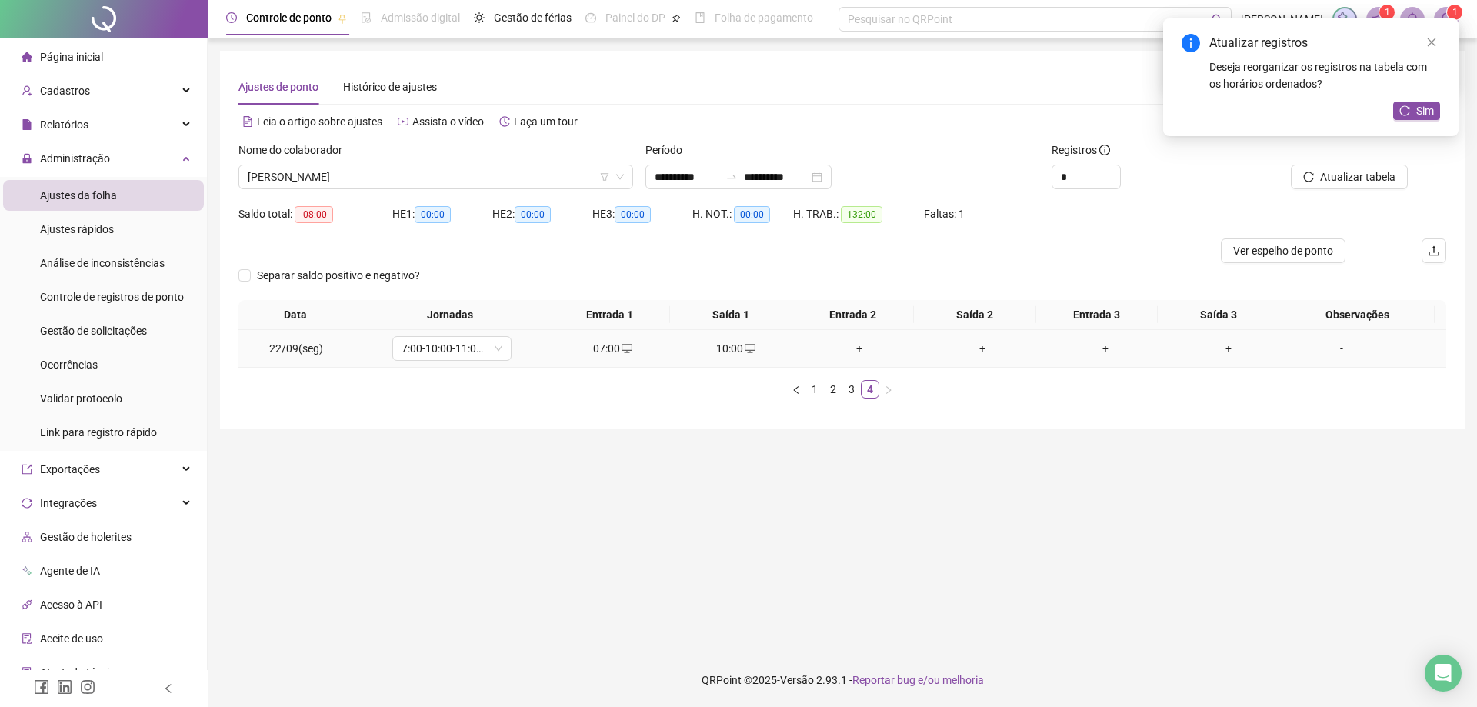
click at [846, 352] on div "+" at bounding box center [859, 348] width 111 height 17
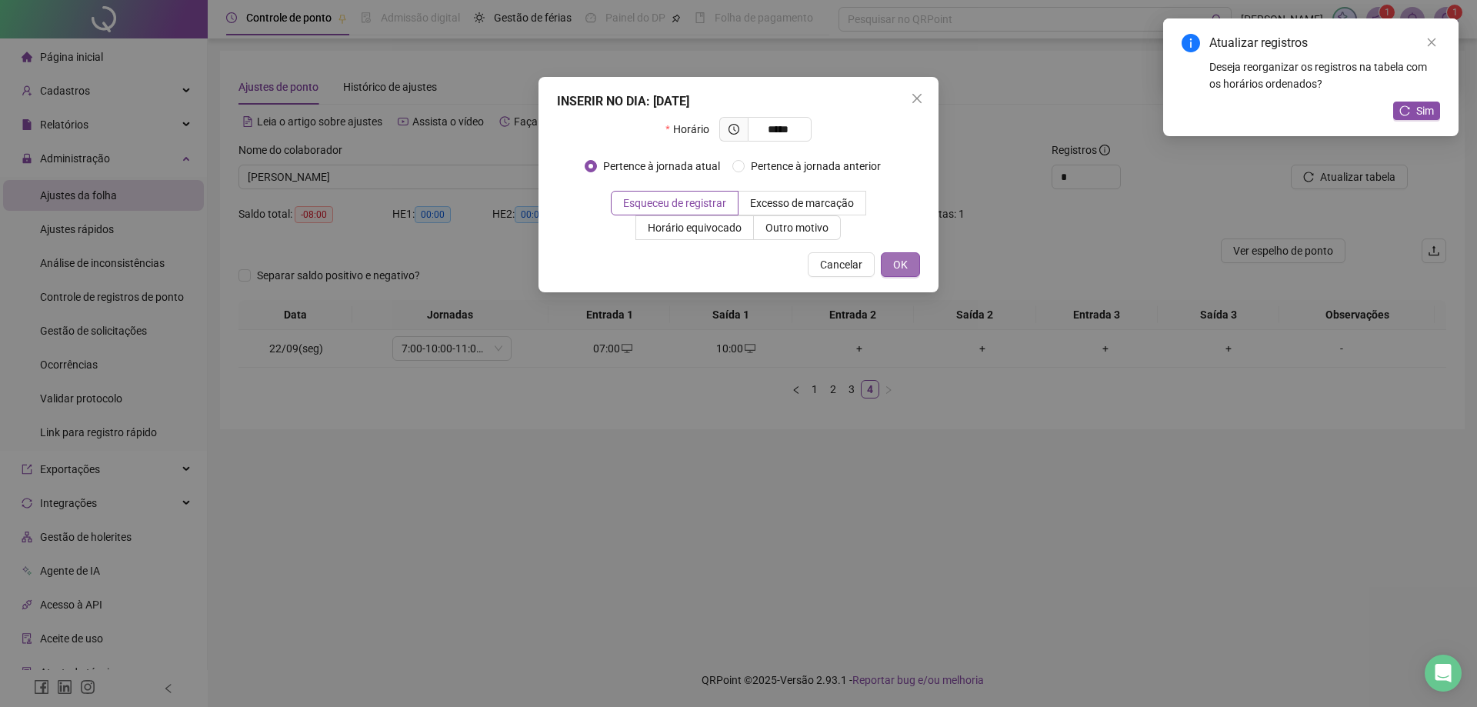
type input "*****"
click at [898, 260] on span "OK" at bounding box center [900, 264] width 15 height 17
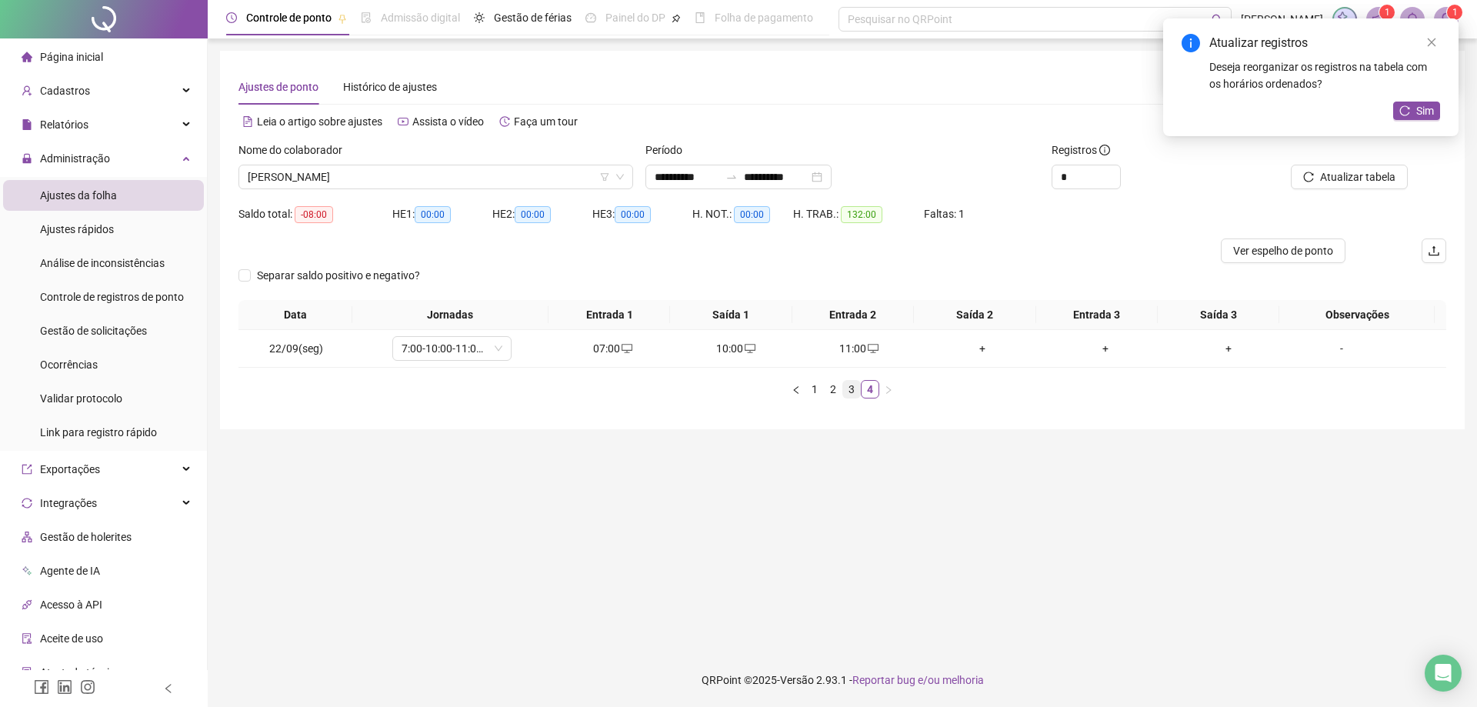
click at [851, 392] on link "3" at bounding box center [851, 389] width 17 height 17
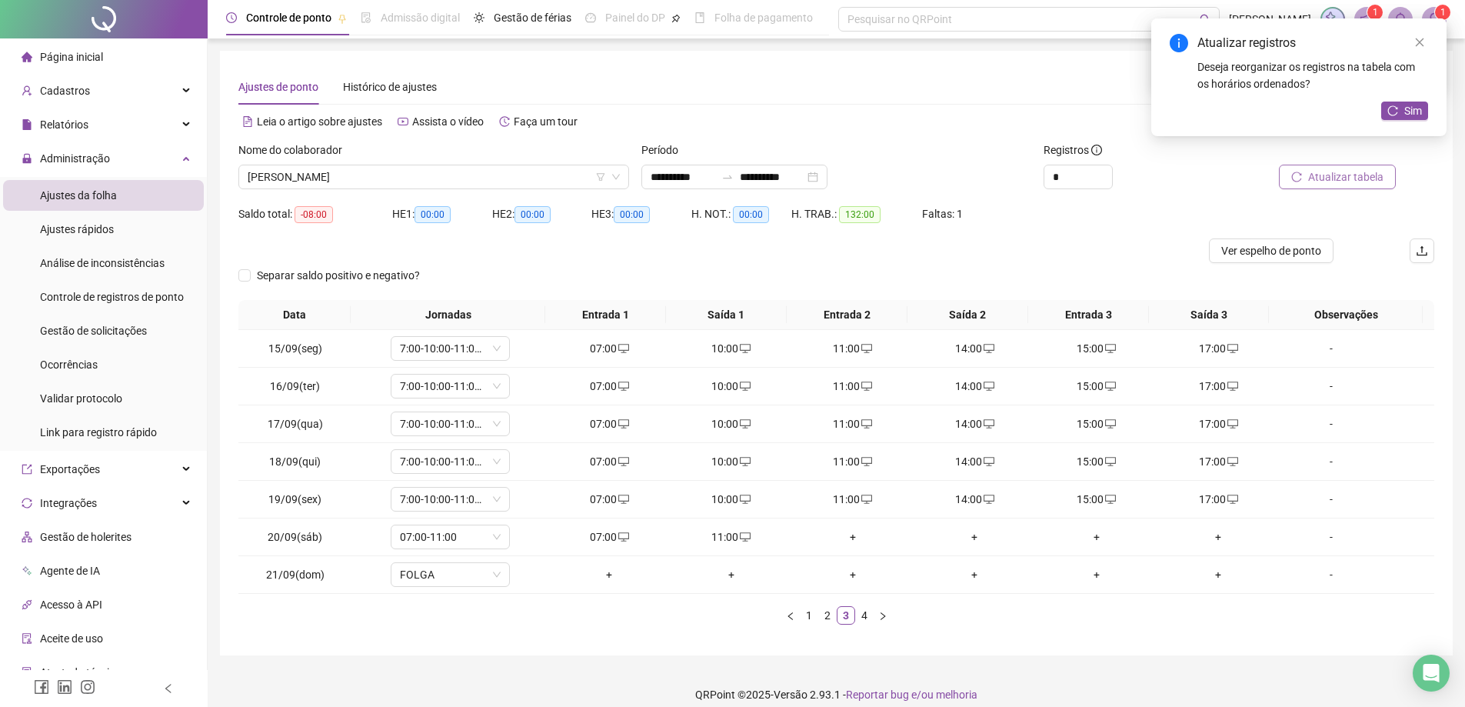
click at [1311, 173] on span "Atualizar tabela" at bounding box center [1345, 176] width 75 height 17
click at [398, 174] on span "[PERSON_NAME]" at bounding box center [434, 176] width 372 height 23
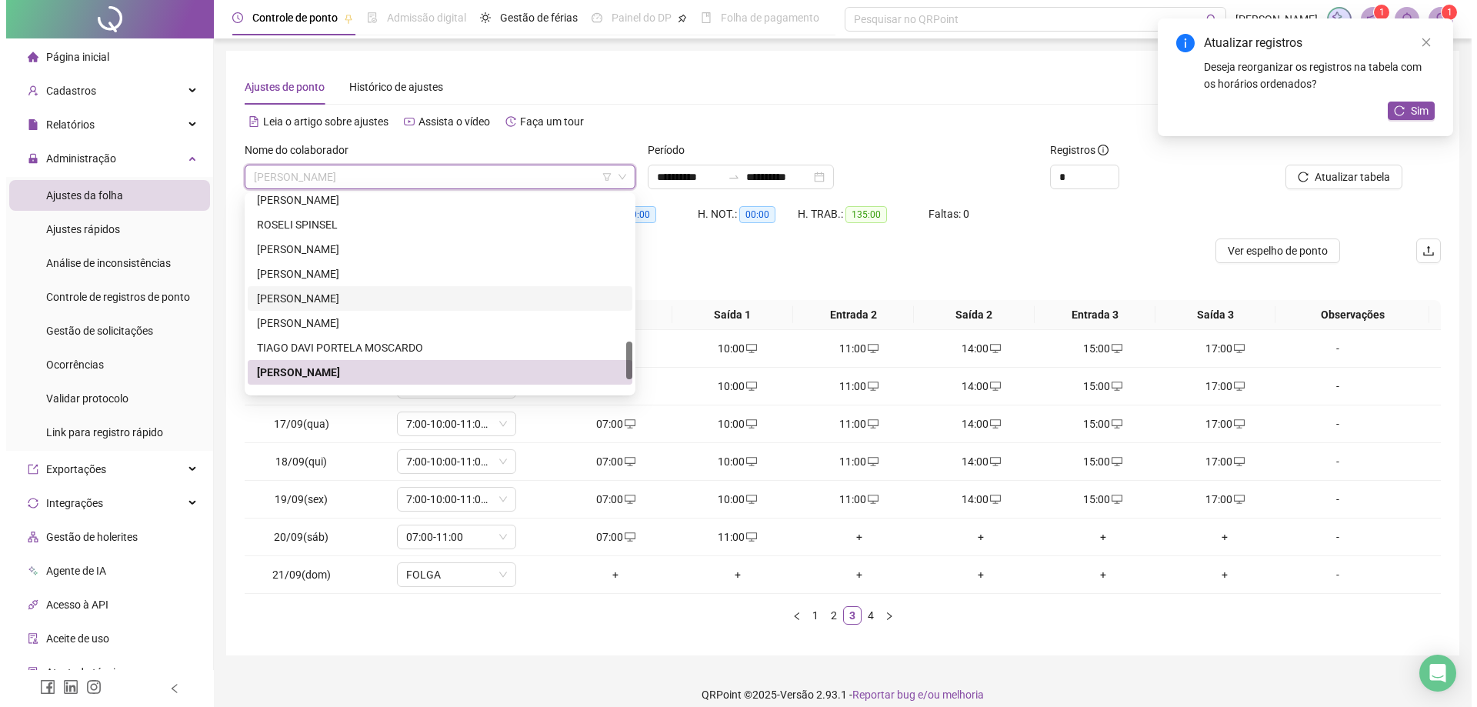
scroll to position [812, 0]
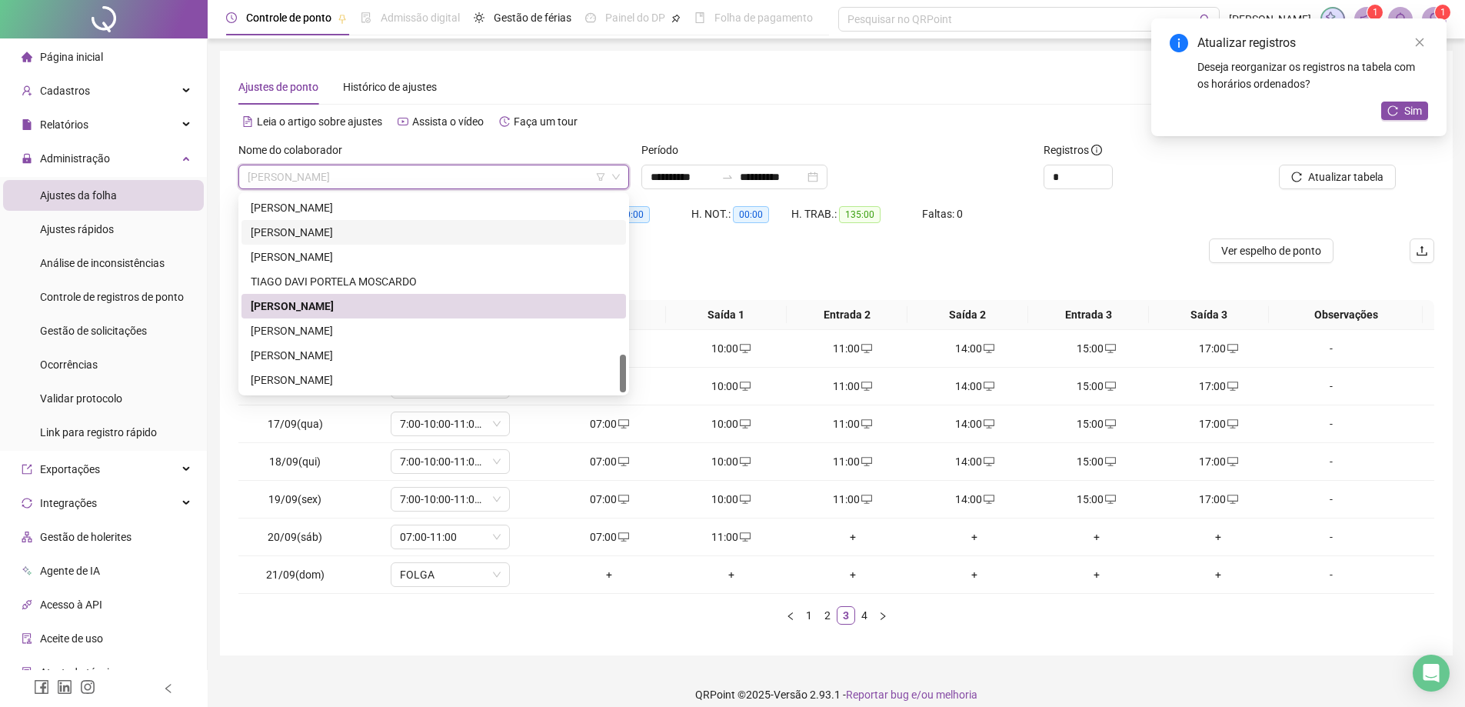
click at [622, 388] on div at bounding box center [623, 374] width 6 height 38
click at [349, 328] on div "[PERSON_NAME]" at bounding box center [434, 330] width 366 height 17
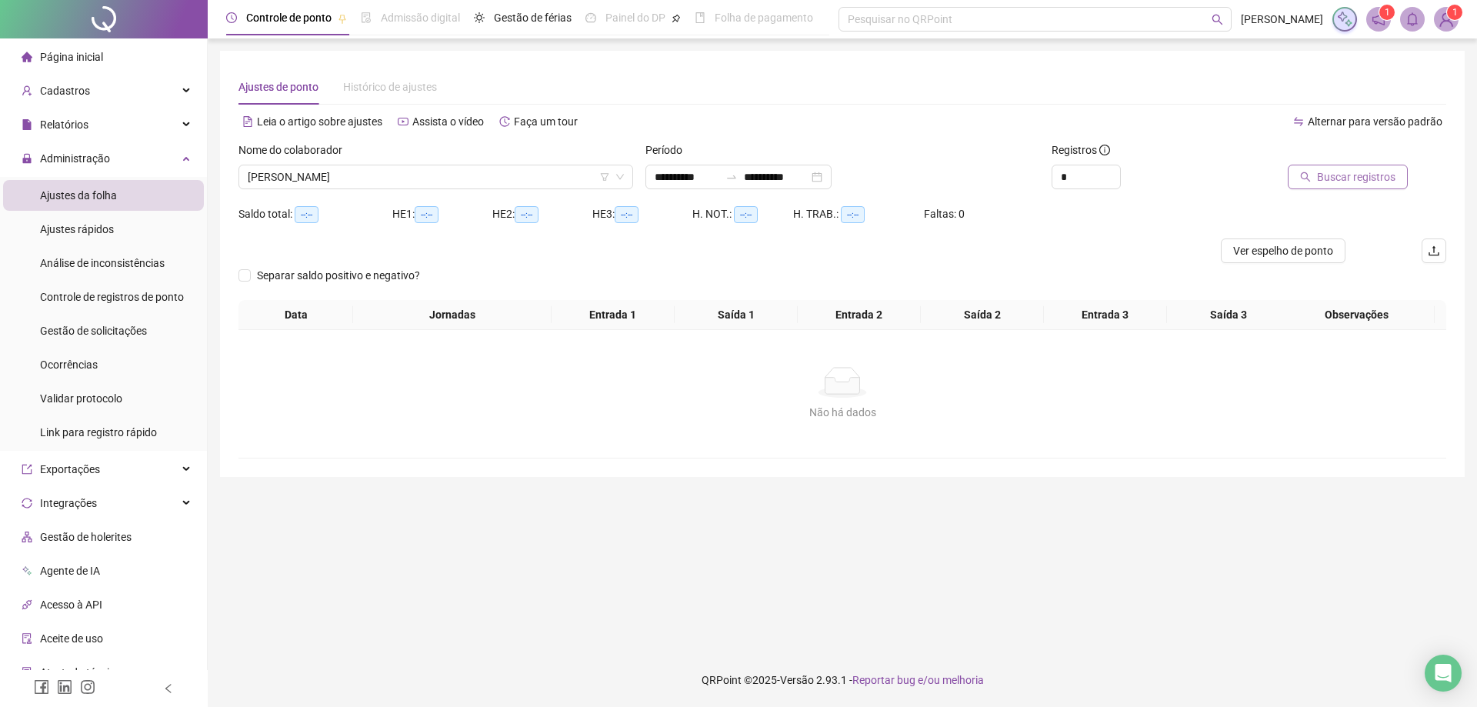
click at [1339, 172] on span "Buscar registros" at bounding box center [1356, 176] width 78 height 17
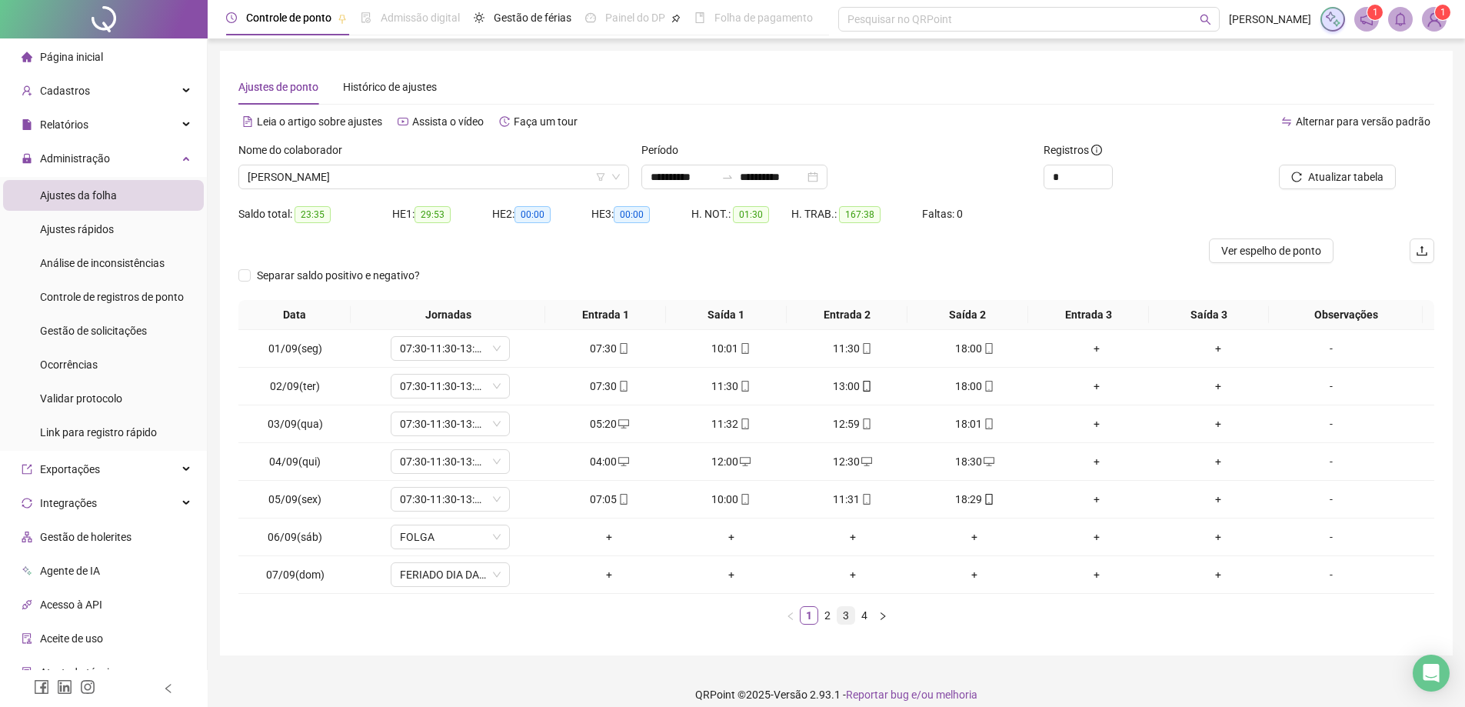
click at [840, 619] on link "3" at bounding box center [846, 615] width 17 height 17
click at [1080, 502] on div "08:42" at bounding box center [1096, 499] width 109 height 17
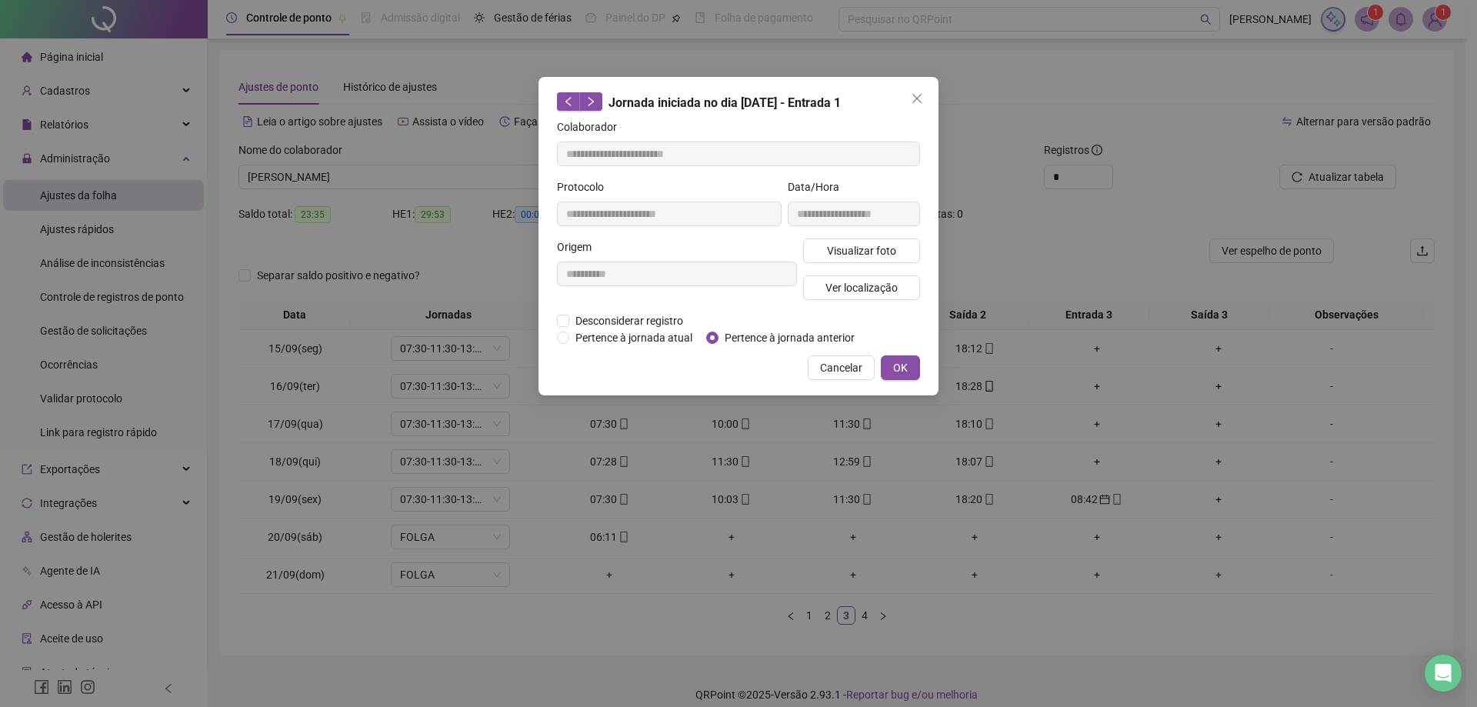
type input "**********"
click at [565, 344] on label "Pertence à jornada atual" at bounding box center [628, 337] width 143 height 17
click at [895, 360] on span "OK" at bounding box center [900, 367] width 15 height 17
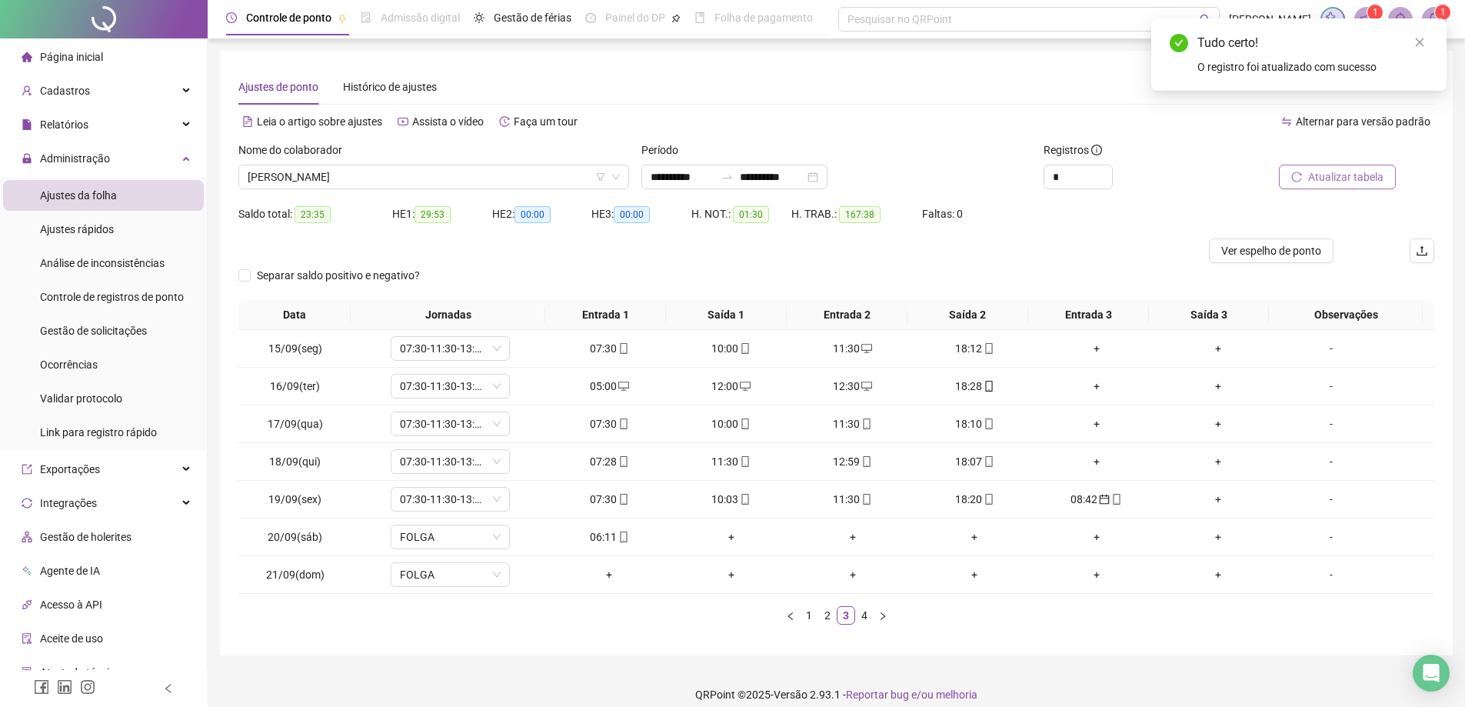
click at [1326, 176] on span "Atualizar tabela" at bounding box center [1345, 176] width 75 height 17
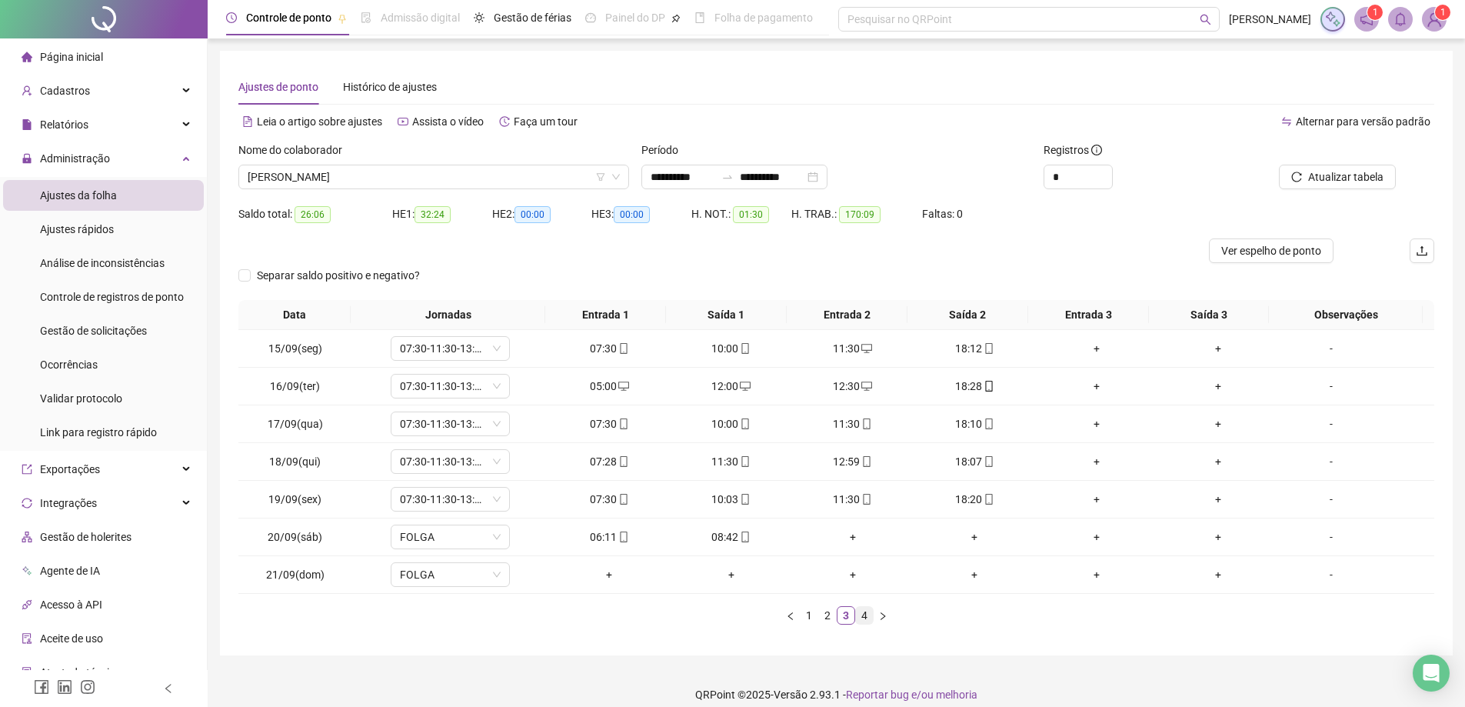
click at [865, 615] on link "4" at bounding box center [864, 615] width 17 height 17
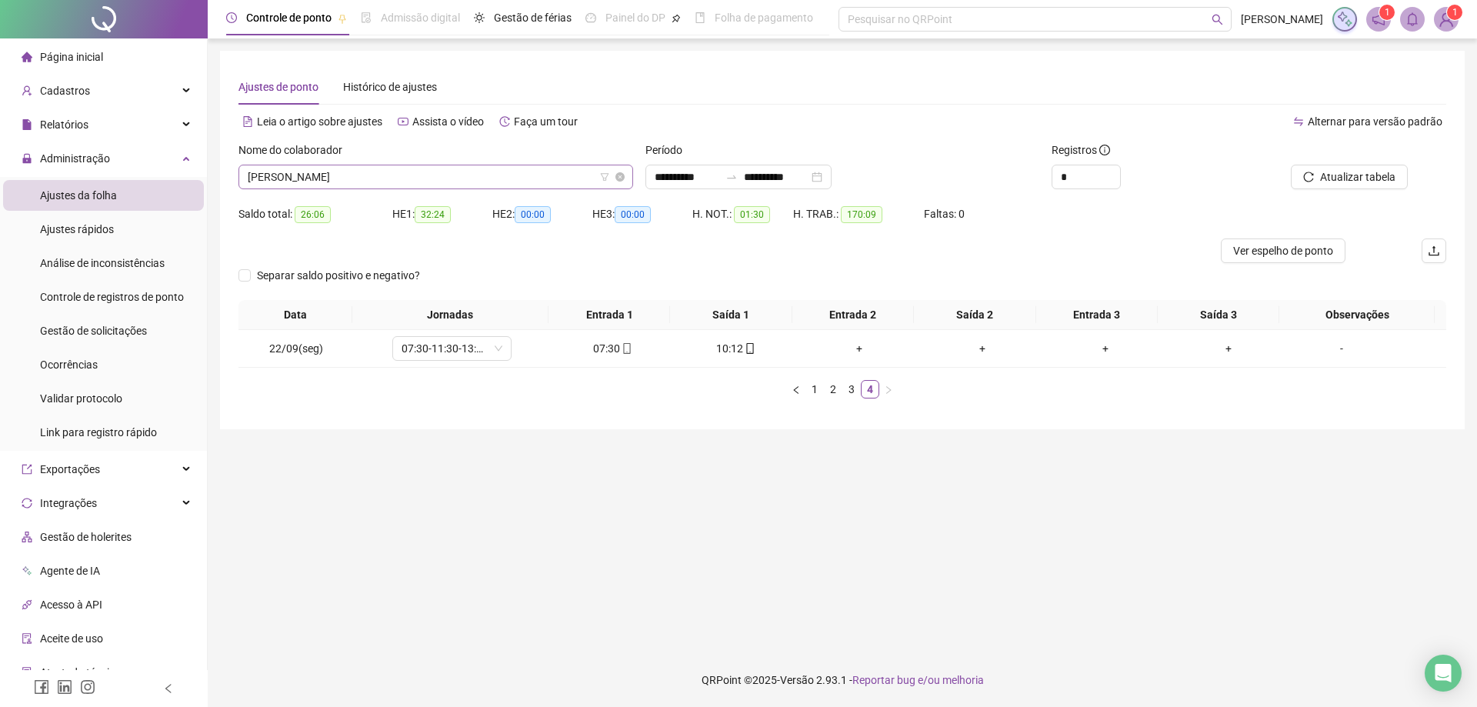
click at [429, 179] on span "[PERSON_NAME]" at bounding box center [436, 176] width 376 height 23
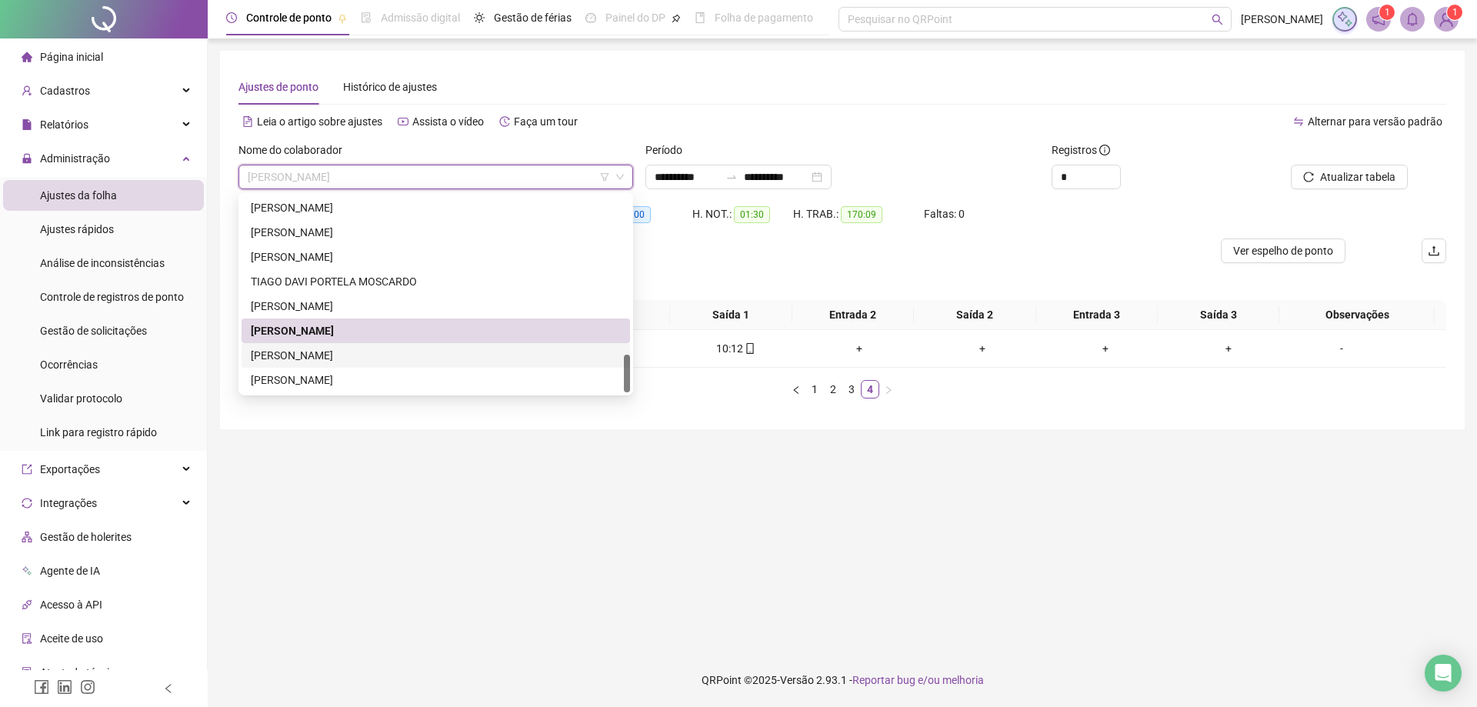
click at [370, 358] on div "[PERSON_NAME]" at bounding box center [436, 355] width 370 height 17
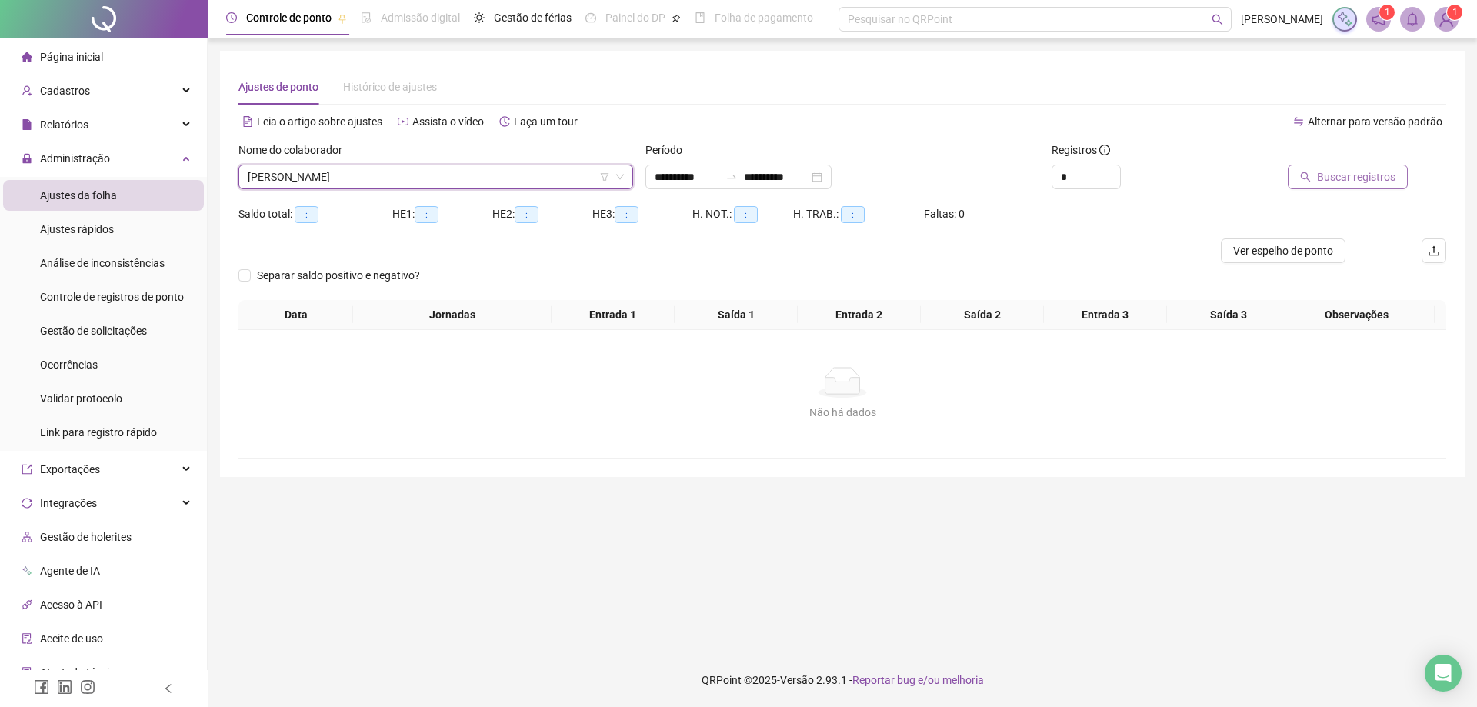
click at [1337, 174] on span "Buscar registros" at bounding box center [1356, 176] width 78 height 17
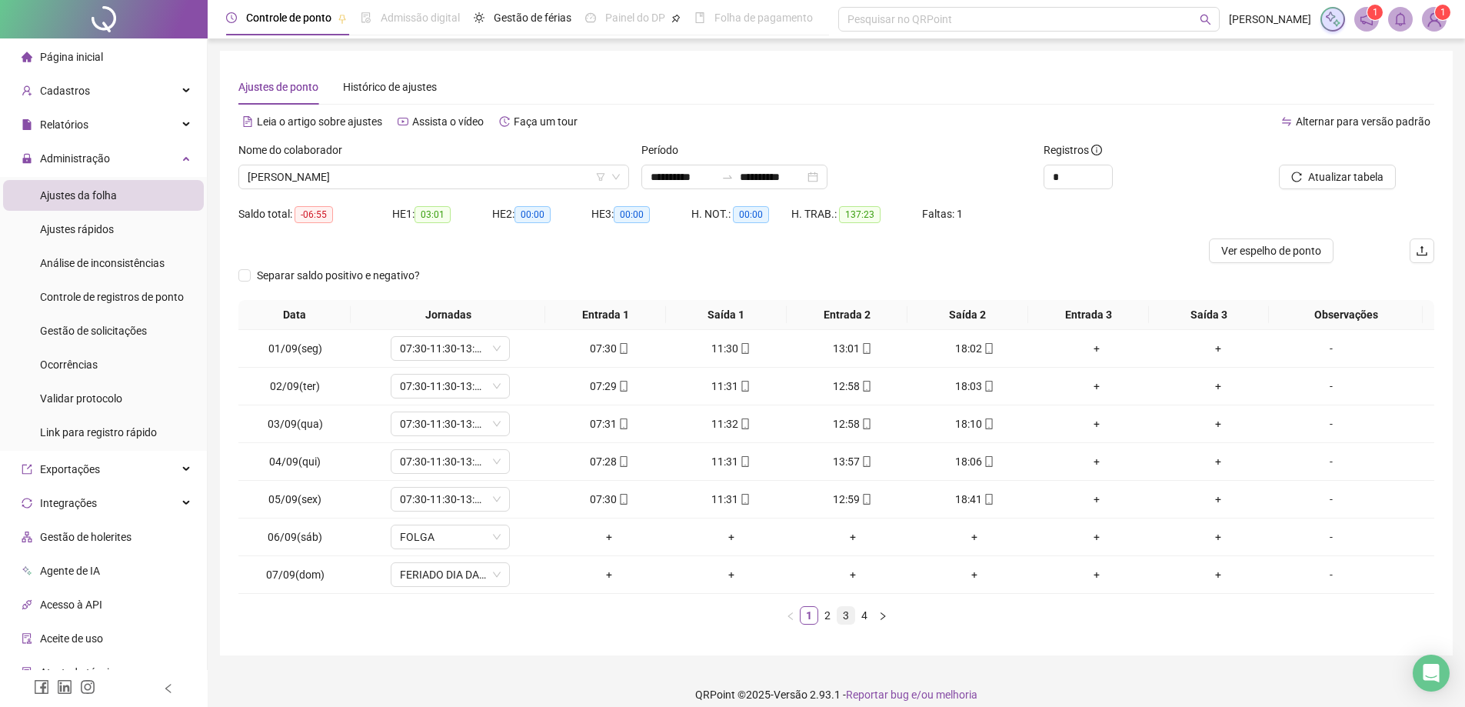
click at [841, 616] on link "3" at bounding box center [846, 615] width 17 height 17
click at [865, 614] on link "4" at bounding box center [864, 615] width 17 height 17
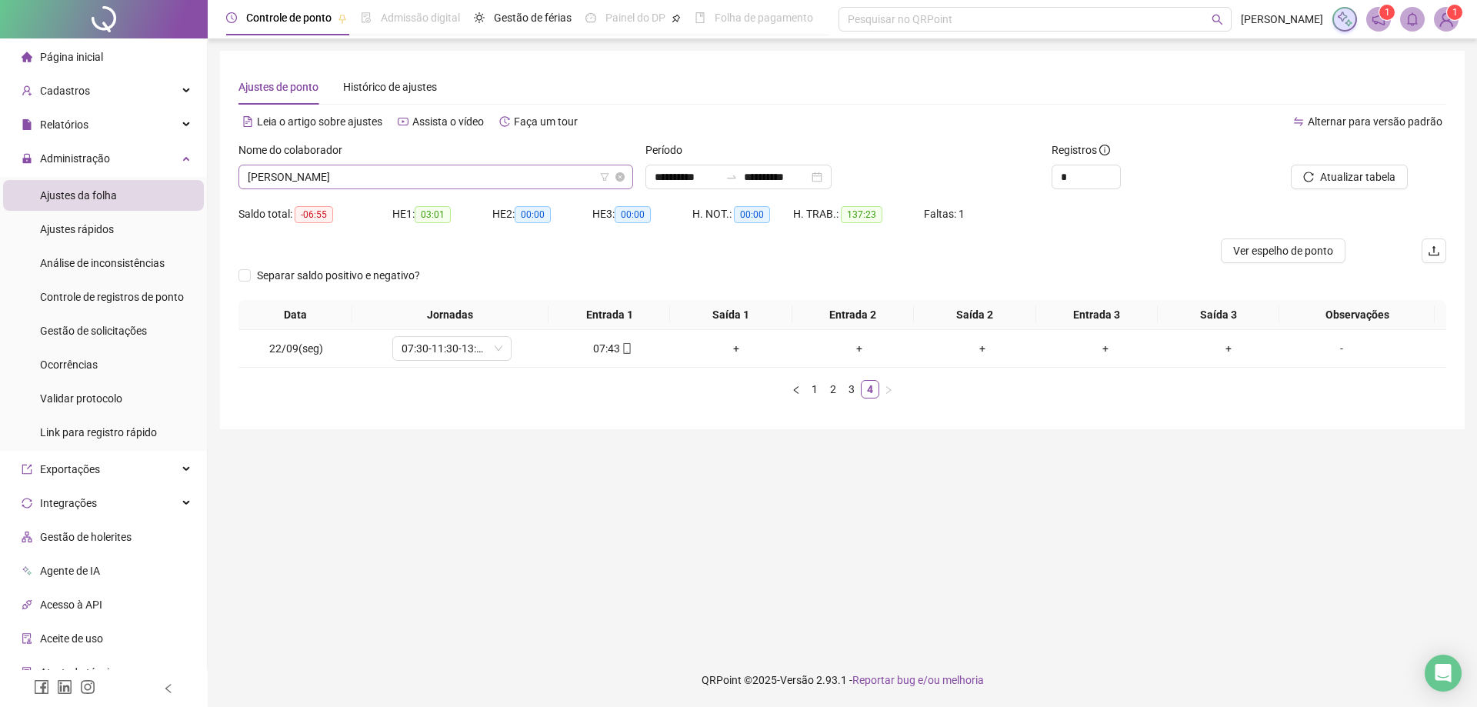
click at [440, 178] on span "[PERSON_NAME]" at bounding box center [436, 176] width 376 height 23
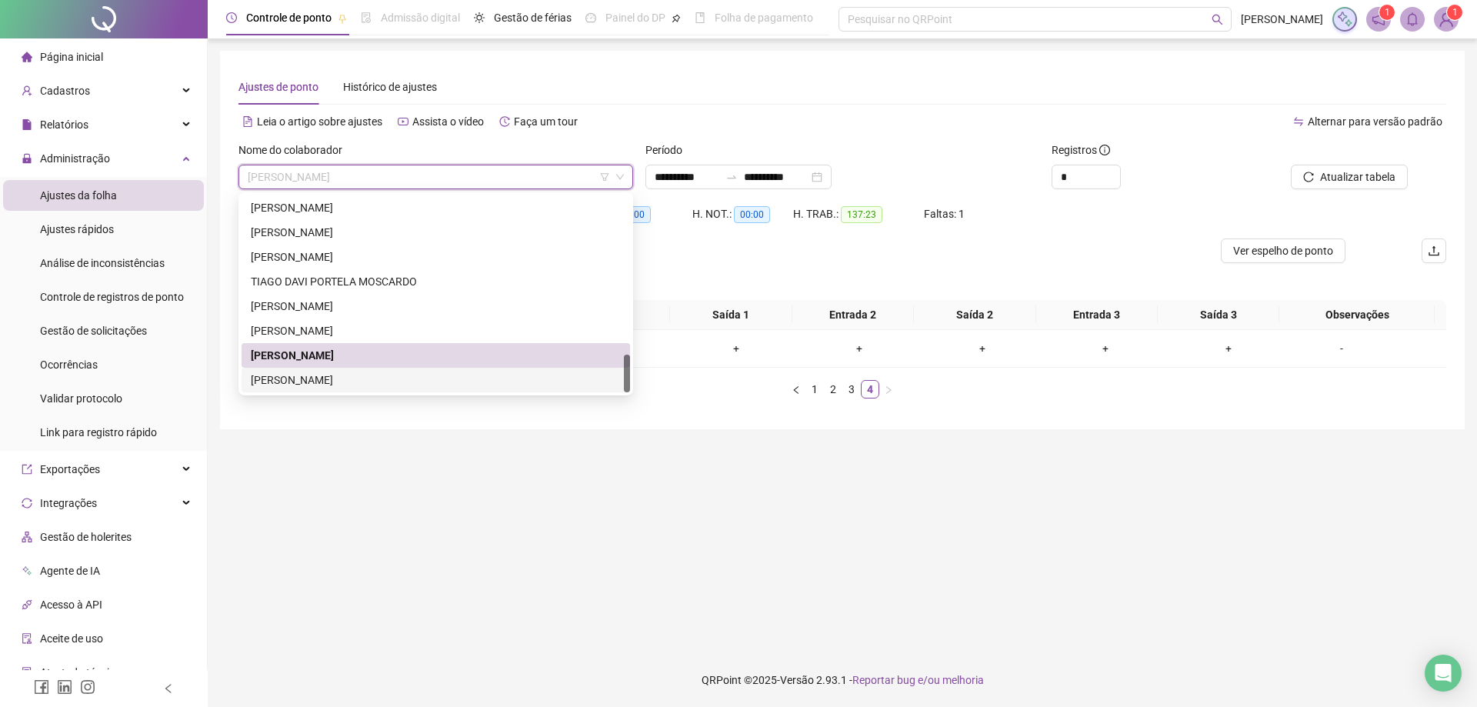
click at [357, 376] on div "[PERSON_NAME]" at bounding box center [436, 380] width 370 height 17
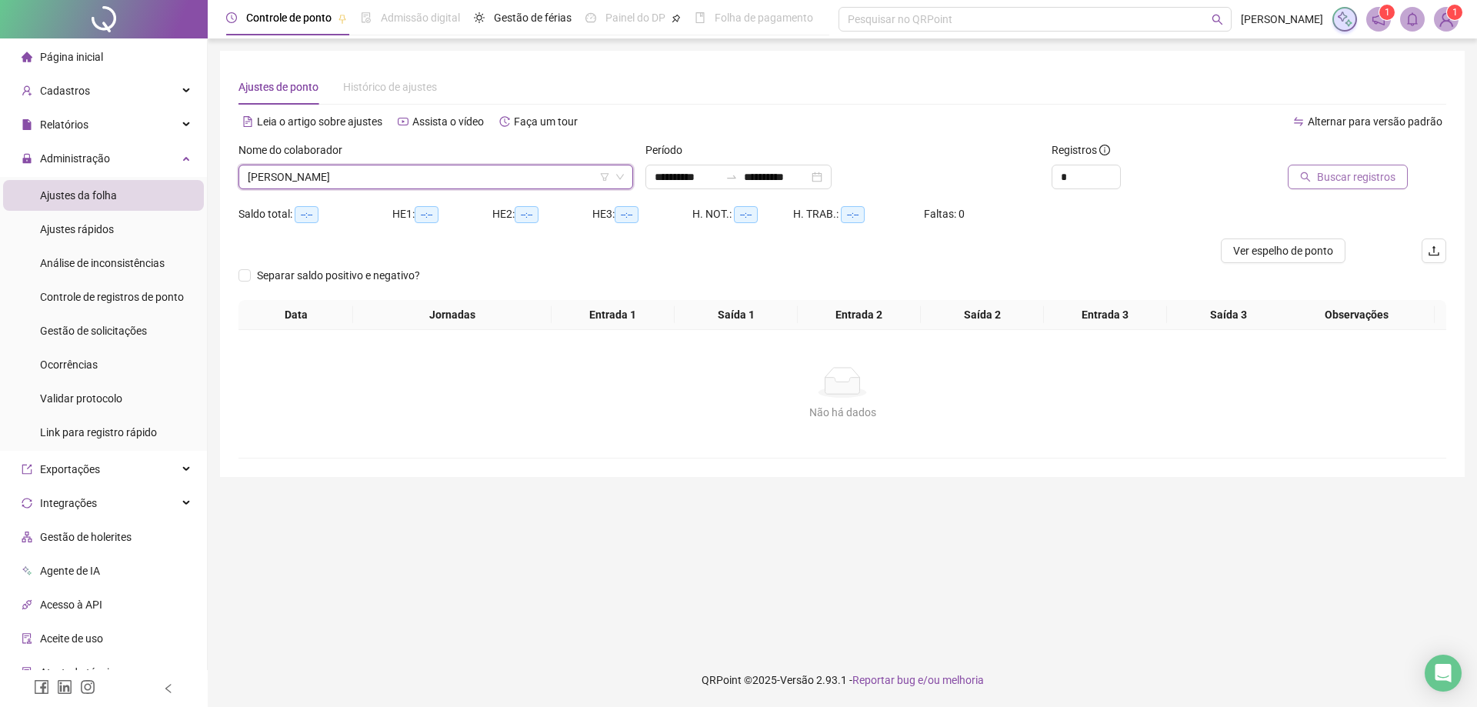
click at [1341, 170] on span "Buscar registros" at bounding box center [1356, 176] width 78 height 17
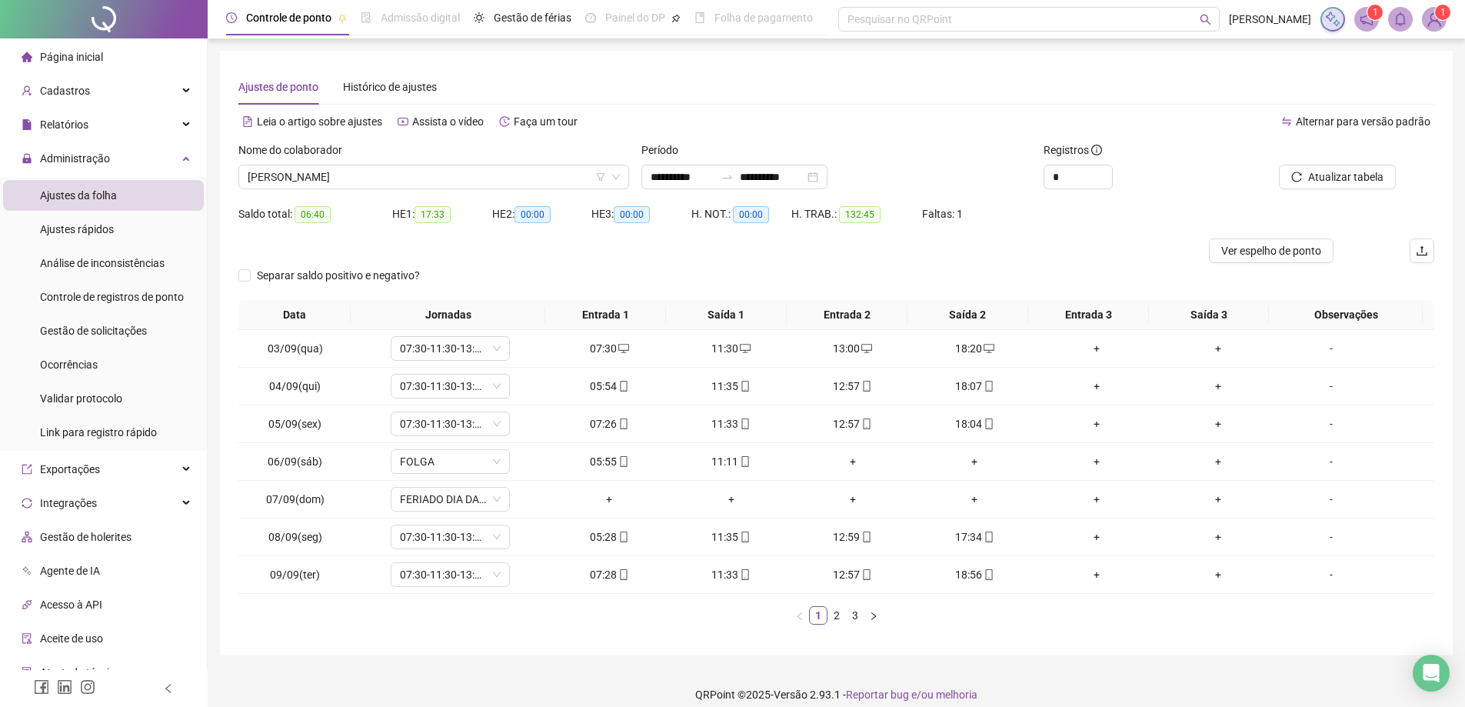
click at [855, 617] on link "3" at bounding box center [855, 615] width 17 height 17
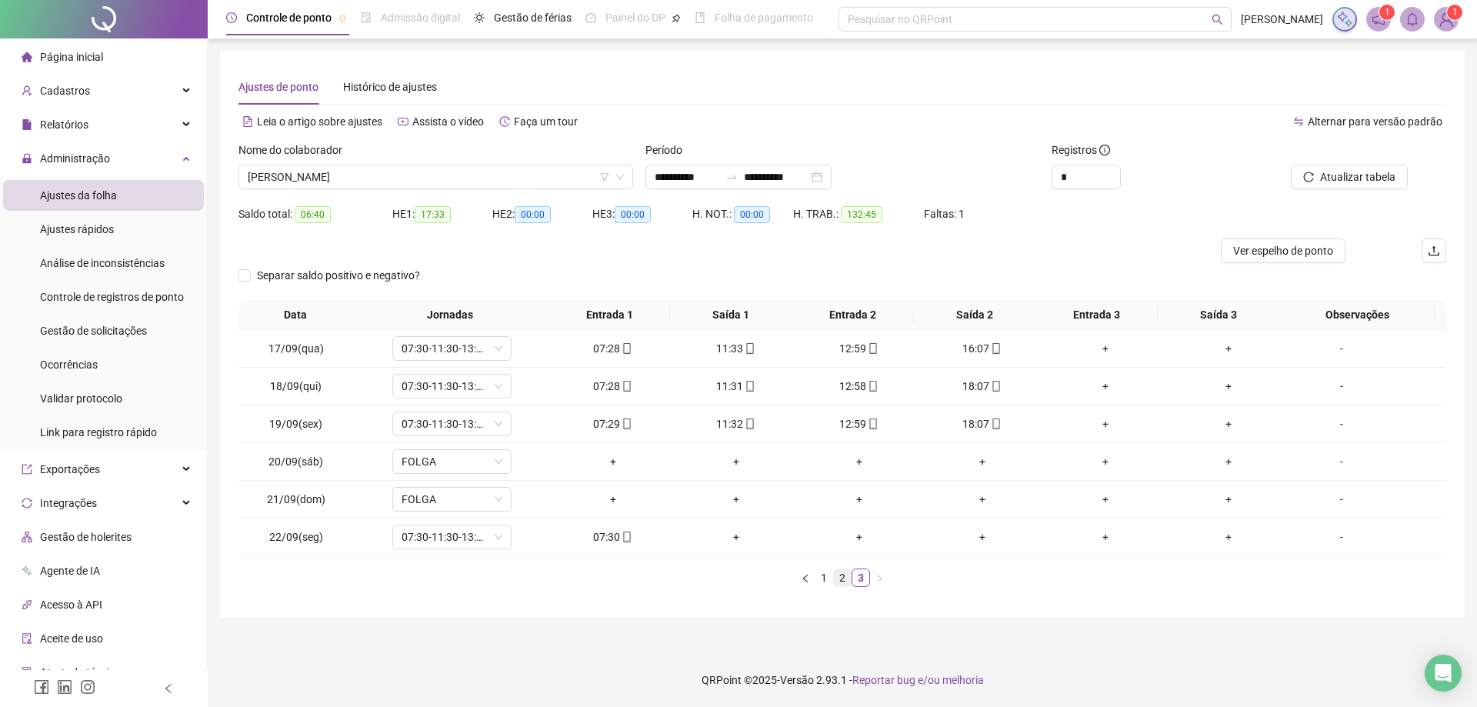
click at [845, 585] on link "2" at bounding box center [842, 577] width 17 height 17
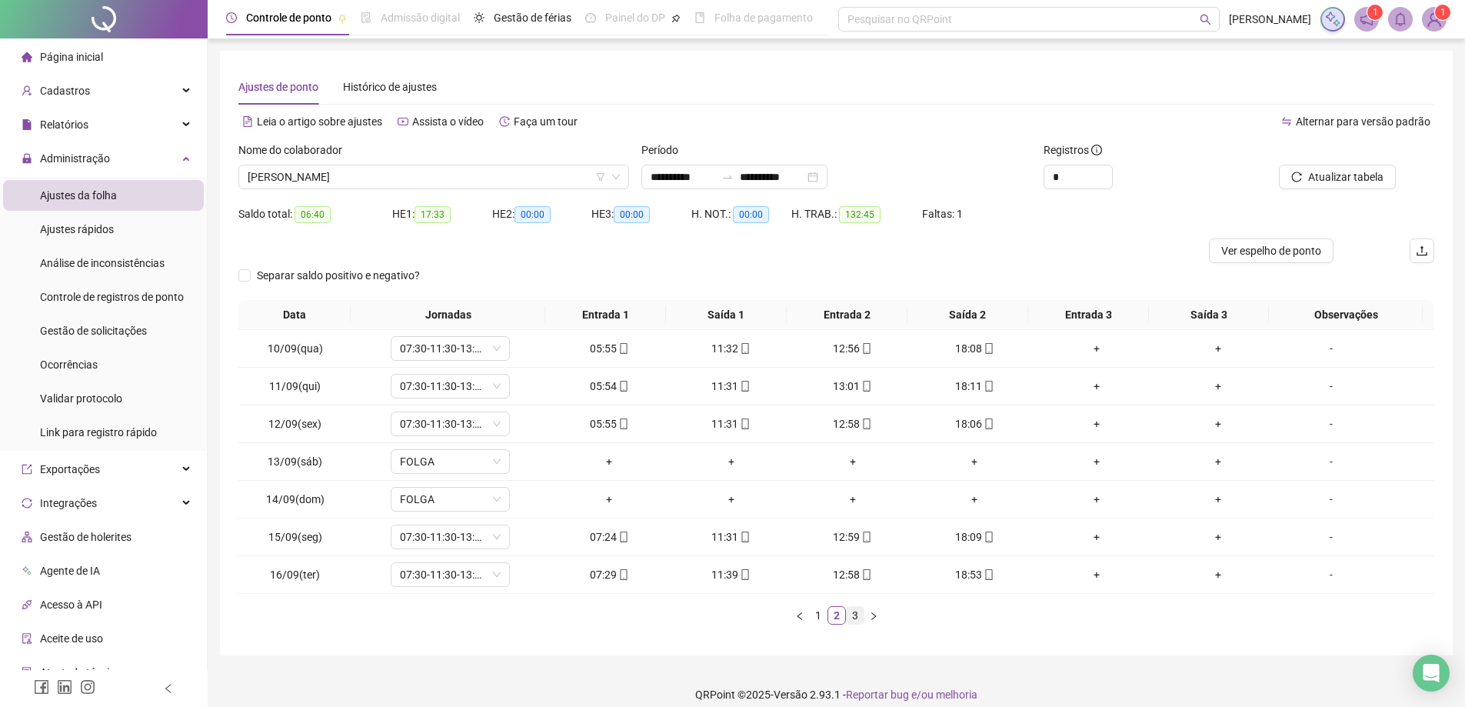
click at [857, 617] on link "3" at bounding box center [855, 615] width 17 height 17
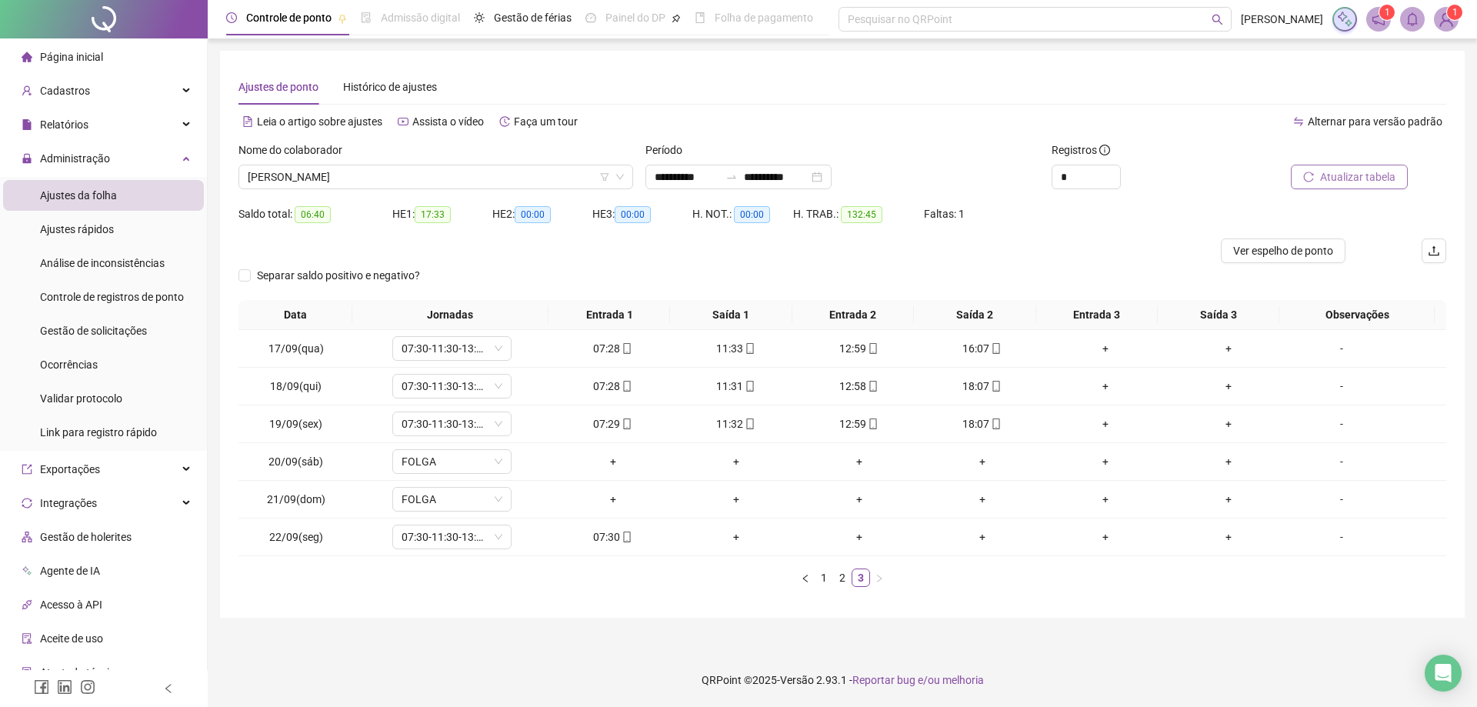
click at [1360, 174] on span "Atualizar tabela" at bounding box center [1357, 176] width 75 height 17
